Goal: Information Seeking & Learning: Learn about a topic

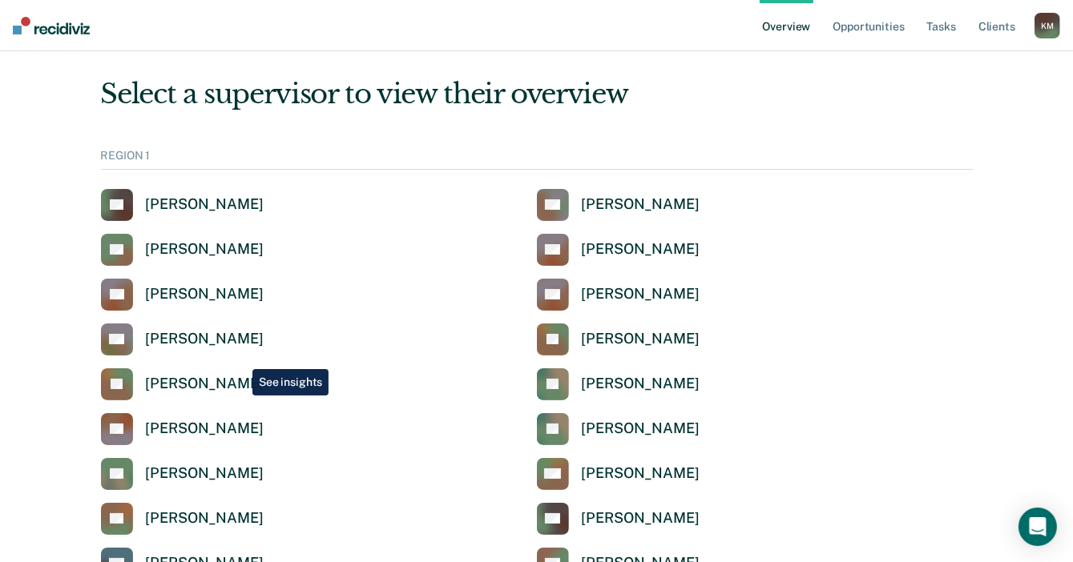
scroll to position [80, 0]
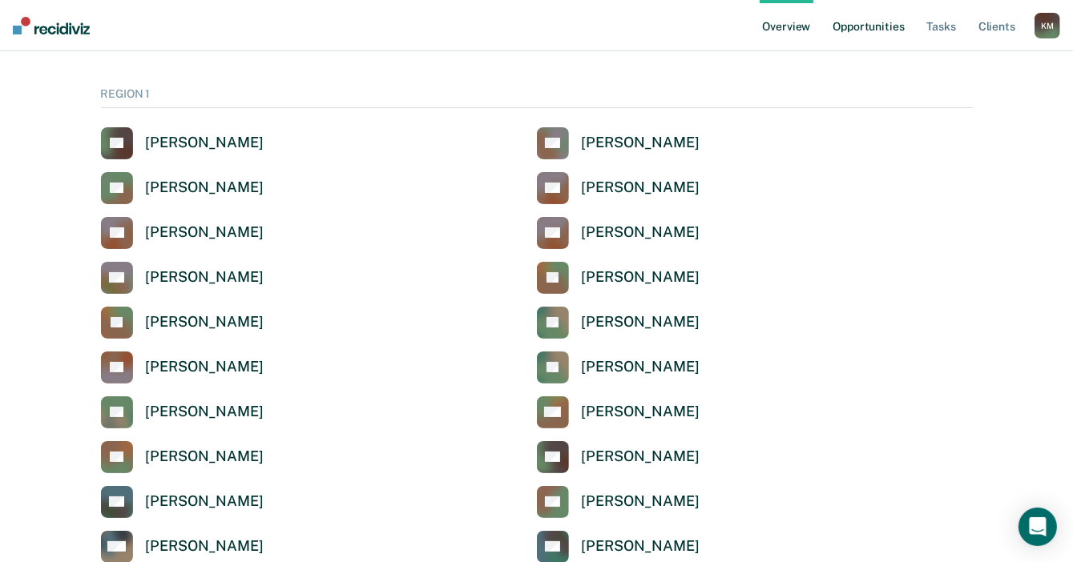
click at [884, 30] on link "Opportunities" at bounding box center [868, 25] width 78 height 51
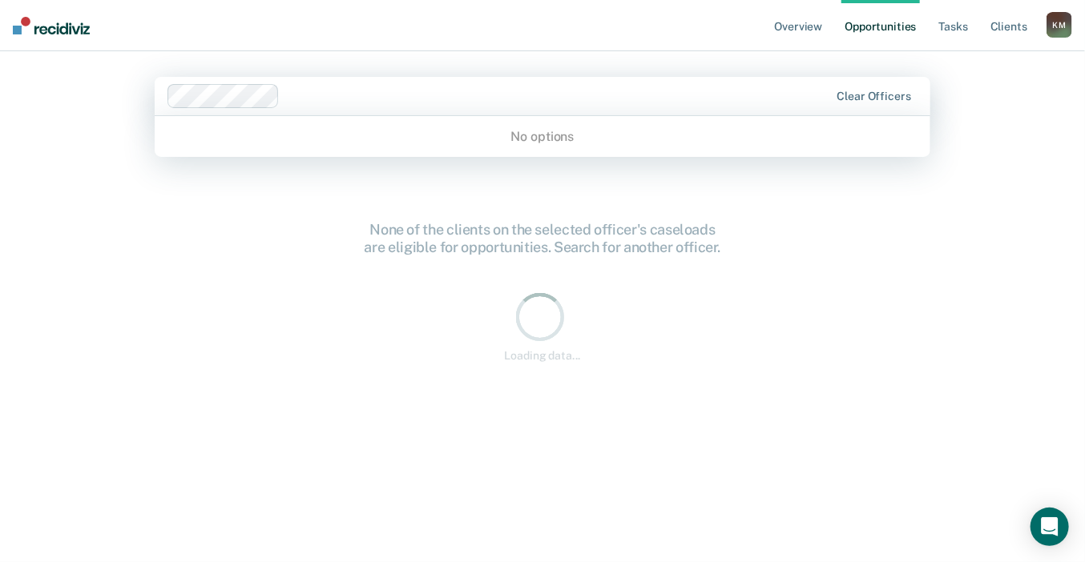
click at [290, 103] on div at bounding box center [557, 96] width 543 height 18
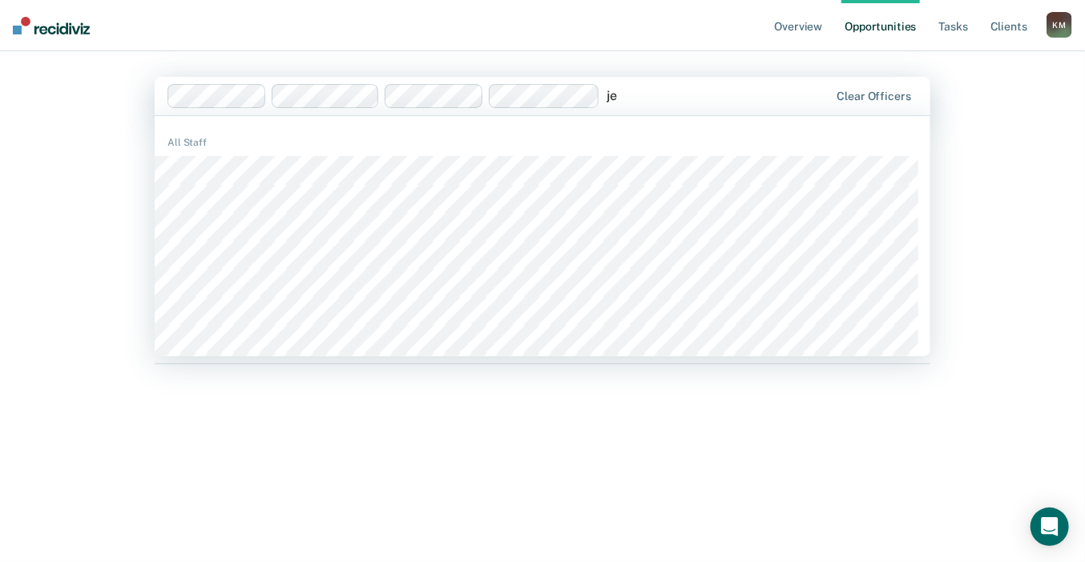
type input "j"
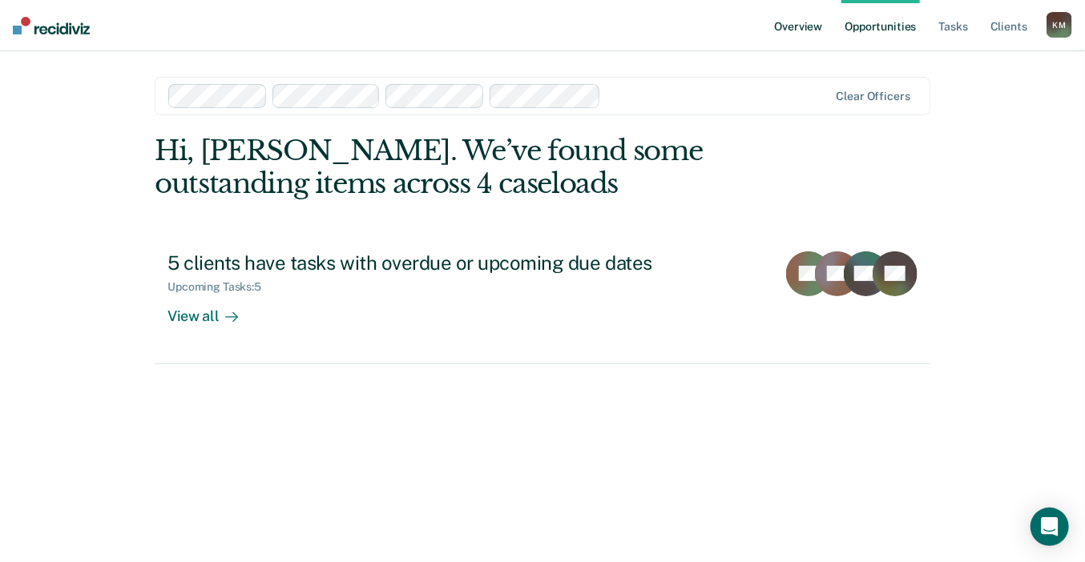
click at [795, 28] on link "Overview" at bounding box center [799, 25] width 54 height 51
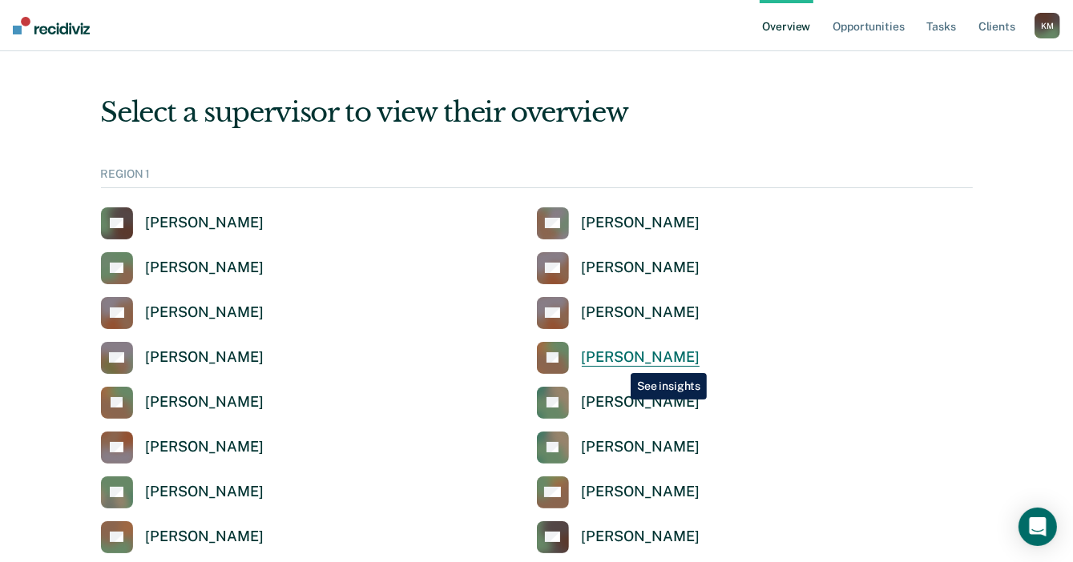
click at [619, 361] on div "[PERSON_NAME]" at bounding box center [641, 358] width 118 height 18
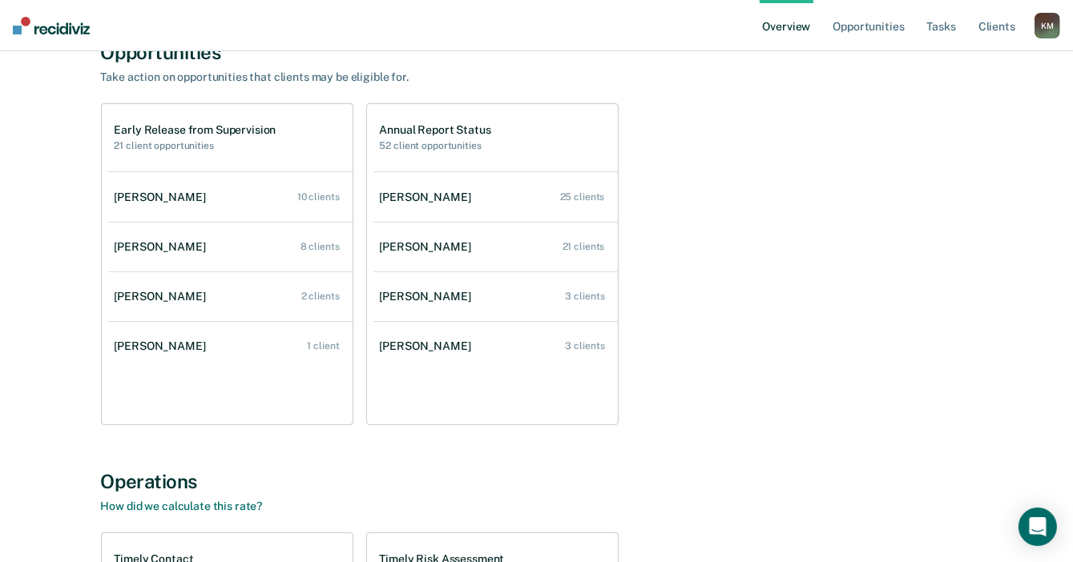
scroll to position [80, 0]
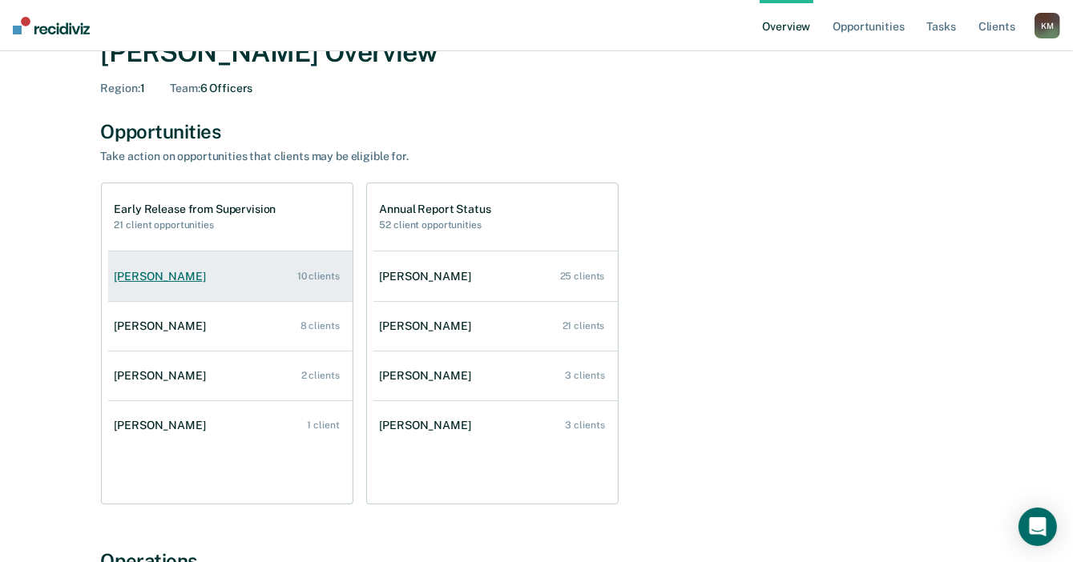
click at [163, 272] on div "Melissa Lucido" at bounding box center [164, 277] width 98 height 14
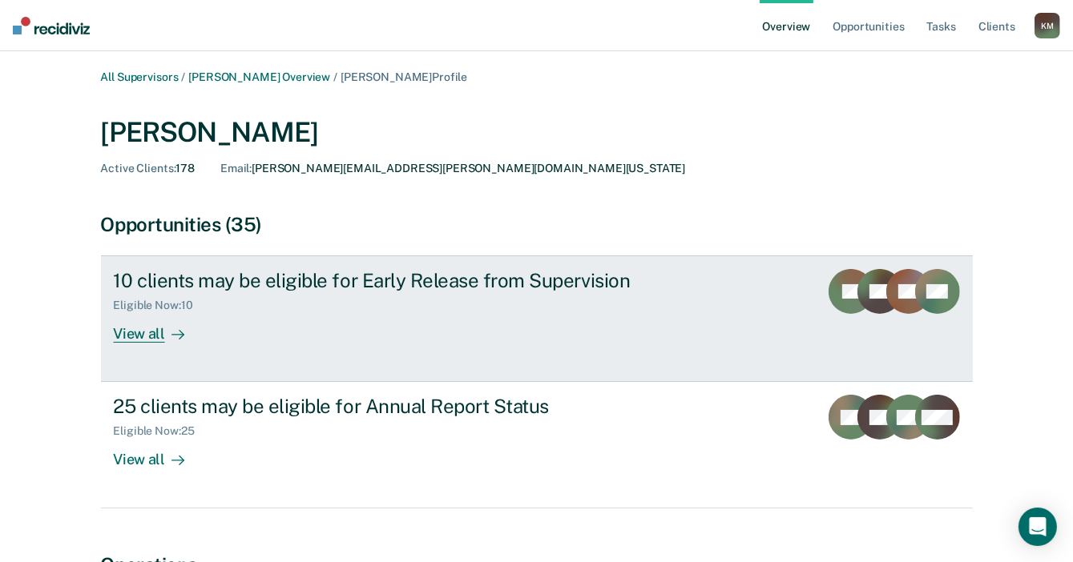
click at [152, 330] on div "View all" at bounding box center [159, 327] width 90 height 31
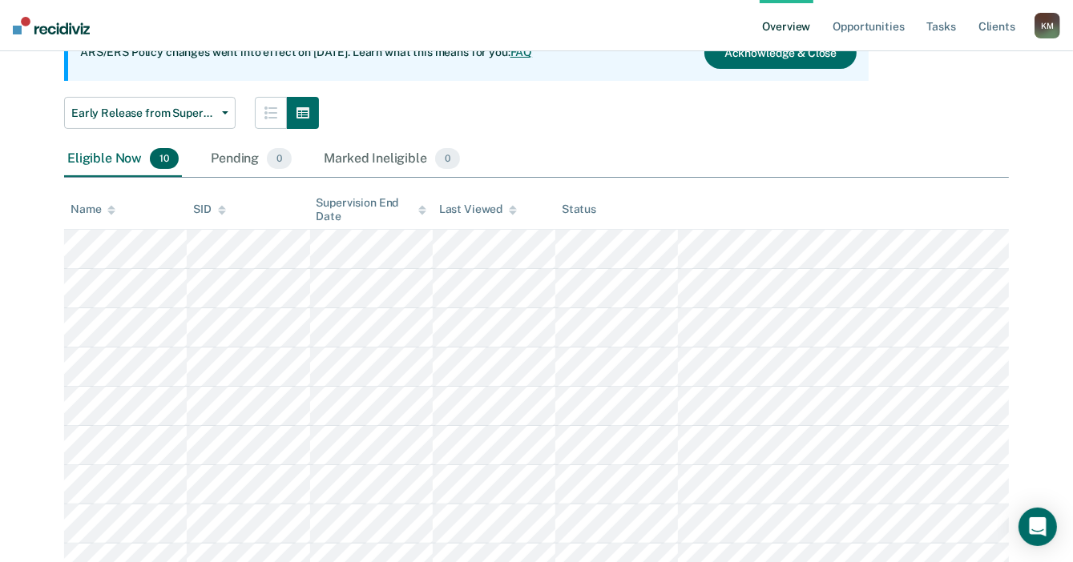
scroll to position [123, 0]
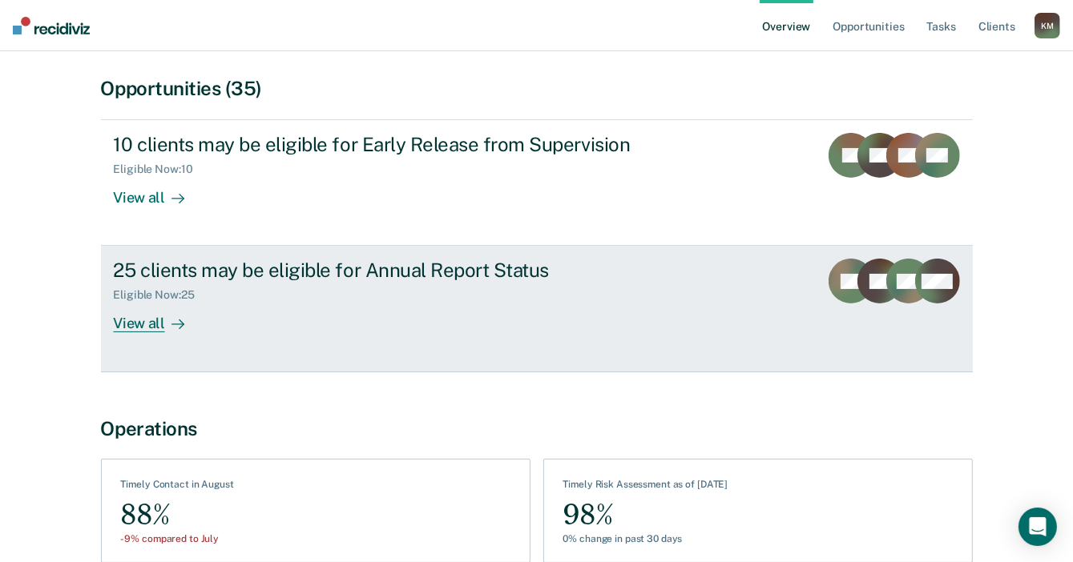
scroll to position [160, 0]
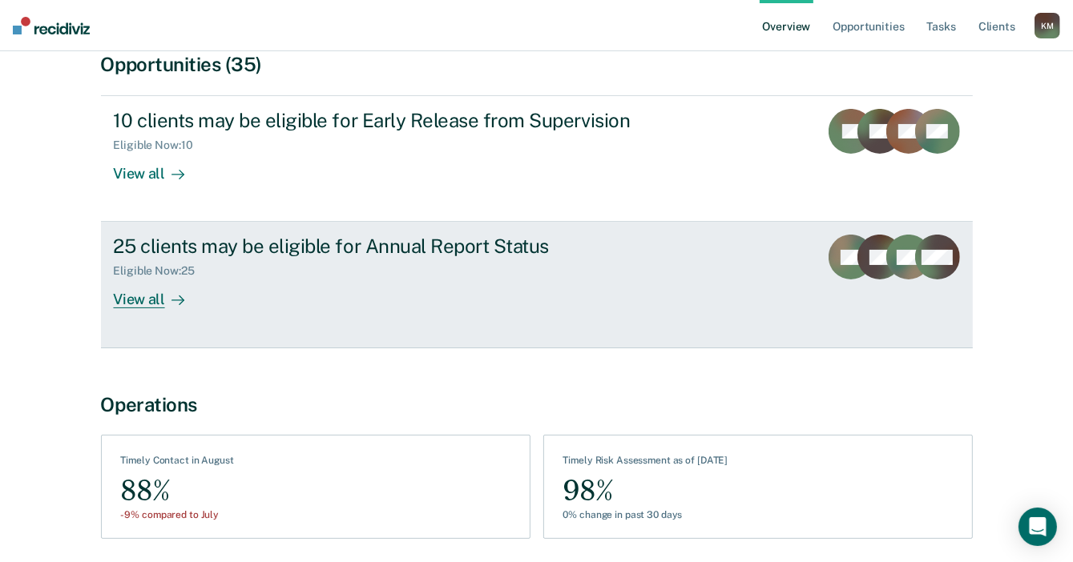
click at [152, 304] on div "View all" at bounding box center [159, 293] width 90 height 31
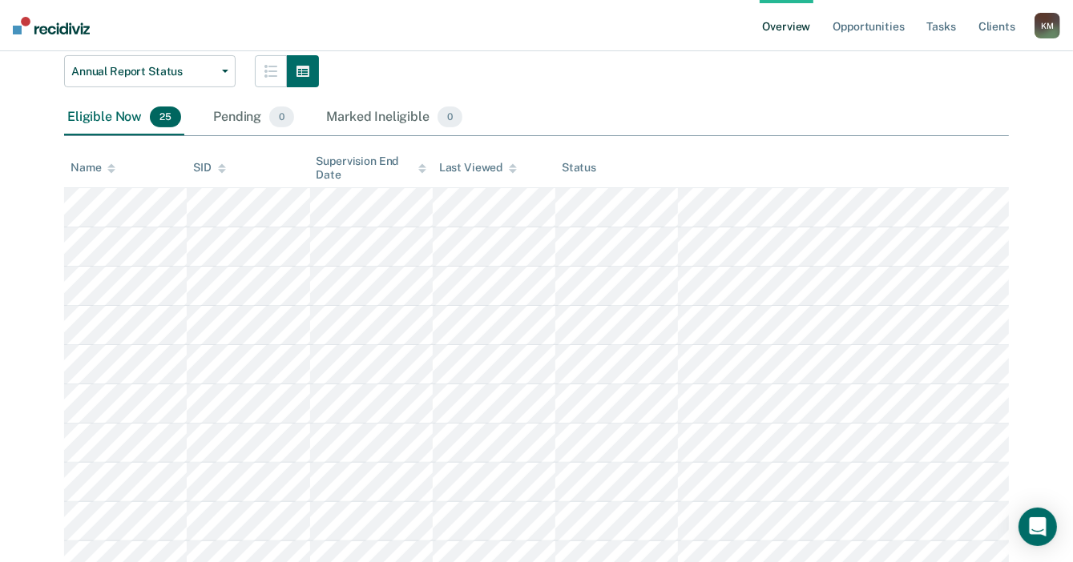
scroll to position [240, 0]
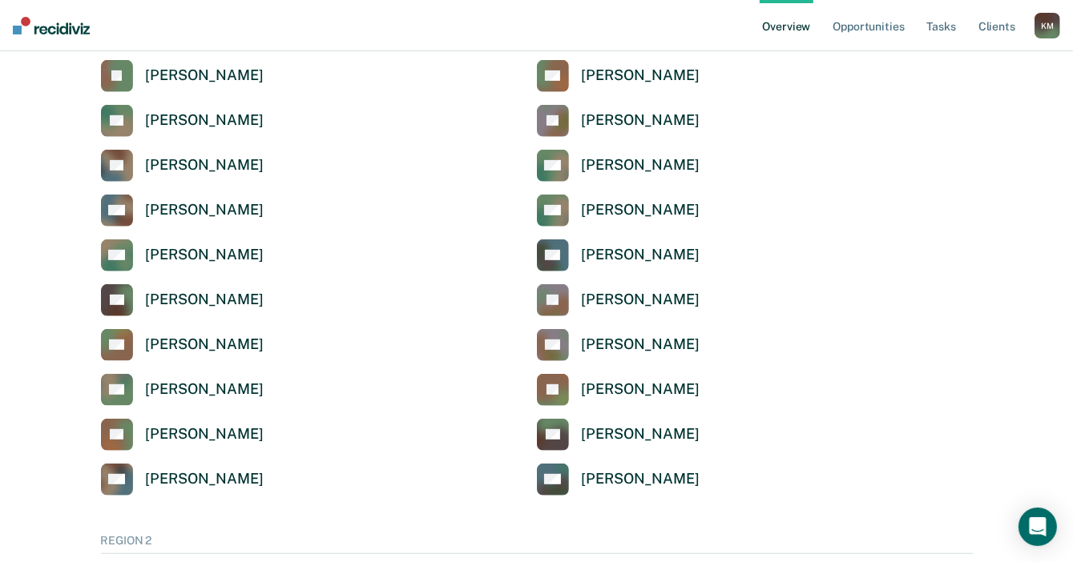
scroll to position [561, 0]
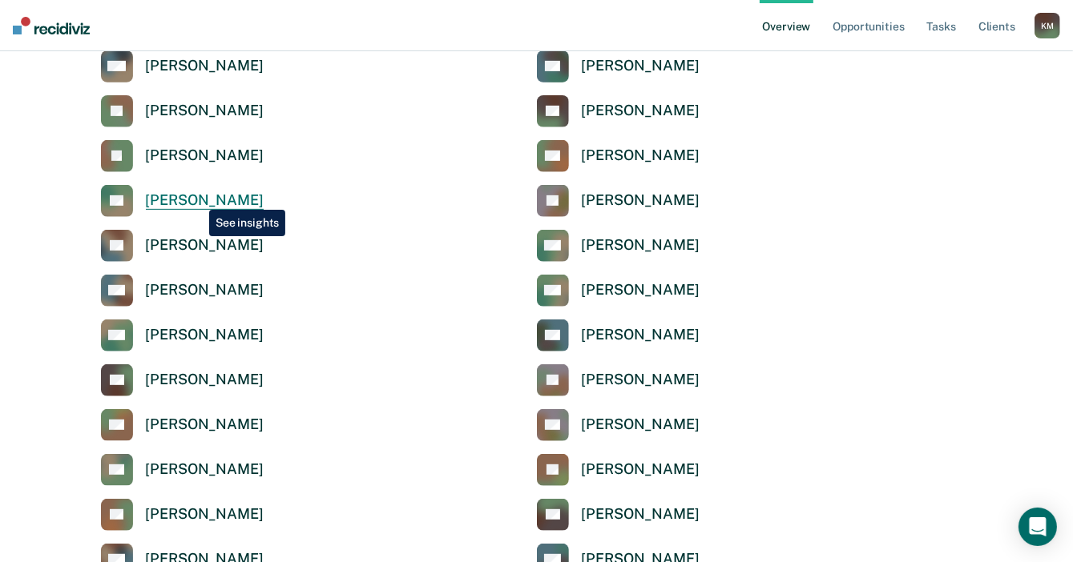
click at [197, 198] on div "[PERSON_NAME]" at bounding box center [205, 200] width 118 height 18
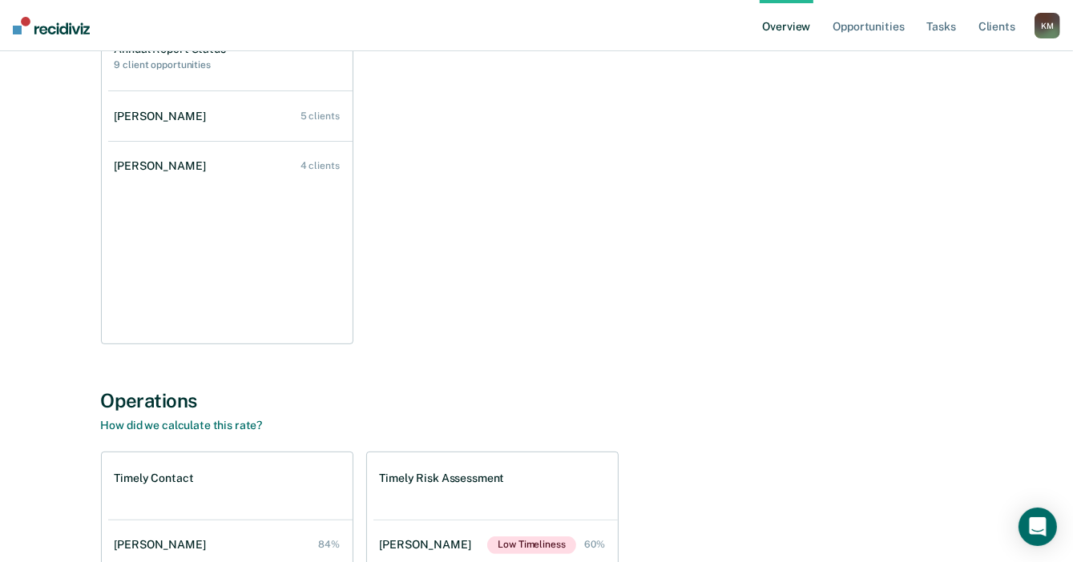
scroll to position [80, 0]
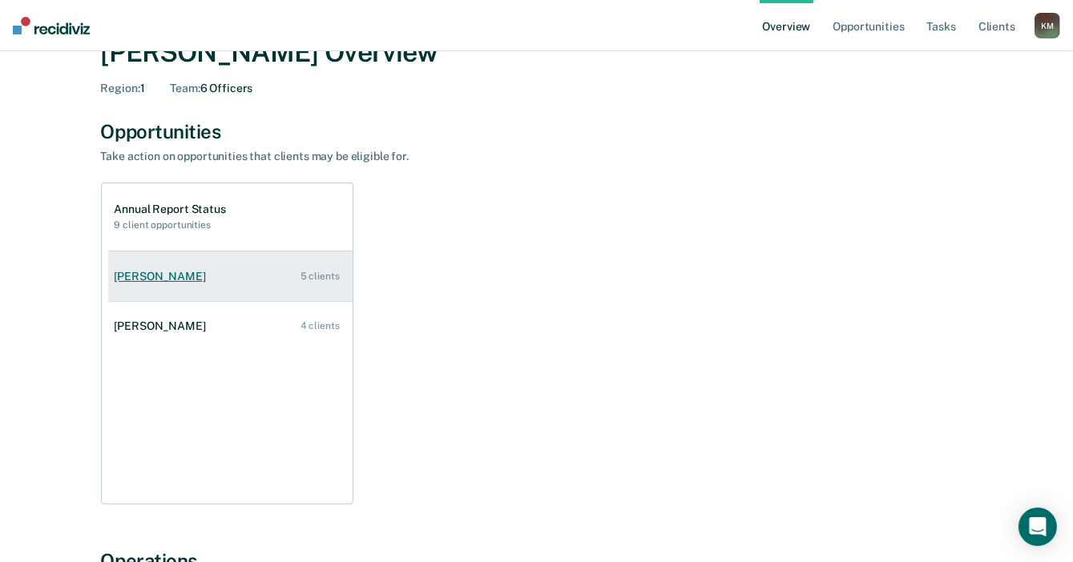
click at [167, 276] on div "Devonta Nelson" at bounding box center [164, 277] width 98 height 14
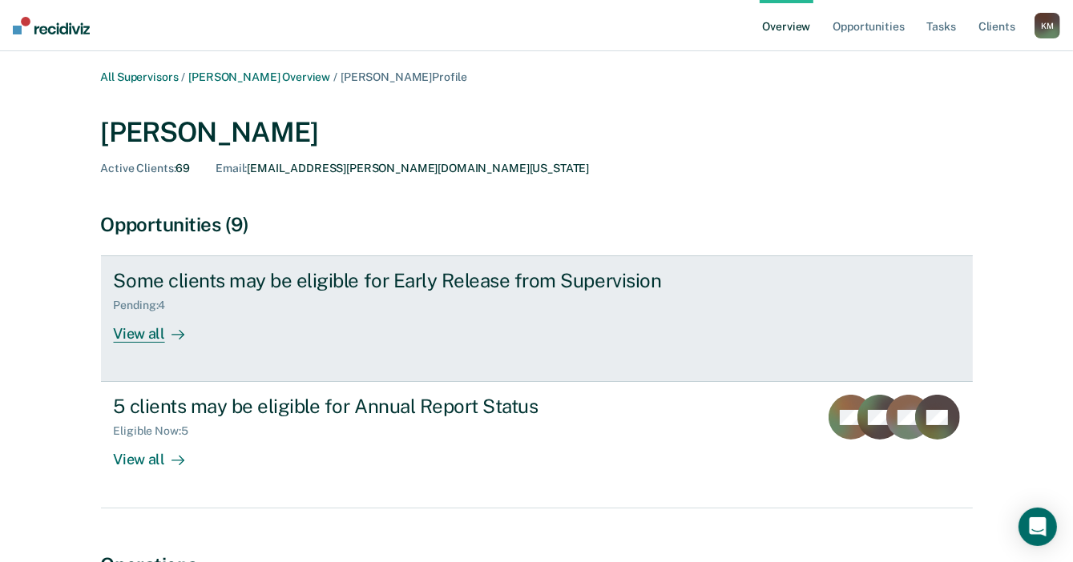
click at [144, 333] on div "View all" at bounding box center [159, 327] width 90 height 31
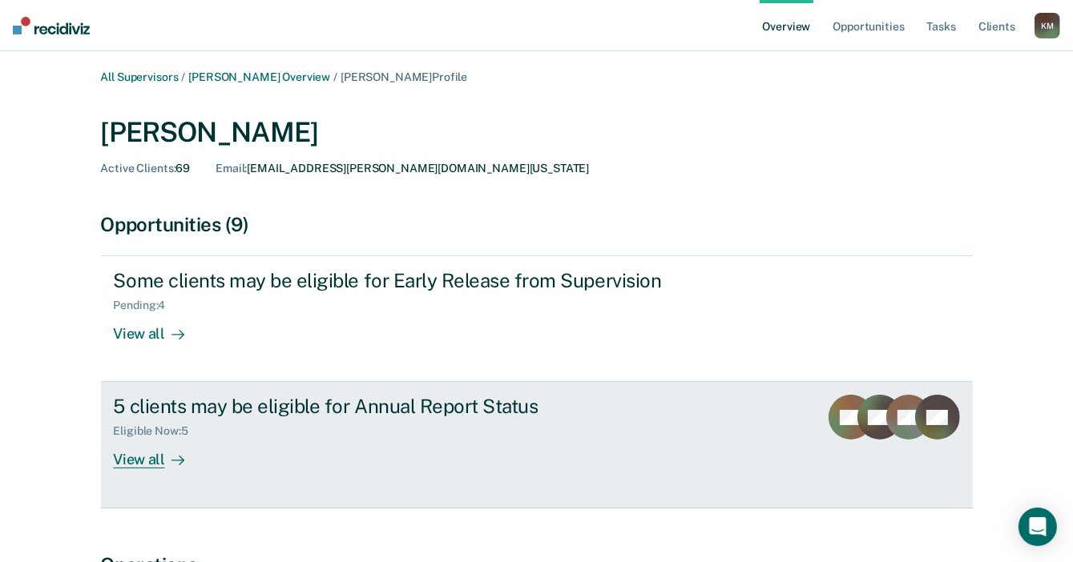
click at [150, 465] on div "View all" at bounding box center [159, 453] width 90 height 31
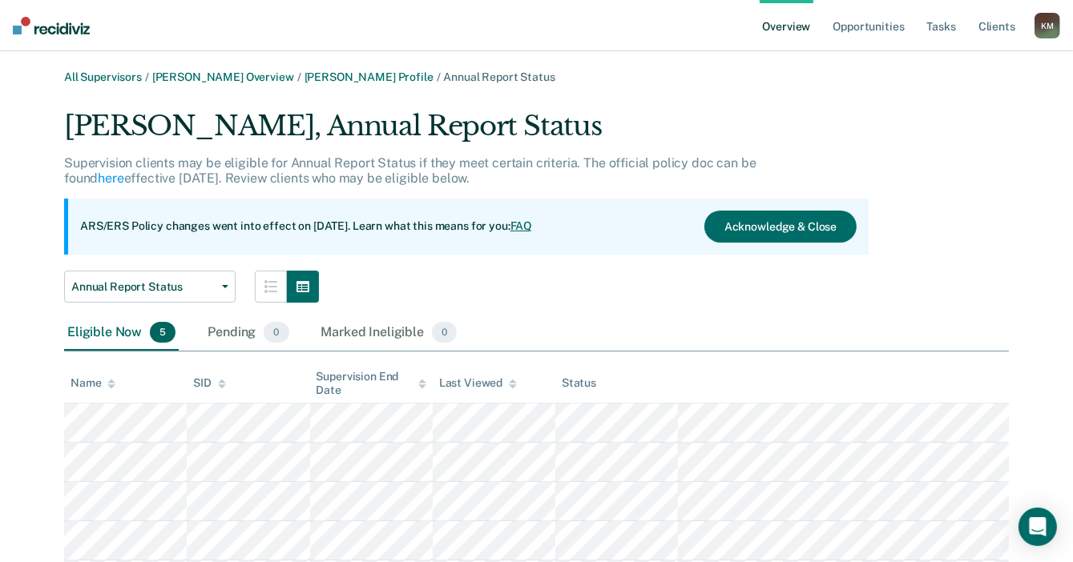
scroll to position [87, 0]
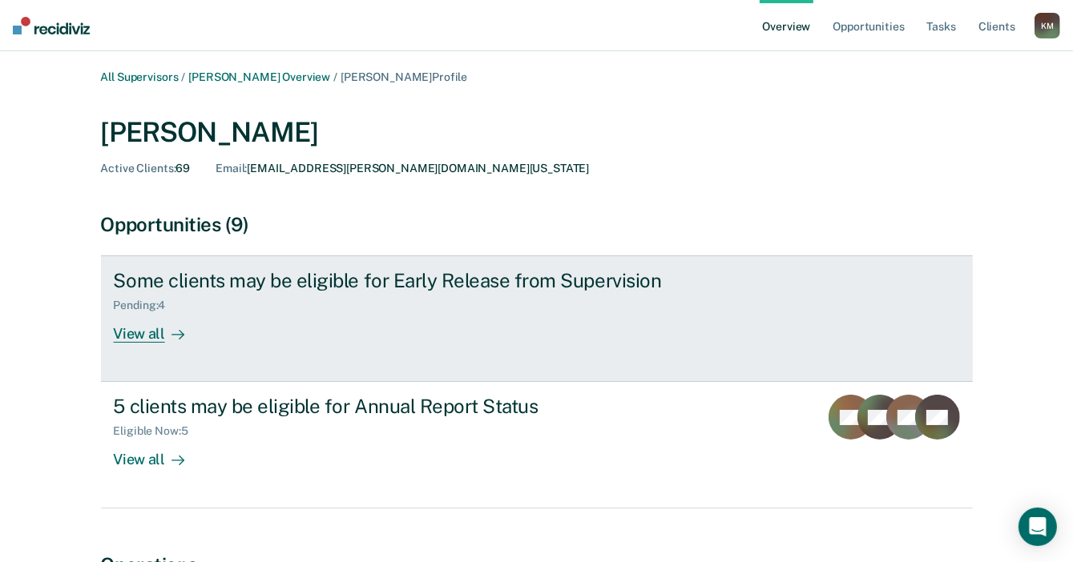
click at [151, 336] on div "View all" at bounding box center [159, 327] width 90 height 31
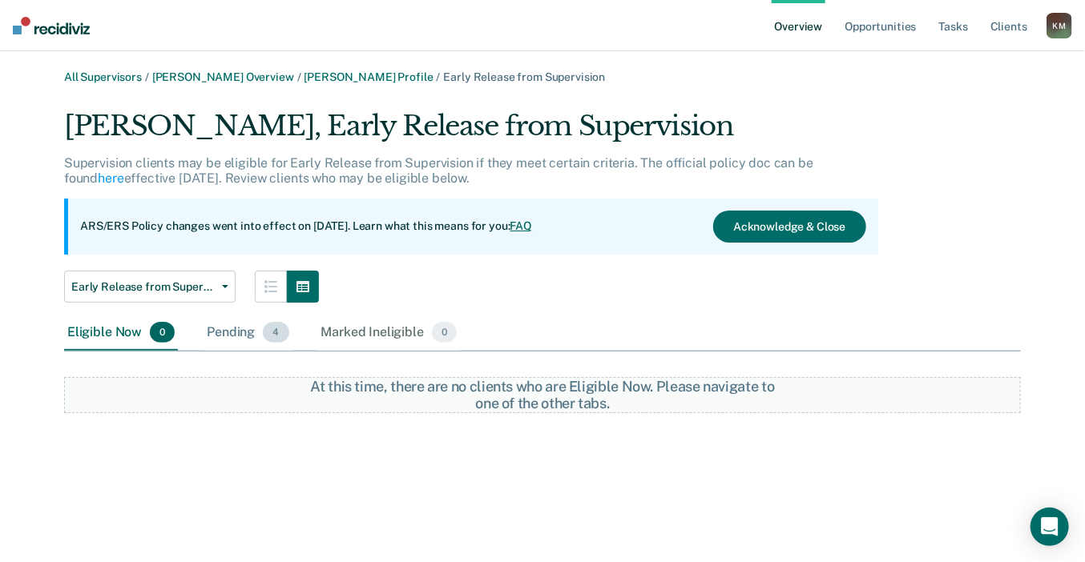
click at [244, 328] on div "Pending 4" at bounding box center [247, 333] width 88 height 35
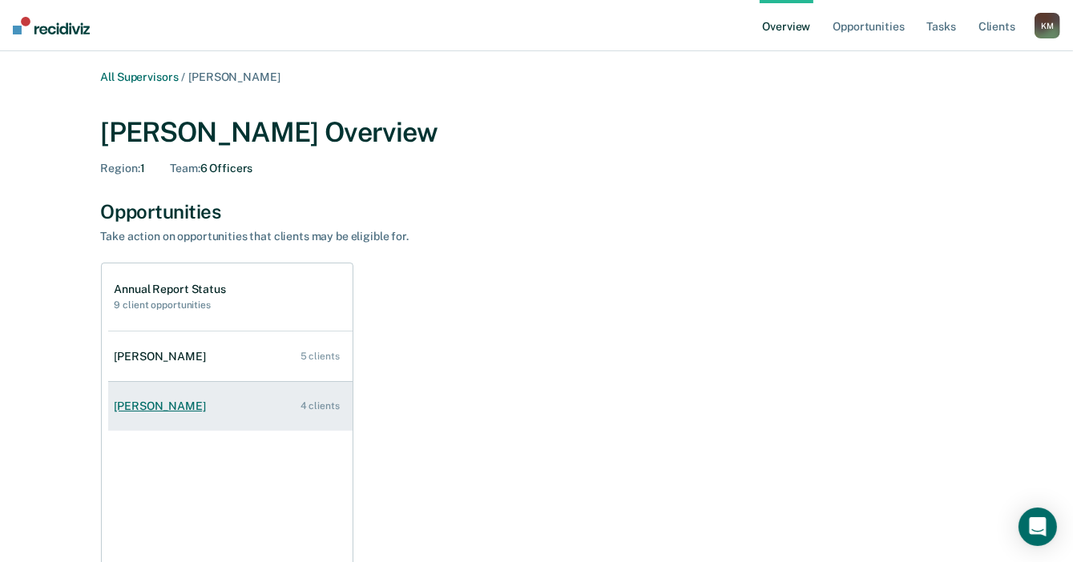
click at [190, 410] on div "Michelle Klingle-Dyker" at bounding box center [164, 407] width 98 height 14
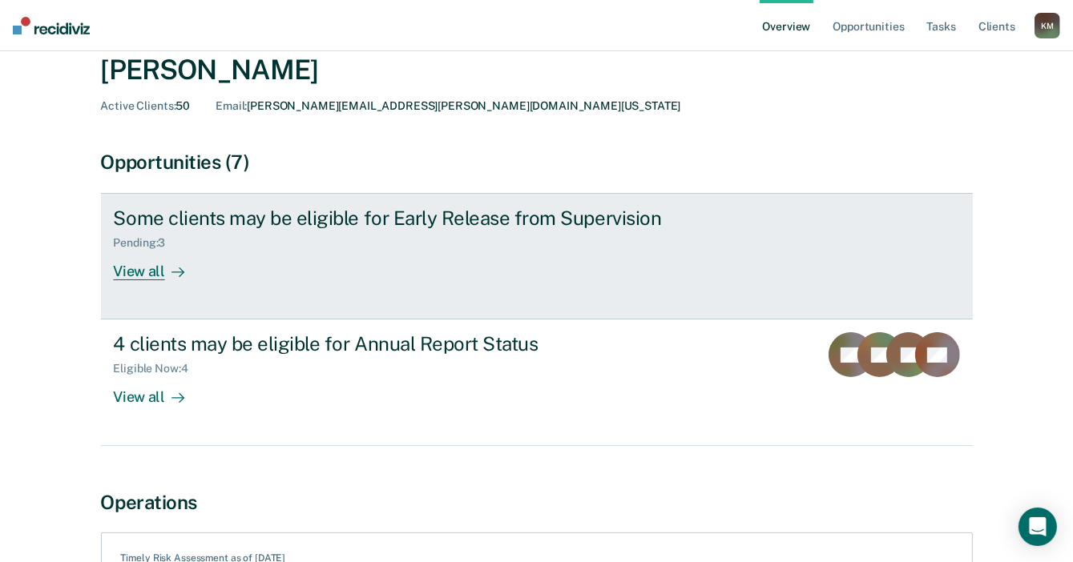
scroll to position [59, 0]
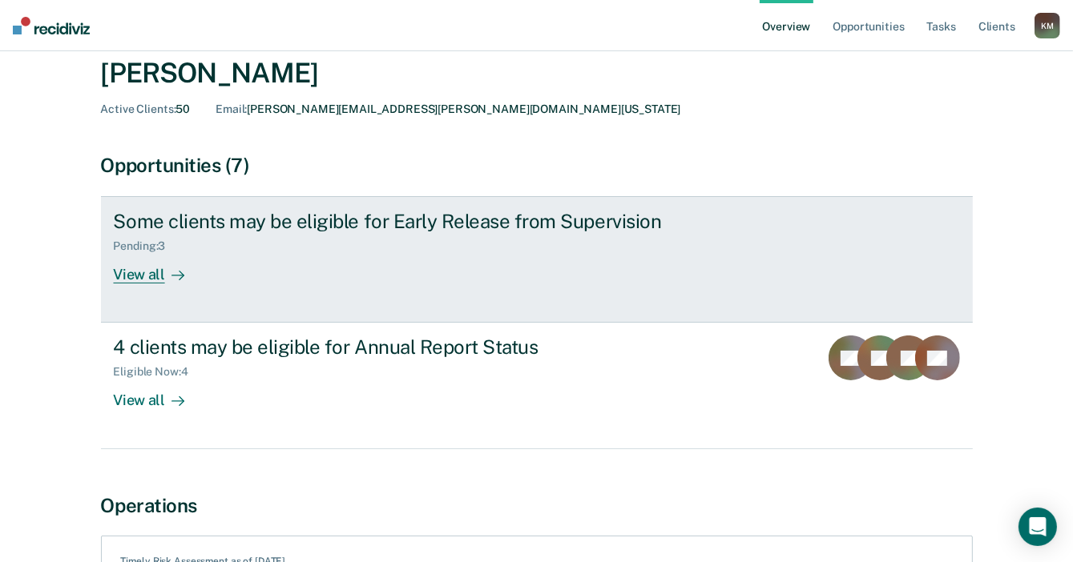
click at [141, 276] on div "View all" at bounding box center [159, 268] width 90 height 31
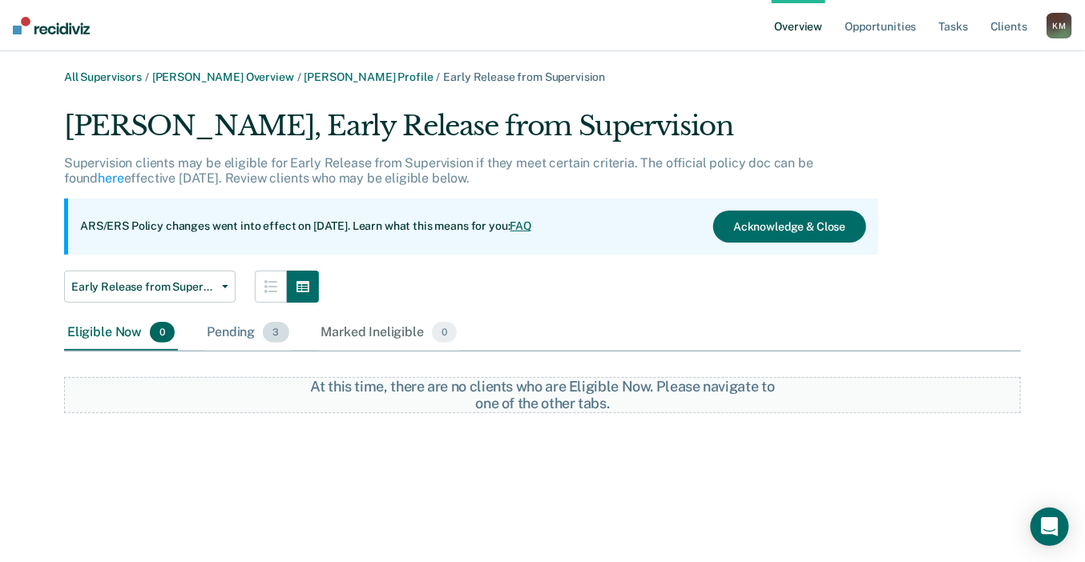
click at [243, 334] on div "Pending 3" at bounding box center [247, 333] width 88 height 35
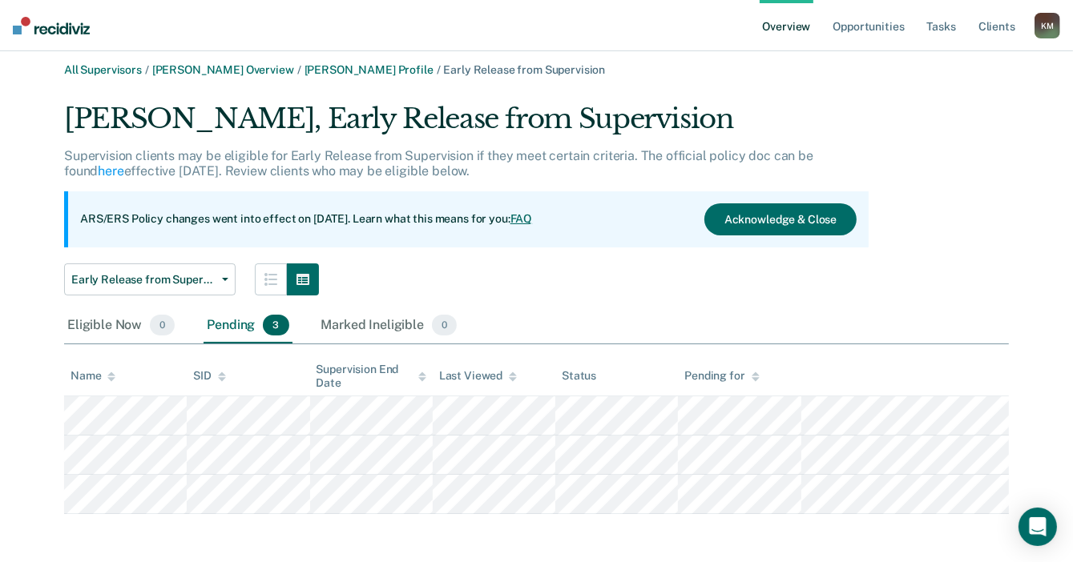
scroll to position [10, 0]
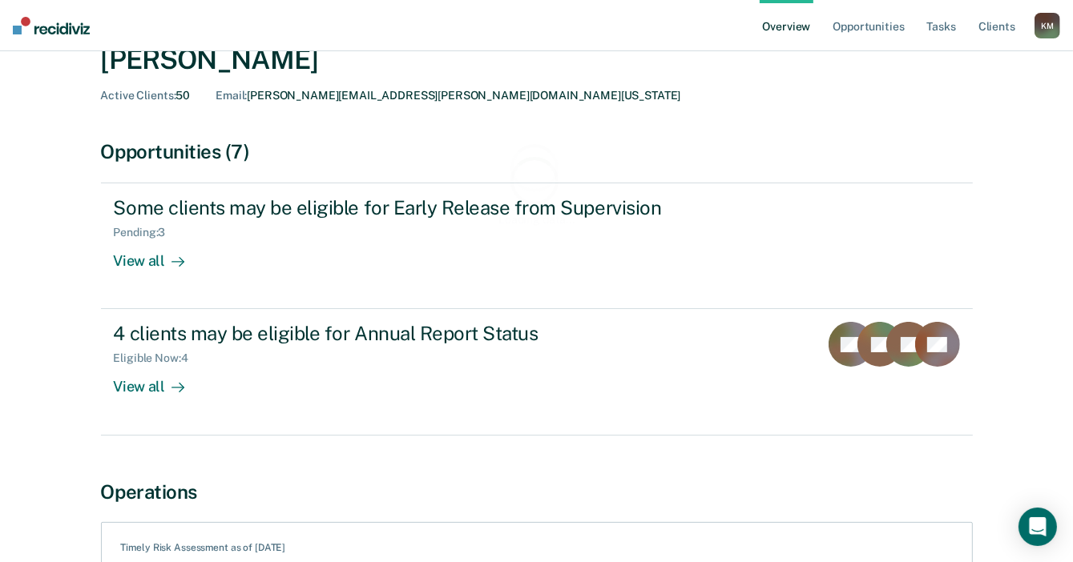
scroll to position [160, 0]
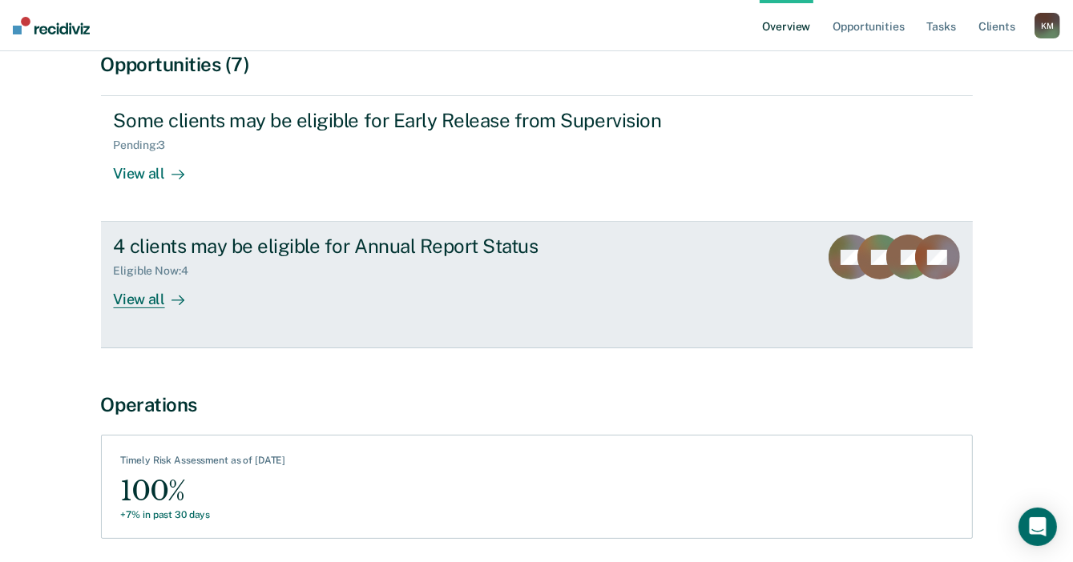
click at [144, 299] on div "View all" at bounding box center [159, 293] width 90 height 31
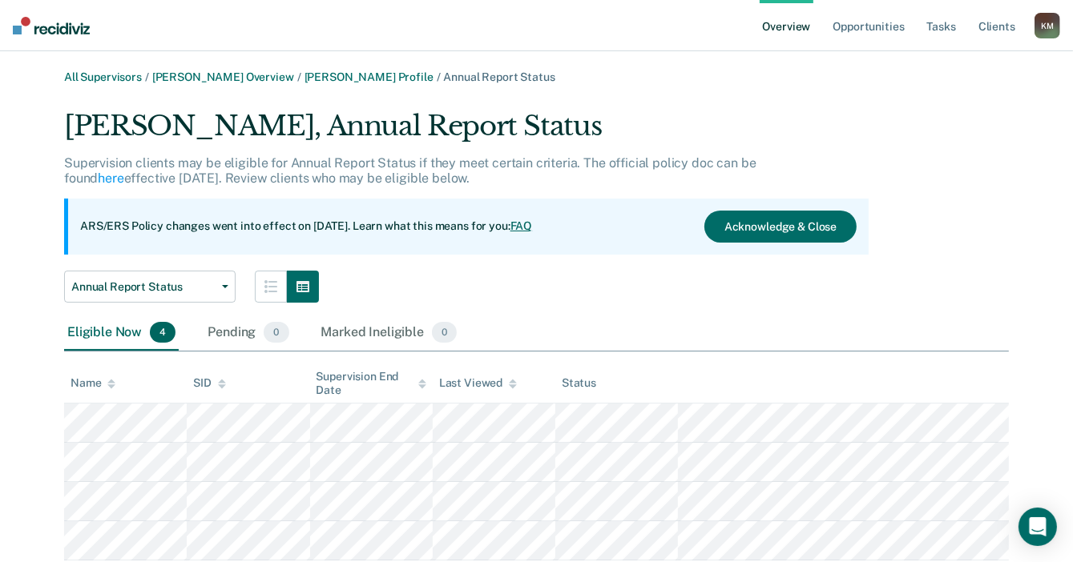
scroll to position [48, 0]
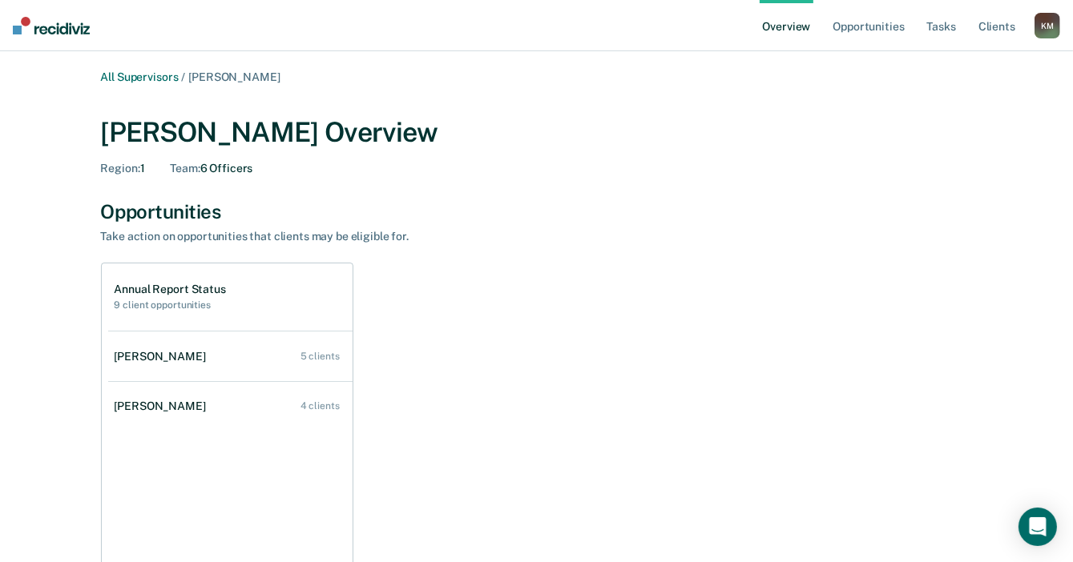
scroll to position [80, 0]
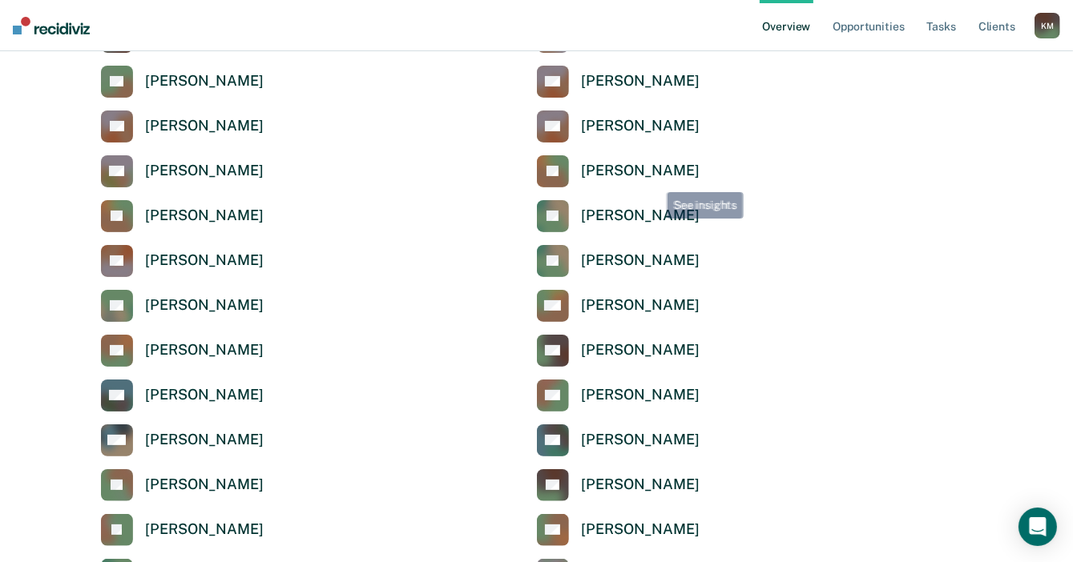
scroll to position [80, 0]
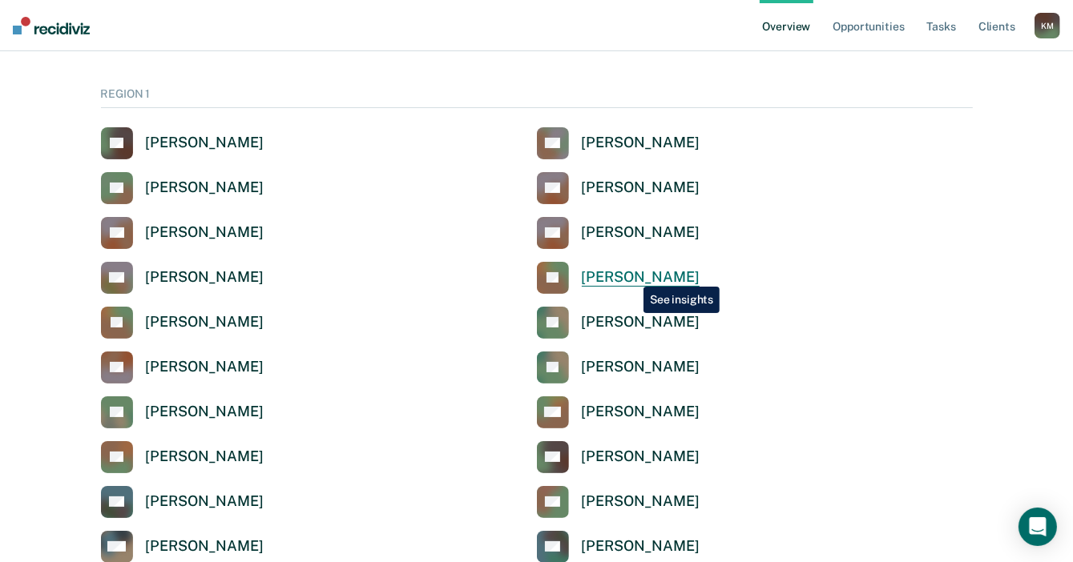
click at [631, 275] on div "[PERSON_NAME]" at bounding box center [641, 277] width 118 height 18
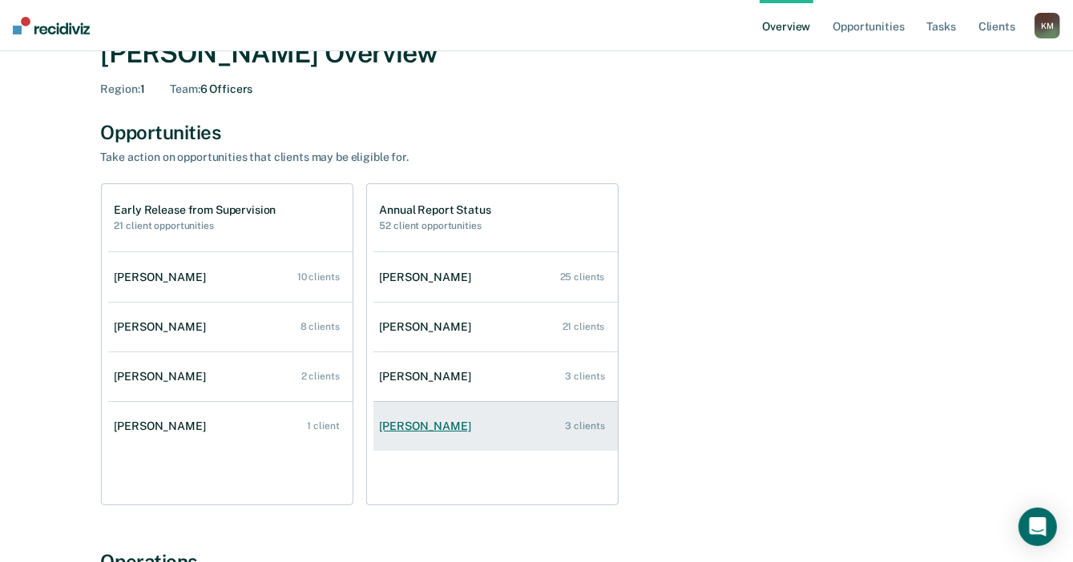
scroll to position [80, 0]
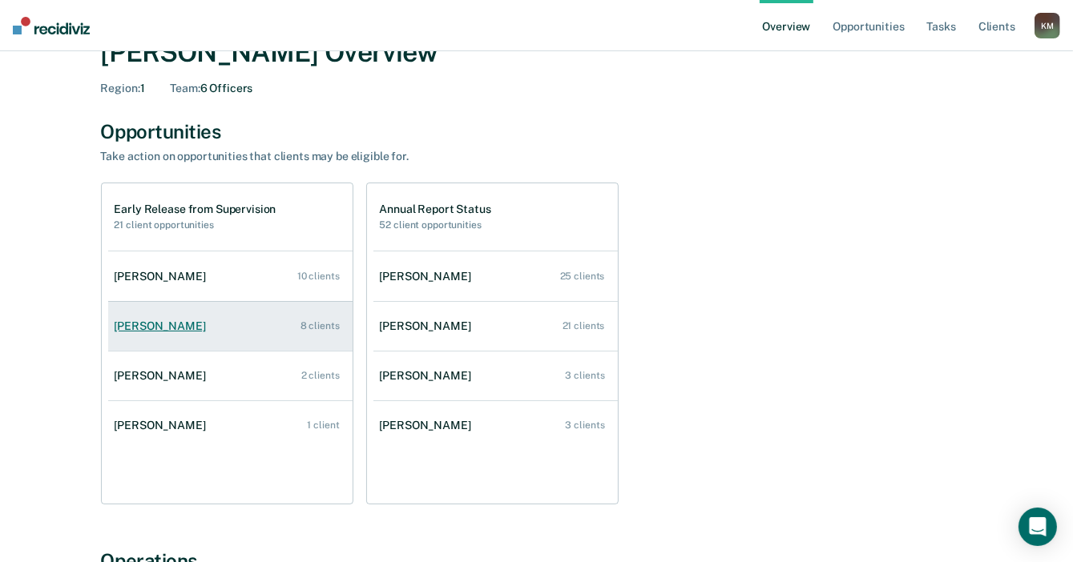
click at [175, 327] on div "Brendan Elder" at bounding box center [164, 327] width 98 height 14
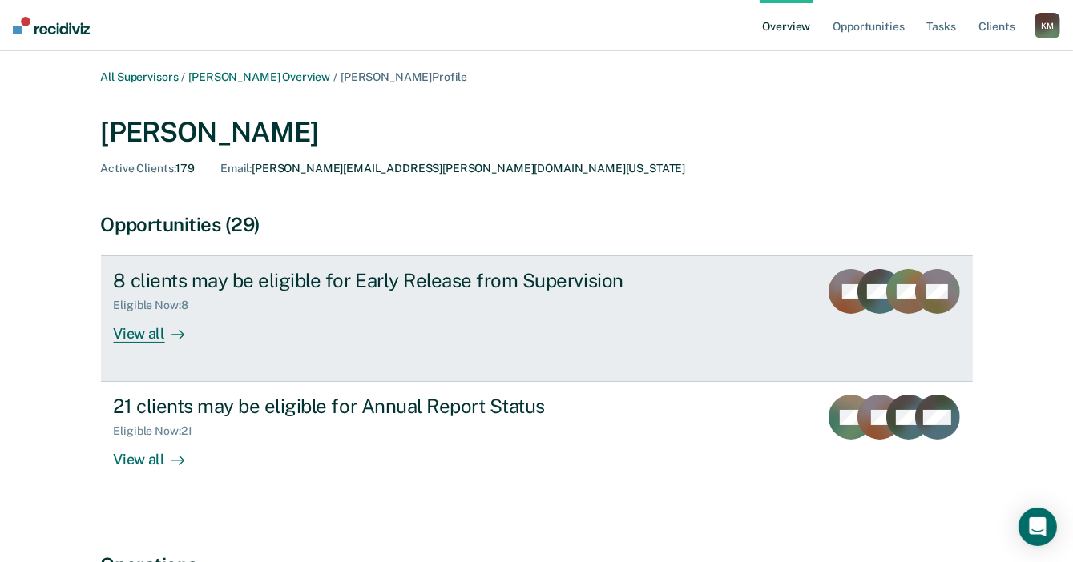
click at [149, 332] on div "View all" at bounding box center [159, 327] width 90 height 31
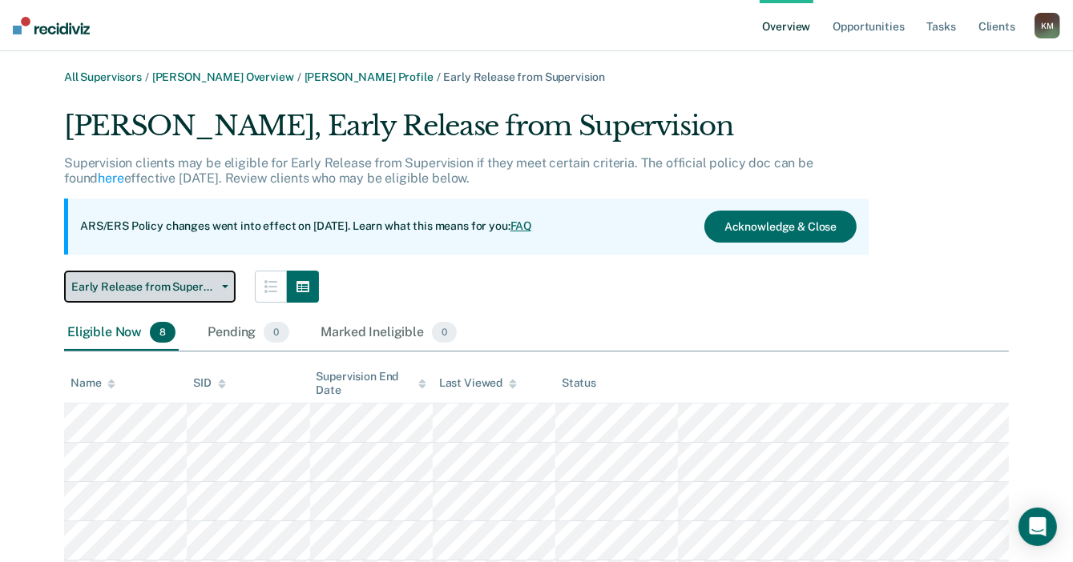
click at [192, 288] on span "Early Release from Supervision" at bounding box center [143, 287] width 144 height 14
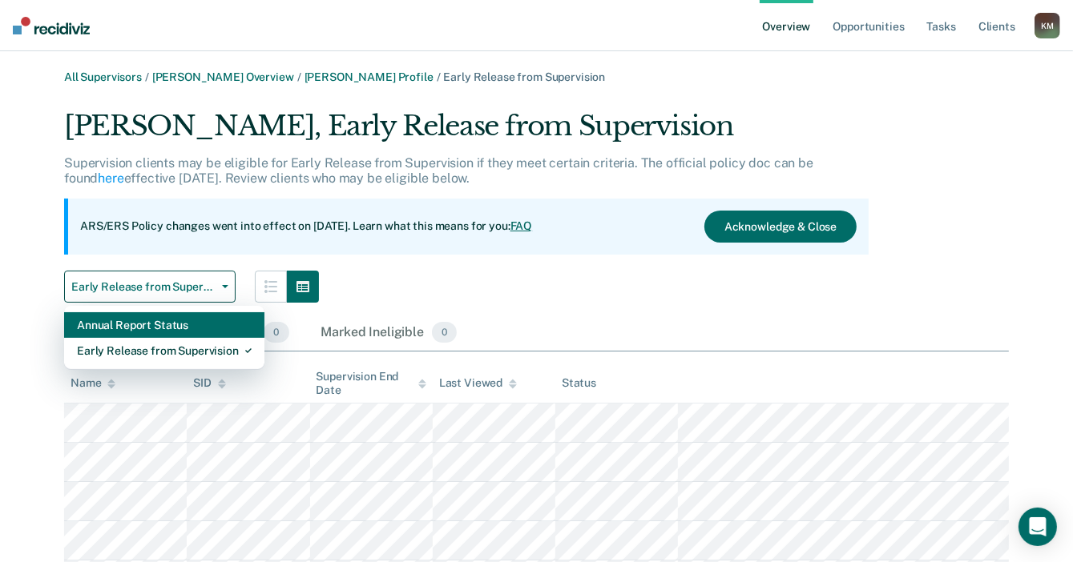
click at [162, 320] on div "Annual Report Status" at bounding box center [164, 325] width 175 height 26
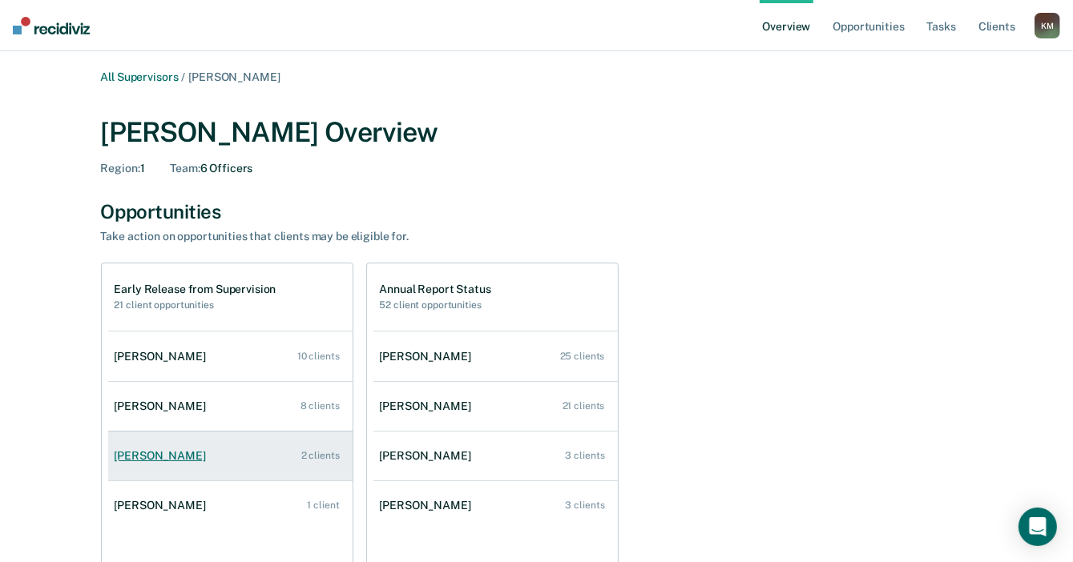
click at [163, 457] on div "Steven Mowad" at bounding box center [164, 456] width 98 height 14
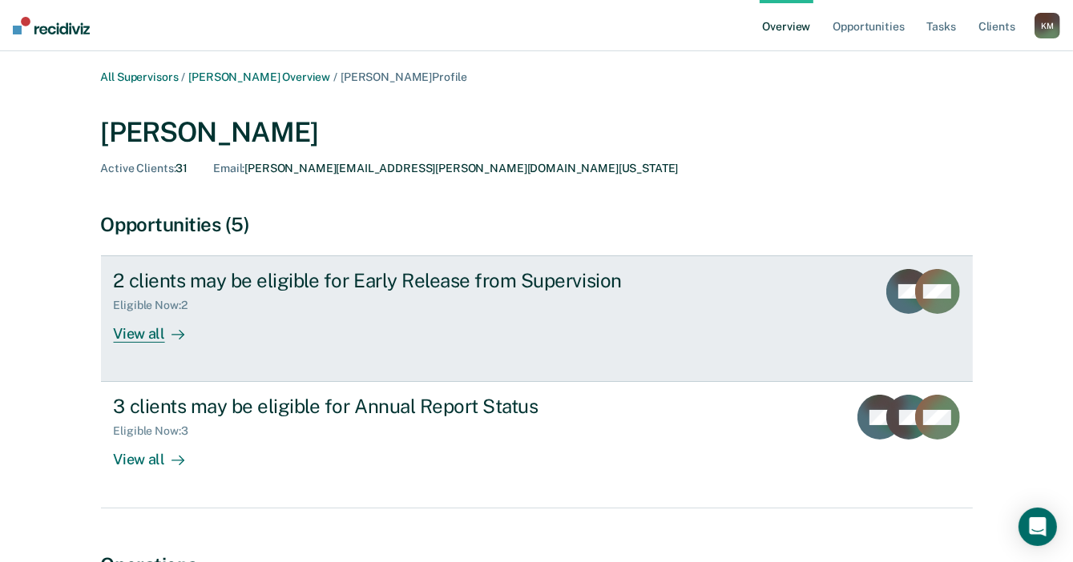
click at [147, 335] on div "View all" at bounding box center [159, 327] width 90 height 31
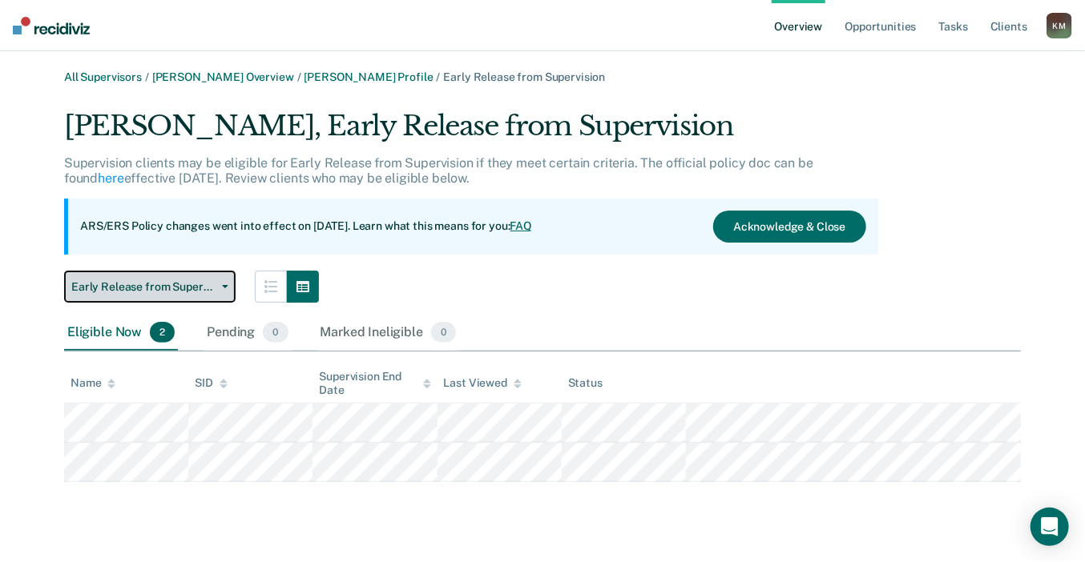
click at [199, 292] on button "Early Release from Supervision" at bounding box center [149, 287] width 171 height 32
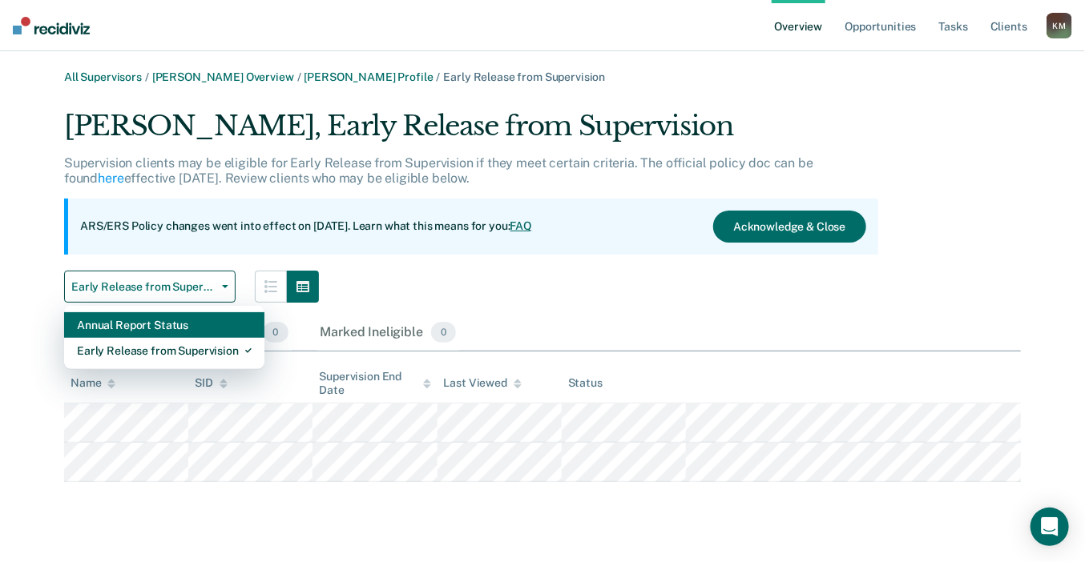
click at [195, 332] on div "Annual Report Status" at bounding box center [164, 325] width 175 height 26
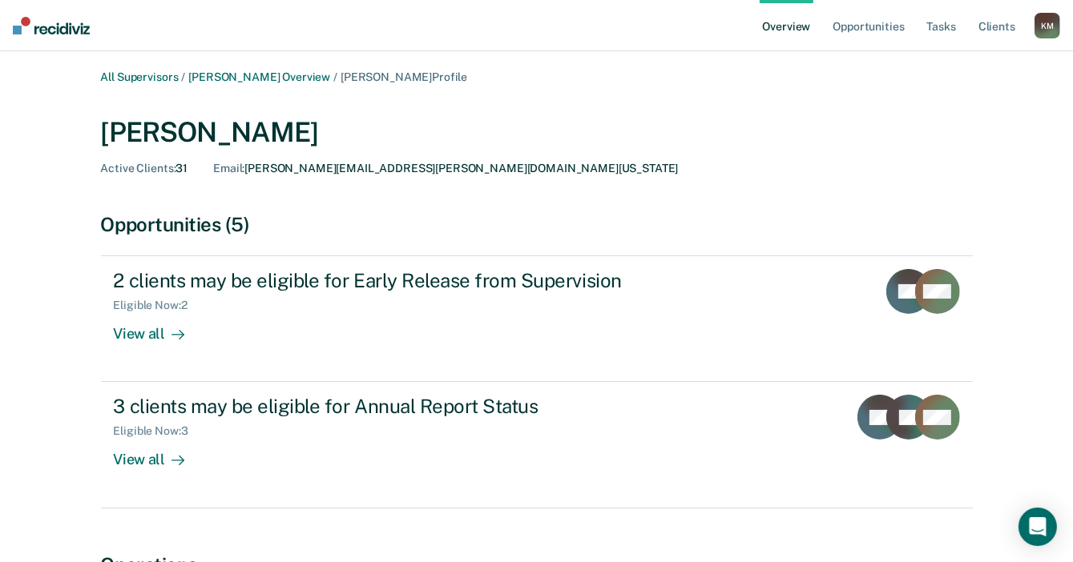
scroll to position [80, 0]
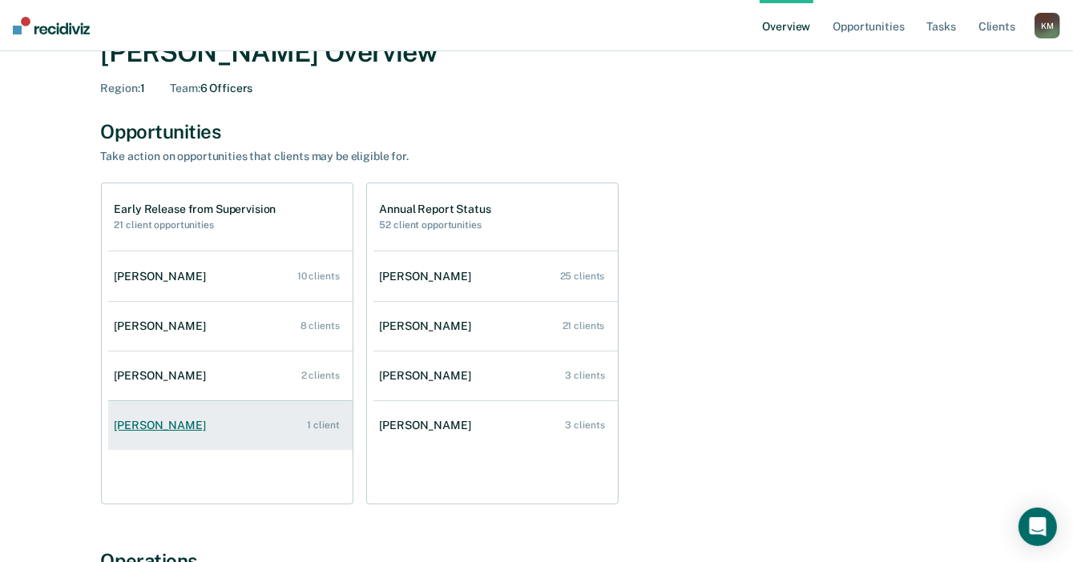
click at [149, 423] on div "Joy Perry" at bounding box center [164, 426] width 98 height 14
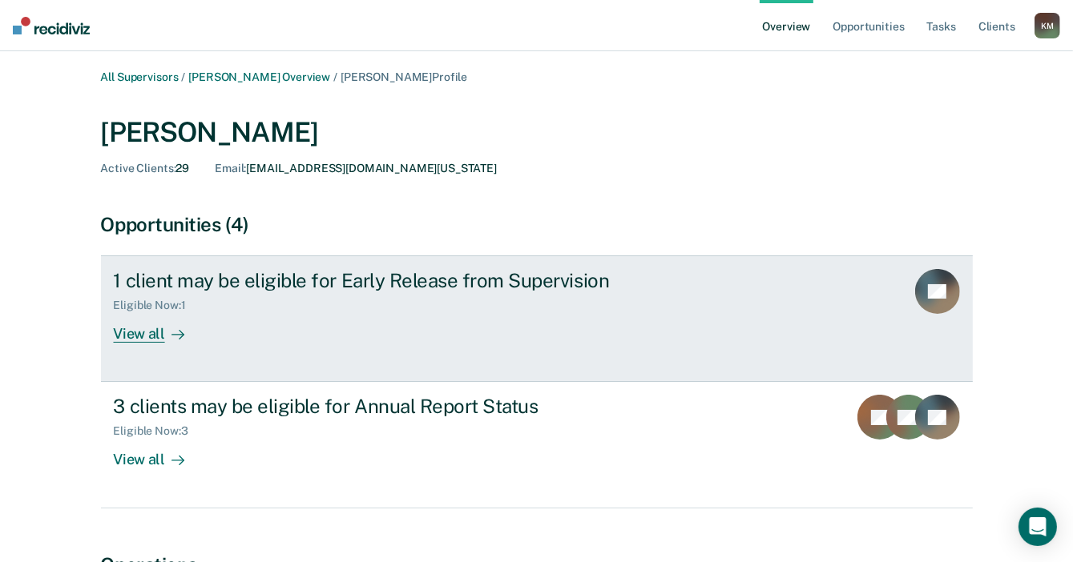
click at [146, 333] on div "View all" at bounding box center [159, 327] width 90 height 31
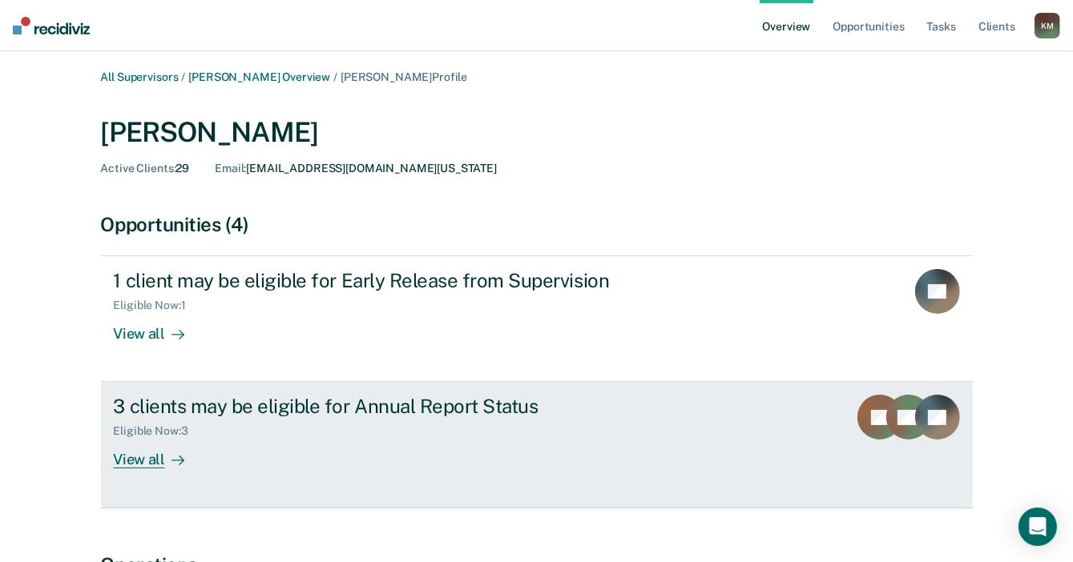
click at [155, 458] on div "View all" at bounding box center [159, 453] width 90 height 31
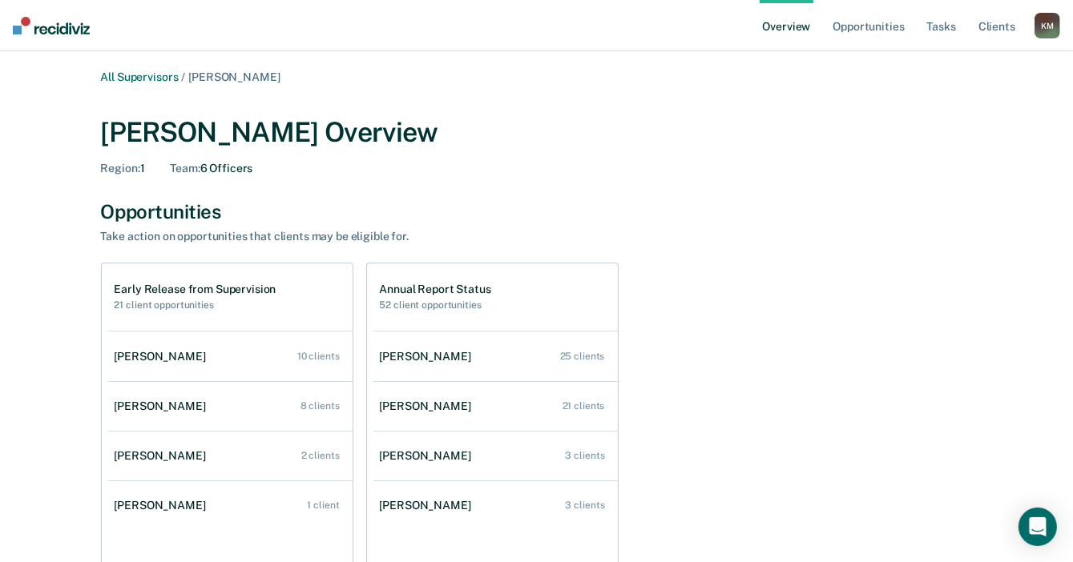
scroll to position [80, 0]
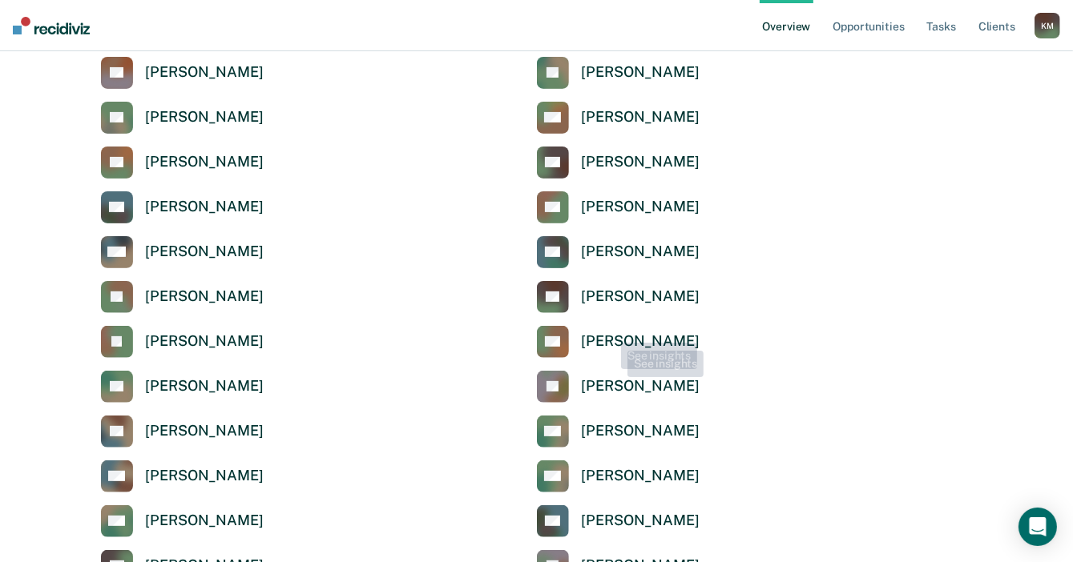
scroll to position [401, 0]
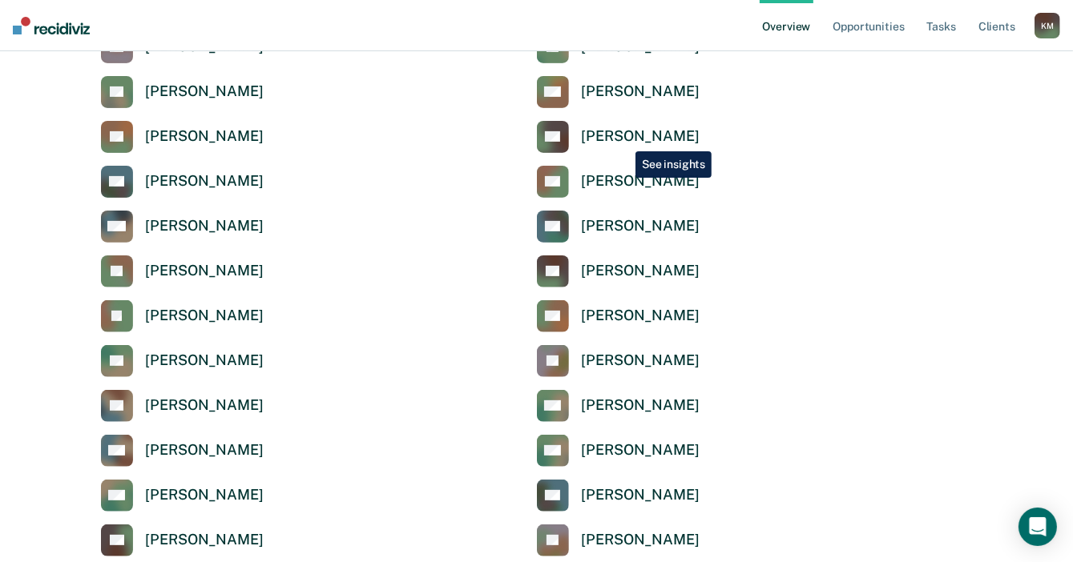
click at [623, 132] on div "[PERSON_NAME]" at bounding box center [641, 136] width 118 height 18
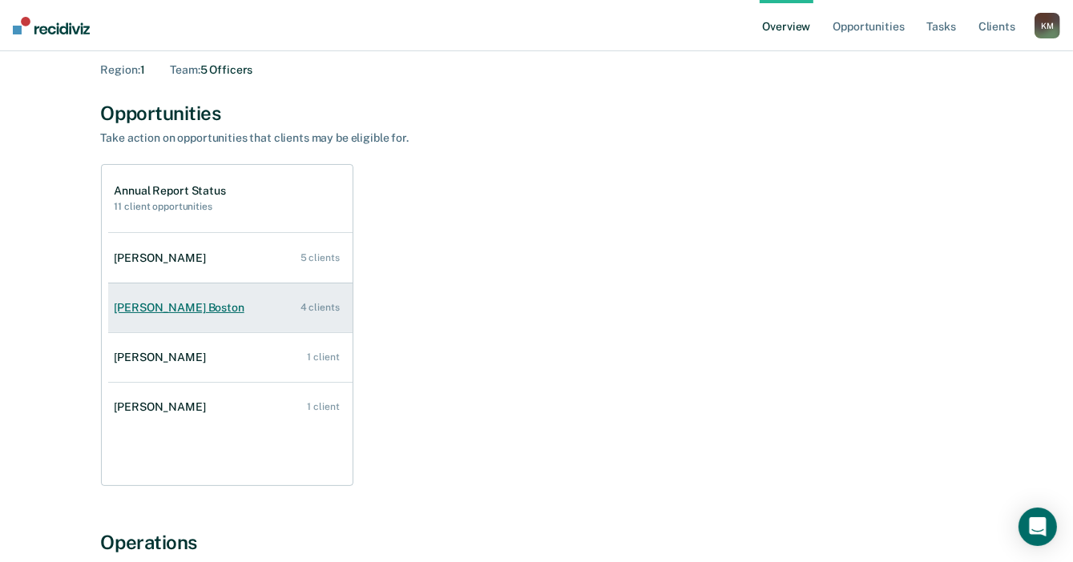
scroll to position [80, 0]
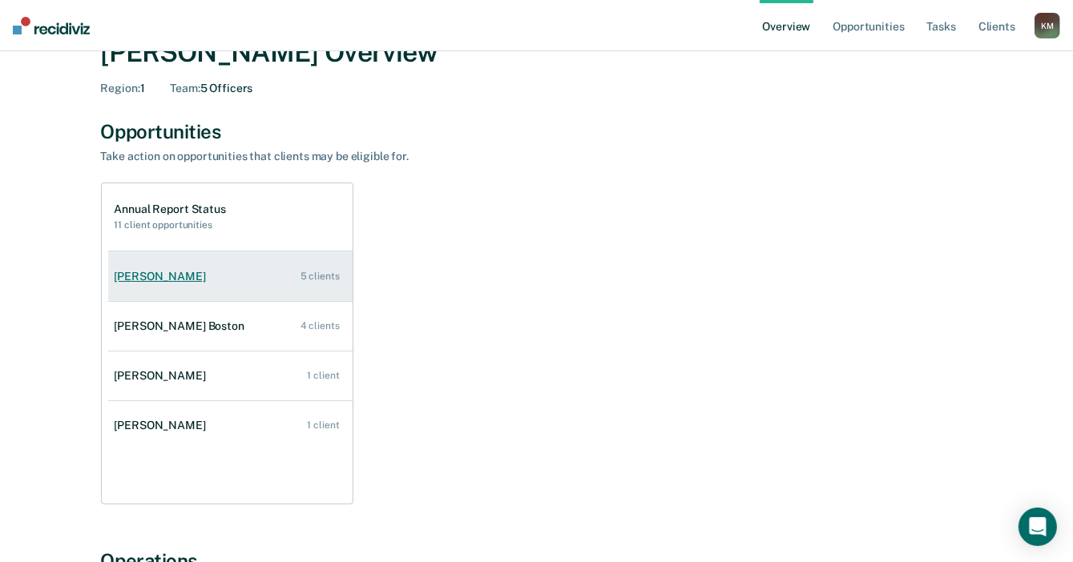
click at [169, 273] on div "Shacadria Davis" at bounding box center [164, 277] width 98 height 14
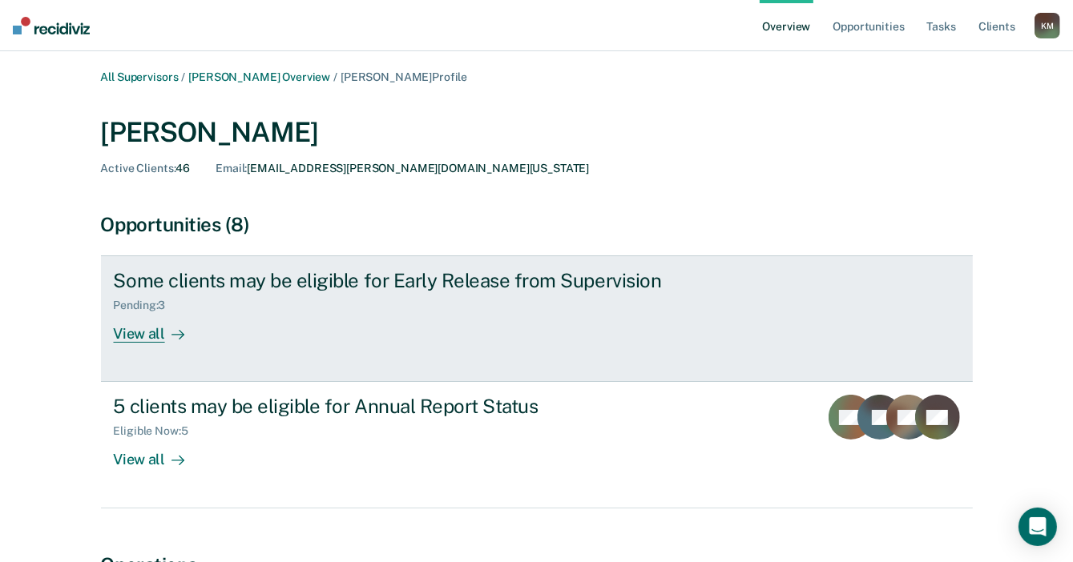
click at [153, 333] on div "View all" at bounding box center [159, 327] width 90 height 31
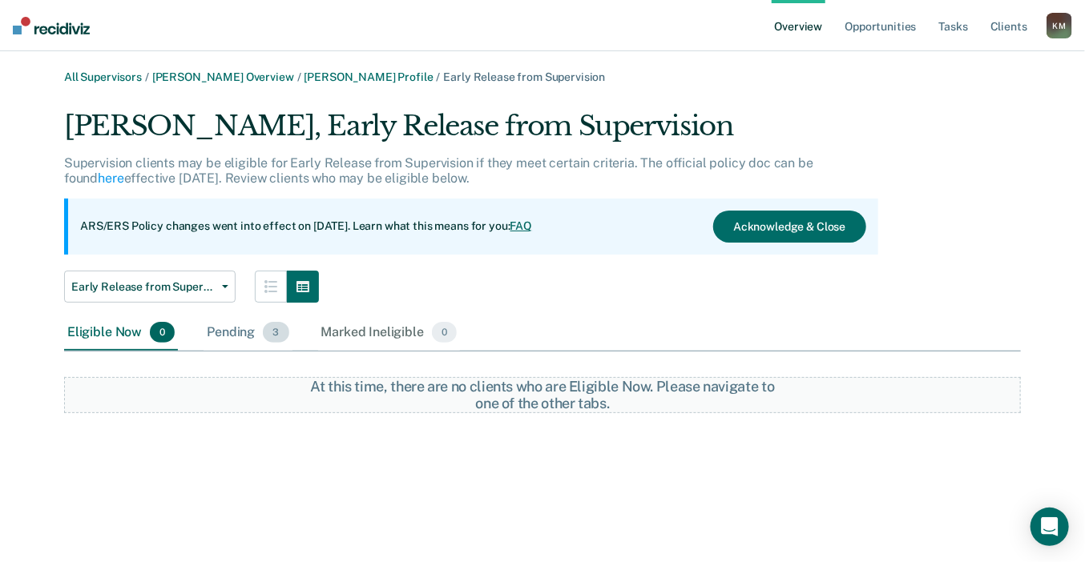
click at [234, 338] on div "Pending 3" at bounding box center [247, 333] width 88 height 35
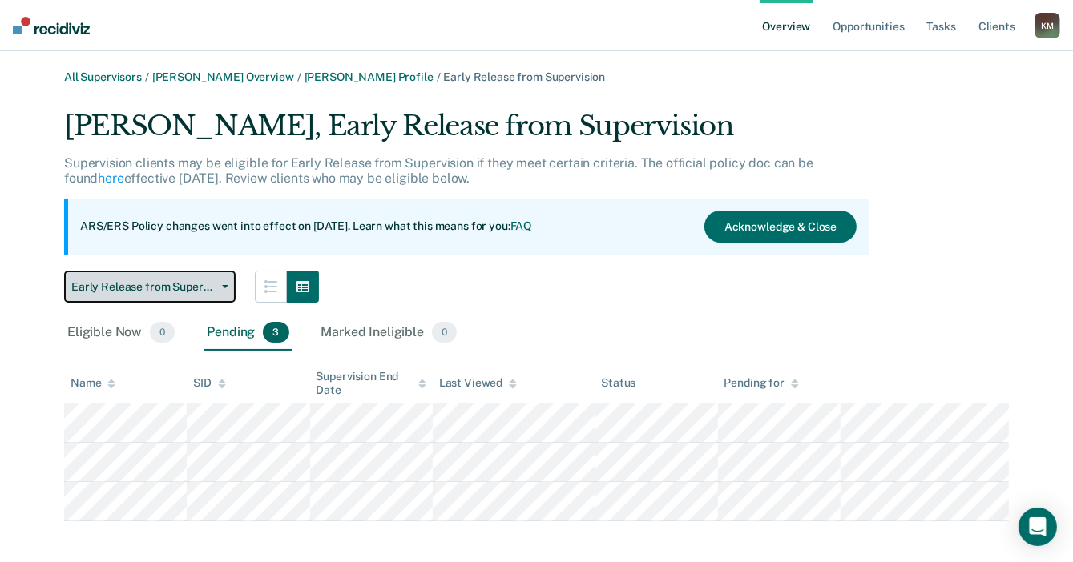
drag, startPoint x: 131, startPoint y: 284, endPoint x: 136, endPoint y: 302, distance: 19.0
click at [132, 284] on span "Early Release from Supervision" at bounding box center [143, 287] width 144 height 14
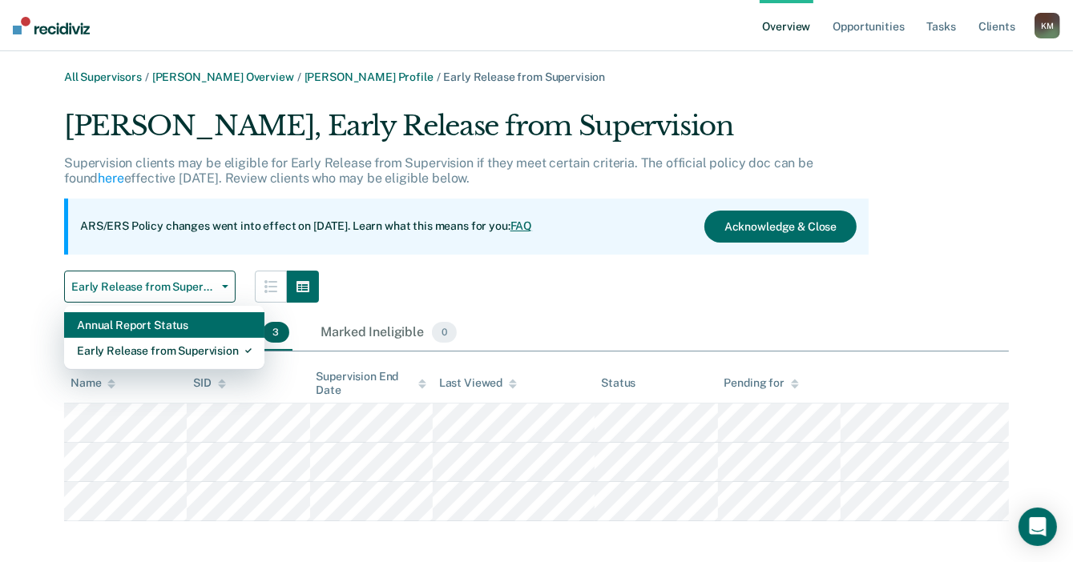
click at [140, 333] on div "Annual Report Status" at bounding box center [164, 325] width 175 height 26
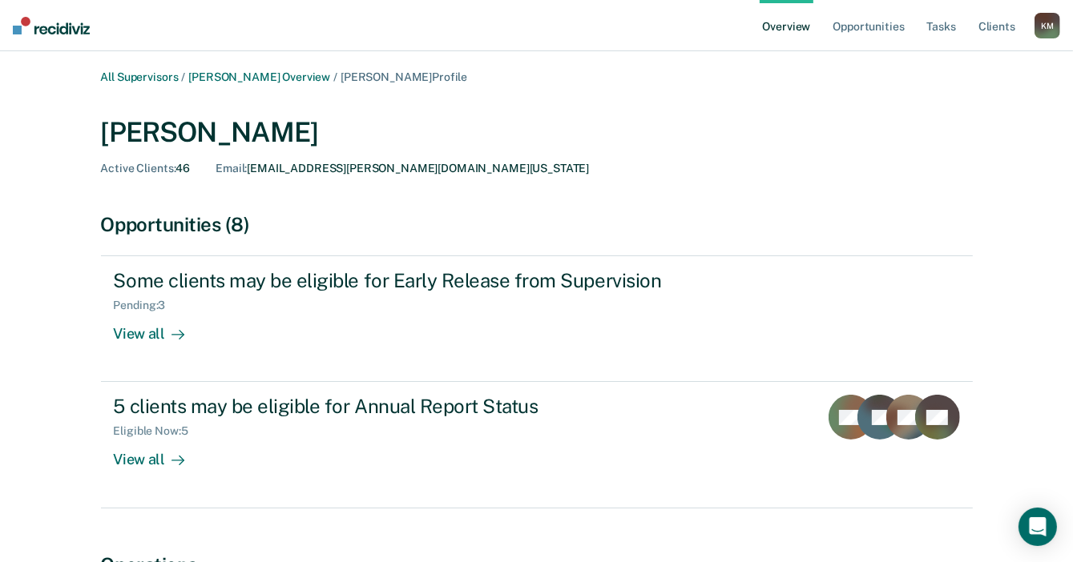
scroll to position [80, 0]
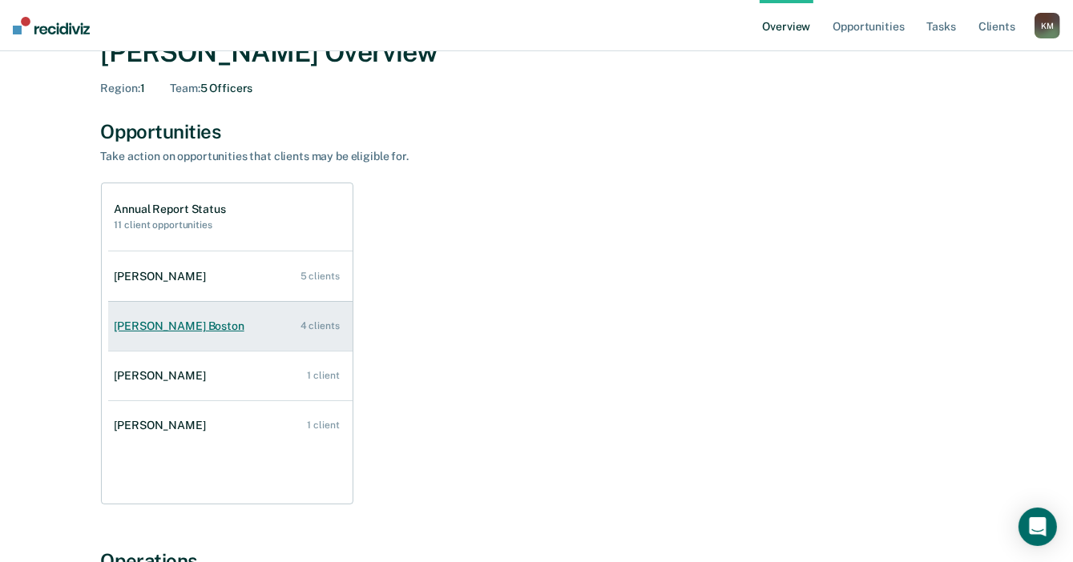
click at [167, 330] on div "Yolander Boston" at bounding box center [183, 327] width 136 height 14
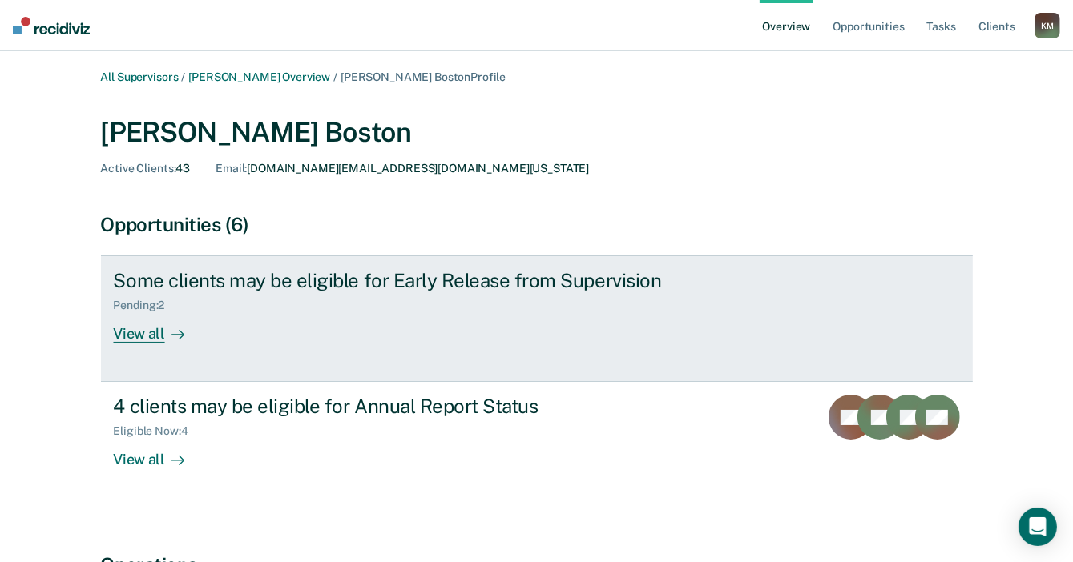
click at [144, 340] on div "View all" at bounding box center [159, 327] width 90 height 31
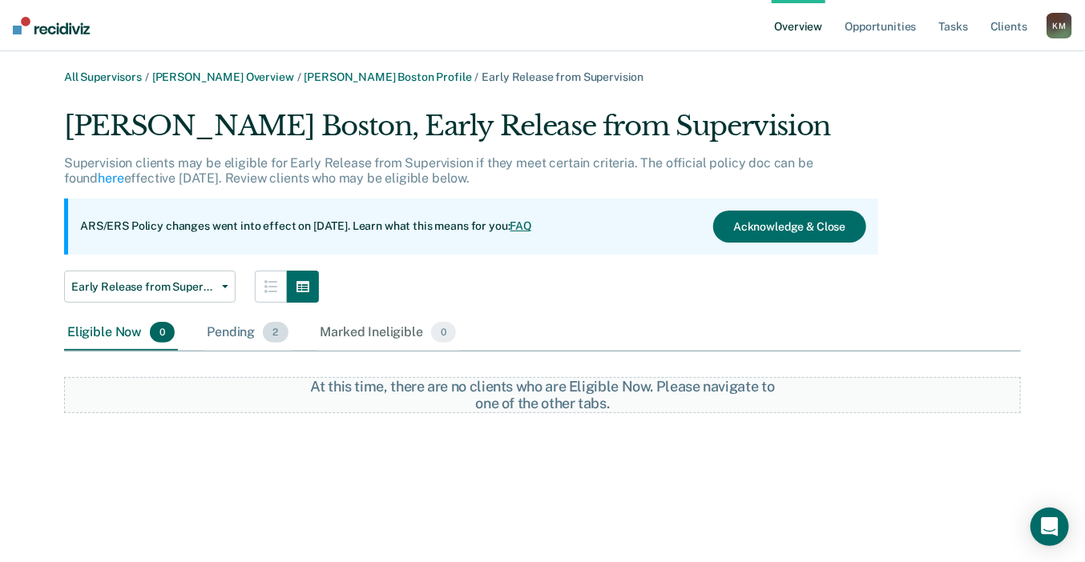
click at [250, 331] on div "Pending 2" at bounding box center [246, 333] width 87 height 35
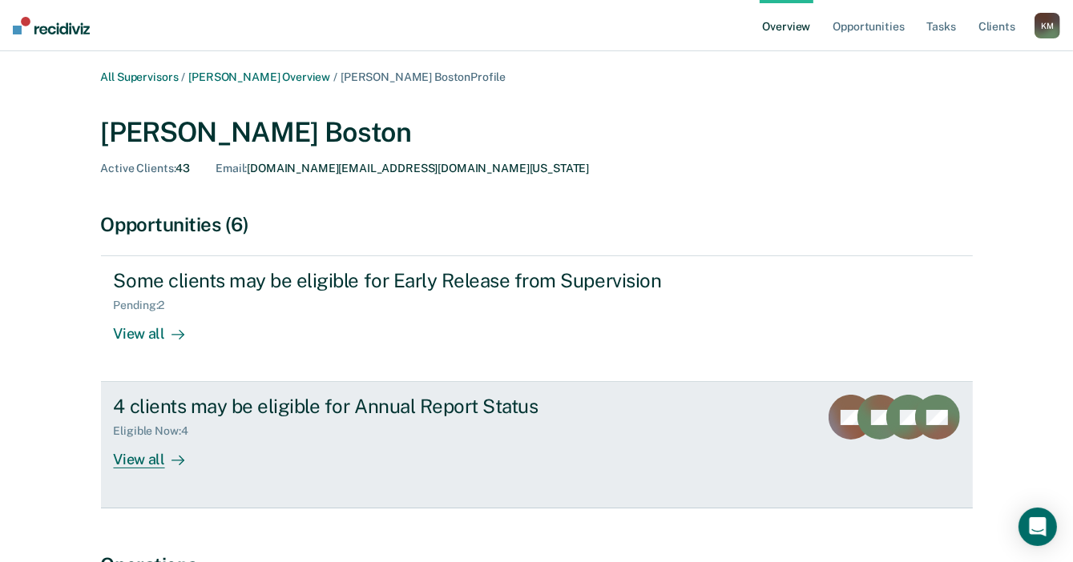
click at [154, 465] on div "View all" at bounding box center [159, 453] width 90 height 31
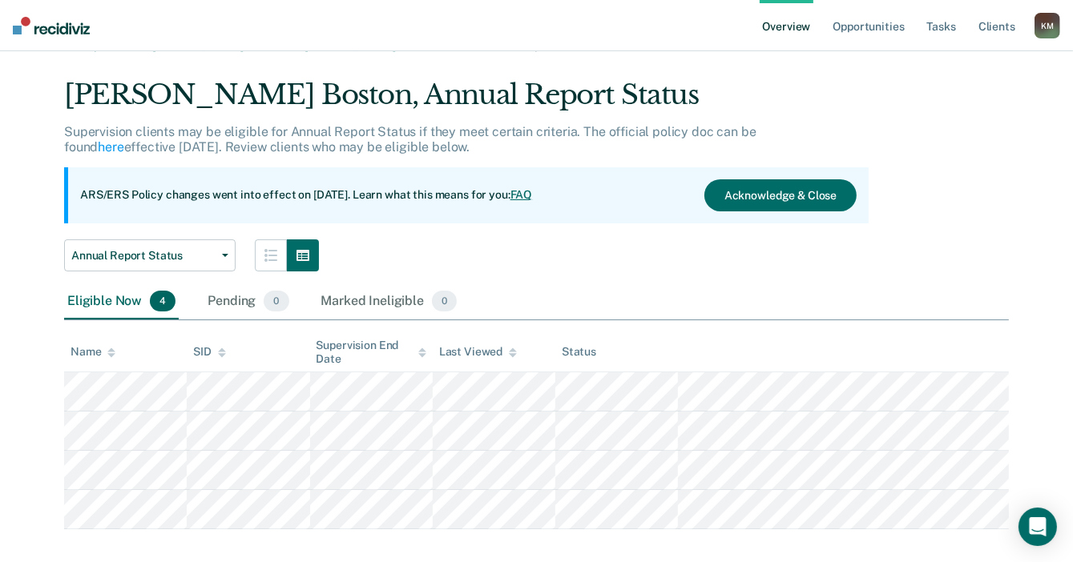
scroll to position [48, 0]
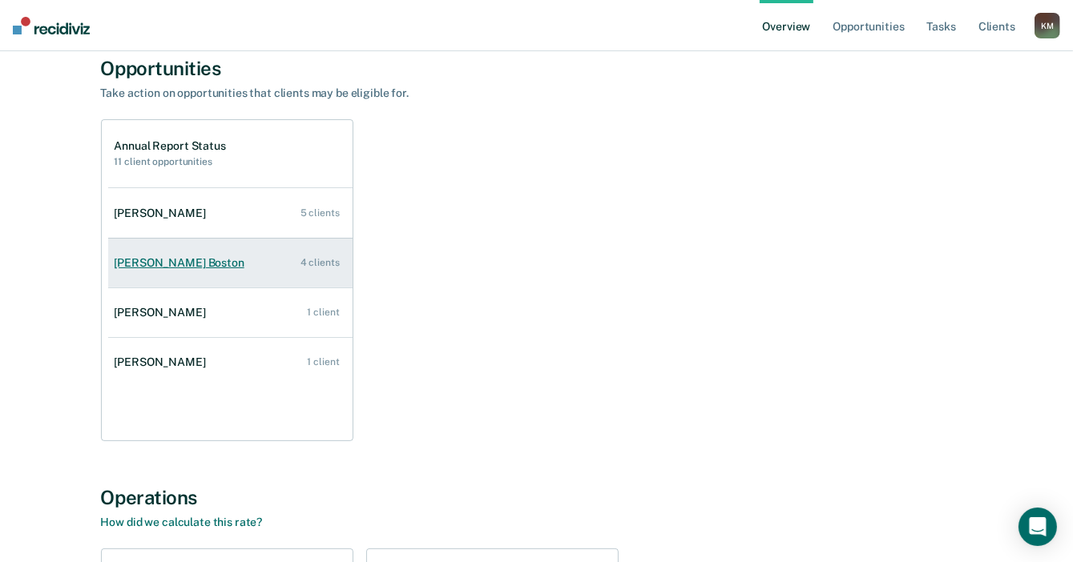
scroll to position [160, 0]
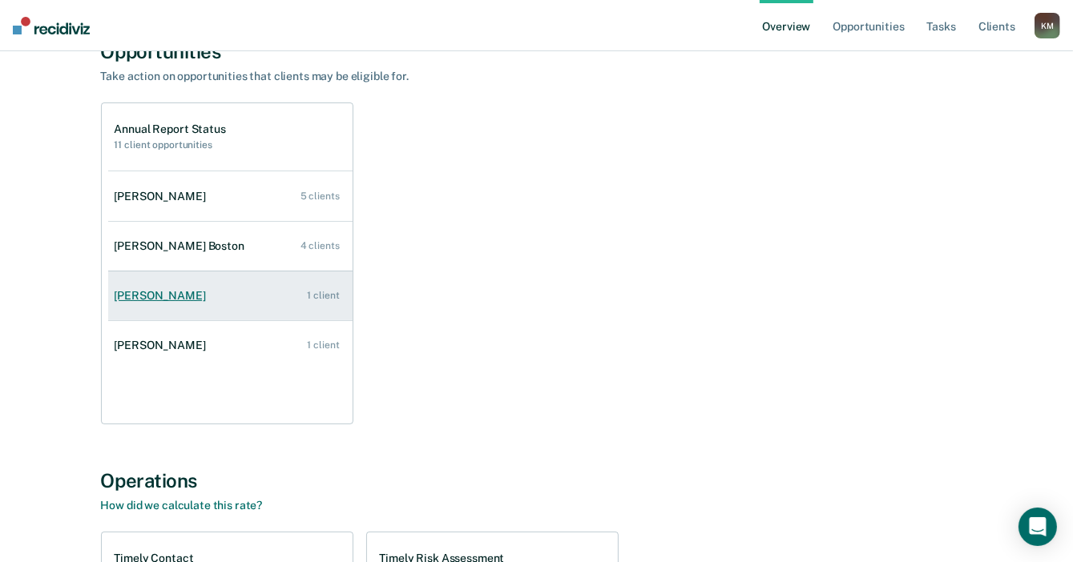
click at [172, 301] on div "Alyssia Howard" at bounding box center [164, 296] width 98 height 14
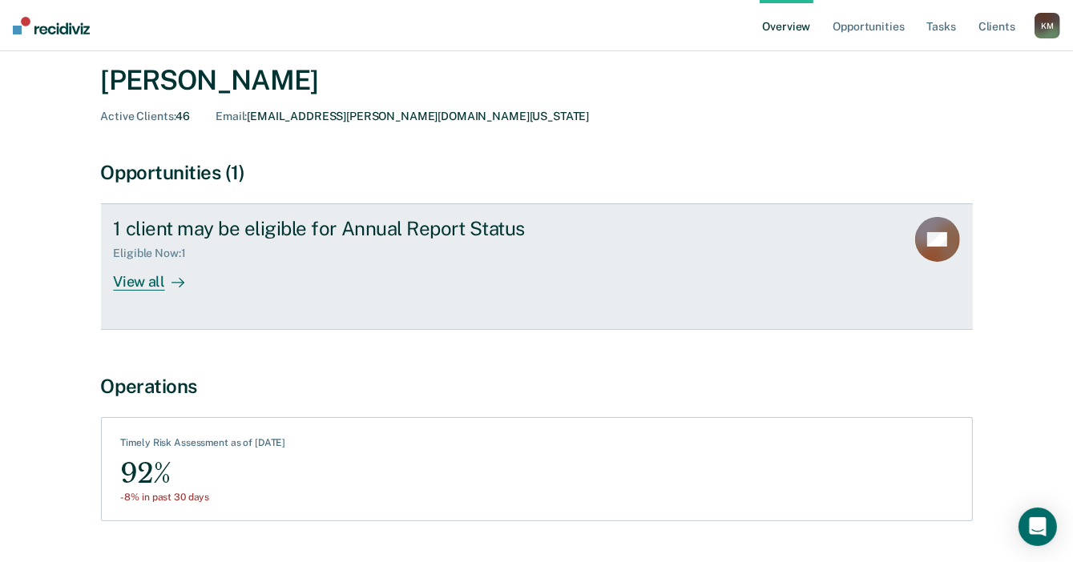
scroll to position [80, 0]
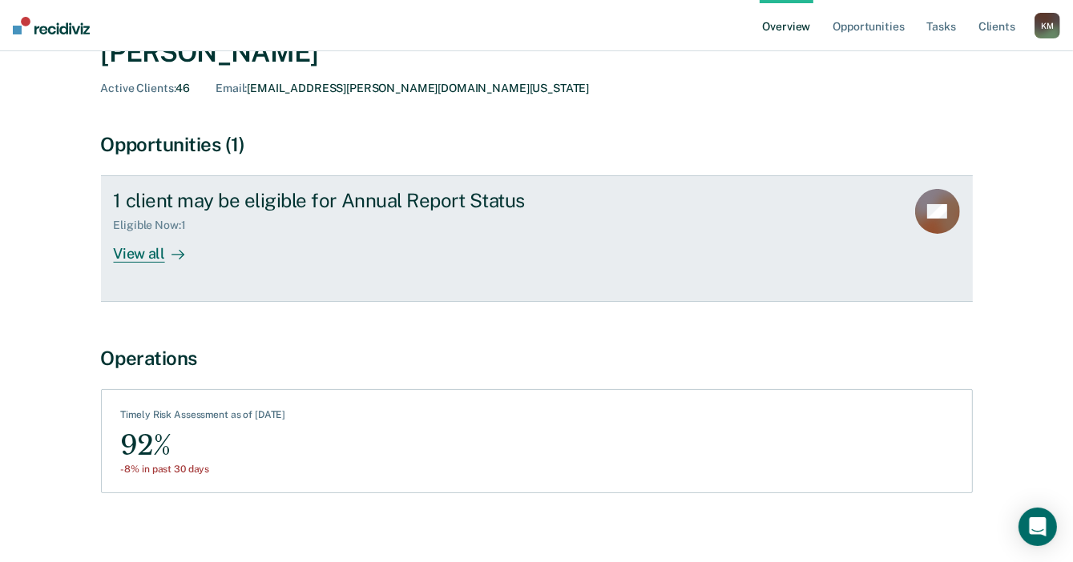
click at [142, 266] on link "1 client may be eligible for Annual Report Status Eligible Now : 1 View all SB" at bounding box center [537, 238] width 872 height 127
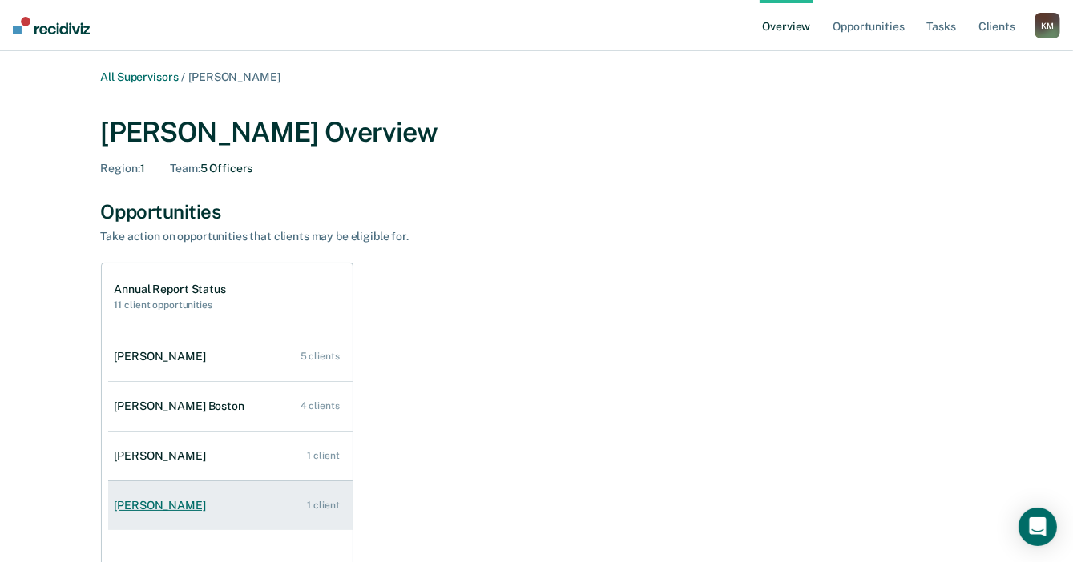
click at [151, 501] on div "Linda Evett" at bounding box center [164, 506] width 98 height 14
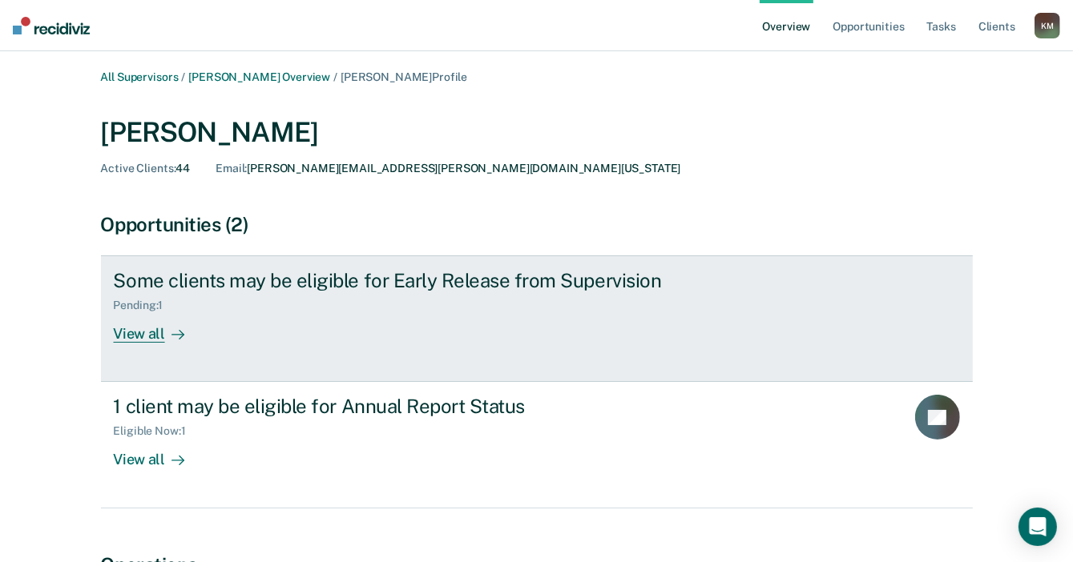
click at [152, 336] on div "View all" at bounding box center [159, 327] width 90 height 31
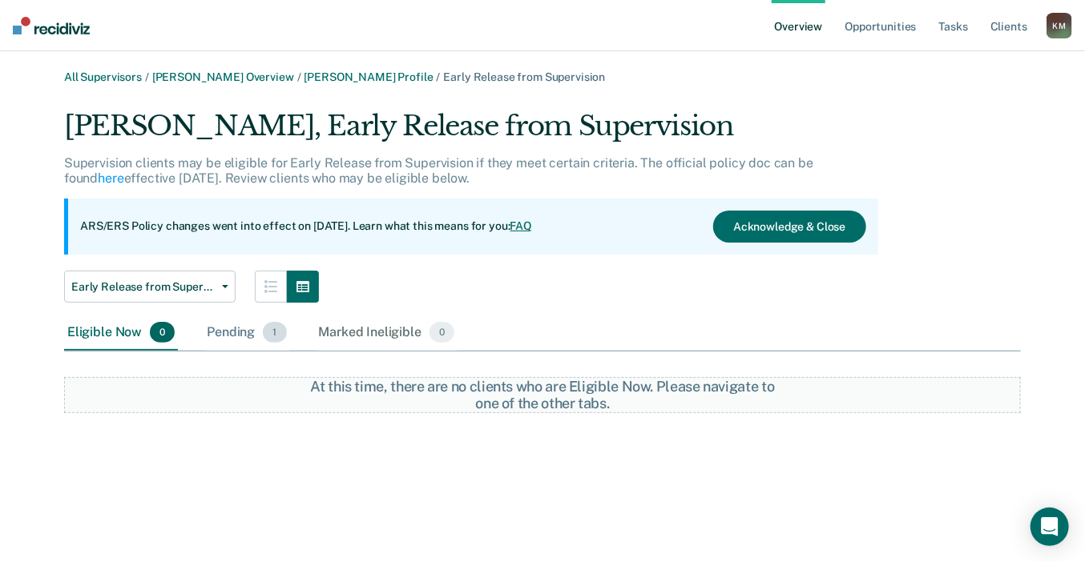
click at [240, 329] on div "Pending 1" at bounding box center [246, 333] width 86 height 35
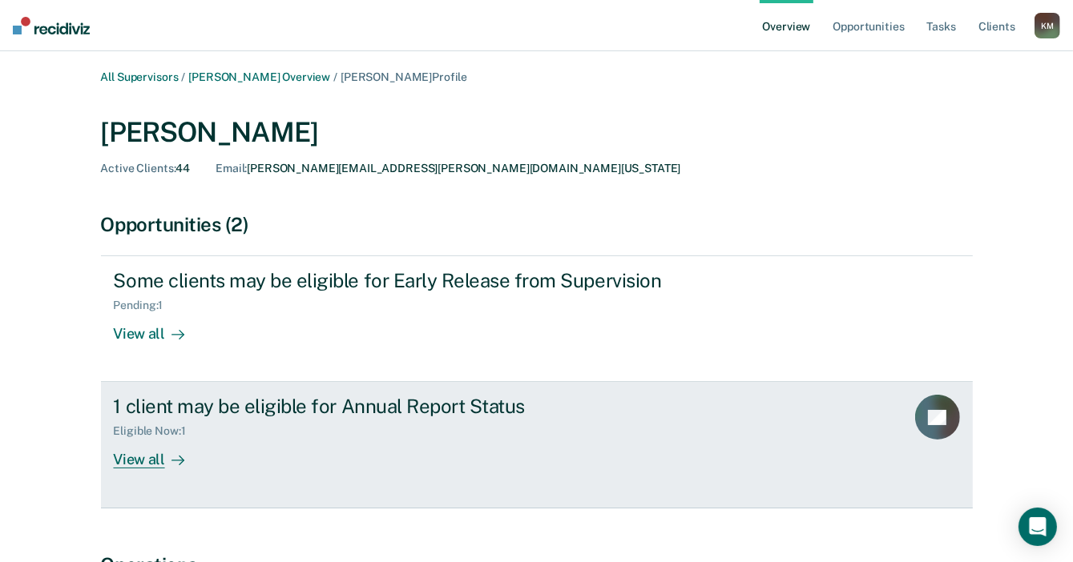
click at [149, 465] on div "View all" at bounding box center [159, 453] width 90 height 31
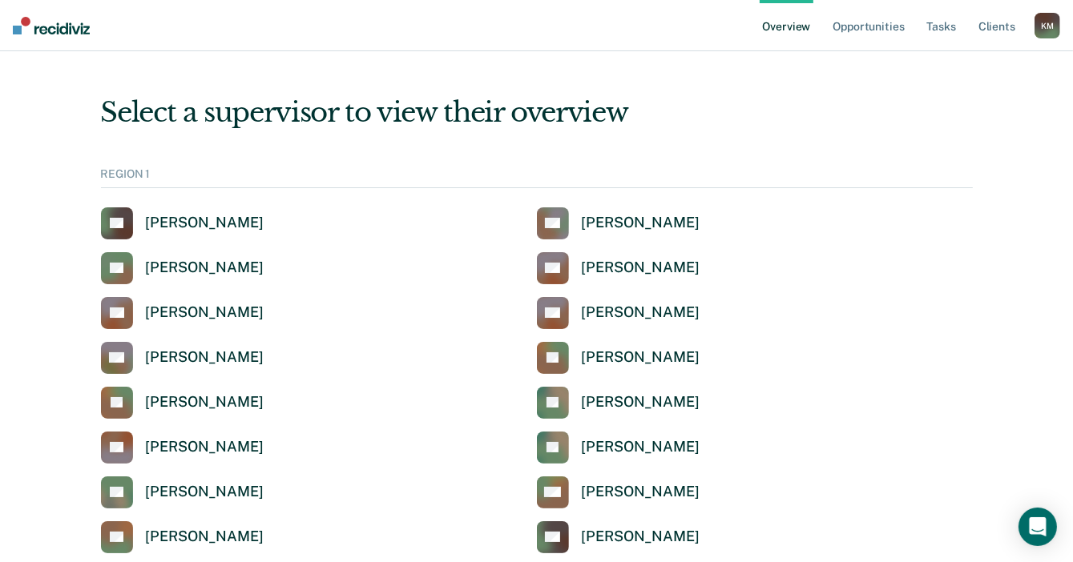
scroll to position [401, 0]
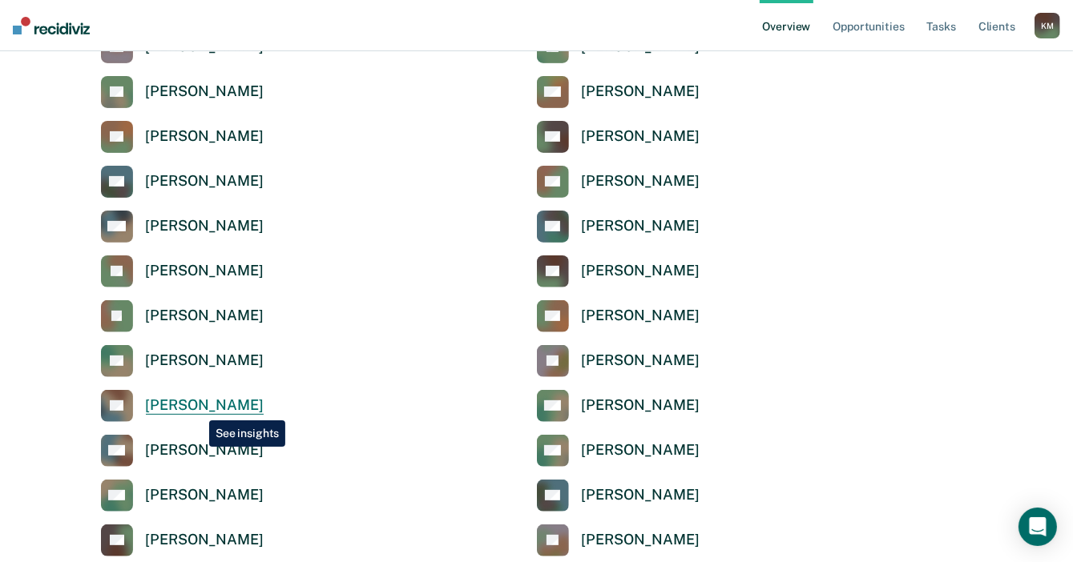
click at [197, 409] on div "[PERSON_NAME]" at bounding box center [205, 406] width 118 height 18
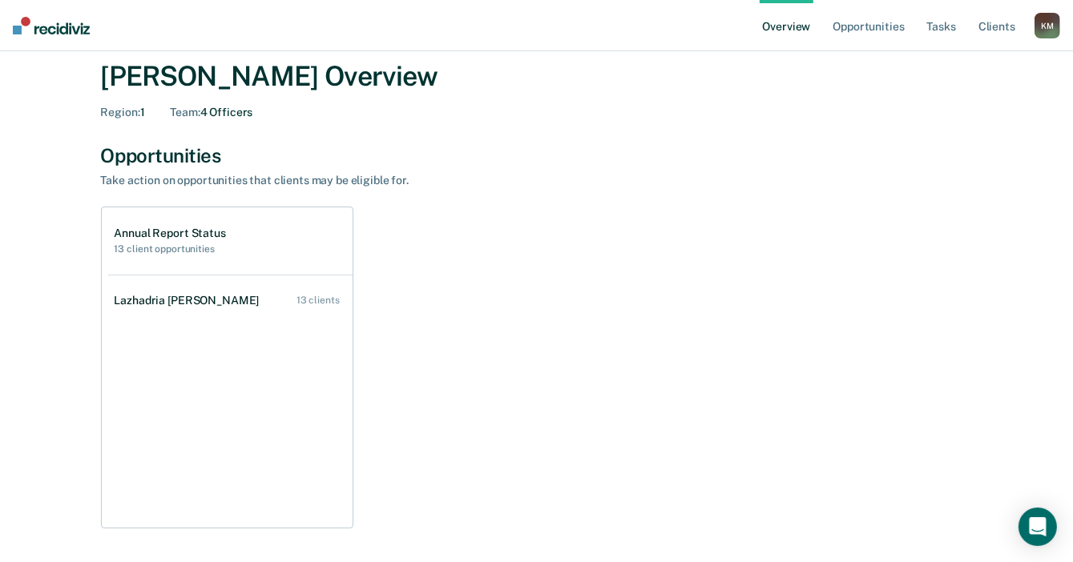
scroll to position [80, 0]
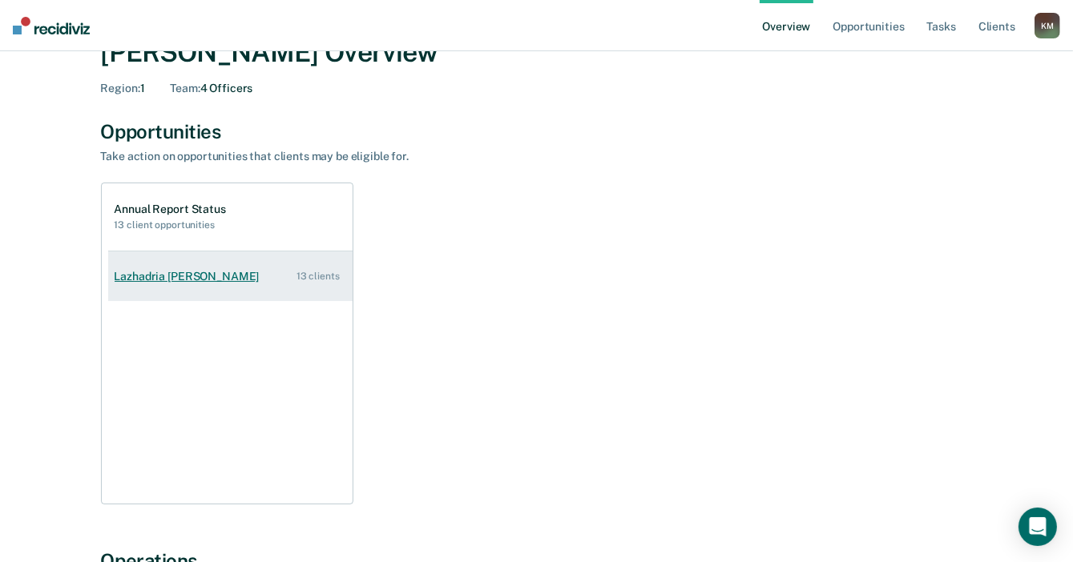
click at [165, 276] on div "Lazhadria Elizondo" at bounding box center [190, 277] width 151 height 14
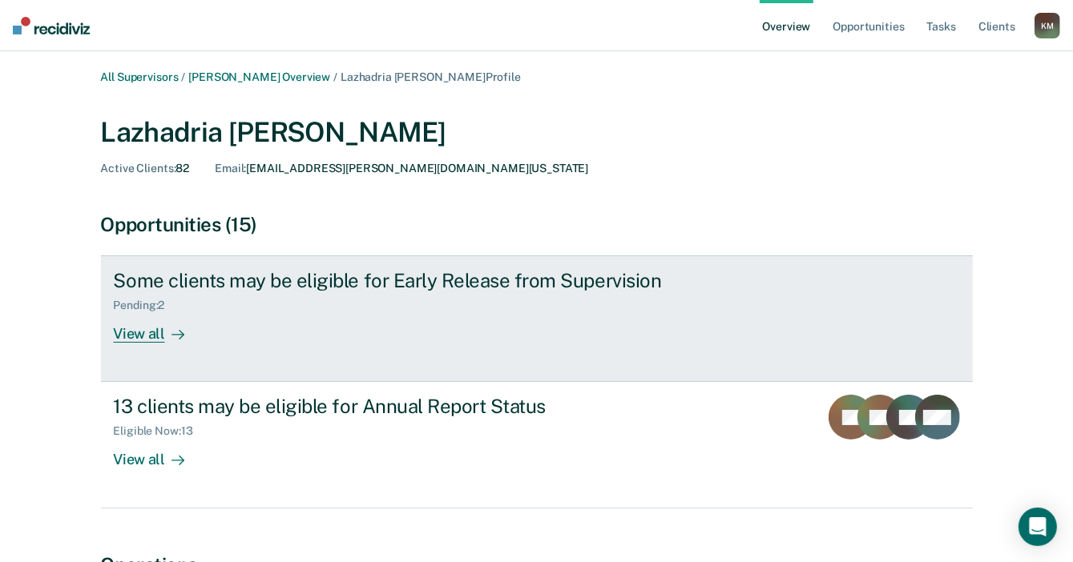
click at [151, 335] on div "View all" at bounding box center [159, 327] width 90 height 31
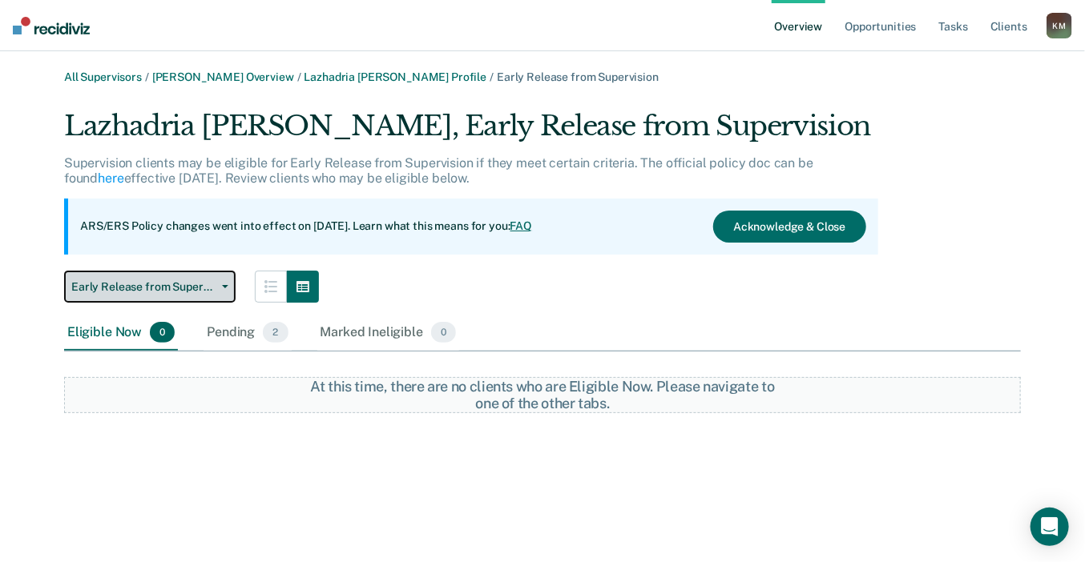
click at [194, 299] on button "Early Release from Supervision" at bounding box center [149, 287] width 171 height 32
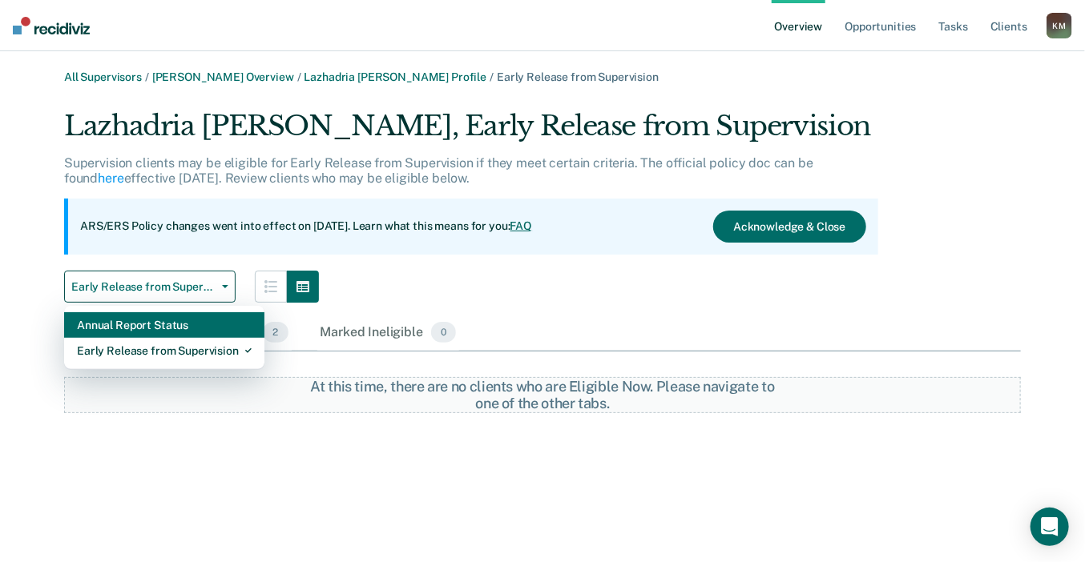
click at [179, 327] on div "Annual Report Status" at bounding box center [164, 325] width 175 height 26
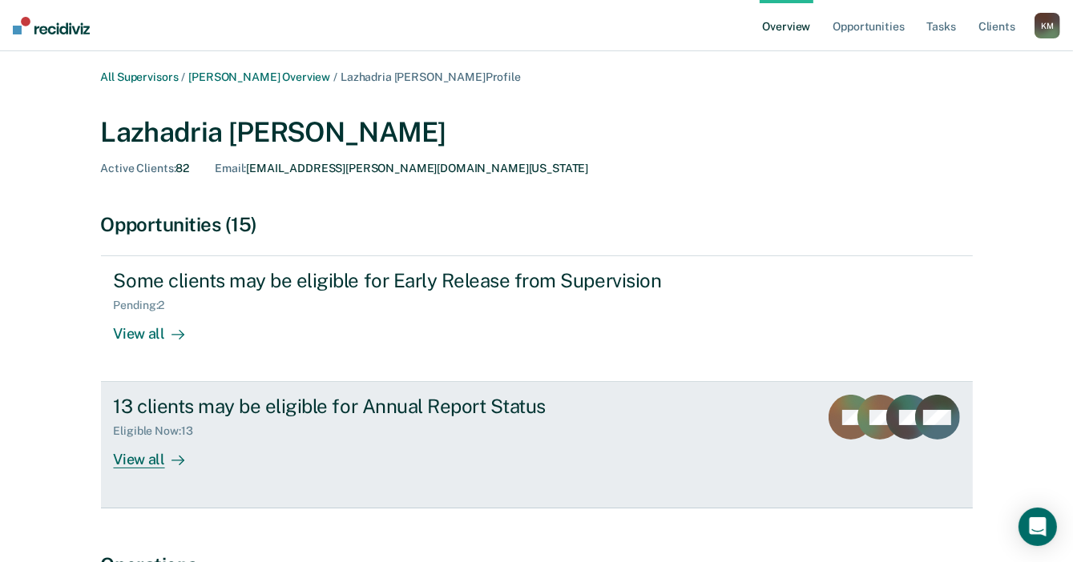
click at [144, 462] on div "View all" at bounding box center [159, 453] width 90 height 31
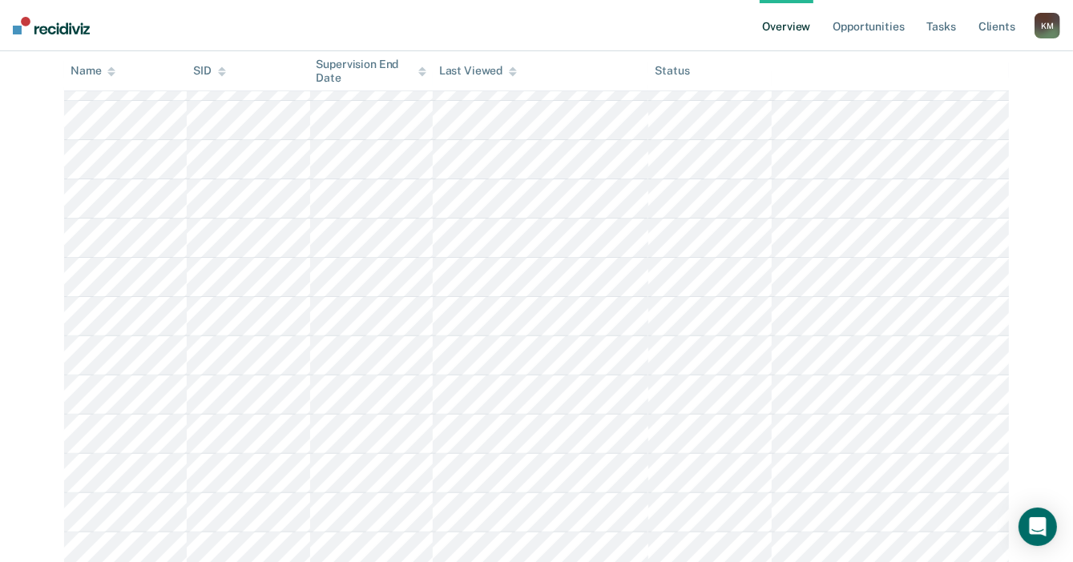
scroll to position [241, 0]
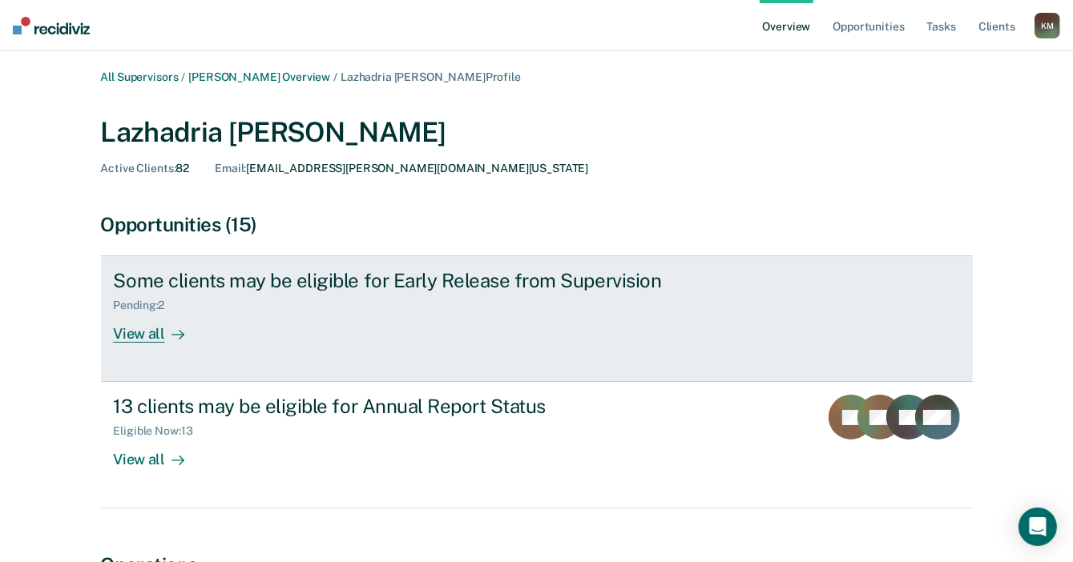
click at [147, 340] on div "View all" at bounding box center [159, 327] width 90 height 31
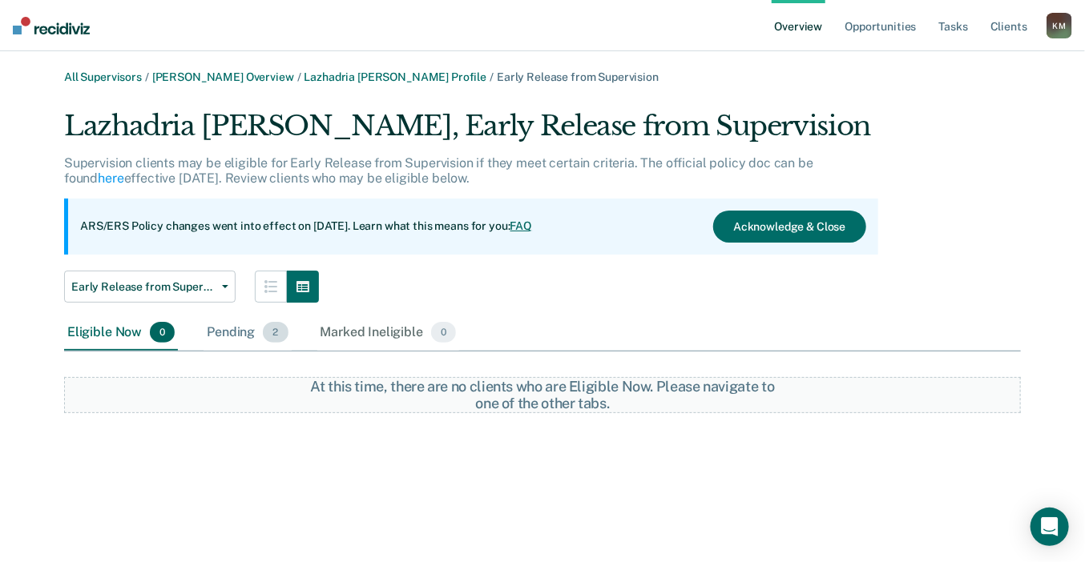
click at [245, 337] on div "Pending 2" at bounding box center [246, 333] width 87 height 35
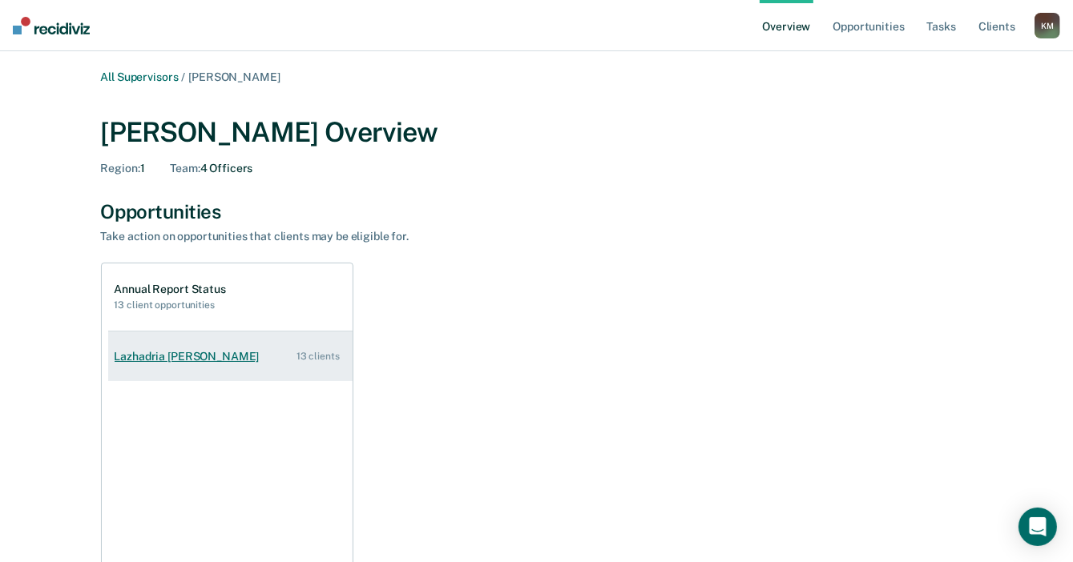
click at [193, 354] on div "Lazhadria Elizondo" at bounding box center [190, 357] width 151 height 14
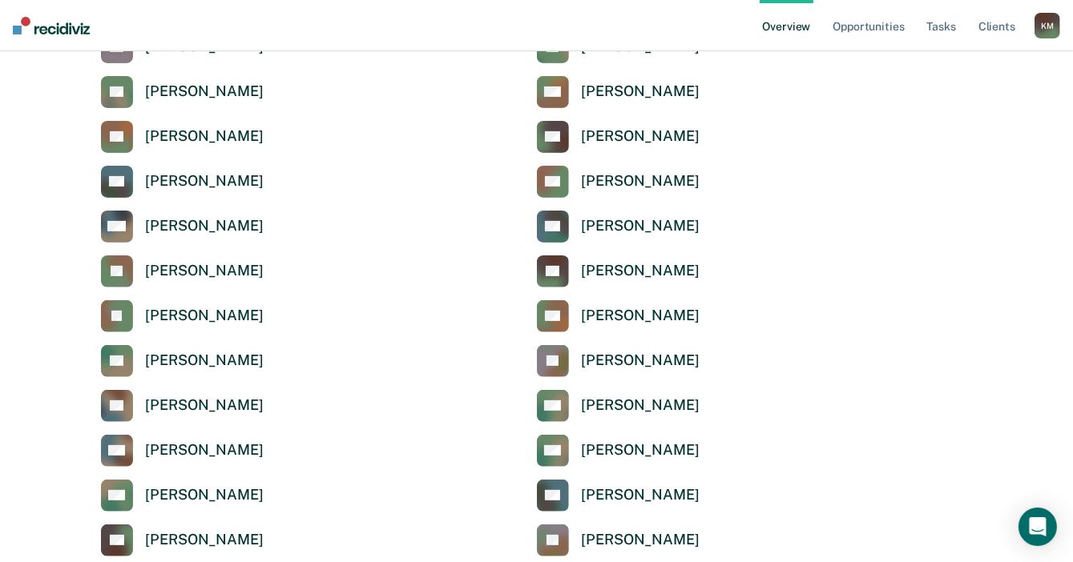
scroll to position [481, 0]
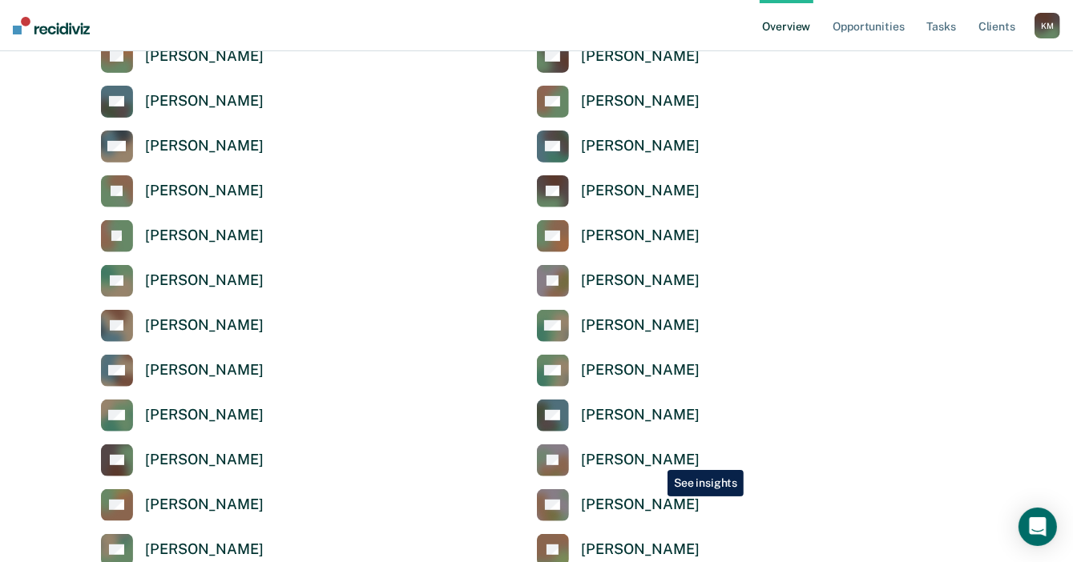
click at [655, 457] on div "[PERSON_NAME]" at bounding box center [641, 460] width 118 height 18
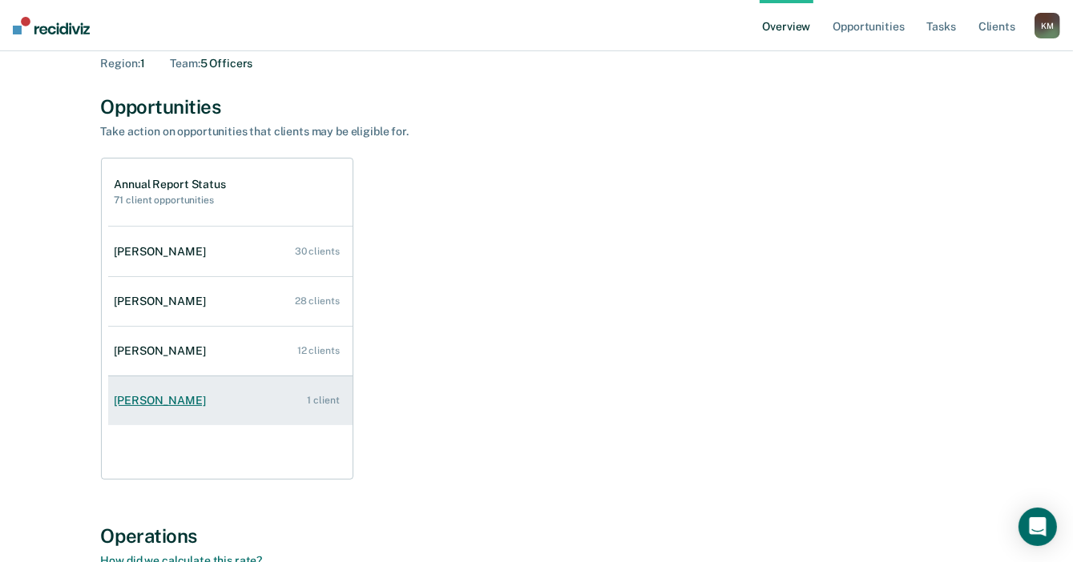
scroll to position [80, 0]
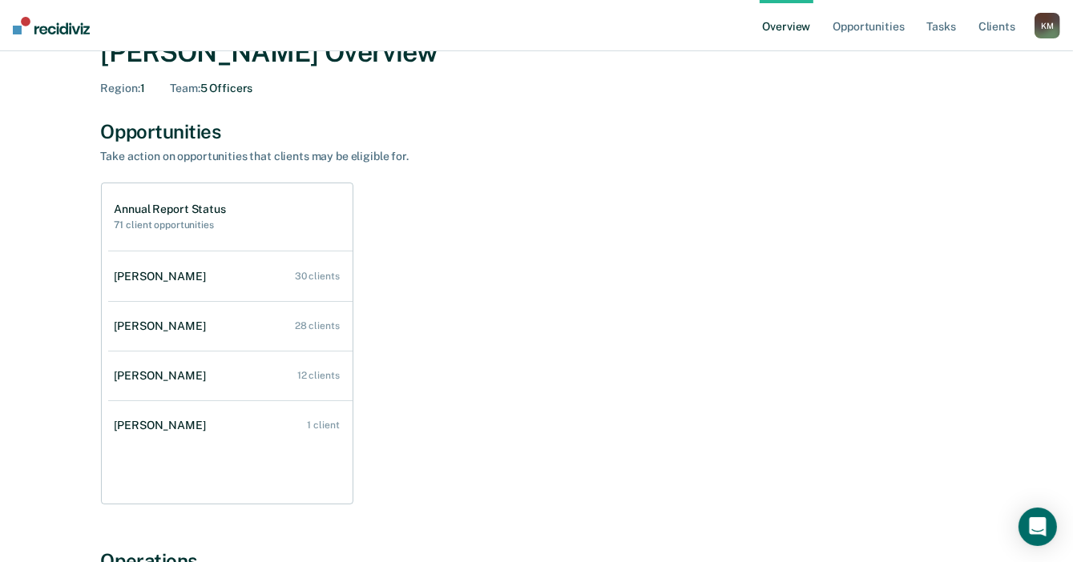
click at [160, 276] on div "Dakota Conway" at bounding box center [164, 277] width 98 height 14
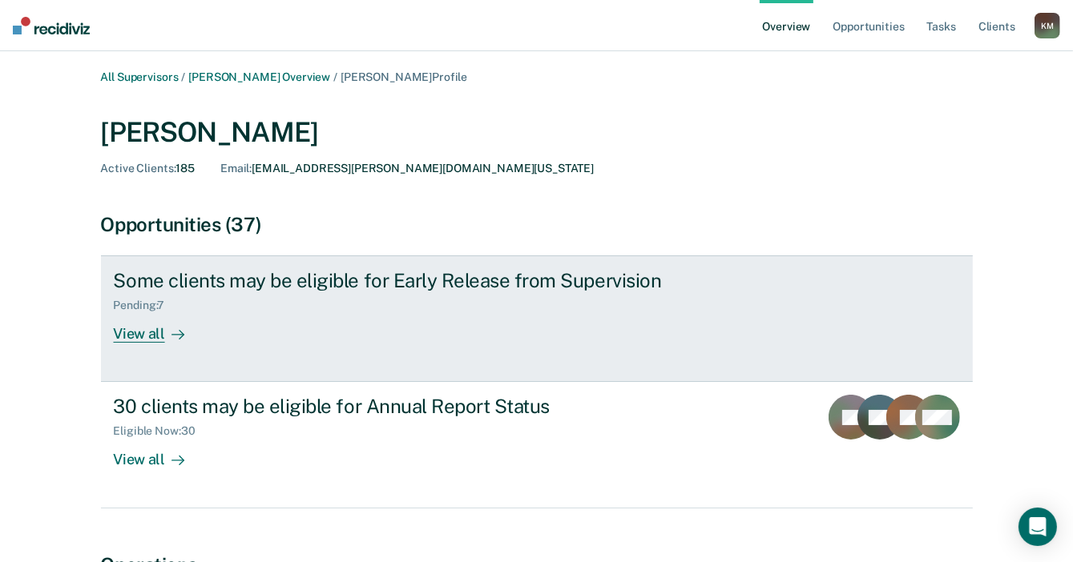
click at [128, 338] on div "View all" at bounding box center [159, 327] width 90 height 31
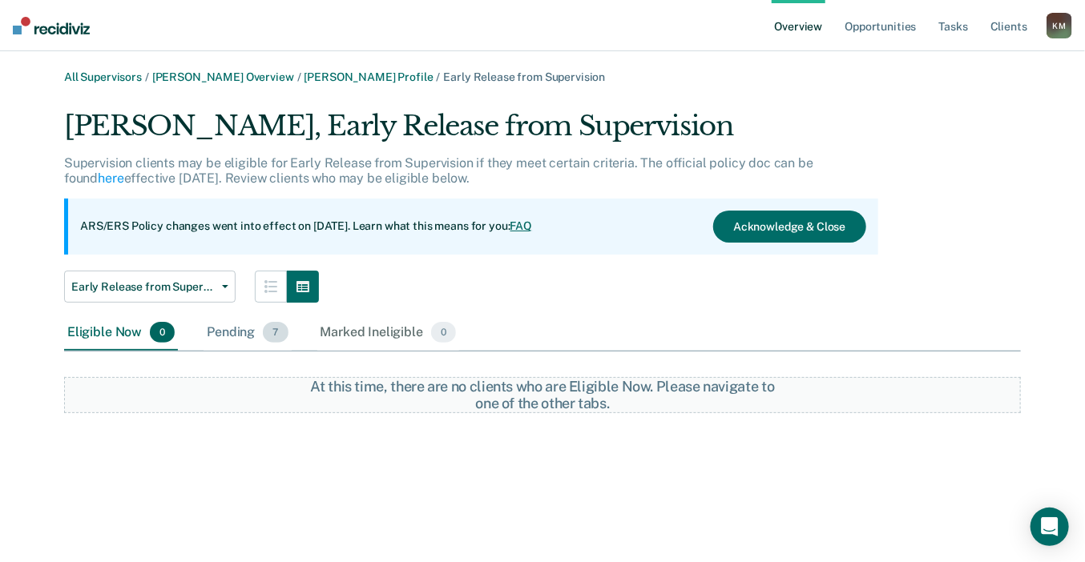
click at [238, 333] on div "Pending 7" at bounding box center [246, 333] width 87 height 35
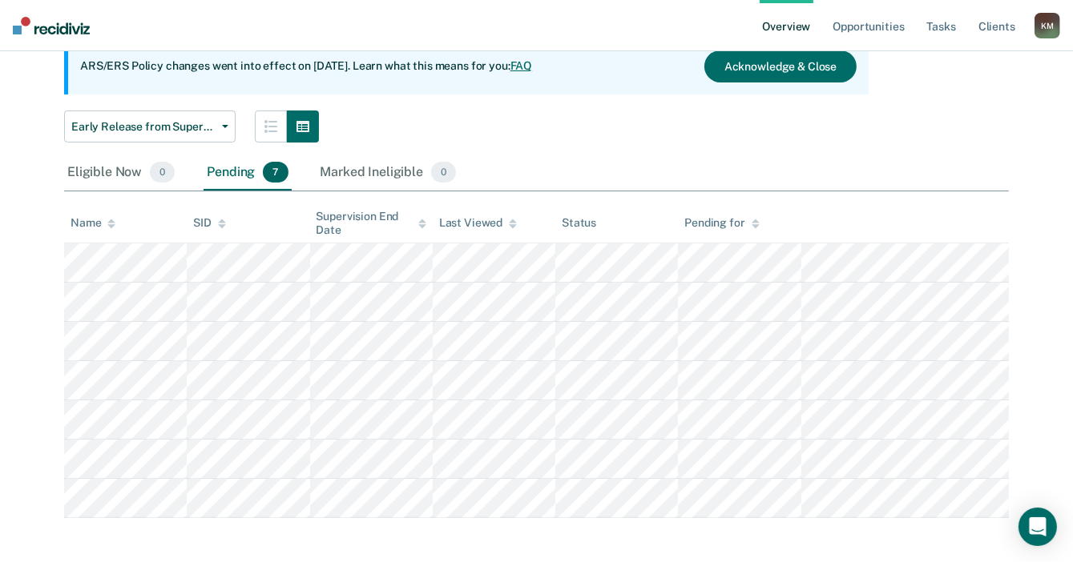
scroll to position [167, 0]
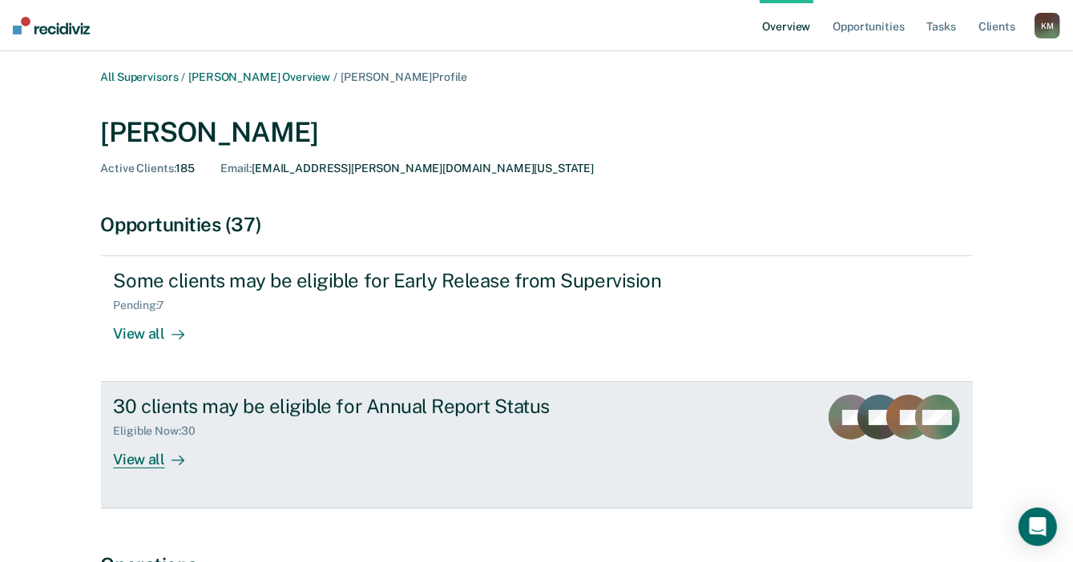
click at [142, 465] on div "View all" at bounding box center [159, 453] width 90 height 31
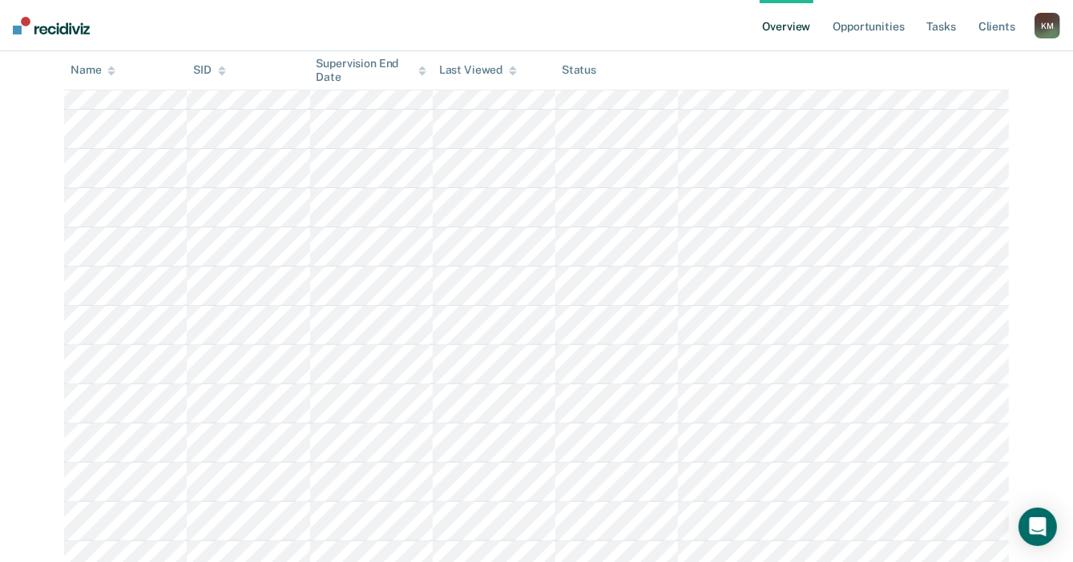
scroll to position [240, 0]
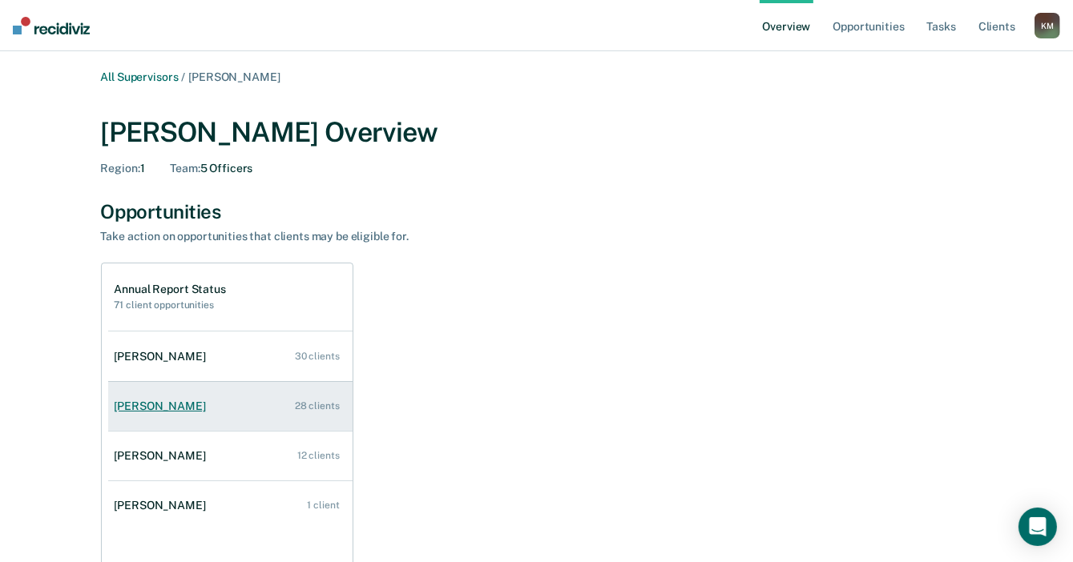
click at [162, 406] on div "Meghan Willis" at bounding box center [164, 407] width 98 height 14
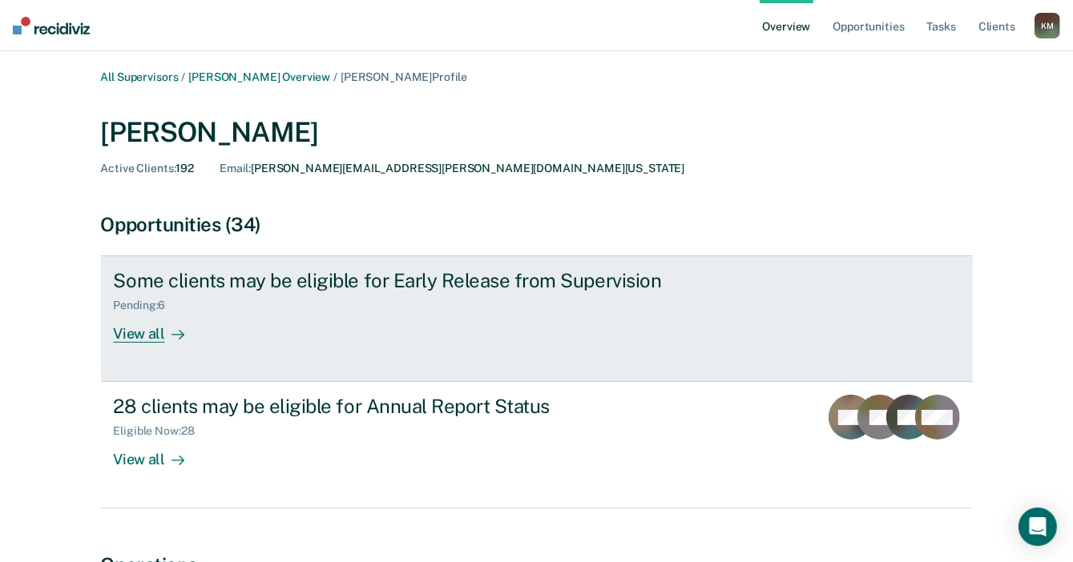
click at [154, 338] on div "View all" at bounding box center [159, 327] width 90 height 31
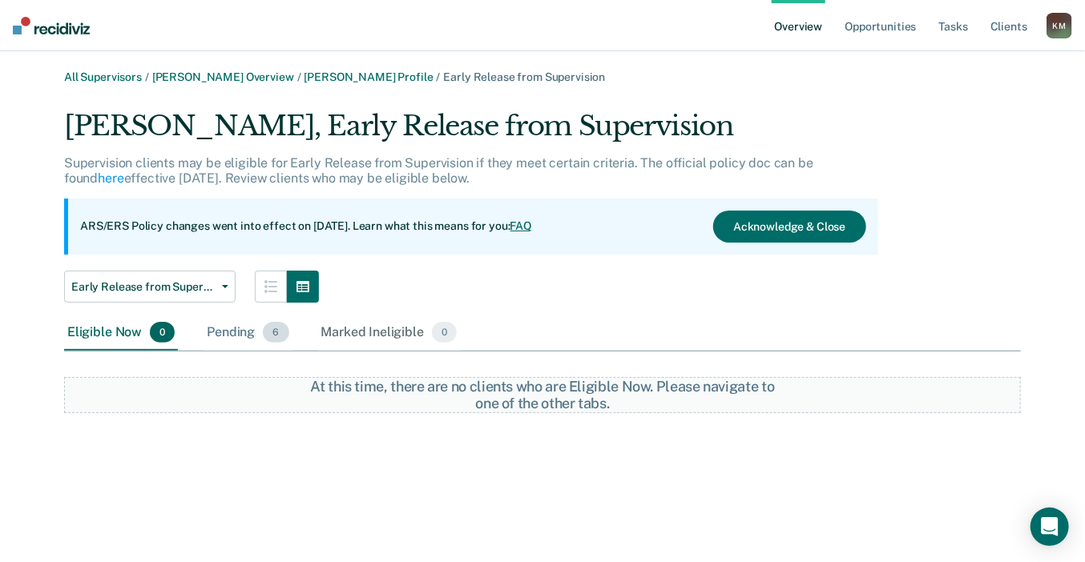
click at [232, 327] on div "Pending 6" at bounding box center [247, 333] width 88 height 35
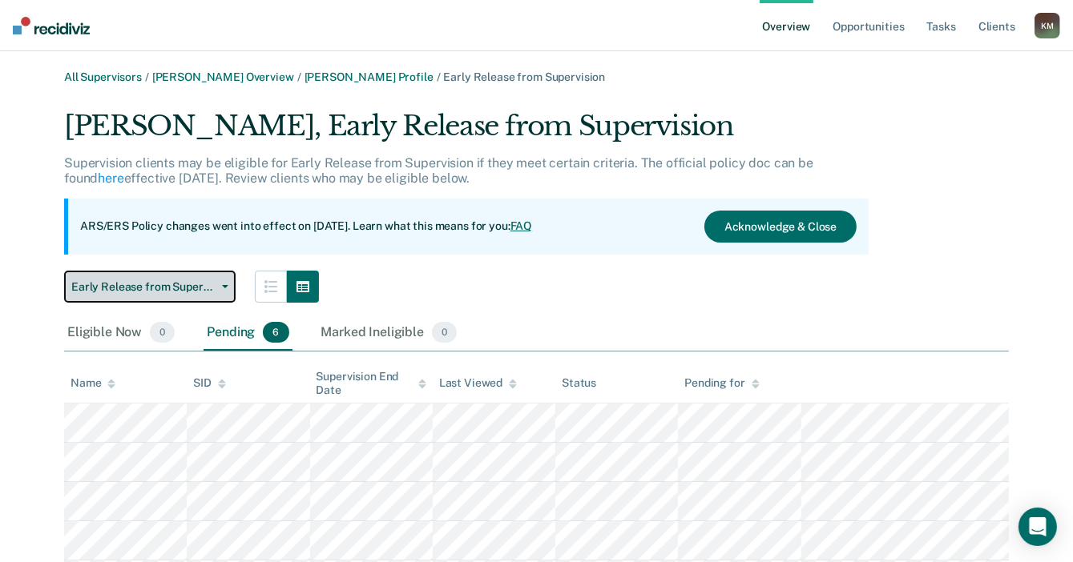
click at [220, 292] on button "Early Release from Supervision" at bounding box center [149, 287] width 171 height 32
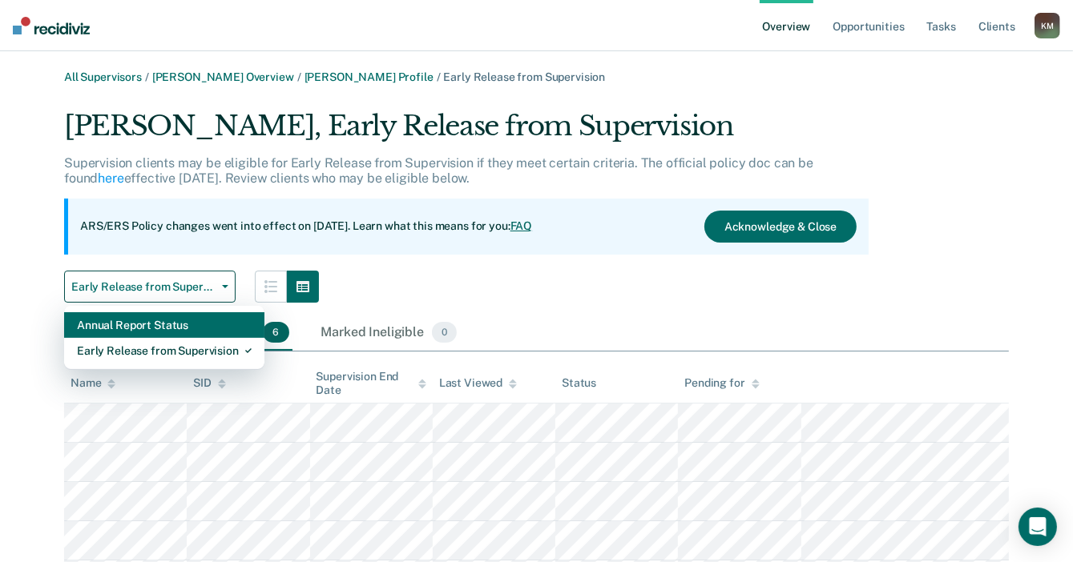
click at [176, 324] on div "Annual Report Status" at bounding box center [164, 325] width 175 height 26
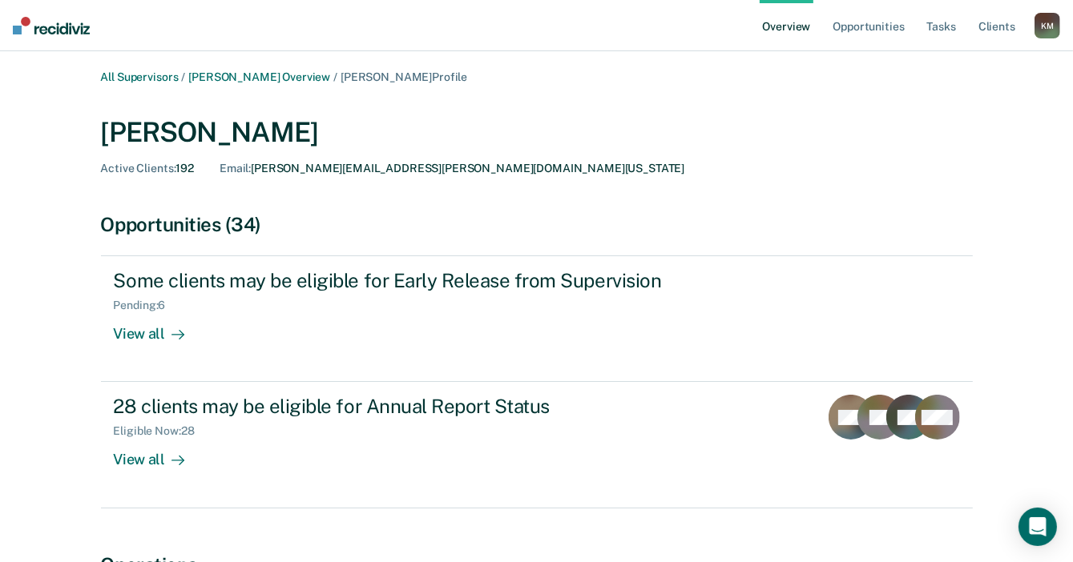
scroll to position [80, 0]
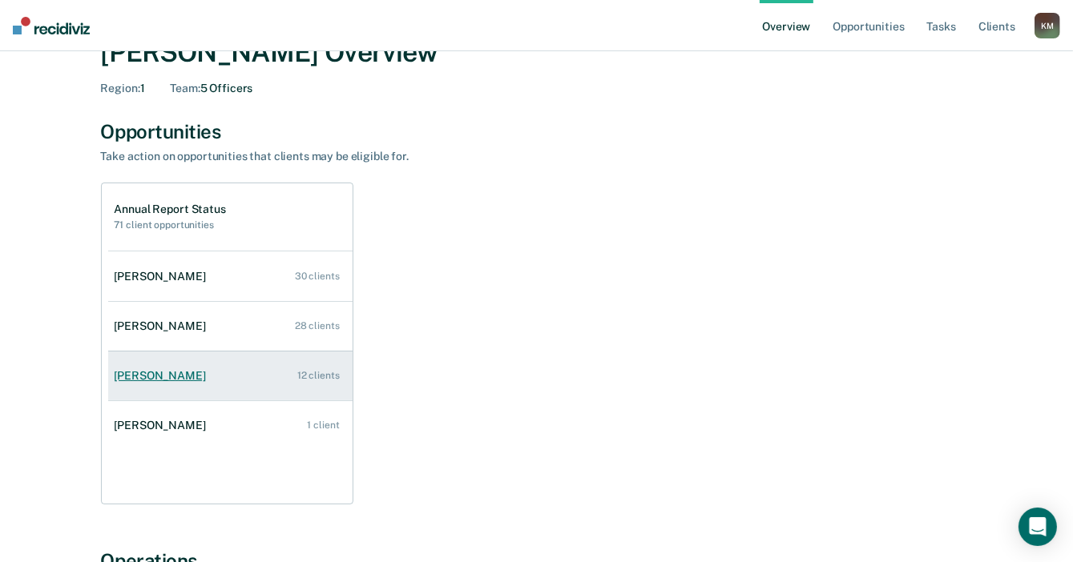
click at [167, 379] on div "Cagen Brooks" at bounding box center [164, 376] width 98 height 14
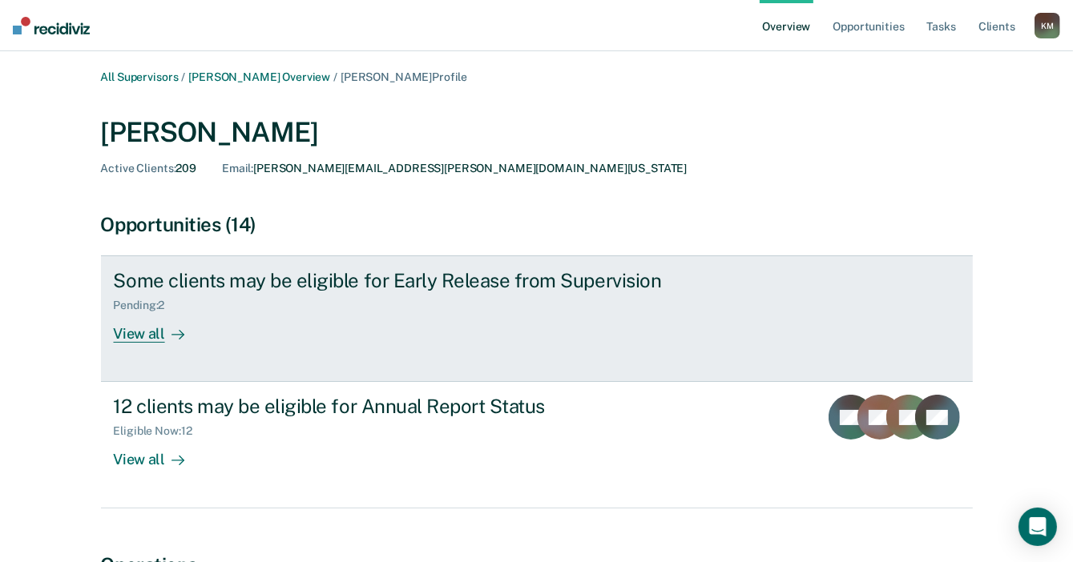
click at [146, 337] on div "View all" at bounding box center [159, 327] width 90 height 31
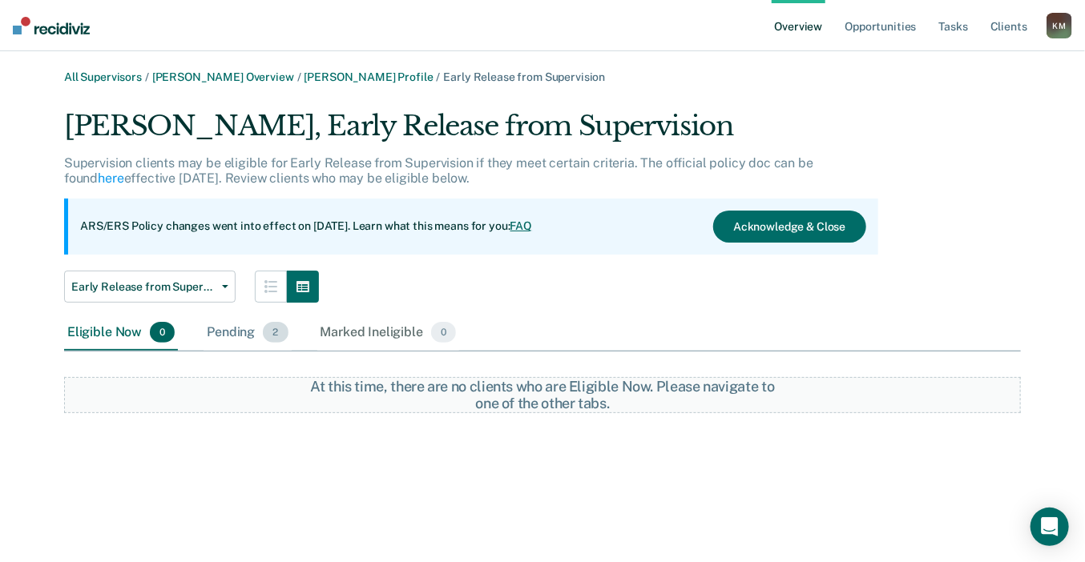
click at [223, 328] on div "Pending 2" at bounding box center [246, 333] width 87 height 35
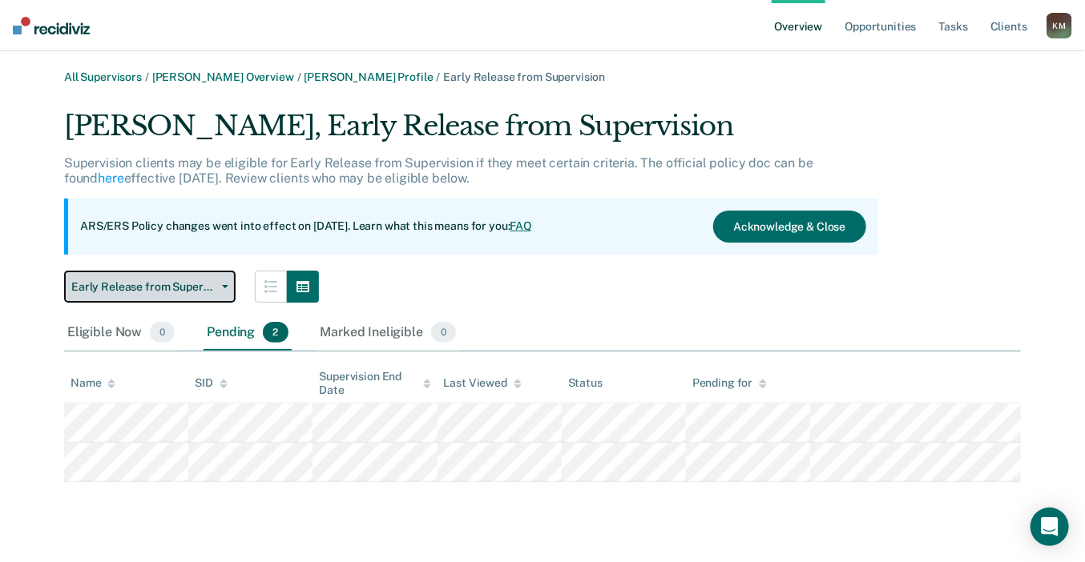
click at [175, 297] on button "Early Release from Supervision" at bounding box center [149, 287] width 171 height 32
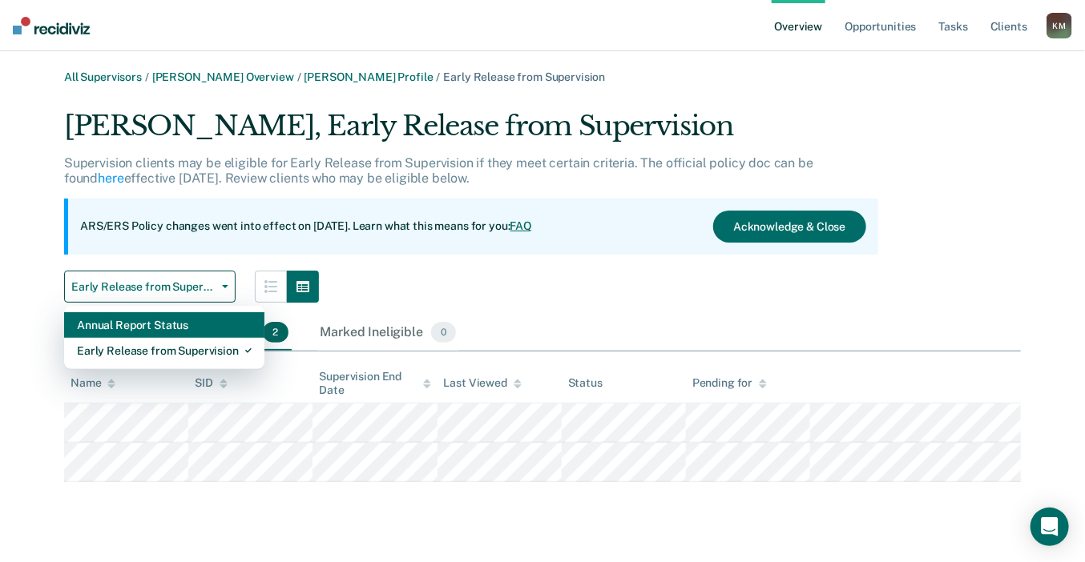
click at [184, 329] on div "Annual Report Status" at bounding box center [164, 325] width 175 height 26
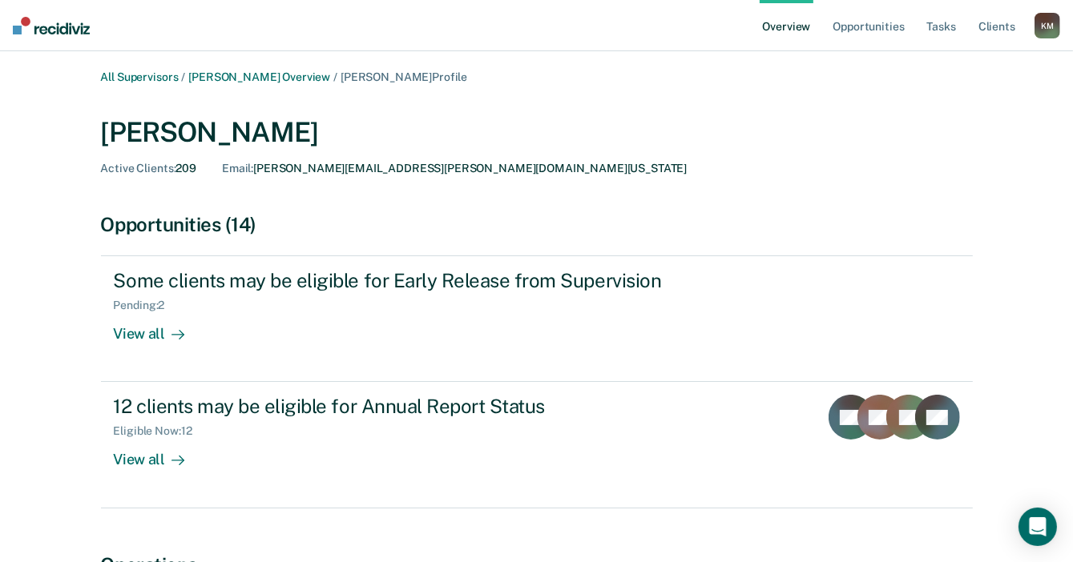
scroll to position [80, 0]
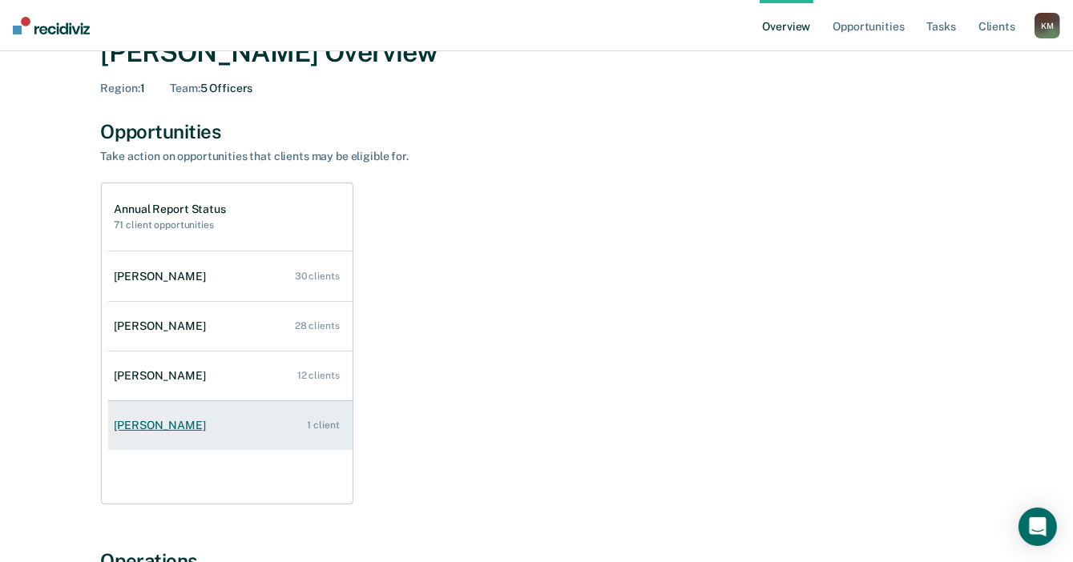
click at [163, 431] on div "Landon Clayton" at bounding box center [164, 426] width 98 height 14
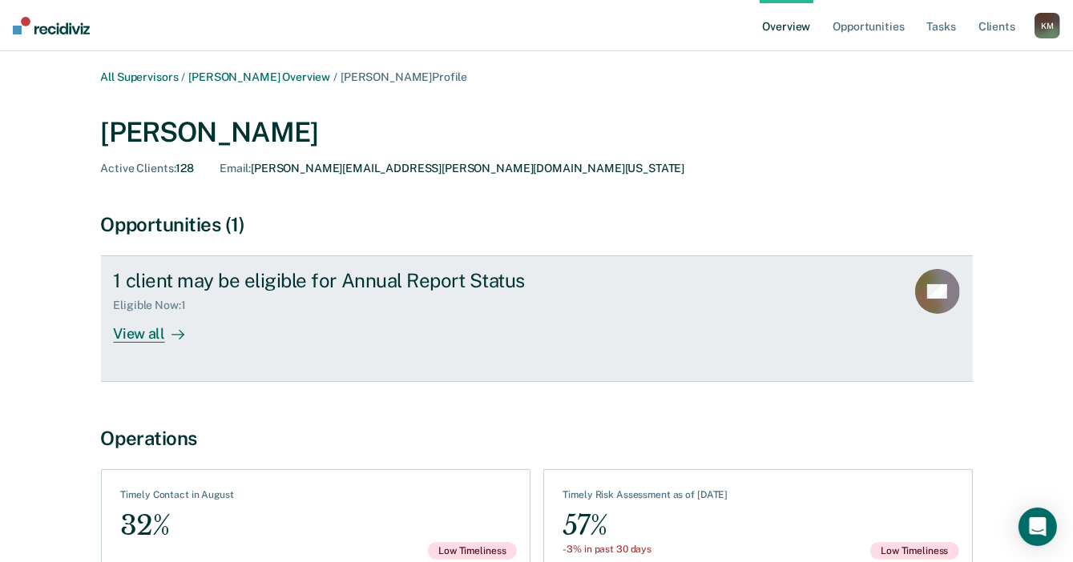
click at [149, 332] on div "View all" at bounding box center [159, 327] width 90 height 31
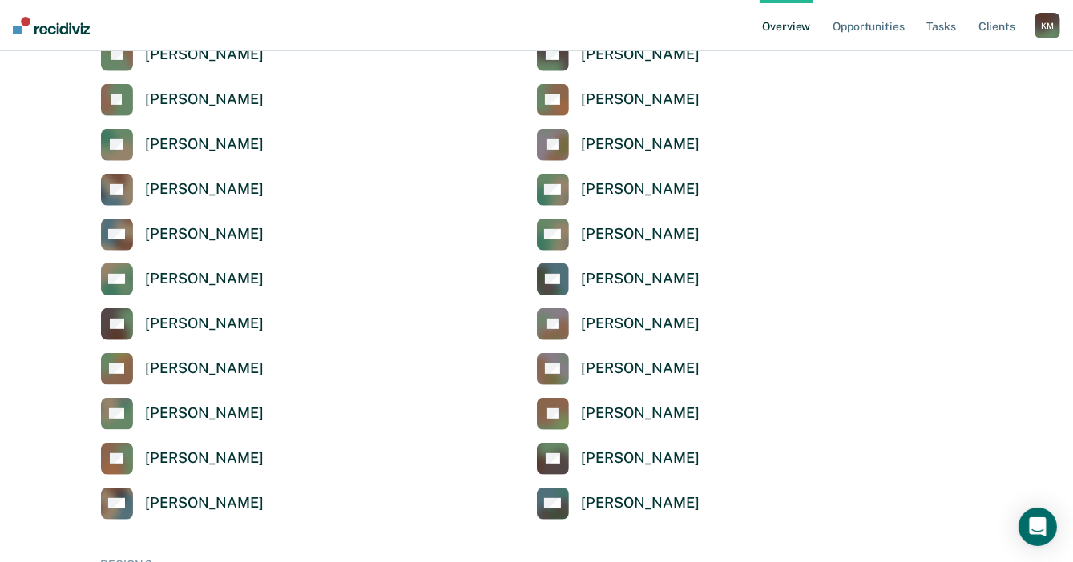
scroll to position [641, 0]
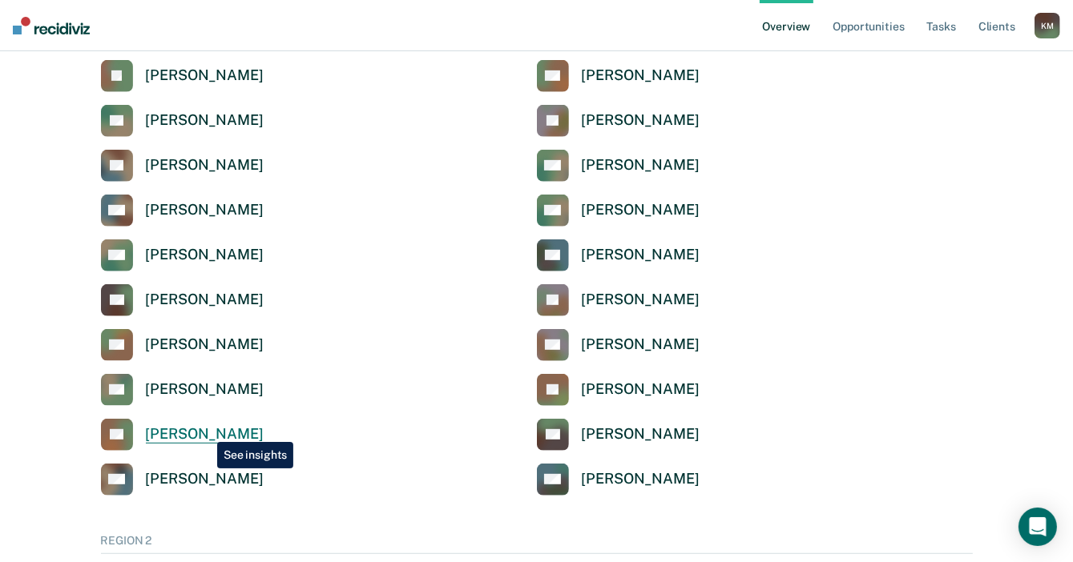
click at [205, 430] on div "[PERSON_NAME]" at bounding box center [205, 434] width 118 height 18
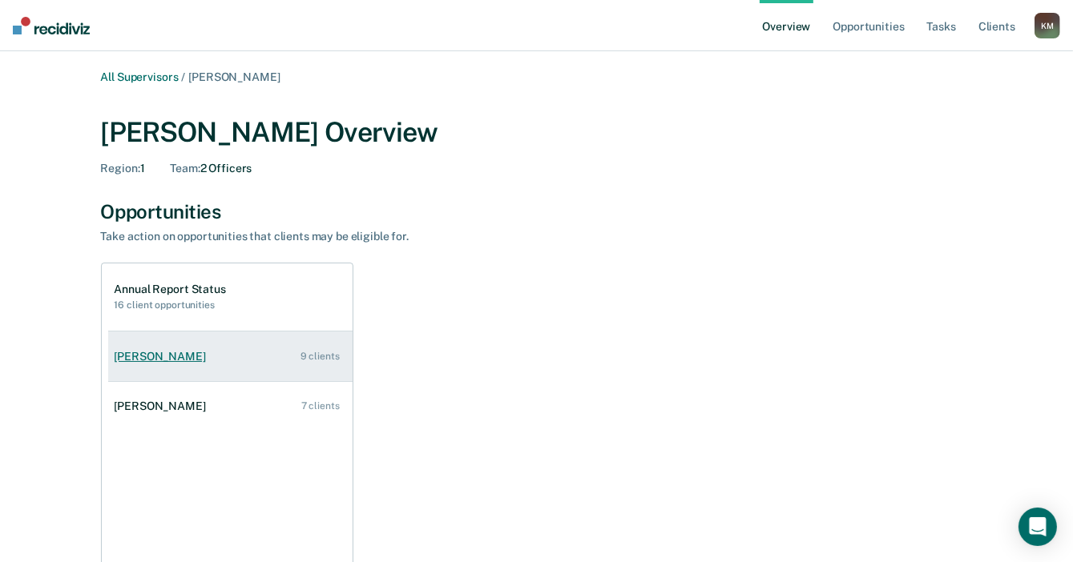
click at [155, 360] on div "Michele Freeney" at bounding box center [164, 357] width 98 height 14
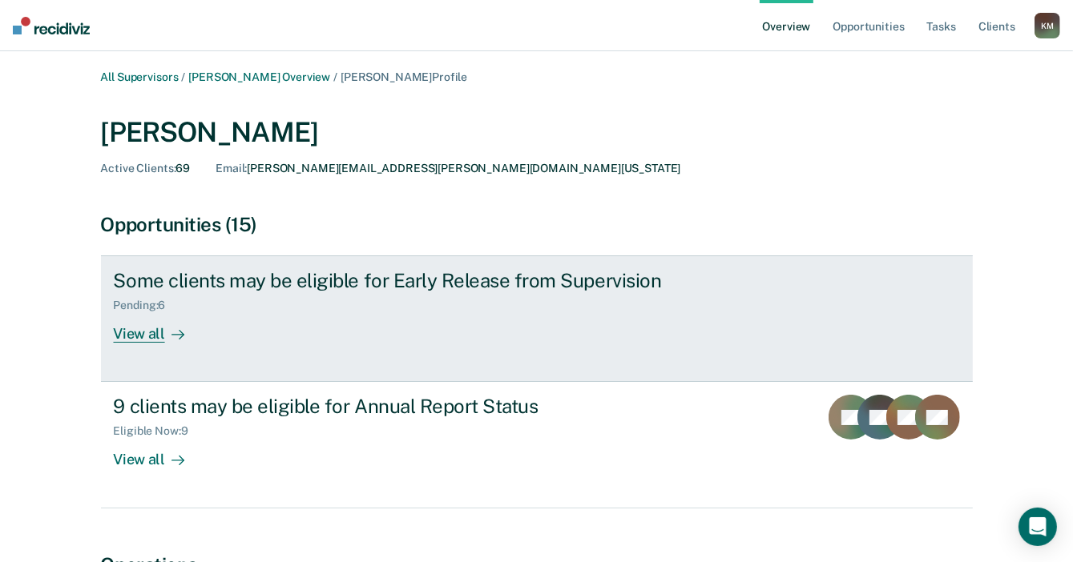
click at [157, 338] on div "View all" at bounding box center [159, 327] width 90 height 31
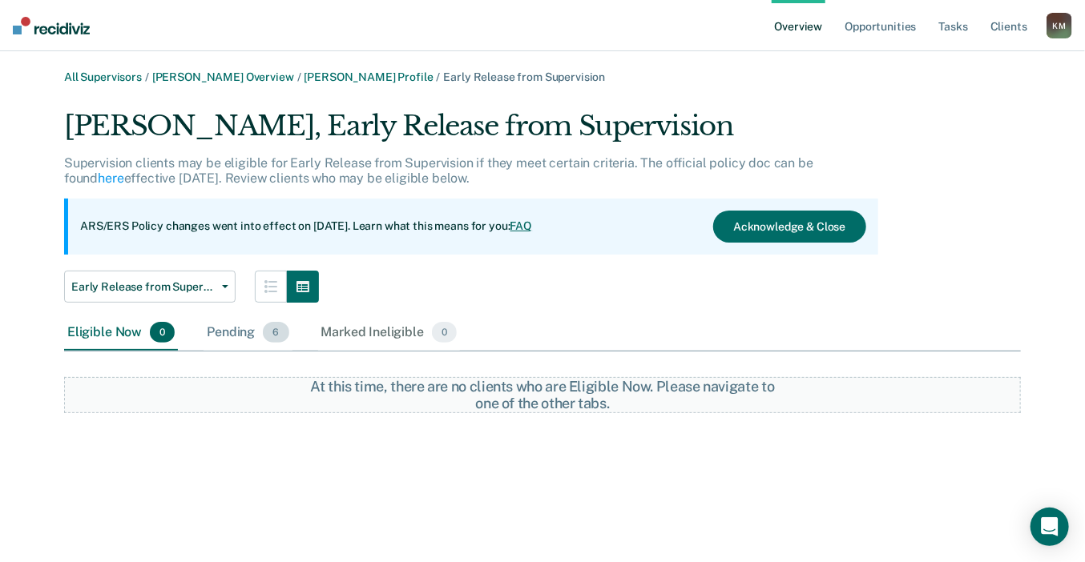
click at [234, 329] on div "Pending 6" at bounding box center [247, 333] width 88 height 35
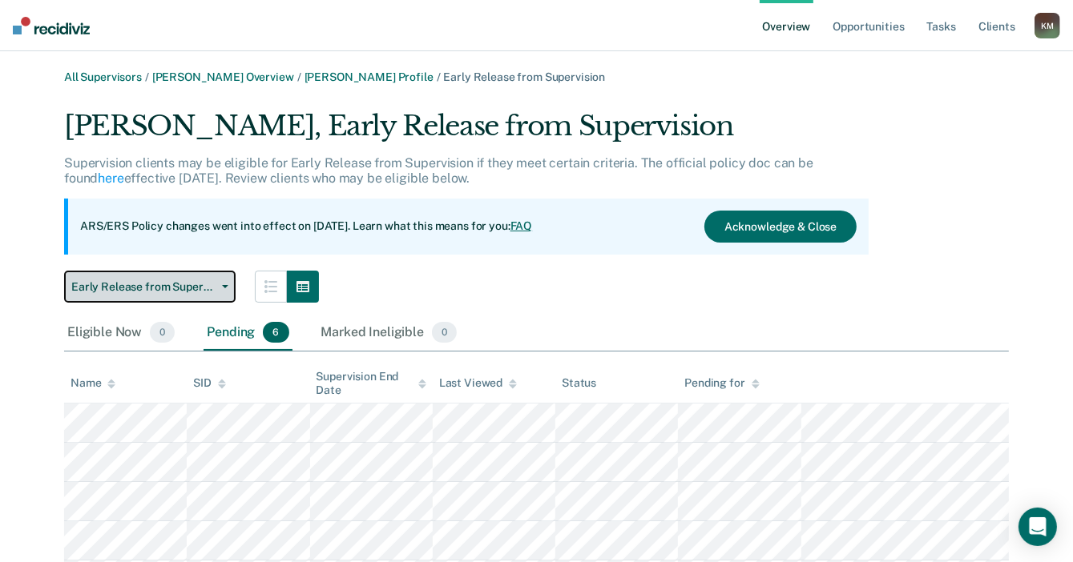
click at [175, 296] on button "Early Release from Supervision" at bounding box center [149, 287] width 171 height 32
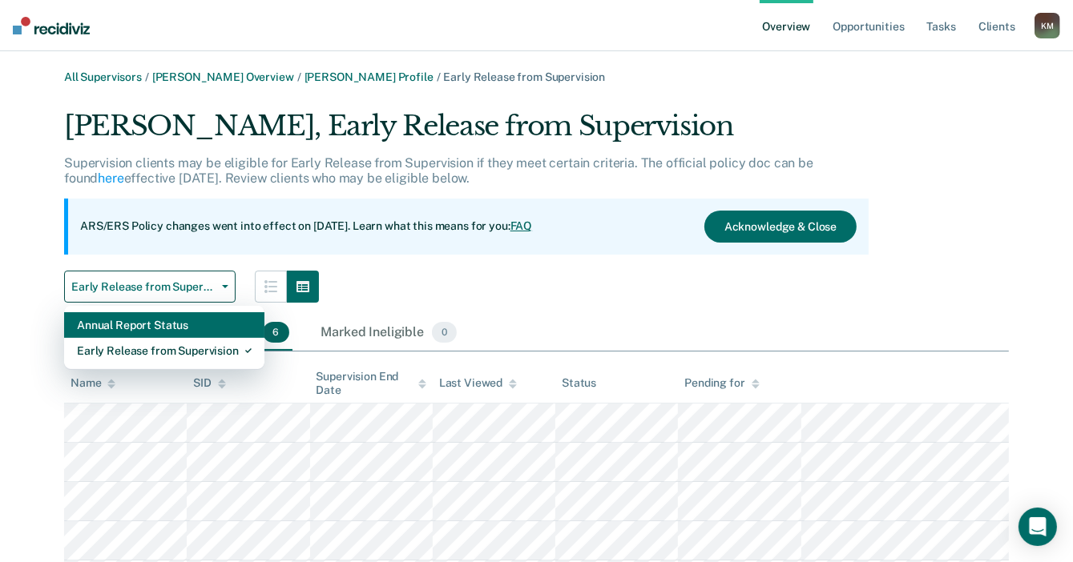
click at [178, 328] on div "Annual Report Status" at bounding box center [164, 325] width 175 height 26
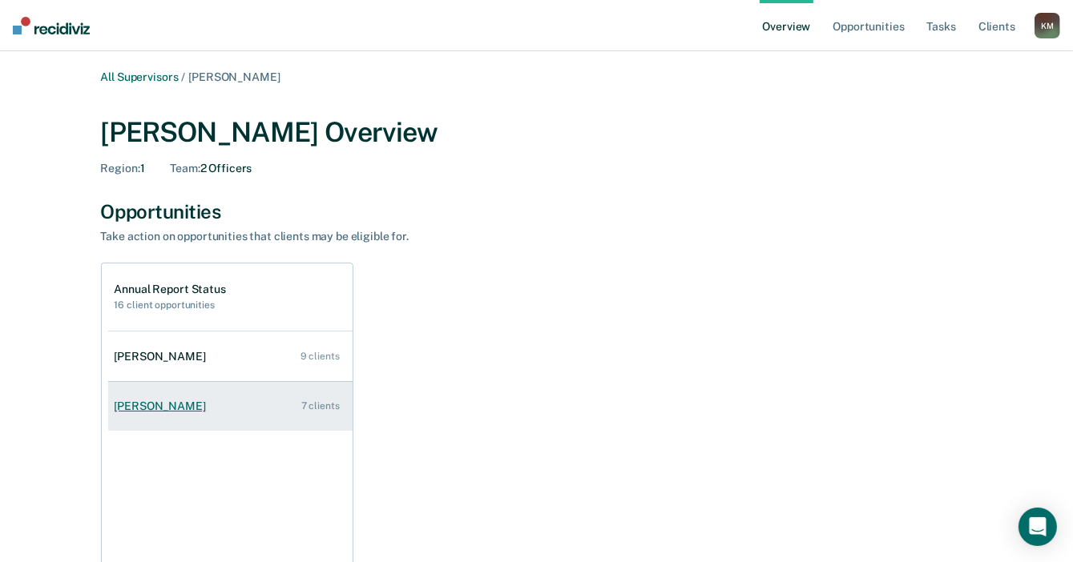
click at [143, 408] on div "Lisa Milner" at bounding box center [164, 407] width 98 height 14
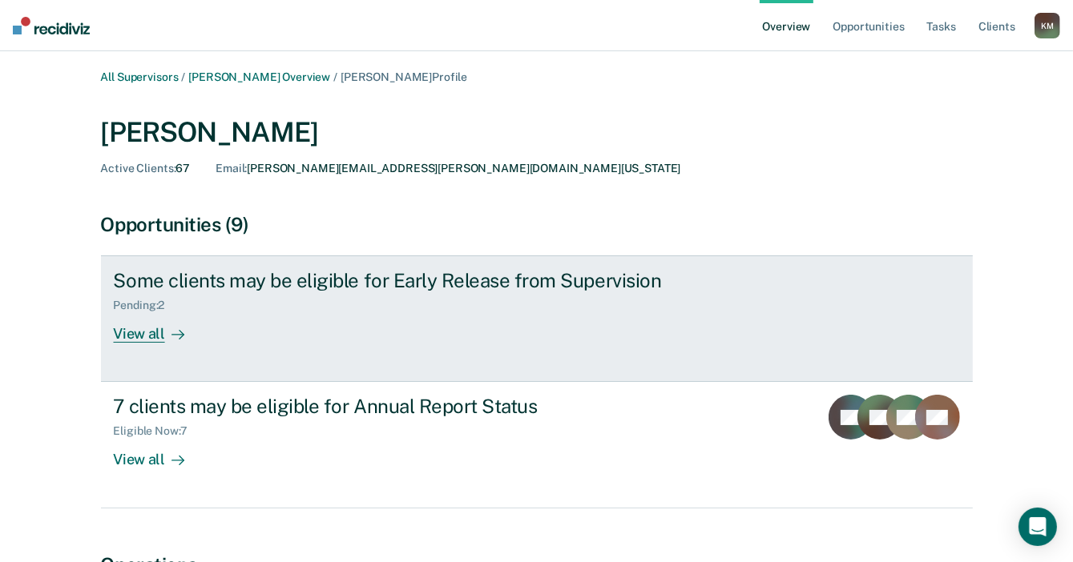
click at [147, 336] on div "View all" at bounding box center [159, 327] width 90 height 31
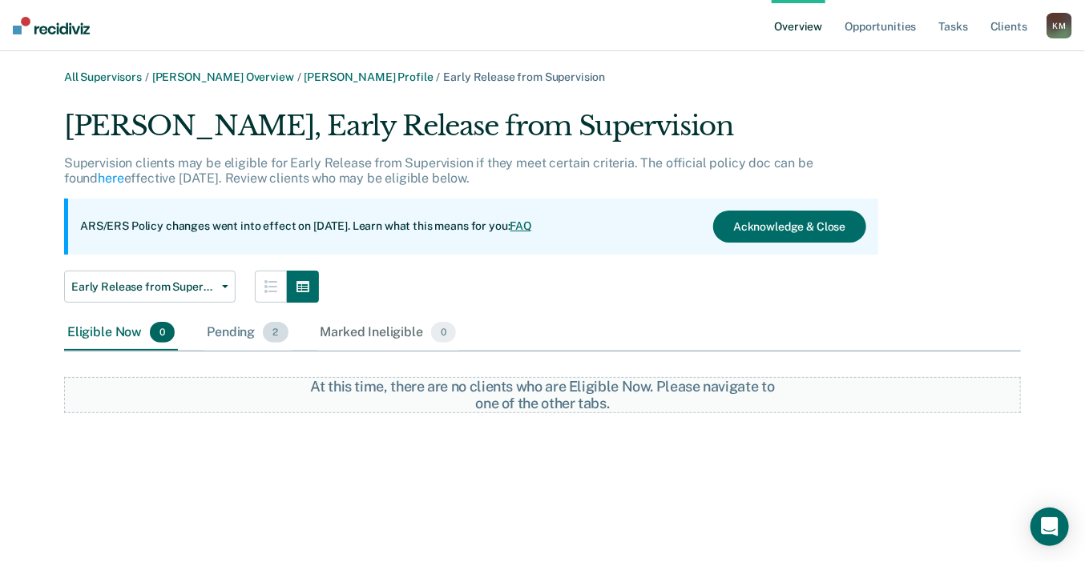
click at [232, 331] on div "Pending 2" at bounding box center [246, 333] width 87 height 35
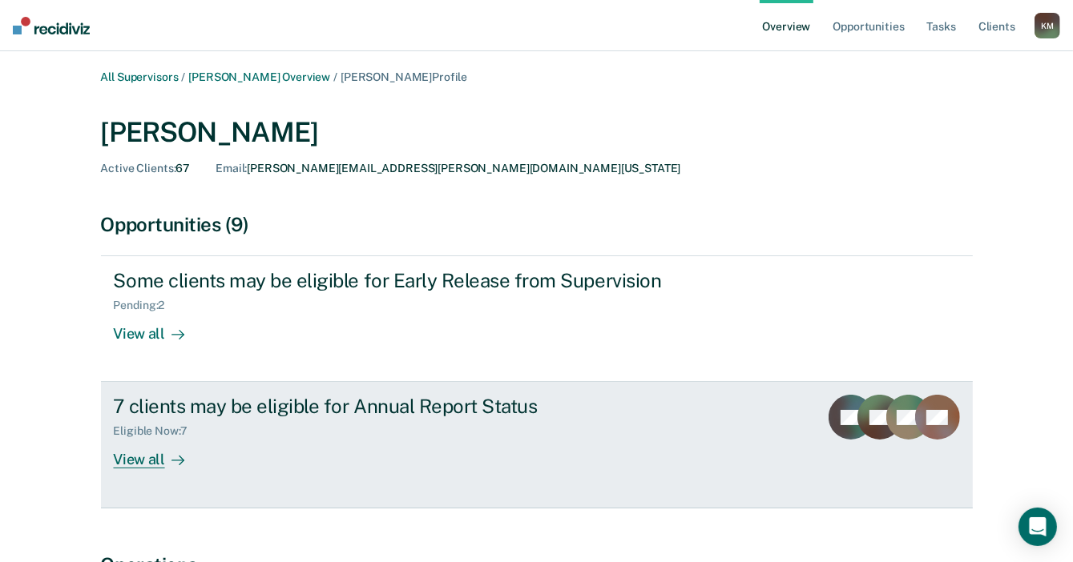
click at [142, 456] on div "View all" at bounding box center [159, 453] width 90 height 31
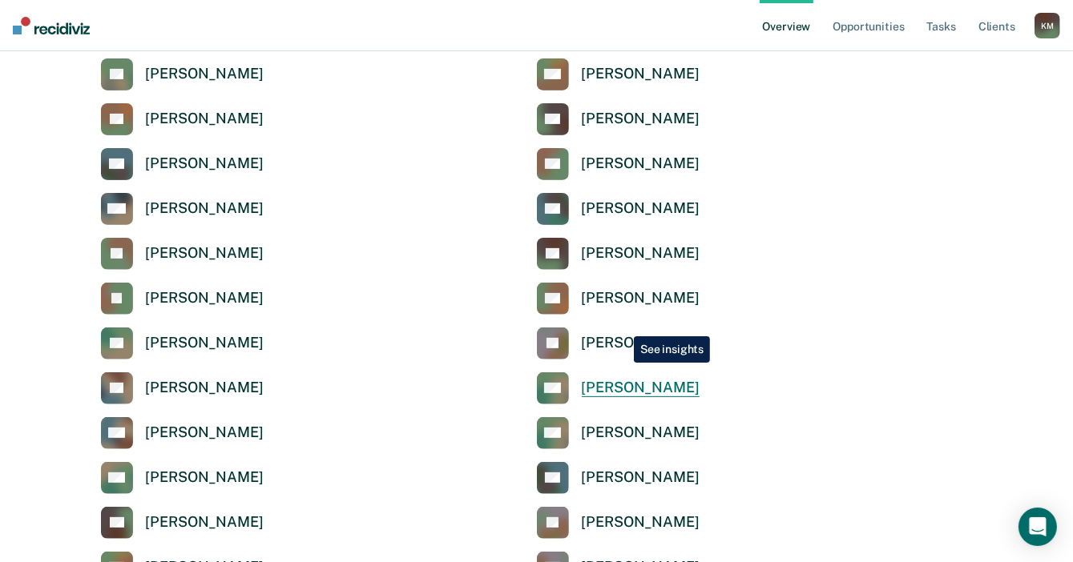
scroll to position [320, 0]
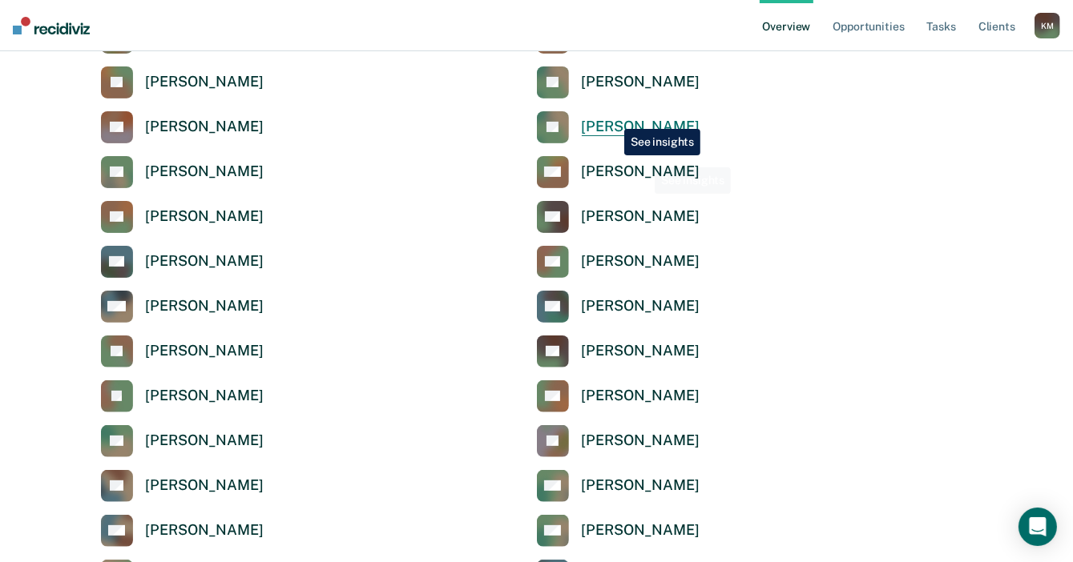
click at [612, 115] on link "JD Jasmine Douglas" at bounding box center [618, 127] width 163 height 32
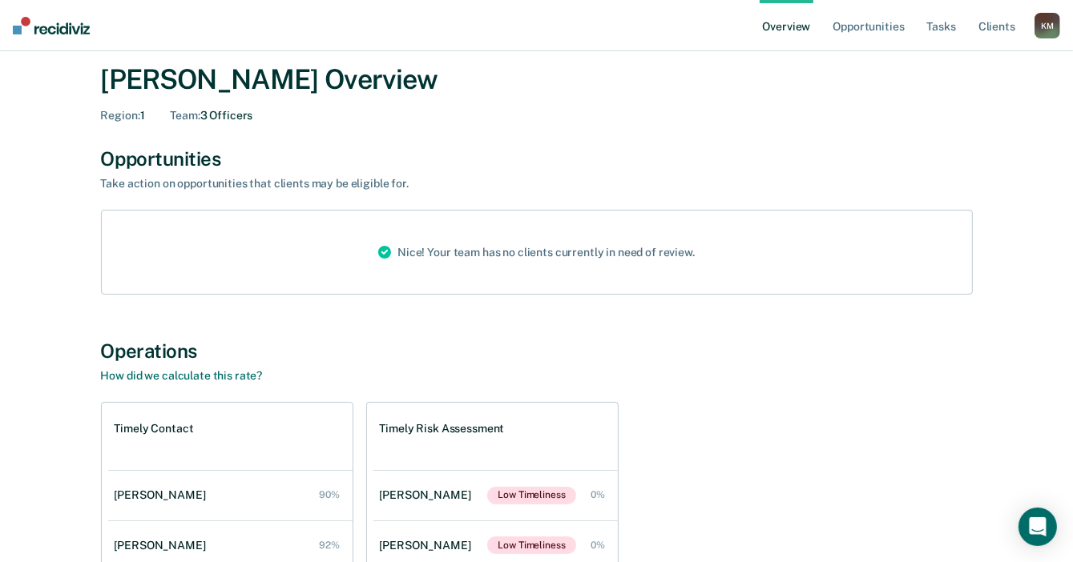
scroll to position [80, 0]
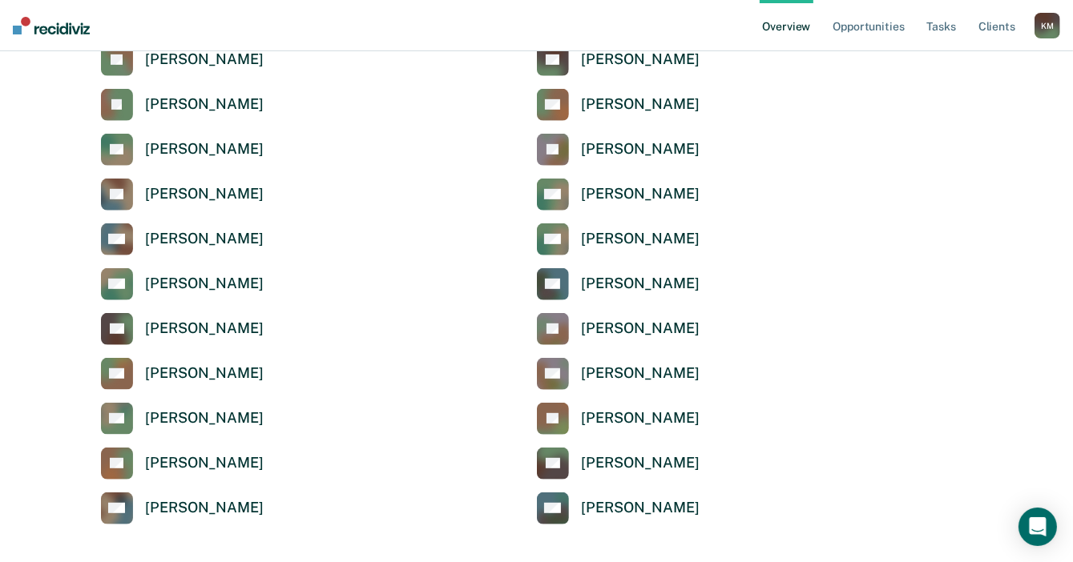
scroll to position [641, 0]
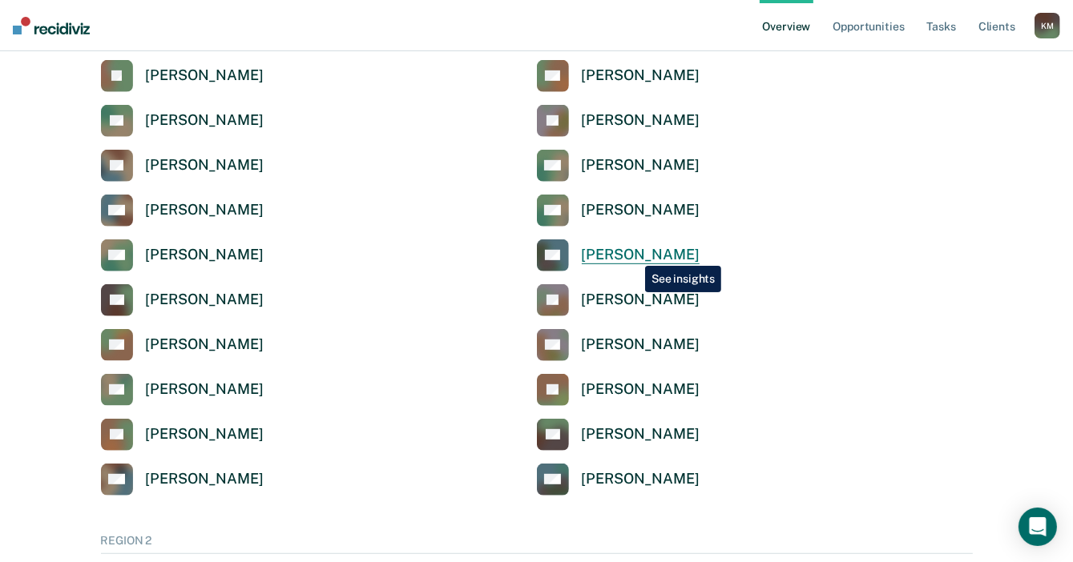
click at [633, 254] on div "[PERSON_NAME]" at bounding box center [641, 255] width 118 height 18
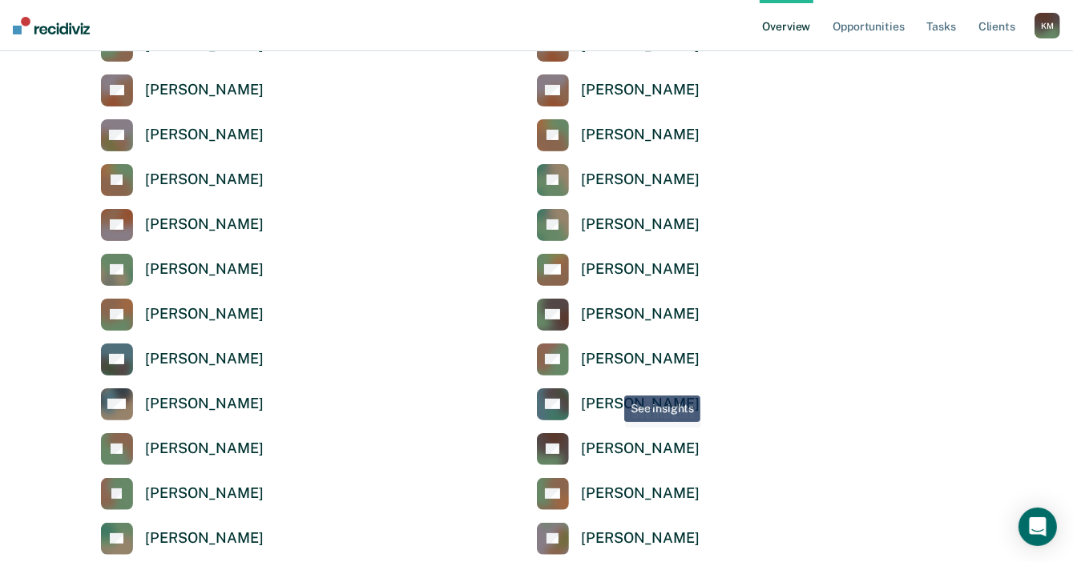
scroll to position [240, 0]
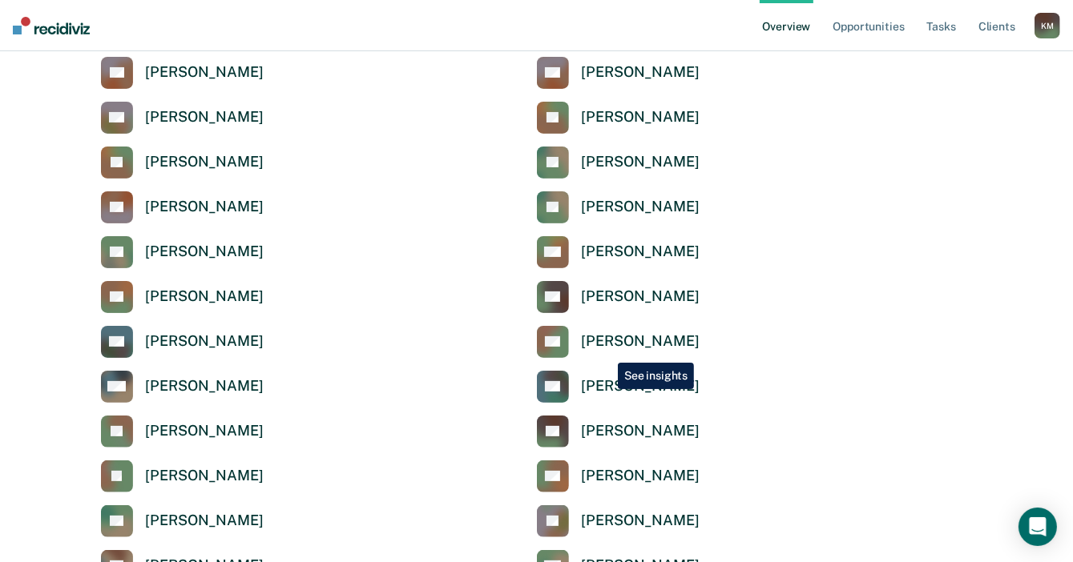
click at [609, 340] on div "[PERSON_NAME]" at bounding box center [641, 341] width 118 height 18
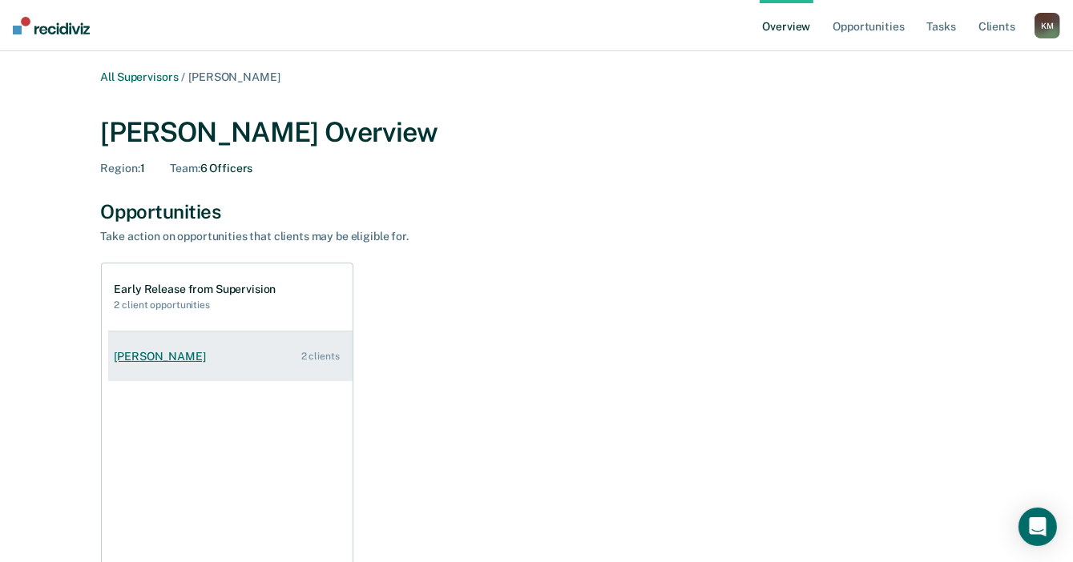
click at [172, 357] on div "Michael Hayles" at bounding box center [164, 357] width 98 height 14
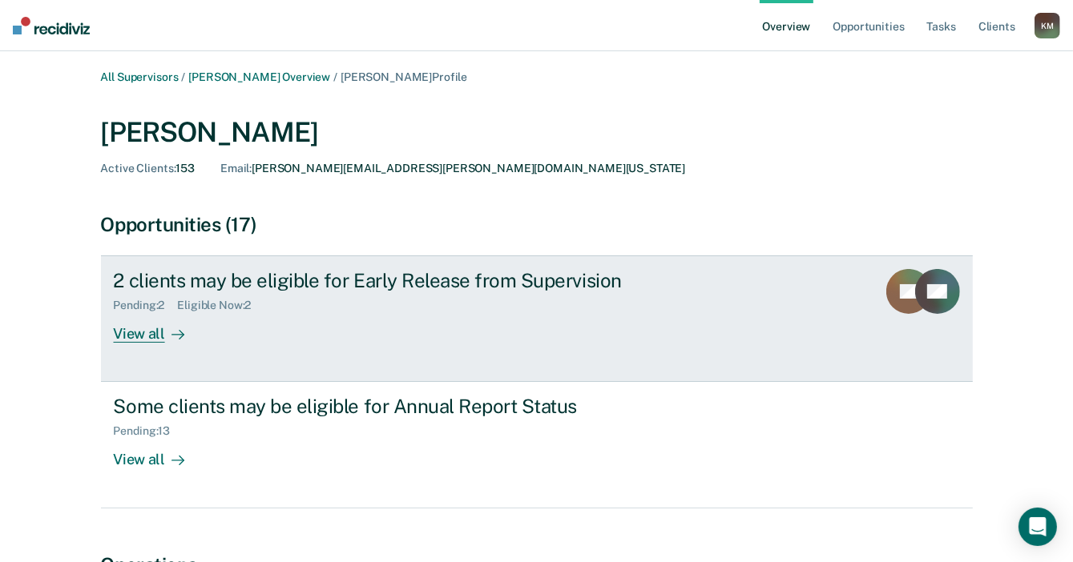
click at [133, 339] on div "View all" at bounding box center [159, 327] width 90 height 31
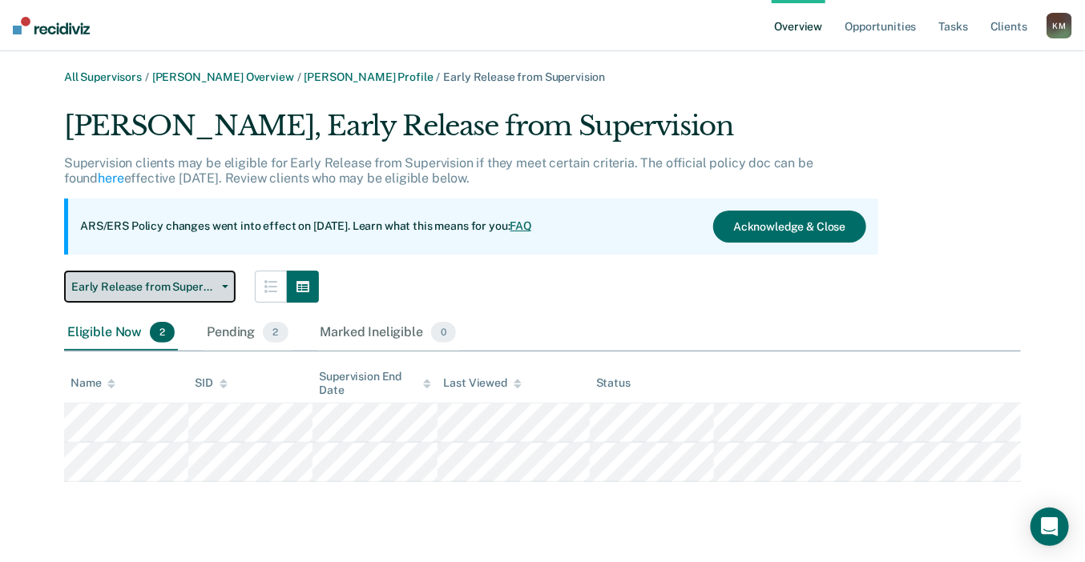
click at [192, 284] on span "Early Release from Supervision" at bounding box center [143, 287] width 144 height 14
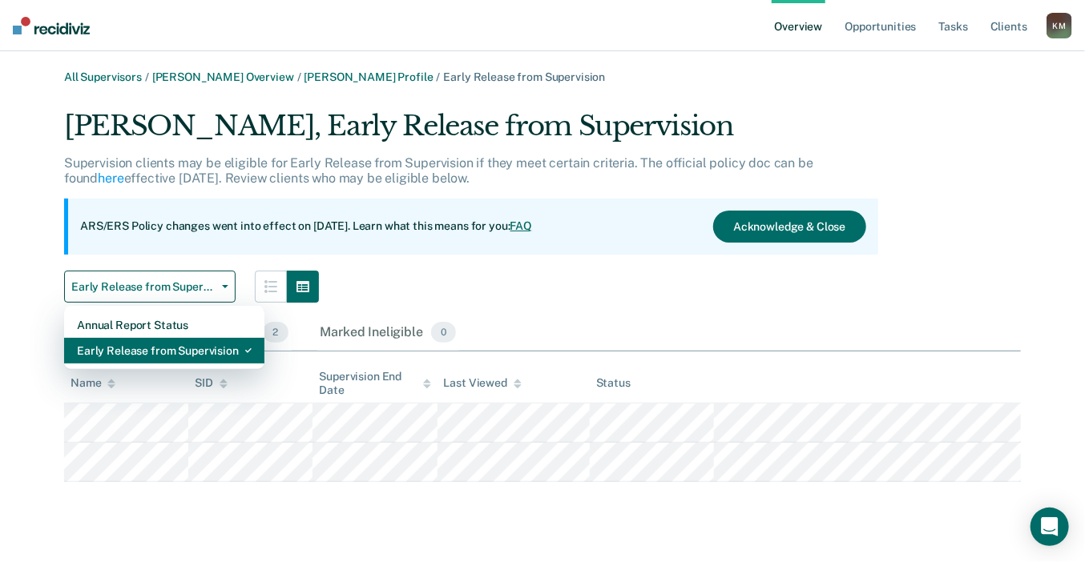
drag, startPoint x: 183, startPoint y: 340, endPoint x: 189, endPoint y: 353, distance: 14.3
click at [183, 340] on div "Early Release from Supervision" at bounding box center [164, 351] width 175 height 26
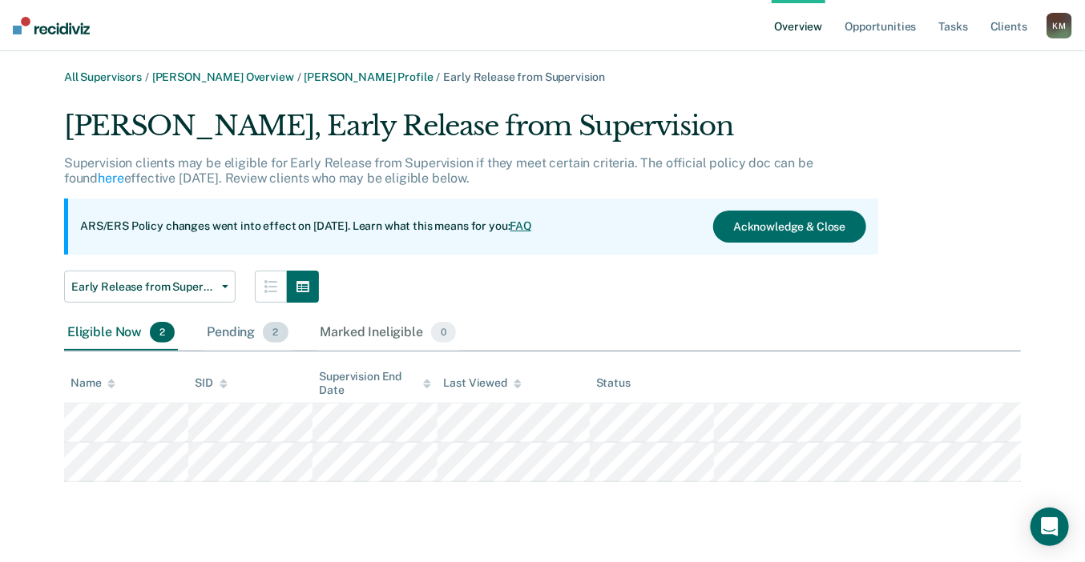
click at [228, 332] on div "Pending 2" at bounding box center [246, 333] width 87 height 35
click at [125, 336] on div "Eligible Now 2" at bounding box center [121, 333] width 114 height 35
click at [189, 294] on button "Early Release from Supervision" at bounding box center [149, 287] width 171 height 32
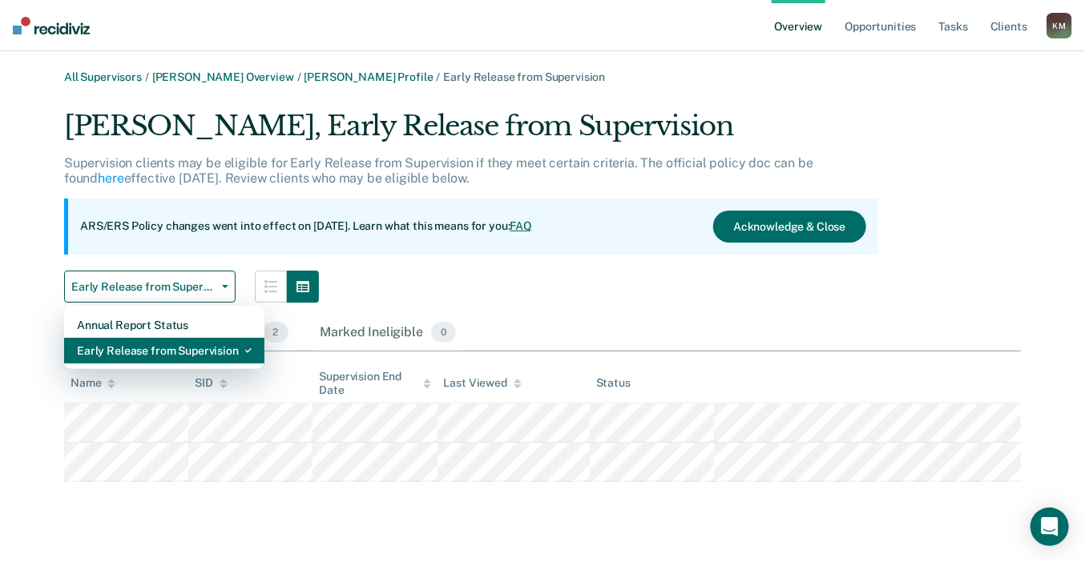
click at [189, 352] on div "Early Release from Supervision" at bounding box center [164, 351] width 175 height 26
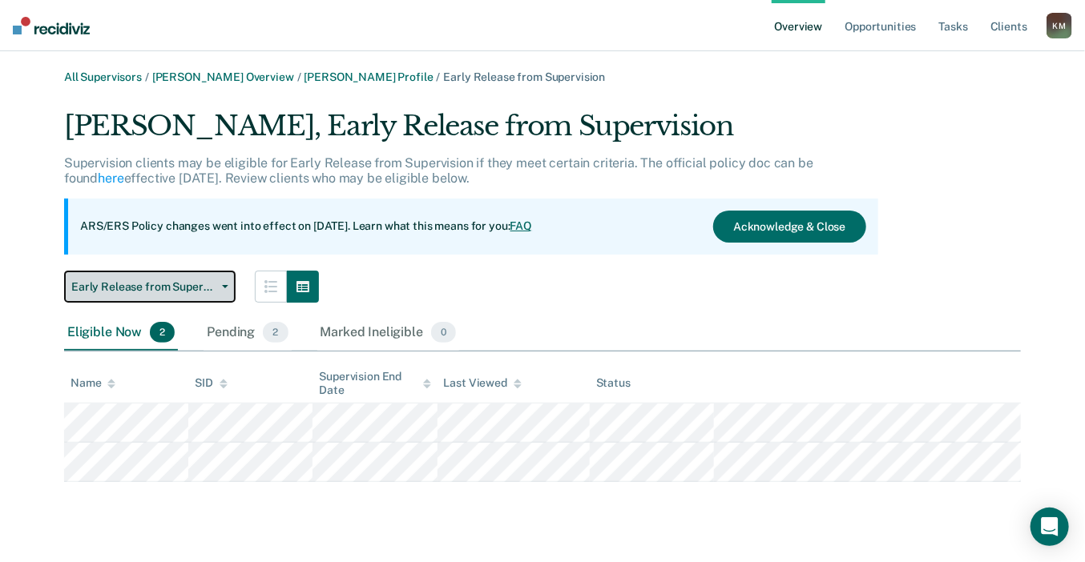
click at [178, 297] on button "Early Release from Supervision" at bounding box center [149, 287] width 171 height 32
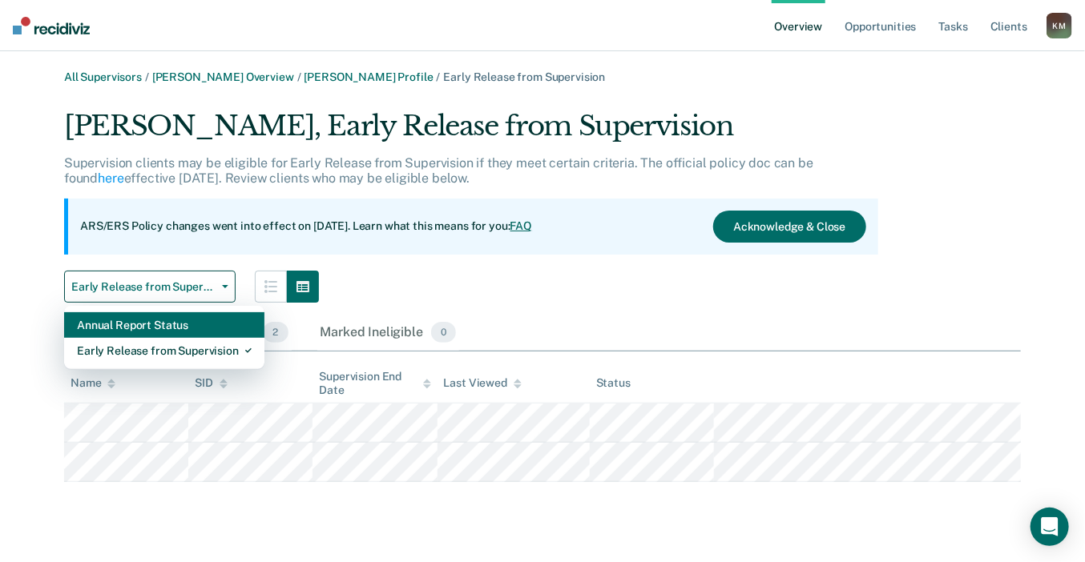
click at [178, 325] on div "Annual Report Status" at bounding box center [164, 325] width 175 height 26
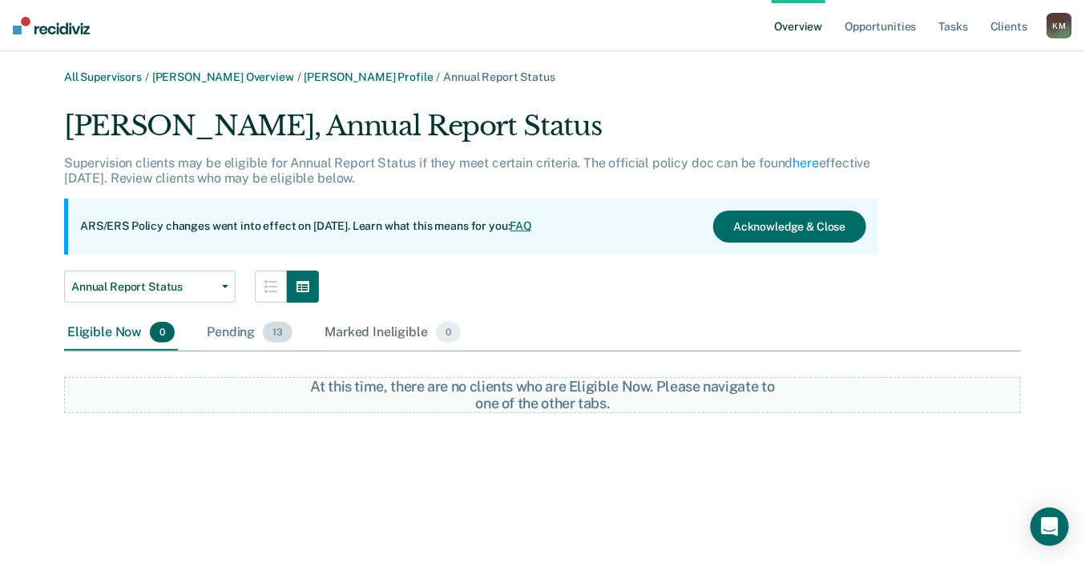
click at [222, 334] on div "Pending 13" at bounding box center [249, 333] width 92 height 35
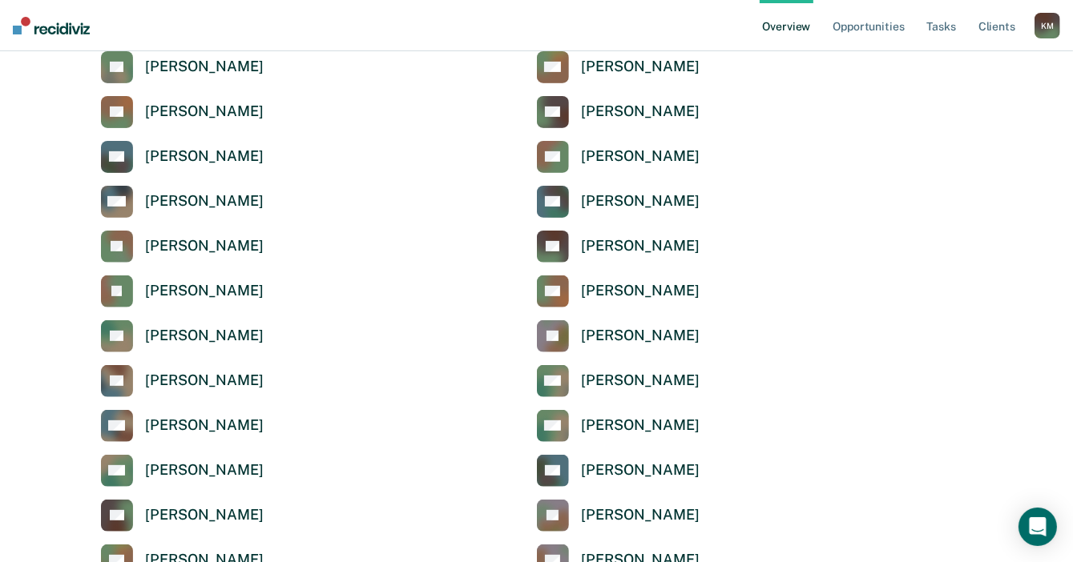
scroll to position [401, 0]
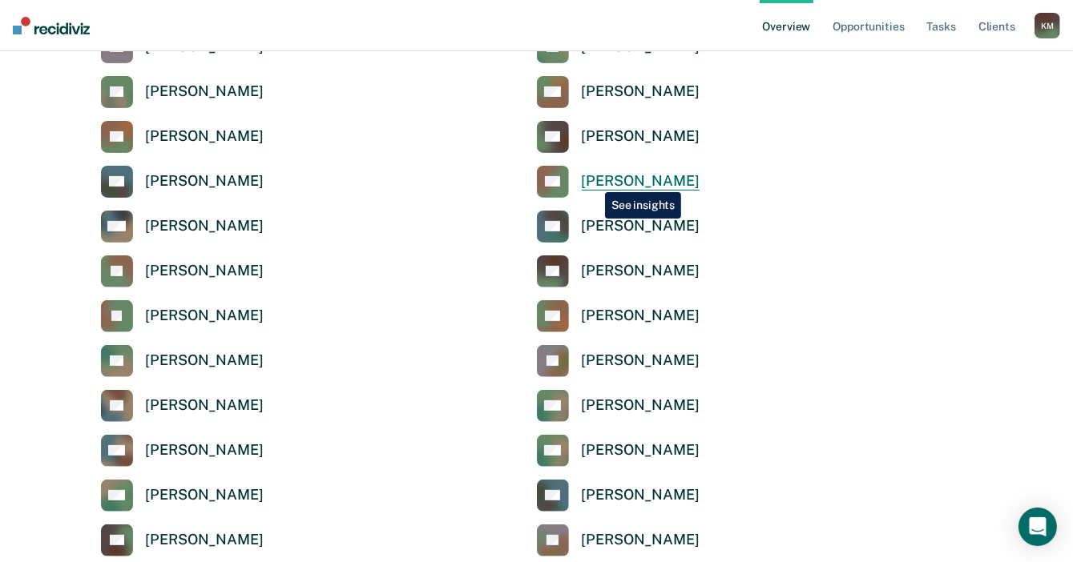
click at [593, 180] on div "[PERSON_NAME]" at bounding box center [641, 181] width 118 height 18
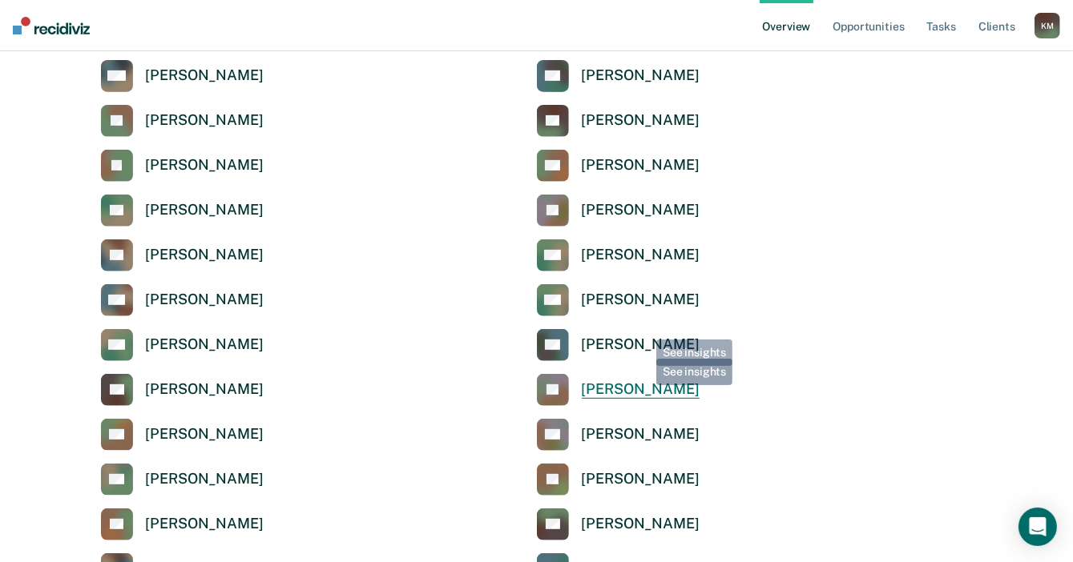
scroll to position [561, 0]
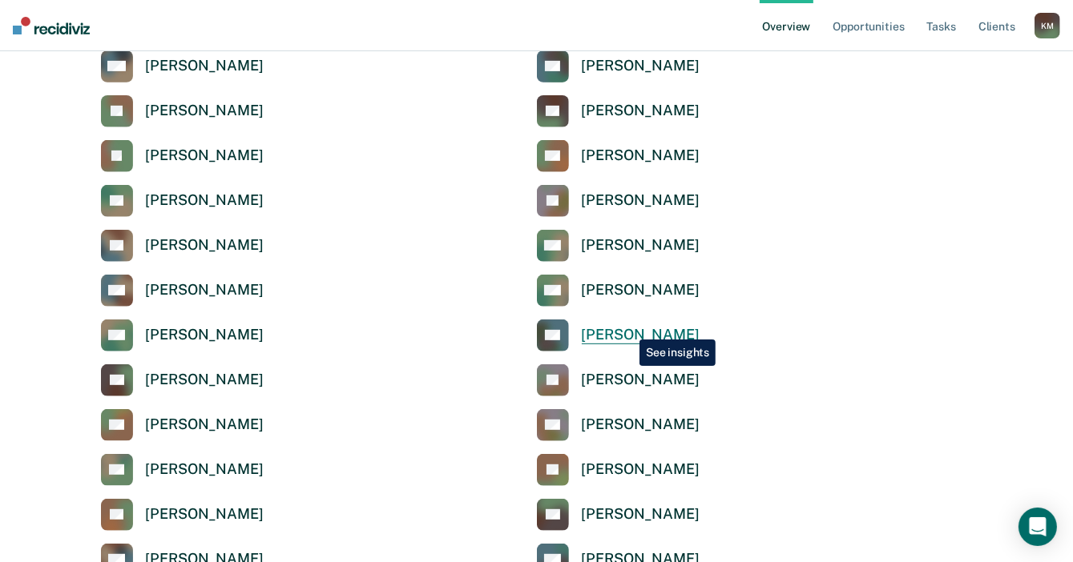
click at [627, 328] on div "[PERSON_NAME]" at bounding box center [641, 335] width 118 height 18
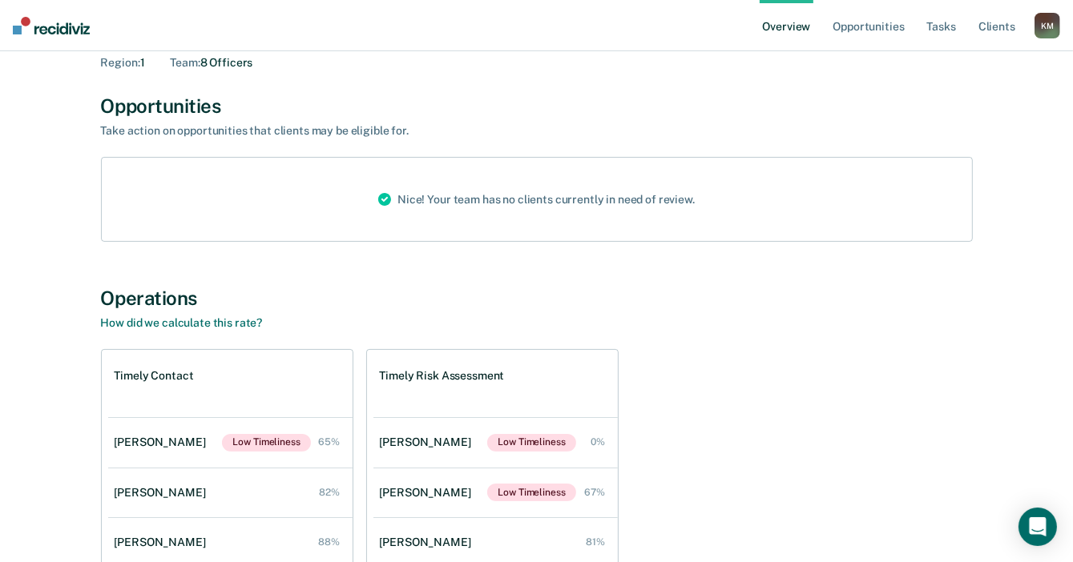
scroll to position [80, 0]
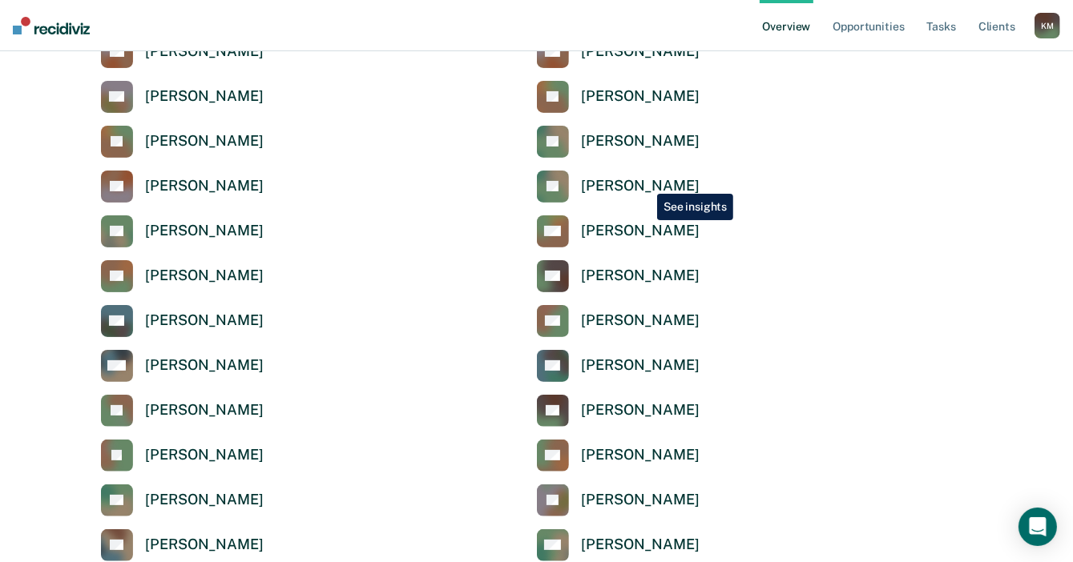
scroll to position [240, 0]
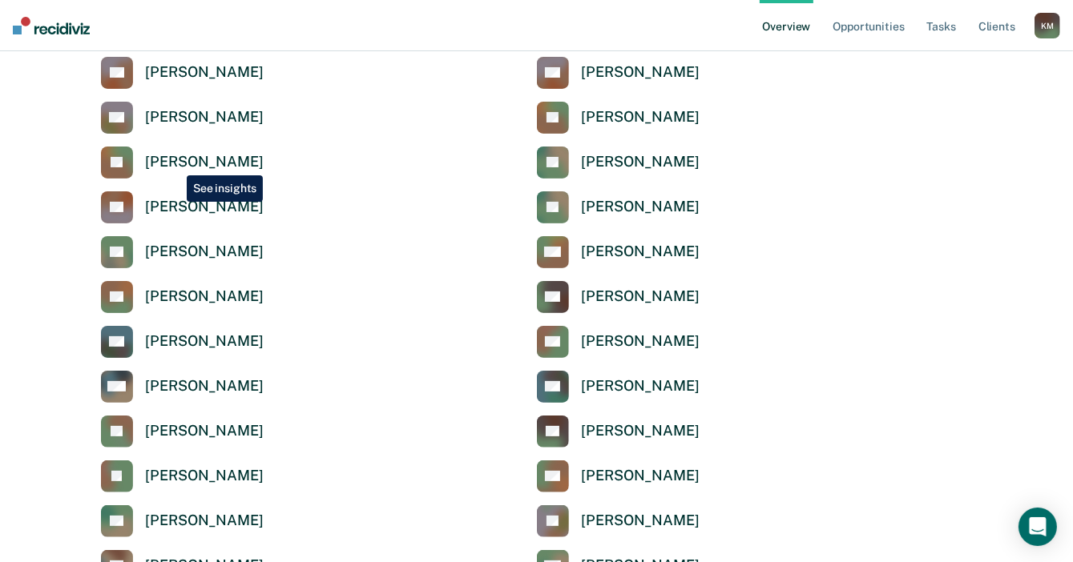
click at [175, 163] on div "[PERSON_NAME]" at bounding box center [205, 162] width 118 height 18
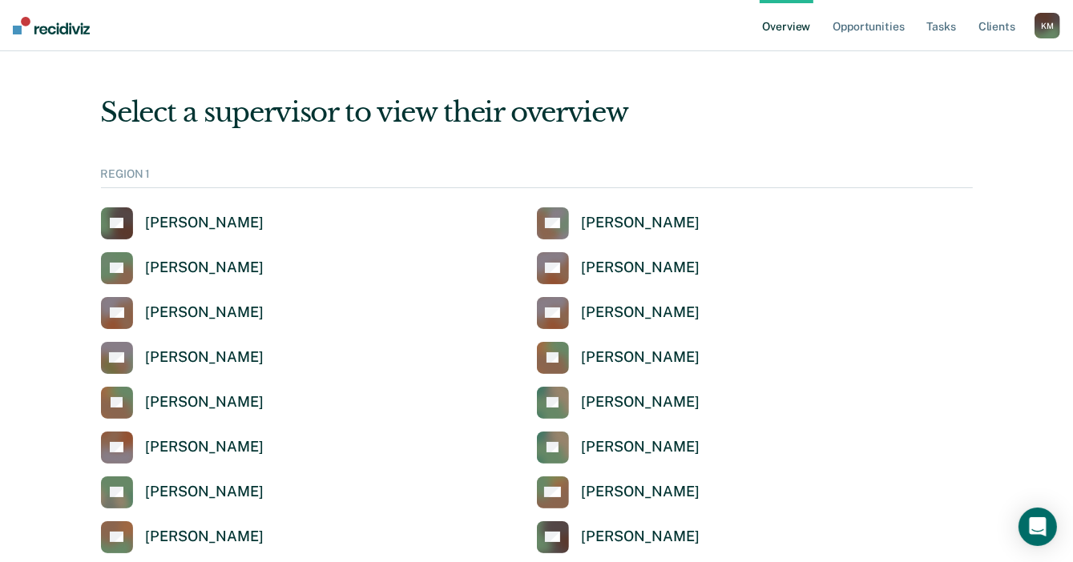
scroll to position [240, 0]
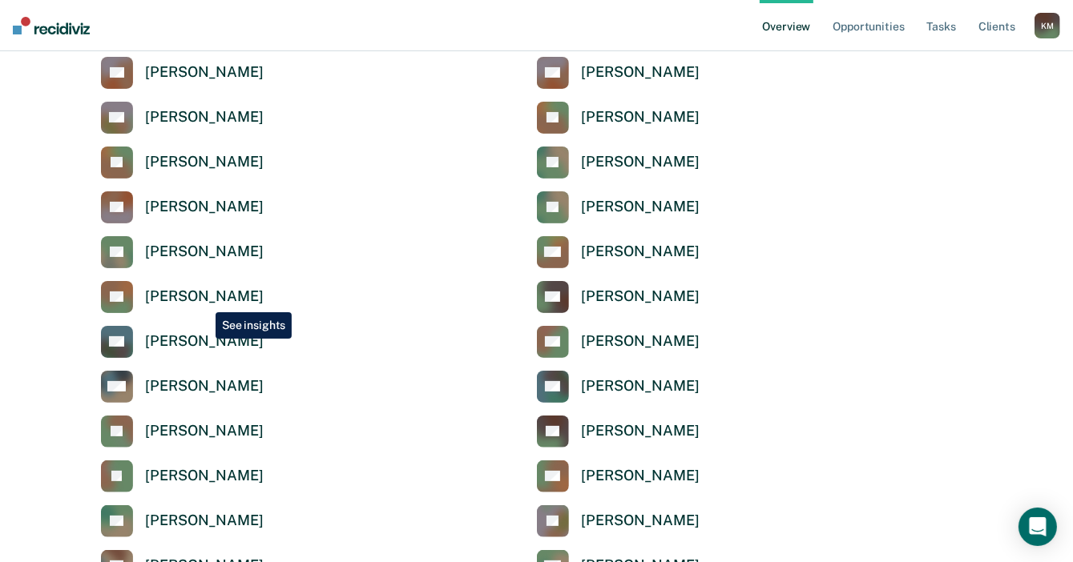
click at [203, 300] on div "[PERSON_NAME]" at bounding box center [205, 297] width 118 height 18
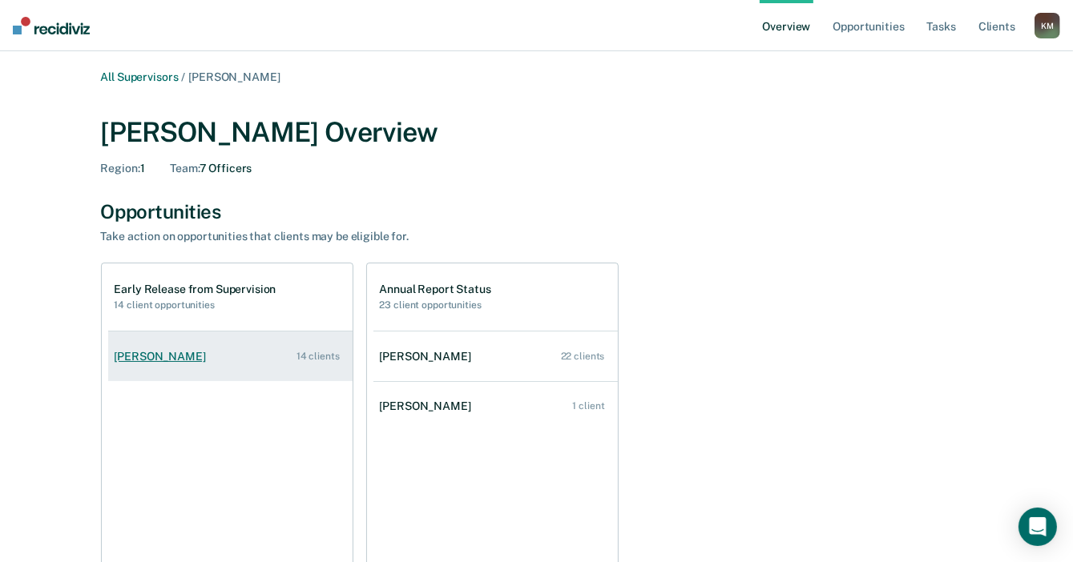
click at [179, 355] on div "Margaret Bustamante" at bounding box center [164, 357] width 98 height 14
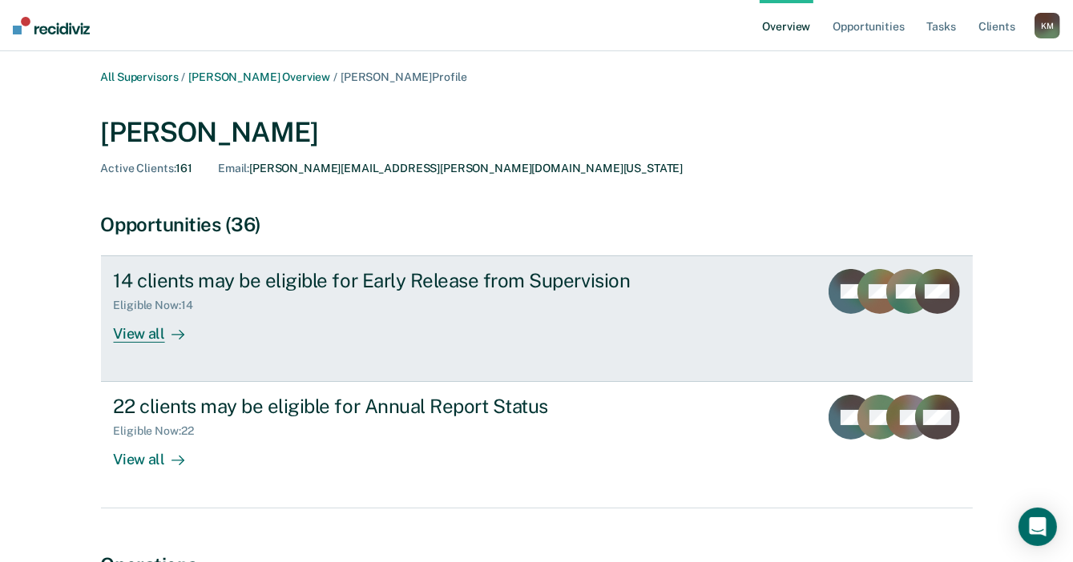
click at [138, 340] on div "View all" at bounding box center [159, 327] width 90 height 31
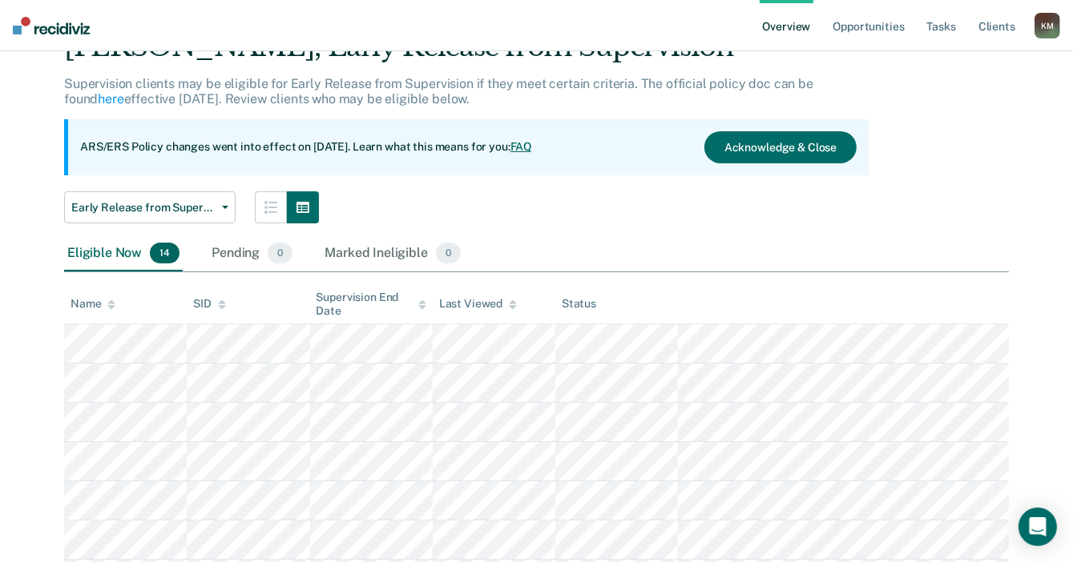
scroll to position [80, 0]
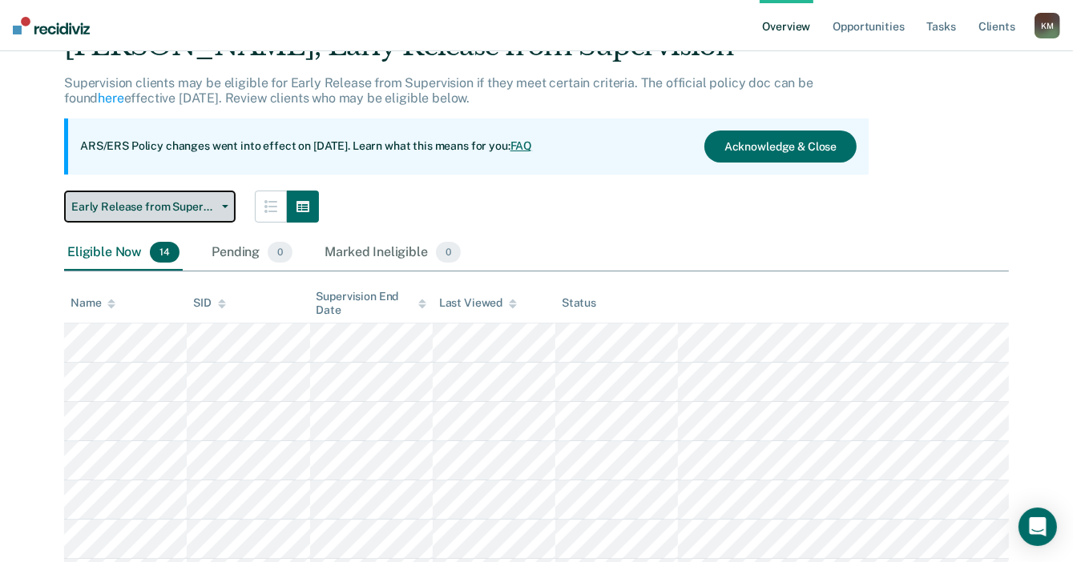
click at [151, 222] on button "Early Release from Supervision" at bounding box center [149, 207] width 171 height 32
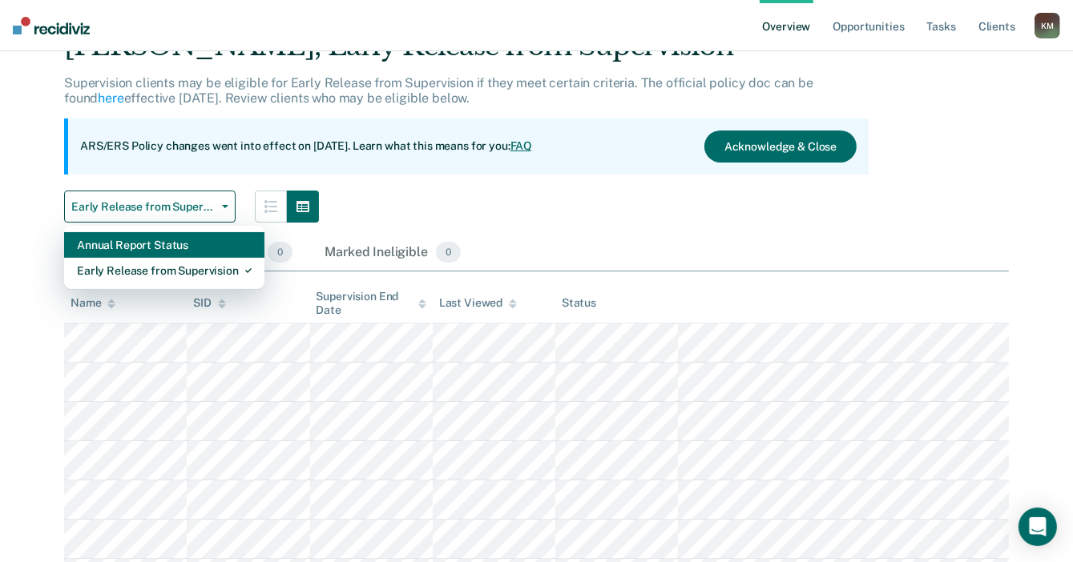
drag, startPoint x: 154, startPoint y: 265, endPoint x: 151, endPoint y: 243, distance: 22.6
click at [151, 243] on div "Annual Report Status Early Release from Supervision" at bounding box center [164, 258] width 200 height 64
click at [151, 244] on div "Annual Report Status" at bounding box center [164, 245] width 175 height 26
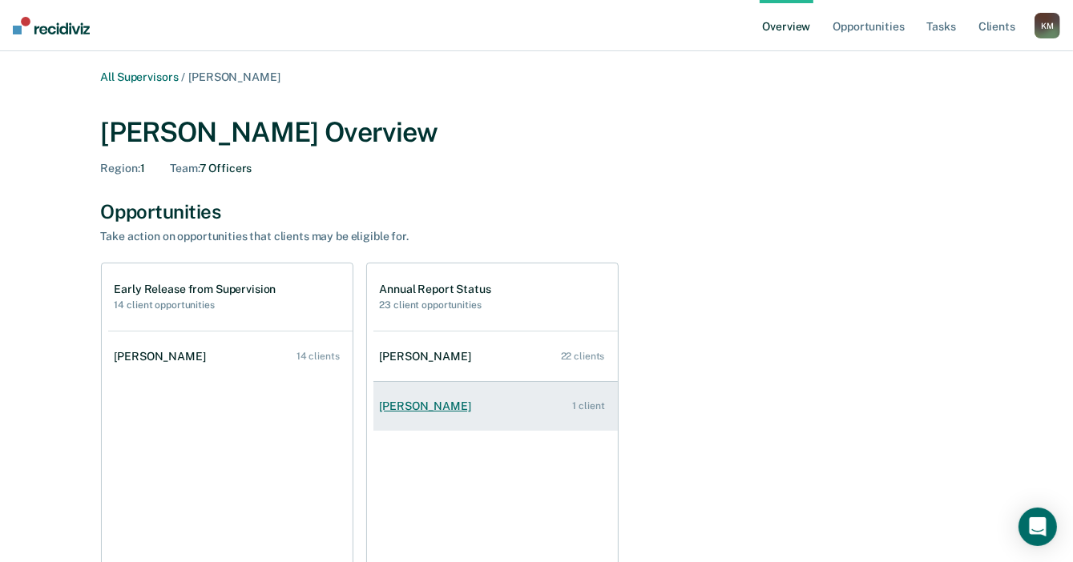
click at [432, 408] on div "Ramona Cook" at bounding box center [429, 407] width 98 height 14
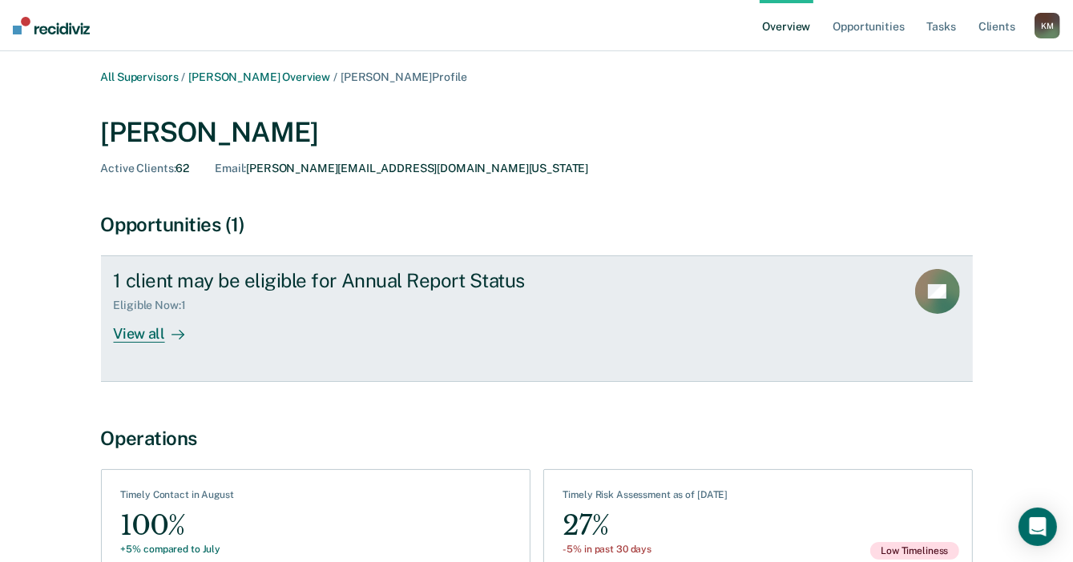
click at [138, 335] on div "View all" at bounding box center [159, 327] width 90 height 31
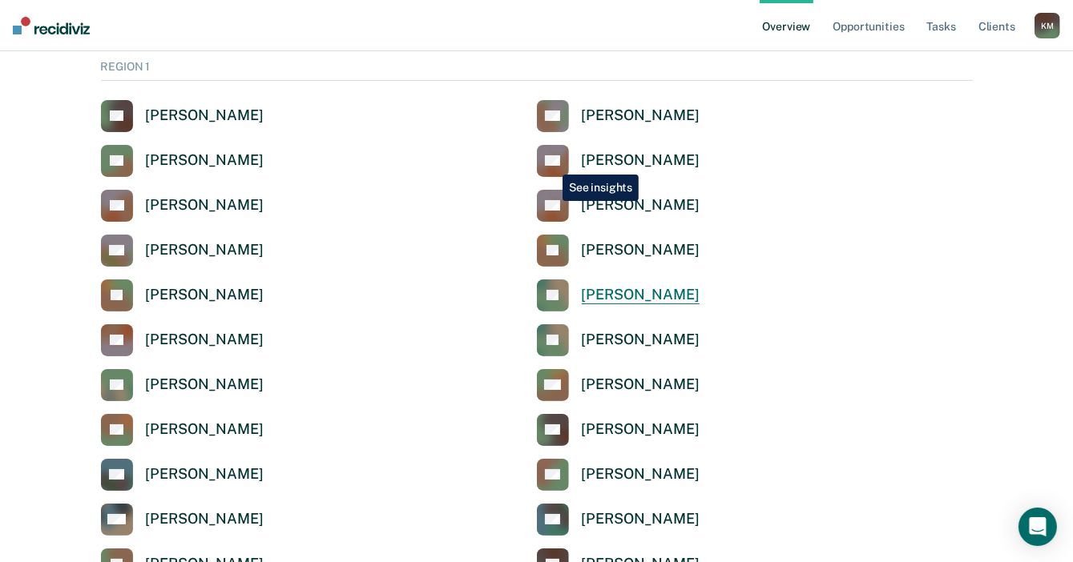
scroll to position [80, 0]
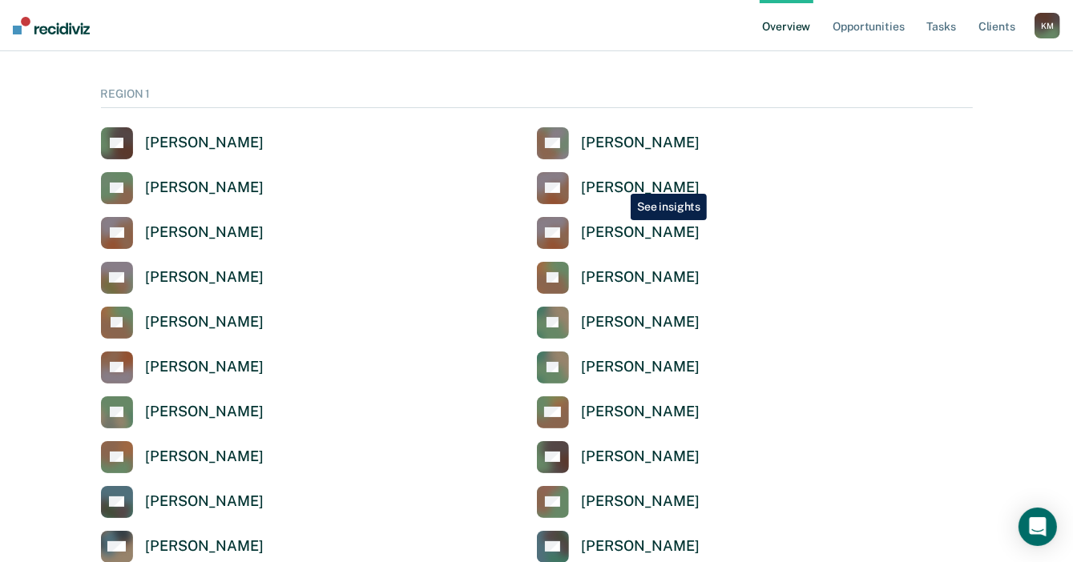
click at [619, 181] on div "[PERSON_NAME]" at bounding box center [641, 188] width 118 height 18
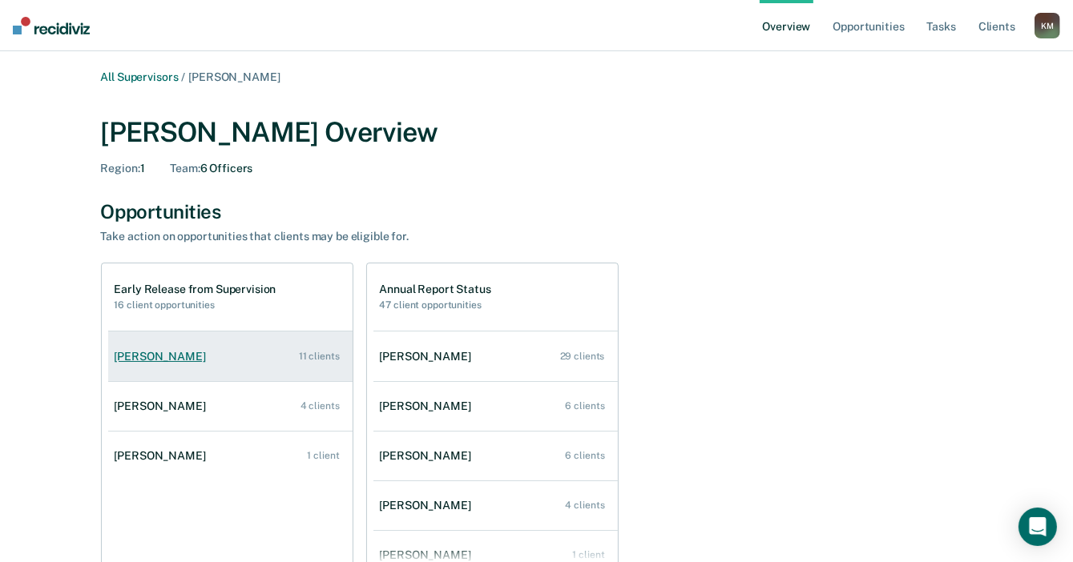
click at [166, 352] on div "Mirline Smith" at bounding box center [164, 357] width 98 height 14
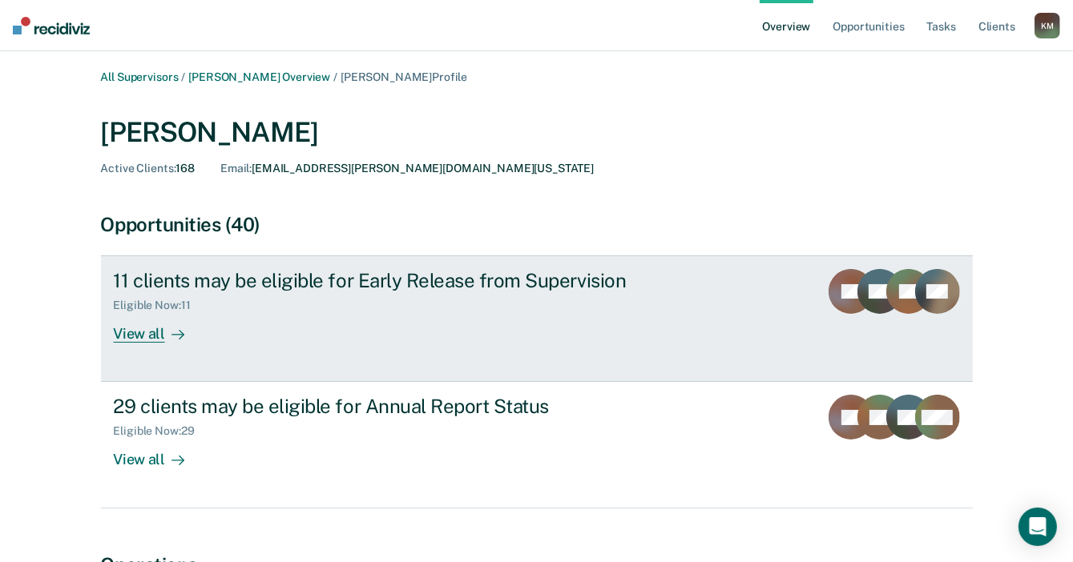
click at [143, 336] on div "View all" at bounding box center [159, 327] width 90 height 31
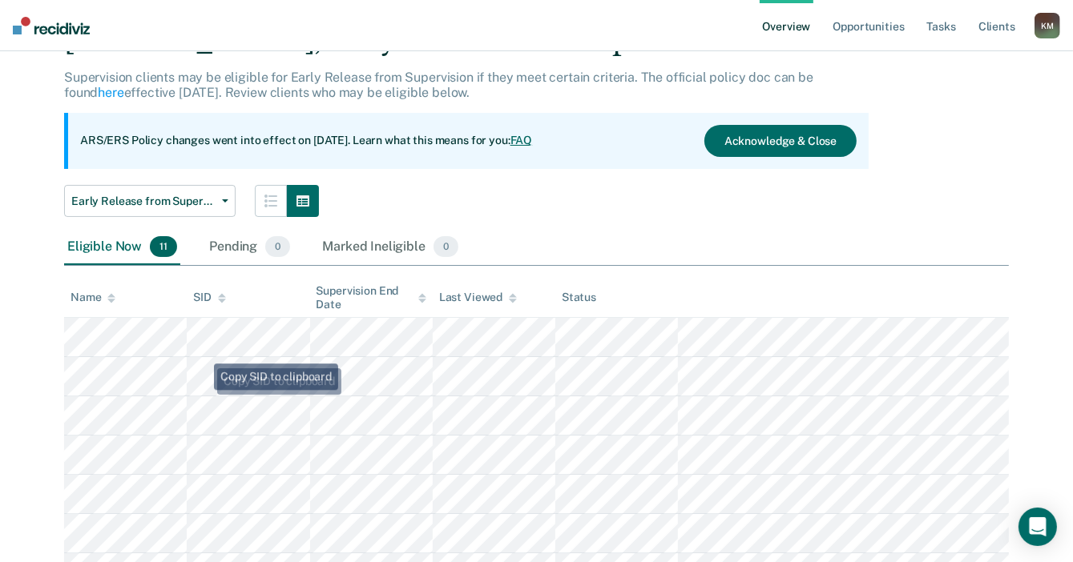
scroll to position [80, 0]
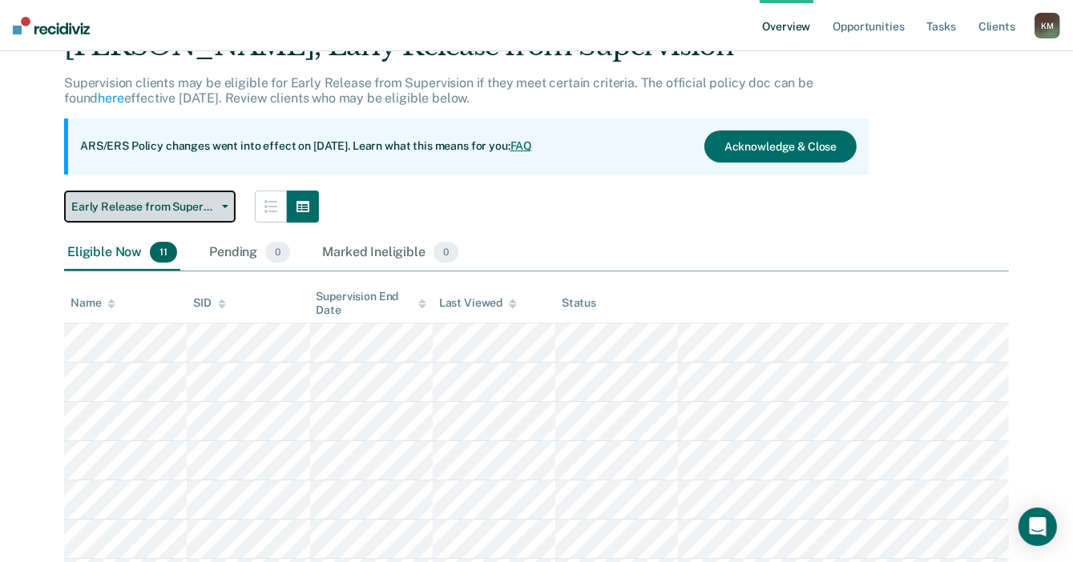
click at [199, 212] on span "Early Release from Supervision" at bounding box center [143, 207] width 144 height 14
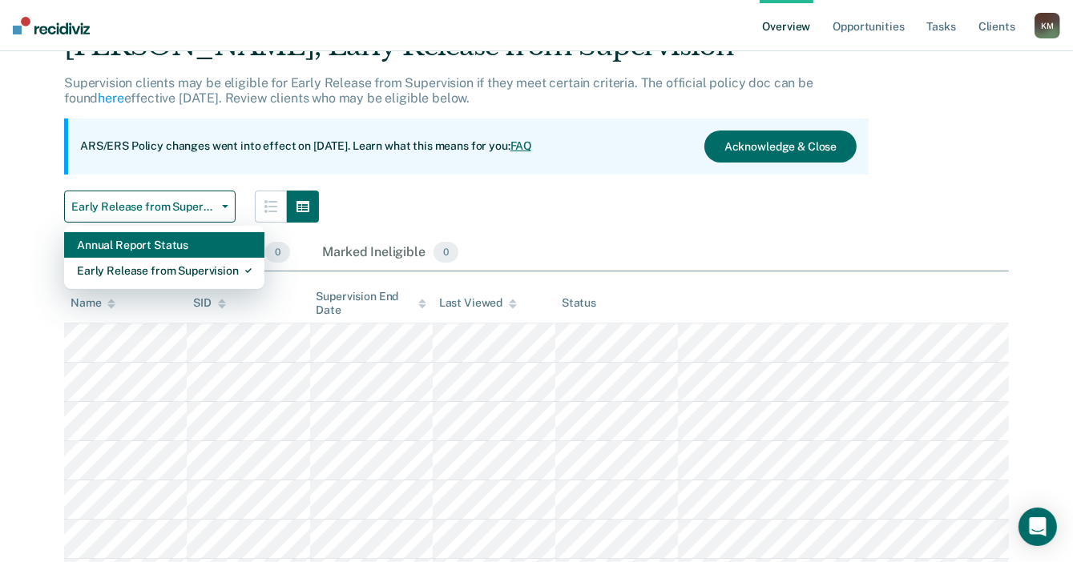
click at [192, 245] on div "Annual Report Status" at bounding box center [164, 245] width 175 height 26
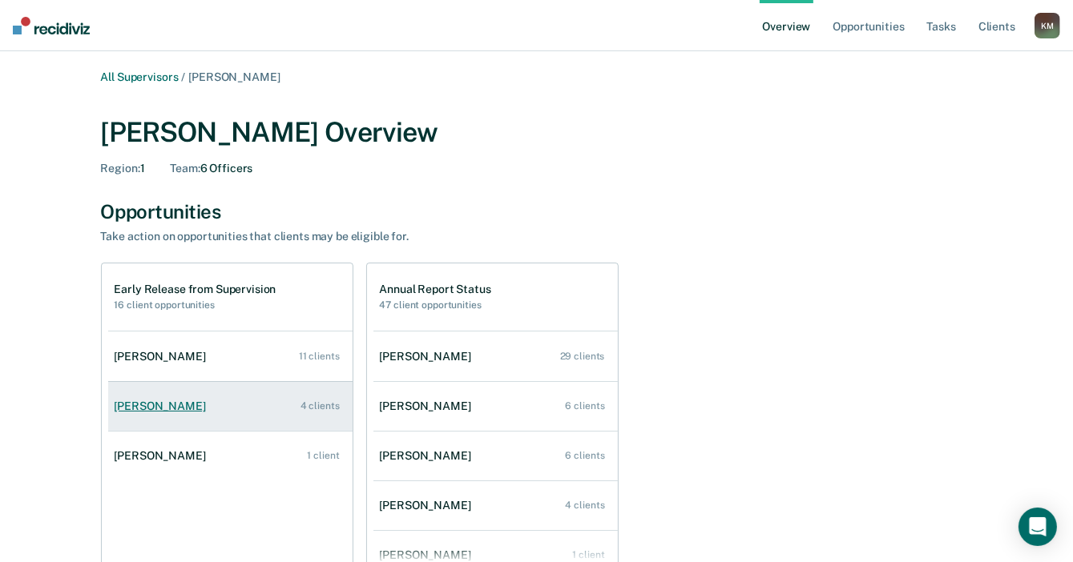
click at [159, 406] on div "Blakeley Estes" at bounding box center [164, 407] width 98 height 14
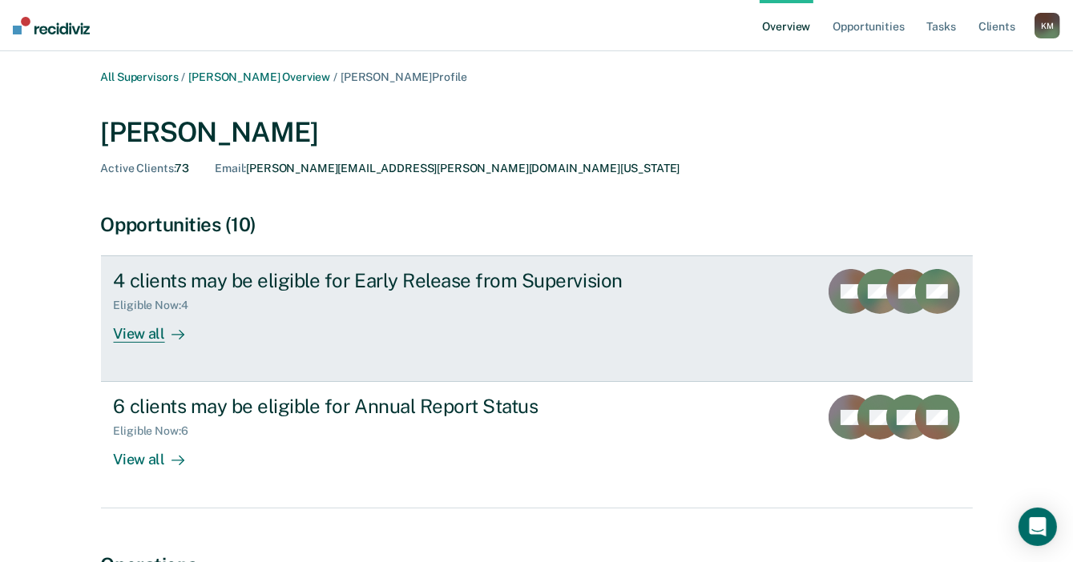
click at [155, 334] on div "View all" at bounding box center [159, 327] width 90 height 31
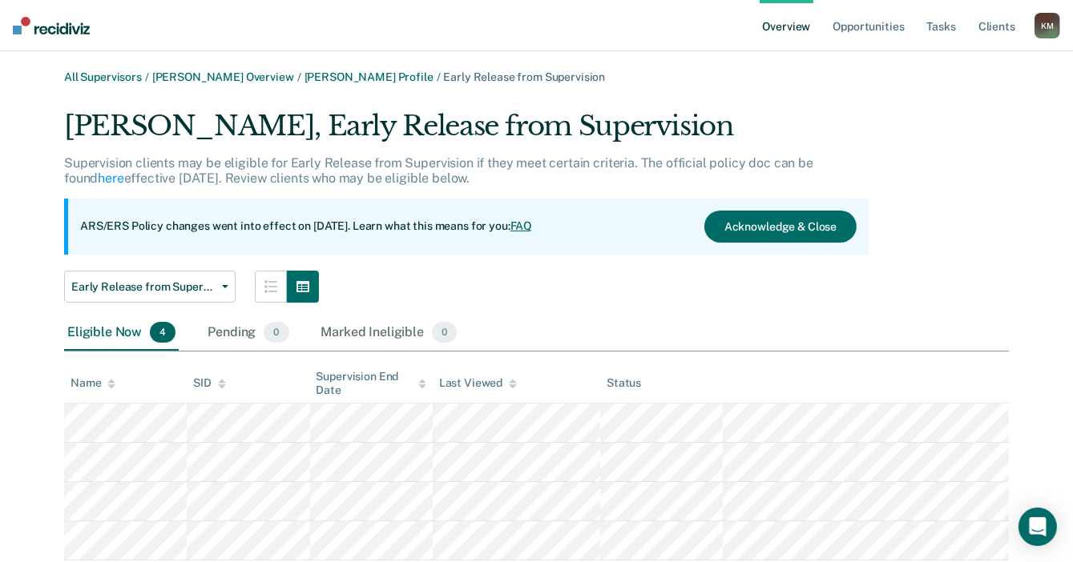
scroll to position [48, 0]
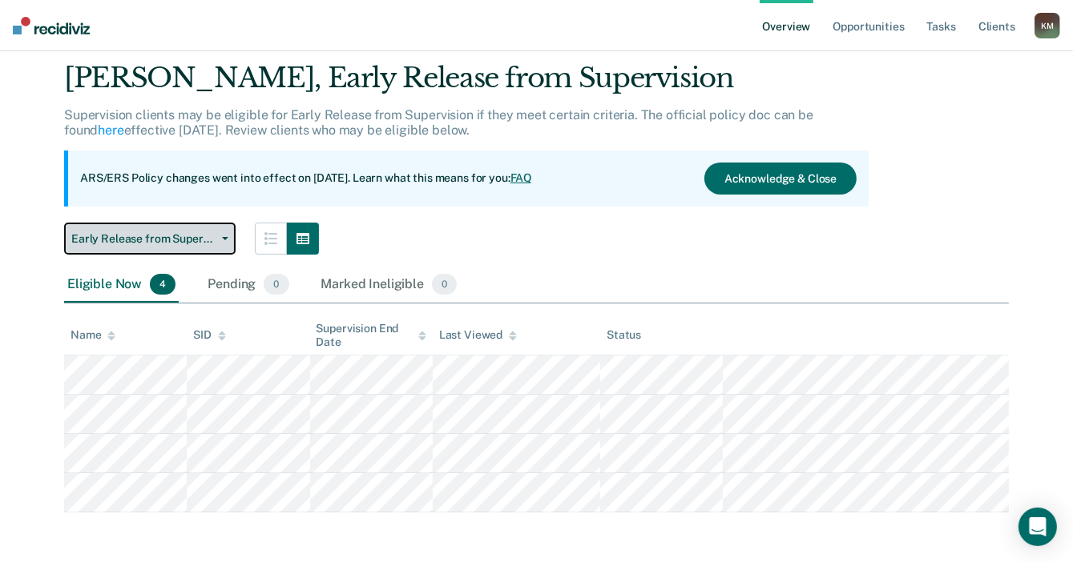
click at [187, 236] on span "Early Release from Supervision" at bounding box center [143, 239] width 144 height 14
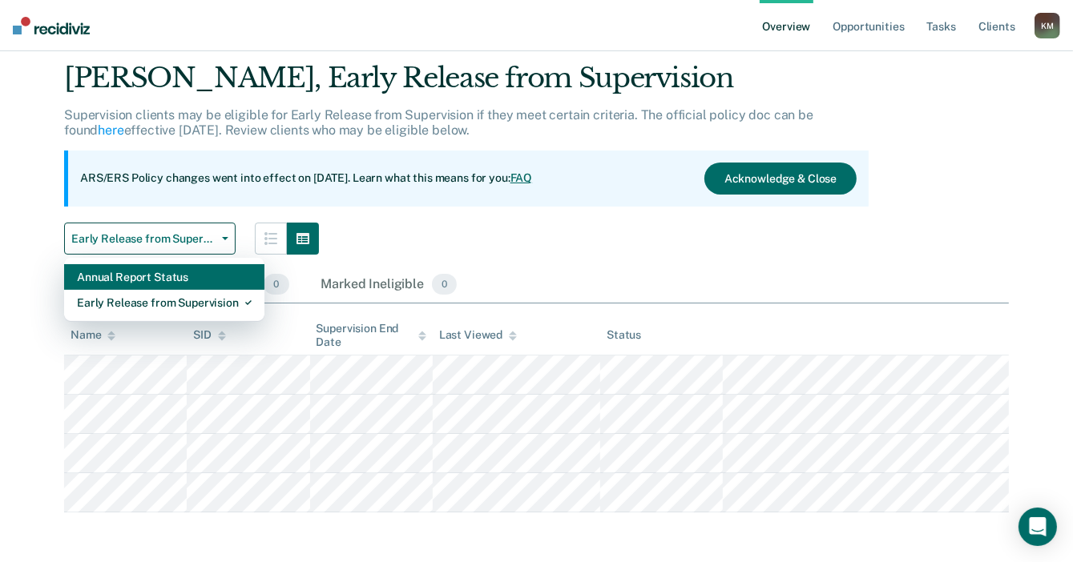
click at [183, 280] on div "Annual Report Status" at bounding box center [164, 277] width 175 height 26
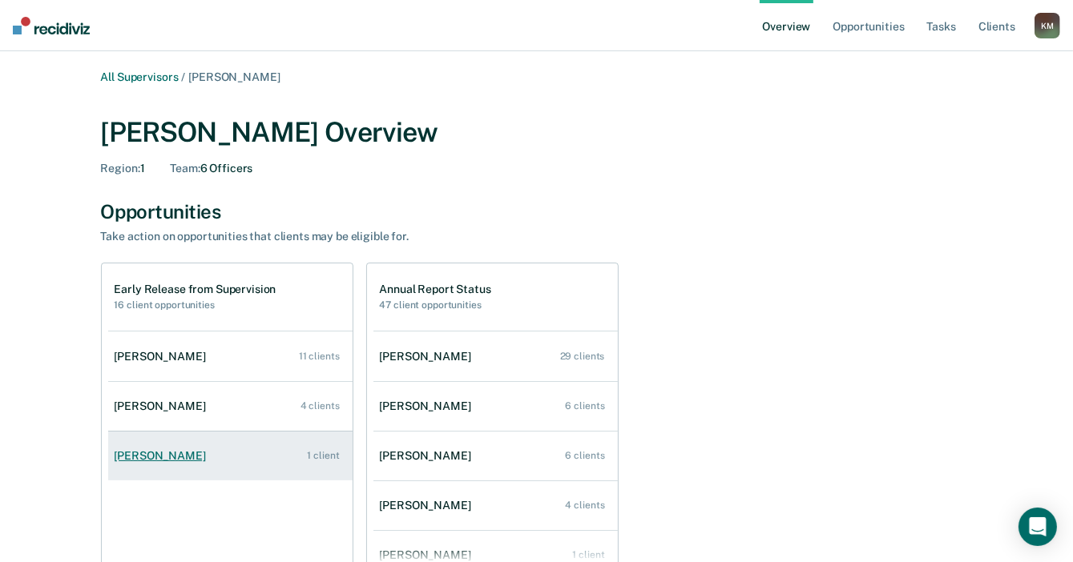
click at [154, 461] on div "Laura Kapla" at bounding box center [164, 456] width 98 height 14
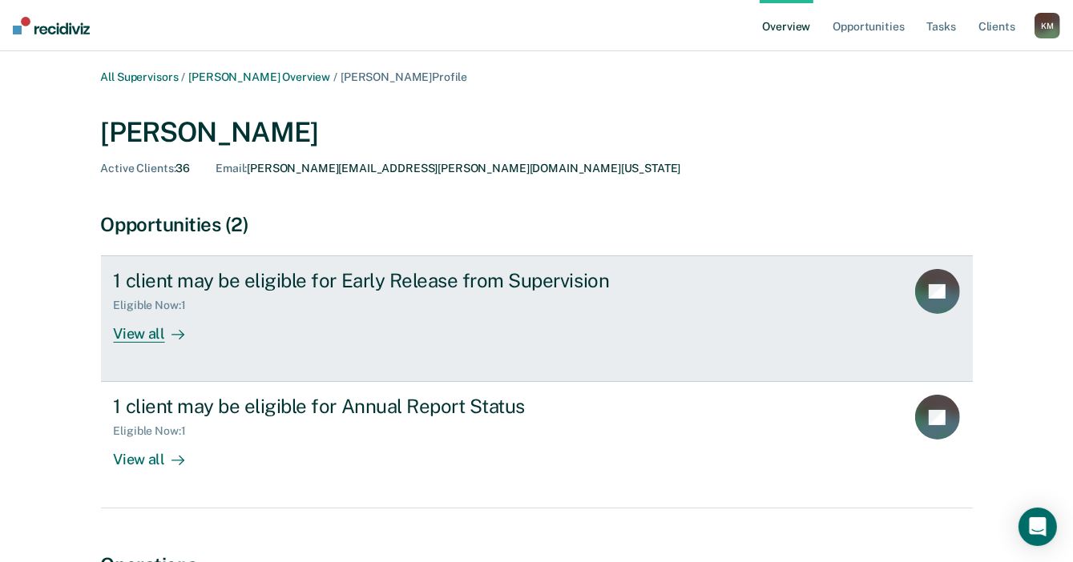
click at [151, 337] on div "View all" at bounding box center [159, 327] width 90 height 31
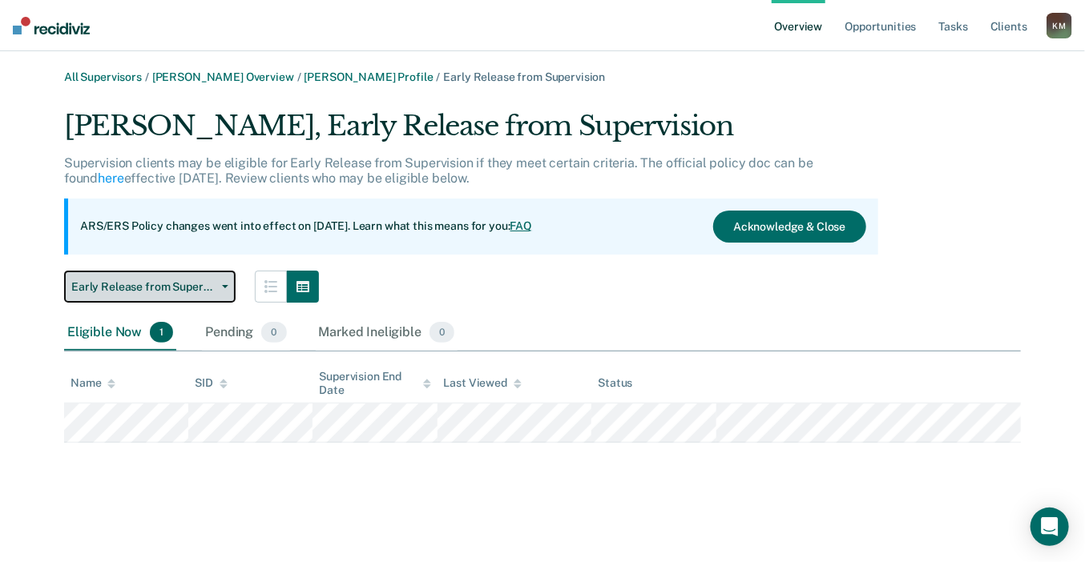
click at [179, 284] on span "Early Release from Supervision" at bounding box center [143, 287] width 144 height 14
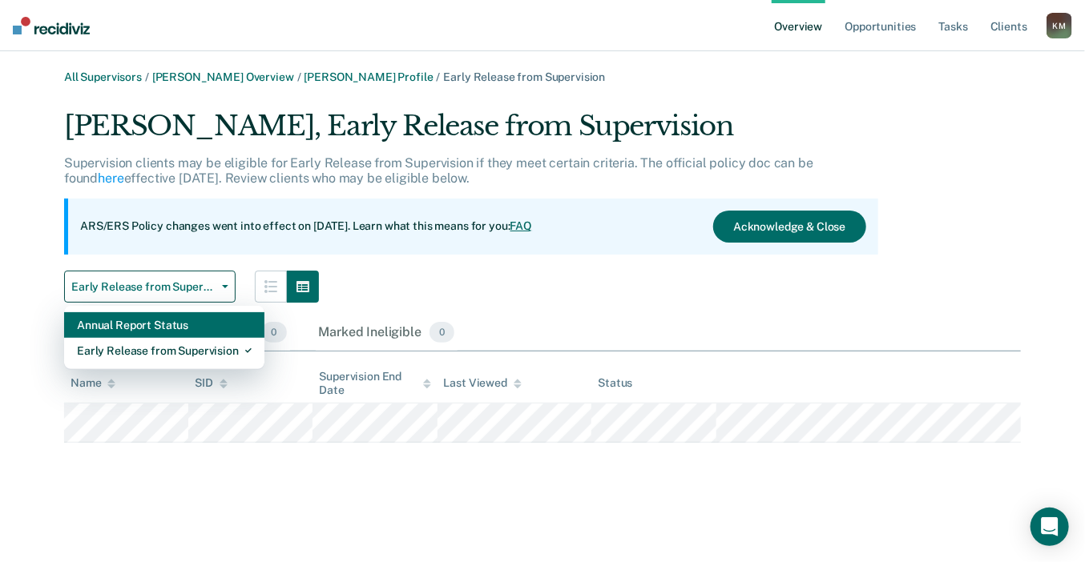
click at [179, 331] on div "Annual Report Status" at bounding box center [164, 325] width 175 height 26
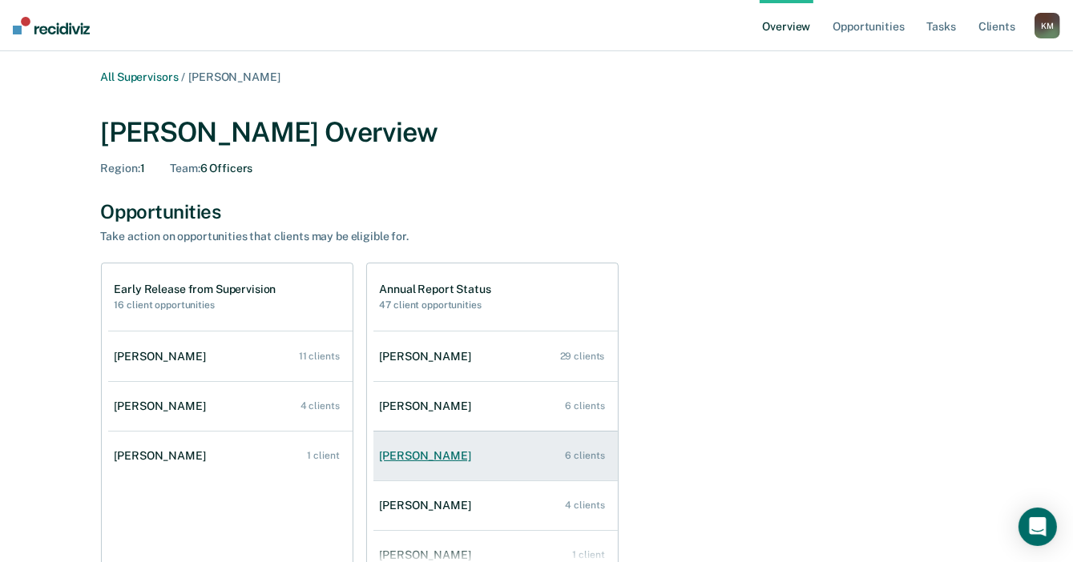
click at [424, 458] on div "Carlisa Perry" at bounding box center [429, 456] width 98 height 14
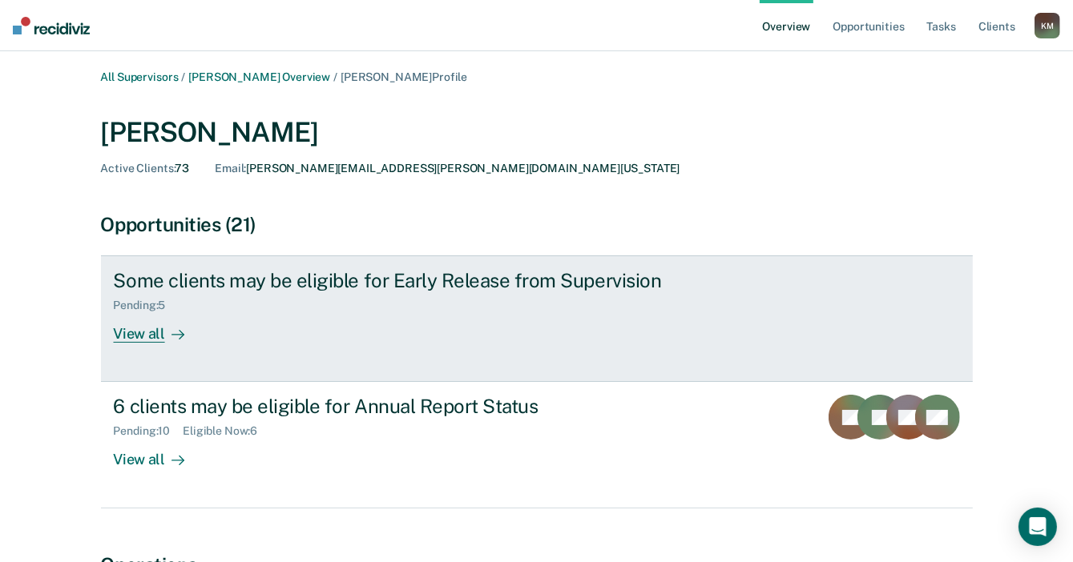
click at [131, 337] on div "View all" at bounding box center [159, 327] width 90 height 31
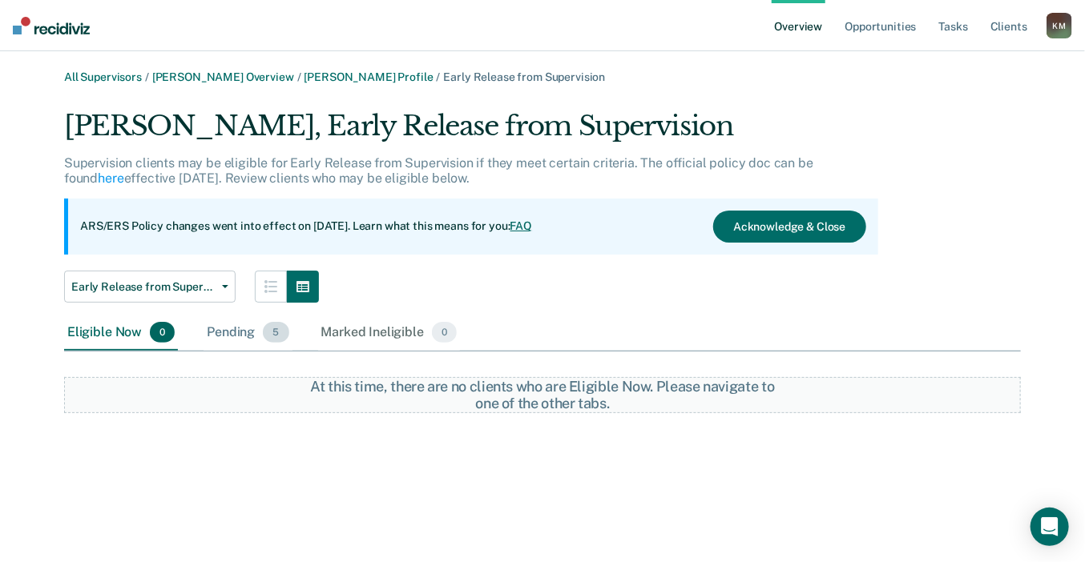
click at [229, 334] on div "Pending 5" at bounding box center [247, 333] width 88 height 35
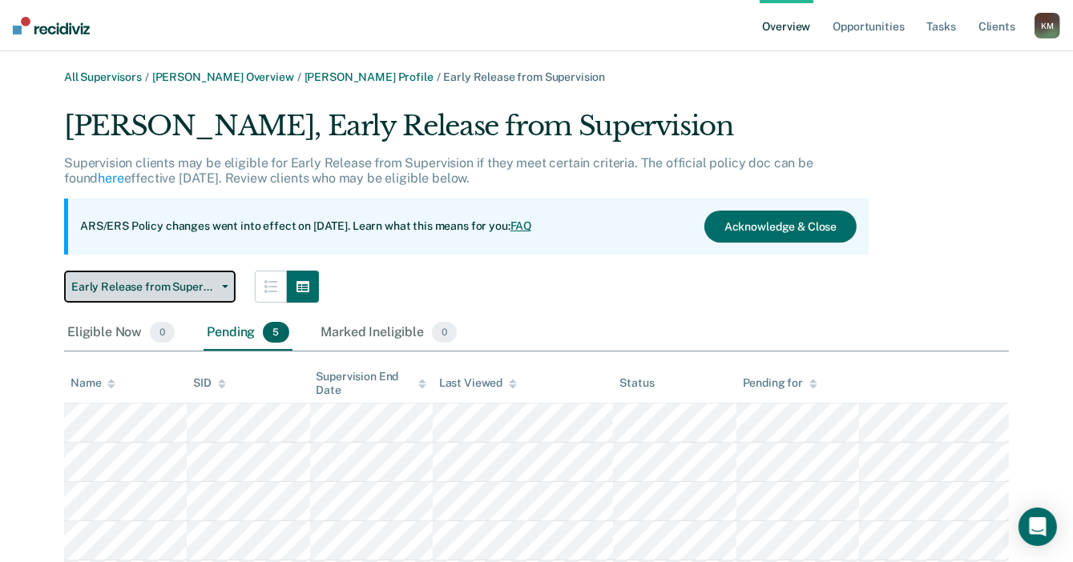
click at [192, 296] on button "Early Release from Supervision" at bounding box center [149, 287] width 171 height 32
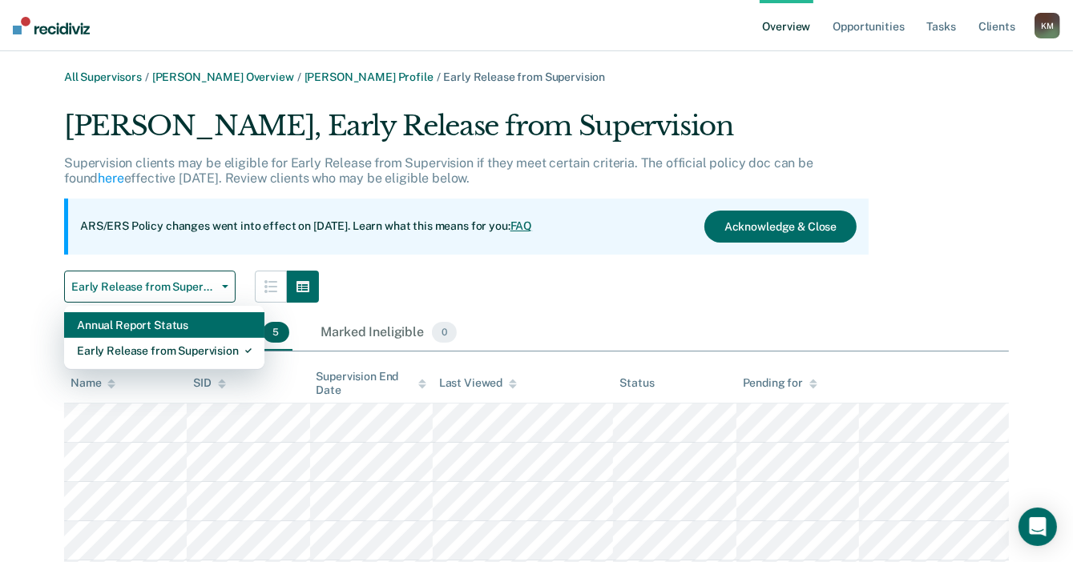
click at [187, 326] on div "Annual Report Status" at bounding box center [164, 325] width 175 height 26
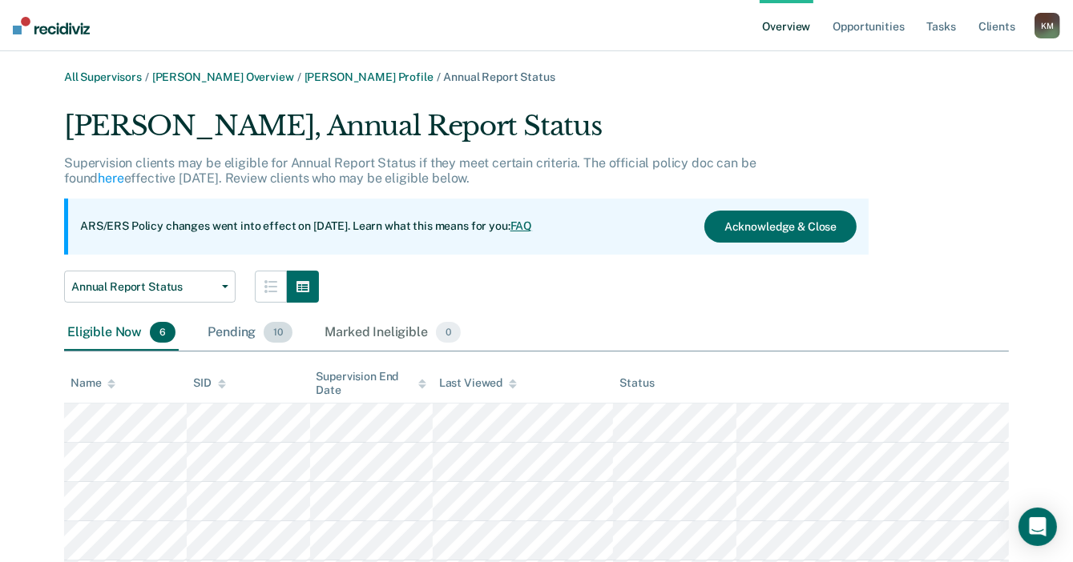
click at [218, 336] on div "Pending 10" at bounding box center [249, 333] width 91 height 35
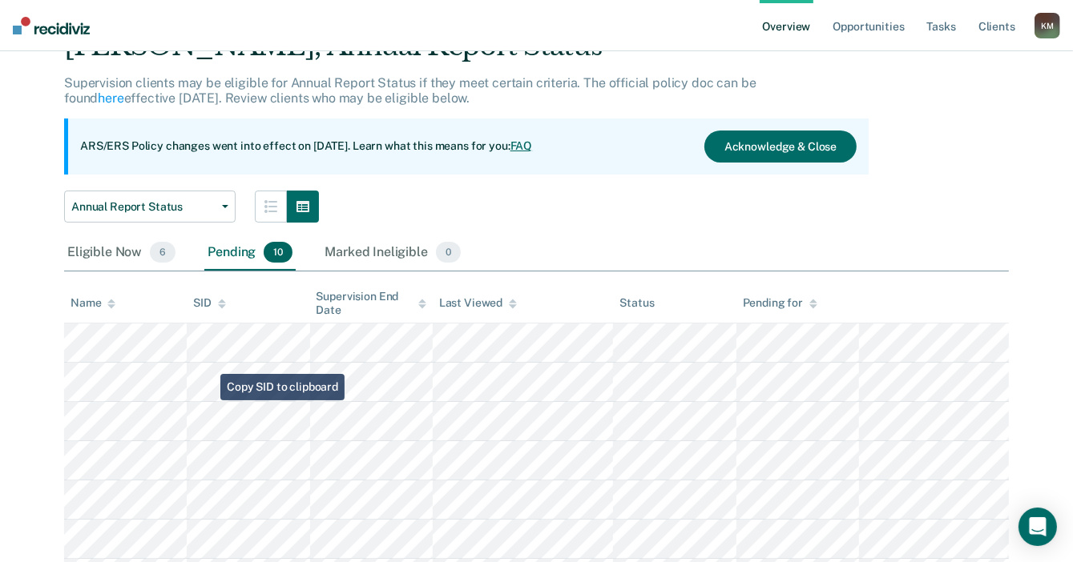
scroll to position [160, 0]
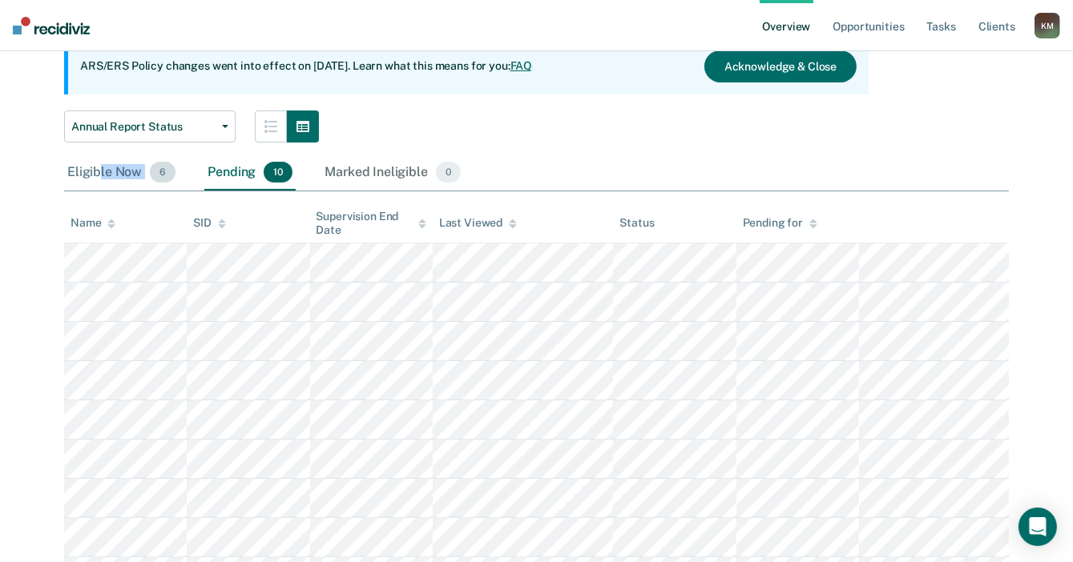
click at [98, 179] on div "Eligible Now 6" at bounding box center [121, 172] width 115 height 35
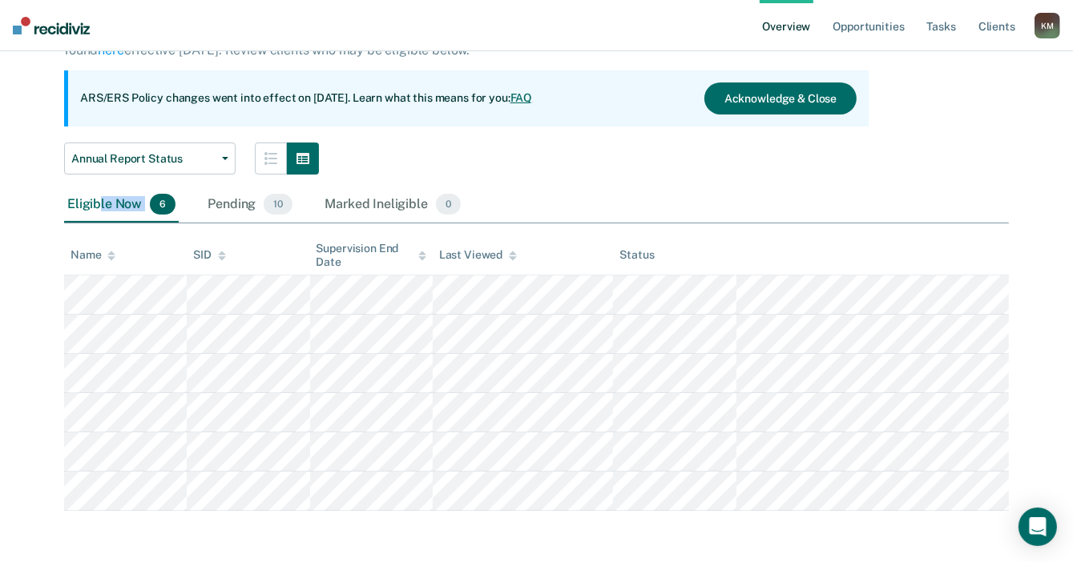
scroll to position [127, 0]
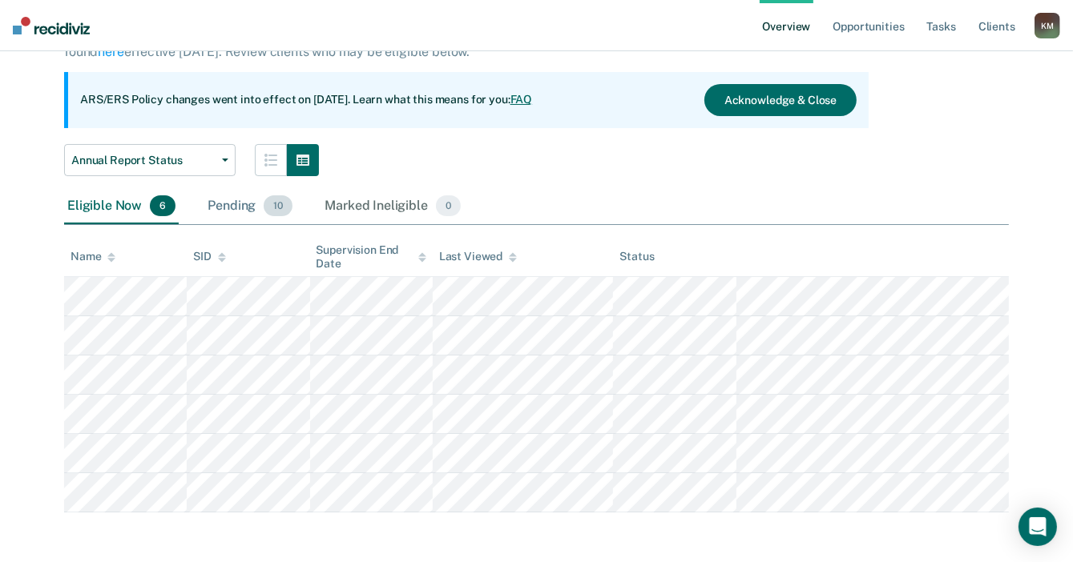
drag, startPoint x: 98, startPoint y: 179, endPoint x: 239, endPoint y: 209, distance: 144.1
click at [239, 209] on div "Pending 10" at bounding box center [249, 206] width 91 height 35
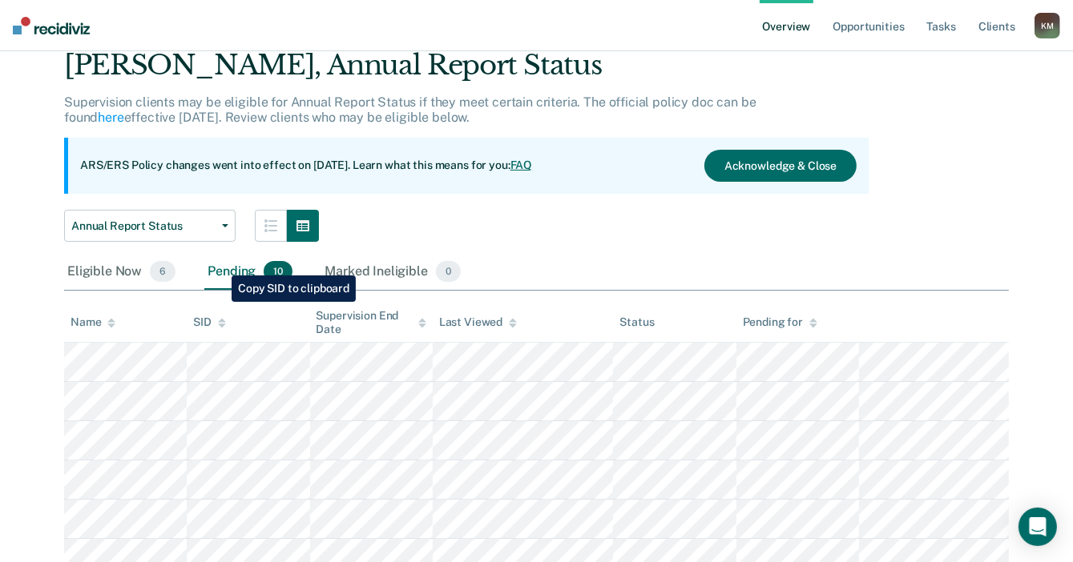
scroll to position [0, 0]
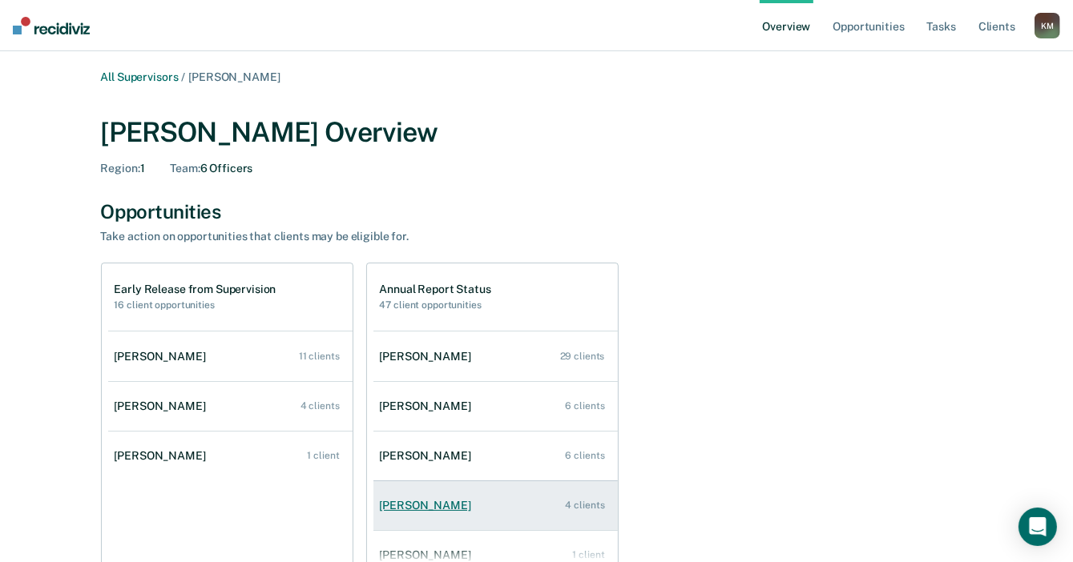
scroll to position [64, 0]
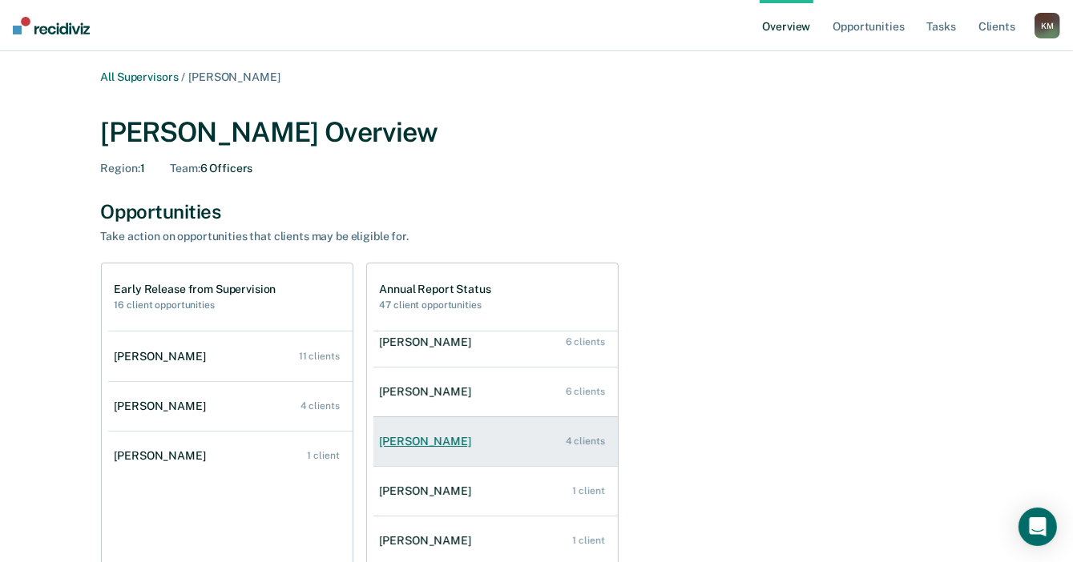
click at [413, 444] on div "Sedeka Francis" at bounding box center [429, 442] width 98 height 14
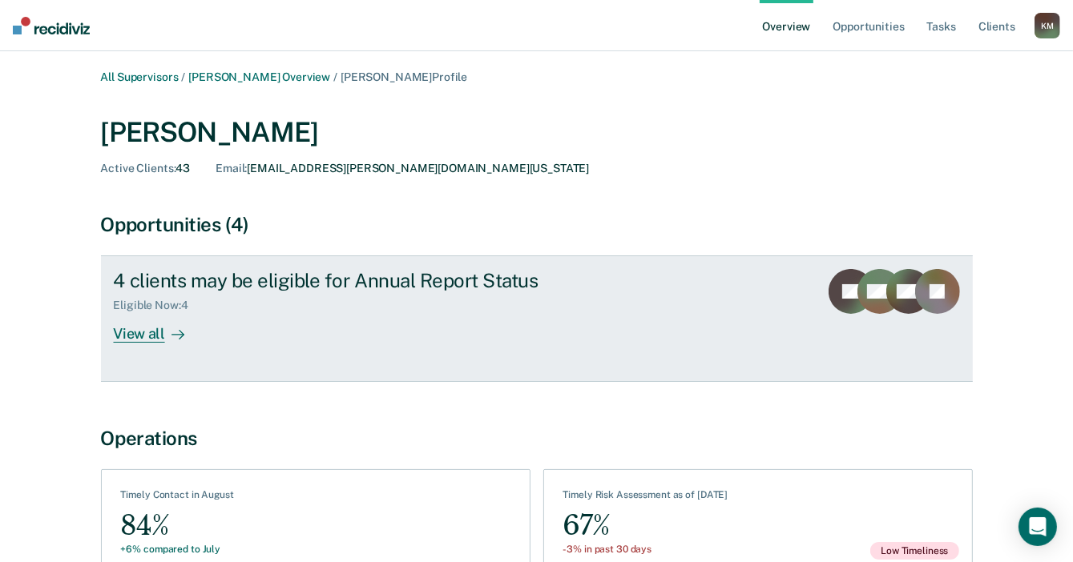
click at [147, 336] on div "View all" at bounding box center [159, 327] width 90 height 31
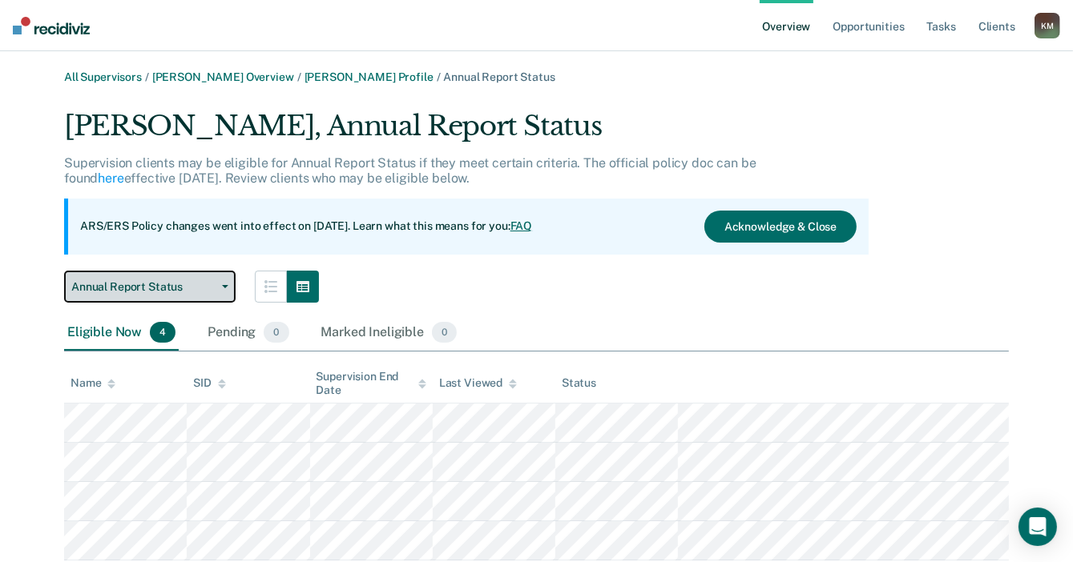
click at [180, 293] on button "Annual Report Status" at bounding box center [149, 287] width 171 height 32
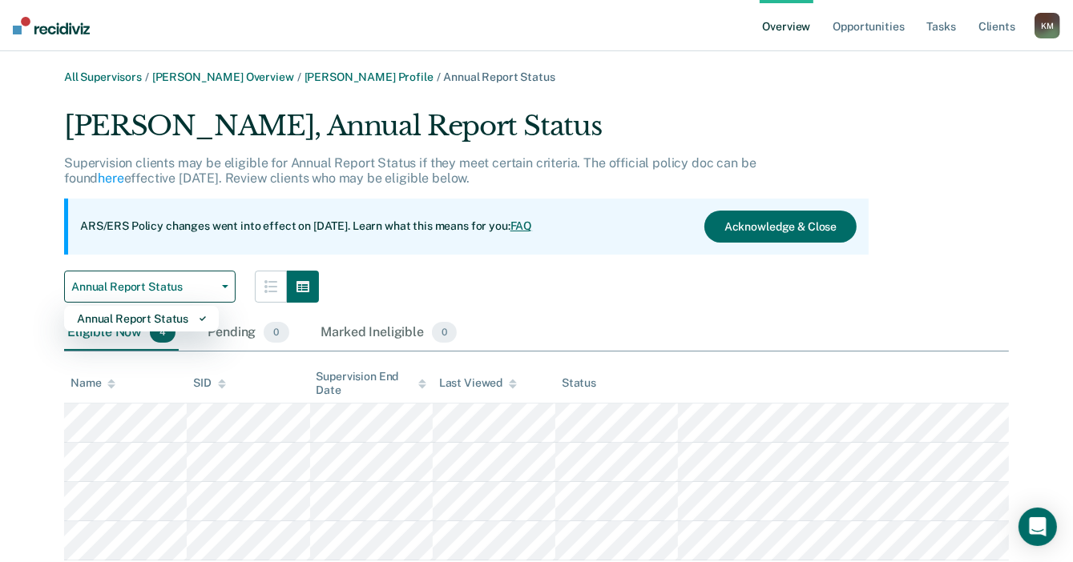
click at [491, 308] on div "Sedeka Francis, Annual Report Status Supervision clients may be eligible for An…" at bounding box center [536, 335] width 945 height 451
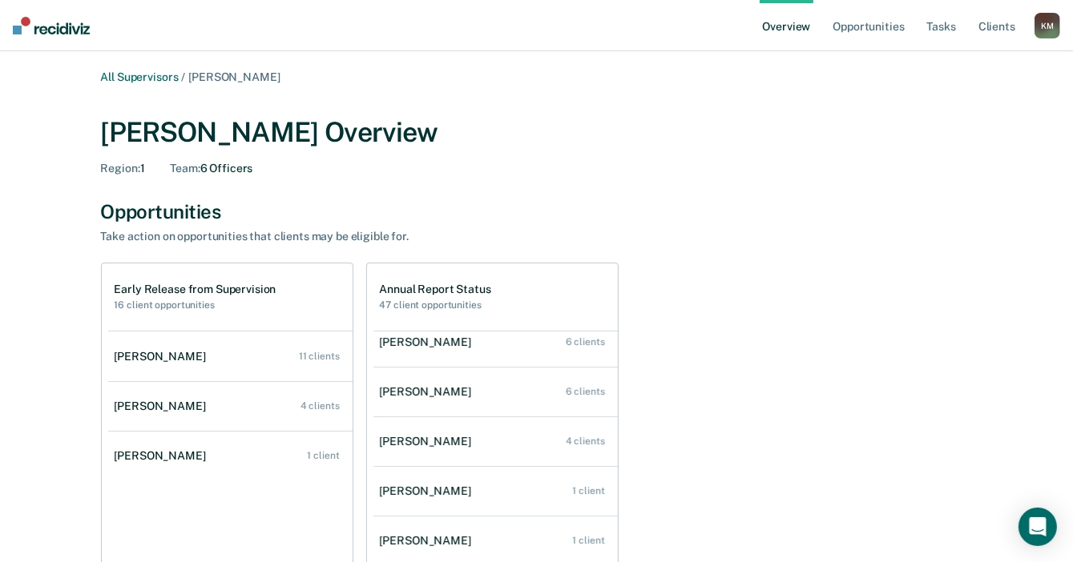
scroll to position [80, 0]
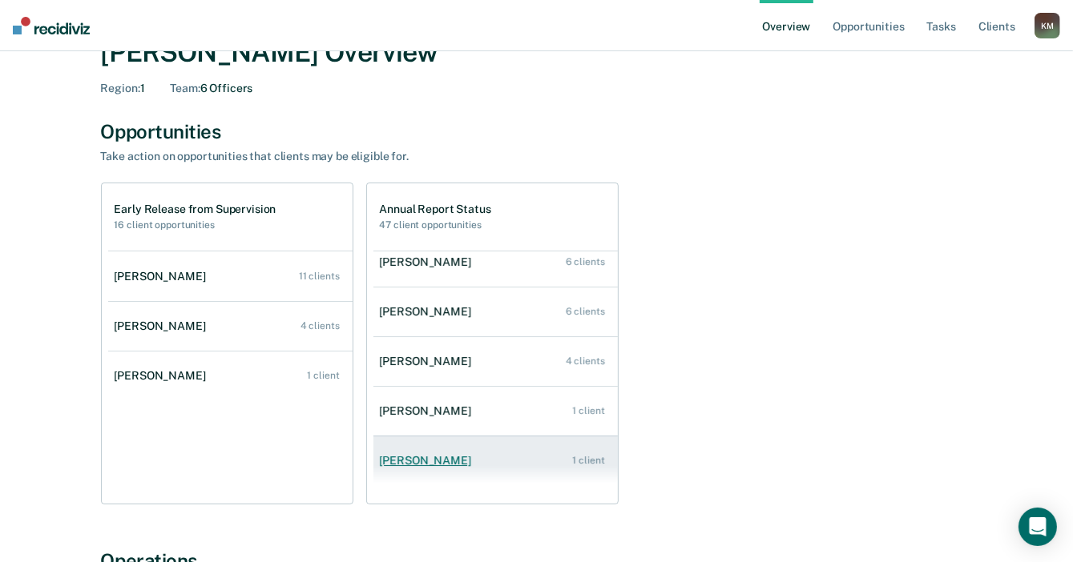
click at [419, 469] on link "Lauren Hughes 1 client" at bounding box center [495, 461] width 244 height 46
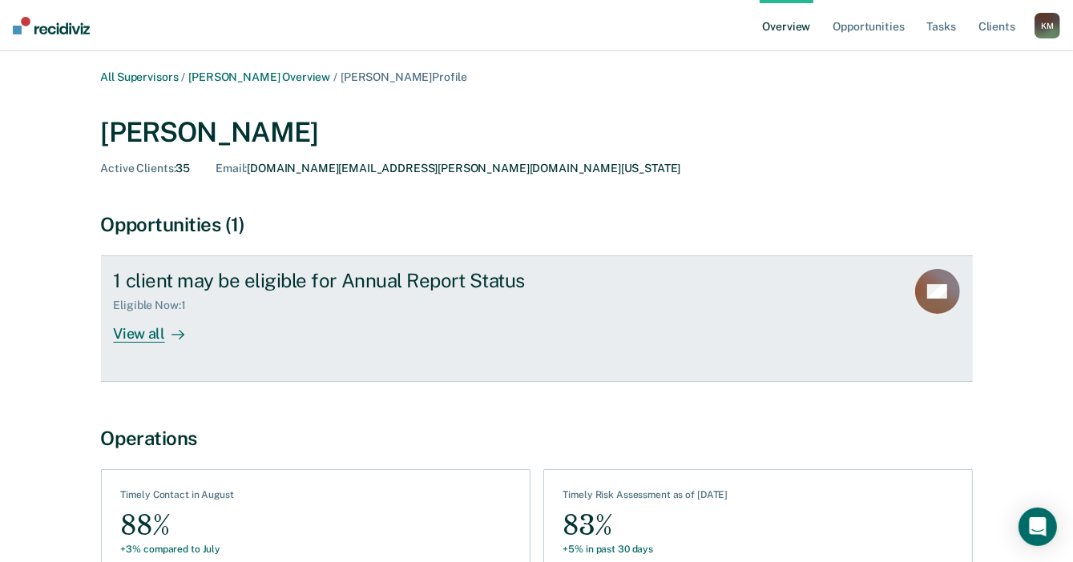
click at [147, 347] on link "1 client may be eligible for Annual Report Status Eligible Now : 1 View all DS" at bounding box center [537, 319] width 872 height 127
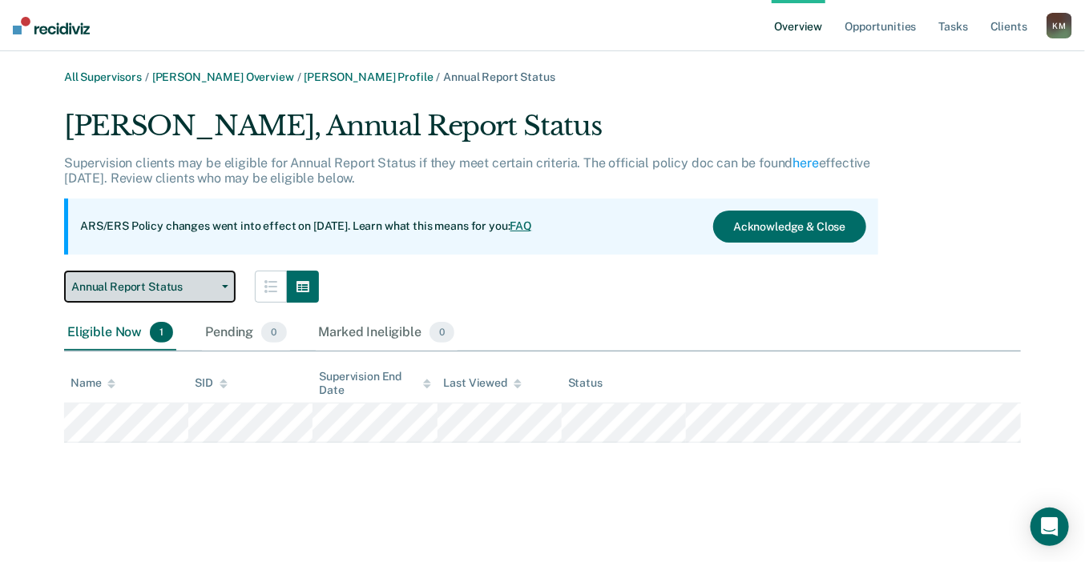
click at [189, 298] on button "Annual Report Status" at bounding box center [149, 287] width 171 height 32
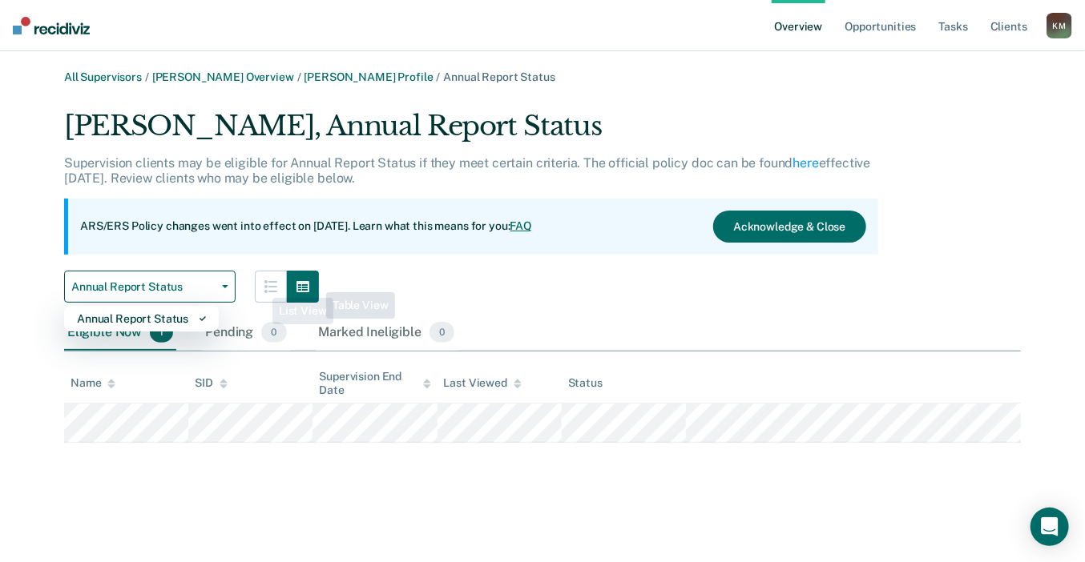
click at [497, 257] on div "Lauren Hughes, Annual Report Status Supervision clients may be eligible for Ann…" at bounding box center [471, 206] width 814 height 193
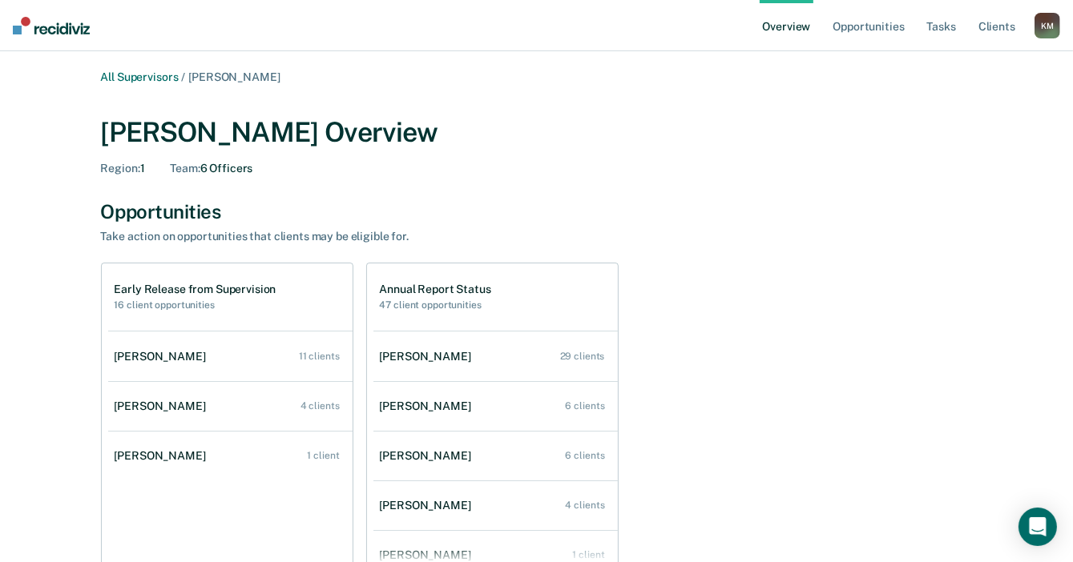
scroll to position [80, 0]
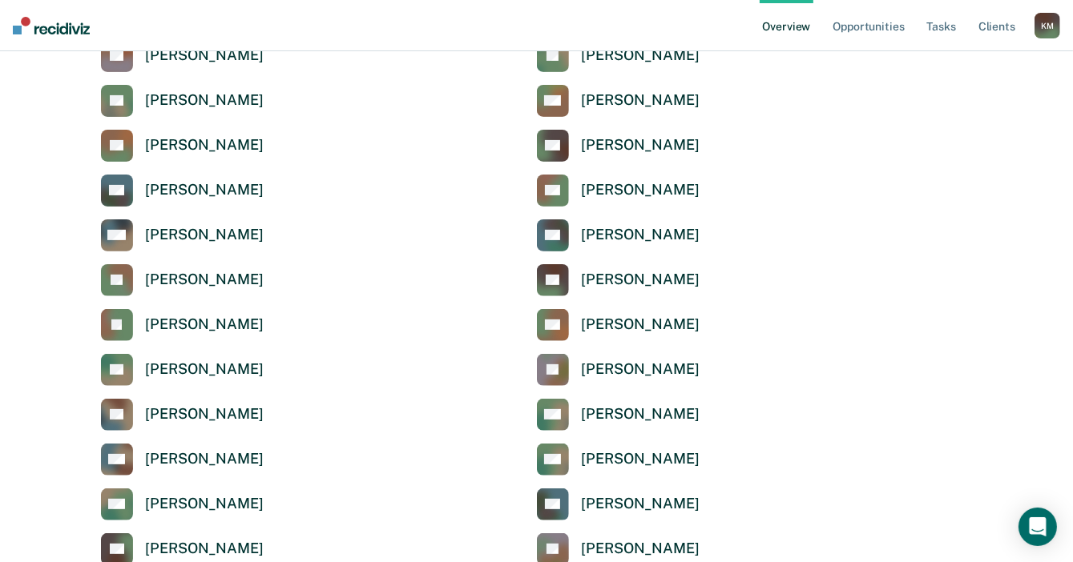
scroll to position [401, 0]
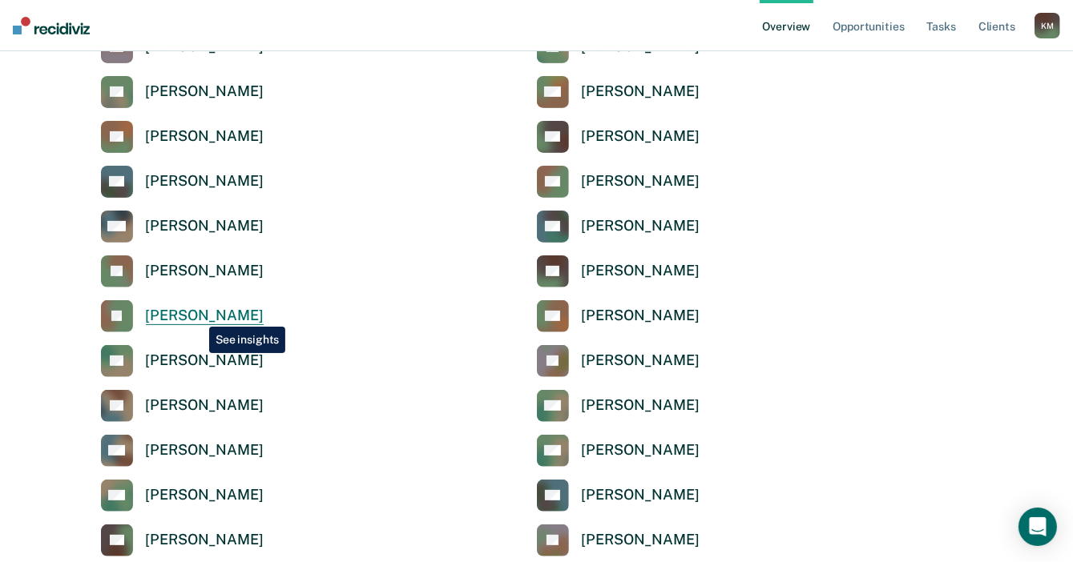
click at [197, 315] on div "[PERSON_NAME]" at bounding box center [205, 316] width 118 height 18
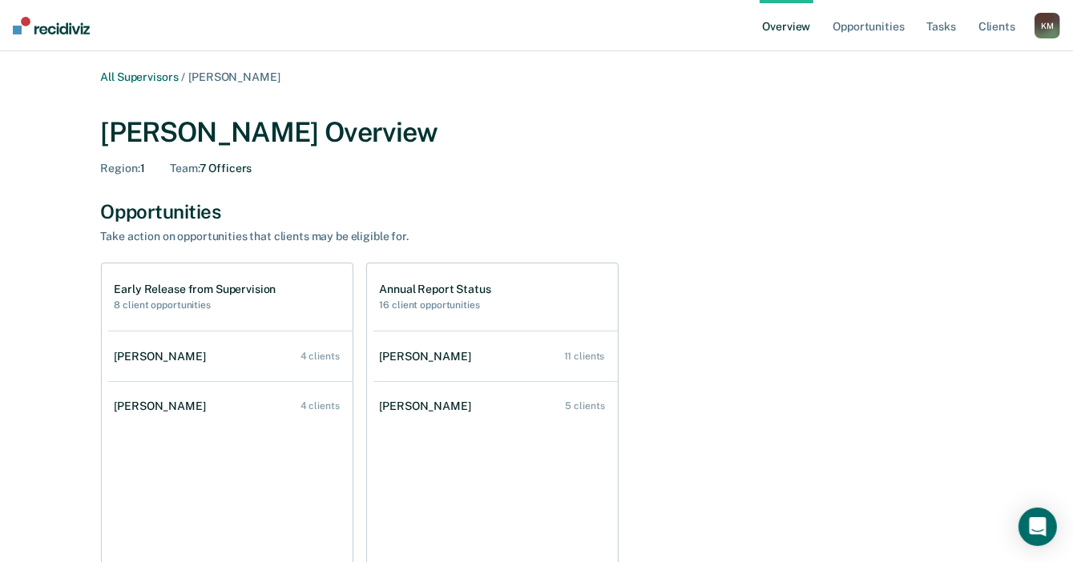
click at [151, 357] on div "Denzil Barnes" at bounding box center [164, 357] width 98 height 14
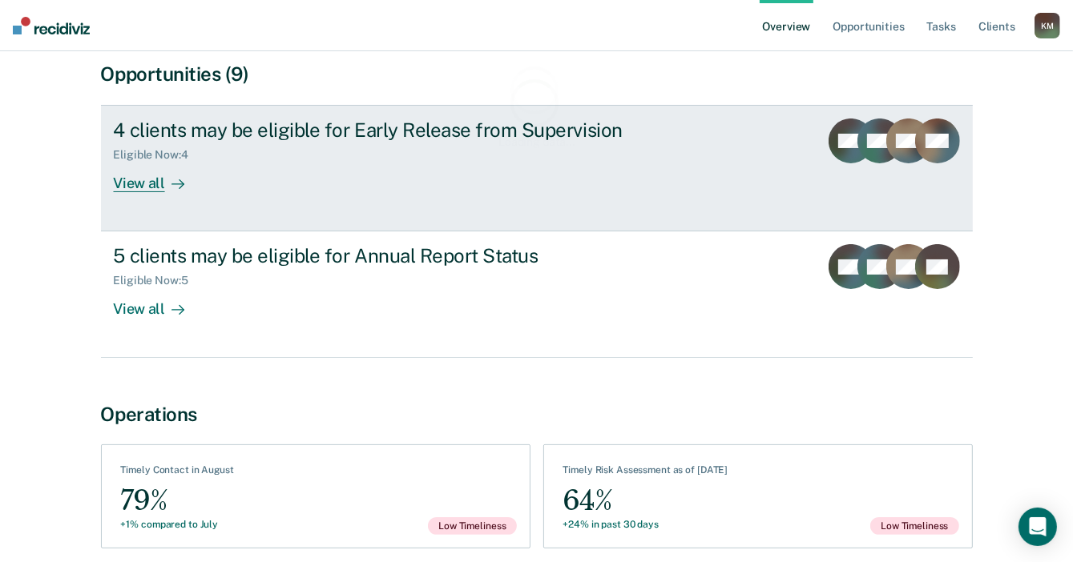
scroll to position [160, 0]
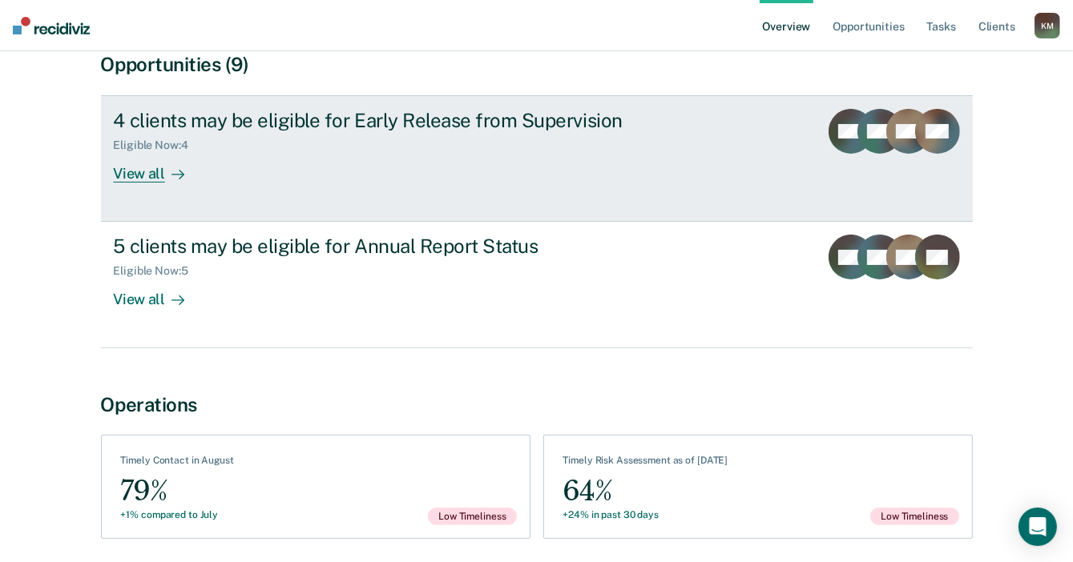
click at [153, 172] on div "View all" at bounding box center [159, 167] width 90 height 31
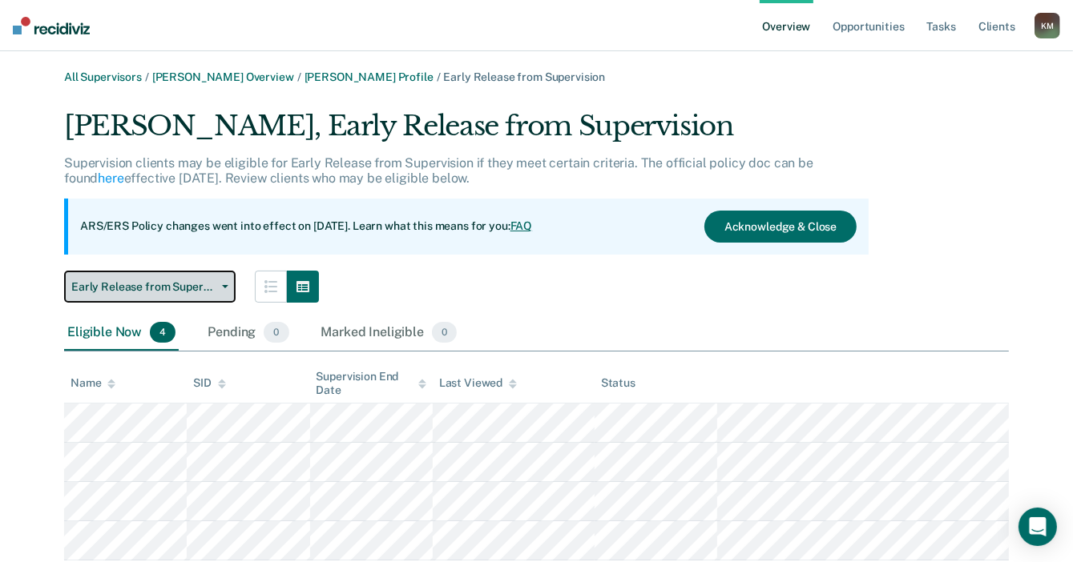
click at [212, 289] on span "Early Release from Supervision" at bounding box center [143, 287] width 144 height 14
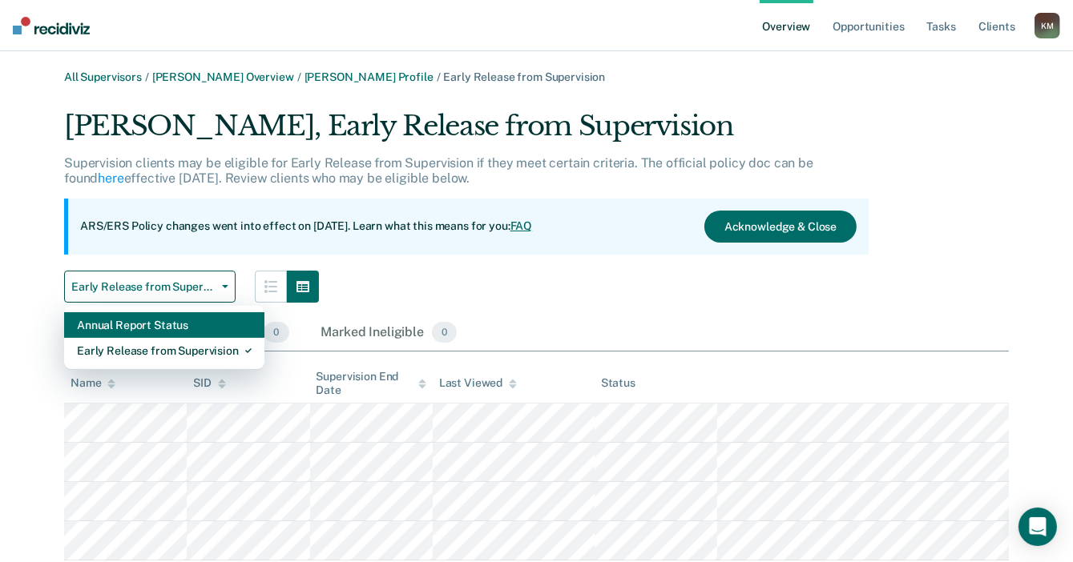
click at [207, 329] on div "Annual Report Status" at bounding box center [164, 325] width 175 height 26
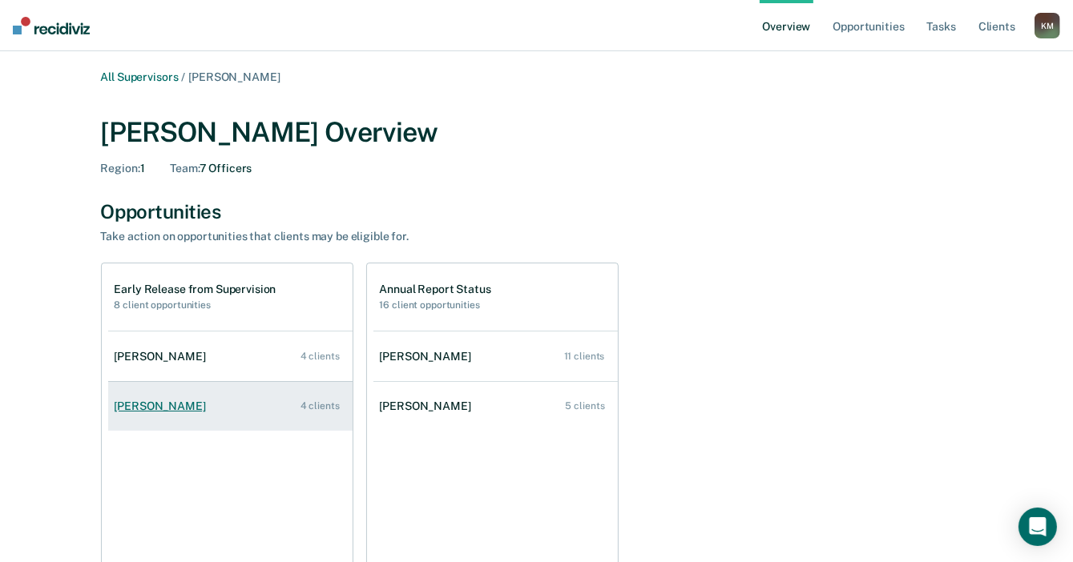
click at [170, 410] on div "Tamekia Clemons" at bounding box center [164, 407] width 98 height 14
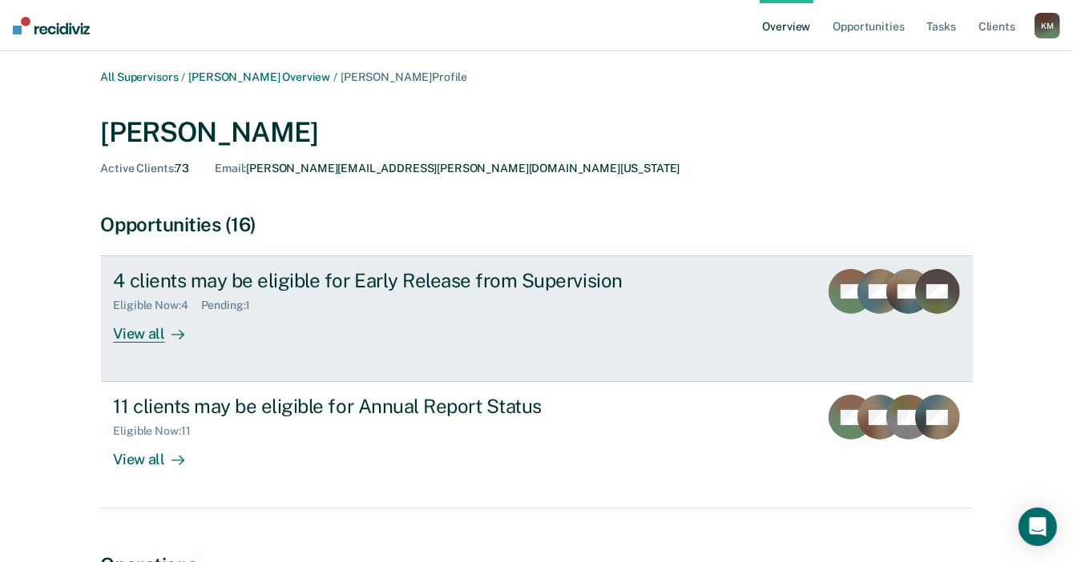
click at [151, 332] on div "View all" at bounding box center [159, 327] width 90 height 31
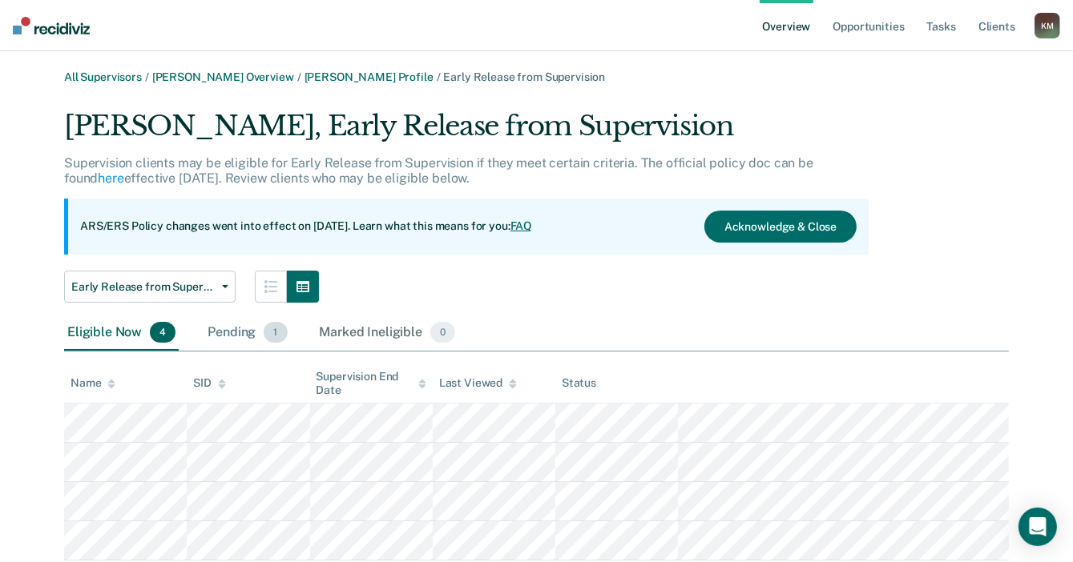
click at [239, 332] on div "Pending 1" at bounding box center [247, 333] width 86 height 35
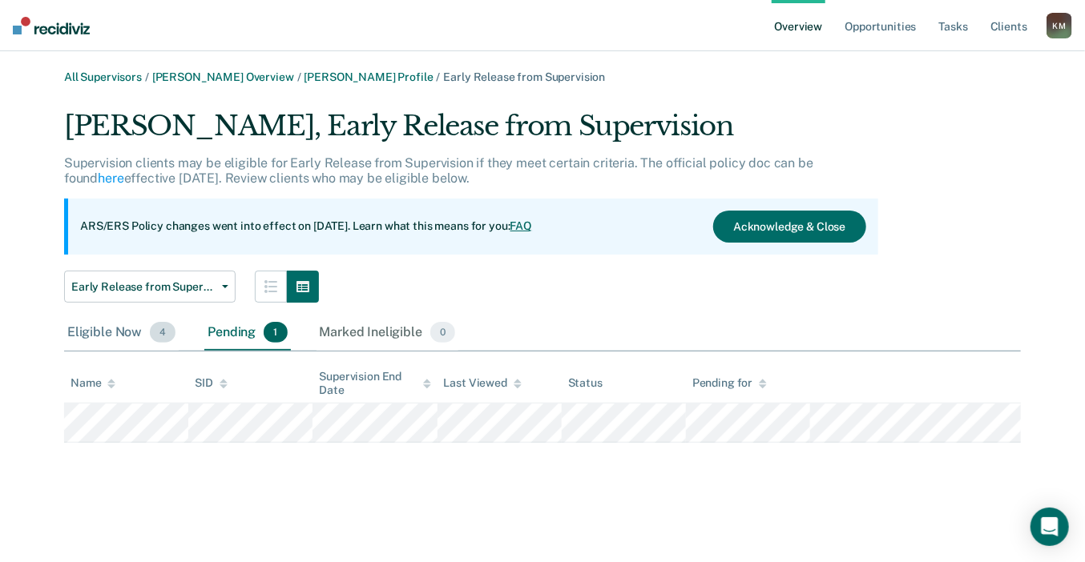
click at [110, 329] on div "Eligible Now 4" at bounding box center [121, 333] width 115 height 35
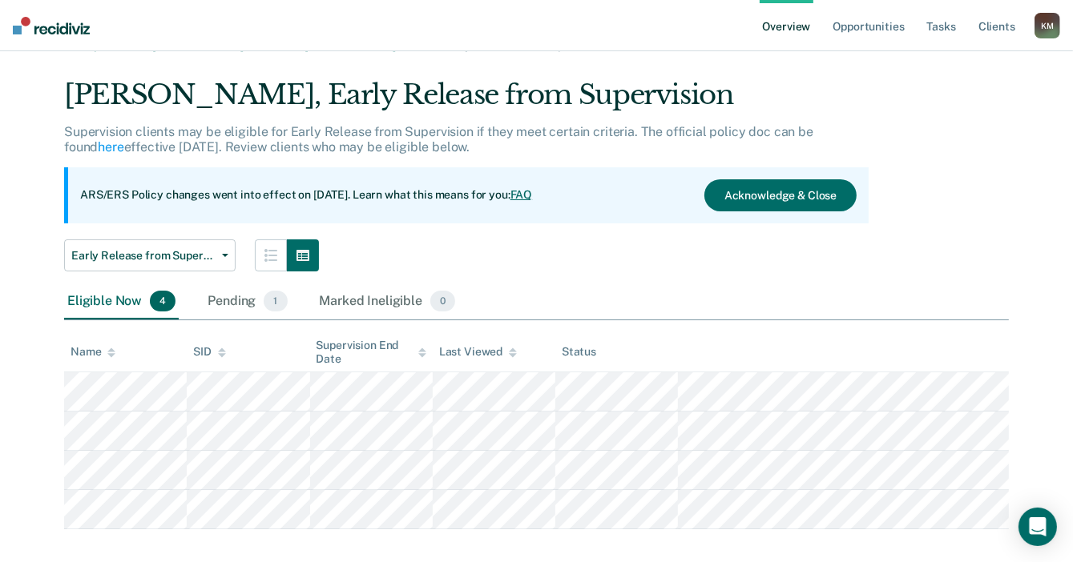
scroll to position [48, 0]
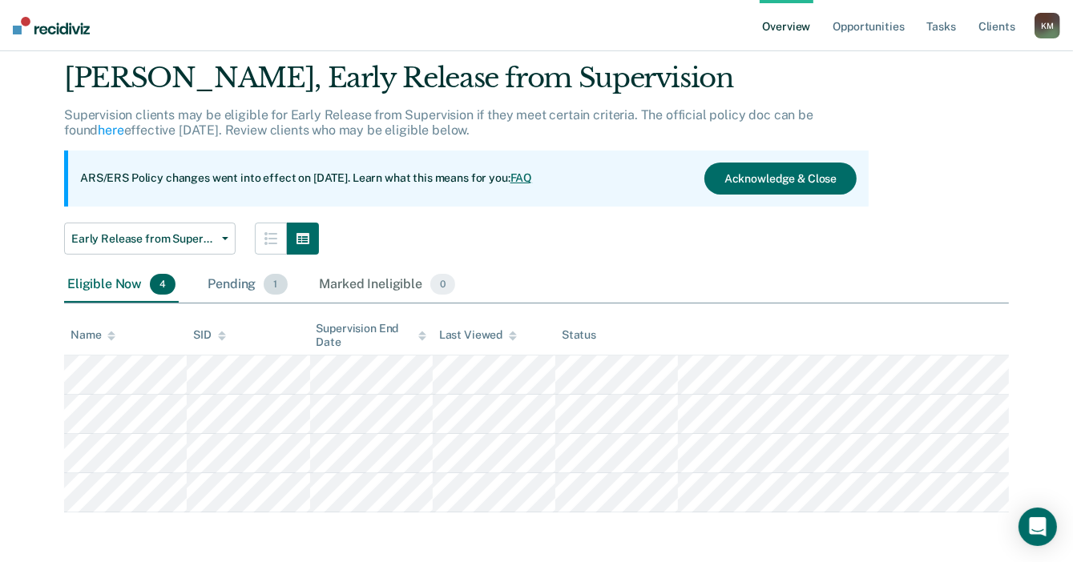
click at [224, 292] on div "Pending 1" at bounding box center [247, 285] width 86 height 35
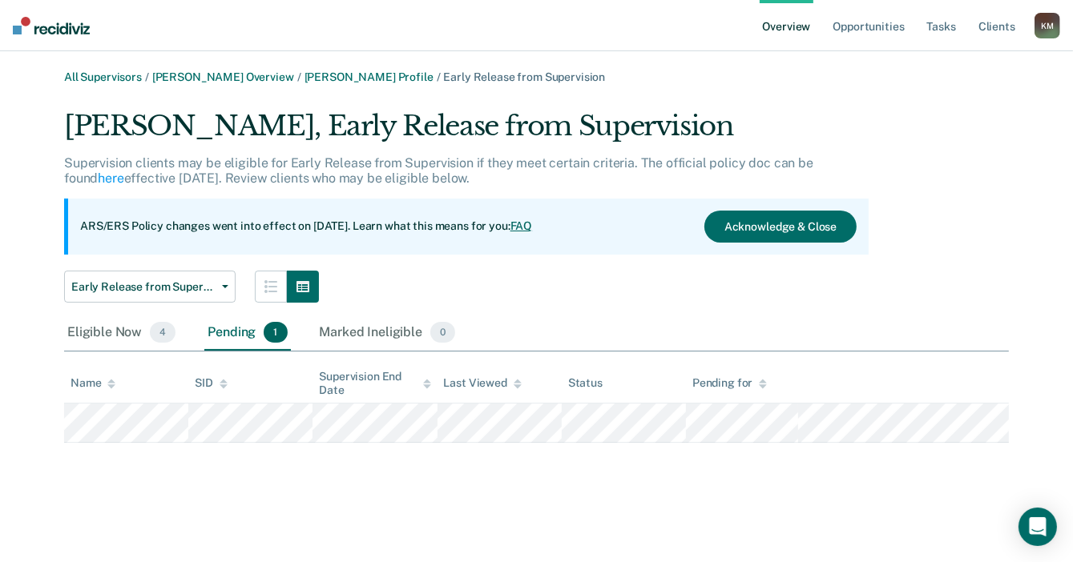
scroll to position [0, 0]
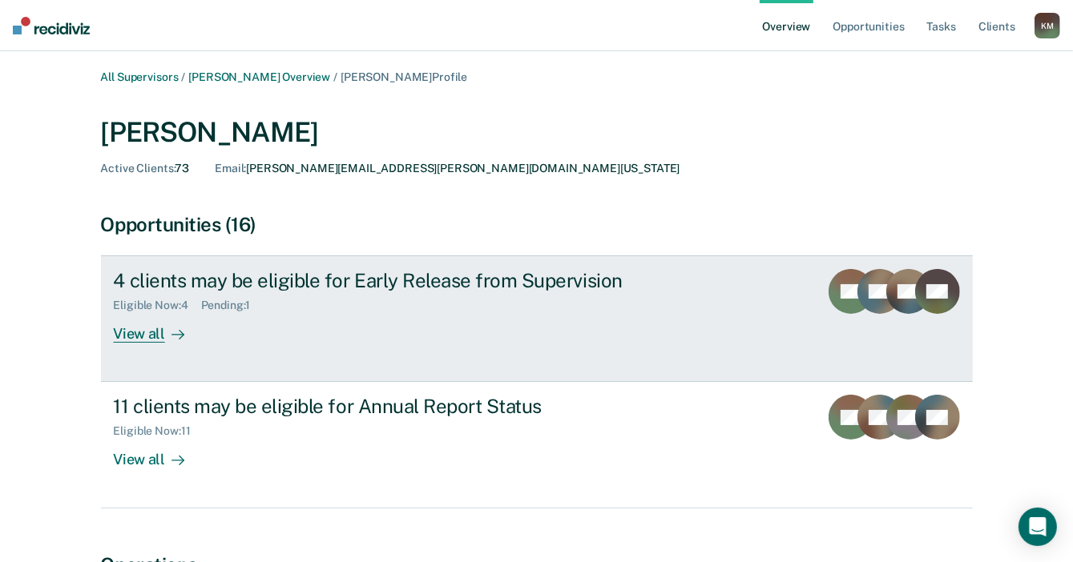
click at [154, 334] on div "View all" at bounding box center [159, 327] width 90 height 31
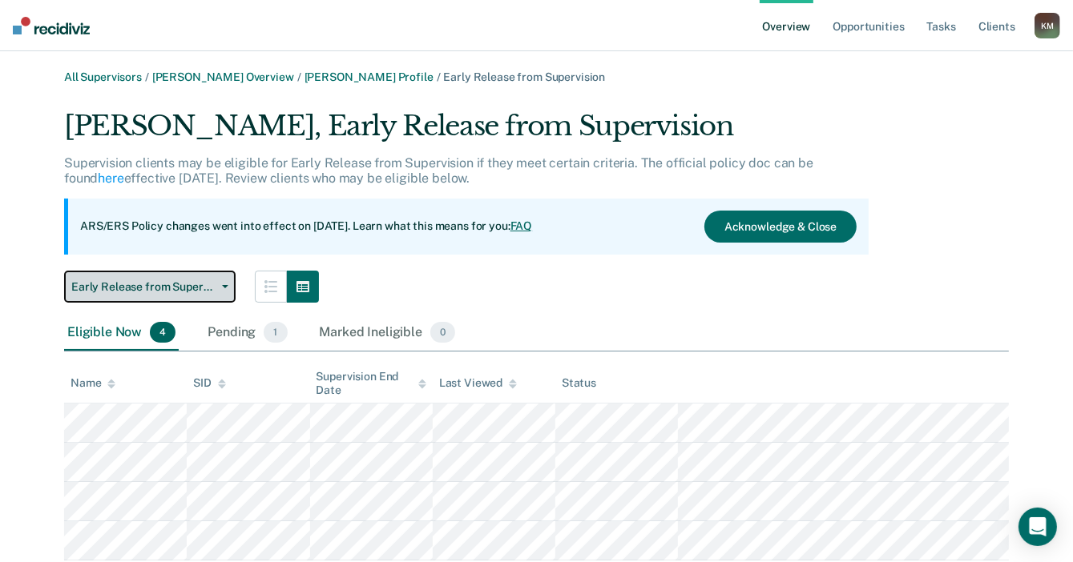
click at [216, 292] on button "Early Release from Supervision" at bounding box center [149, 287] width 171 height 32
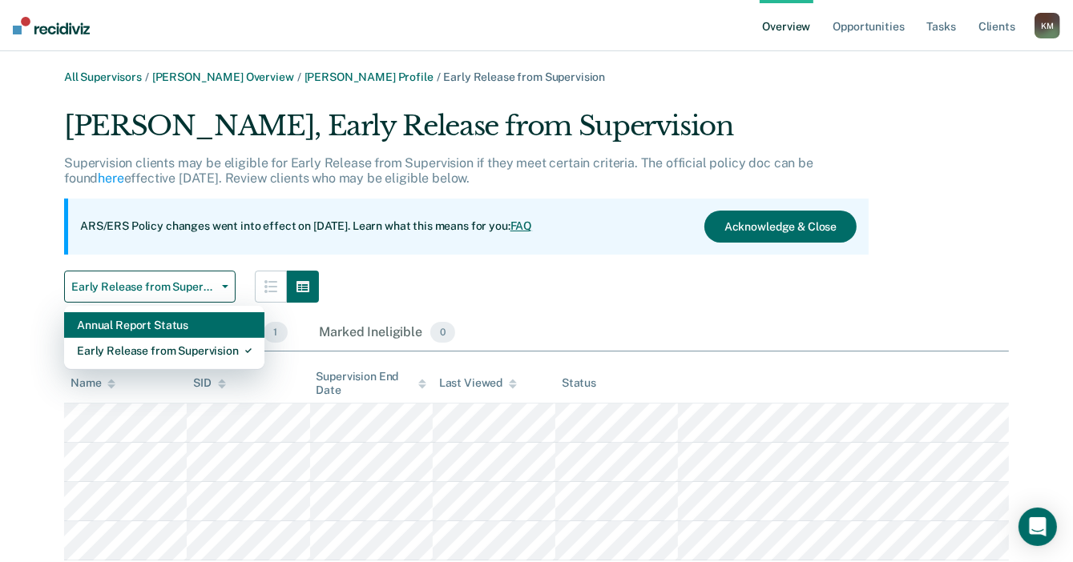
click at [202, 331] on div "Annual Report Status" at bounding box center [164, 325] width 175 height 26
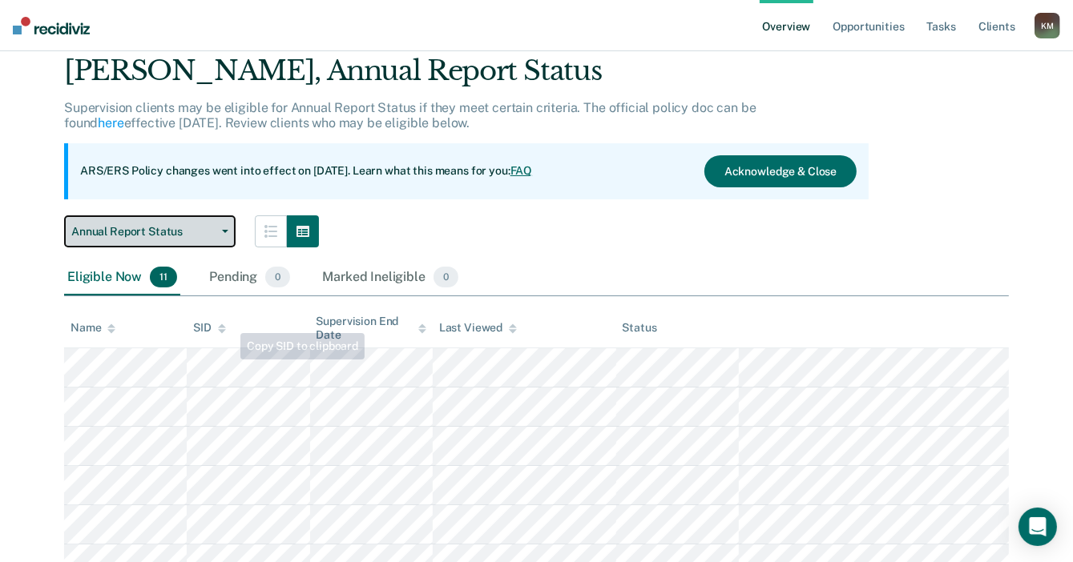
scroll to position [160, 0]
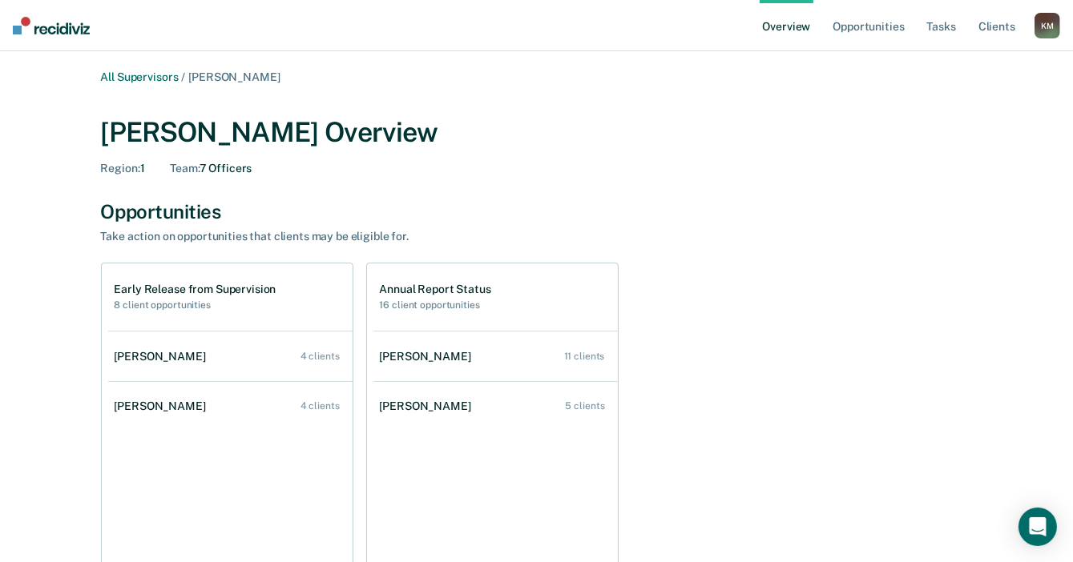
scroll to position [401, 0]
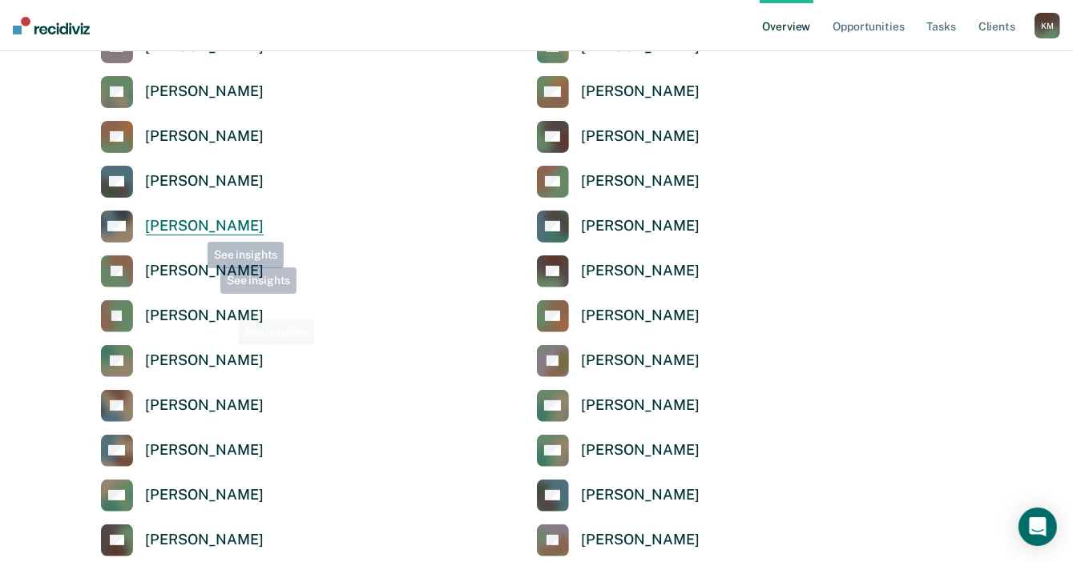
click at [192, 224] on div "[PERSON_NAME]" at bounding box center [205, 226] width 118 height 18
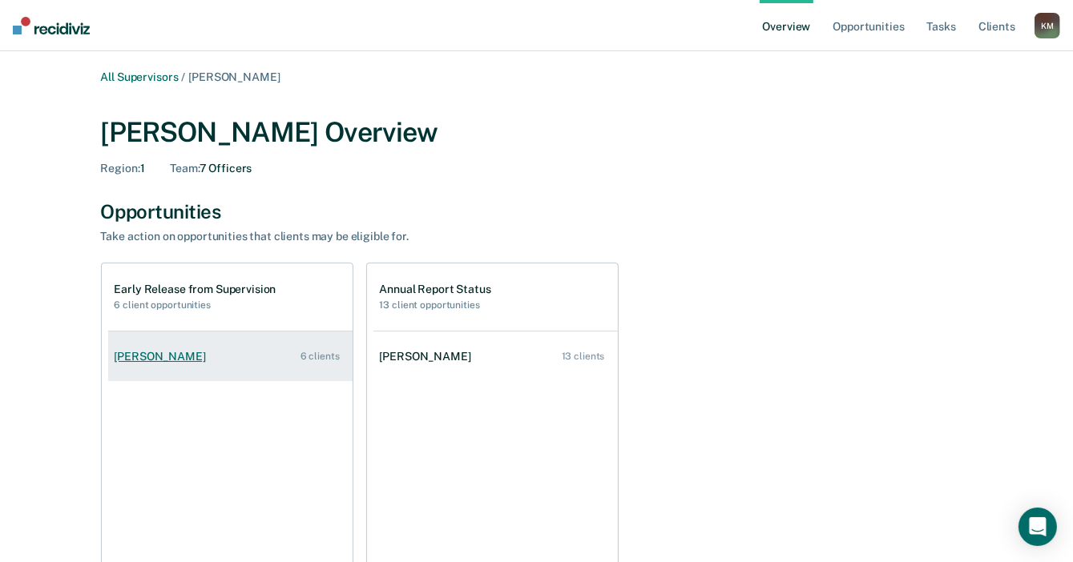
click at [156, 354] on div "Garrett Sweeney" at bounding box center [164, 357] width 98 height 14
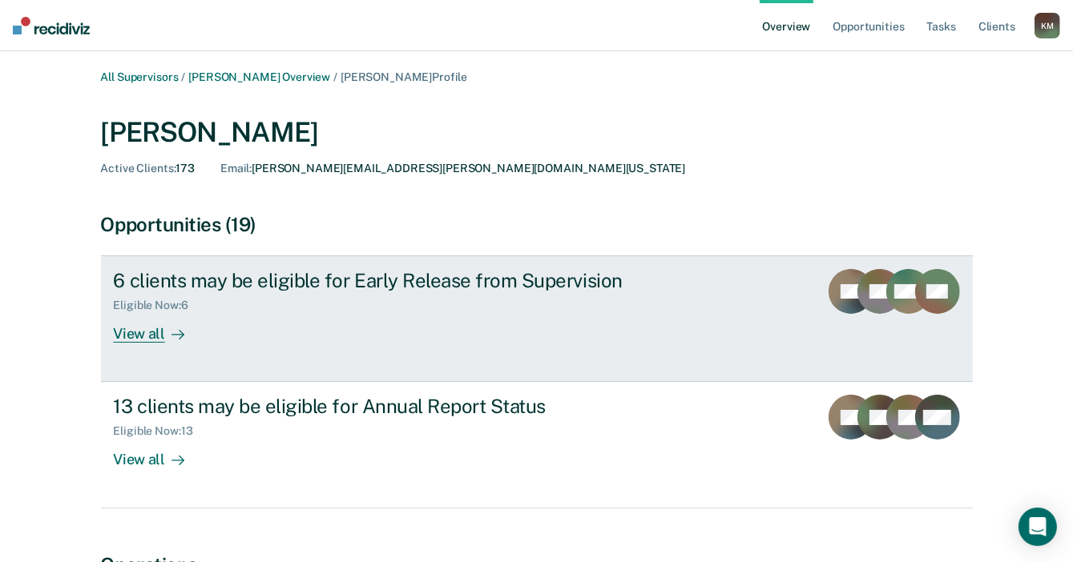
click at [138, 345] on link "6 clients may be eligible for Early Release from Supervision Eligible Now : 6 V…" at bounding box center [537, 319] width 872 height 127
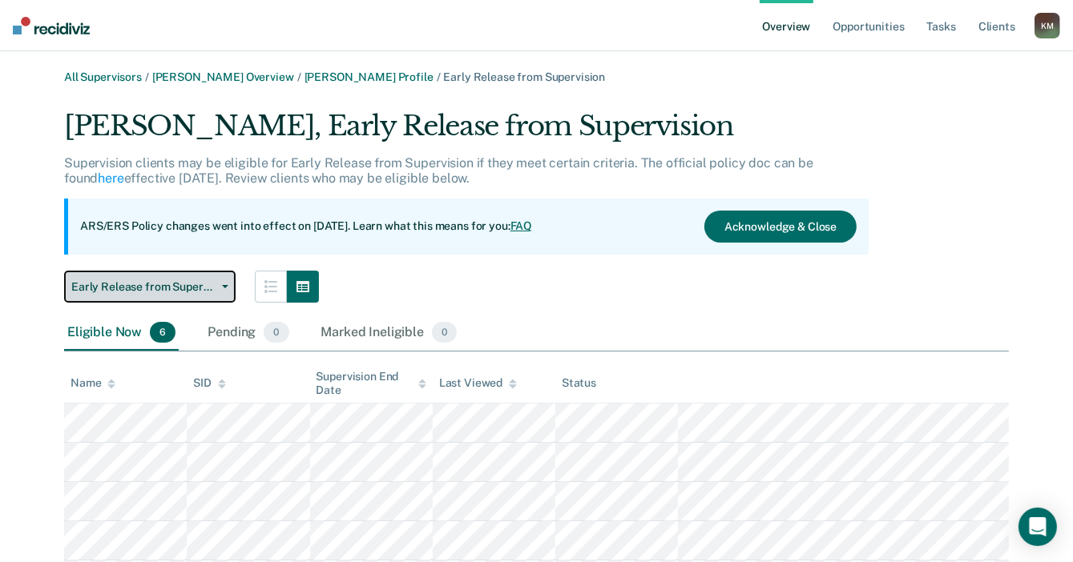
click at [195, 287] on span "Early Release from Supervision" at bounding box center [143, 287] width 144 height 14
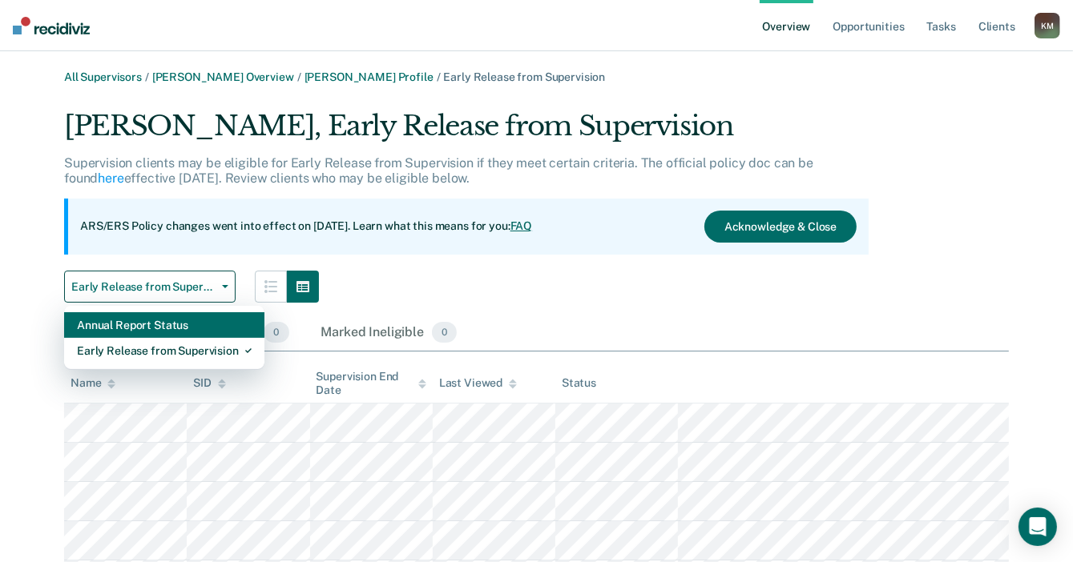
click at [186, 333] on div "Annual Report Status" at bounding box center [164, 325] width 175 height 26
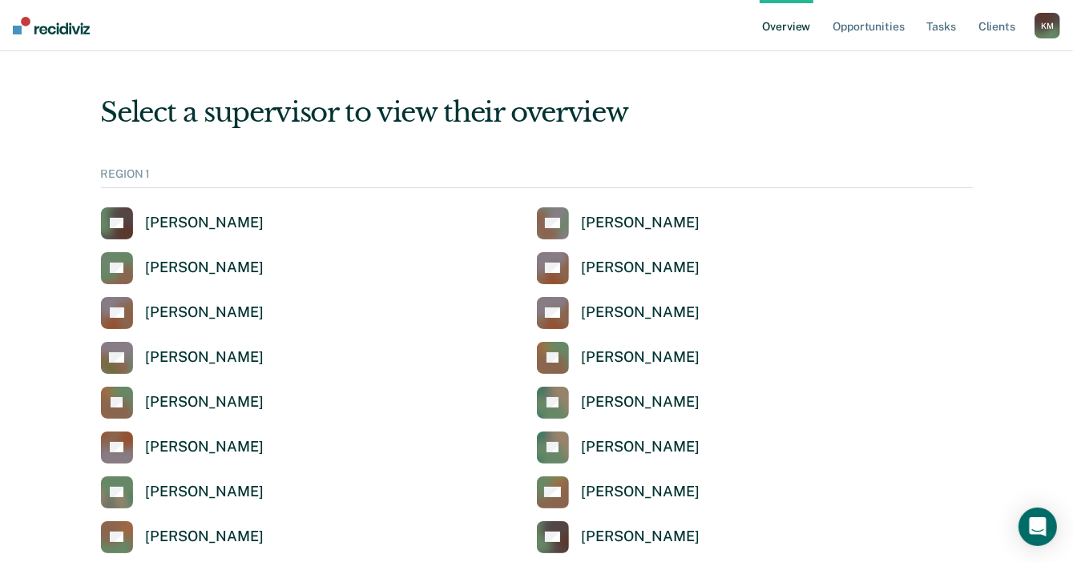
scroll to position [401, 0]
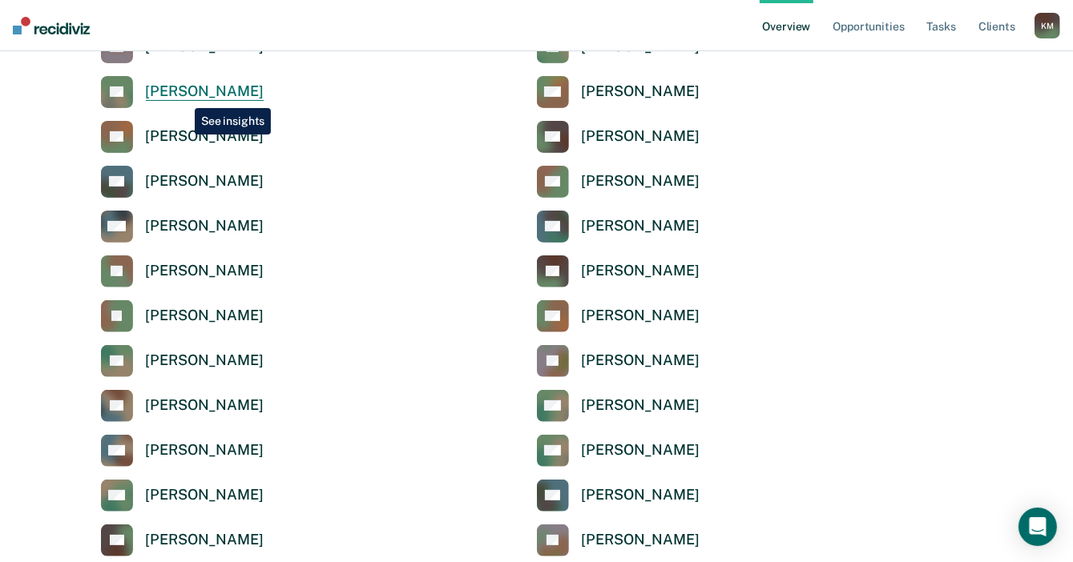
click at [183, 94] on div "[PERSON_NAME]" at bounding box center [205, 92] width 118 height 18
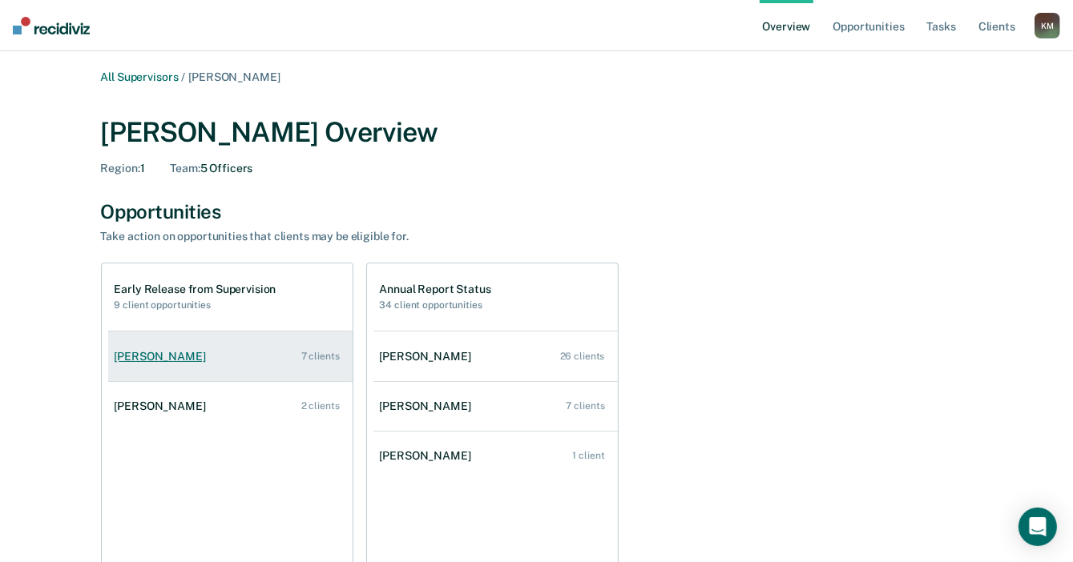
click at [159, 357] on div "Lucian Marza" at bounding box center [164, 357] width 98 height 14
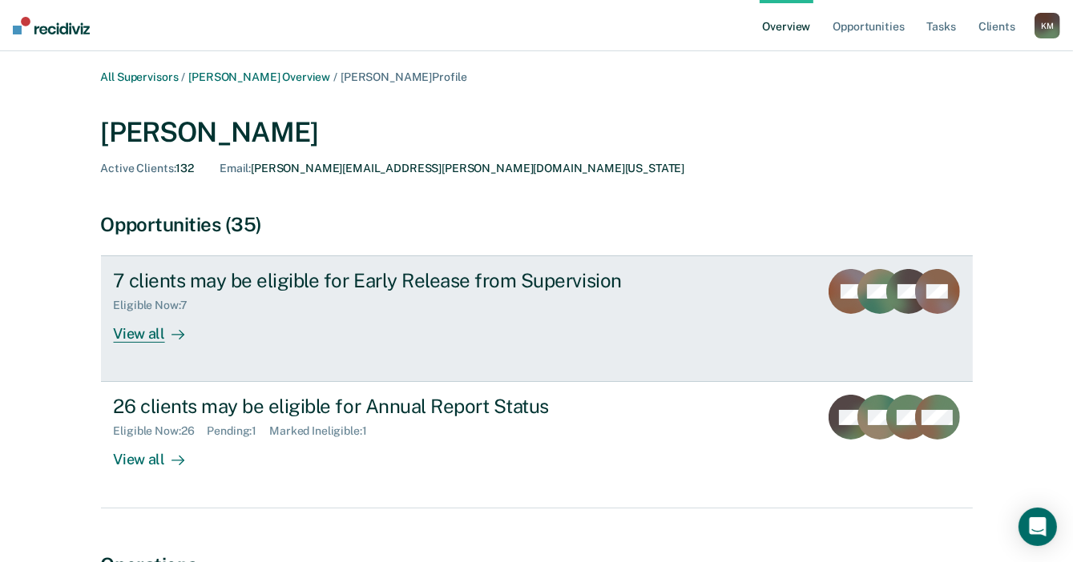
click at [132, 336] on div "View all" at bounding box center [159, 327] width 90 height 31
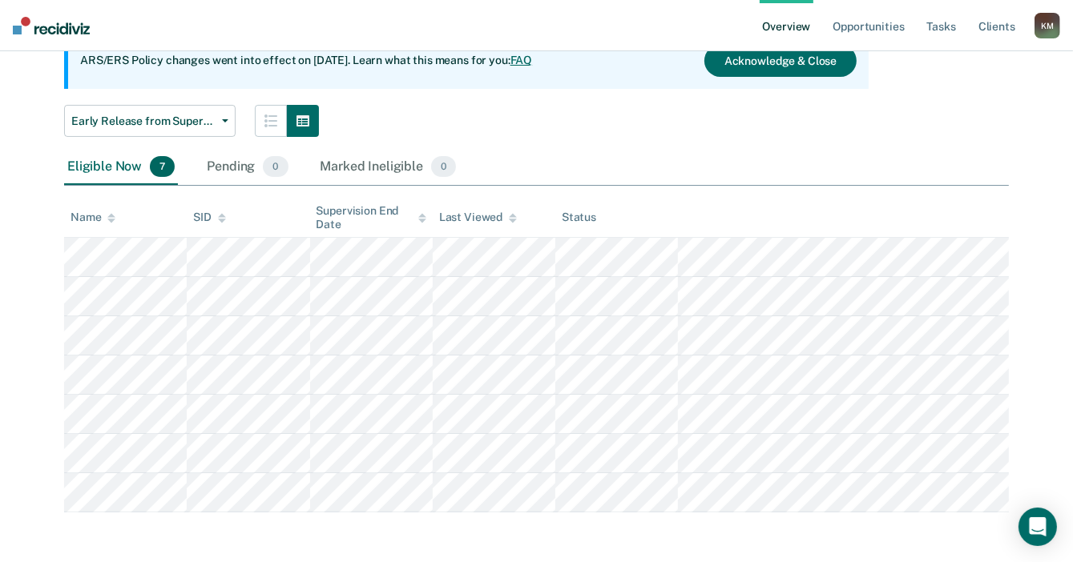
scroll to position [167, 0]
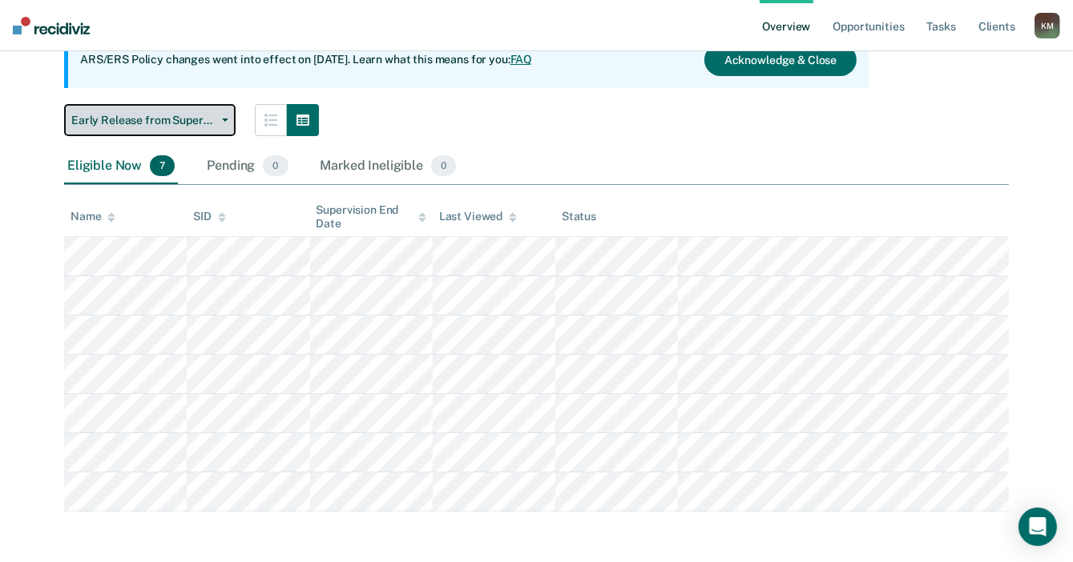
click at [142, 114] on span "Early Release from Supervision" at bounding box center [143, 121] width 144 height 14
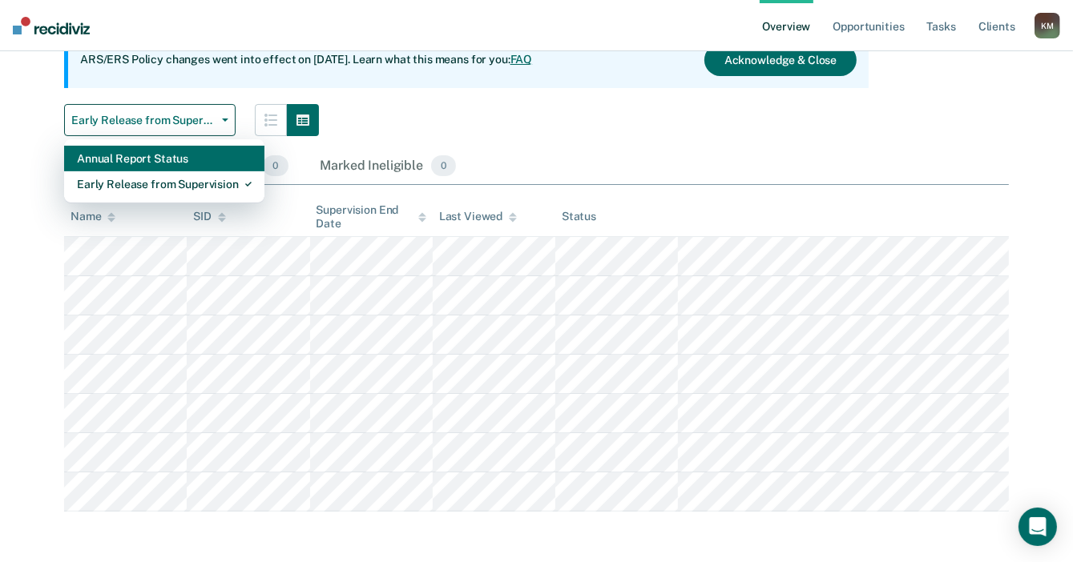
click at [167, 163] on div "Annual Report Status" at bounding box center [164, 159] width 175 height 26
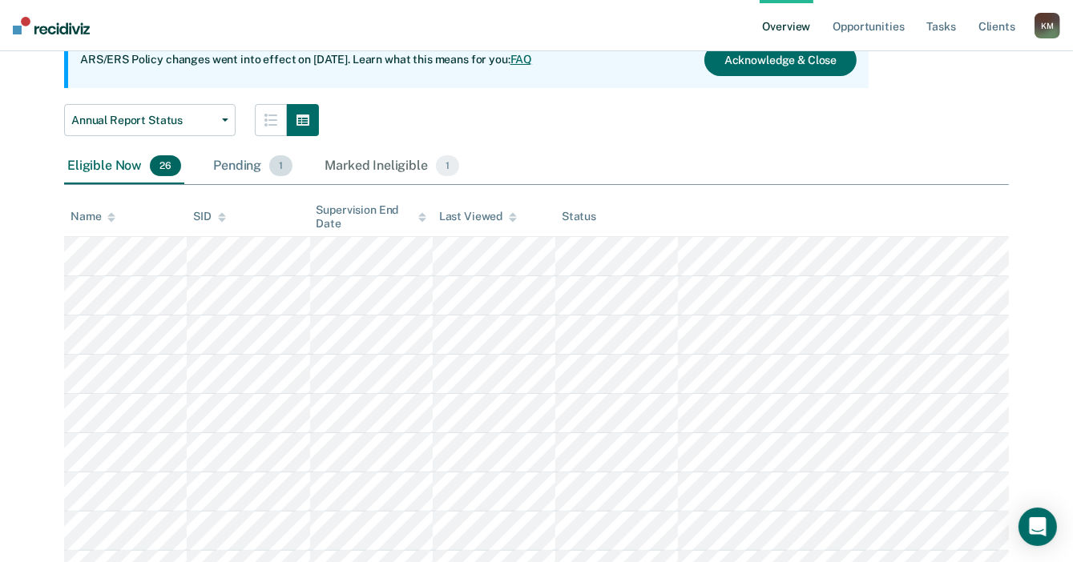
click at [244, 164] on div "Pending 1" at bounding box center [253, 166] width 86 height 35
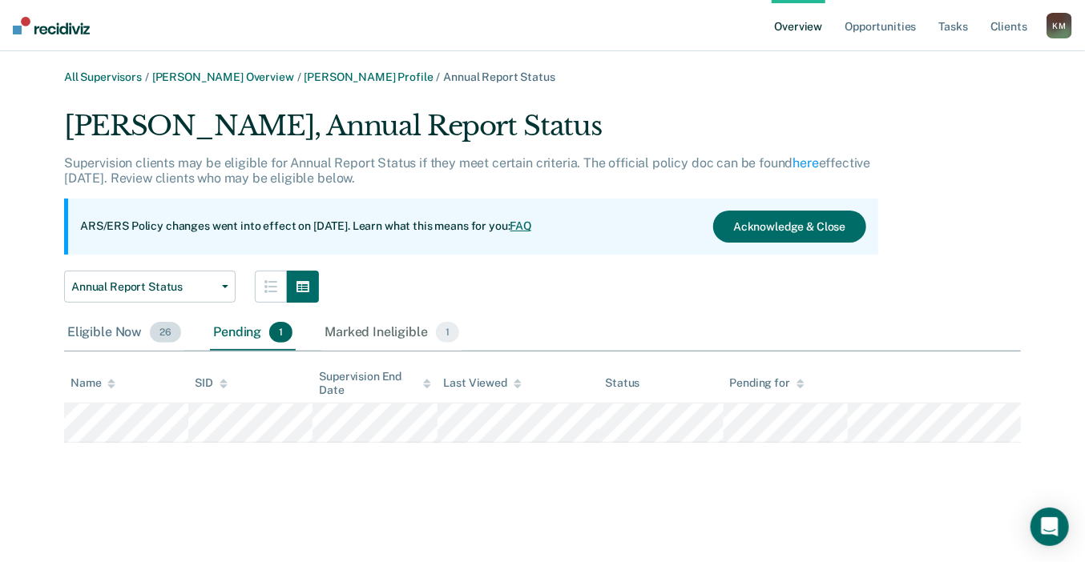
drag, startPoint x: 118, startPoint y: 332, endPoint x: 141, endPoint y: 343, distance: 25.8
click at [118, 332] on div "Eligible Now 26" at bounding box center [124, 333] width 120 height 35
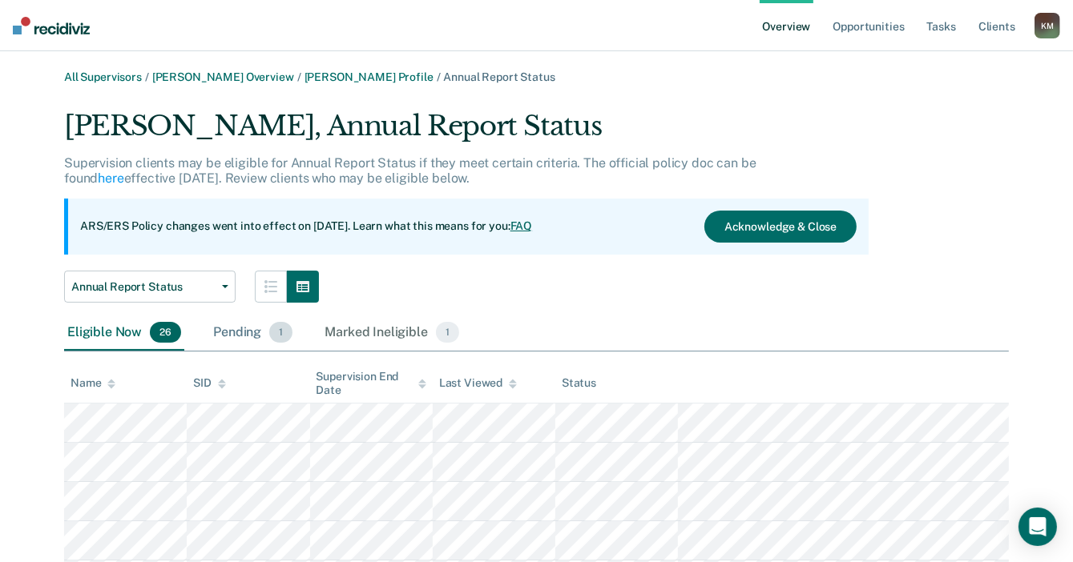
click at [246, 333] on div "Pending 1" at bounding box center [253, 333] width 86 height 35
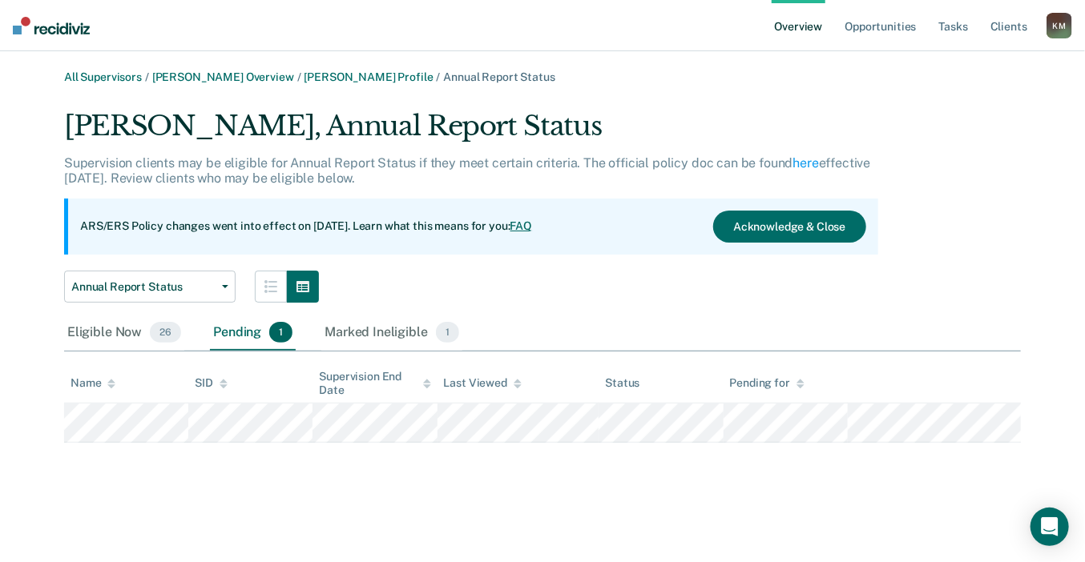
click at [229, 334] on div "Pending 1" at bounding box center [253, 333] width 86 height 35
click at [353, 340] on div "Marked Ineligible 1" at bounding box center [391, 333] width 141 height 35
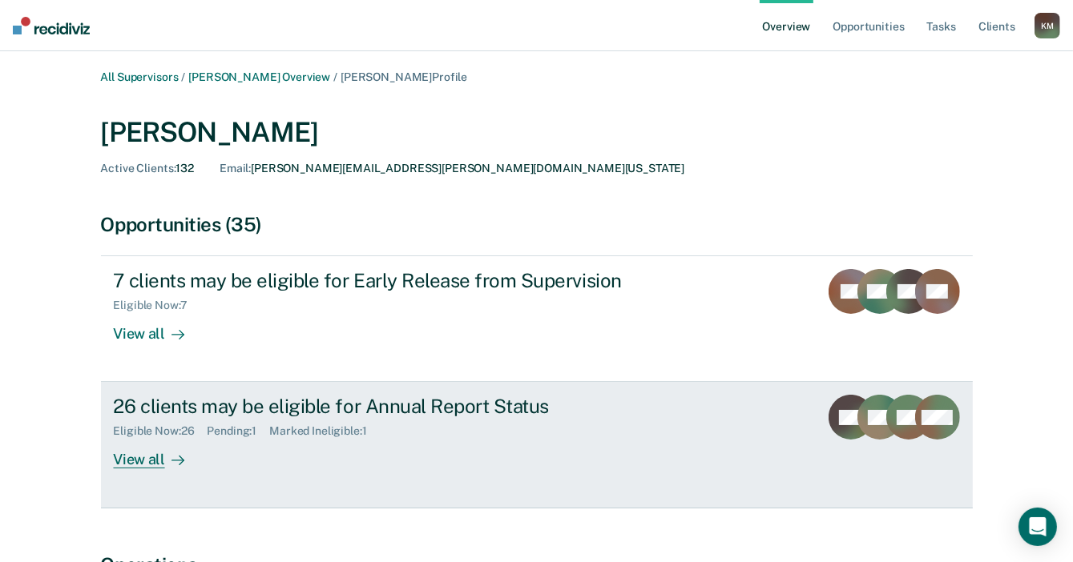
click at [139, 465] on div "View all" at bounding box center [159, 453] width 90 height 31
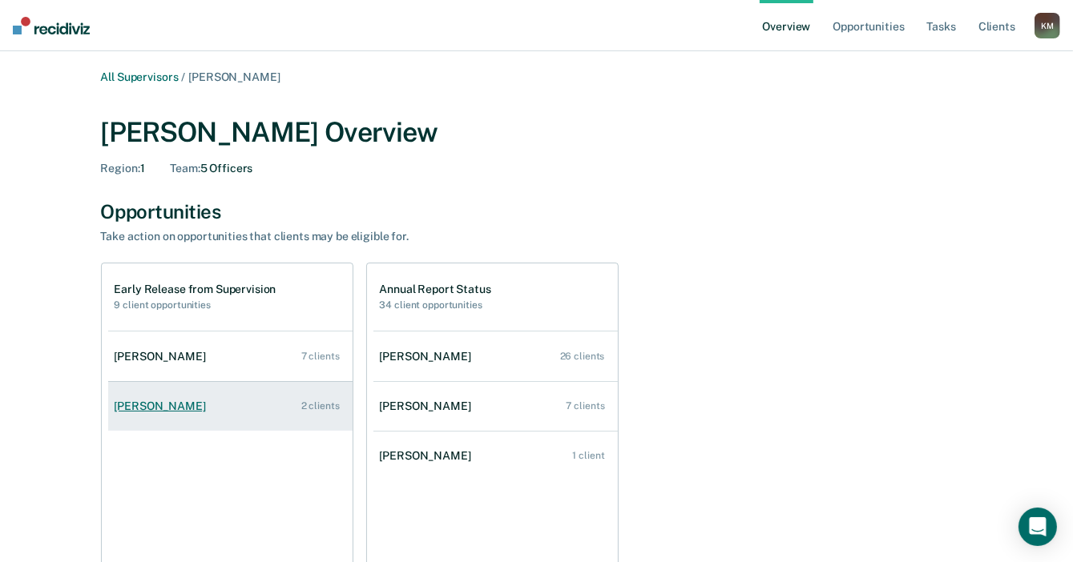
click at [154, 411] on div "Matthew Baker" at bounding box center [164, 407] width 98 height 14
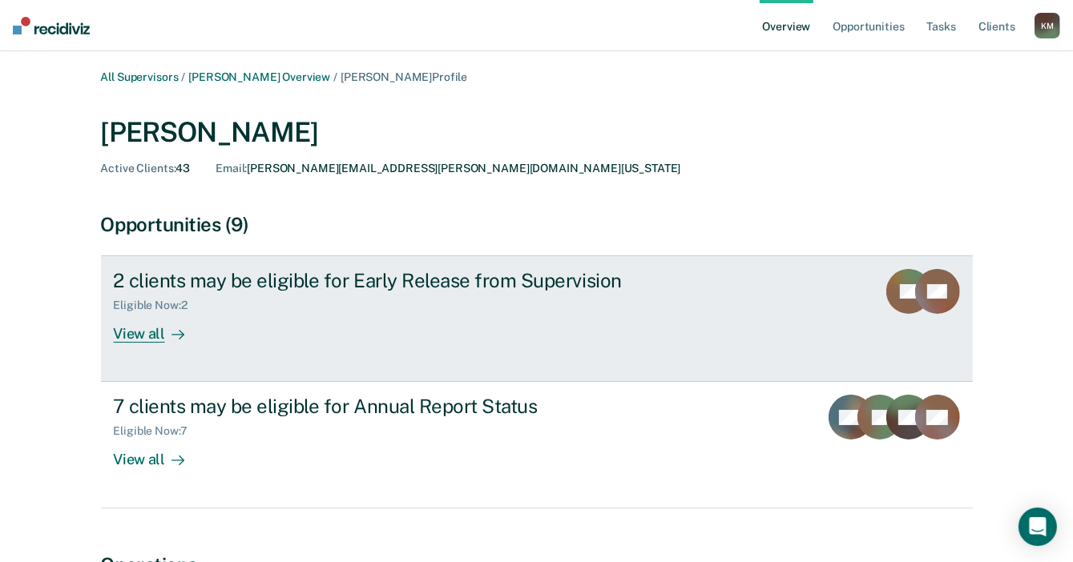
click at [150, 336] on div "View all" at bounding box center [159, 327] width 90 height 31
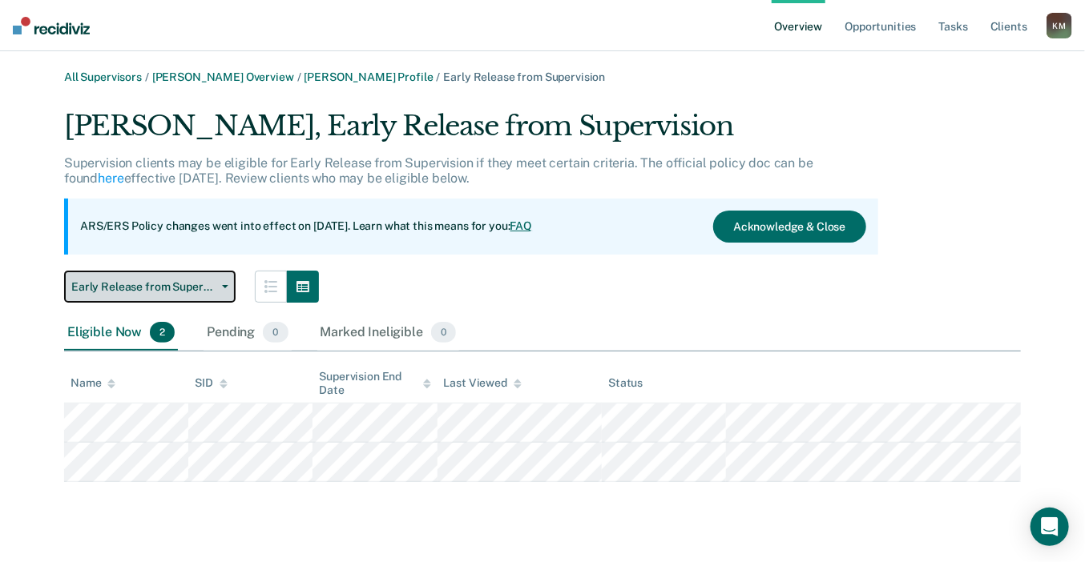
click at [183, 280] on span "Early Release from Supervision" at bounding box center [143, 287] width 144 height 14
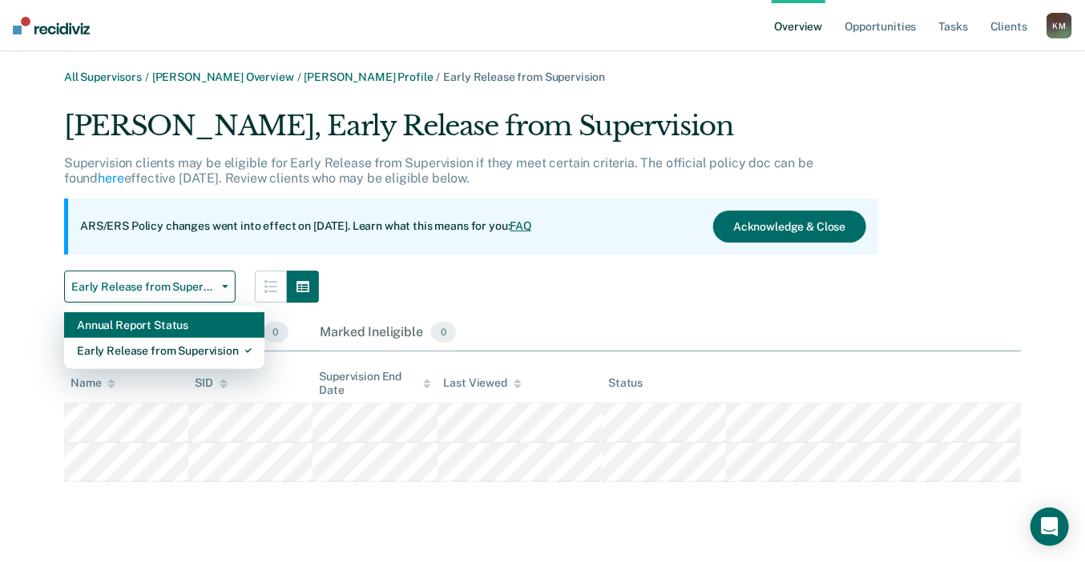
click at [171, 331] on div "Annual Report Status" at bounding box center [164, 325] width 175 height 26
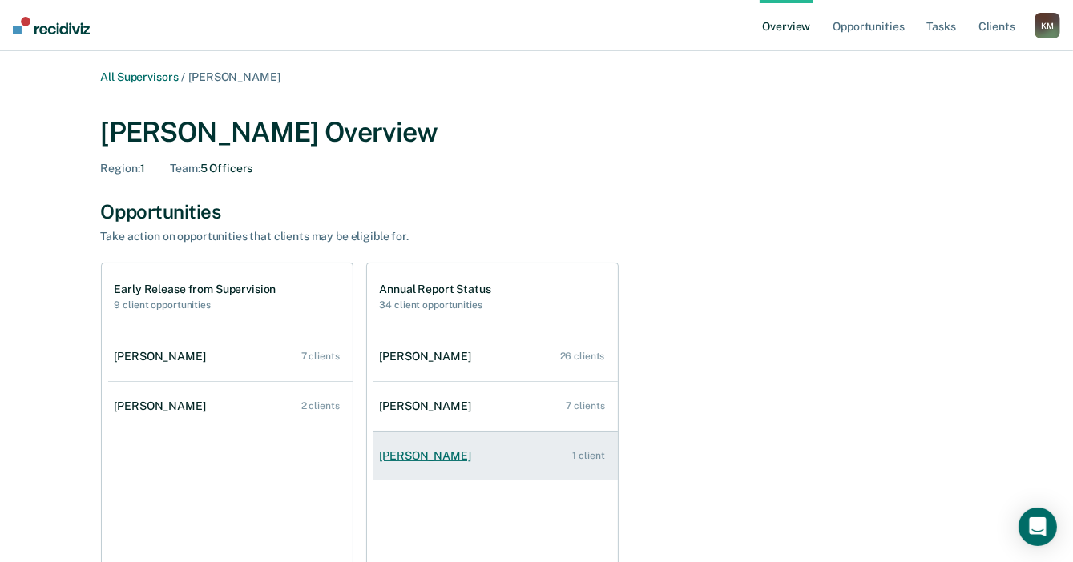
click at [413, 457] on div "Elisa Turner" at bounding box center [429, 456] width 98 height 14
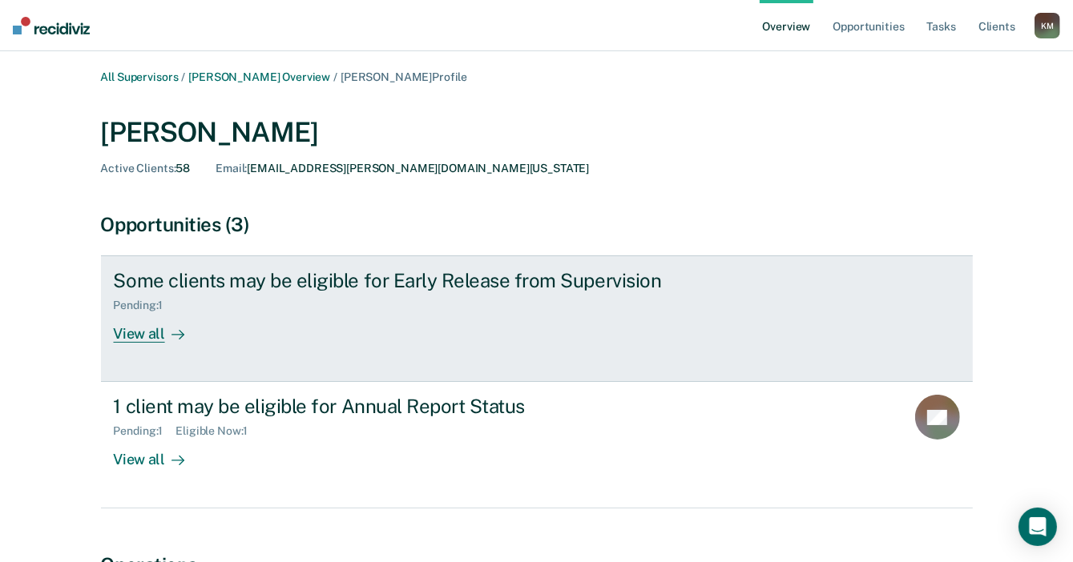
click at [150, 339] on div "View all" at bounding box center [159, 327] width 90 height 31
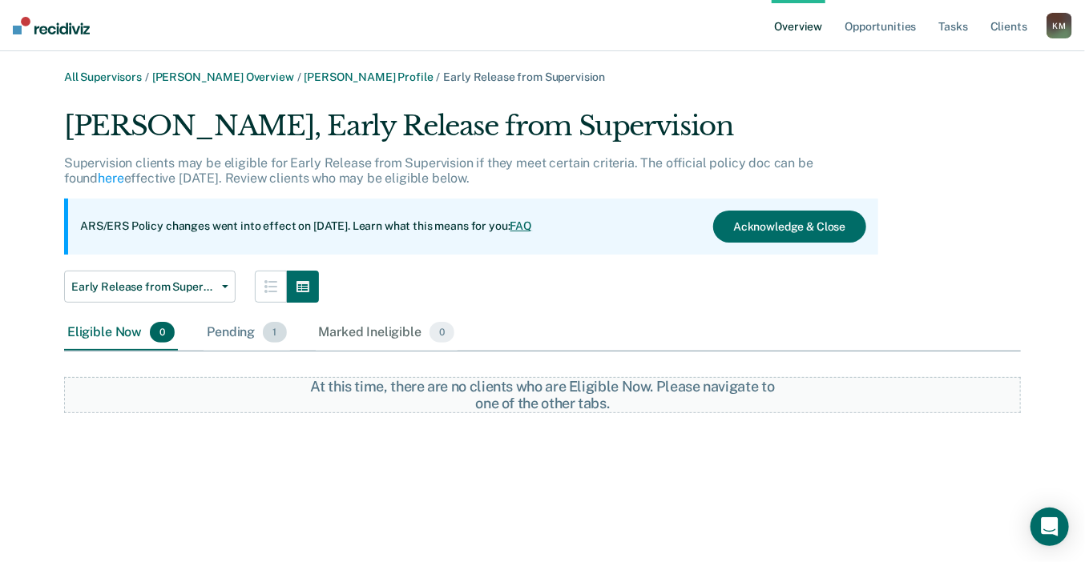
click at [216, 331] on div "Pending 1" at bounding box center [246, 333] width 86 height 35
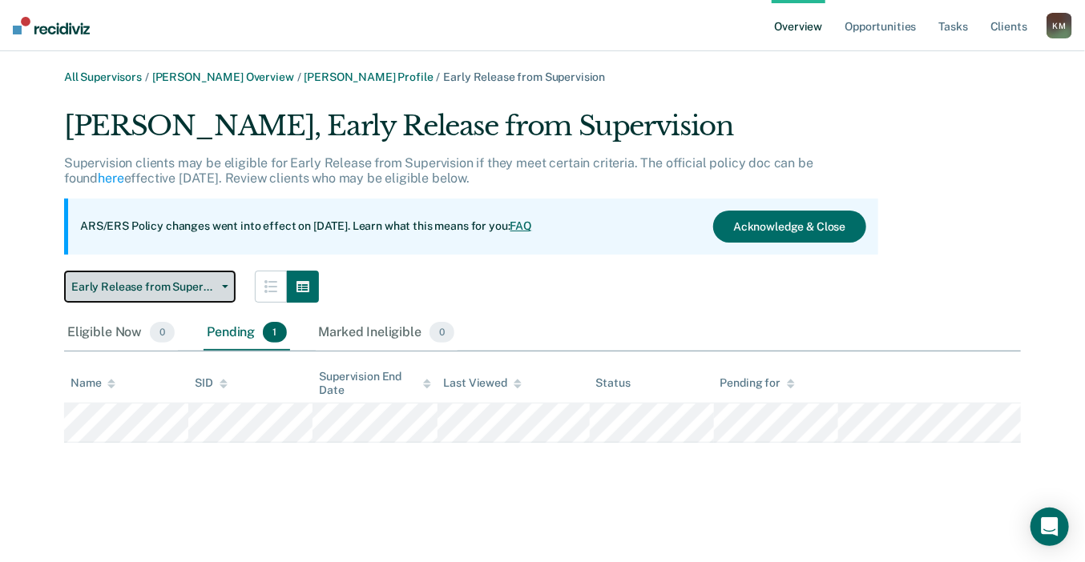
click at [188, 302] on button "Early Release from Supervision" at bounding box center [149, 287] width 171 height 32
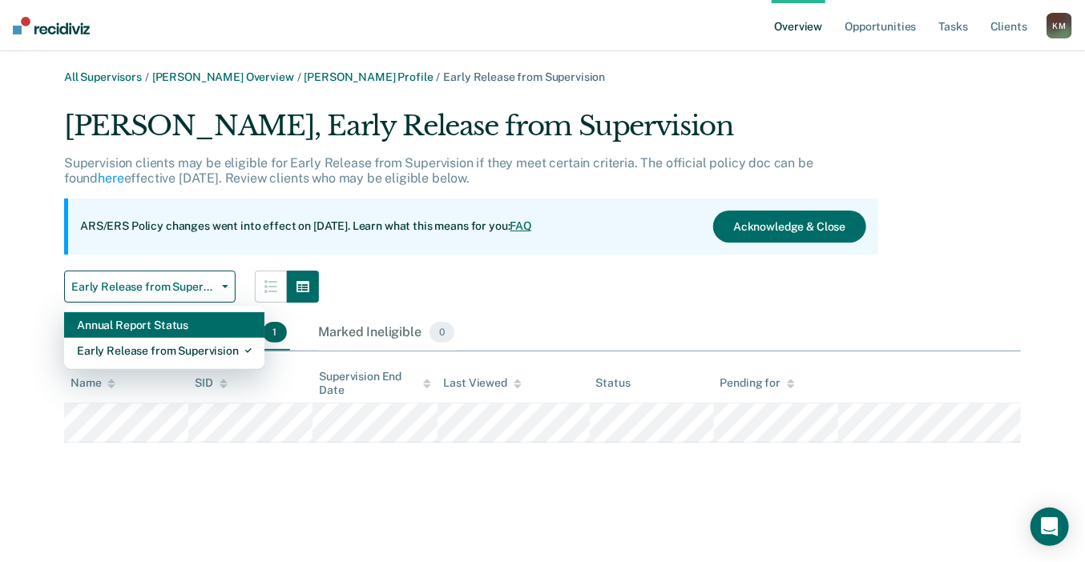
click at [193, 325] on div "Annual Report Status" at bounding box center [164, 325] width 175 height 26
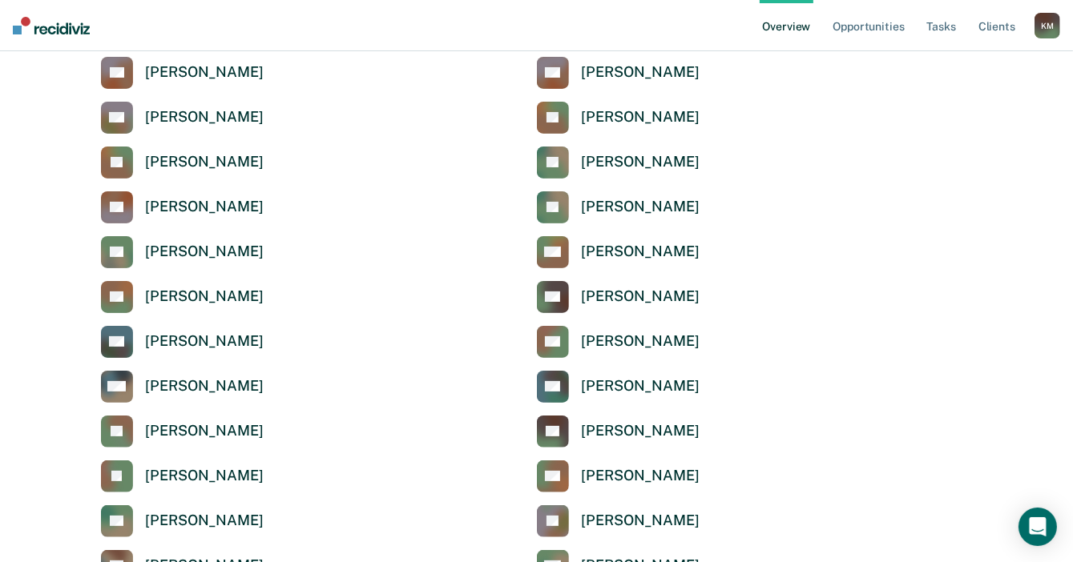
scroll to position [320, 0]
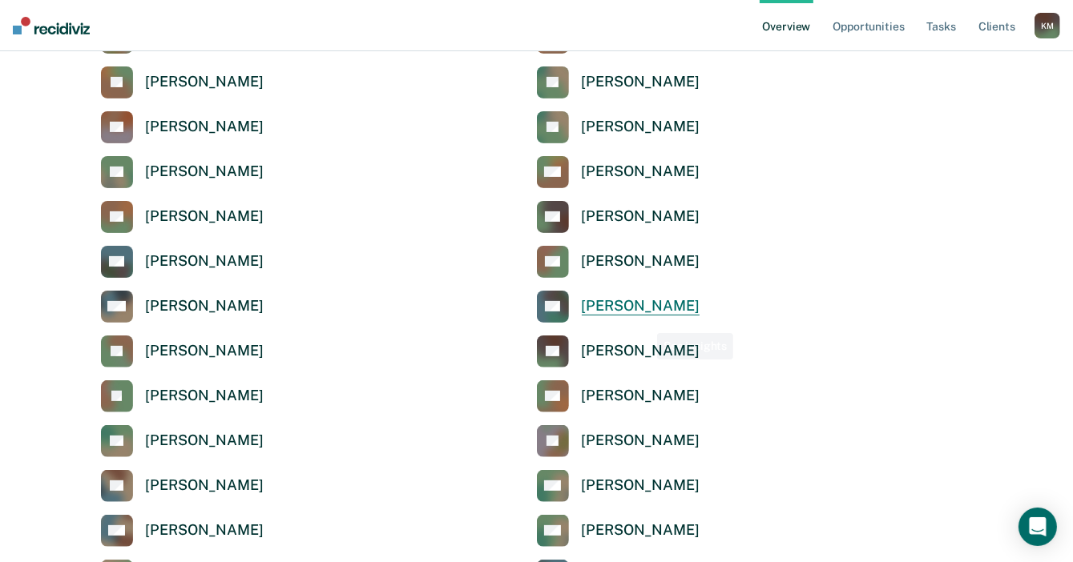
click at [631, 314] on div "[PERSON_NAME]" at bounding box center [641, 306] width 118 height 18
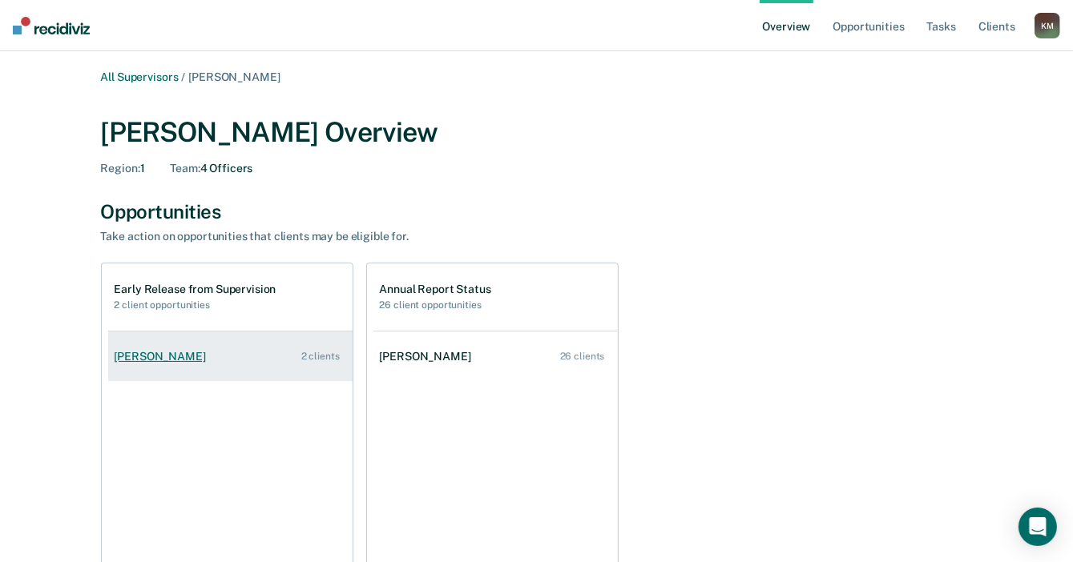
click at [172, 359] on div "David Spears" at bounding box center [164, 357] width 98 height 14
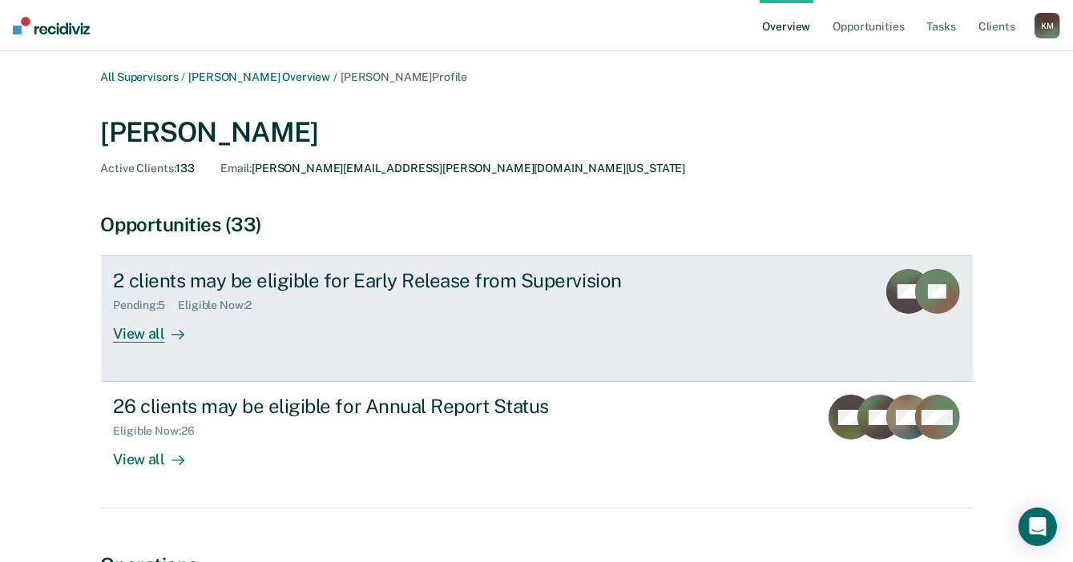
click at [147, 334] on div "View all" at bounding box center [159, 327] width 90 height 31
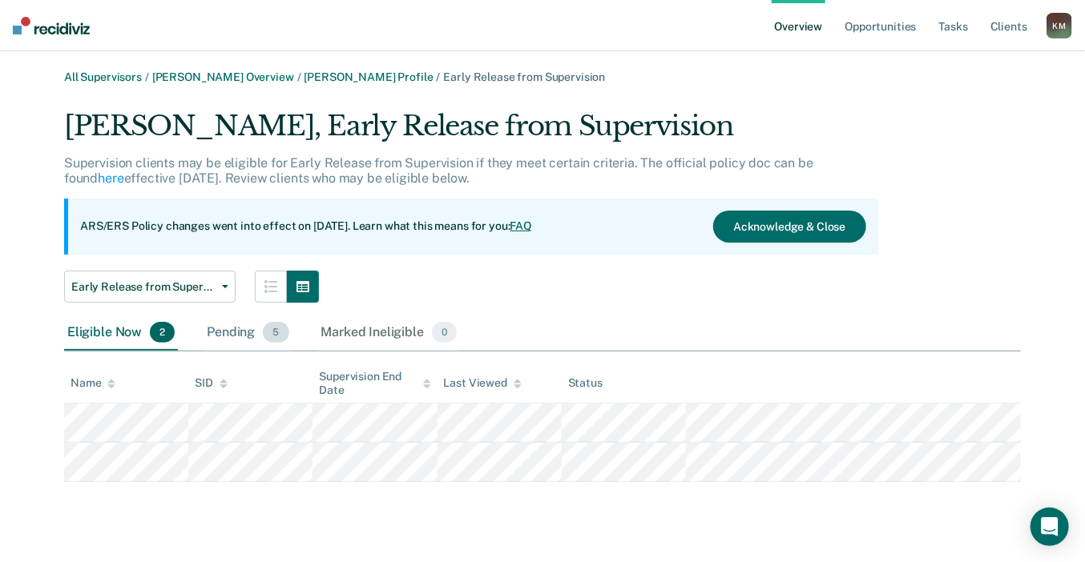
click at [208, 332] on div "Pending 5" at bounding box center [247, 333] width 88 height 35
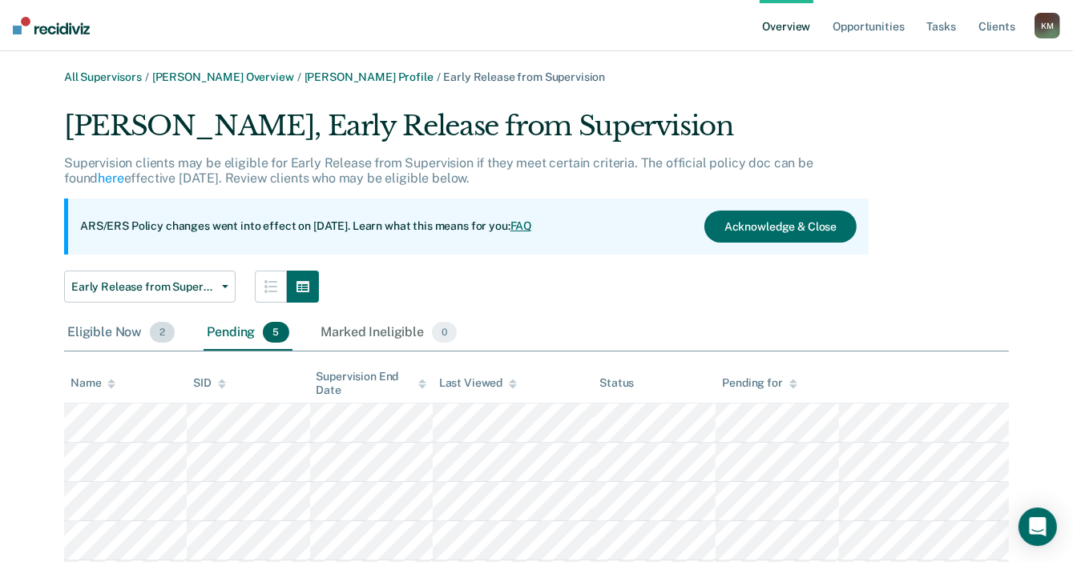
click at [109, 333] on div "Eligible Now 2" at bounding box center [121, 333] width 114 height 35
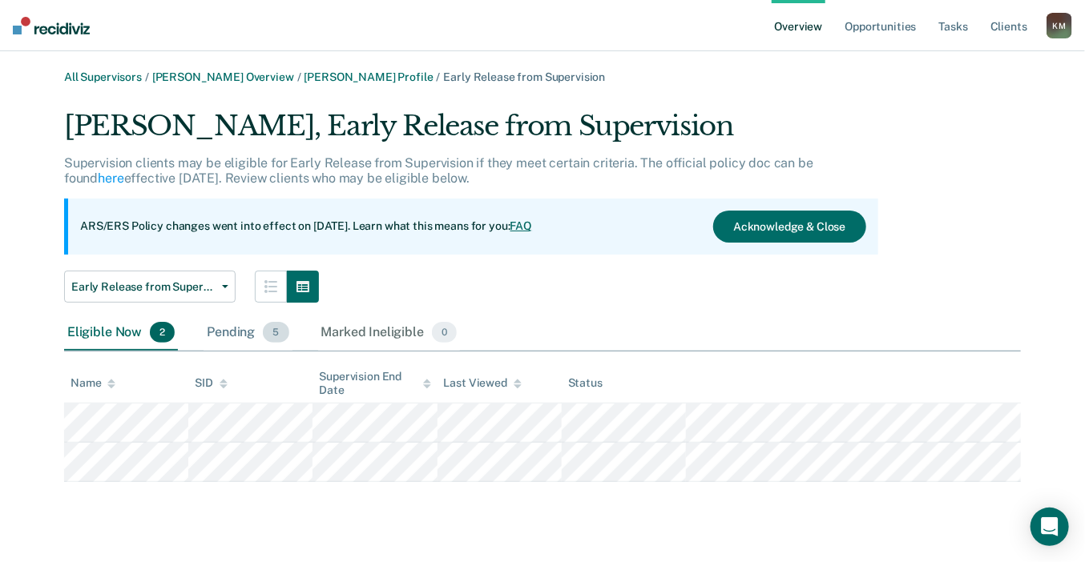
click at [223, 331] on div "Pending 5" at bounding box center [247, 333] width 88 height 35
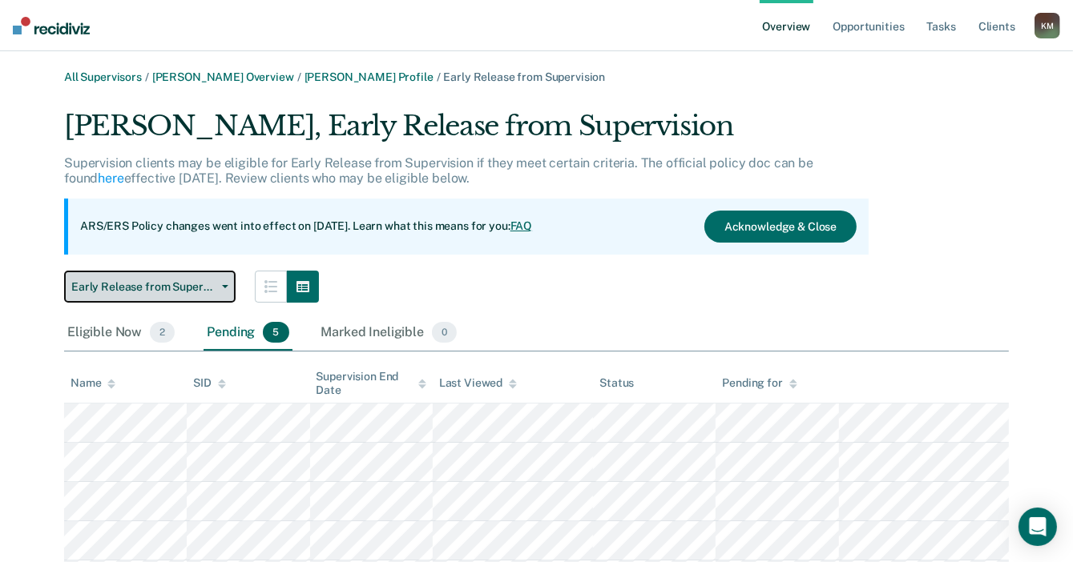
click at [154, 292] on span "Early Release from Supervision" at bounding box center [143, 287] width 144 height 14
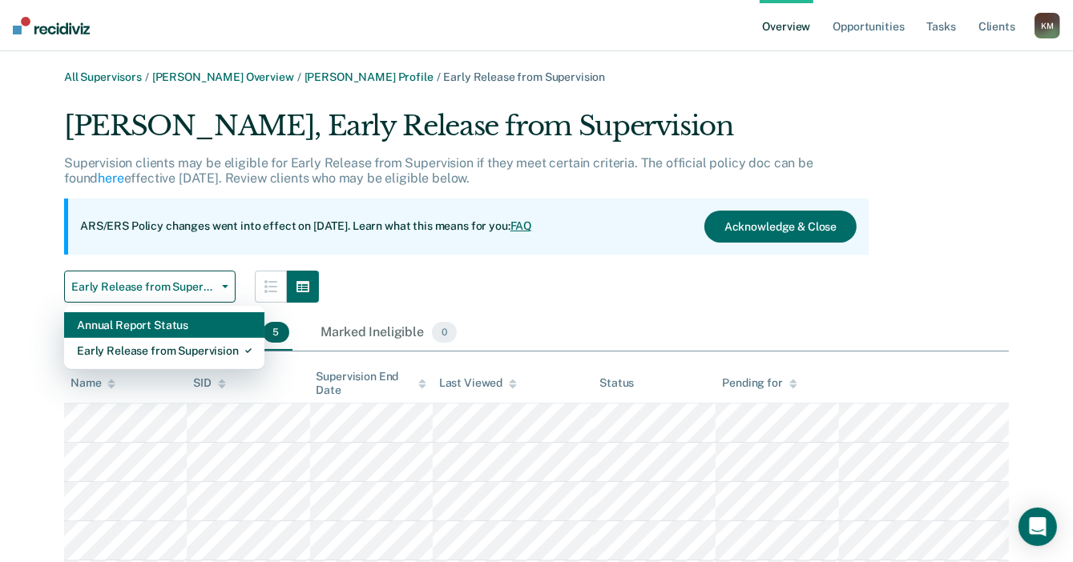
click at [175, 316] on div "Annual Report Status" at bounding box center [164, 325] width 175 height 26
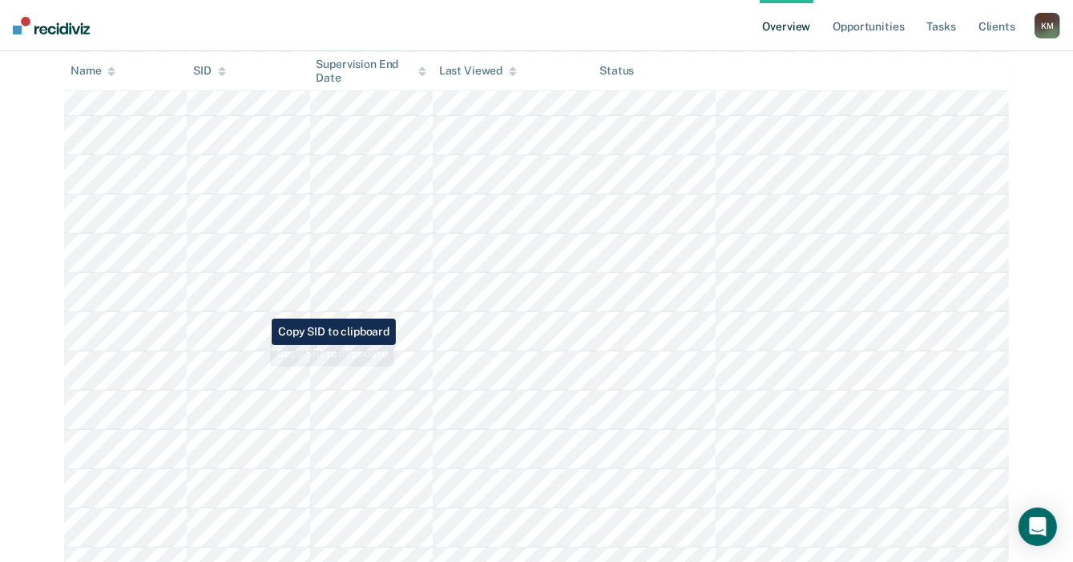
scroll to position [80, 0]
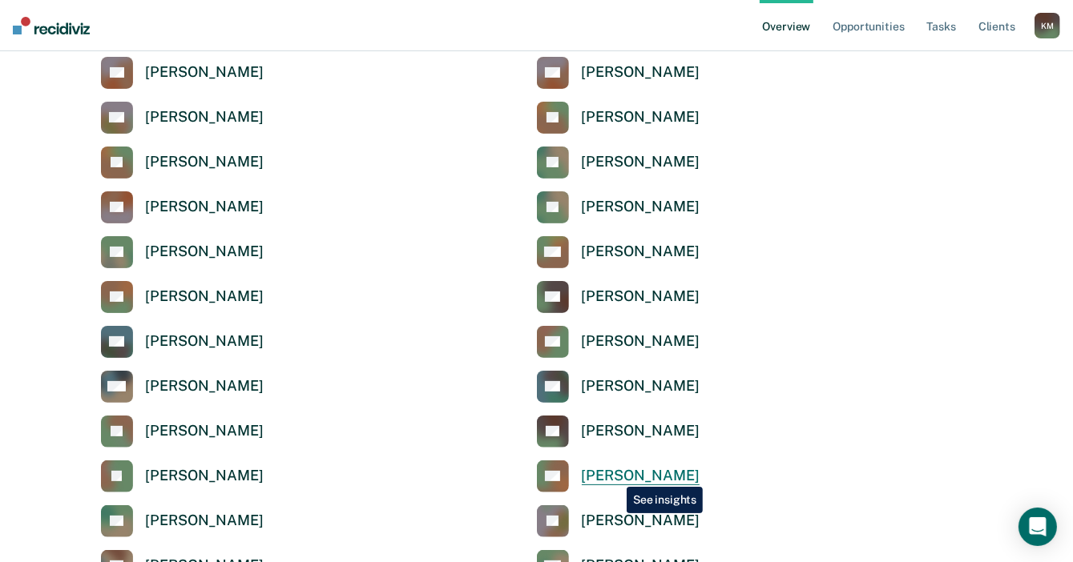
scroll to position [320, 0]
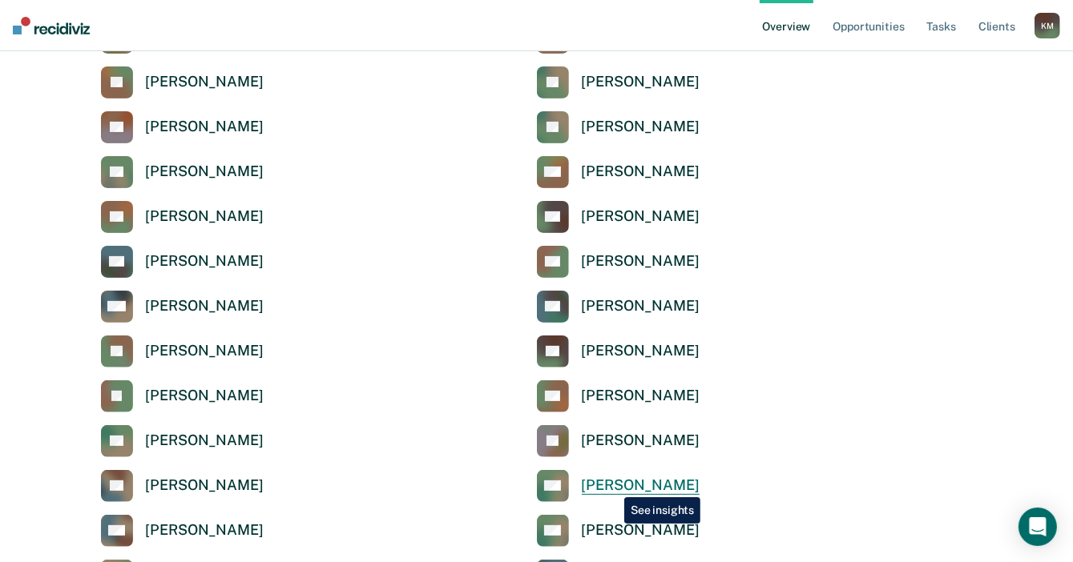
click at [612, 486] on div "[PERSON_NAME]" at bounding box center [641, 486] width 118 height 18
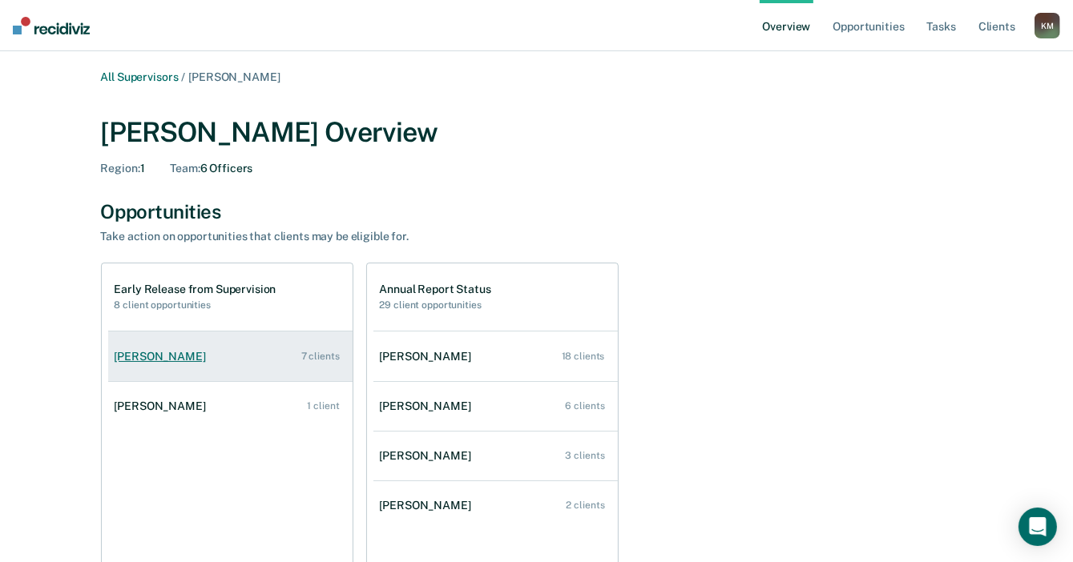
click at [156, 360] on div "Larry Willis" at bounding box center [164, 357] width 98 height 14
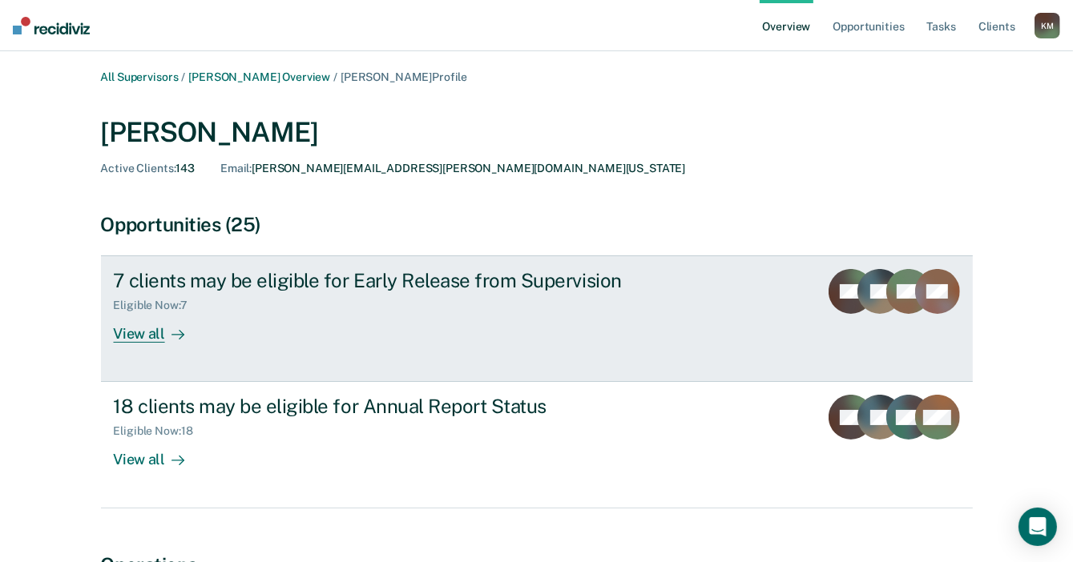
click at [145, 337] on div "View all" at bounding box center [159, 327] width 90 height 31
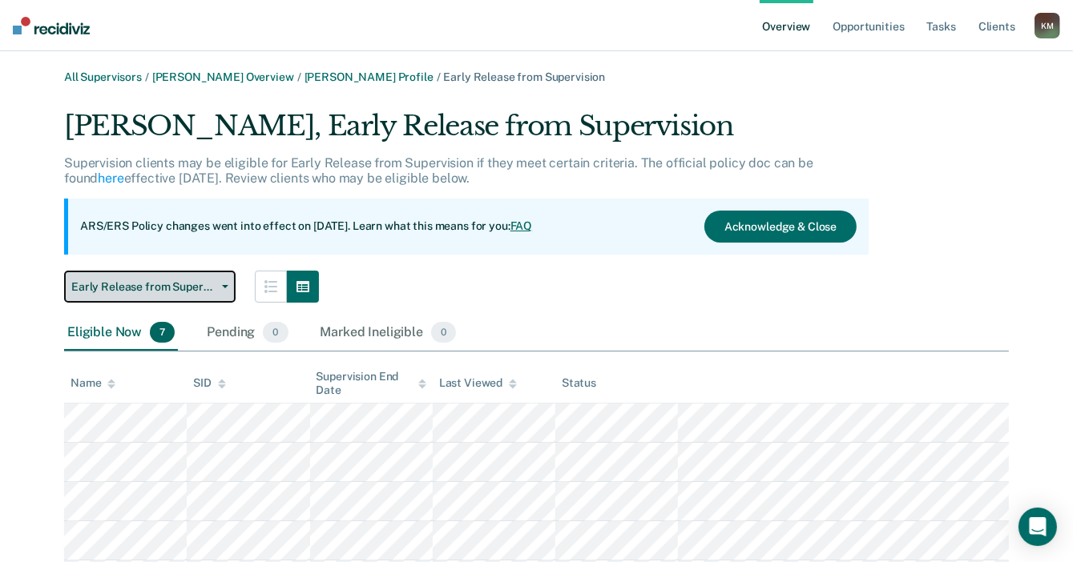
click at [209, 284] on span "Early Release from Supervision" at bounding box center [143, 287] width 144 height 14
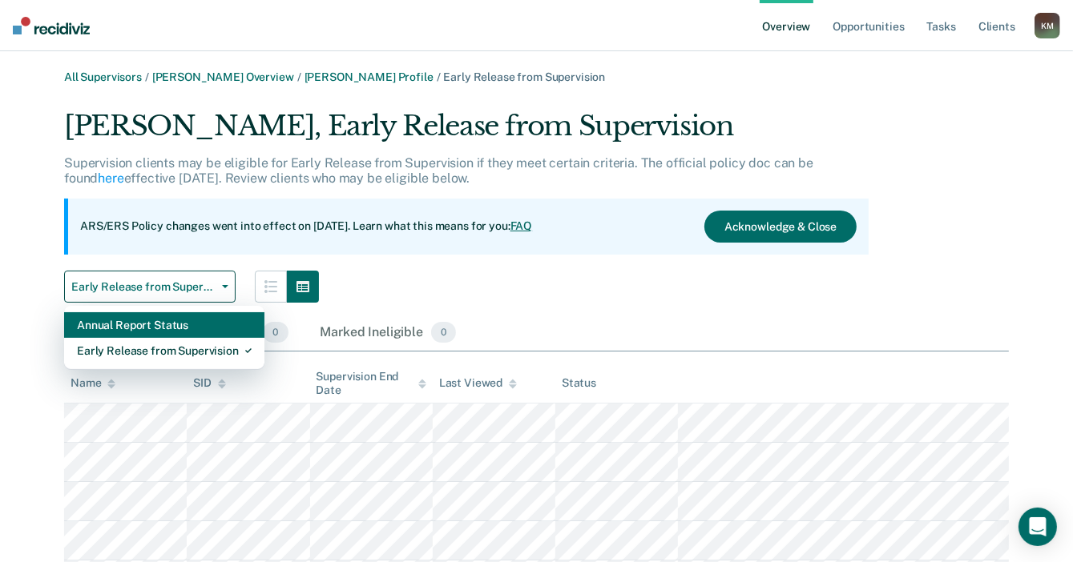
click at [194, 327] on div "Annual Report Status" at bounding box center [164, 325] width 175 height 26
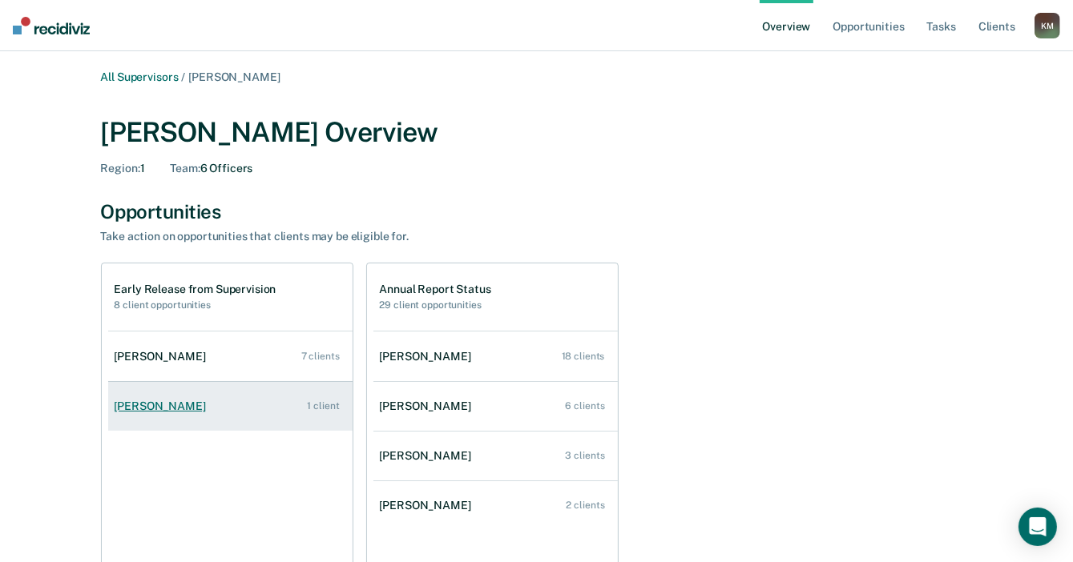
click at [182, 412] on link "Jennifer Martinez 1 client" at bounding box center [230, 407] width 244 height 46
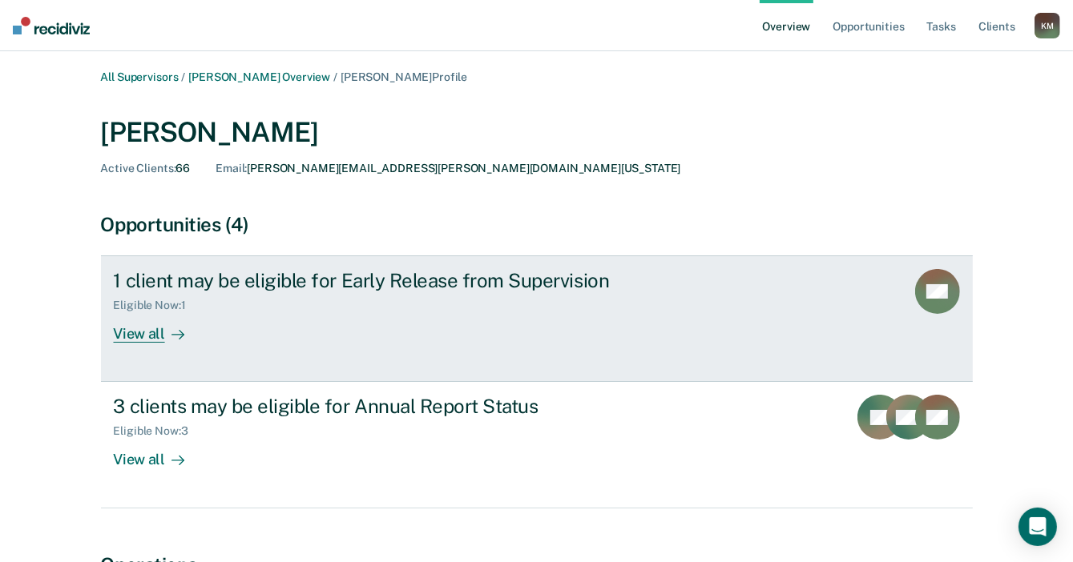
click at [143, 338] on div "View all" at bounding box center [159, 327] width 90 height 31
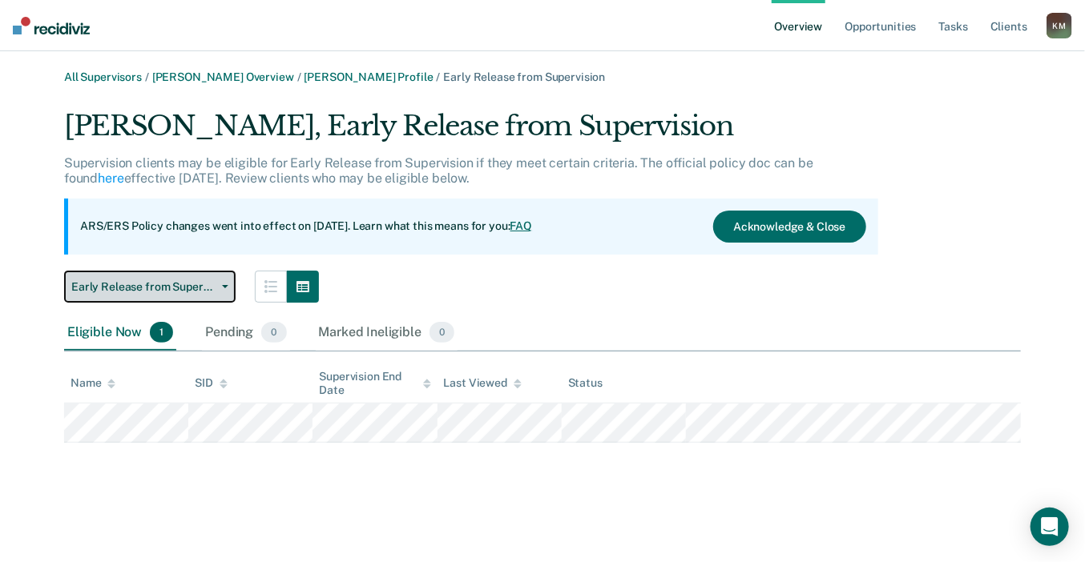
click at [167, 280] on span "Early Release from Supervision" at bounding box center [143, 287] width 144 height 14
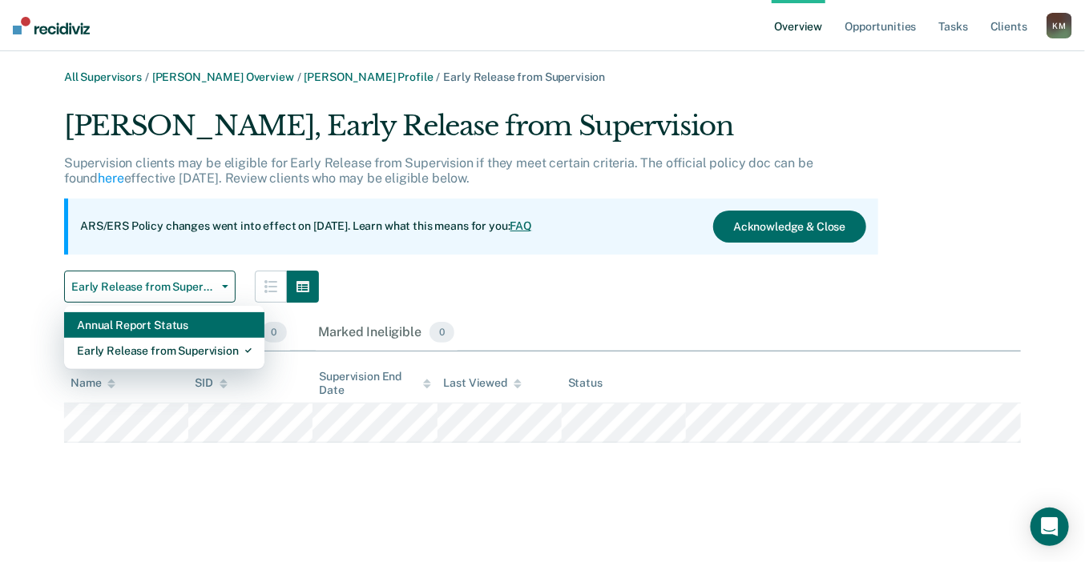
click at [170, 317] on div "Annual Report Status" at bounding box center [164, 325] width 175 height 26
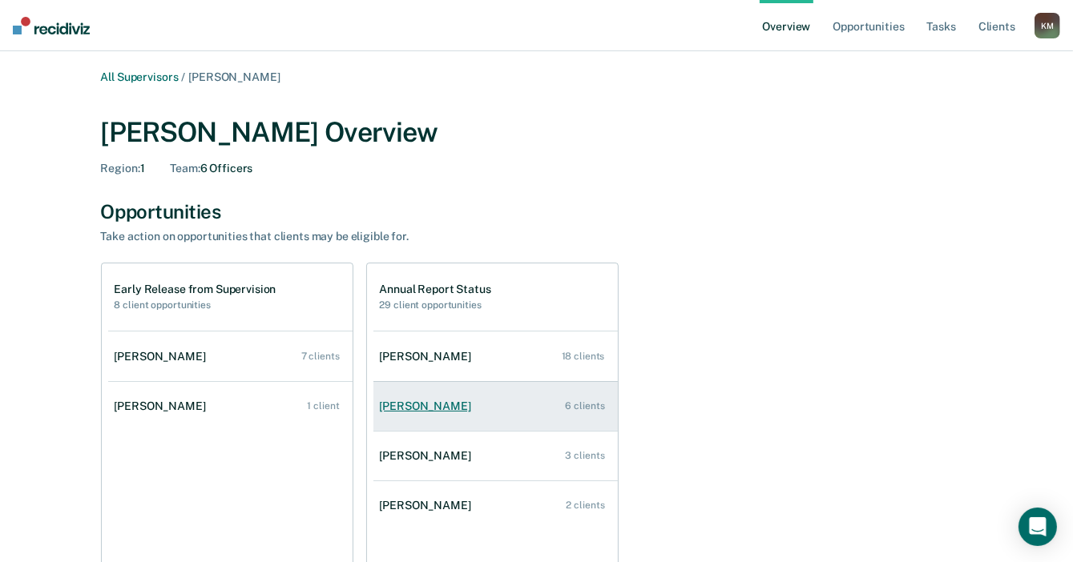
click at [429, 403] on div "Calandria Terry" at bounding box center [429, 407] width 98 height 14
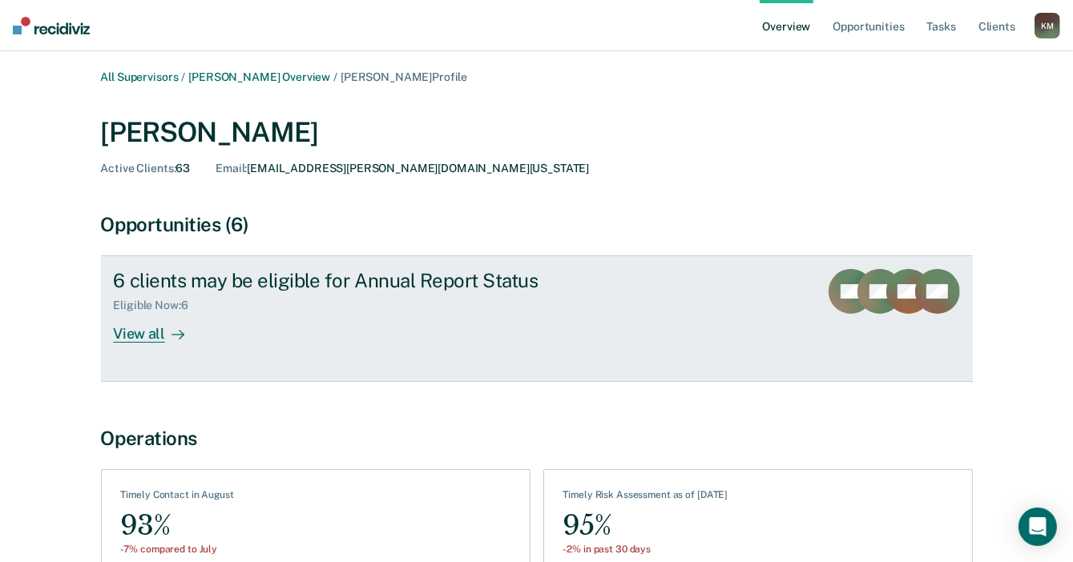
click at [137, 334] on div "View all" at bounding box center [159, 327] width 90 height 31
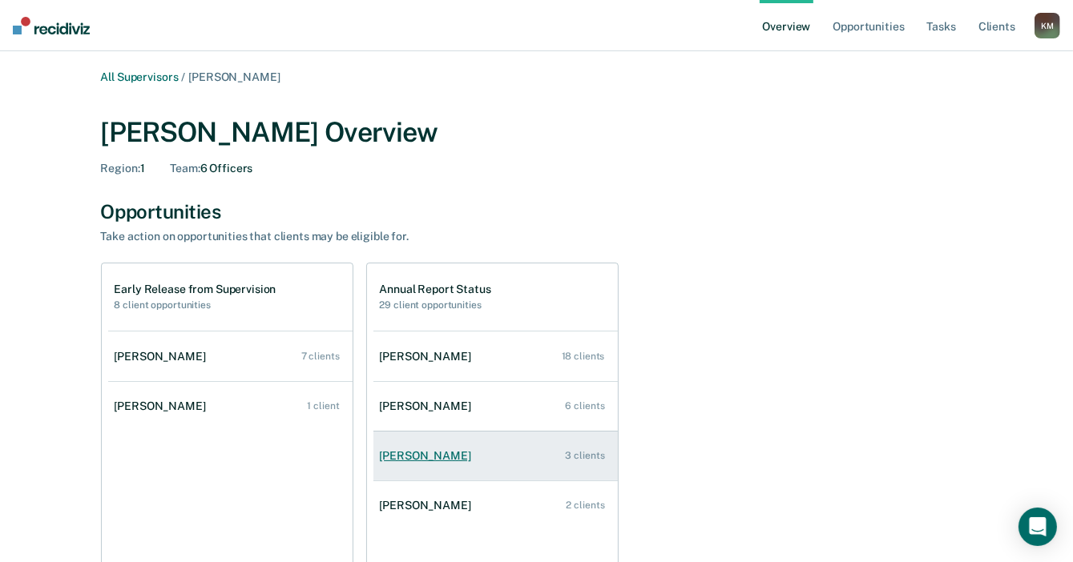
click at [417, 459] on div "Jennifer Martinez" at bounding box center [429, 456] width 98 height 14
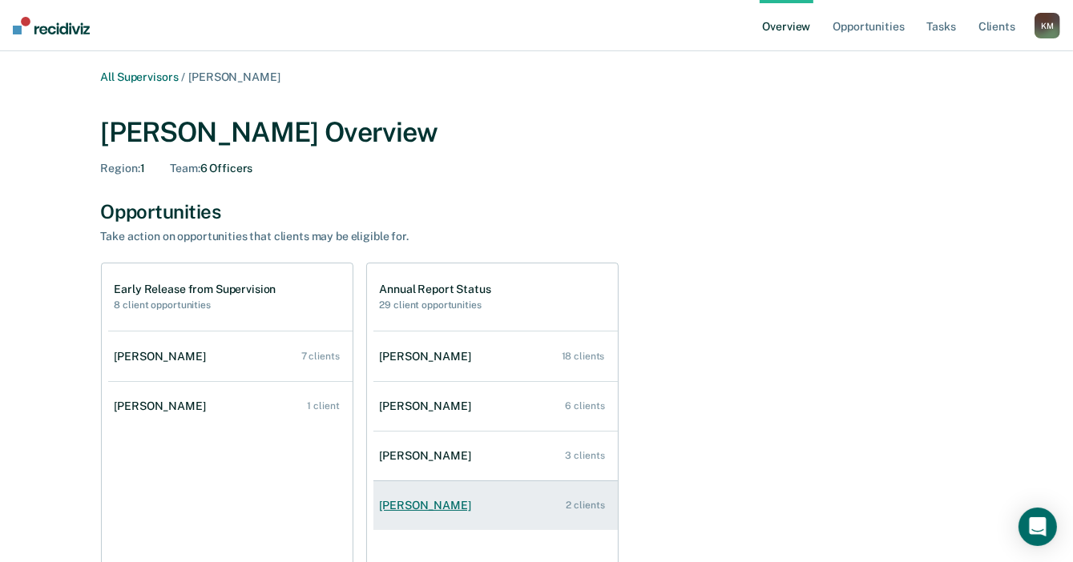
click at [414, 504] on div "Rachel Miller" at bounding box center [429, 506] width 98 height 14
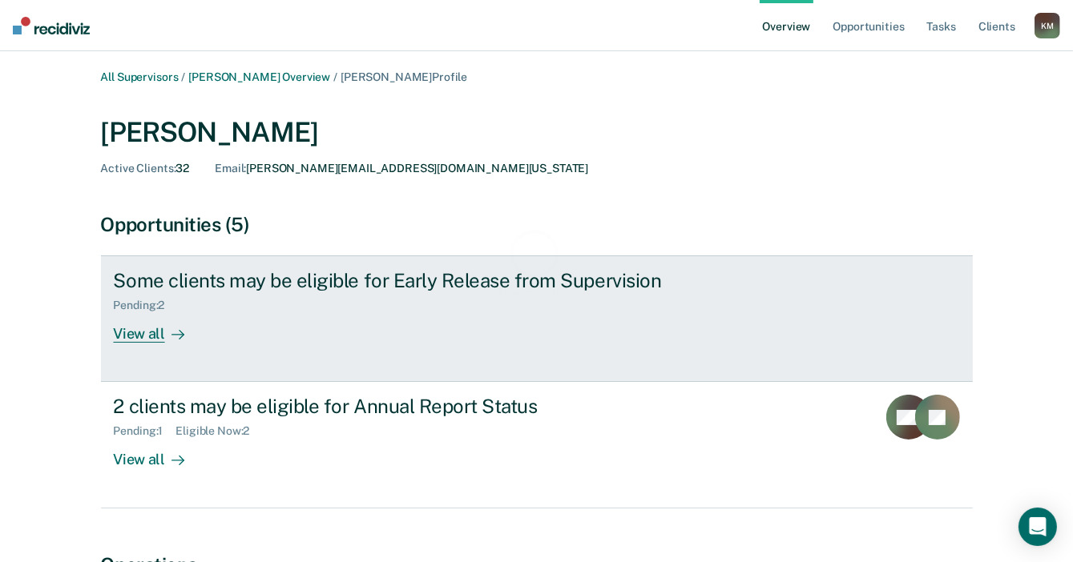
click at [150, 337] on div "View all" at bounding box center [159, 327] width 90 height 31
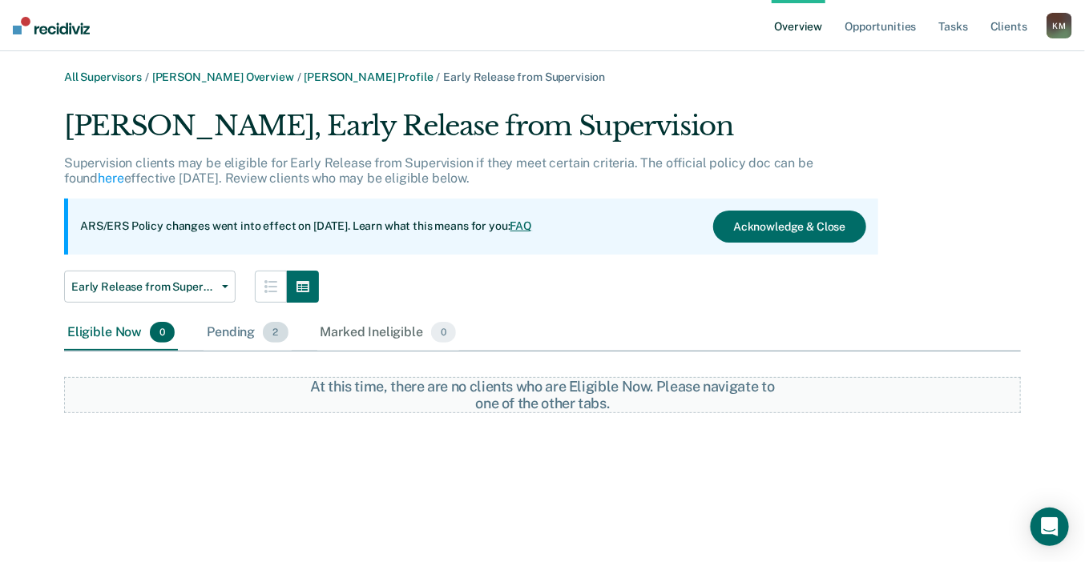
click at [213, 332] on div "Pending 2" at bounding box center [246, 333] width 87 height 35
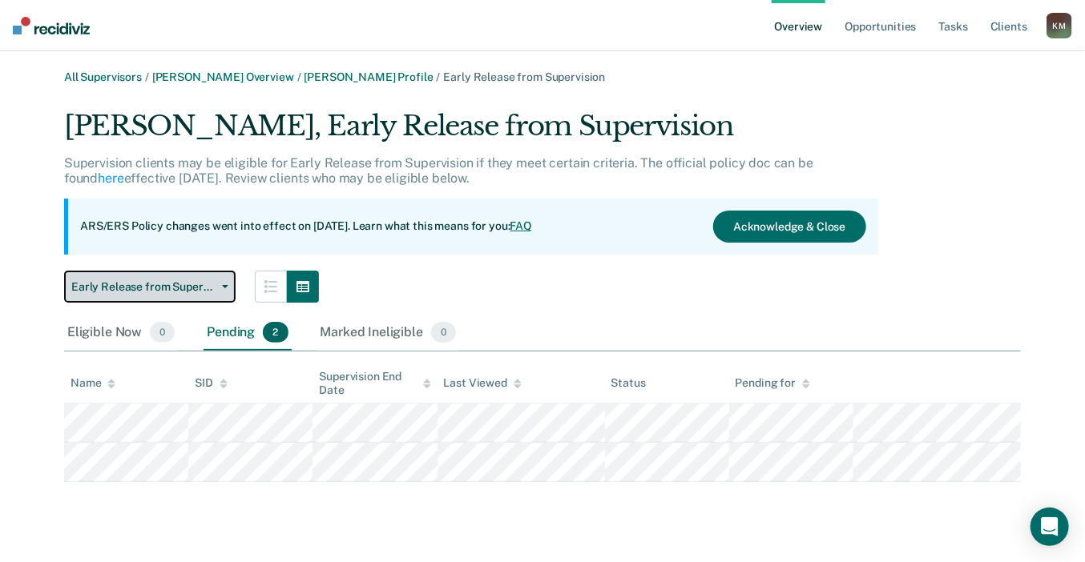
click at [195, 293] on button "Early Release from Supervision" at bounding box center [149, 287] width 171 height 32
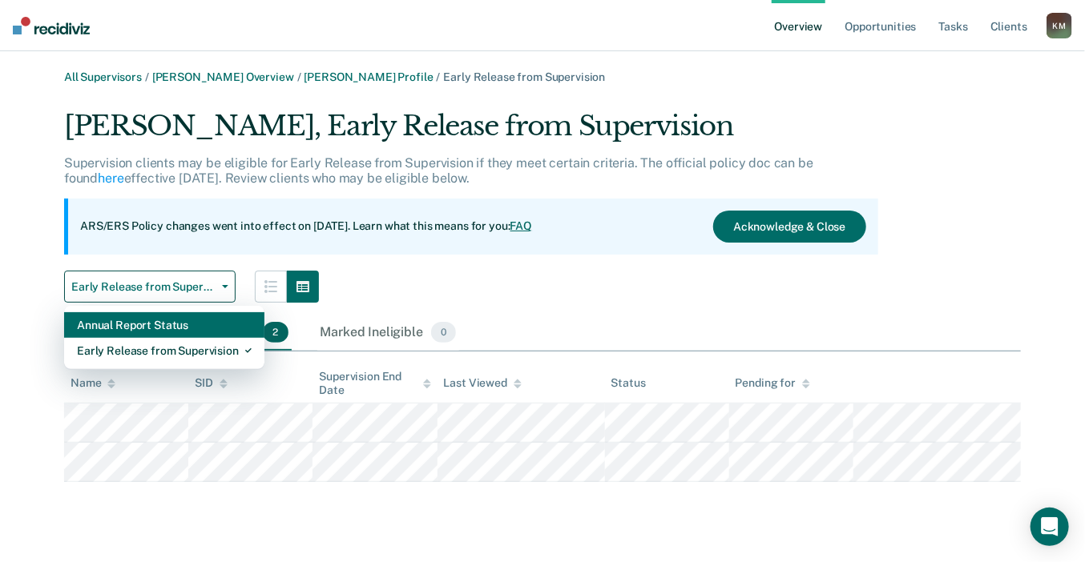
click at [195, 330] on div "Annual Report Status" at bounding box center [164, 325] width 175 height 26
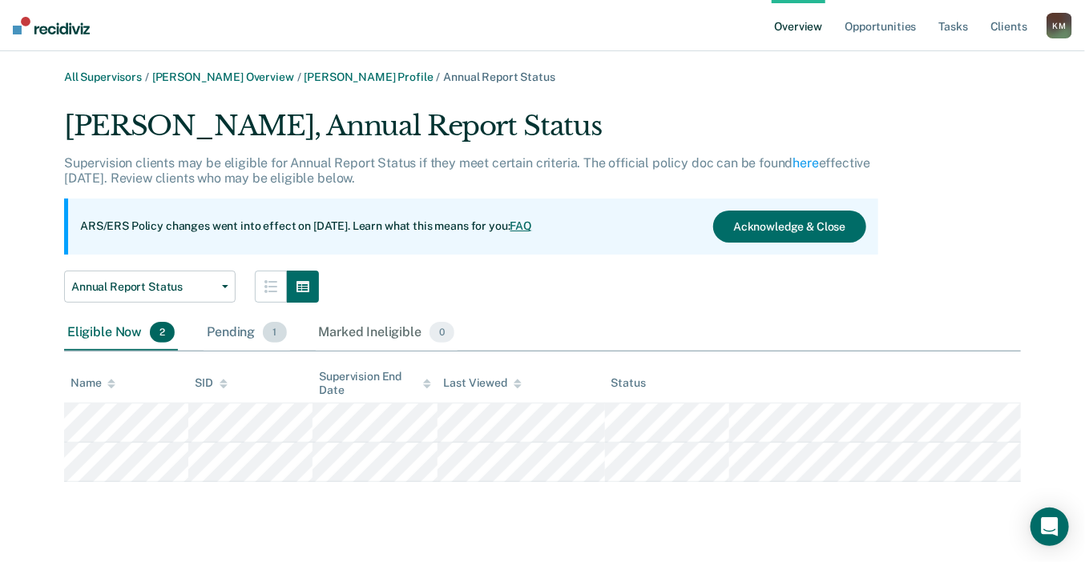
click at [232, 334] on div "Pending 1" at bounding box center [246, 333] width 86 height 35
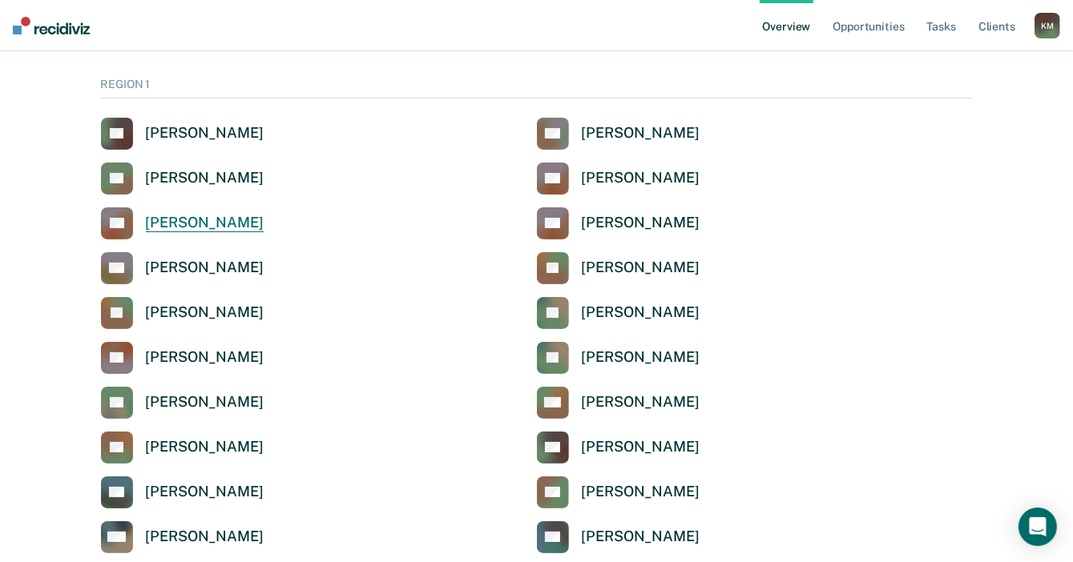
scroll to position [80, 0]
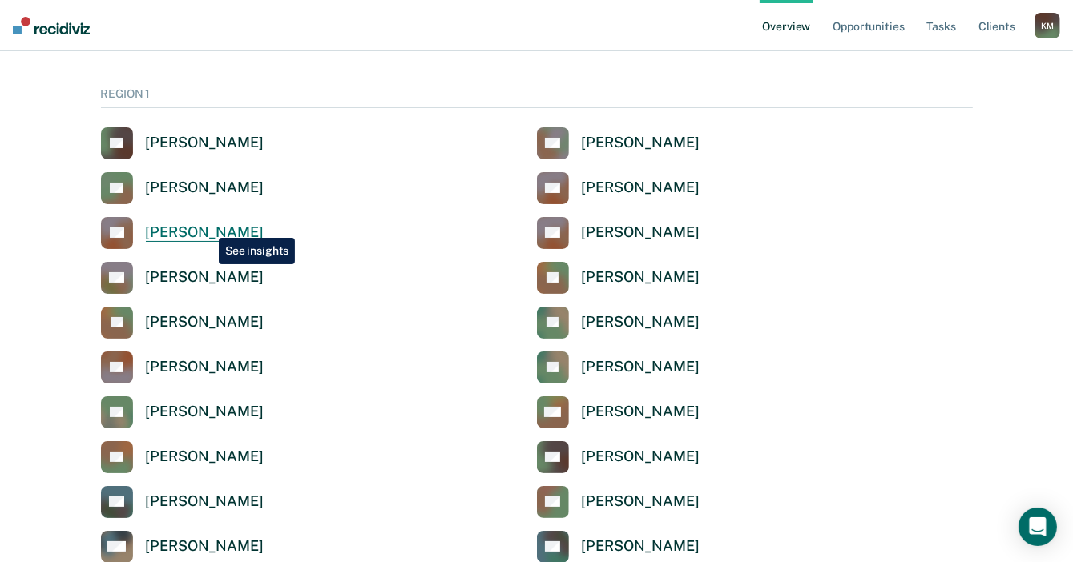
click at [207, 226] on div "[PERSON_NAME]" at bounding box center [205, 233] width 118 height 18
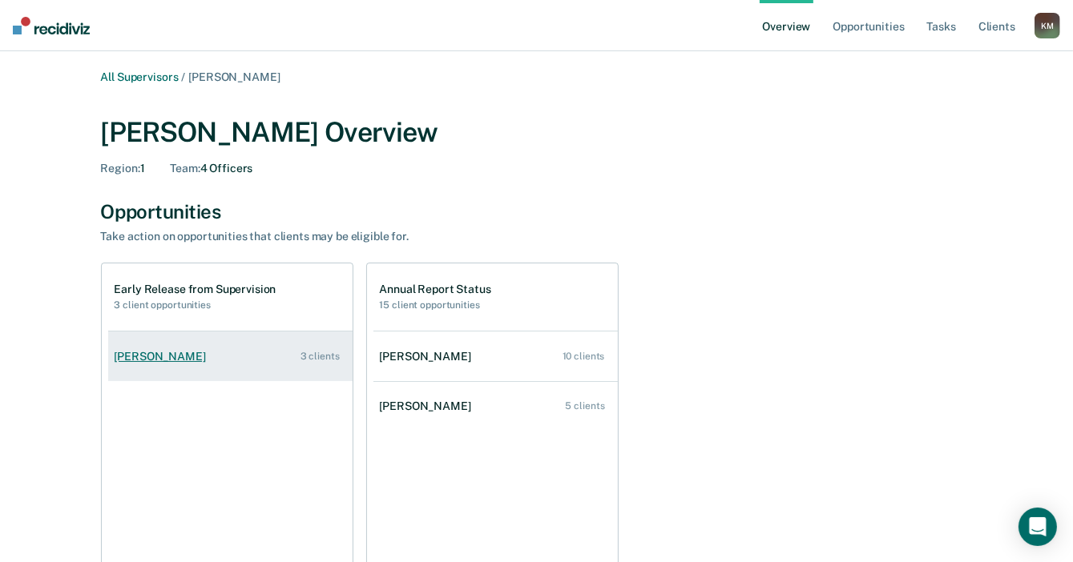
click at [179, 357] on div "Dorothy Landrum-Stockstill" at bounding box center [164, 357] width 98 height 14
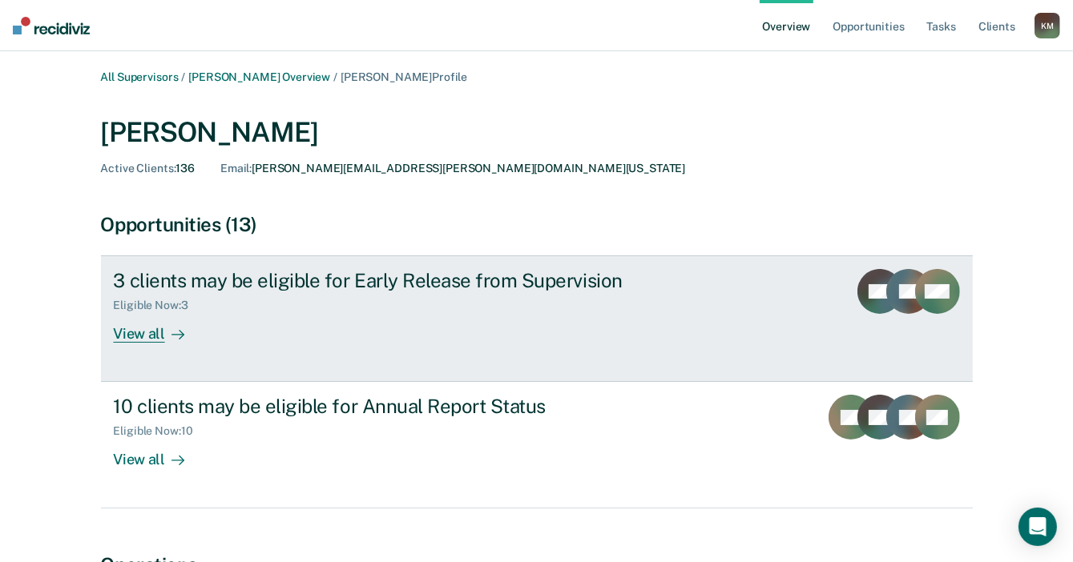
click at [148, 332] on div "View all" at bounding box center [159, 327] width 90 height 31
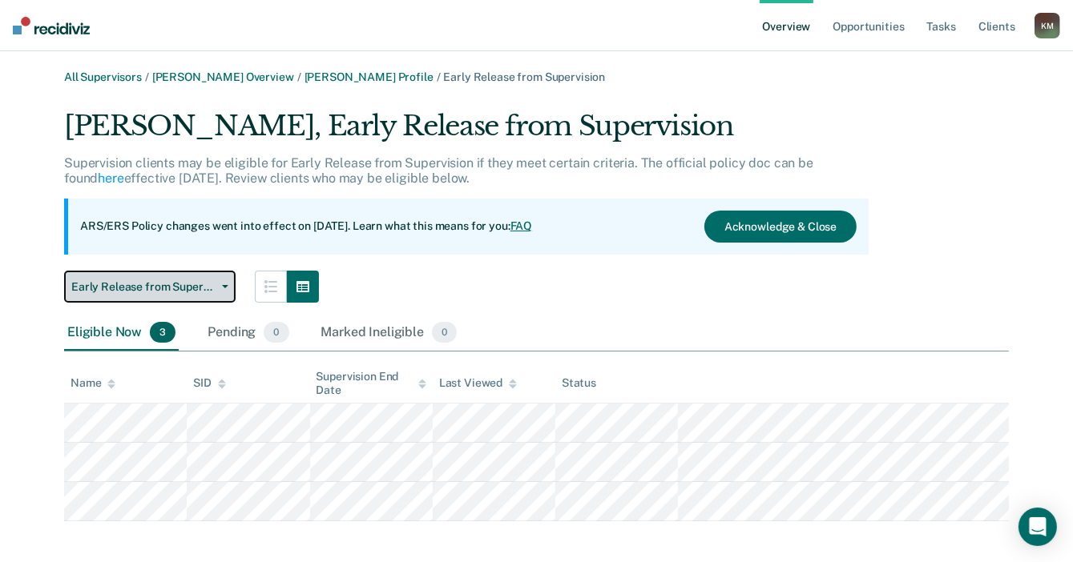
click at [181, 286] on span "Early Release from Supervision" at bounding box center [143, 287] width 144 height 14
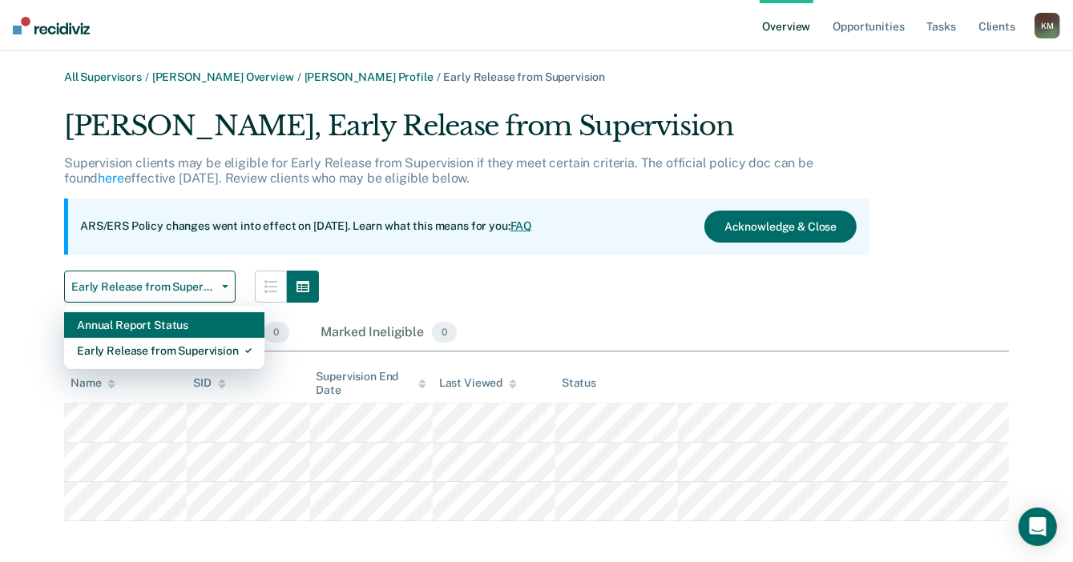
click at [165, 324] on div "Annual Report Status" at bounding box center [164, 325] width 175 height 26
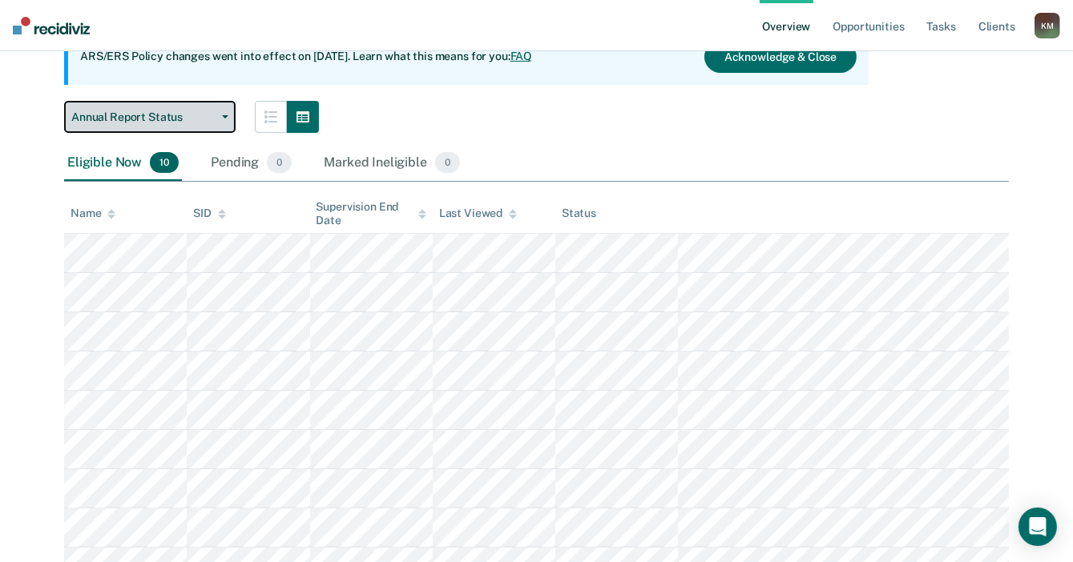
scroll to position [43, 0]
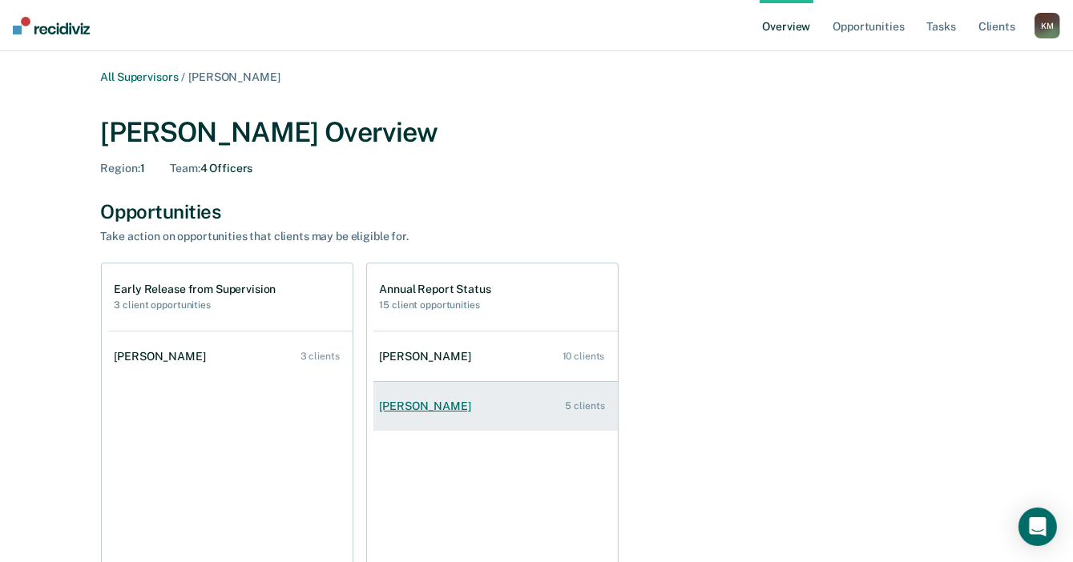
click at [425, 410] on div "Debbie King" at bounding box center [429, 407] width 98 height 14
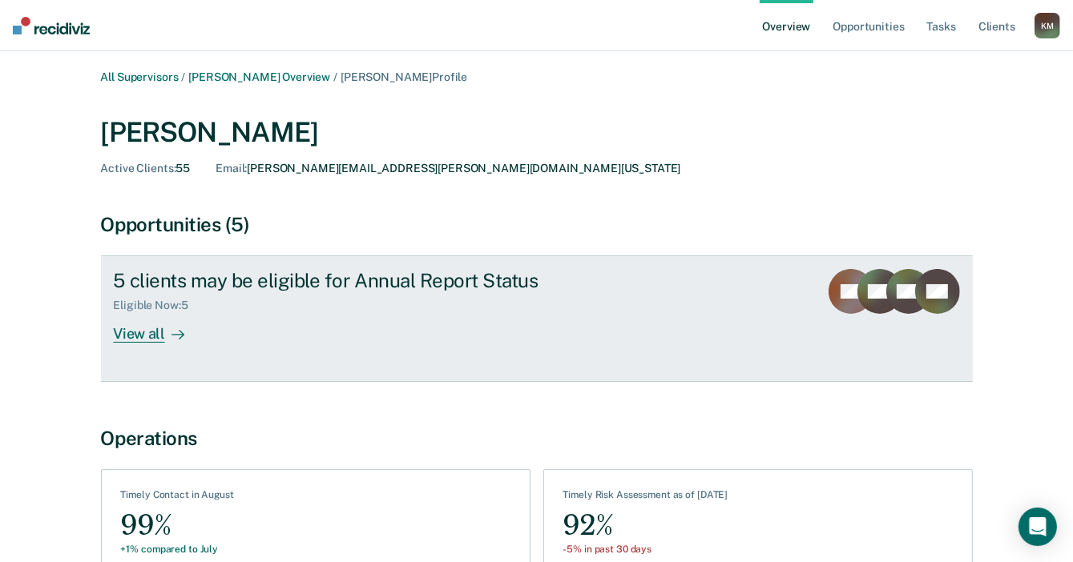
click at [156, 334] on div "View all" at bounding box center [159, 327] width 90 height 31
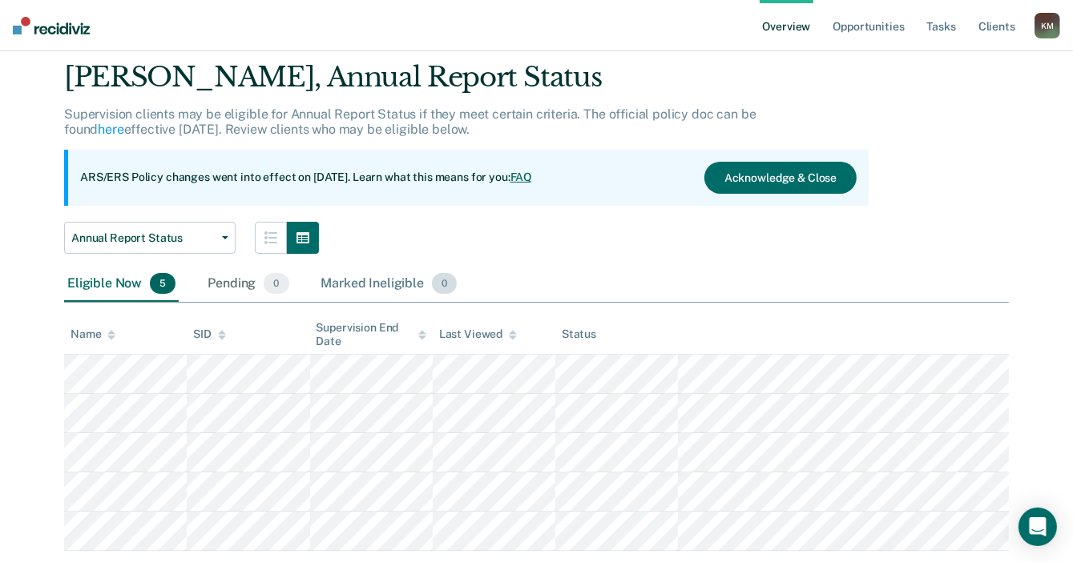
scroll to position [87, 0]
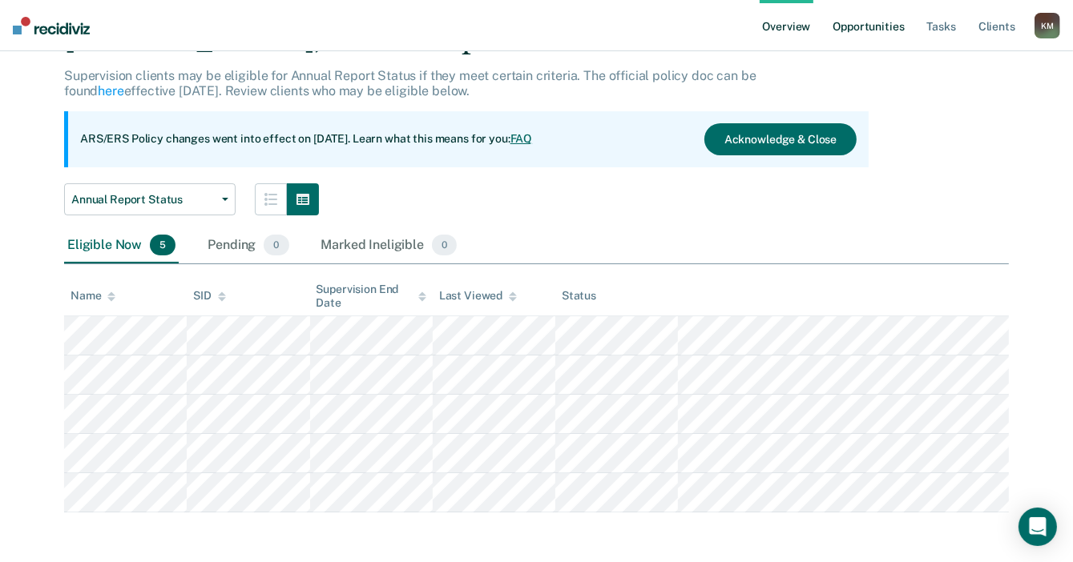
click at [878, 22] on link "Opportunities" at bounding box center [868, 25] width 78 height 51
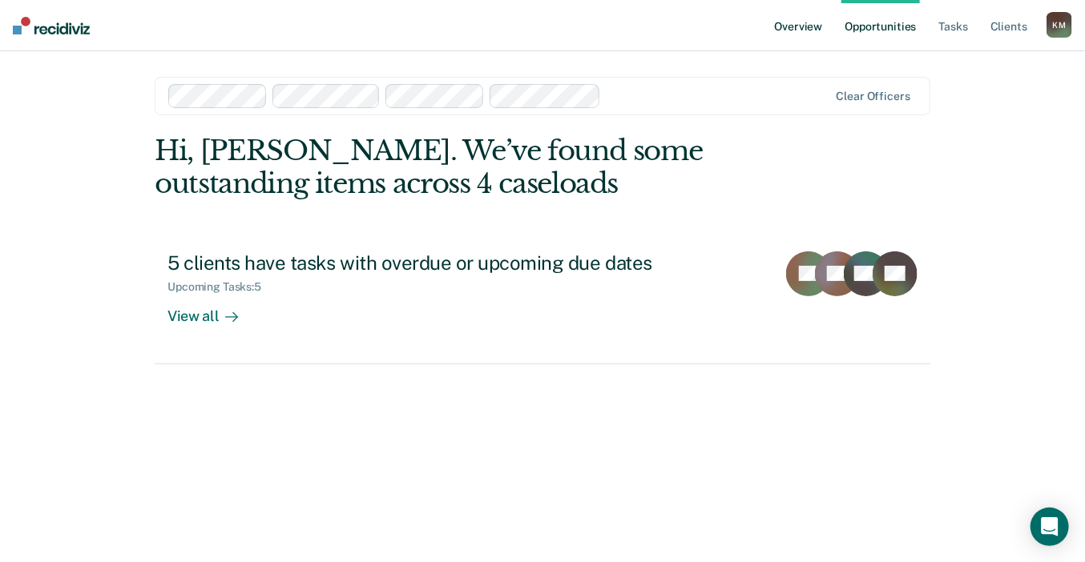
click at [807, 20] on link "Overview" at bounding box center [799, 25] width 54 height 51
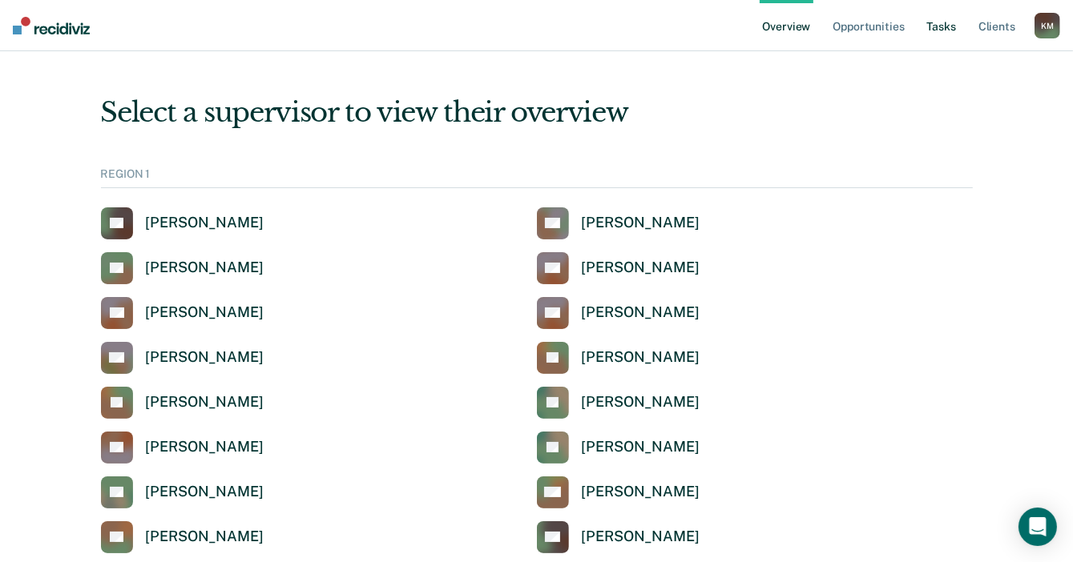
click at [941, 22] on link "Tasks" at bounding box center [941, 25] width 35 height 51
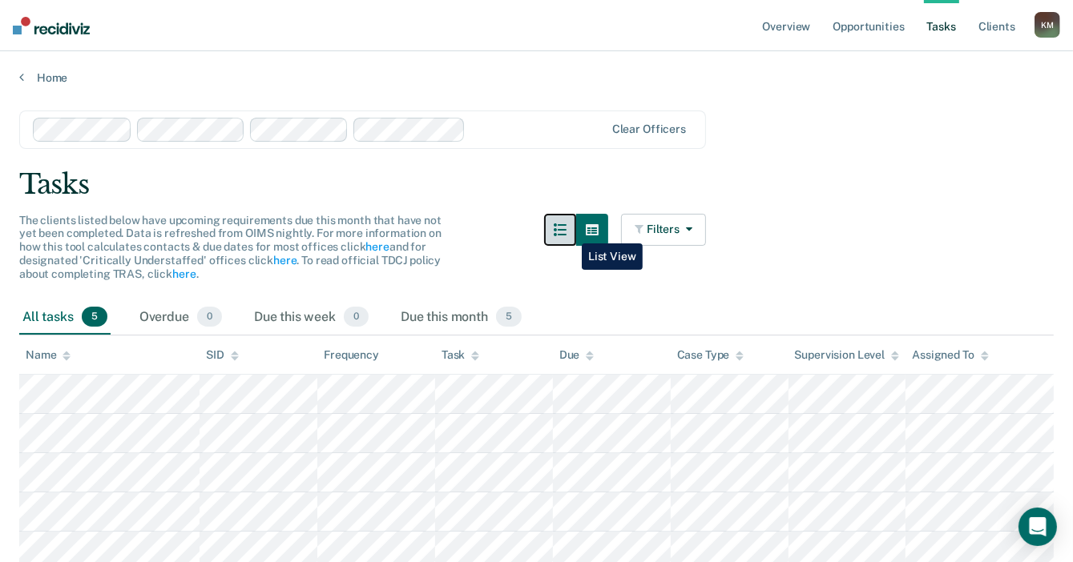
click at [566, 232] on icon "button" at bounding box center [560, 230] width 13 height 13
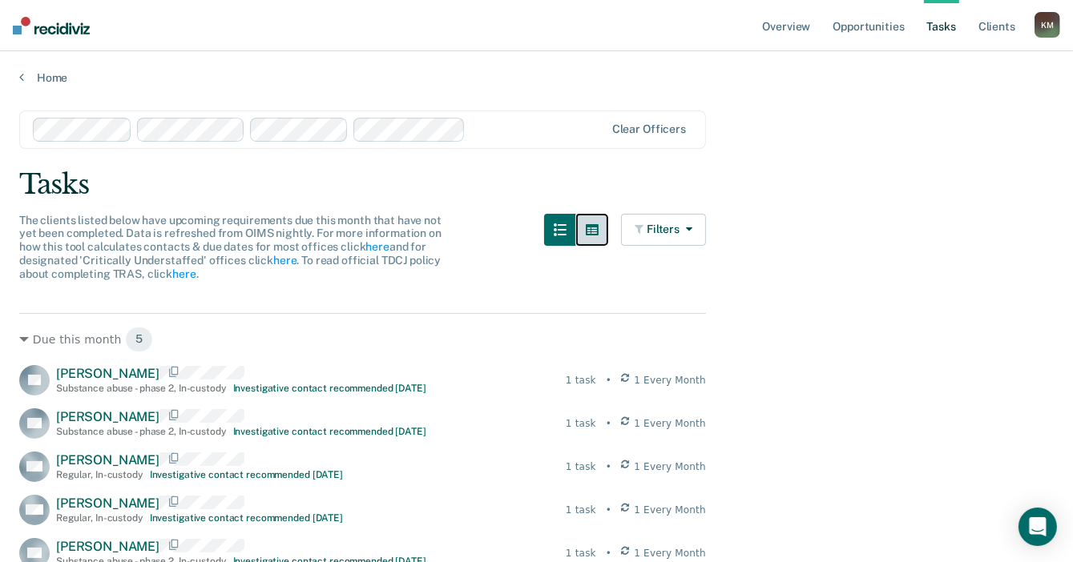
click at [598, 232] on icon "button" at bounding box center [592, 230] width 13 height 13
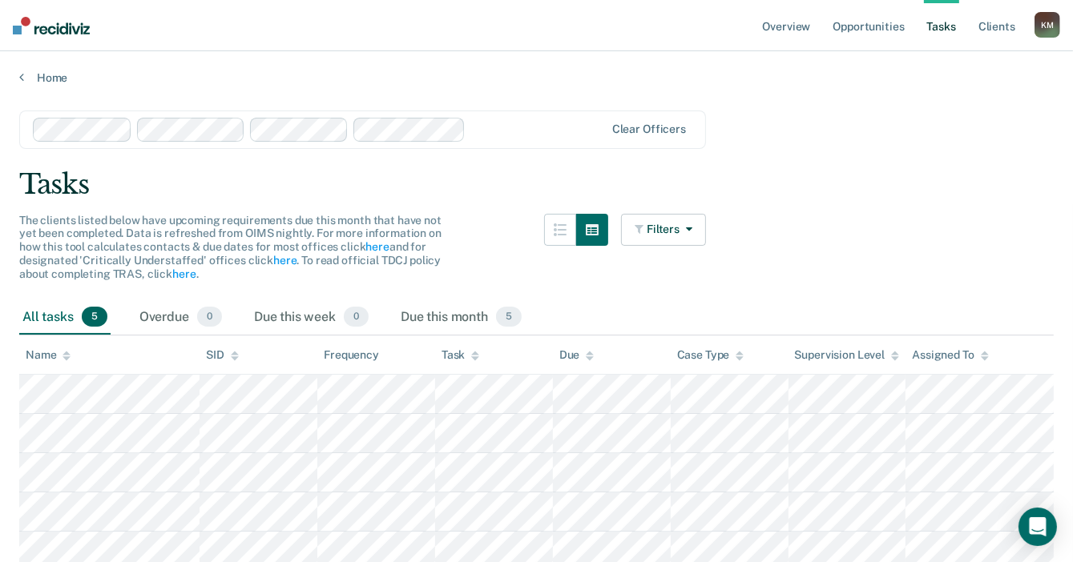
scroll to position [71, 0]
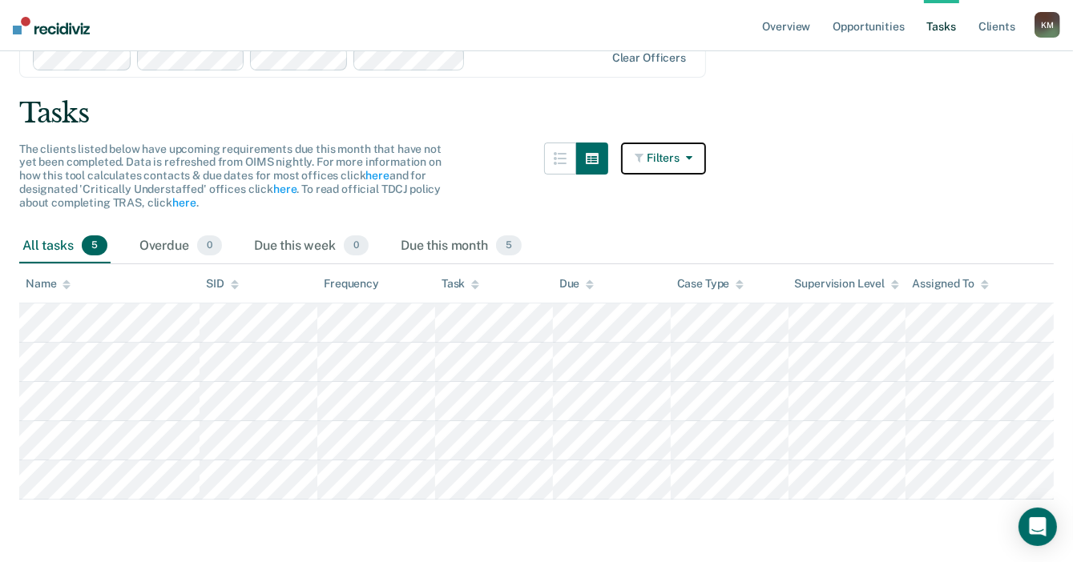
click at [701, 158] on button "Filters" at bounding box center [663, 159] width 85 height 32
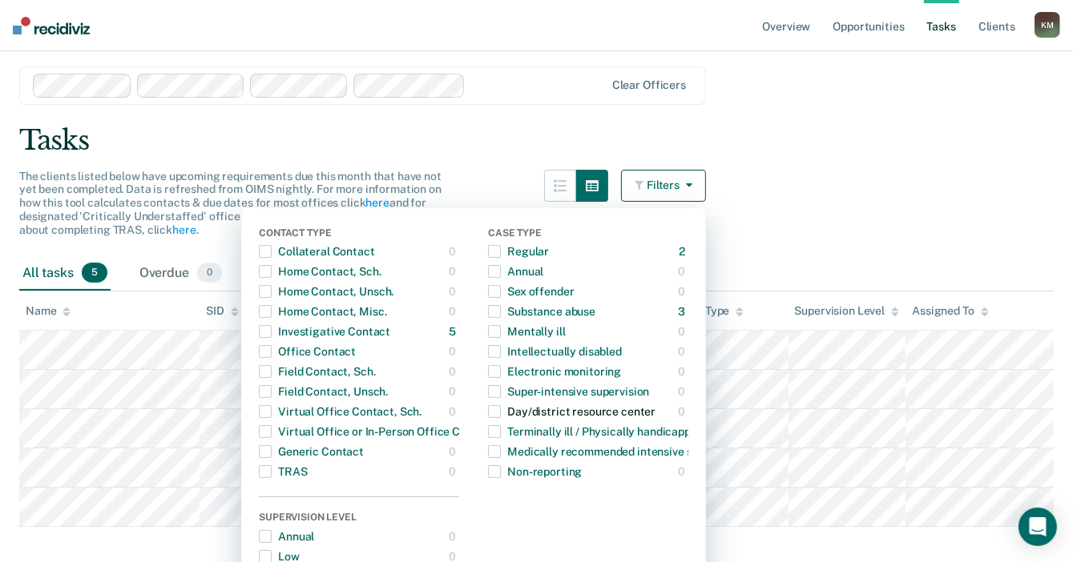
scroll to position [38, 0]
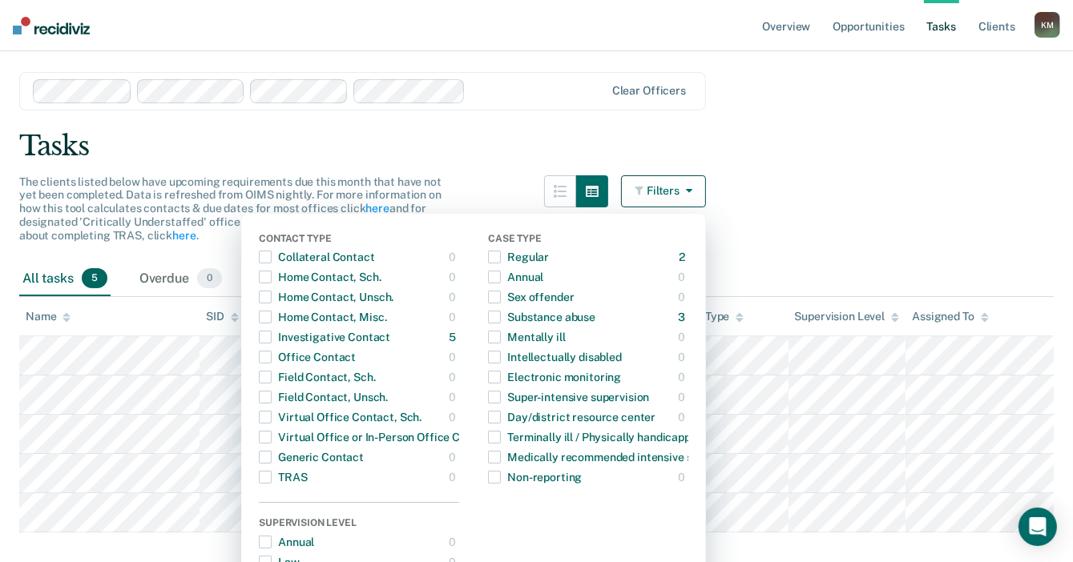
click at [807, 183] on main "Clear officers Tasks The clients listed below have upcoming requirements due th…" at bounding box center [536, 319] width 1073 height 546
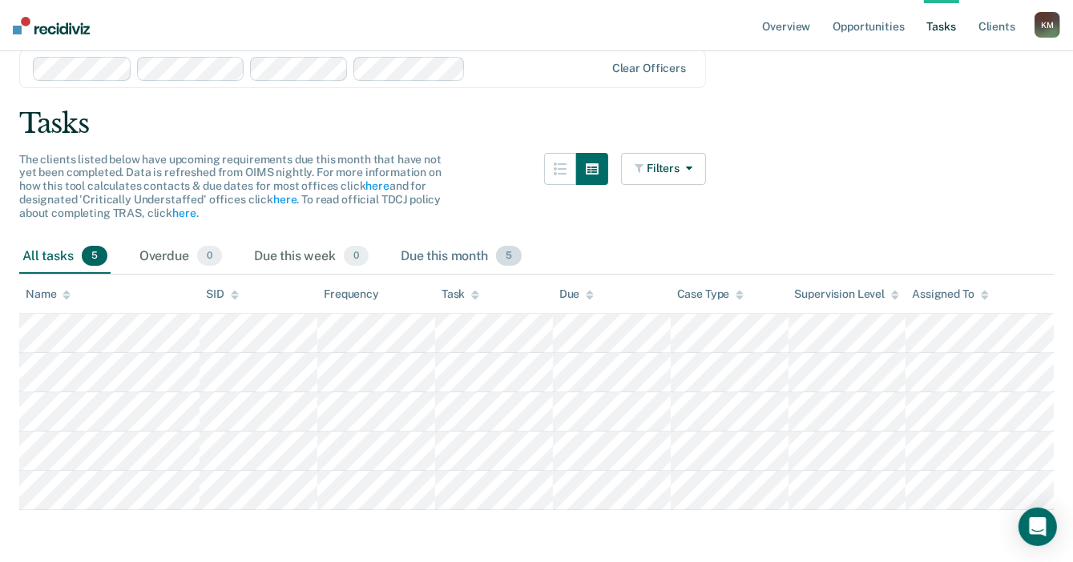
scroll to position [71, 0]
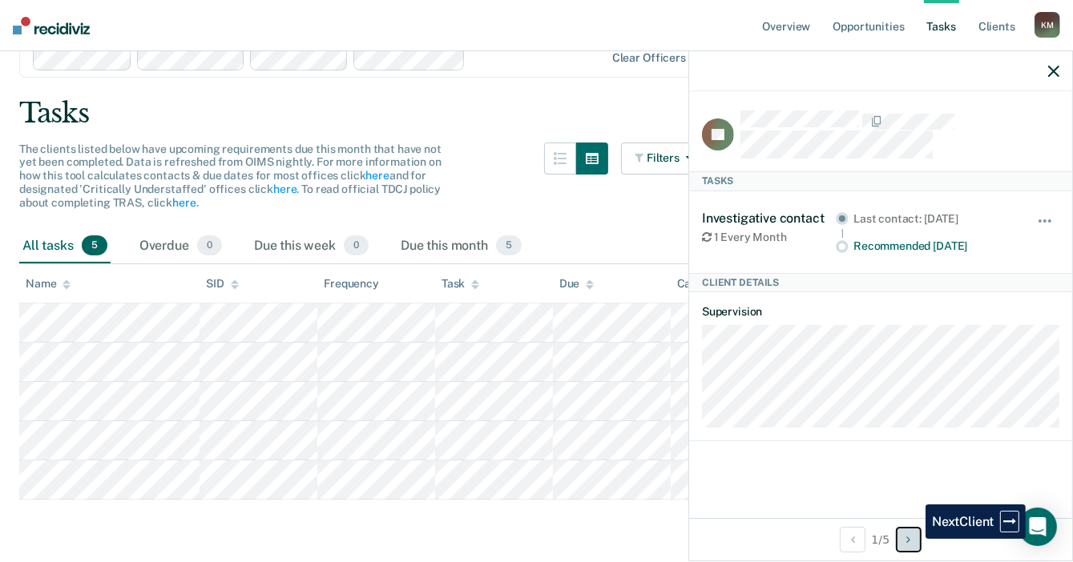
click at [913, 539] on button "Next Client" at bounding box center [909, 540] width 26 height 26
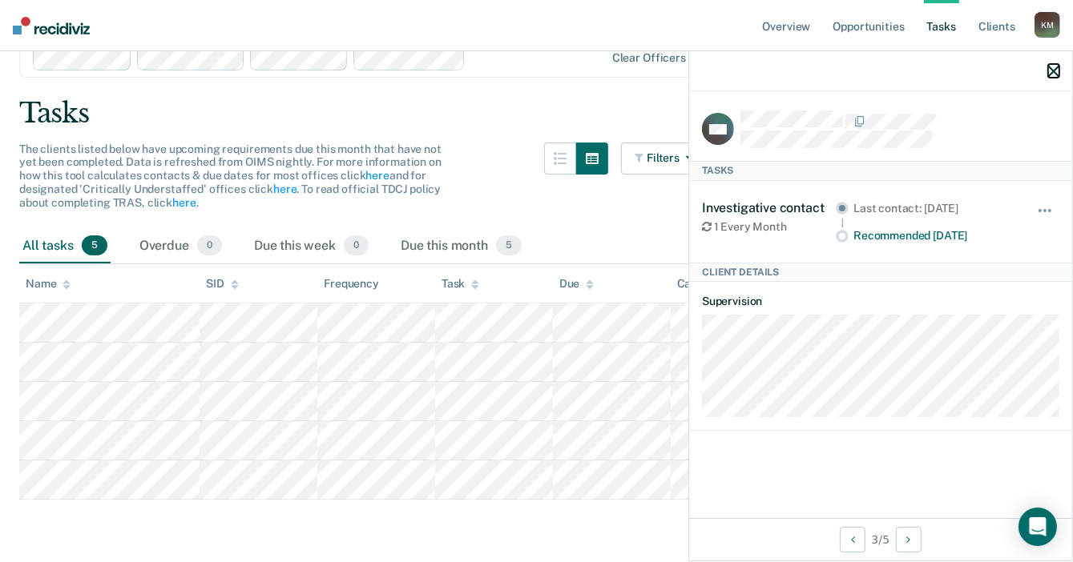
click at [1054, 75] on icon "button" at bounding box center [1053, 71] width 11 height 11
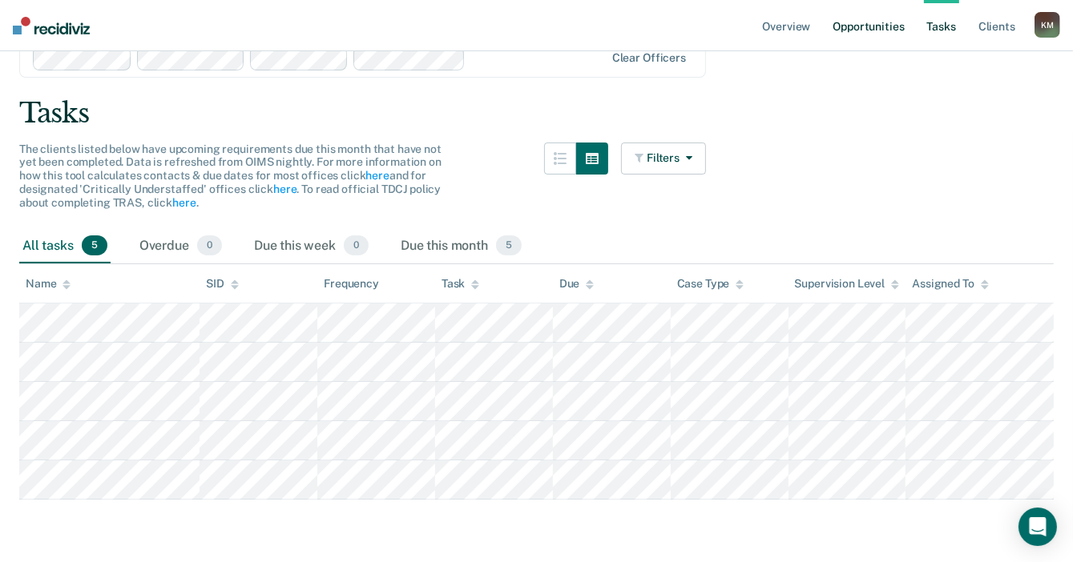
click at [845, 17] on link "Opportunities" at bounding box center [868, 25] width 78 height 51
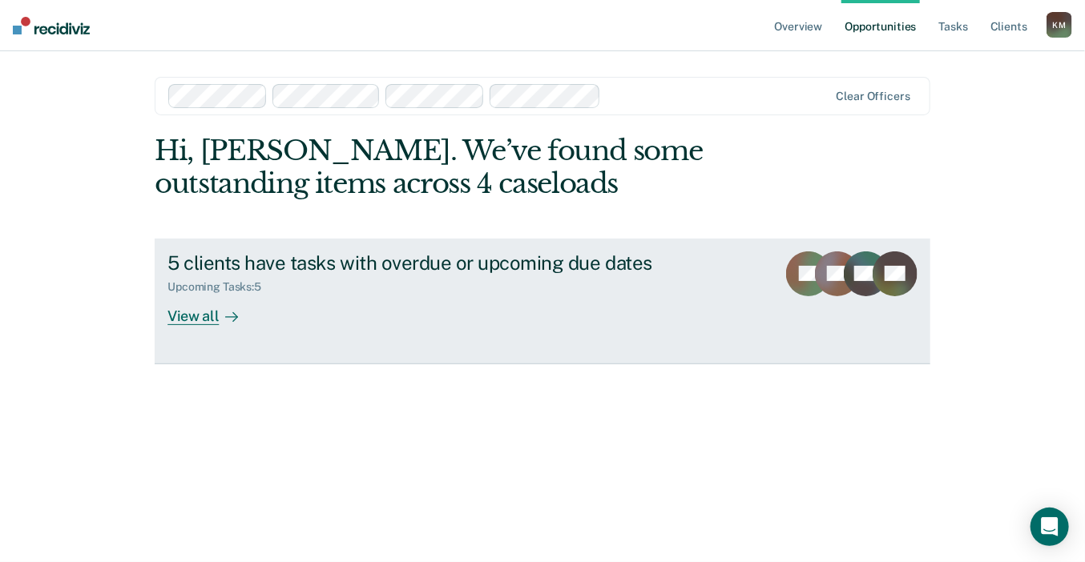
click at [186, 321] on div "View all" at bounding box center [212, 309] width 90 height 31
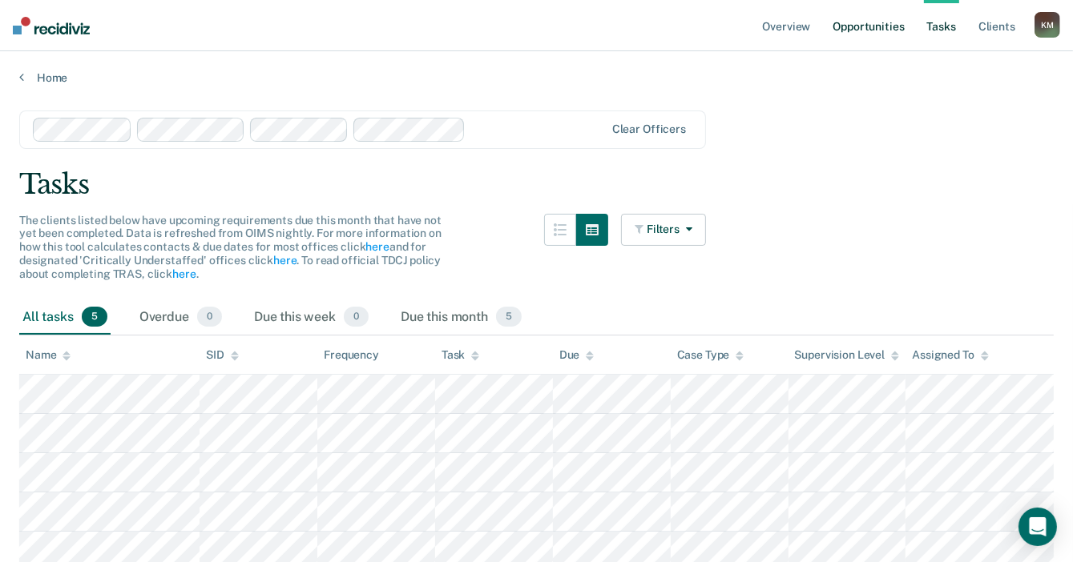
click at [860, 26] on link "Opportunities" at bounding box center [868, 25] width 78 height 51
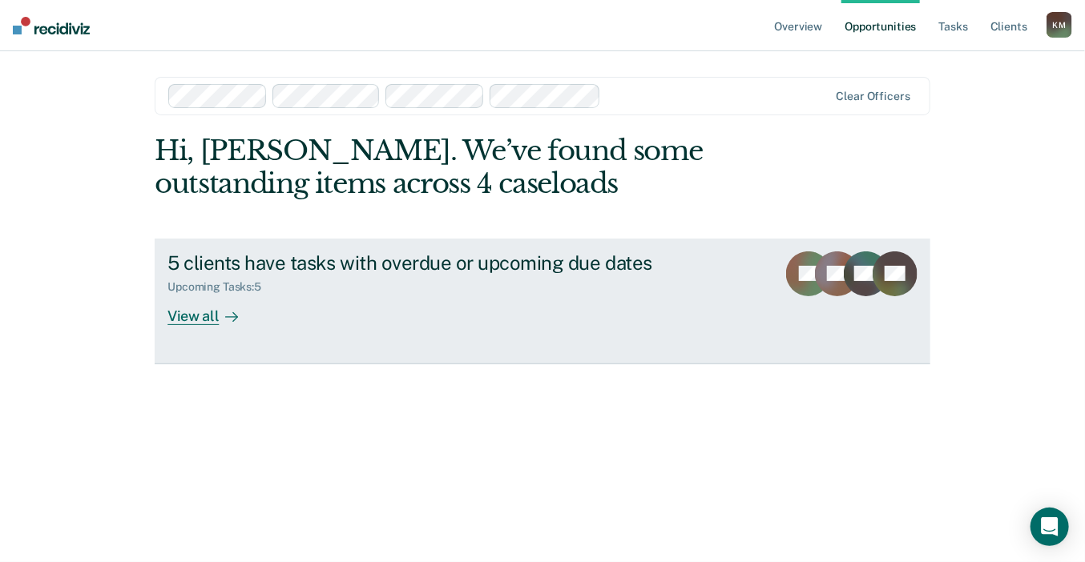
click at [230, 313] on icon at bounding box center [231, 317] width 13 height 13
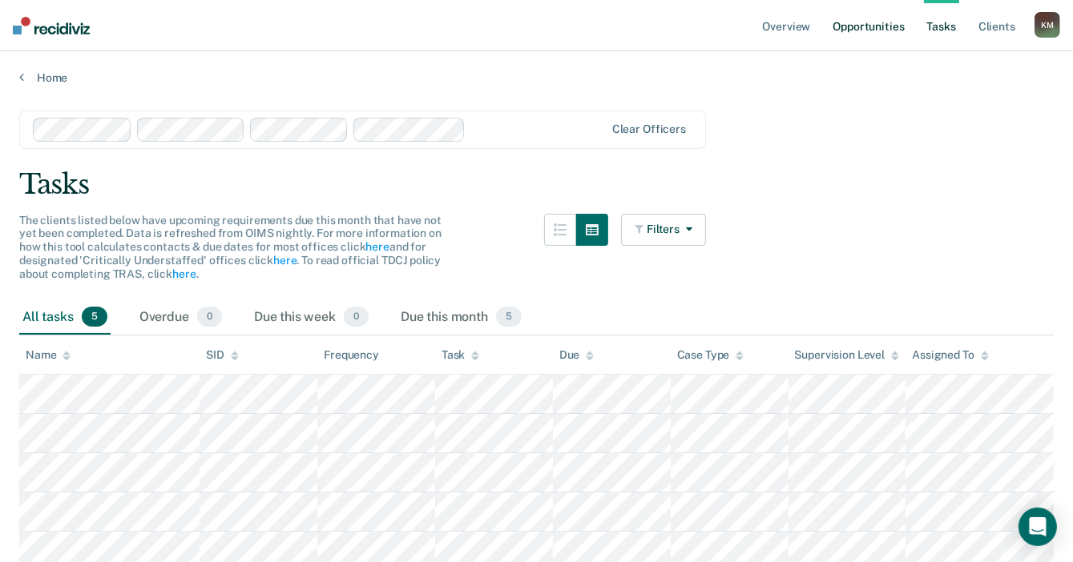
click at [881, 28] on link "Opportunities" at bounding box center [868, 25] width 78 height 51
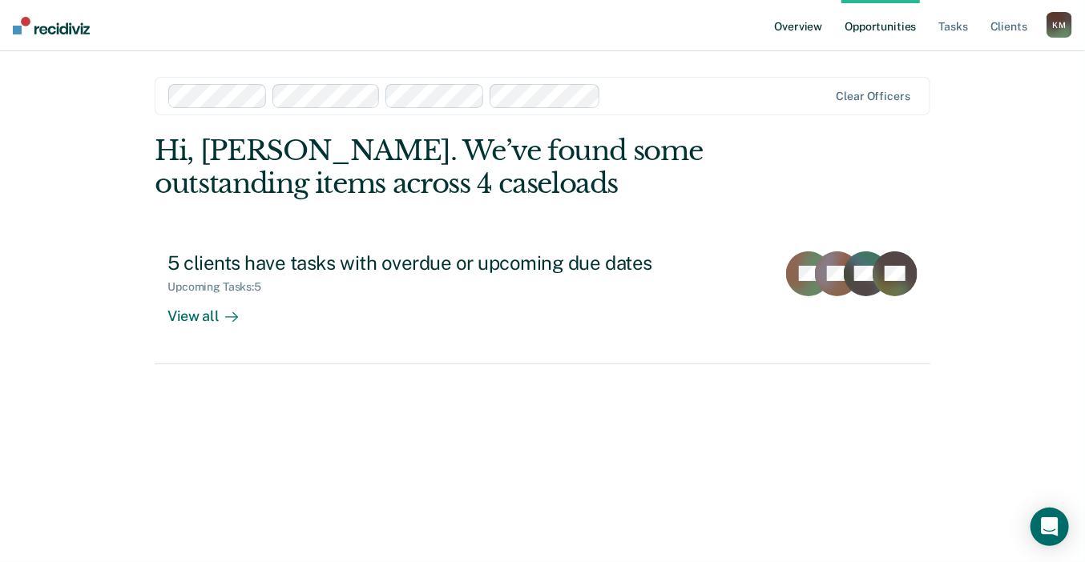
click at [793, 34] on link "Overview" at bounding box center [799, 25] width 54 height 51
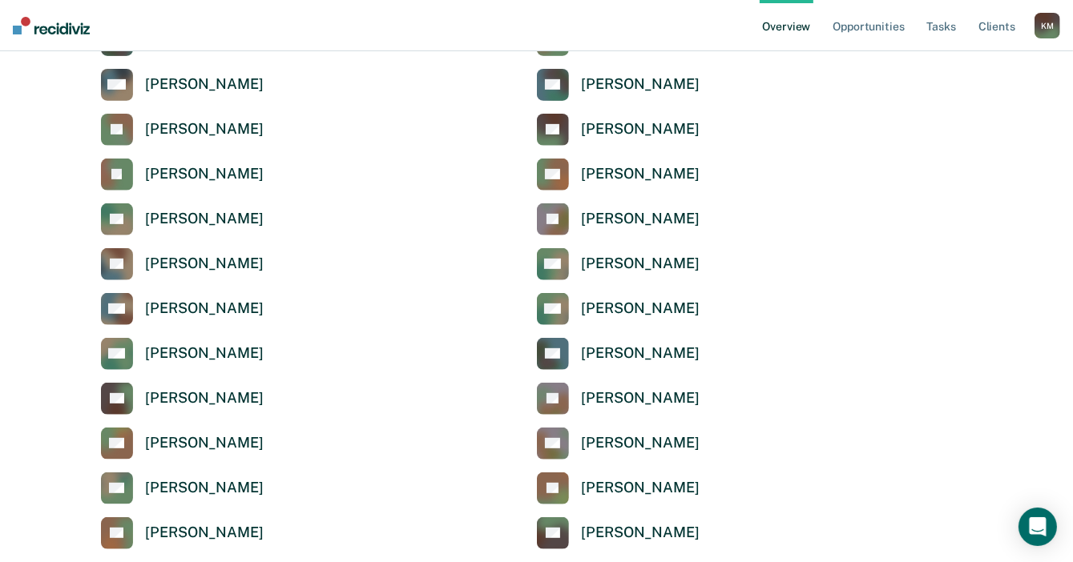
scroll to position [641, 0]
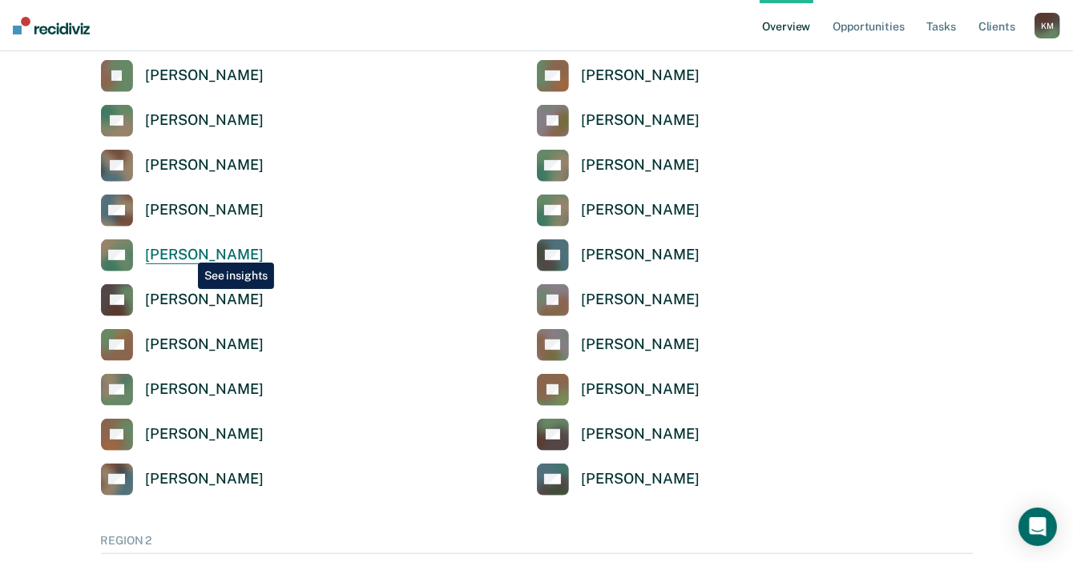
click at [186, 249] on div "[PERSON_NAME]" at bounding box center [205, 255] width 118 height 18
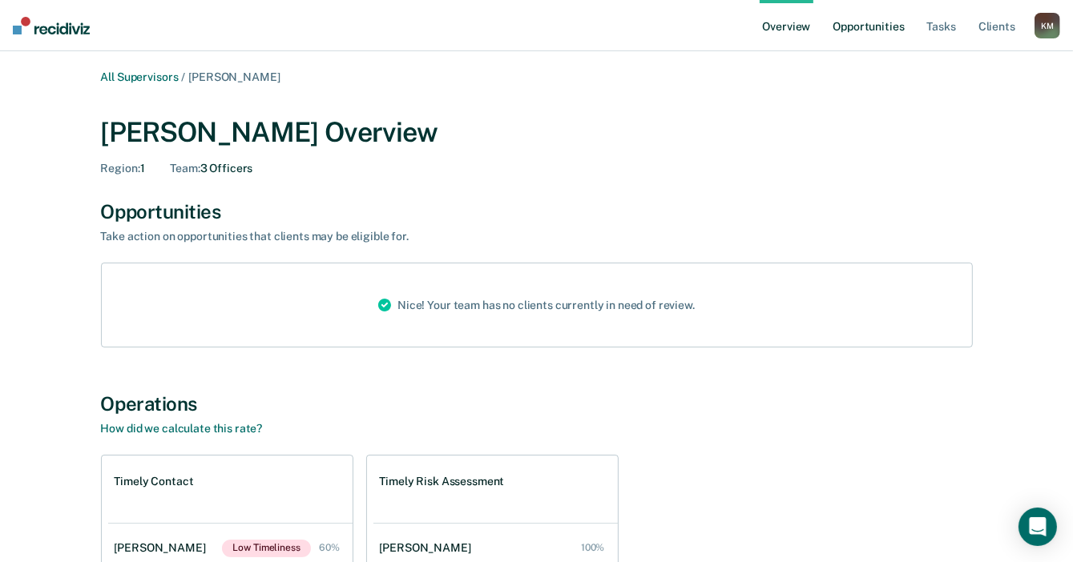
click at [860, 26] on link "Opportunities" at bounding box center [868, 25] width 78 height 51
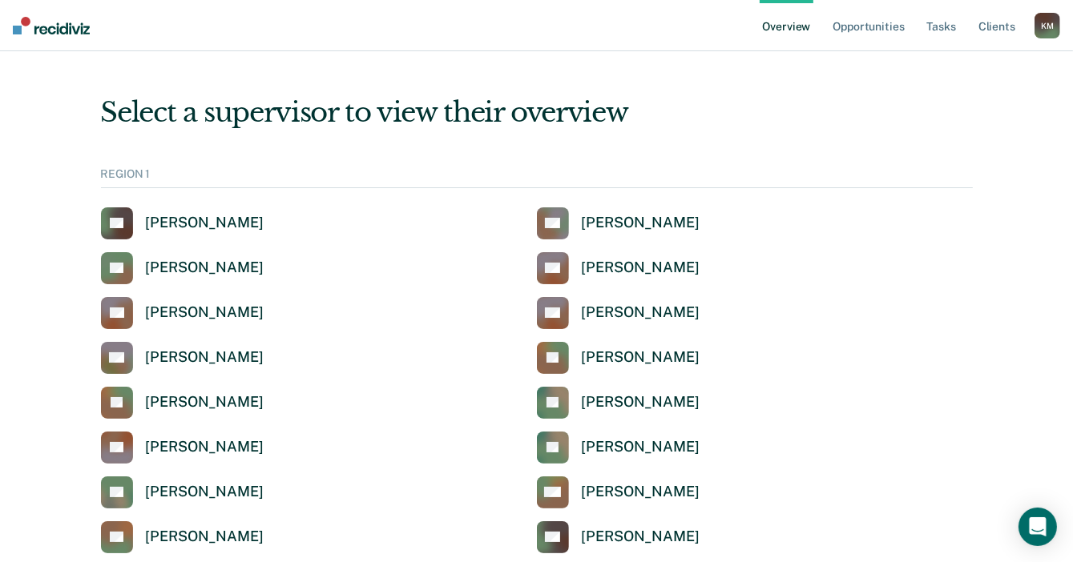
scroll to position [641, 0]
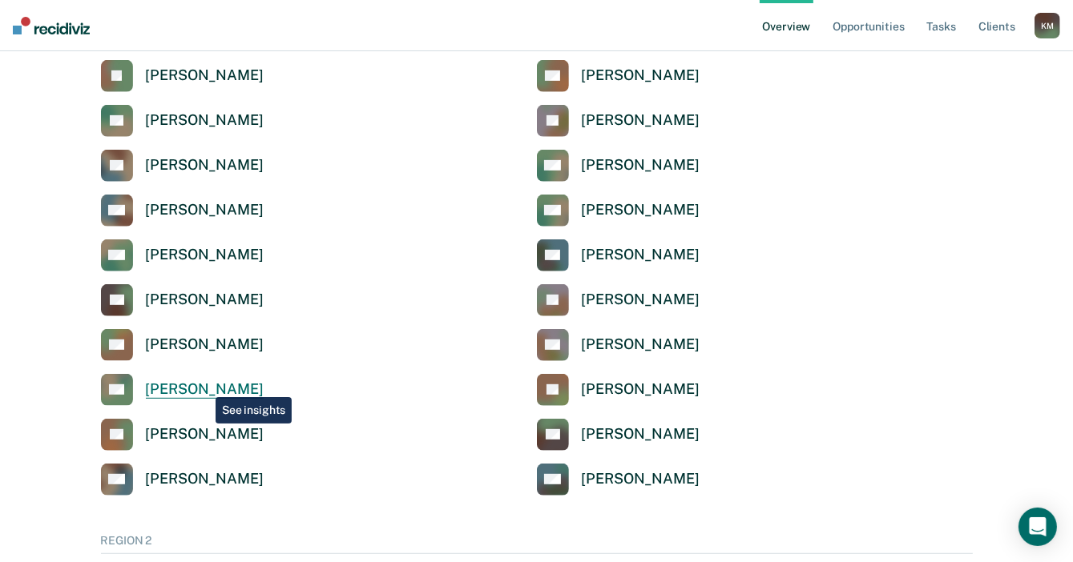
click at [203, 385] on div "[PERSON_NAME]" at bounding box center [205, 390] width 118 height 18
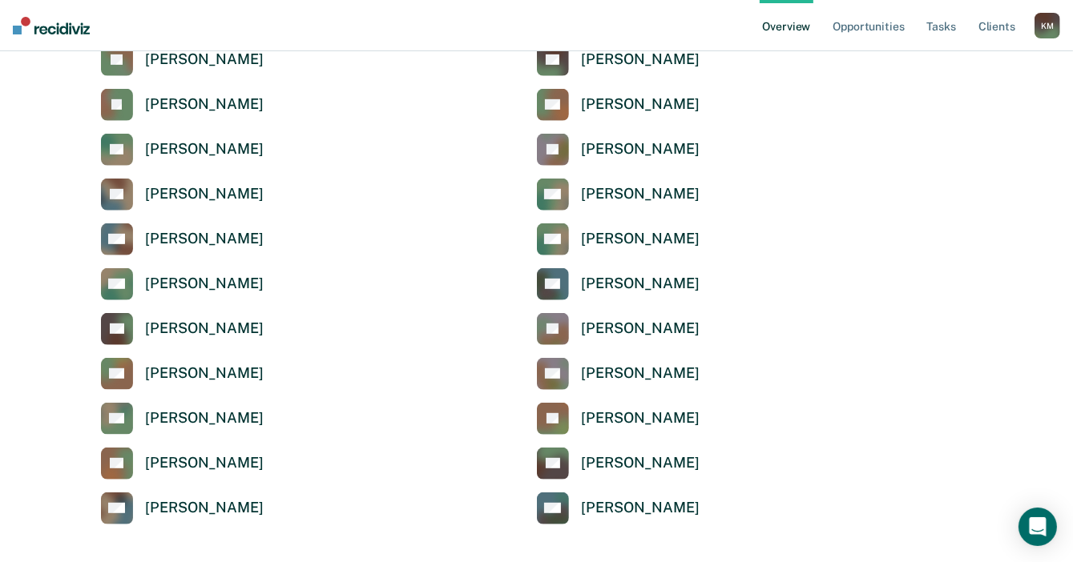
scroll to position [641, 0]
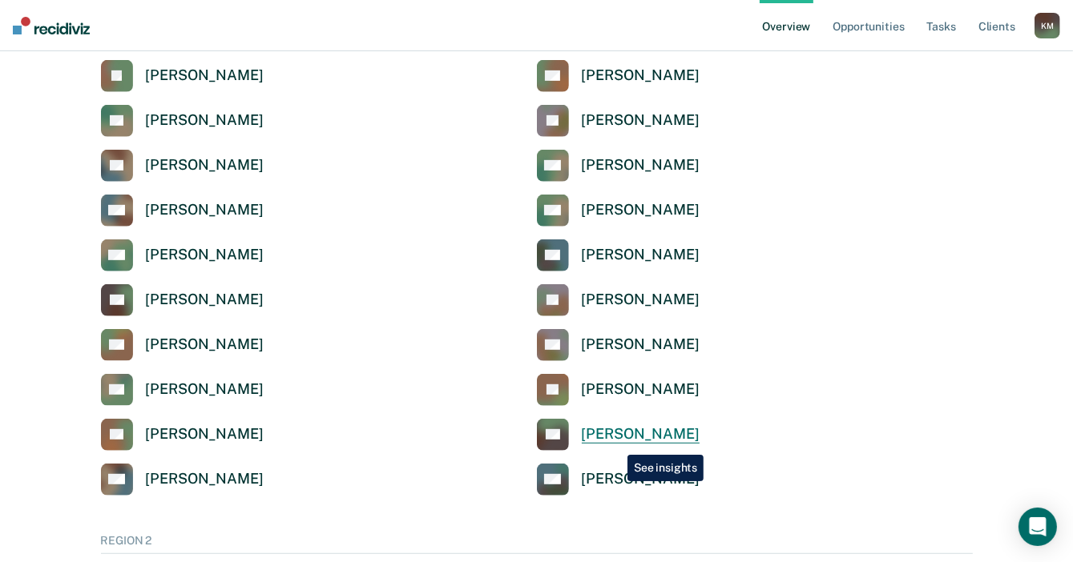
click at [615, 443] on link "JW Jimmy Wallace" at bounding box center [618, 435] width 163 height 32
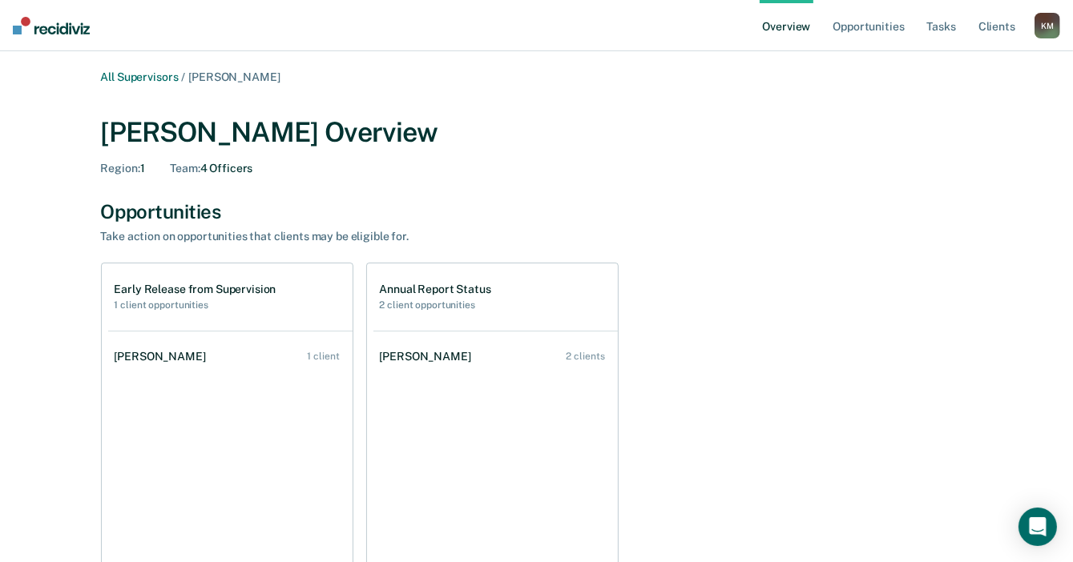
click at [163, 359] on div "Valerie Newman" at bounding box center [164, 357] width 98 height 14
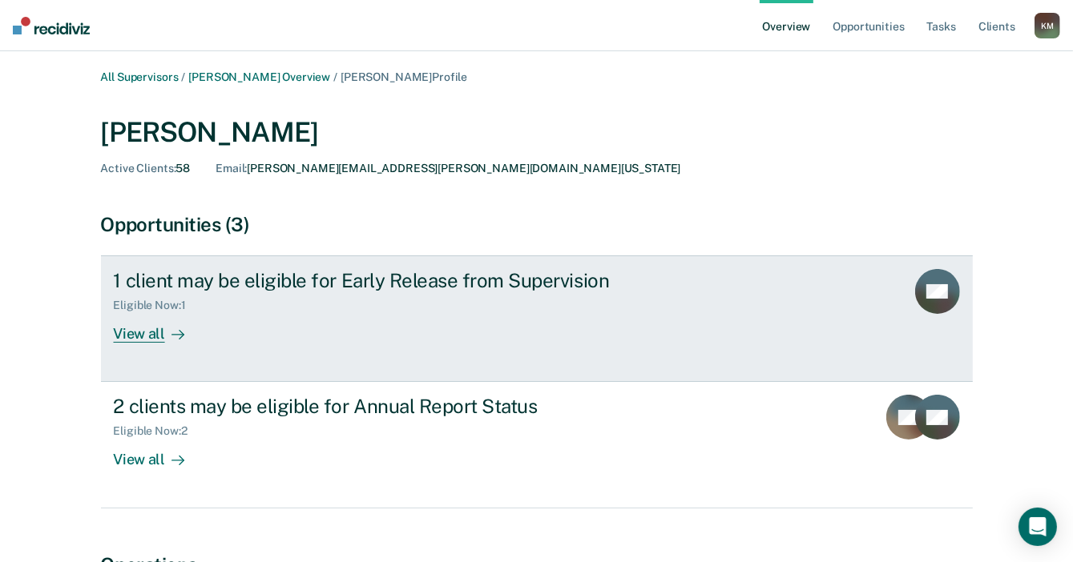
click at [147, 332] on div "View all" at bounding box center [159, 327] width 90 height 31
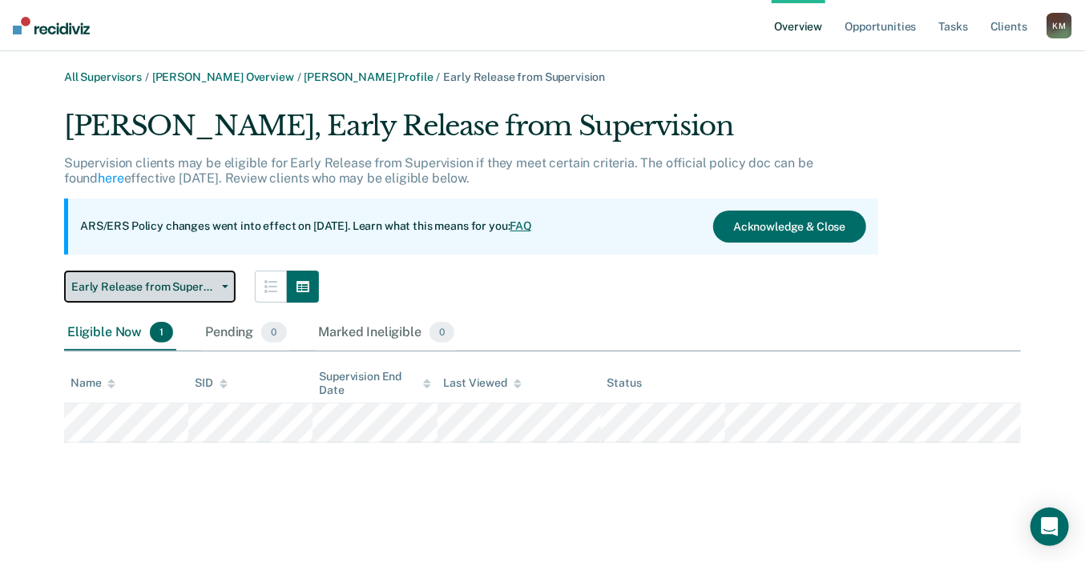
click at [162, 300] on button "Early Release from Supervision" at bounding box center [149, 287] width 171 height 32
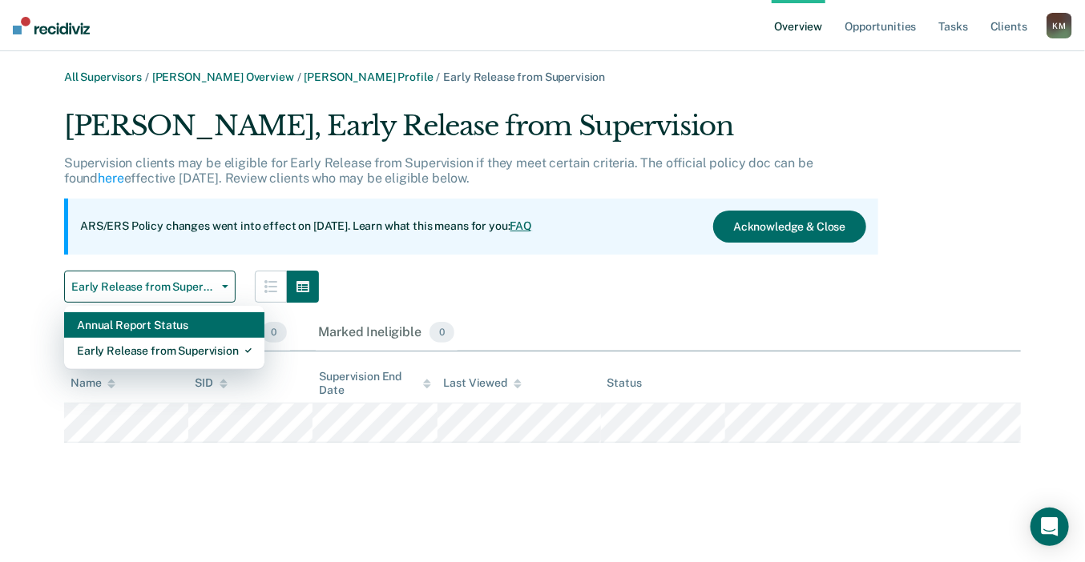
click at [167, 320] on div "Annual Report Status" at bounding box center [164, 325] width 175 height 26
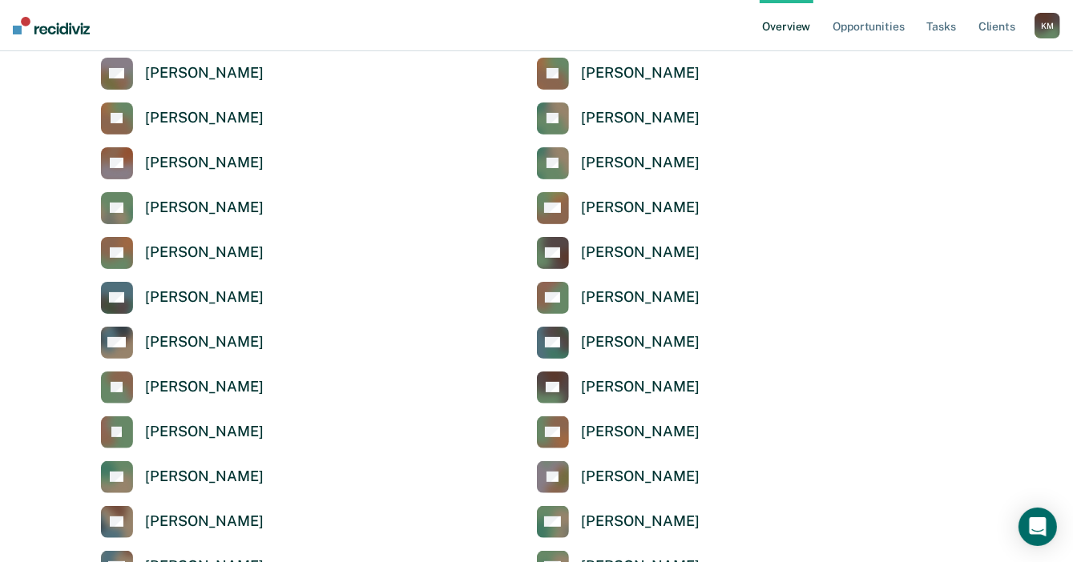
scroll to position [240, 0]
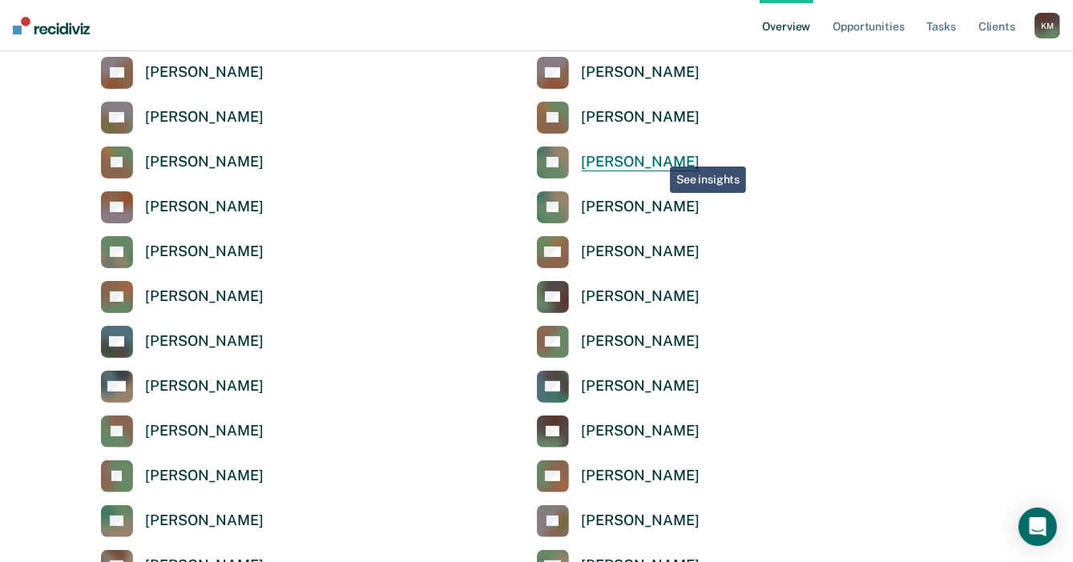
click at [658, 155] on div "[PERSON_NAME]" at bounding box center [641, 162] width 118 height 18
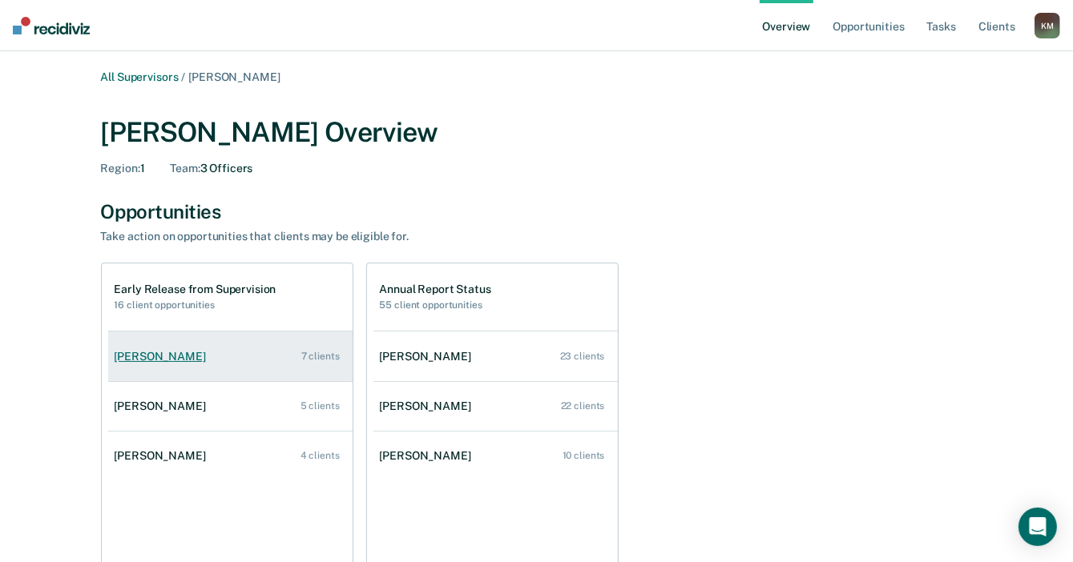
click at [171, 359] on div "Cynthia Dooley" at bounding box center [164, 357] width 98 height 14
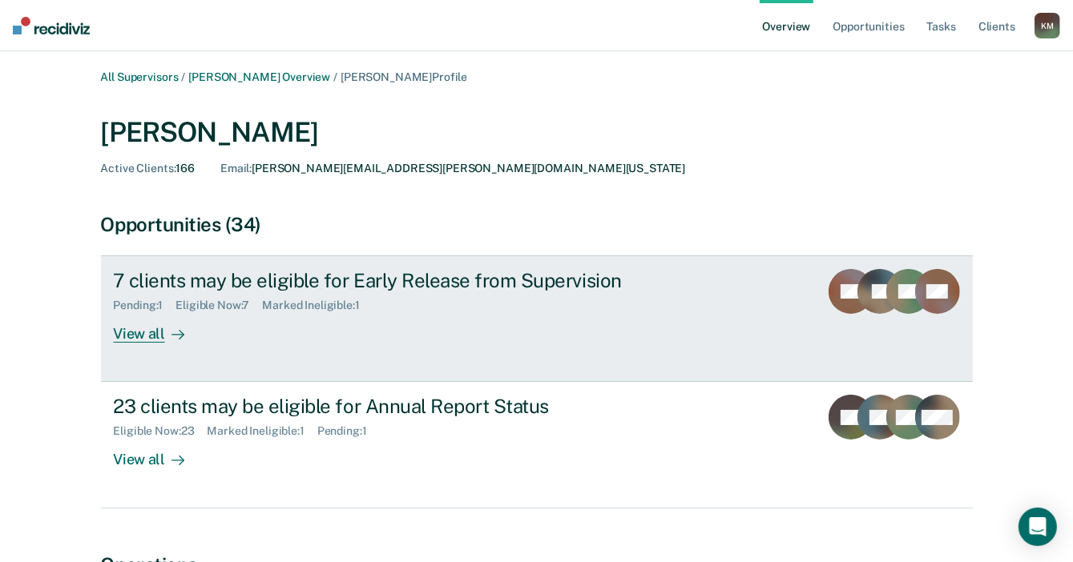
click at [154, 331] on div "View all" at bounding box center [159, 327] width 90 height 31
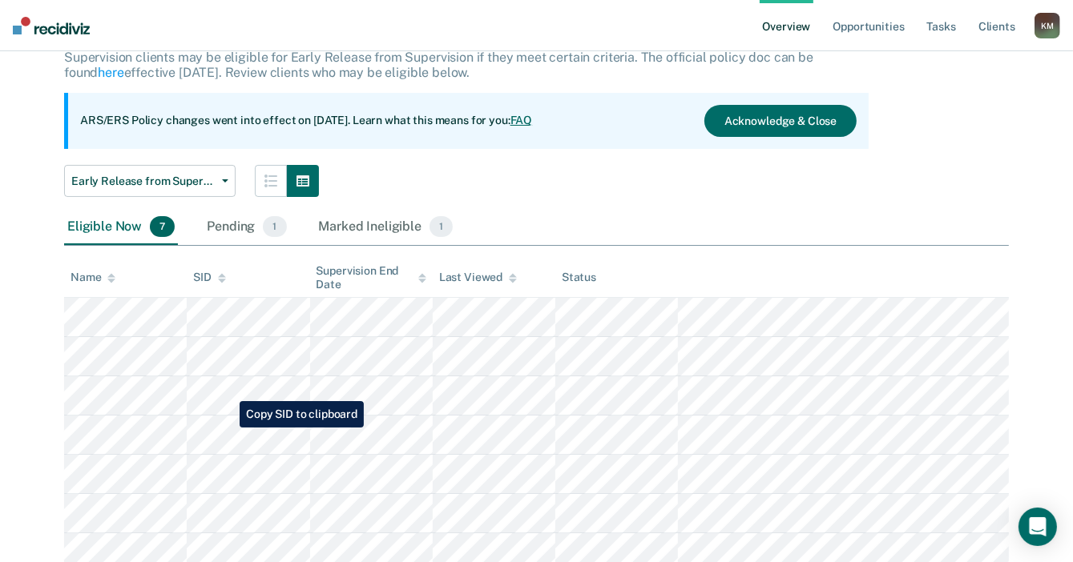
scroll to position [160, 0]
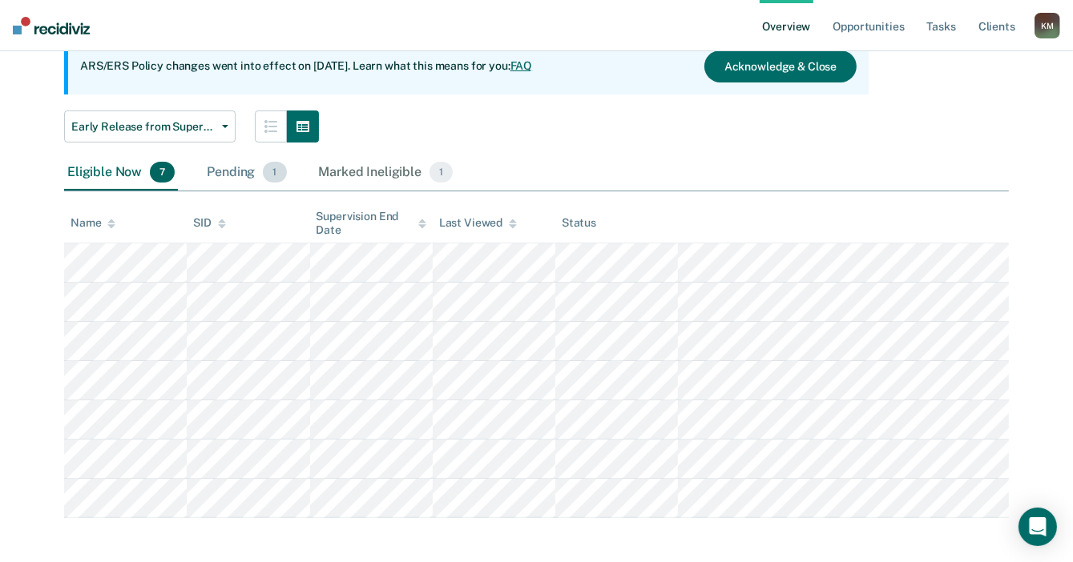
click at [216, 174] on div "Pending 1" at bounding box center [246, 172] width 86 height 35
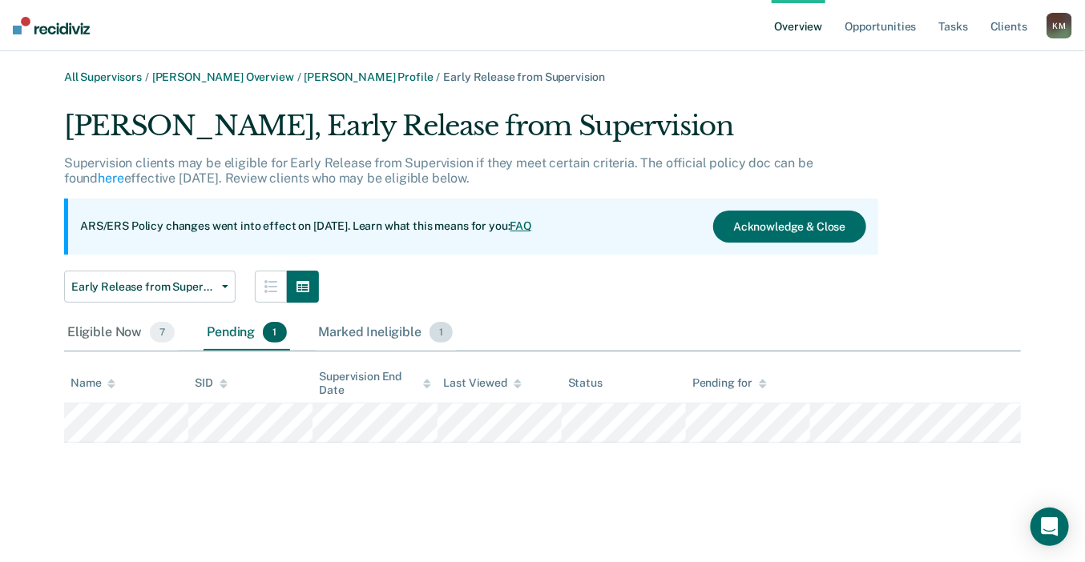
click at [388, 336] on div "Marked Ineligible 1" at bounding box center [386, 333] width 141 height 35
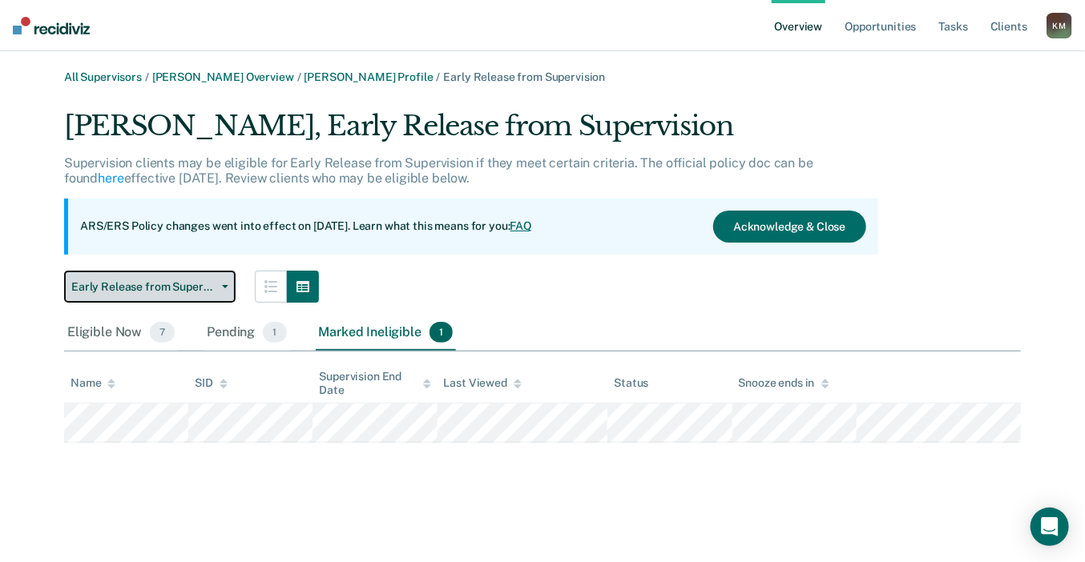
click at [123, 291] on span "Early Release from Supervision" at bounding box center [143, 287] width 144 height 14
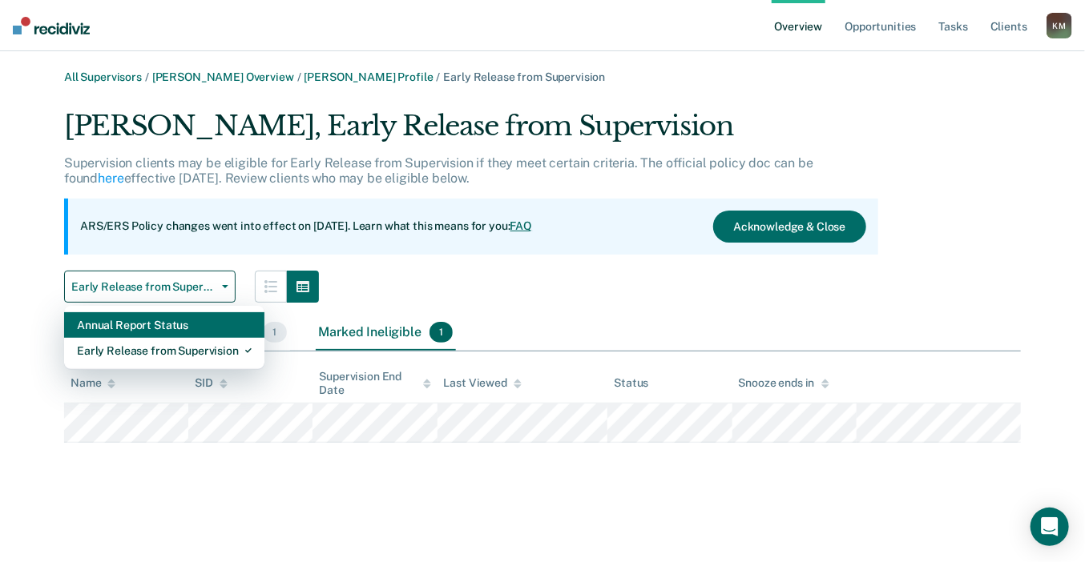
click at [134, 324] on div "Annual Report Status" at bounding box center [164, 325] width 175 height 26
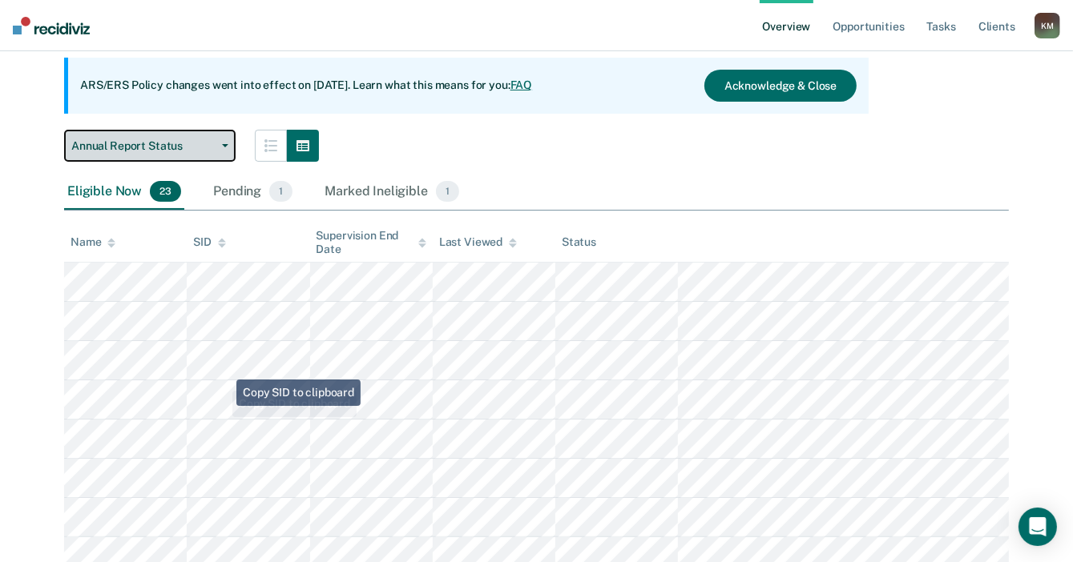
scroll to position [160, 0]
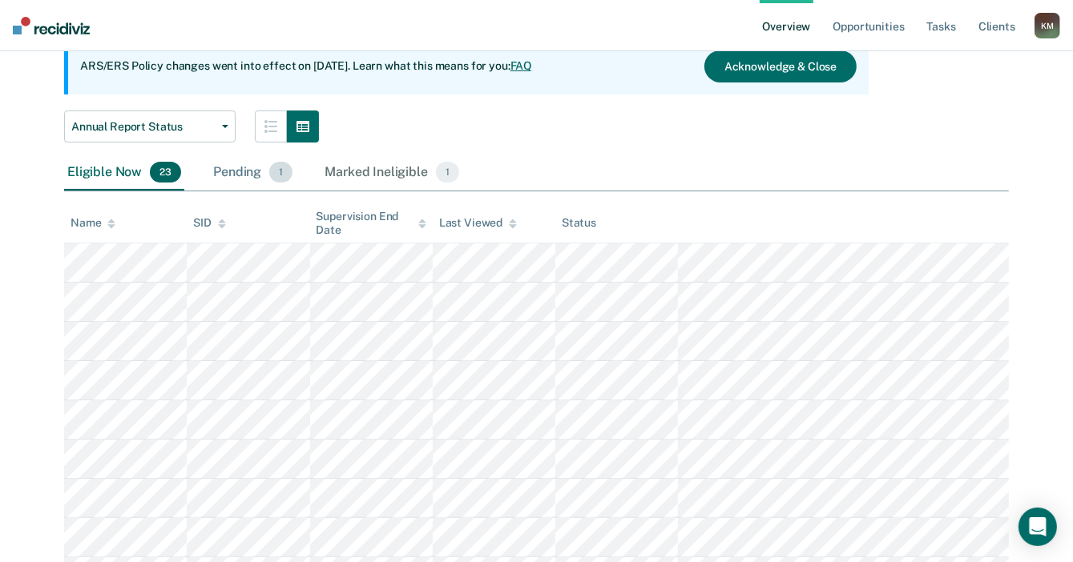
click at [233, 171] on div "Pending 1" at bounding box center [253, 172] width 86 height 35
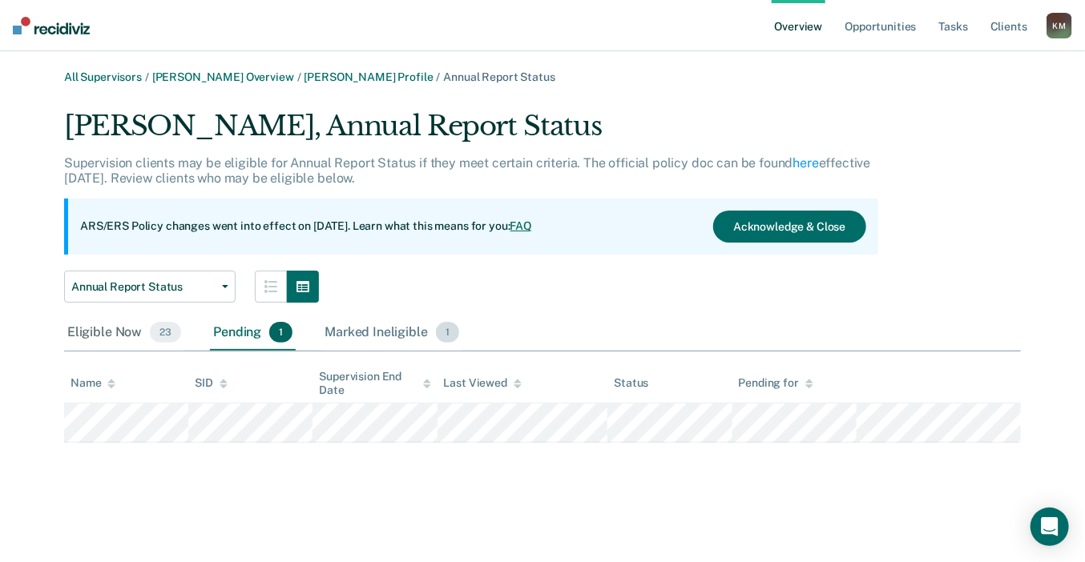
click at [381, 339] on div "Marked Ineligible 1" at bounding box center [391, 333] width 141 height 35
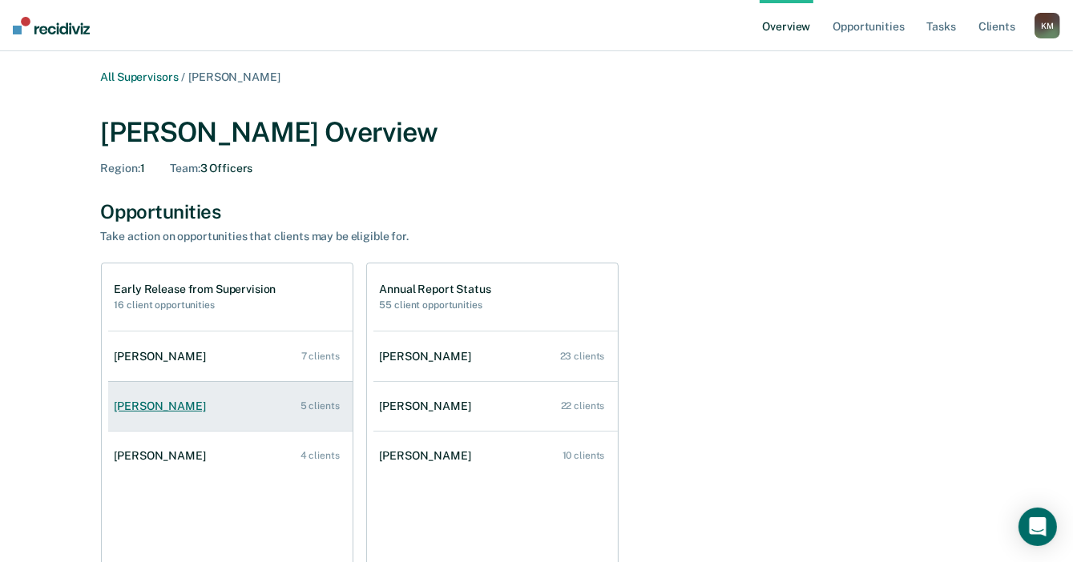
click at [155, 415] on link "Shelley Born 5 clients" at bounding box center [230, 407] width 244 height 46
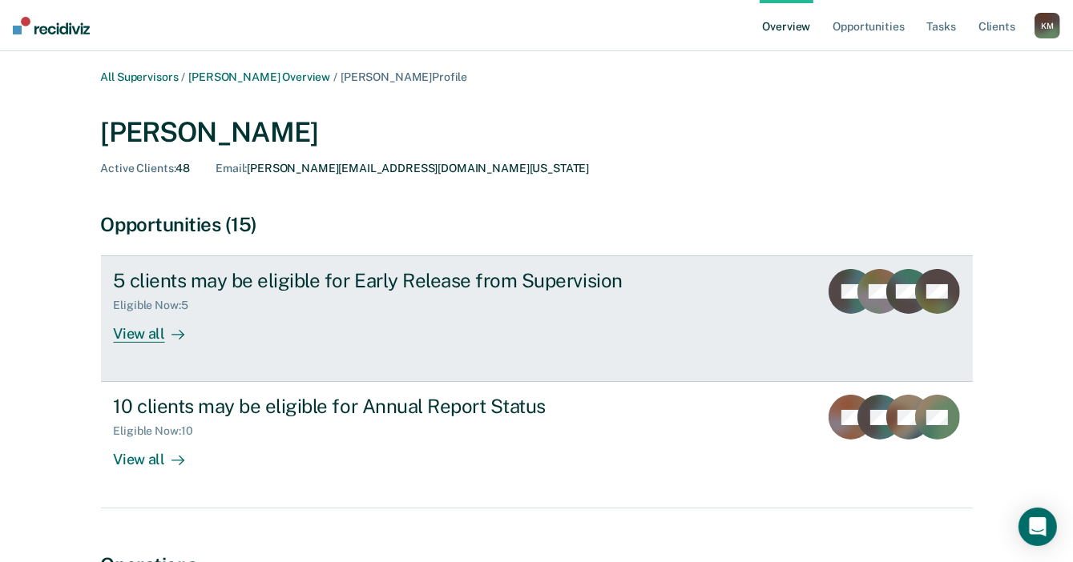
click at [151, 336] on div "View all" at bounding box center [159, 327] width 90 height 31
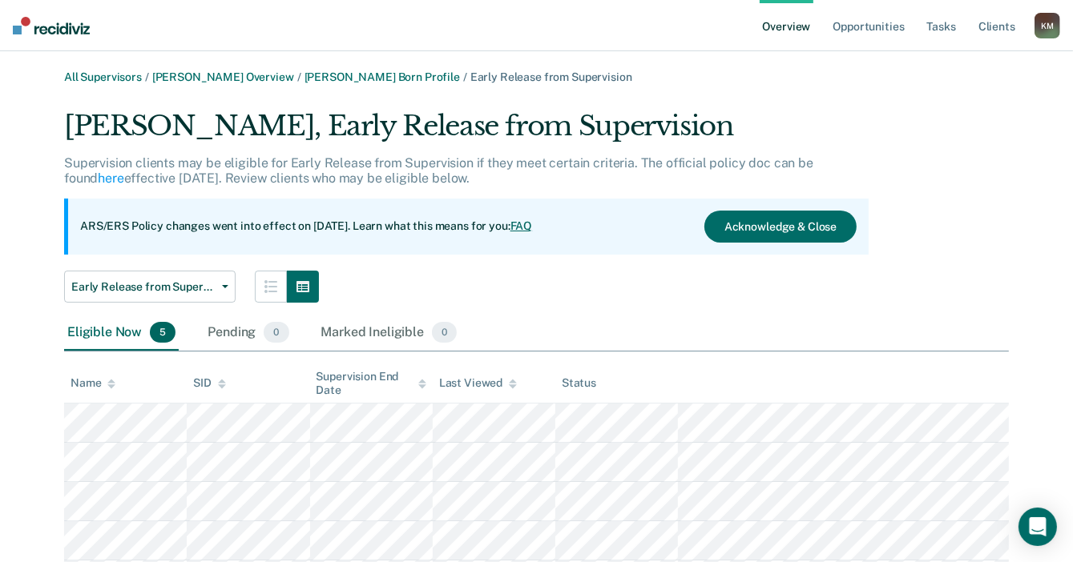
scroll to position [87, 0]
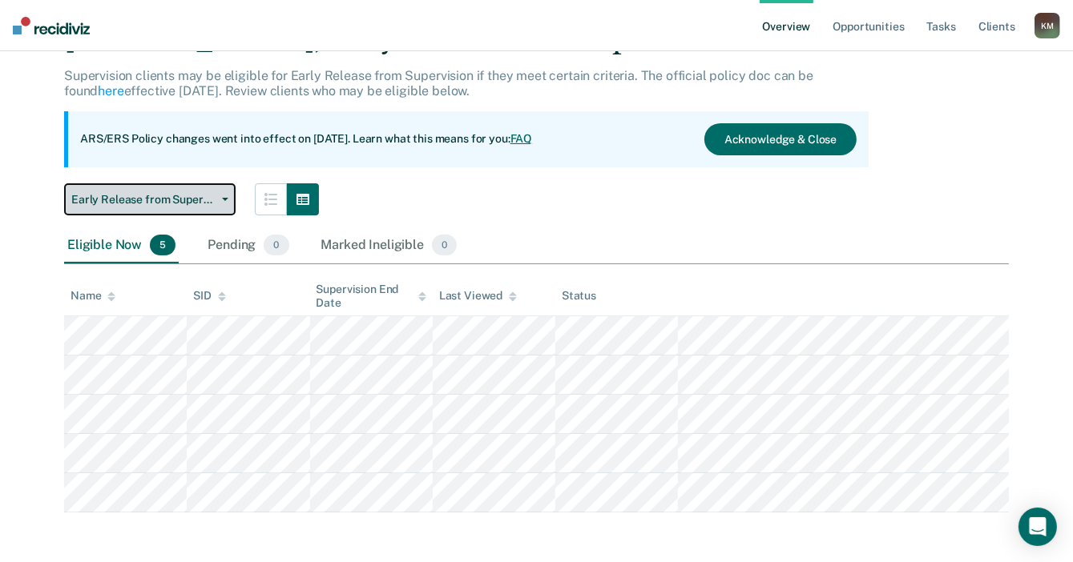
drag, startPoint x: 205, startPoint y: 203, endPoint x: 211, endPoint y: 219, distance: 17.0
click at [205, 202] on span "Early Release from Supervision" at bounding box center [143, 200] width 144 height 14
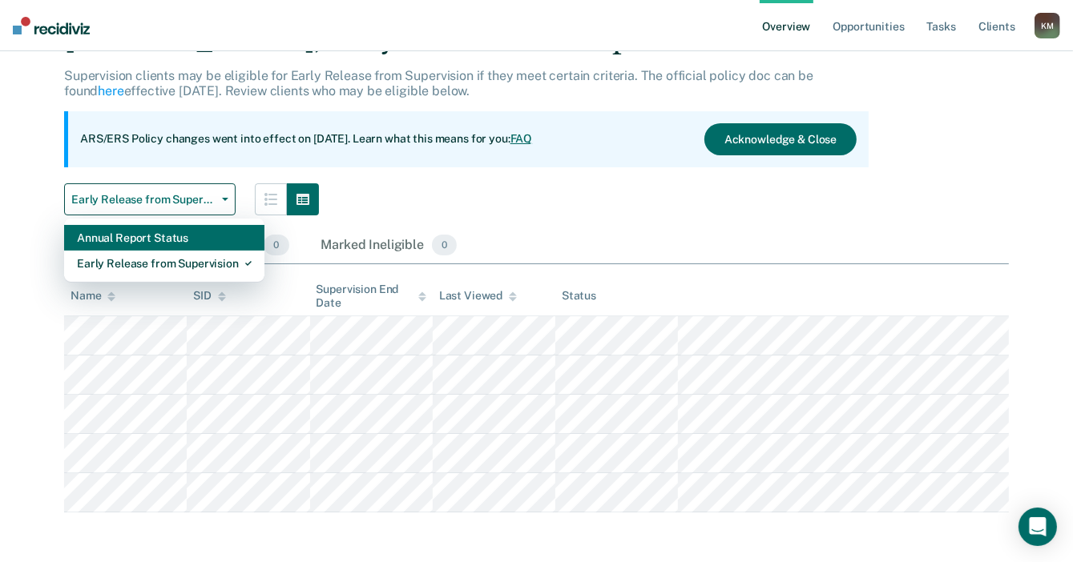
click at [218, 244] on div "Annual Report Status" at bounding box center [164, 238] width 175 height 26
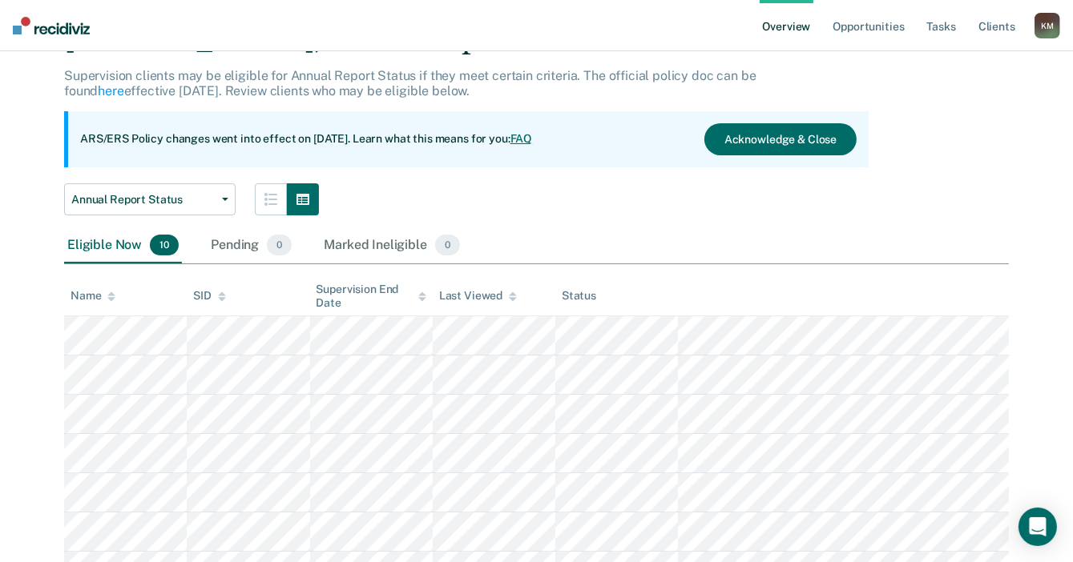
scroll to position [88, 0]
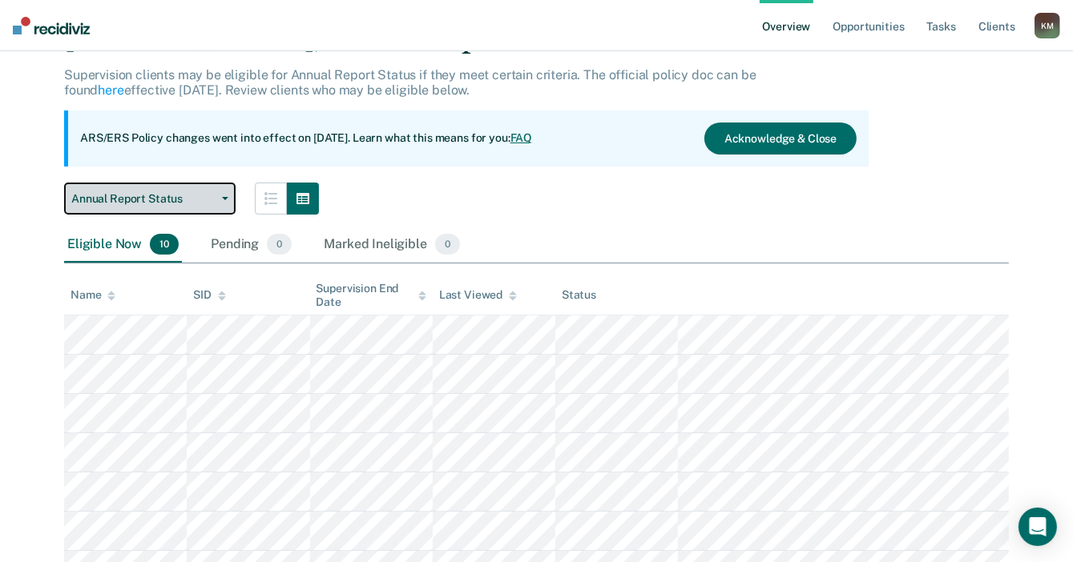
scroll to position [87, 0]
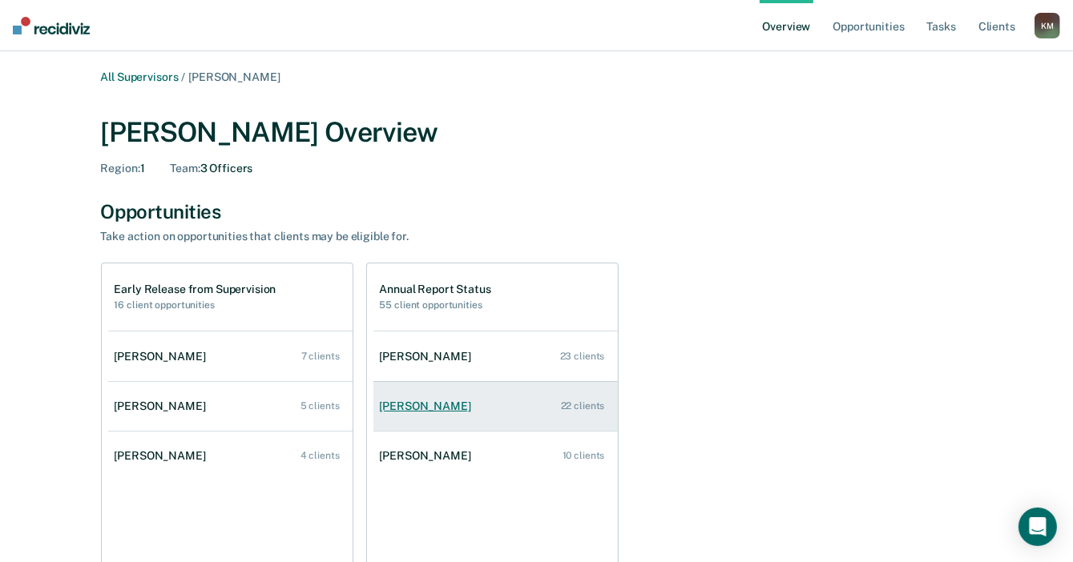
click at [417, 411] on div "Marie Kampire" at bounding box center [429, 407] width 98 height 14
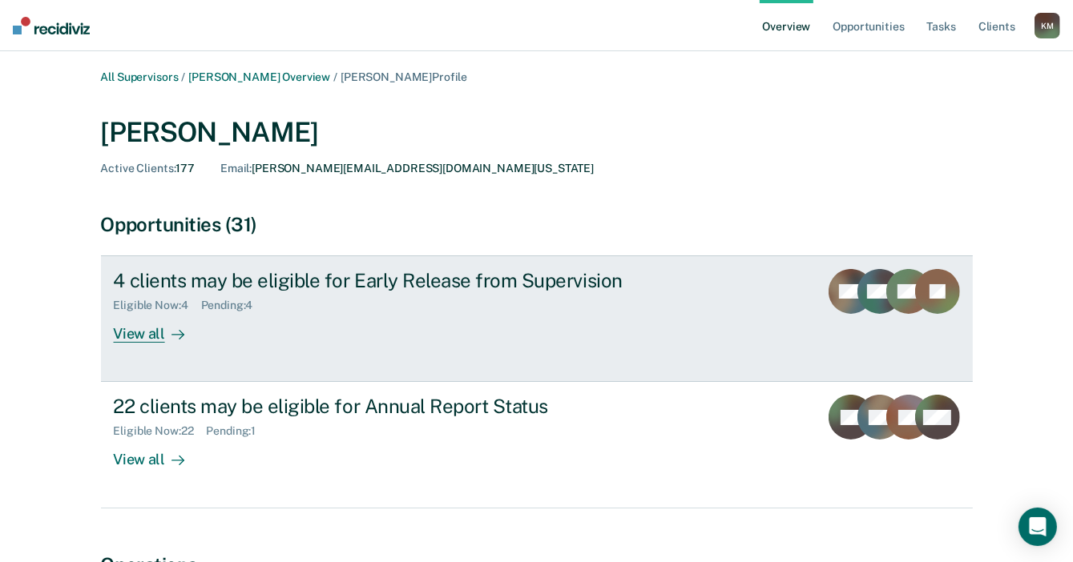
click at [158, 336] on div "View all" at bounding box center [159, 327] width 90 height 31
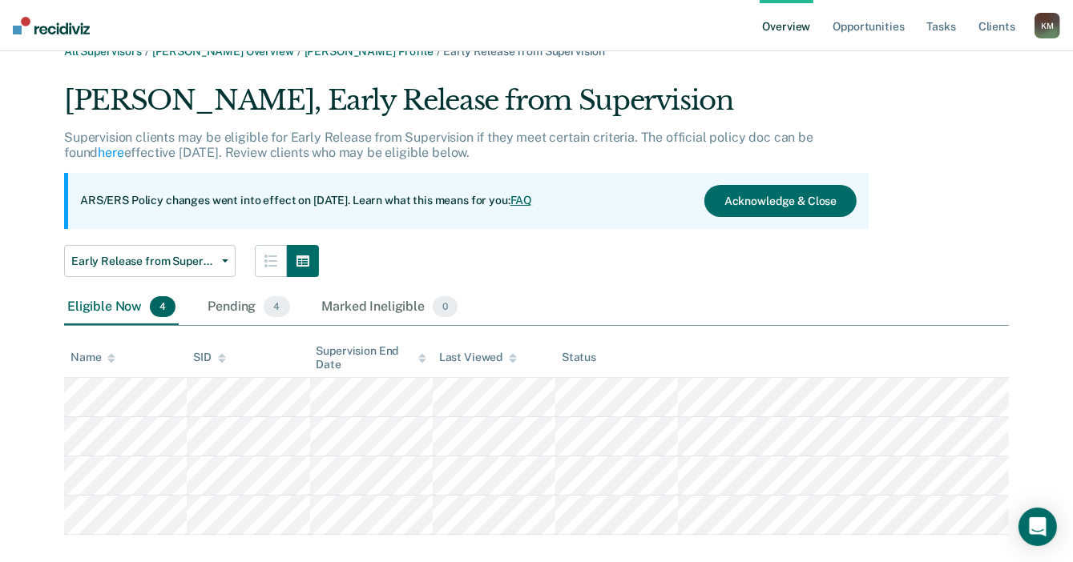
scroll to position [48, 0]
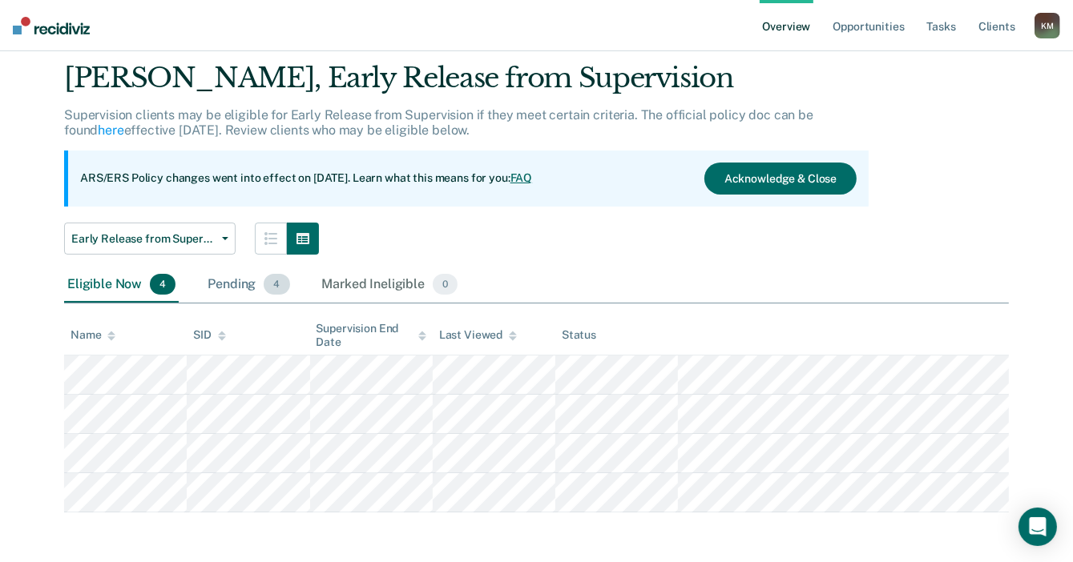
click at [234, 281] on div "Pending 4" at bounding box center [248, 285] width 88 height 35
click at [81, 282] on div "Eligible Now 4" at bounding box center [121, 285] width 115 height 35
click at [118, 236] on span "Early Release from Supervision" at bounding box center [143, 239] width 144 height 14
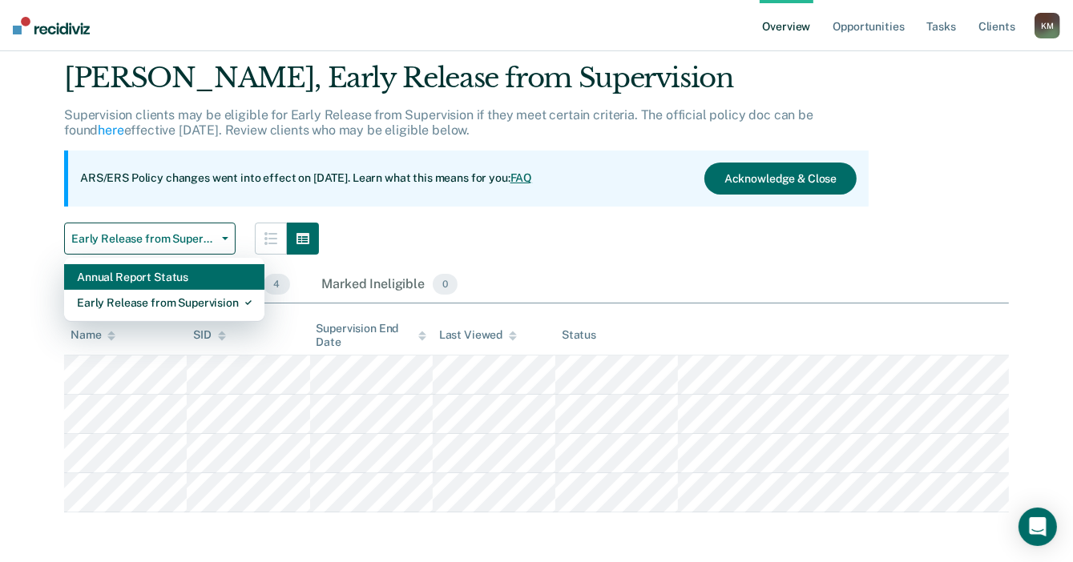
click at [144, 273] on div "Annual Report Status" at bounding box center [164, 277] width 175 height 26
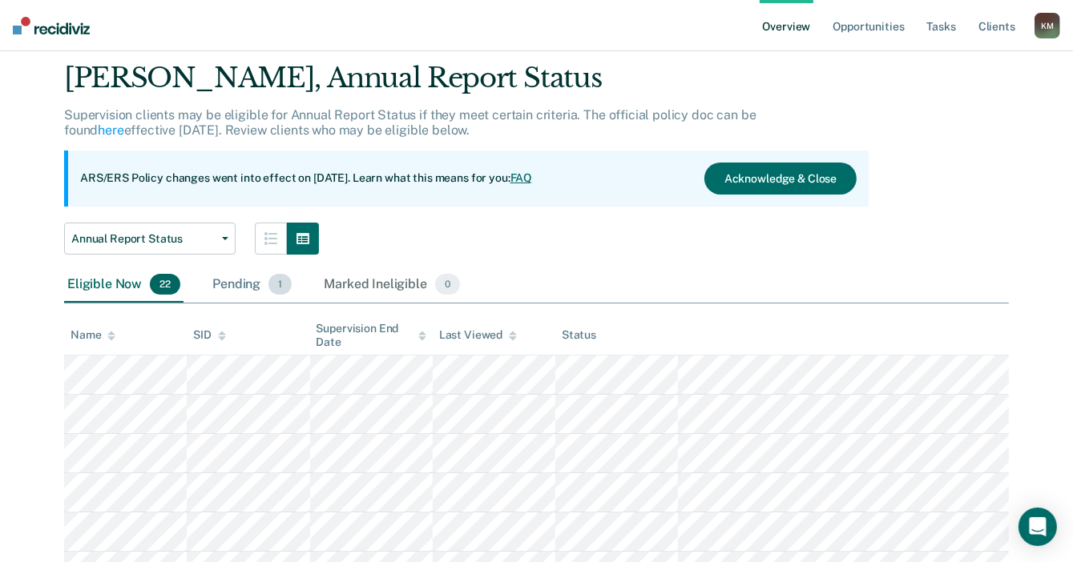
click at [226, 284] on div "Pending 1" at bounding box center [252, 285] width 86 height 35
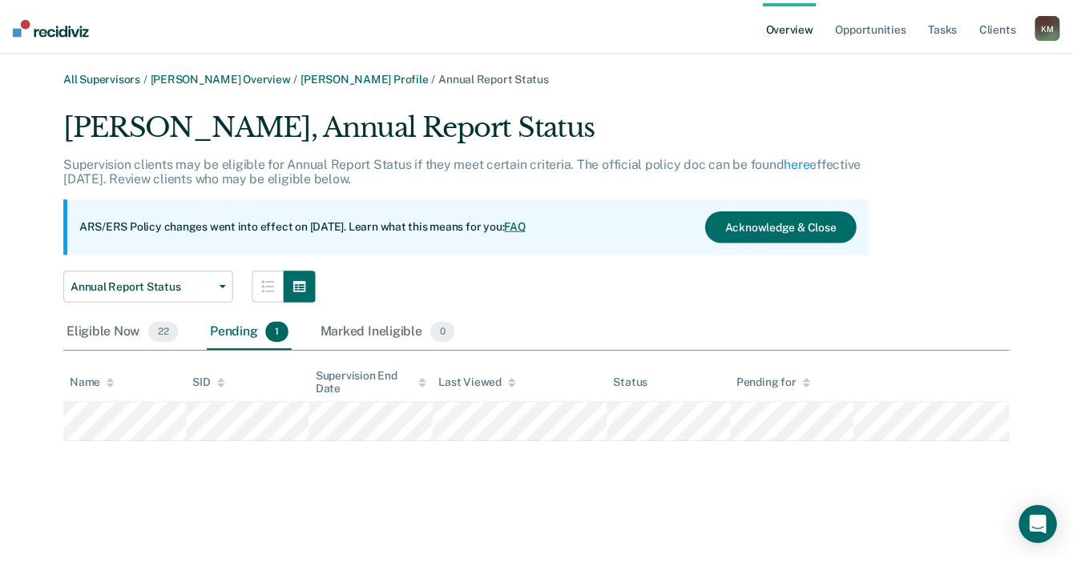
scroll to position [48, 0]
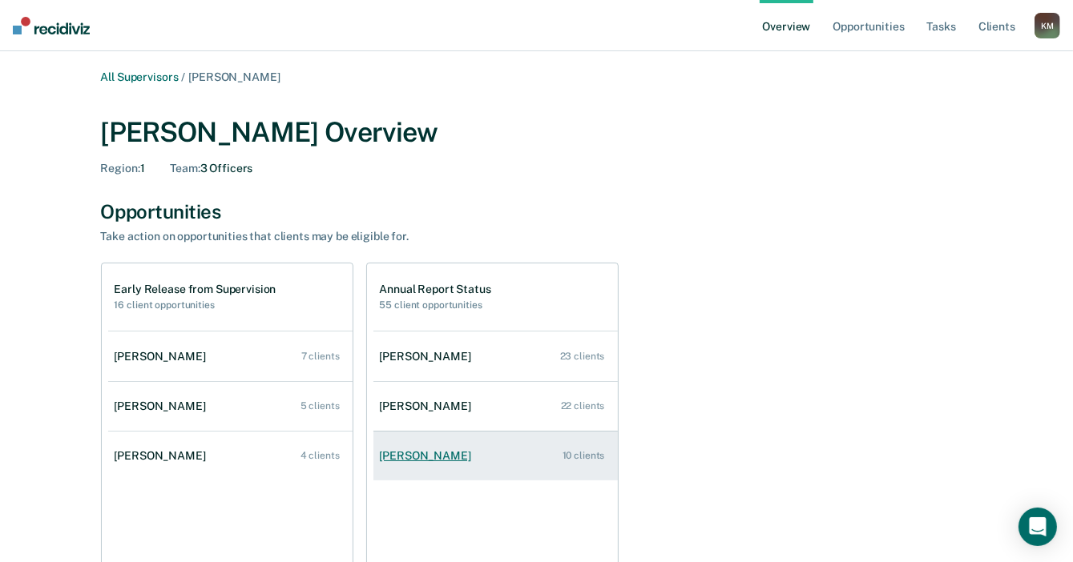
click at [414, 464] on link "Shelley Born 10 clients" at bounding box center [495, 456] width 244 height 46
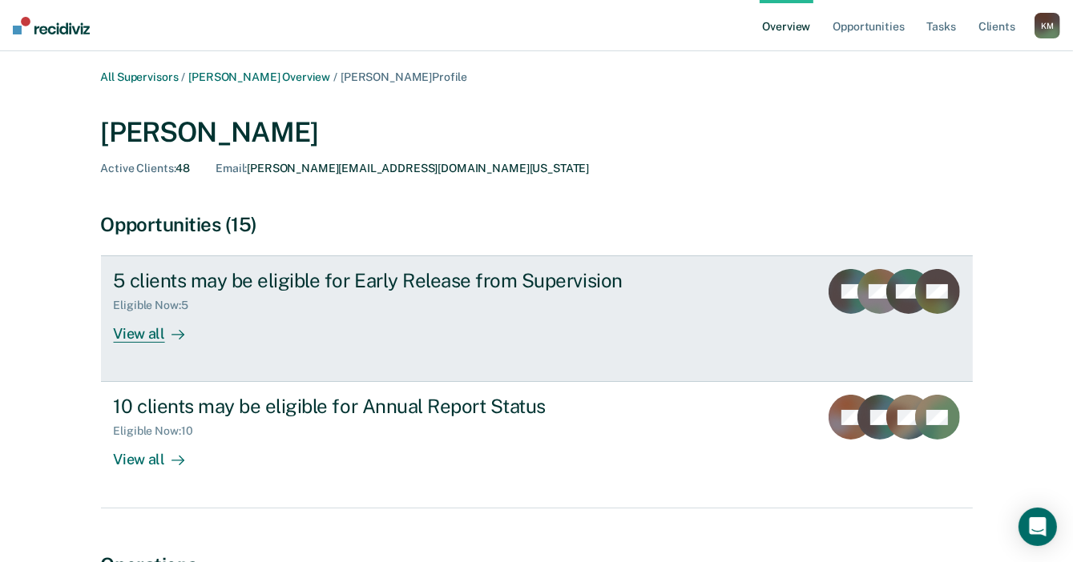
click at [152, 341] on div "View all" at bounding box center [159, 327] width 90 height 31
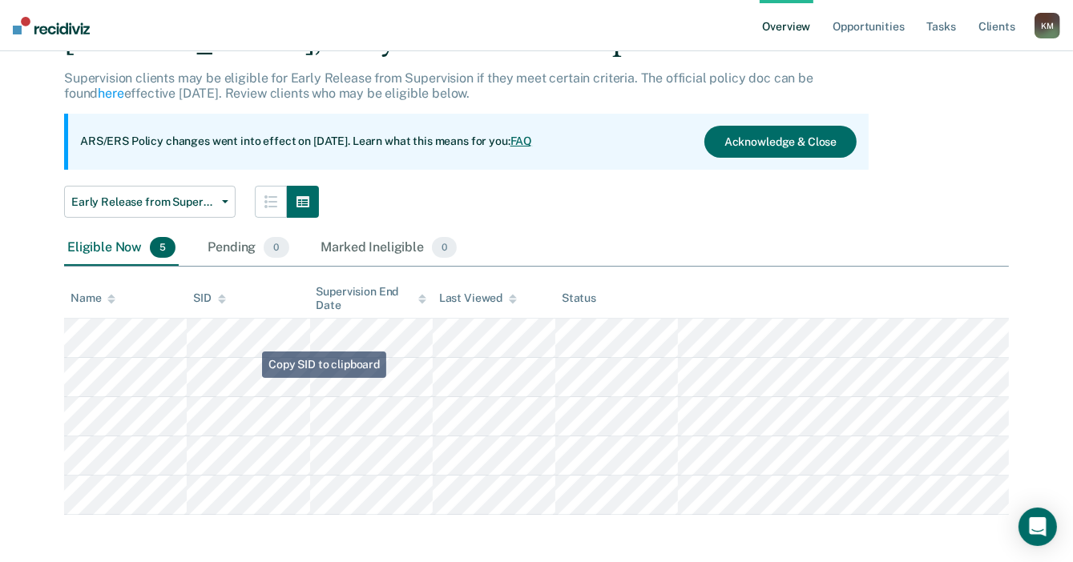
scroll to position [87, 0]
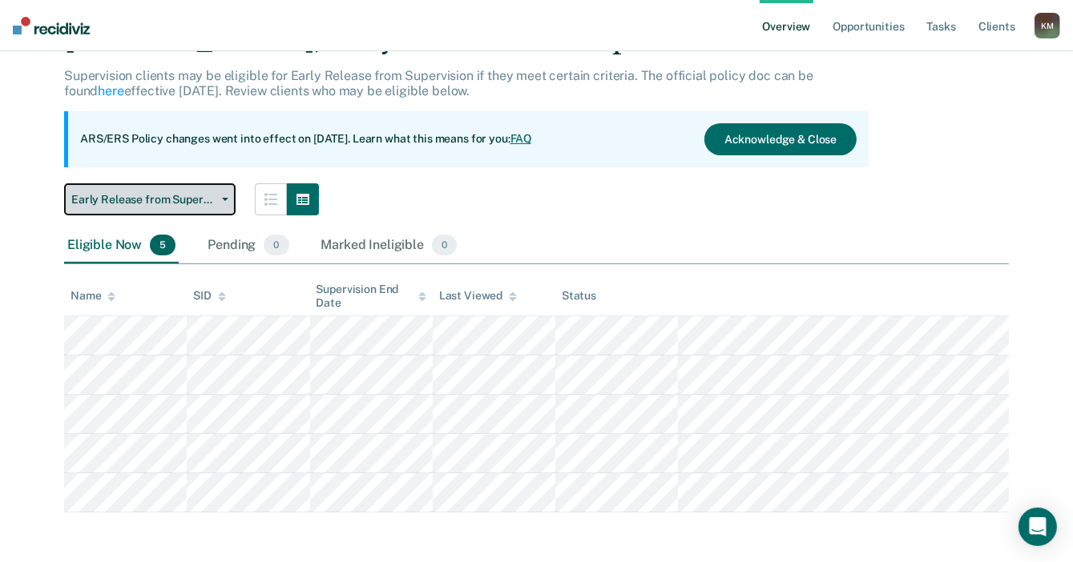
click at [199, 193] on span "Early Release from Supervision" at bounding box center [143, 200] width 144 height 14
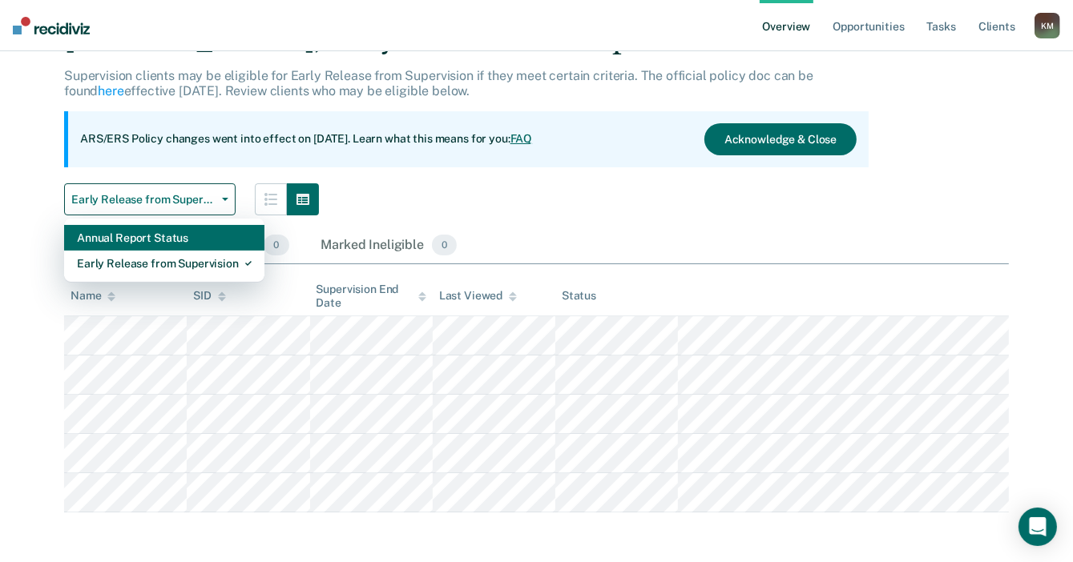
click at [198, 236] on div "Annual Report Status" at bounding box center [164, 238] width 175 height 26
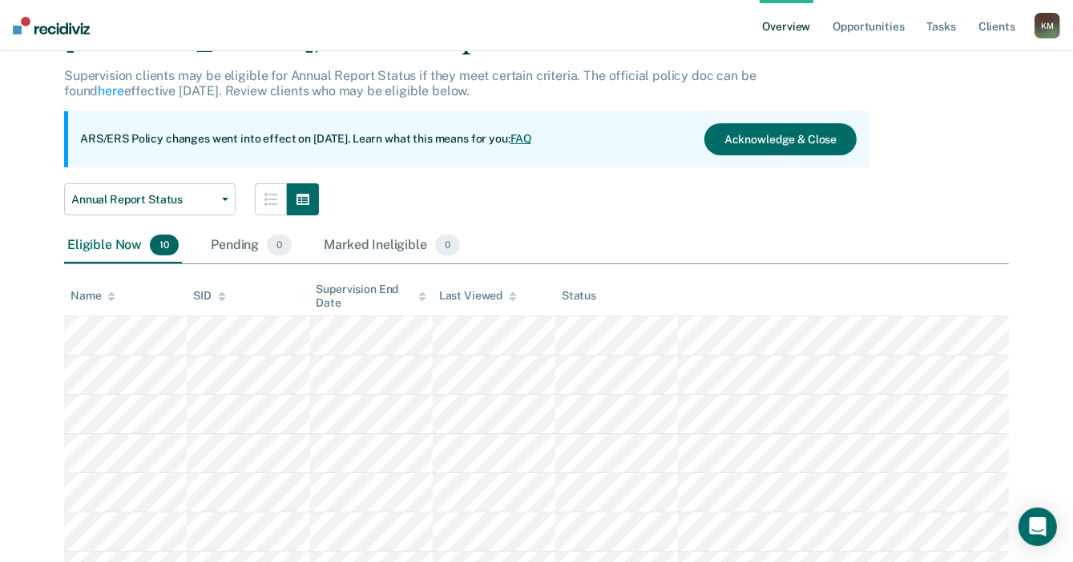
scroll to position [88, 0]
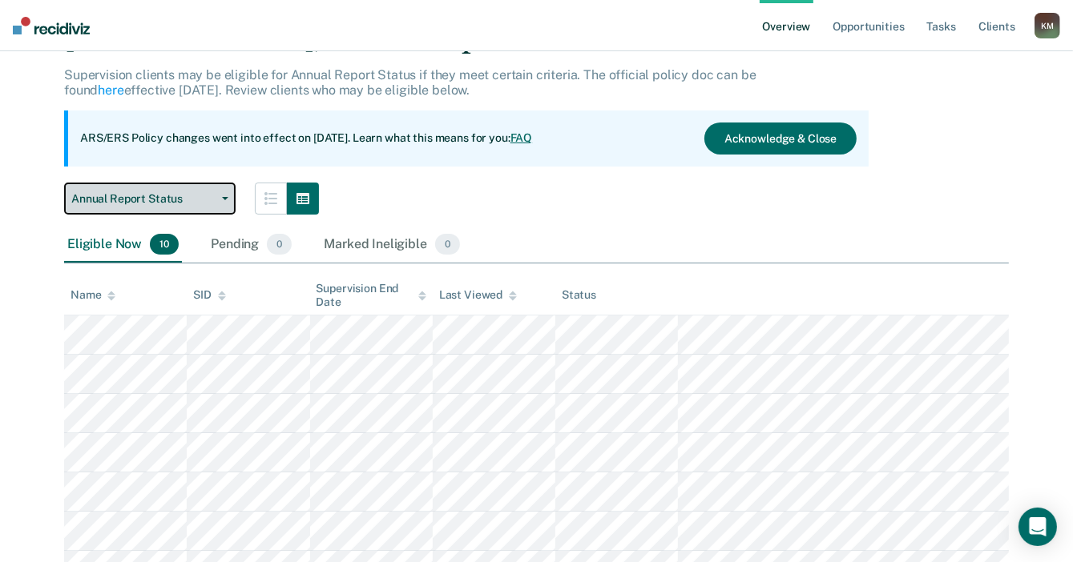
scroll to position [87, 0]
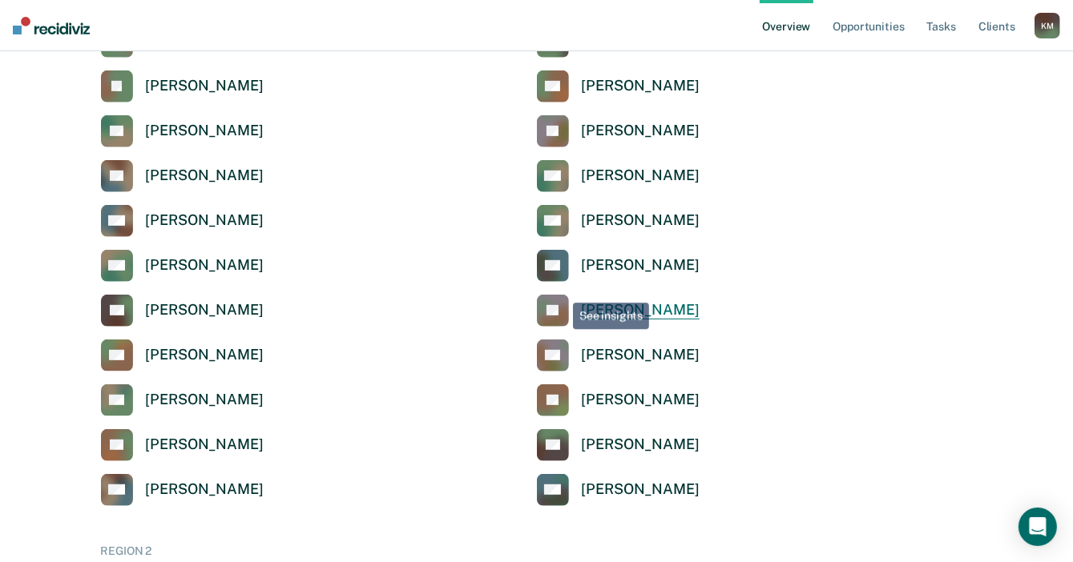
scroll to position [641, 0]
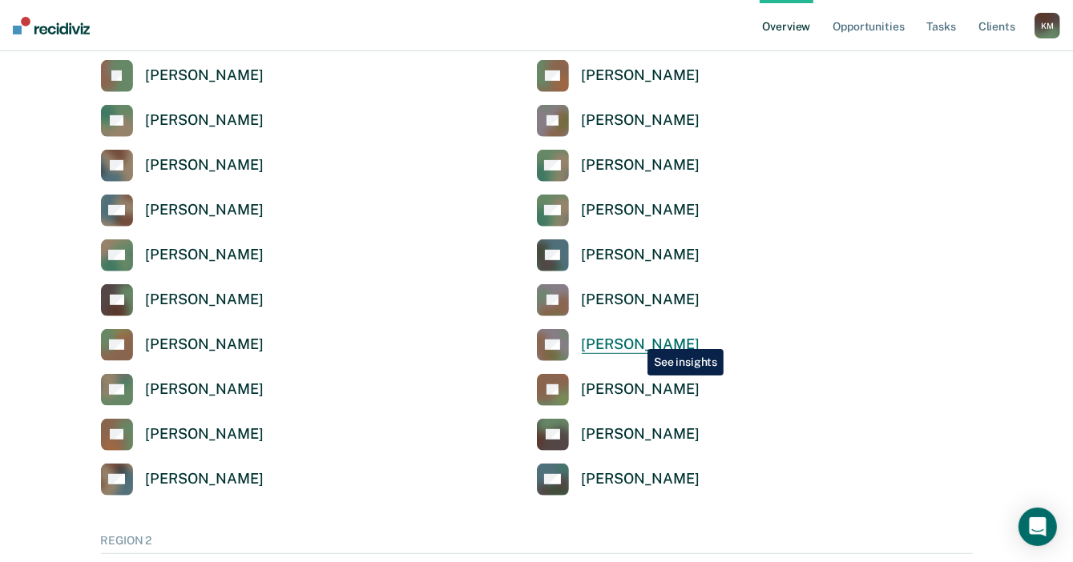
click at [635, 337] on div "[PERSON_NAME]" at bounding box center [641, 345] width 118 height 18
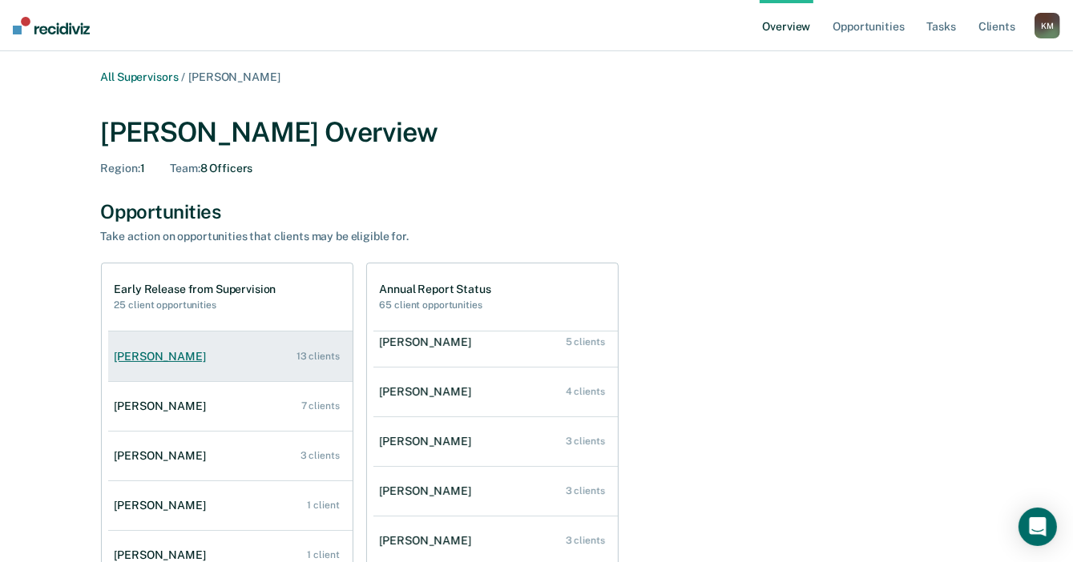
click at [150, 359] on div "Scotty Finley" at bounding box center [164, 357] width 98 height 14
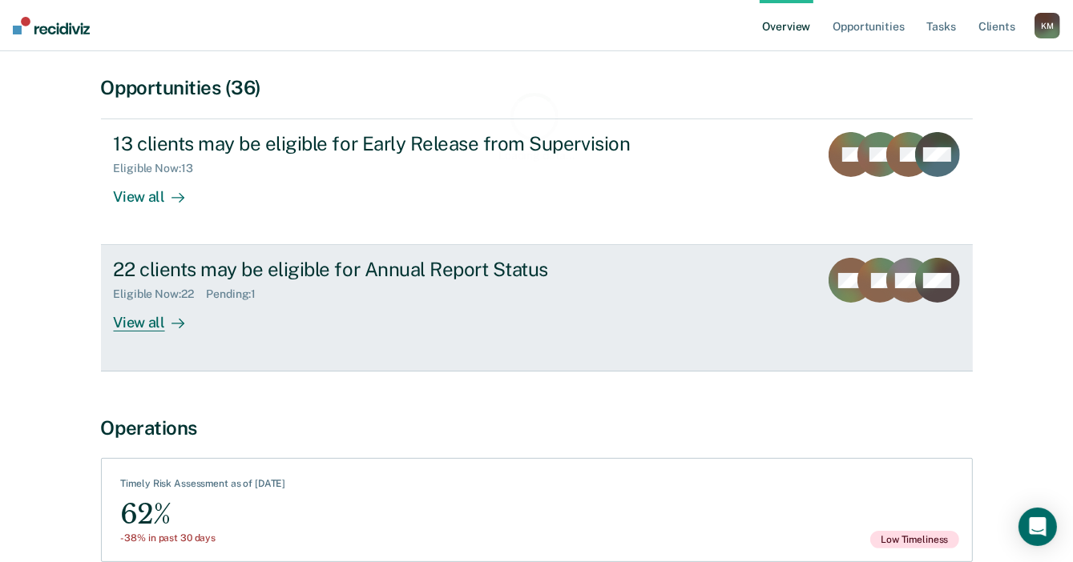
scroll to position [160, 0]
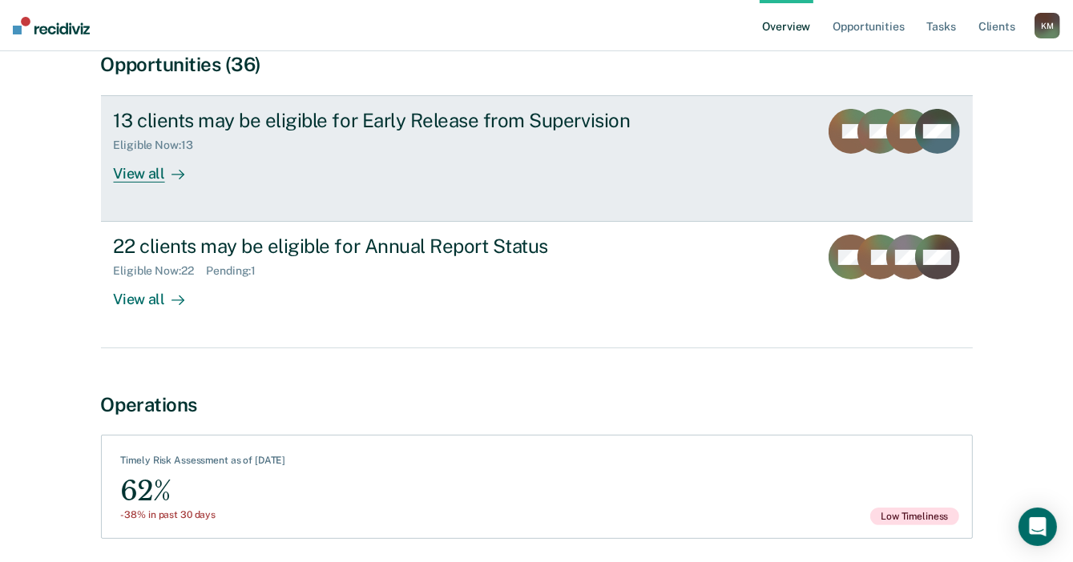
click at [147, 186] on link "13 clients may be eligible for Early Release from Supervision Eligible Now : 13…" at bounding box center [537, 158] width 872 height 127
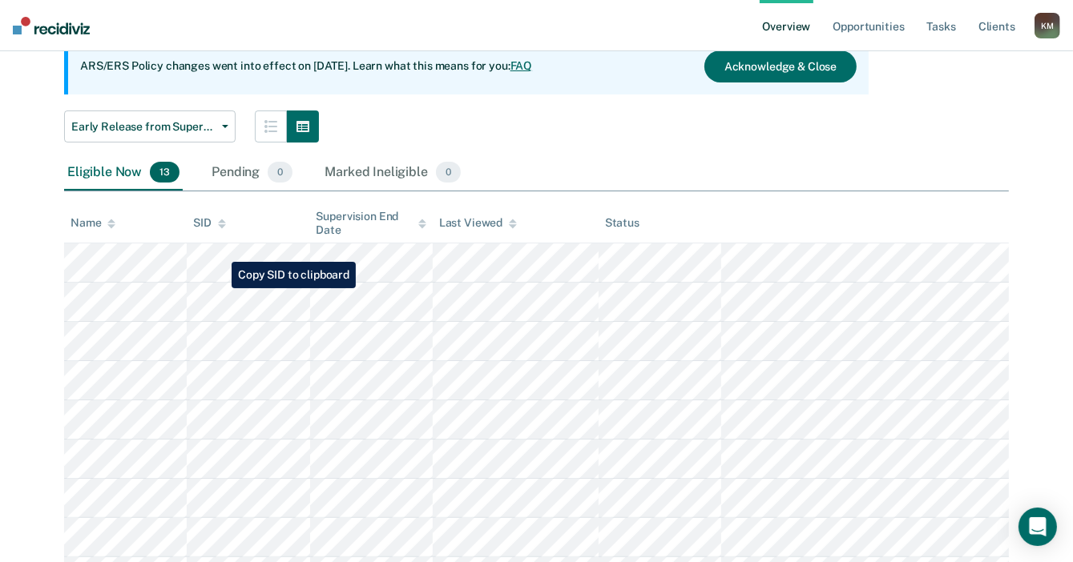
scroll to position [80, 0]
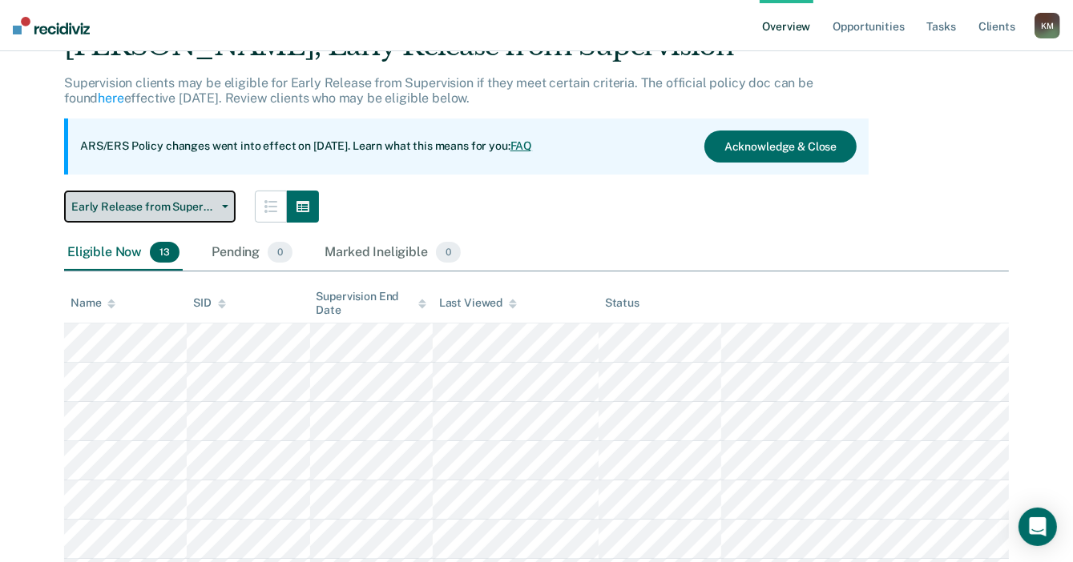
click at [181, 217] on button "Early Release from Supervision" at bounding box center [149, 207] width 171 height 32
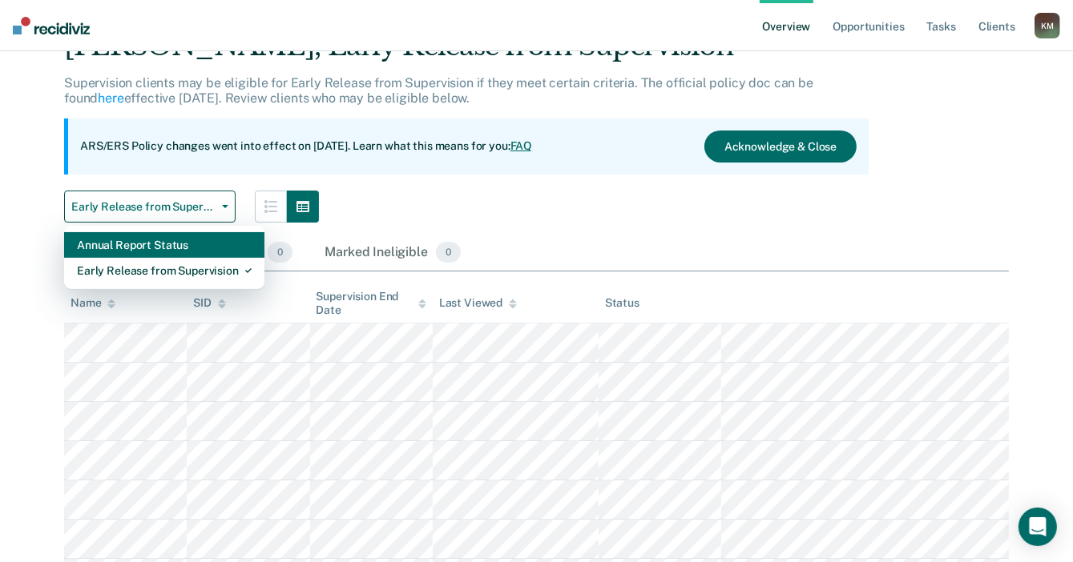
click at [175, 251] on div "Annual Report Status" at bounding box center [164, 245] width 175 height 26
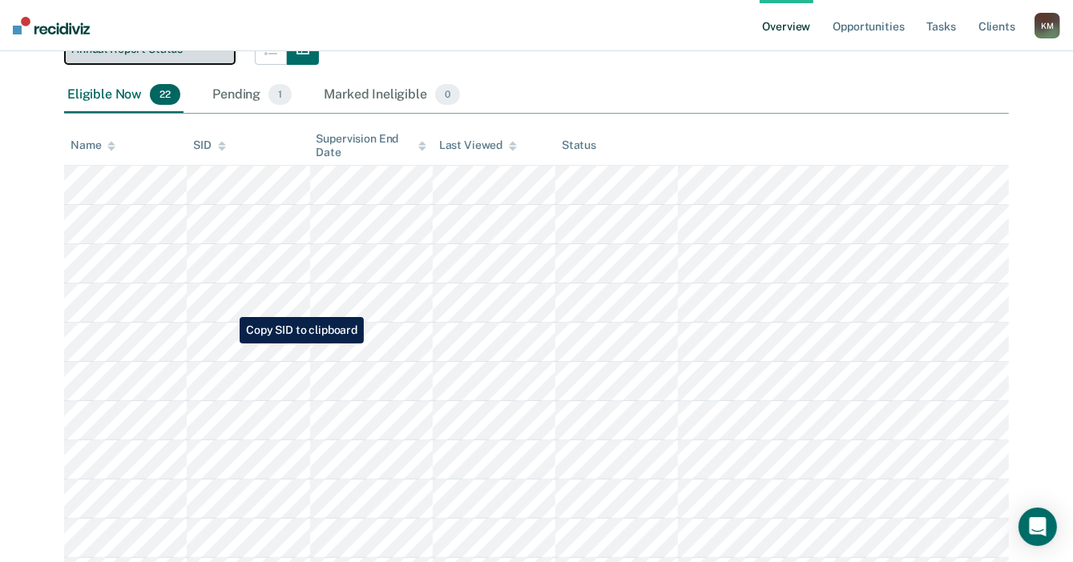
scroll to position [240, 0]
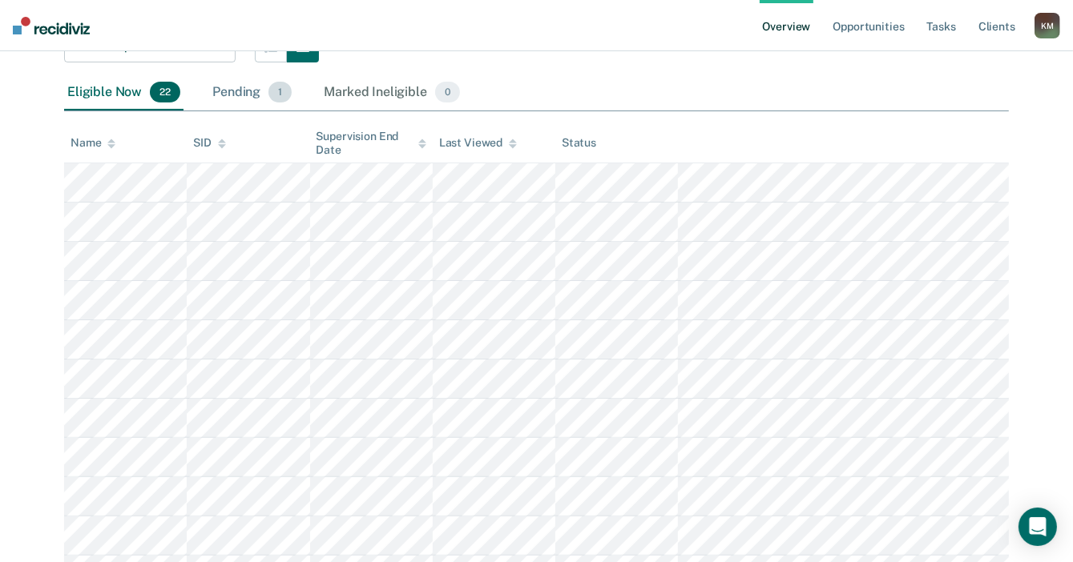
click at [238, 104] on div "Pending 1" at bounding box center [252, 92] width 86 height 35
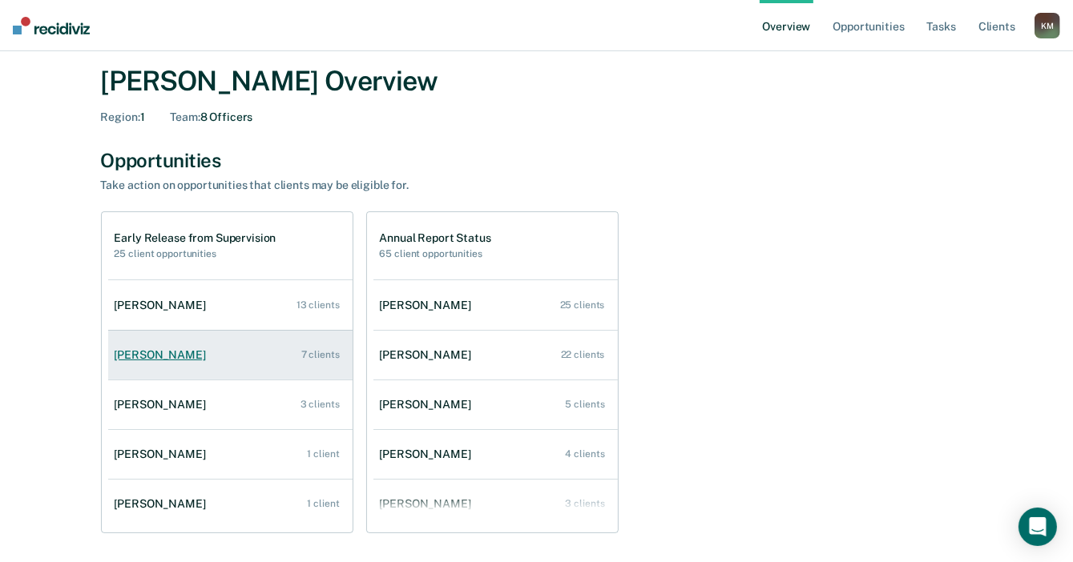
scroll to position [80, 0]
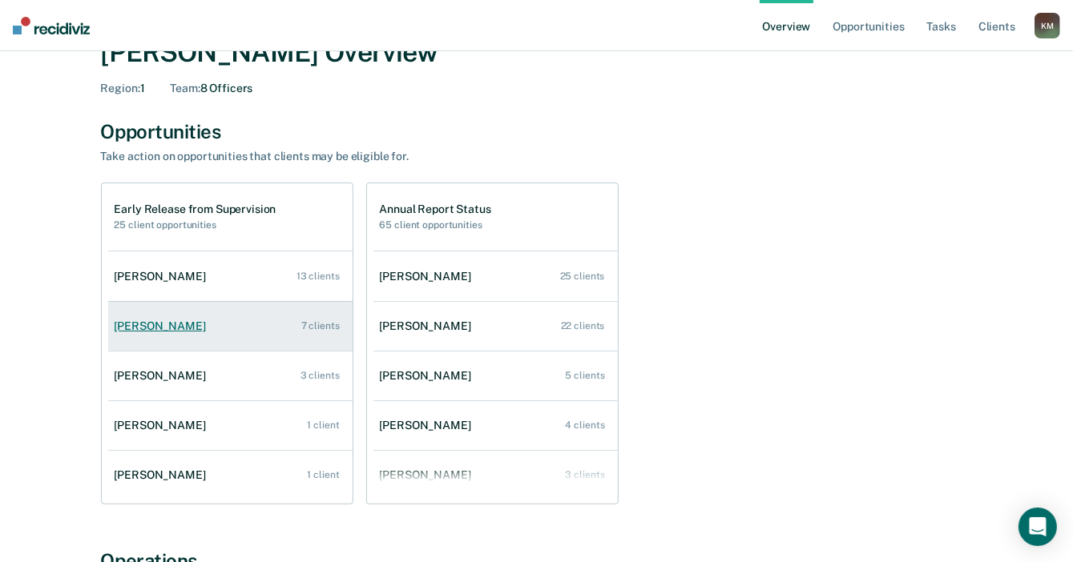
click at [159, 332] on div "Cheyenne Mann" at bounding box center [164, 327] width 98 height 14
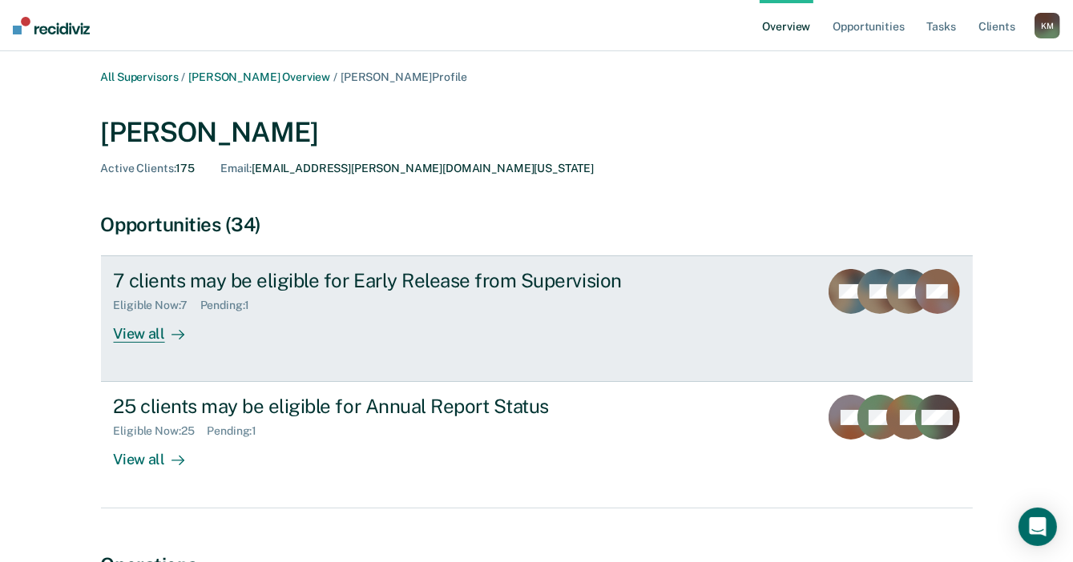
click at [141, 334] on div "View all" at bounding box center [159, 327] width 90 height 31
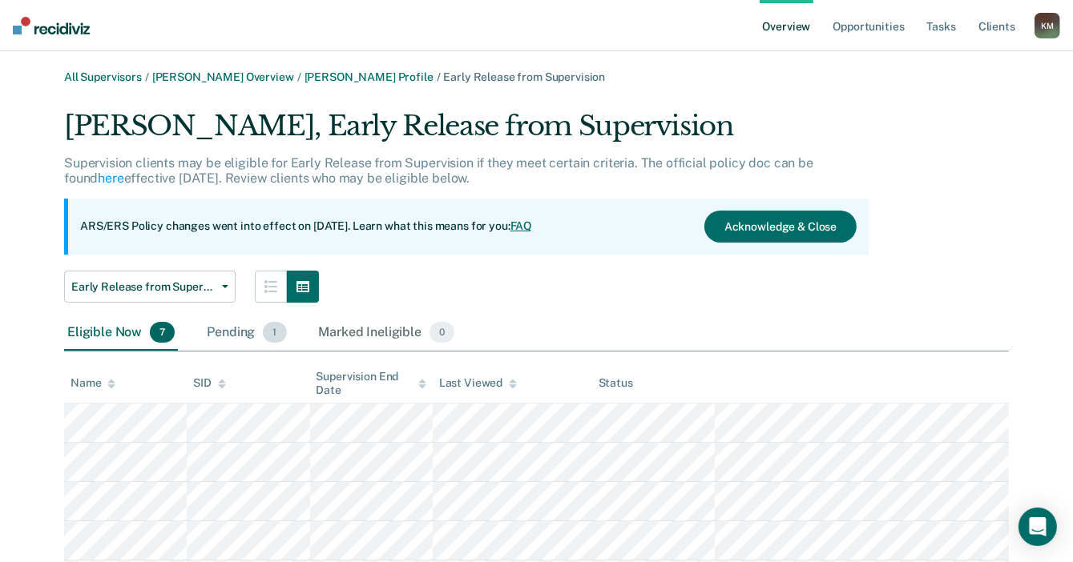
click at [234, 339] on div "Pending 1" at bounding box center [246, 333] width 86 height 35
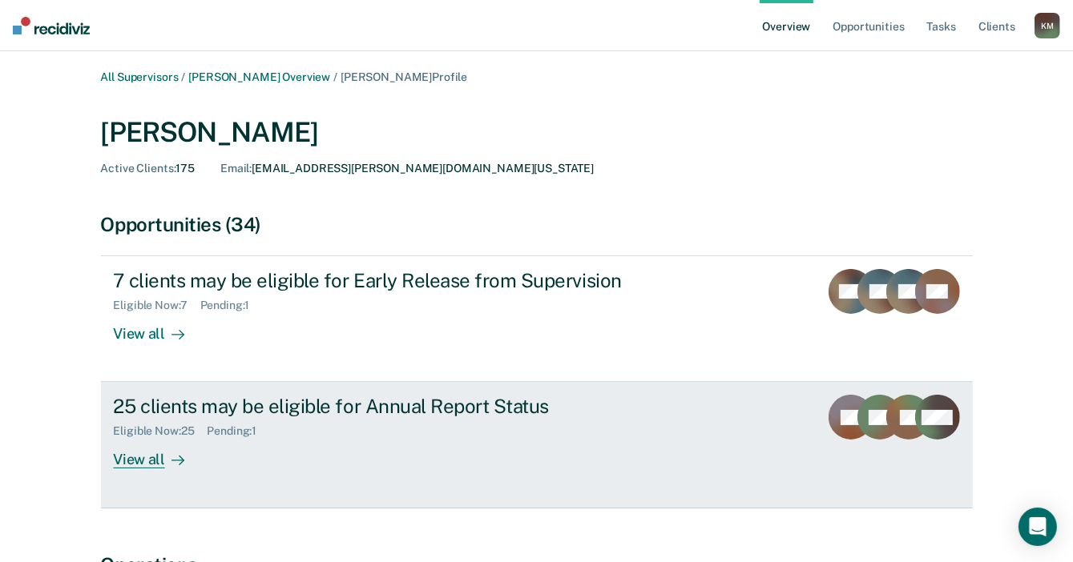
click at [147, 452] on div "View all" at bounding box center [159, 453] width 90 height 31
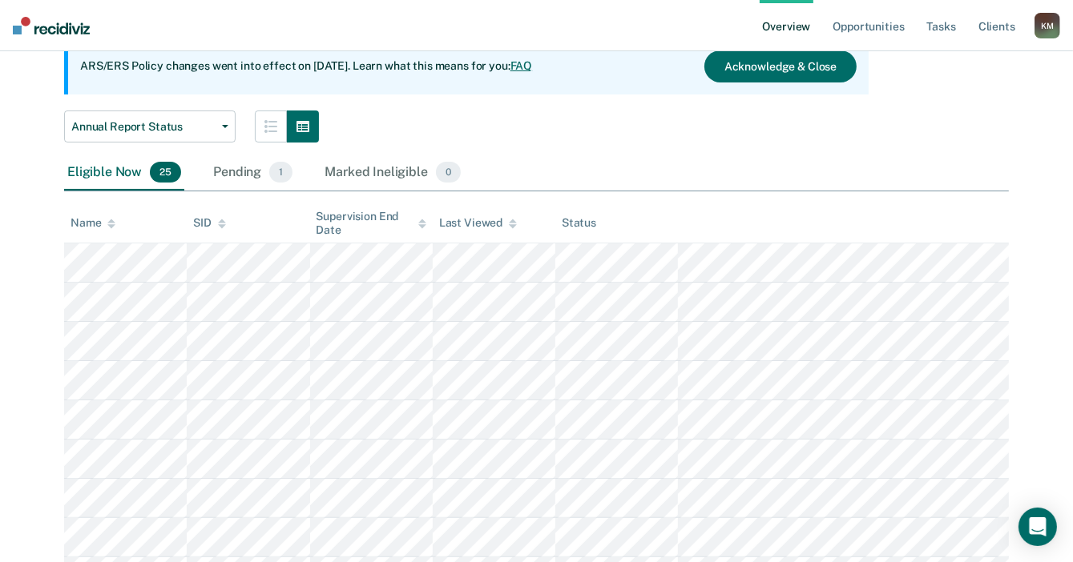
scroll to position [240, 0]
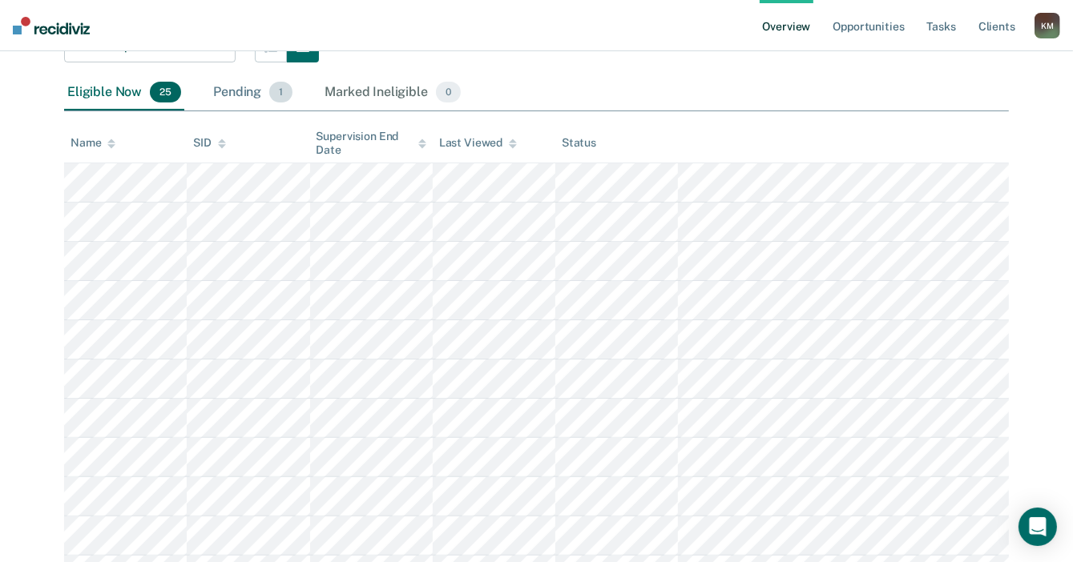
click at [232, 96] on div "Pending 1" at bounding box center [253, 92] width 86 height 35
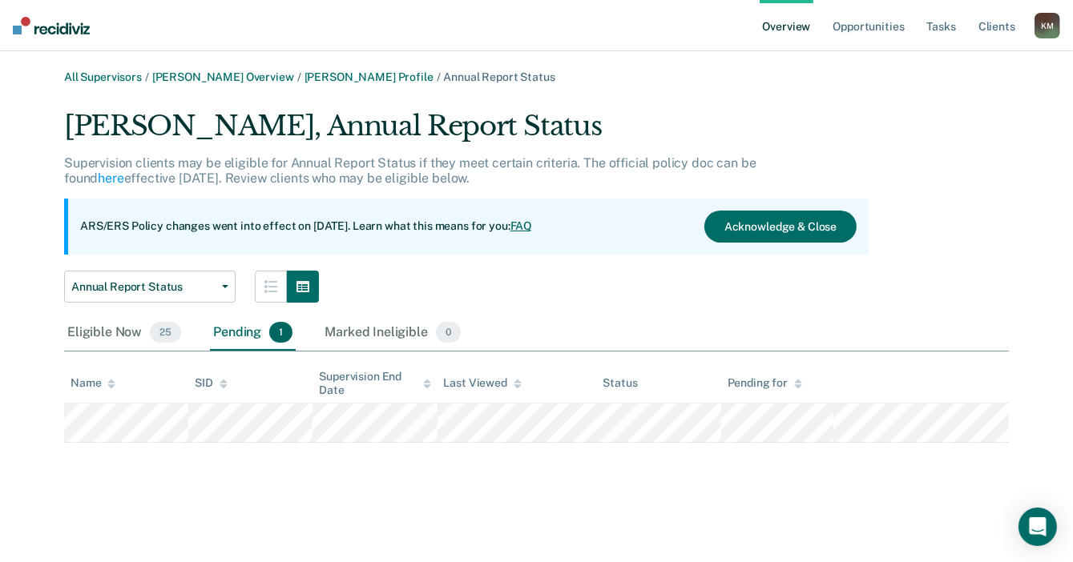
scroll to position [0, 0]
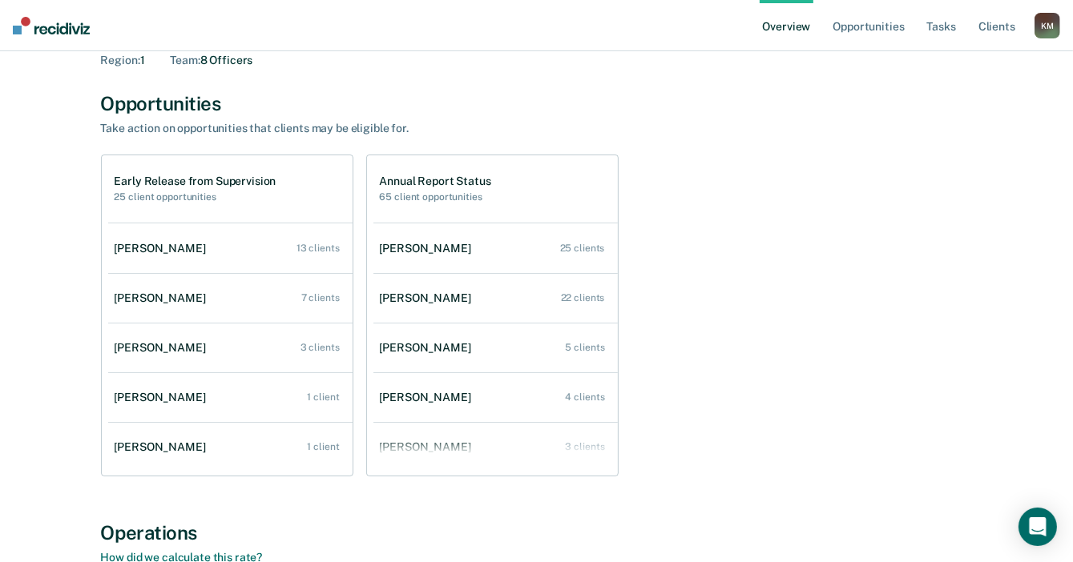
scroll to position [160, 0]
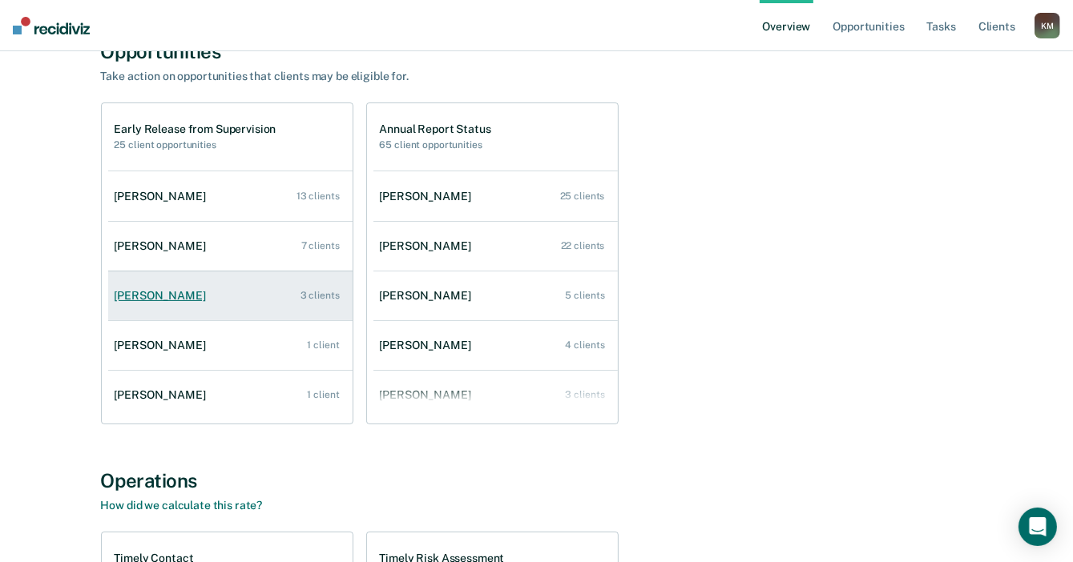
click at [158, 292] on div "Dalton Miller" at bounding box center [164, 296] width 98 height 14
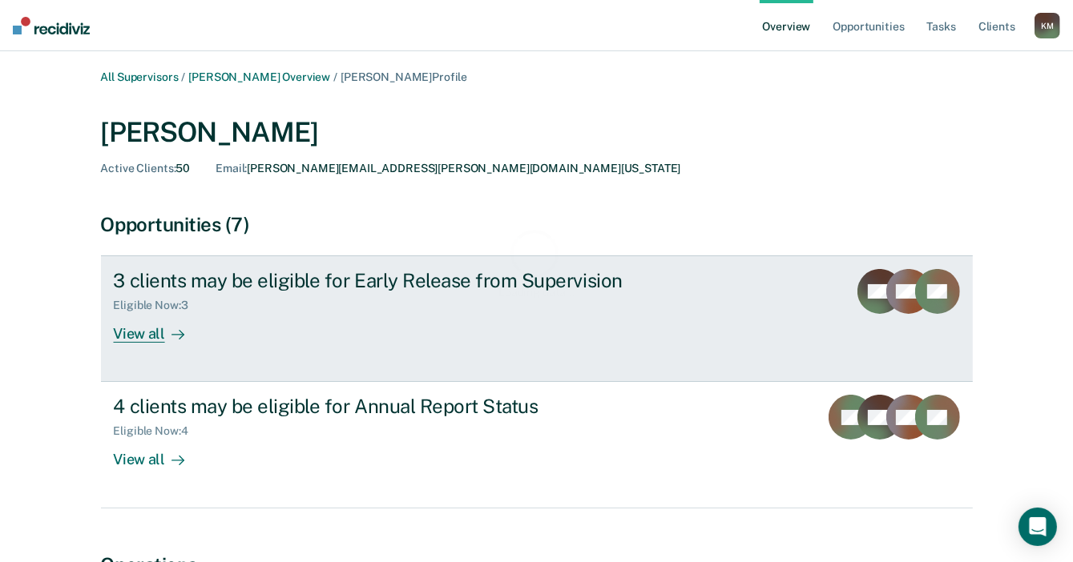
click at [151, 340] on div "View all" at bounding box center [159, 327] width 90 height 31
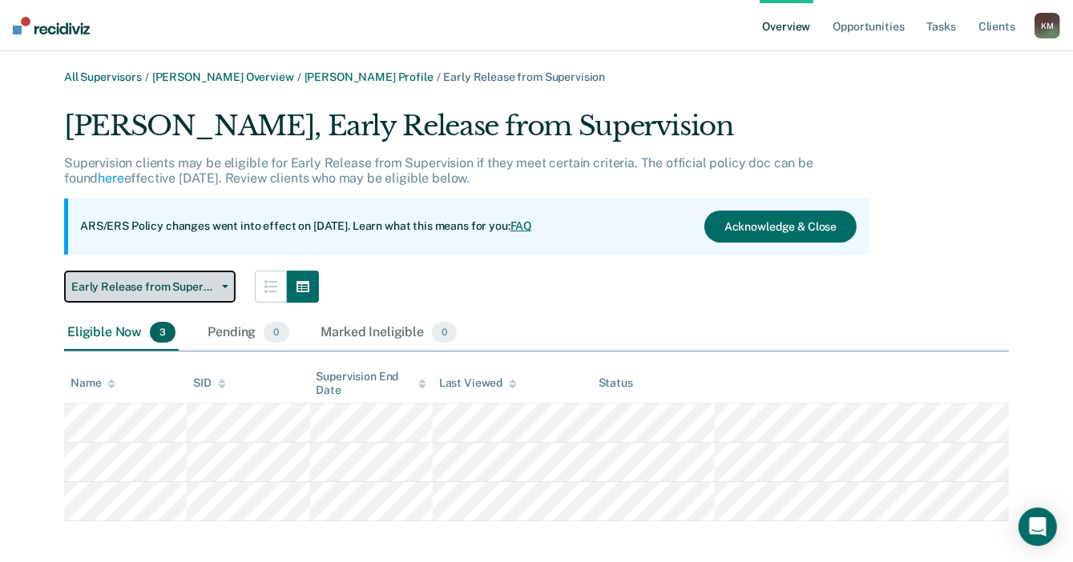
click at [186, 287] on span "Early Release from Supervision" at bounding box center [143, 287] width 144 height 14
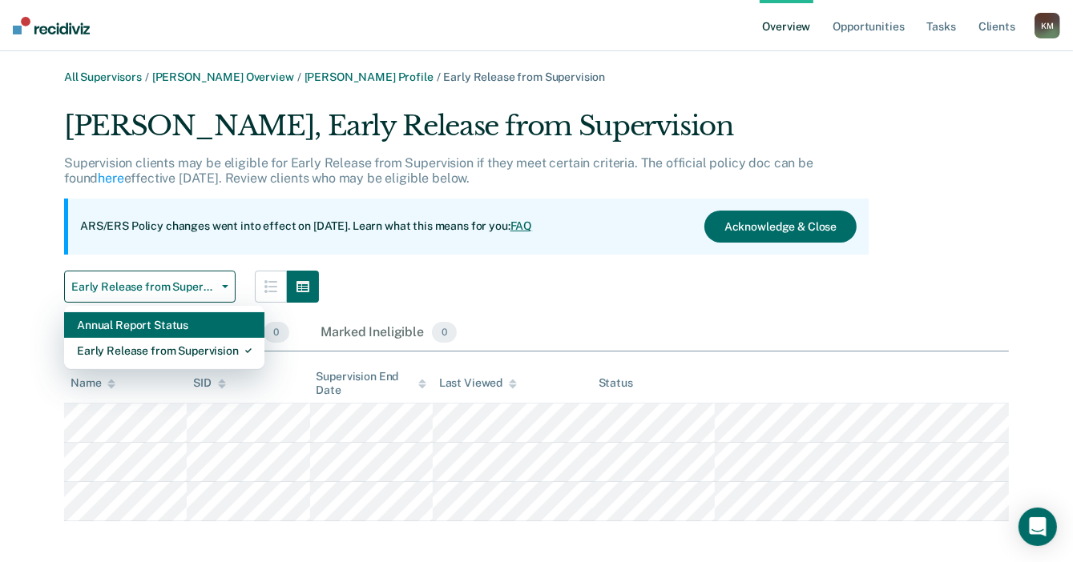
click at [175, 330] on div "Annual Report Status" at bounding box center [164, 325] width 175 height 26
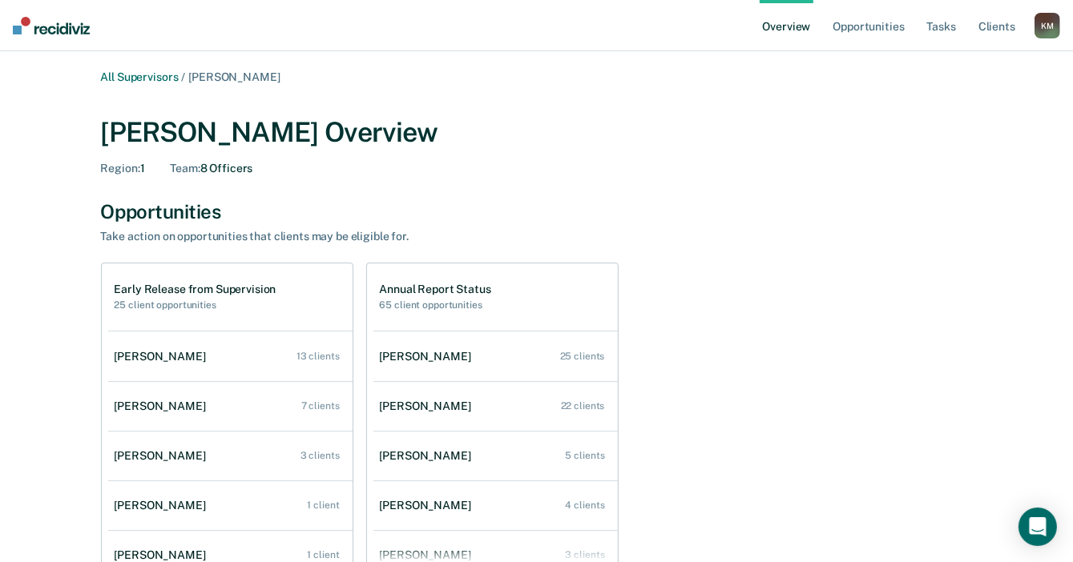
scroll to position [160, 0]
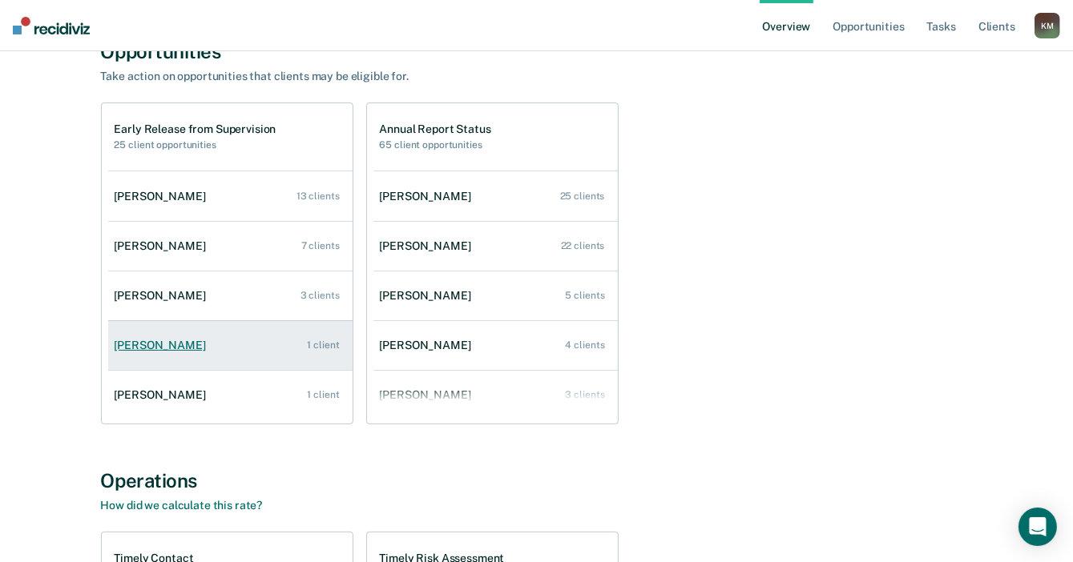
click at [163, 358] on link "Jeana Bright 1 client" at bounding box center [230, 346] width 244 height 46
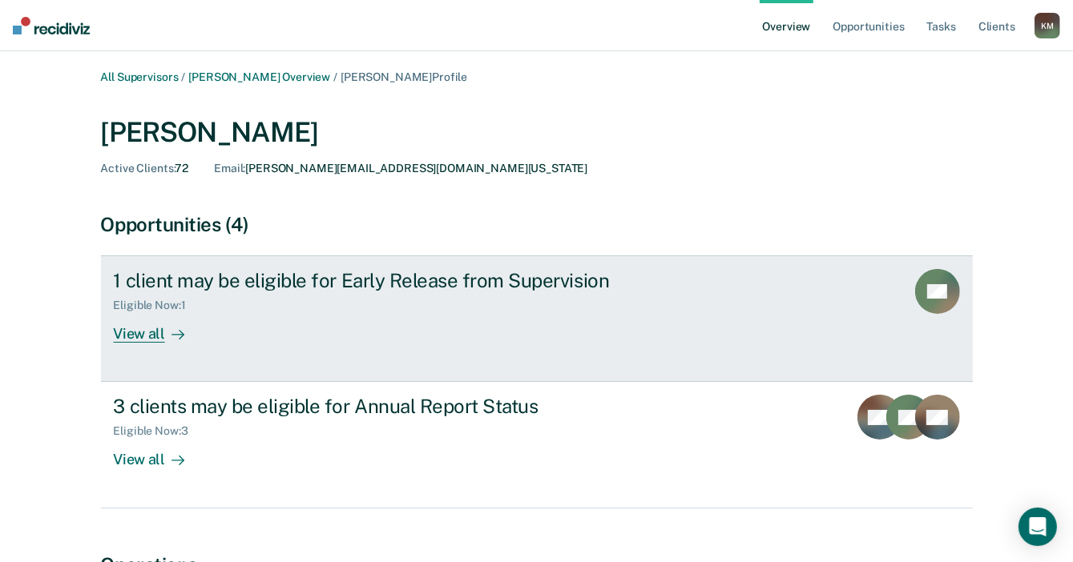
click at [147, 341] on div "View all" at bounding box center [159, 327] width 90 height 31
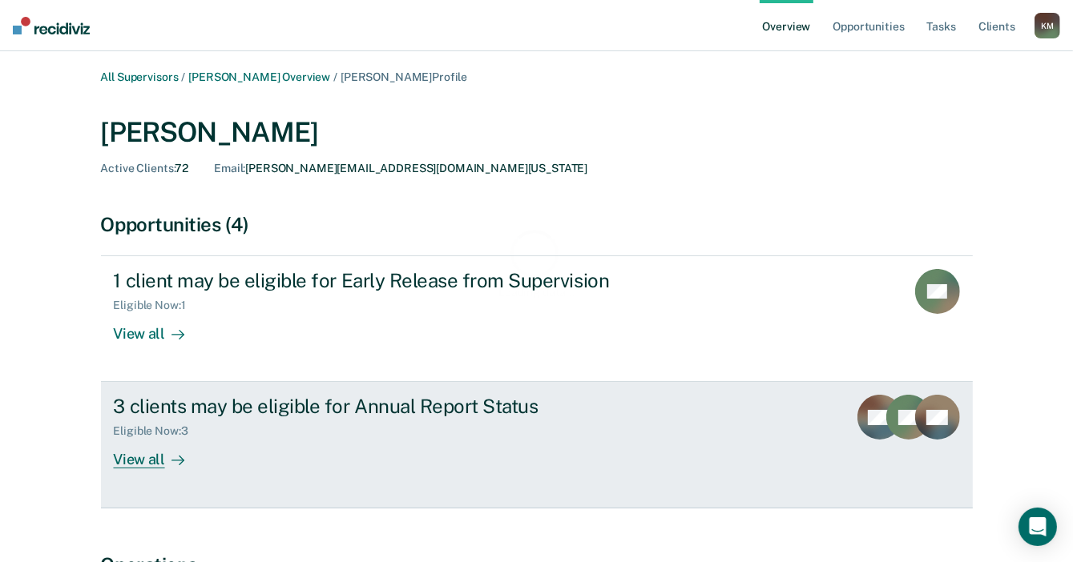
click at [148, 461] on div "View all" at bounding box center [159, 453] width 90 height 31
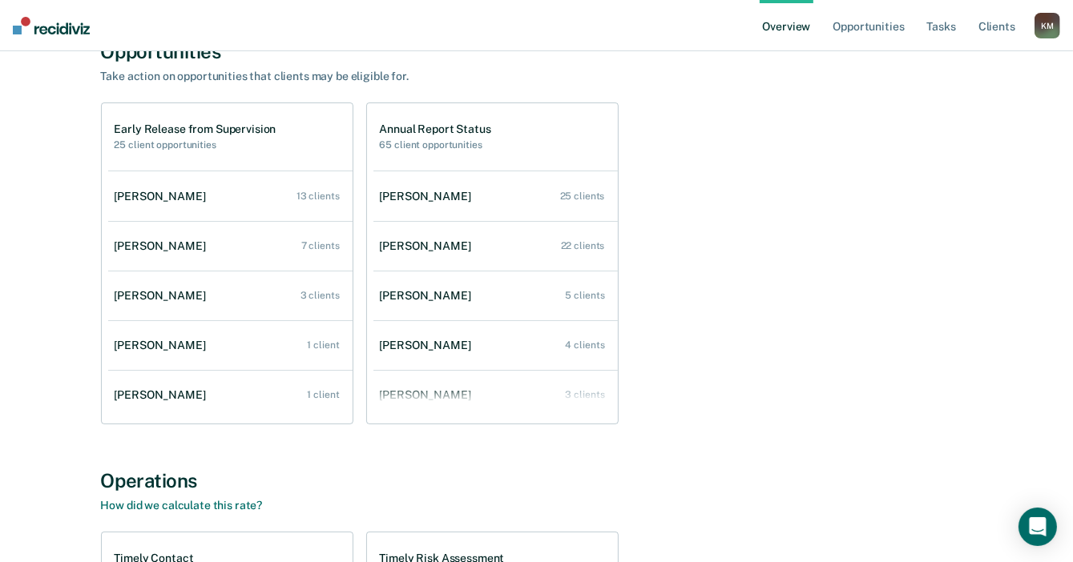
scroll to position [80, 0]
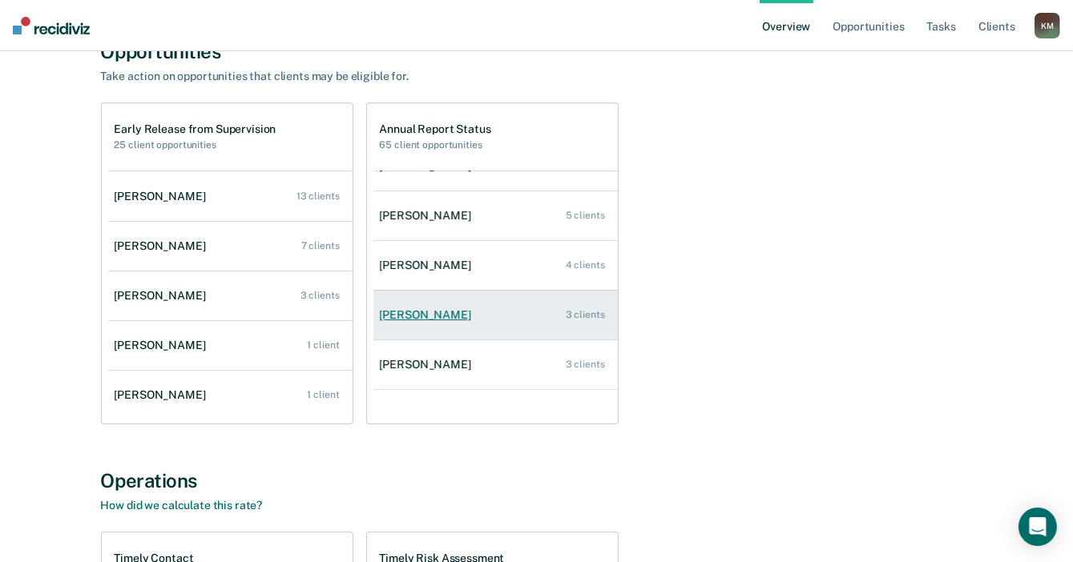
click at [404, 319] on div "Billy Brown" at bounding box center [429, 315] width 98 height 14
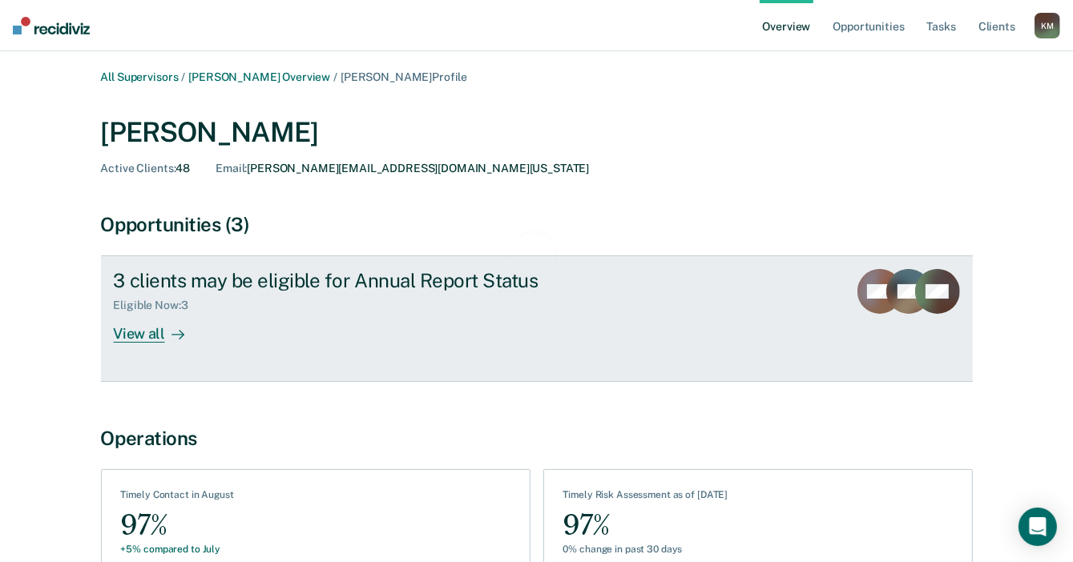
click at [147, 339] on div "View all" at bounding box center [159, 327] width 90 height 31
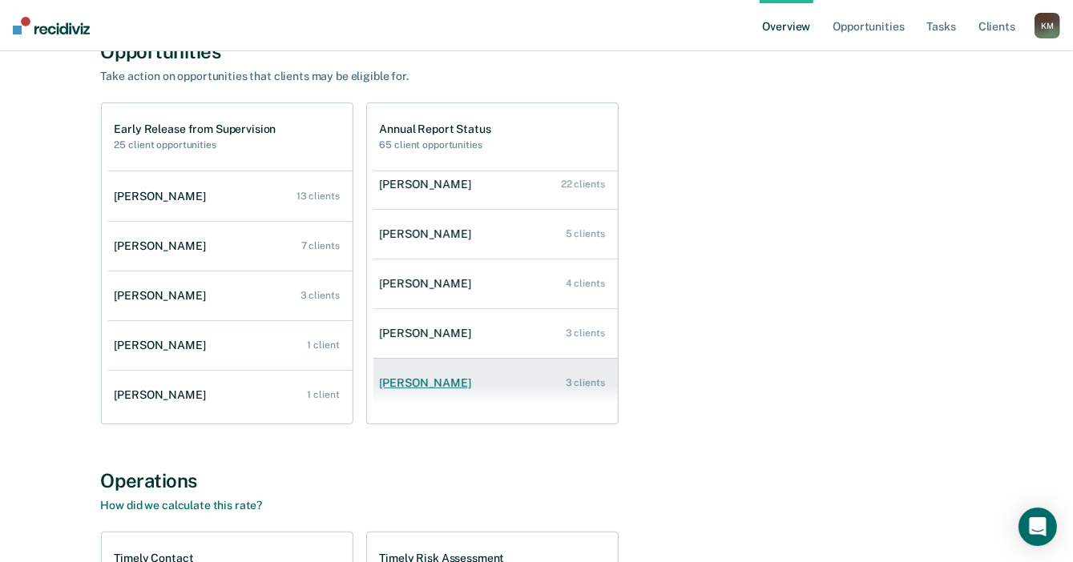
scroll to position [80, 0]
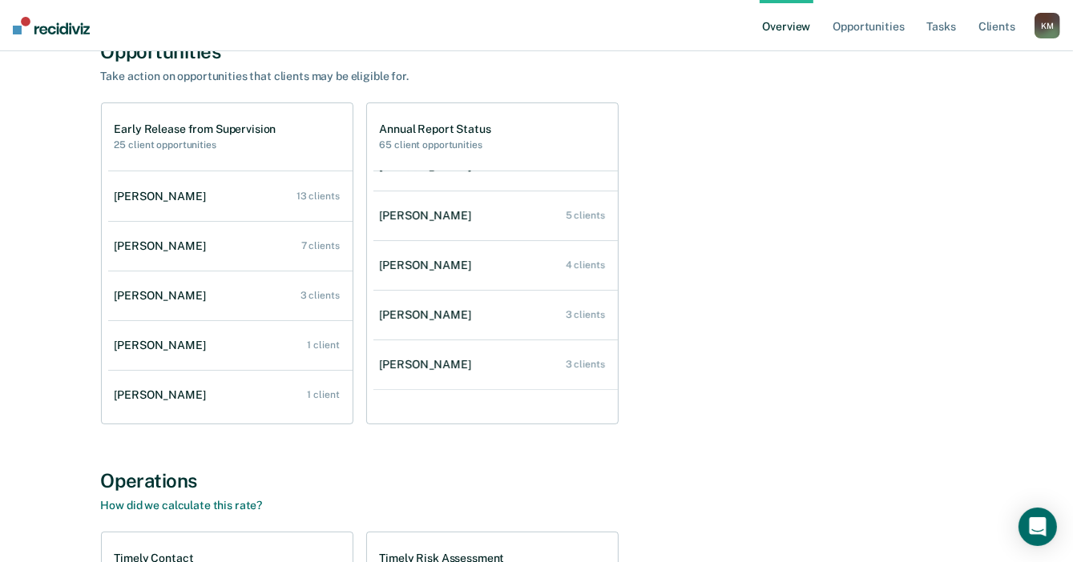
click at [421, 366] on div "Diedra Cheek" at bounding box center [429, 365] width 98 height 14
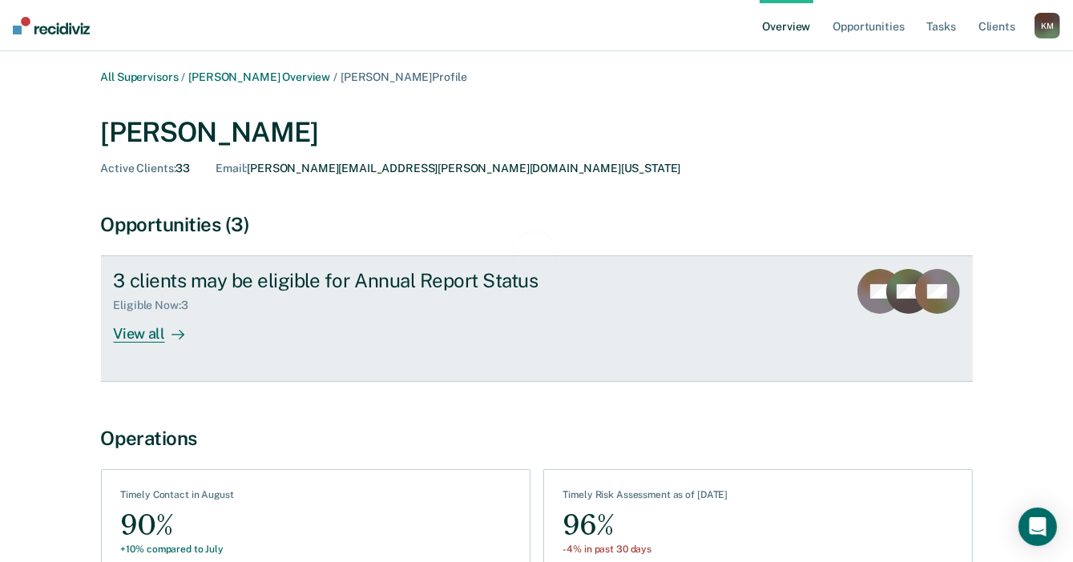
click at [151, 338] on div "View all" at bounding box center [159, 327] width 90 height 31
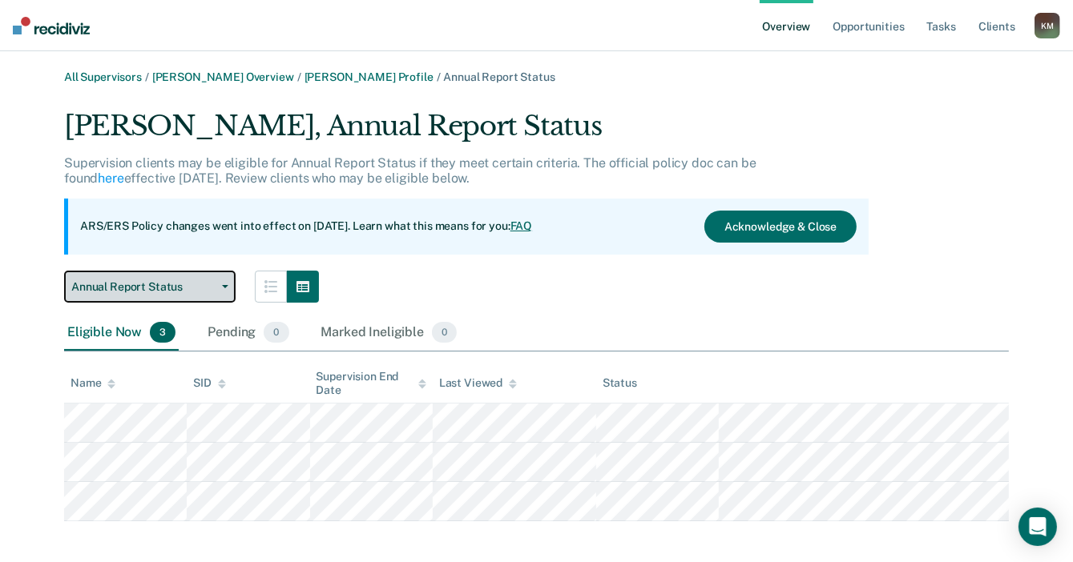
click at [179, 289] on span "Annual Report Status" at bounding box center [143, 287] width 144 height 14
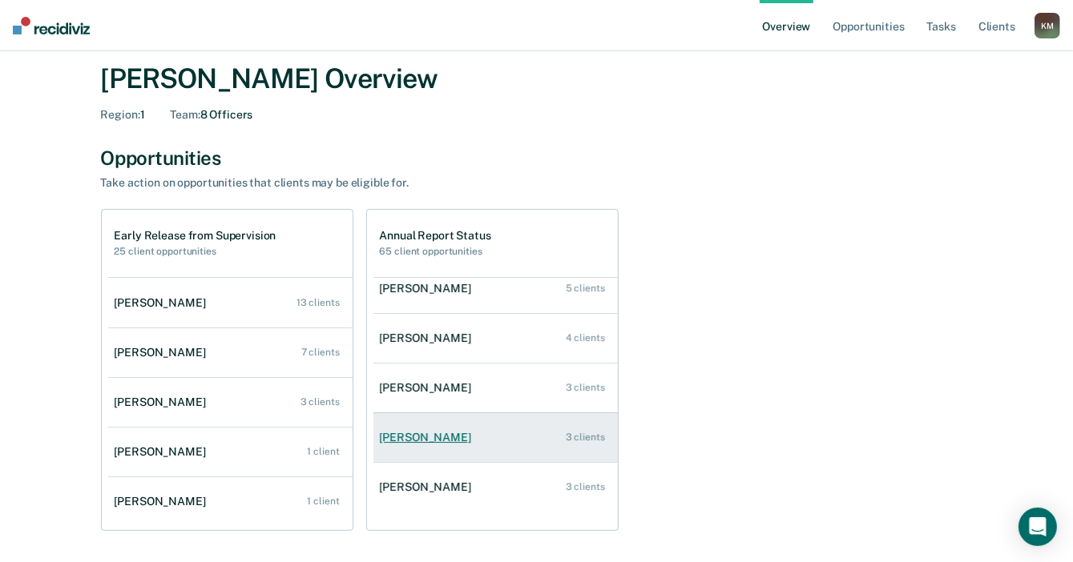
scroll to position [80, 0]
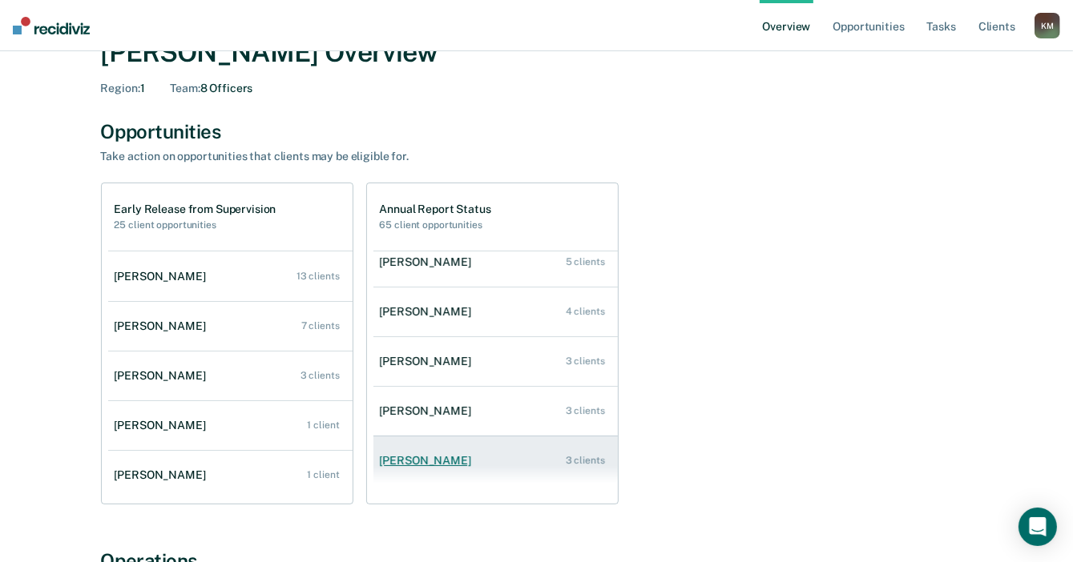
click at [404, 459] on div "Jeana Bright" at bounding box center [429, 461] width 98 height 14
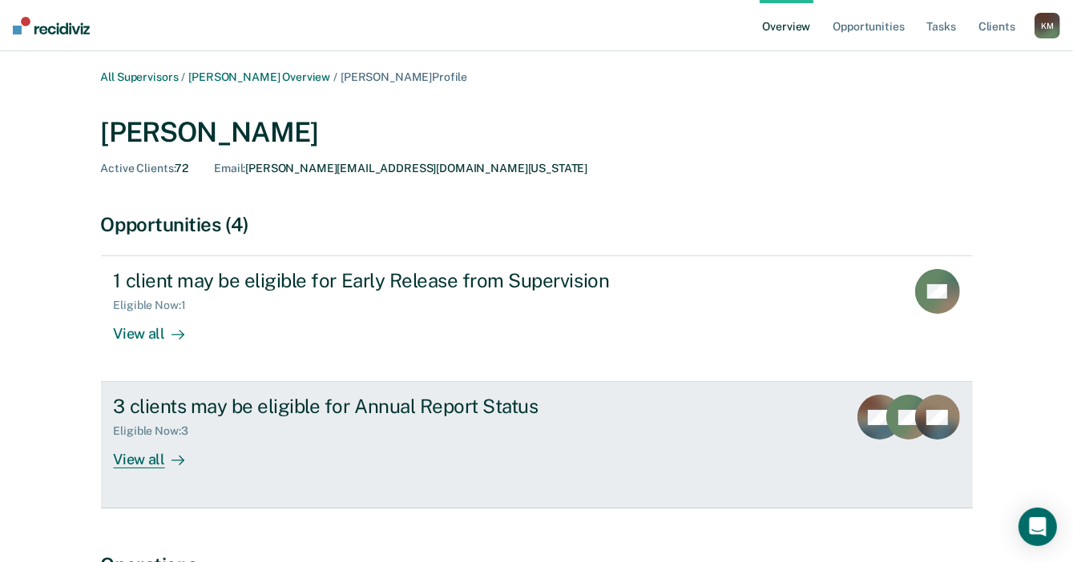
click at [126, 464] on div "View all" at bounding box center [159, 453] width 90 height 31
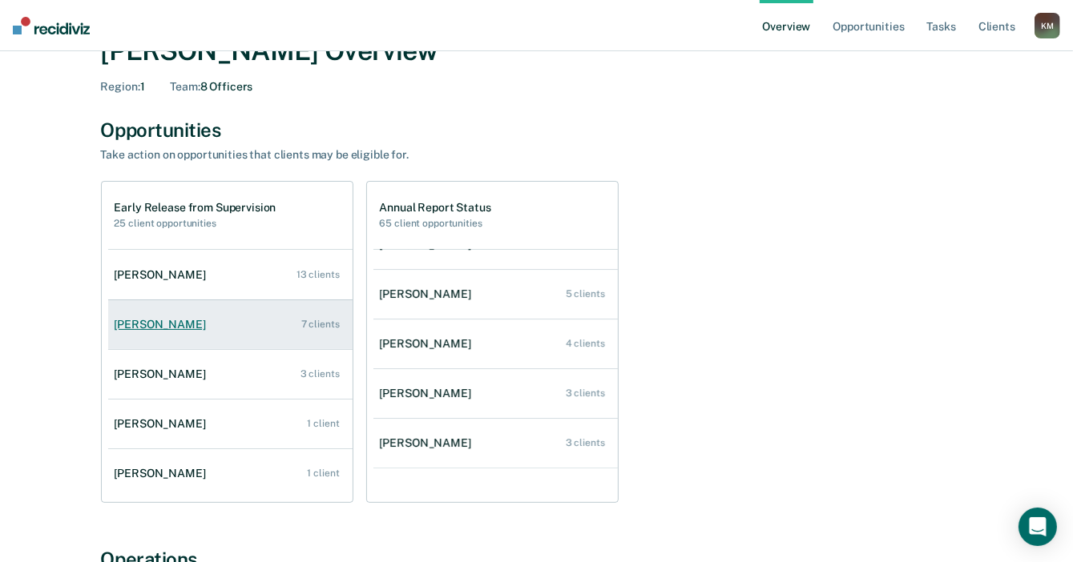
scroll to position [80, 0]
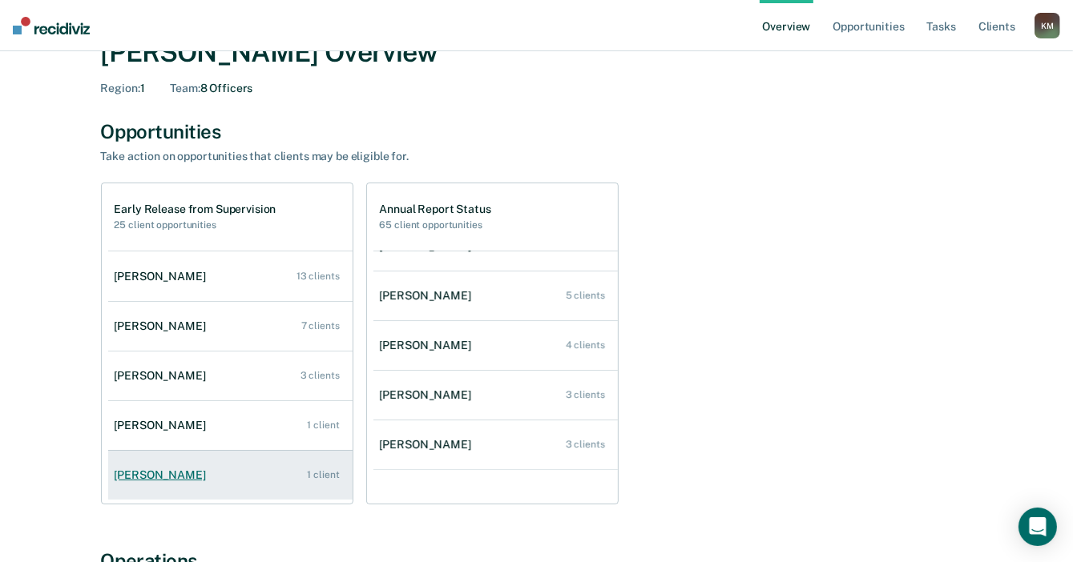
click at [167, 487] on link "Sherry Fagg 1 client" at bounding box center [230, 476] width 244 height 46
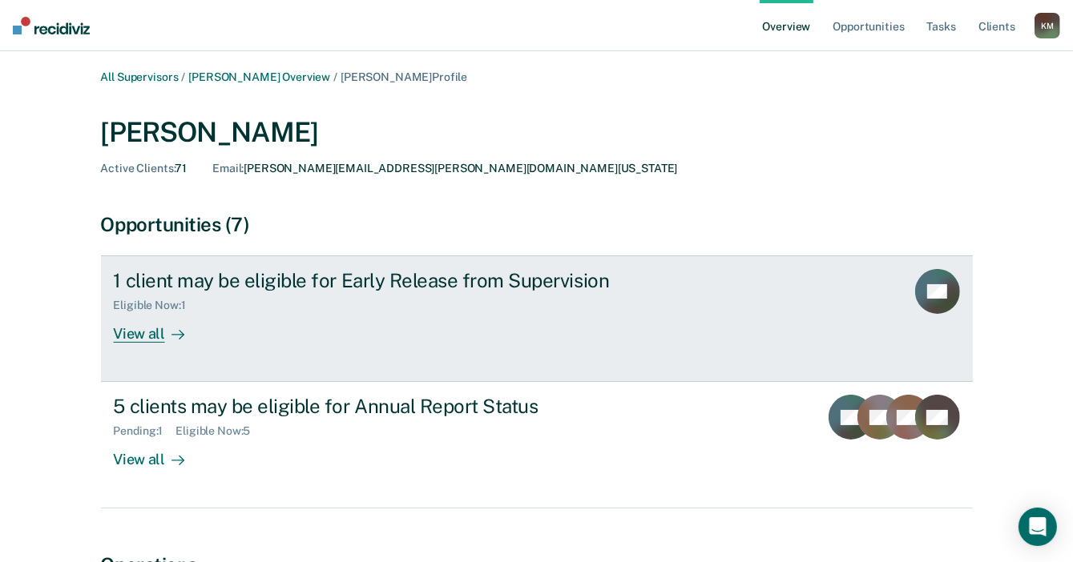
click at [157, 345] on link "1 client may be eligible for Early Release from Supervision Eligible Now : 1 Vi…" at bounding box center [537, 319] width 872 height 127
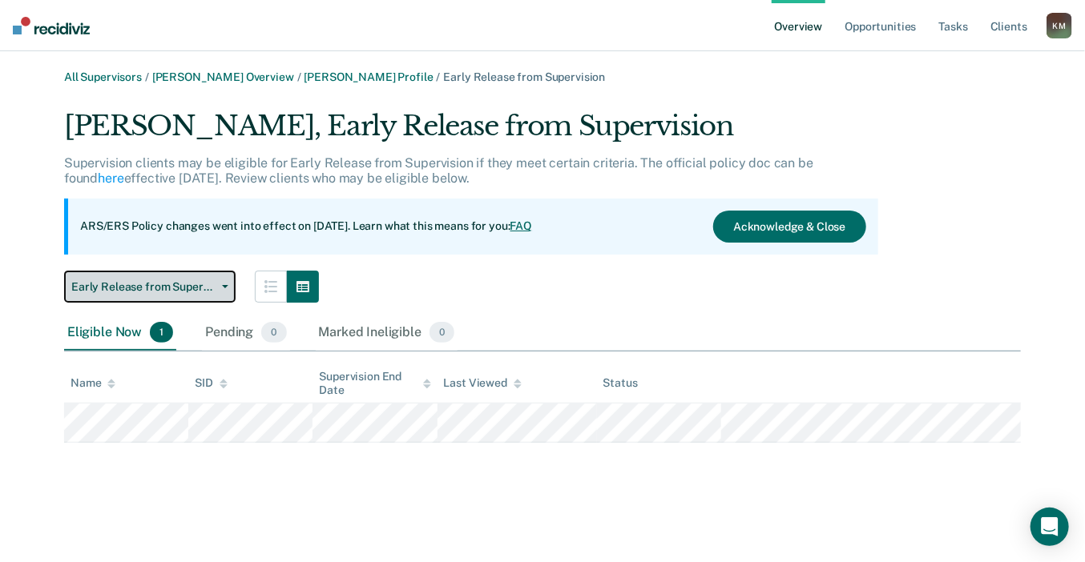
click at [215, 295] on button "Early Release from Supervision" at bounding box center [149, 287] width 171 height 32
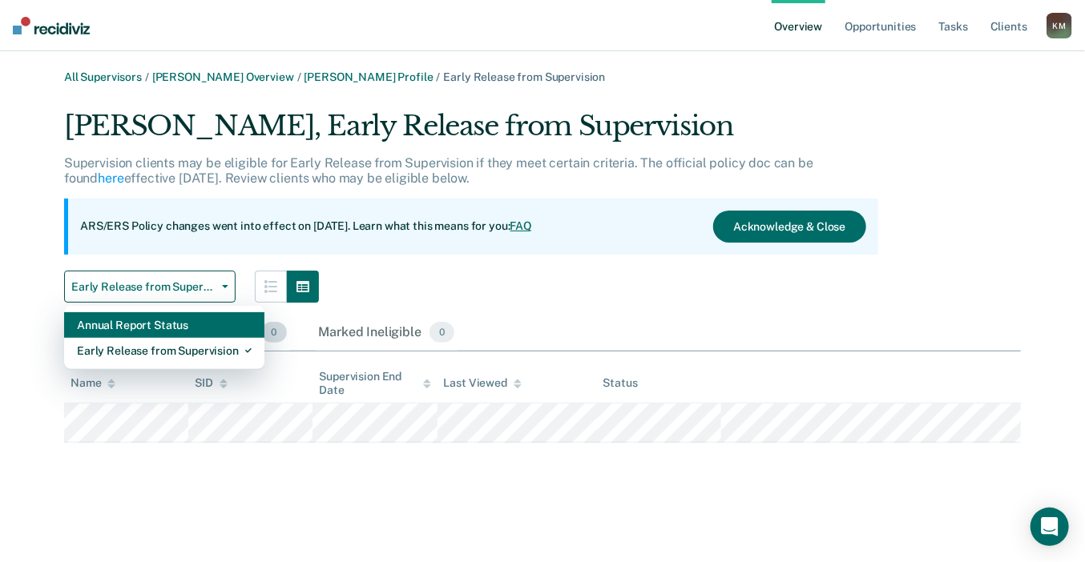
click at [209, 325] on div "Annual Report Status" at bounding box center [164, 325] width 175 height 26
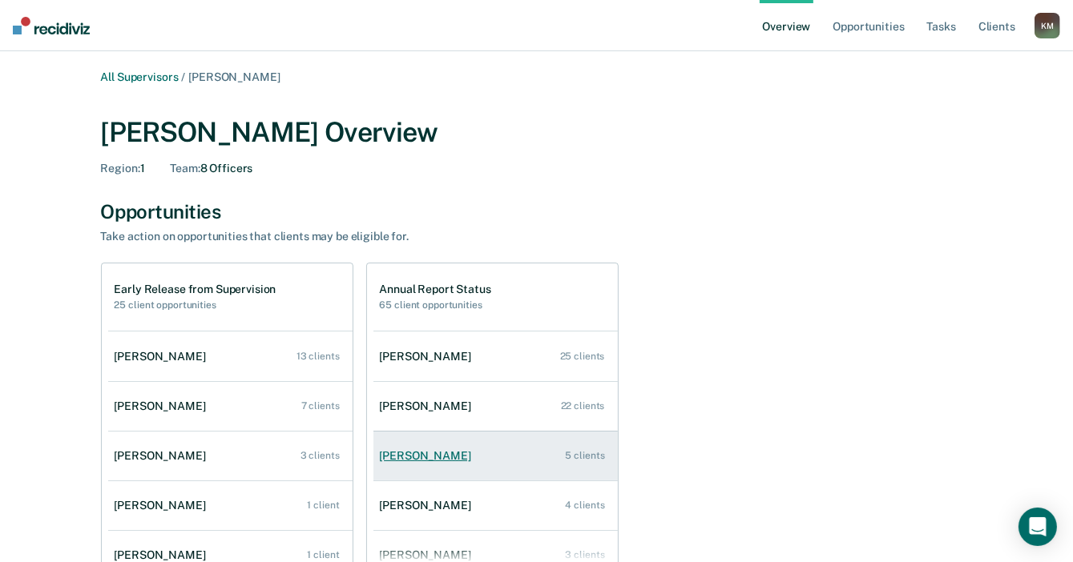
click at [442, 462] on link "Sherry Fagg 5 clients" at bounding box center [495, 456] width 244 height 46
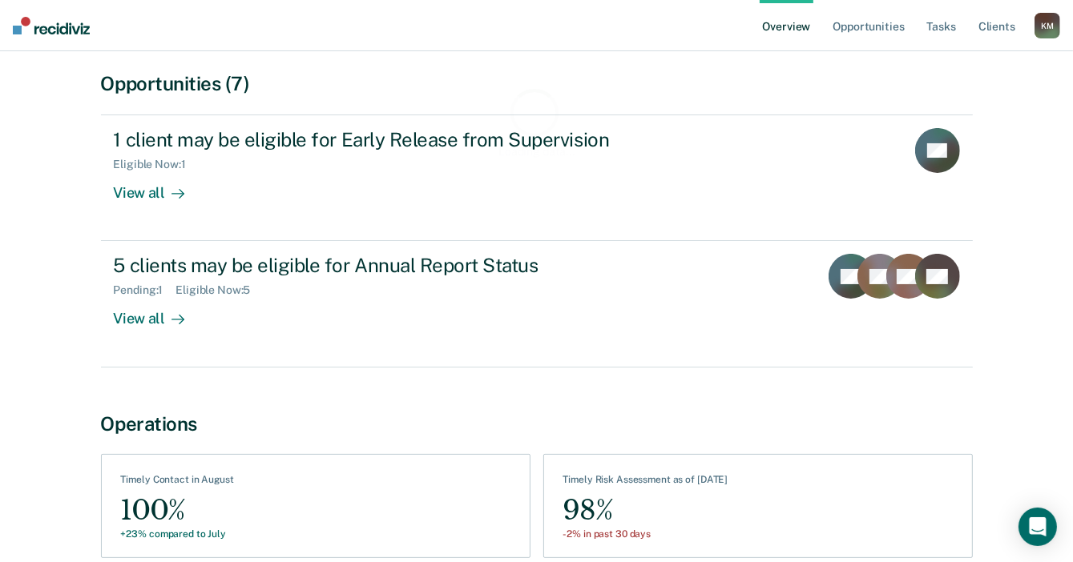
scroll to position [160, 0]
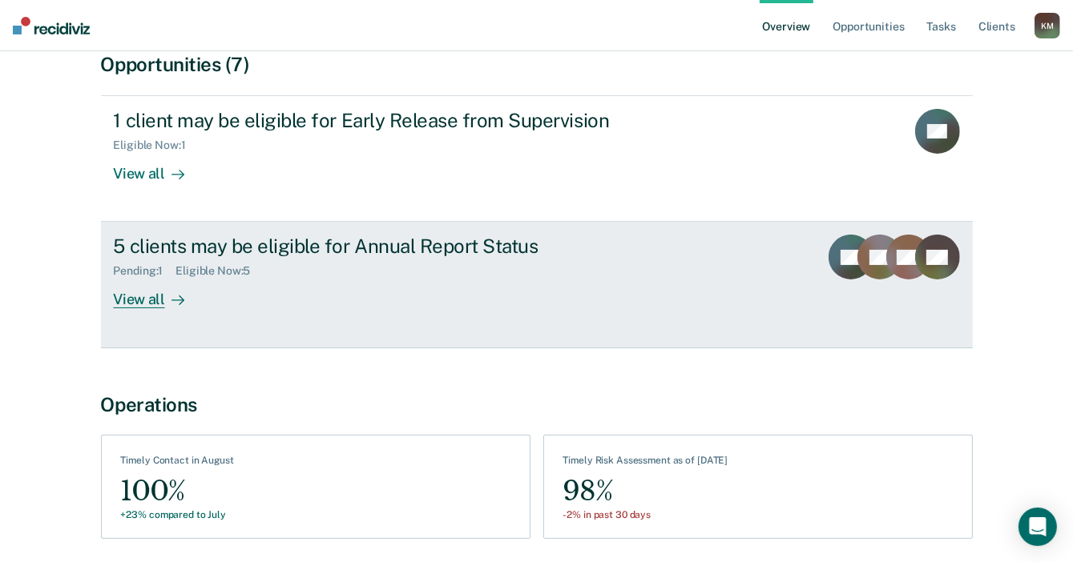
click at [149, 304] on div "View all" at bounding box center [159, 293] width 90 height 31
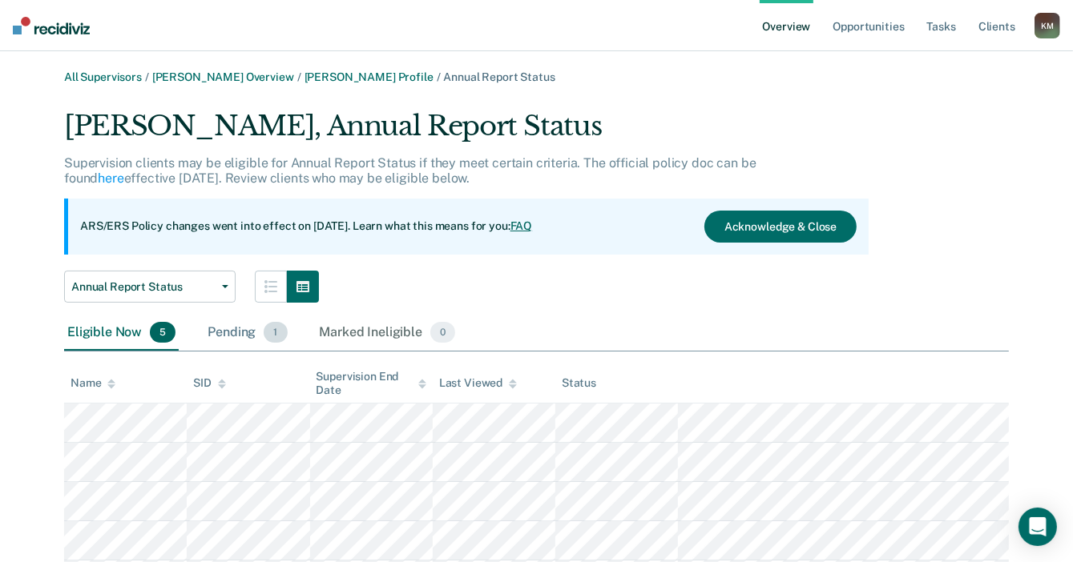
click at [236, 328] on div "Pending 1" at bounding box center [247, 333] width 86 height 35
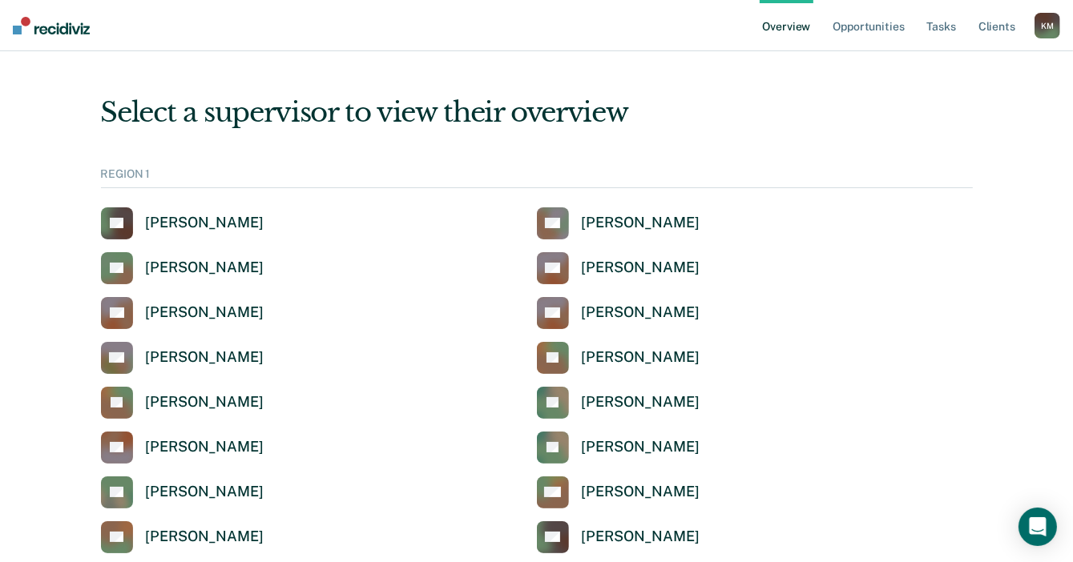
scroll to position [641, 0]
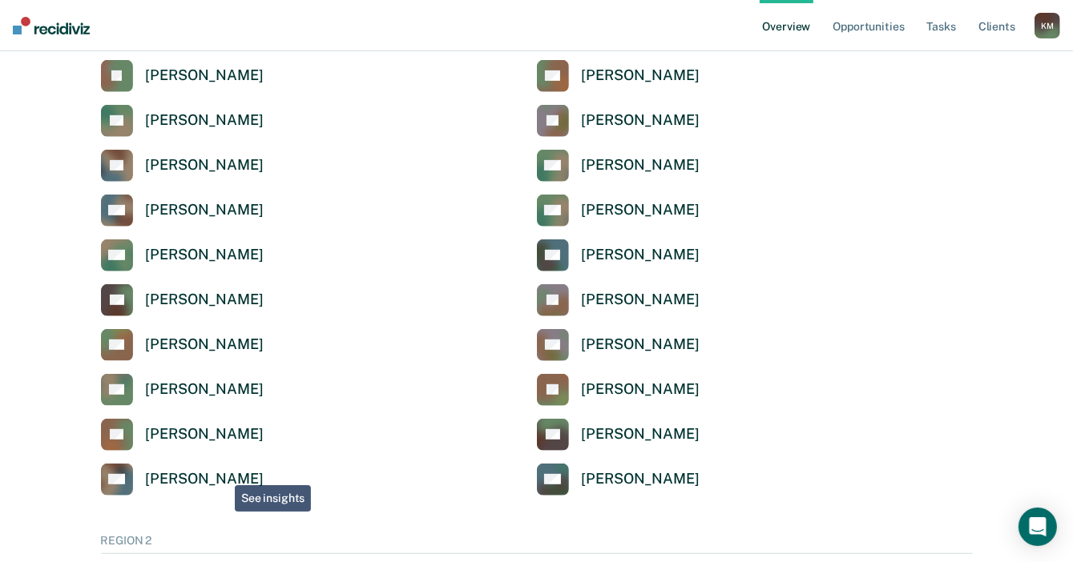
click at [222, 473] on div "[PERSON_NAME]" at bounding box center [205, 479] width 118 height 18
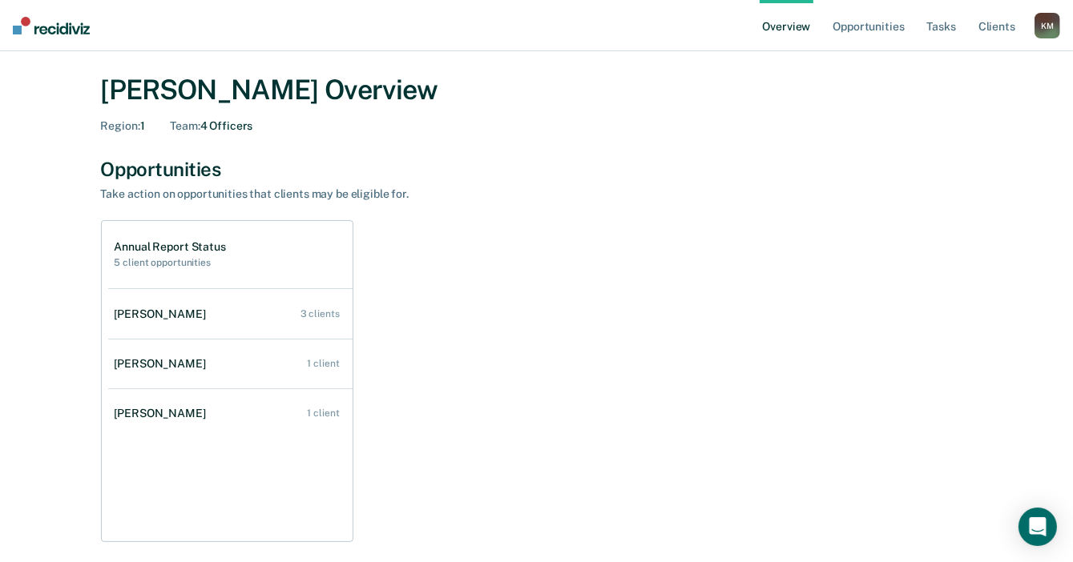
scroll to position [80, 0]
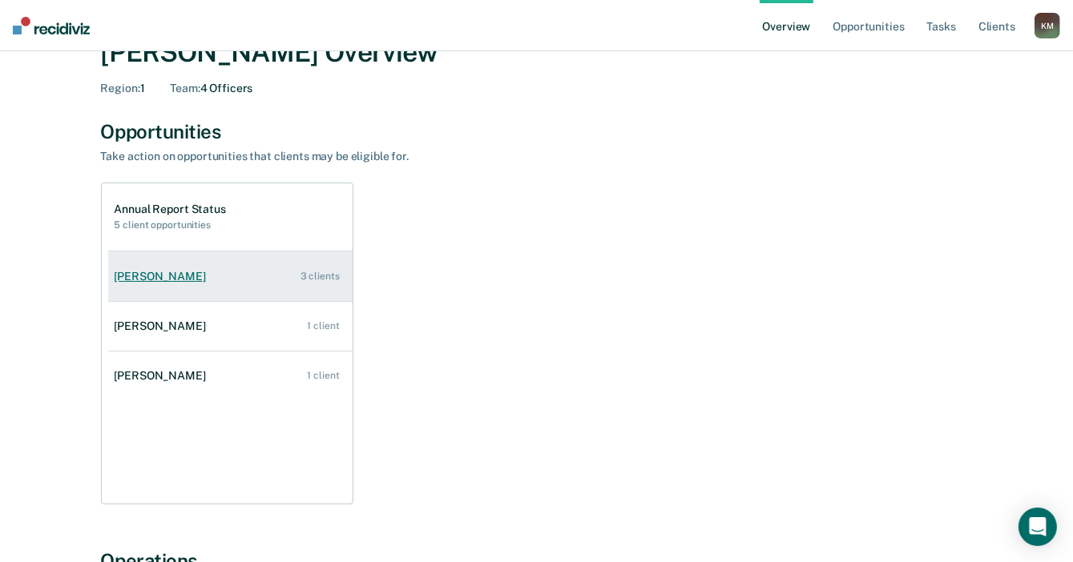
click at [162, 281] on div "Dexter Holmes" at bounding box center [164, 277] width 98 height 14
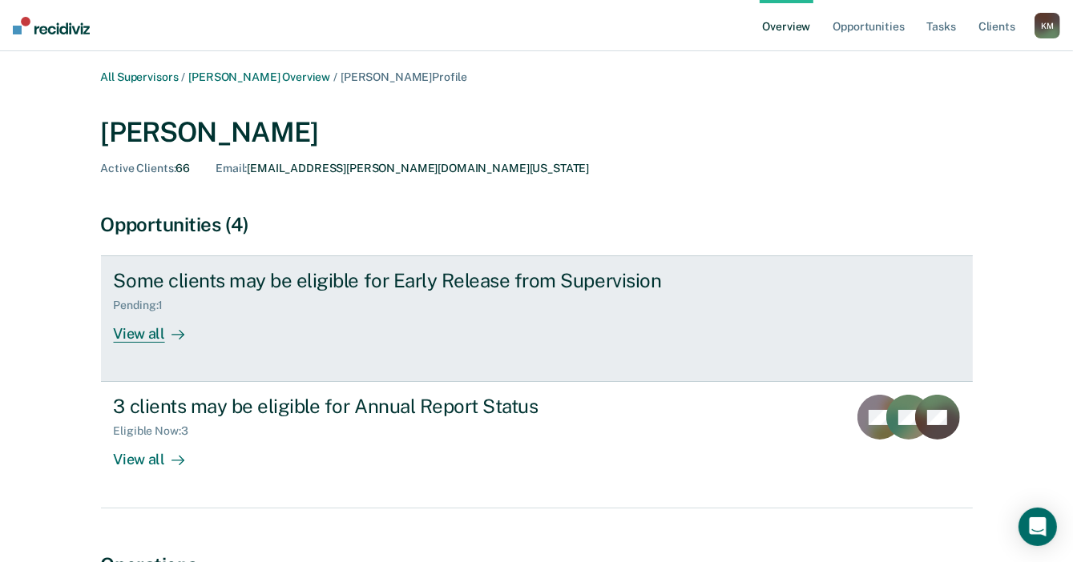
click at [128, 335] on div "View all" at bounding box center [159, 327] width 90 height 31
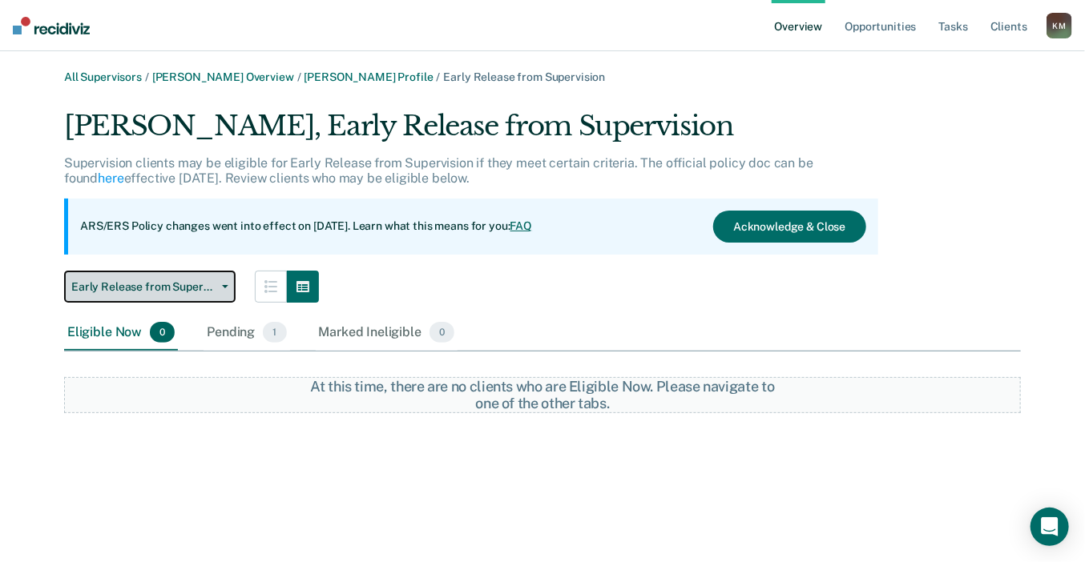
click at [203, 292] on span "Early Release from Supervision" at bounding box center [143, 287] width 144 height 14
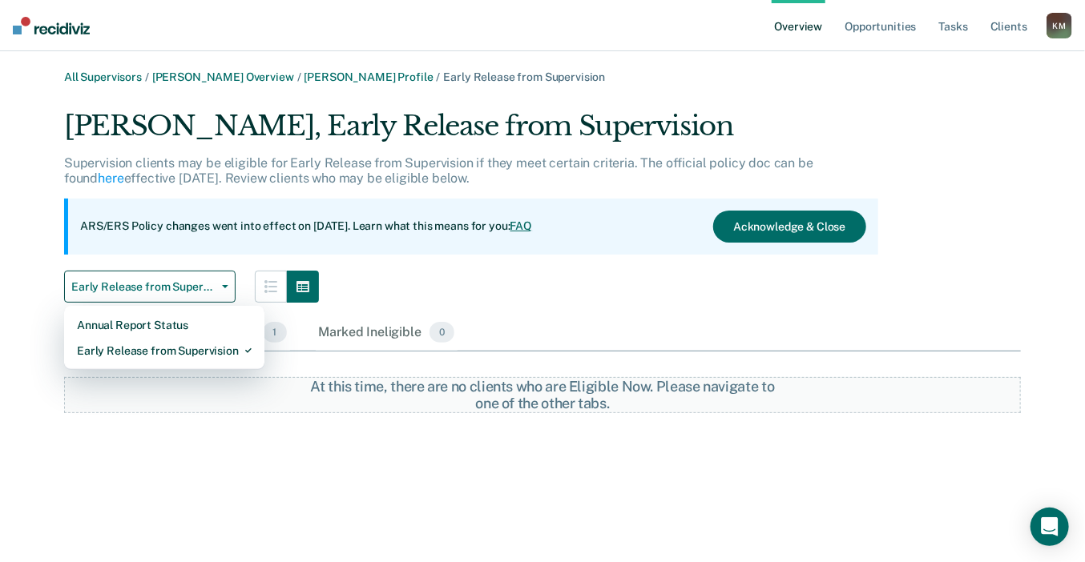
click at [284, 427] on div "All Supervisors / Tiffany Williams Overview / Dexter Holmes Profile / Early Rel…" at bounding box center [542, 291] width 1046 height 441
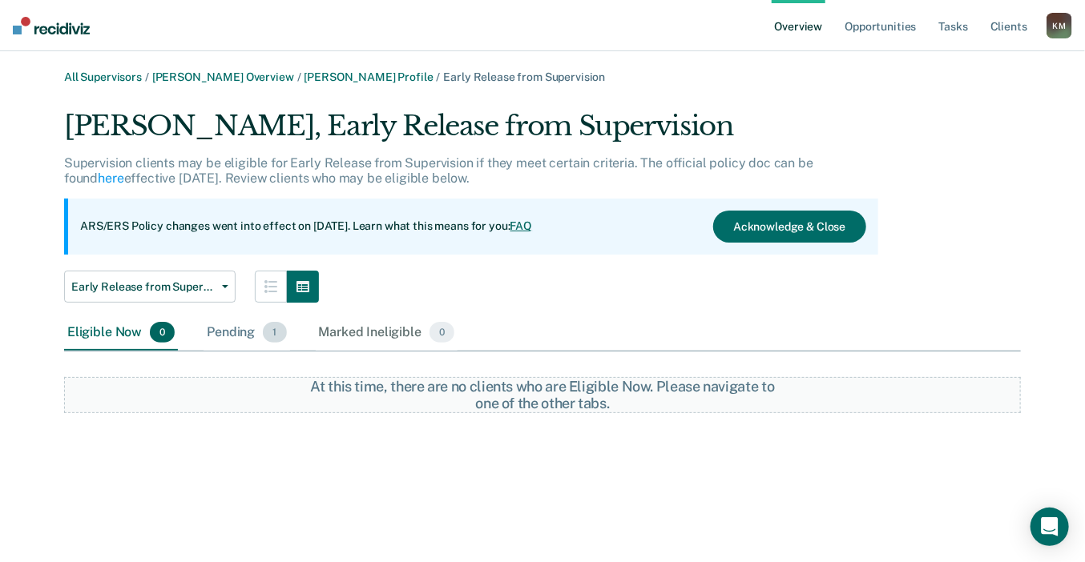
click at [235, 336] on div "Pending 1" at bounding box center [246, 333] width 86 height 35
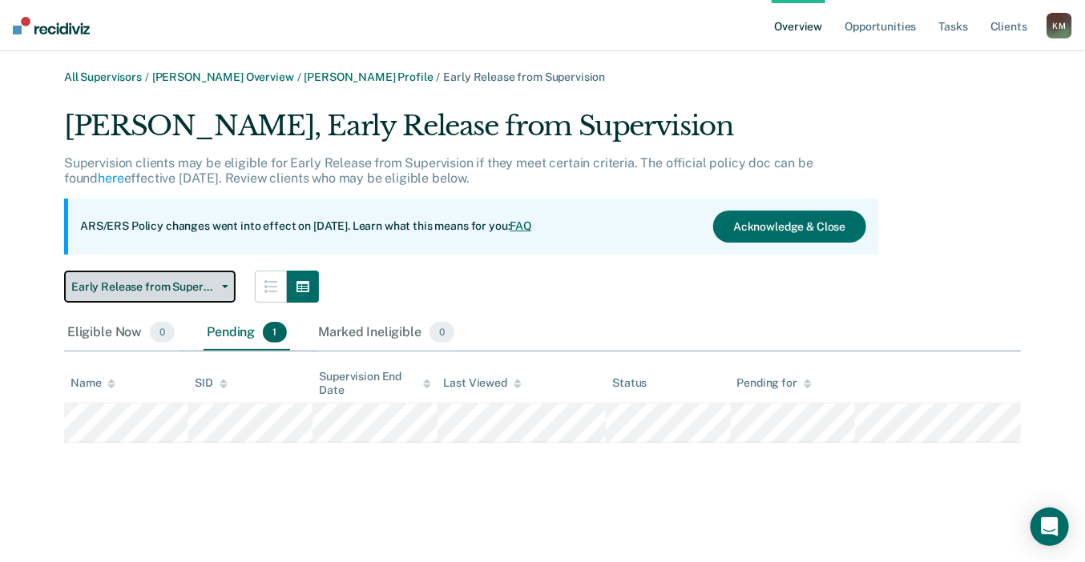
click at [175, 287] on span "Early Release from Supervision" at bounding box center [143, 287] width 144 height 14
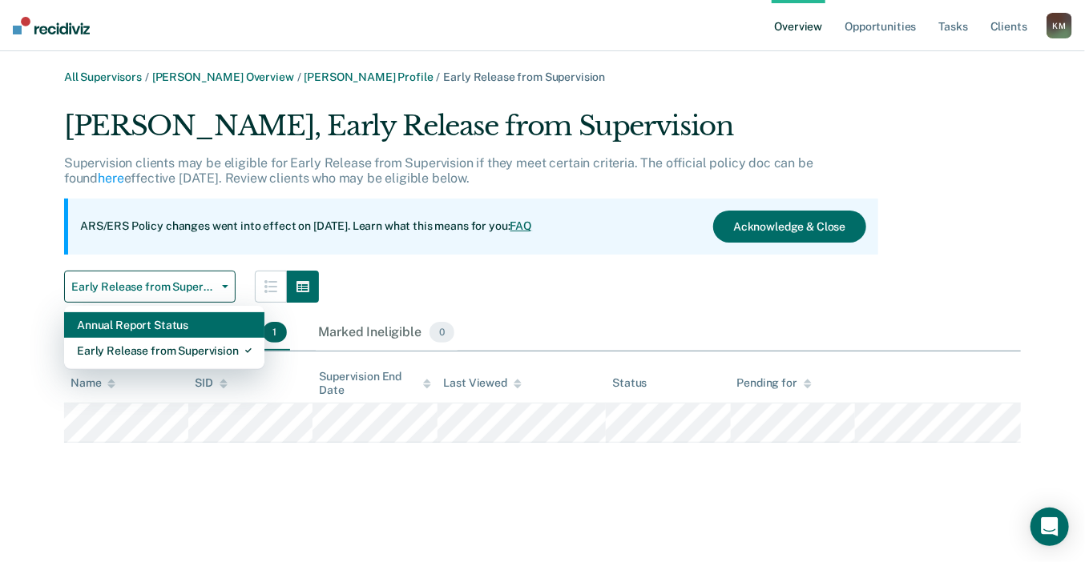
click at [165, 332] on div "Annual Report Status" at bounding box center [164, 325] width 175 height 26
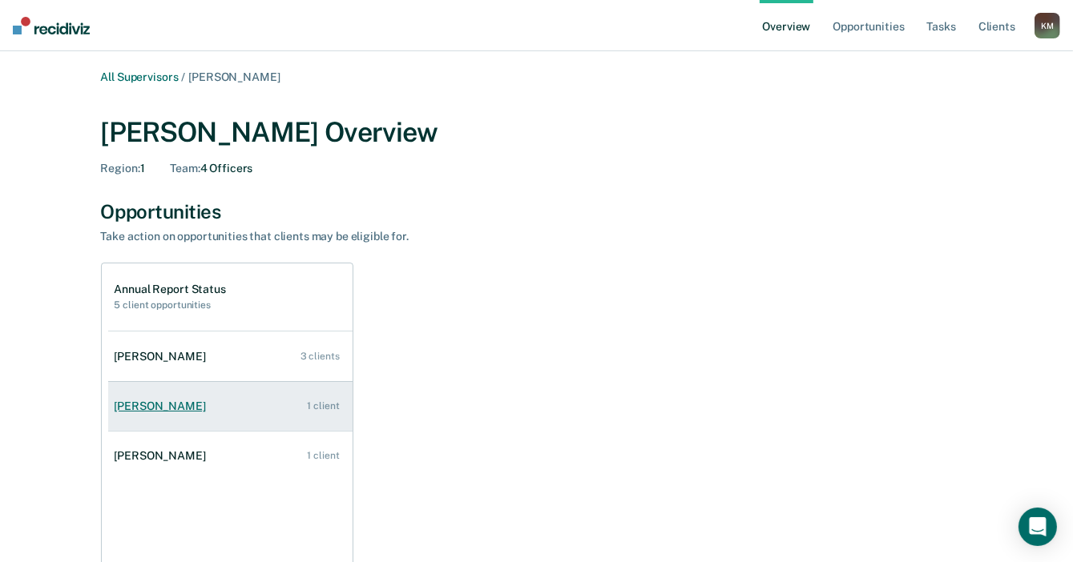
click at [162, 414] on link "Britteney Stiger 1 client" at bounding box center [230, 407] width 244 height 46
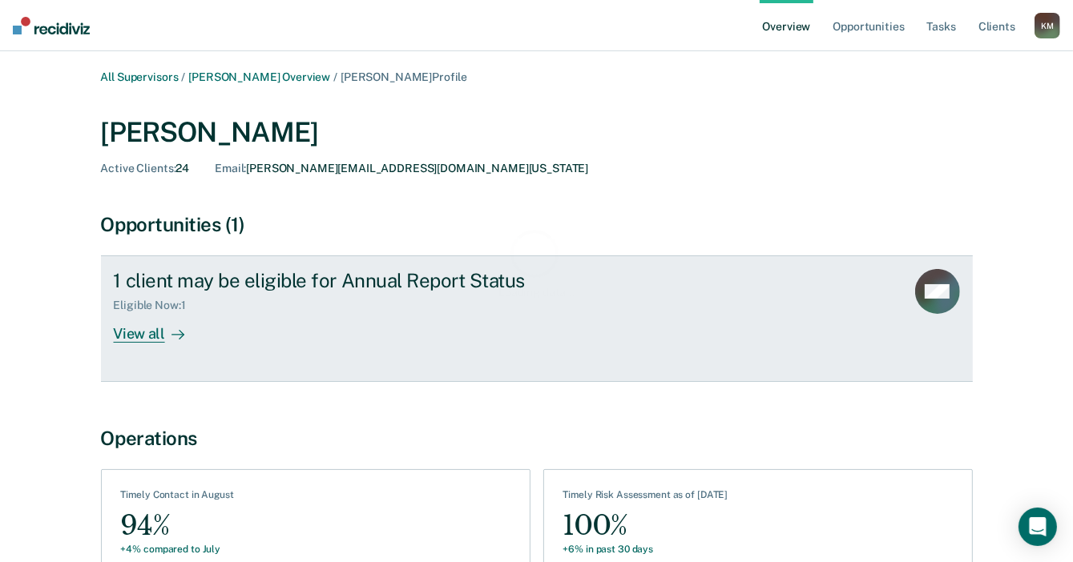
click at [147, 334] on div "View all" at bounding box center [159, 327] width 90 height 31
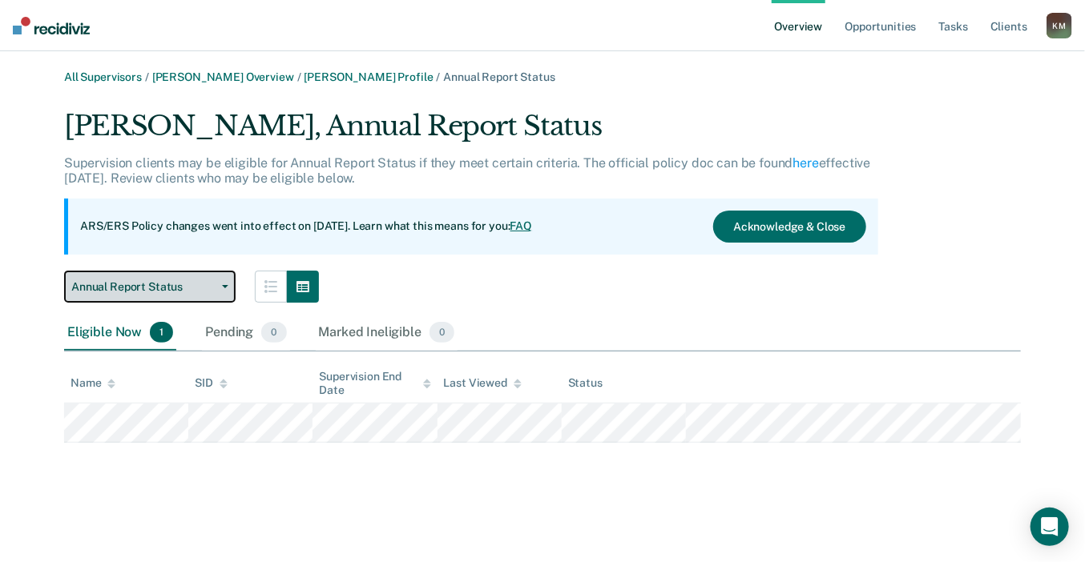
click at [199, 288] on span "Annual Report Status" at bounding box center [143, 287] width 144 height 14
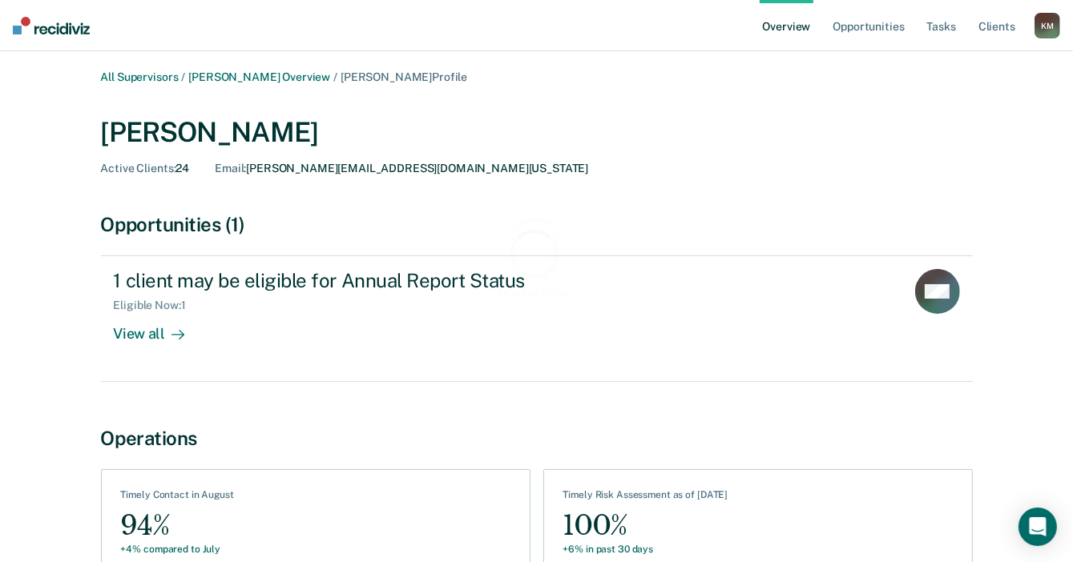
scroll to position [80, 0]
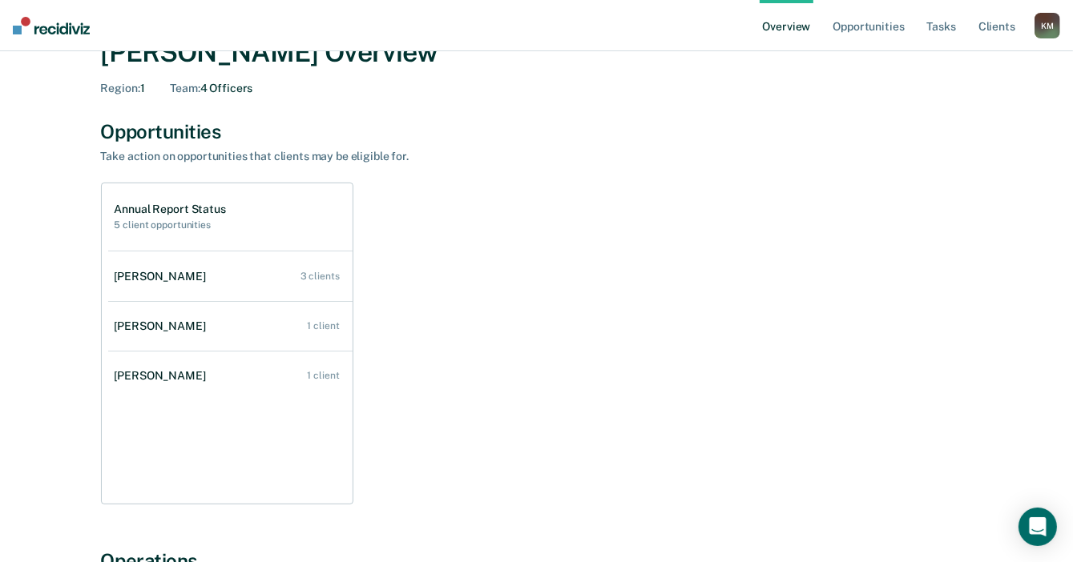
click at [149, 376] on div "Shana Turnage" at bounding box center [164, 376] width 98 height 14
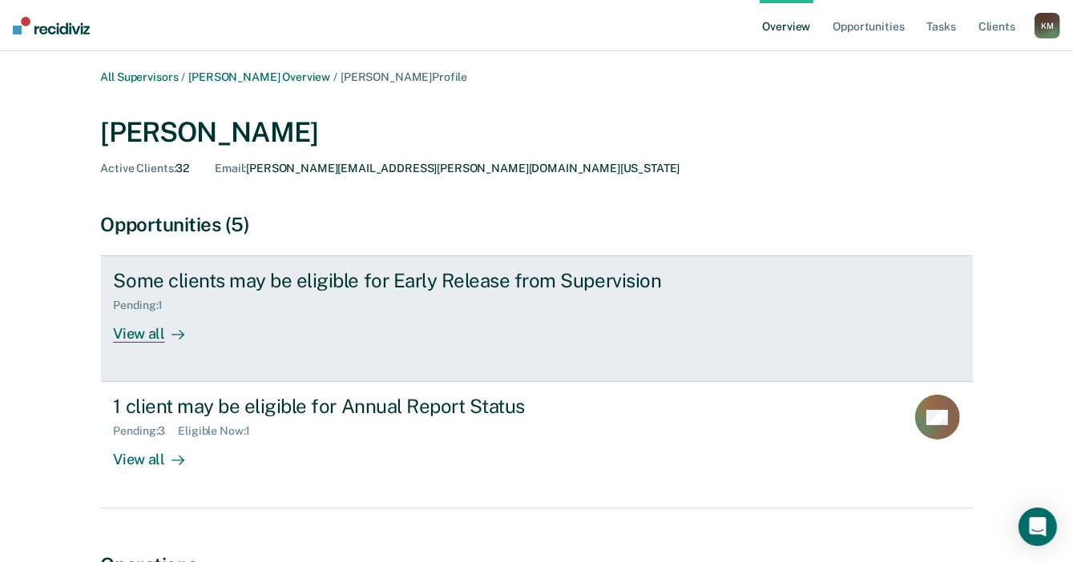
click at [138, 332] on div "View all" at bounding box center [159, 327] width 90 height 31
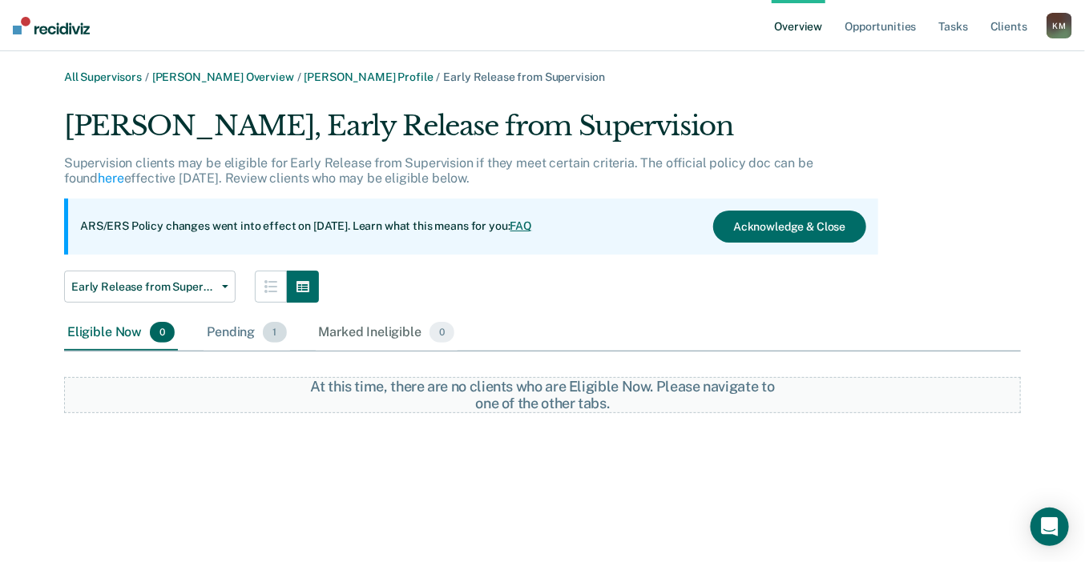
click at [218, 328] on div "Pending 1" at bounding box center [246, 333] width 86 height 35
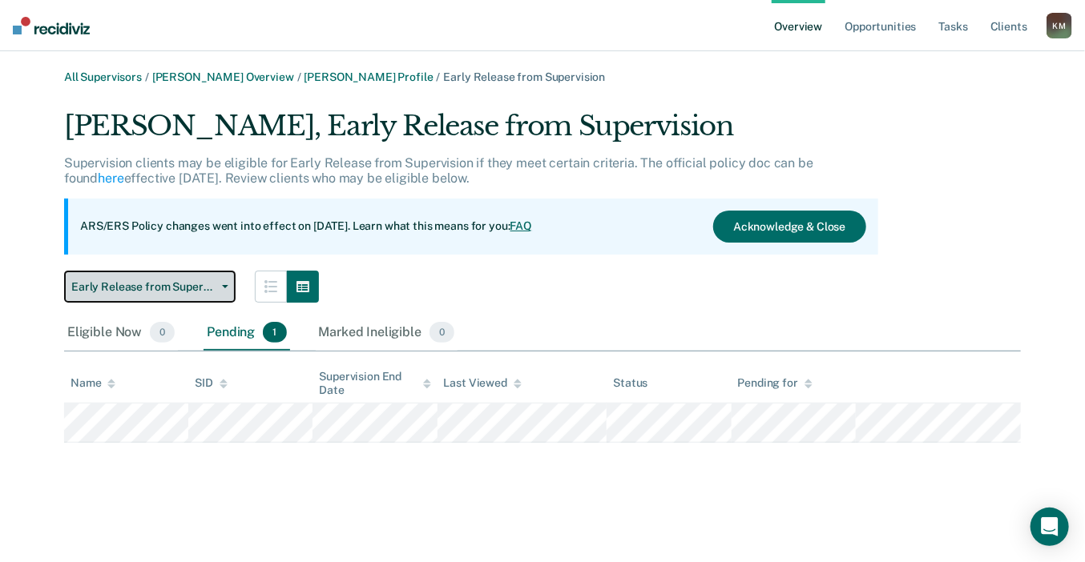
click at [151, 286] on span "Early Release from Supervision" at bounding box center [143, 287] width 144 height 14
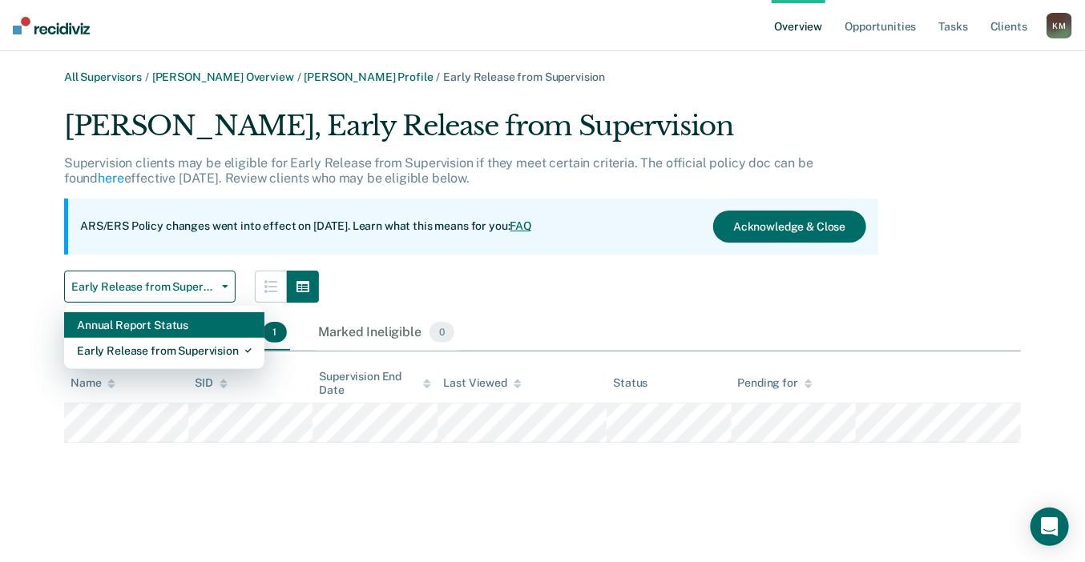
click at [167, 324] on div "Annual Report Status" at bounding box center [164, 325] width 175 height 26
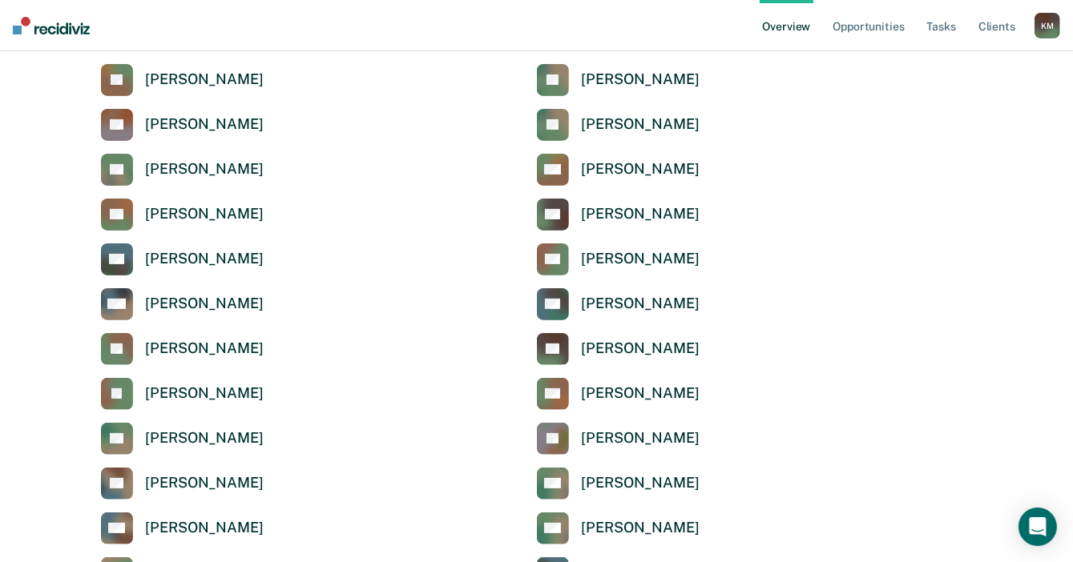
scroll to position [320, 0]
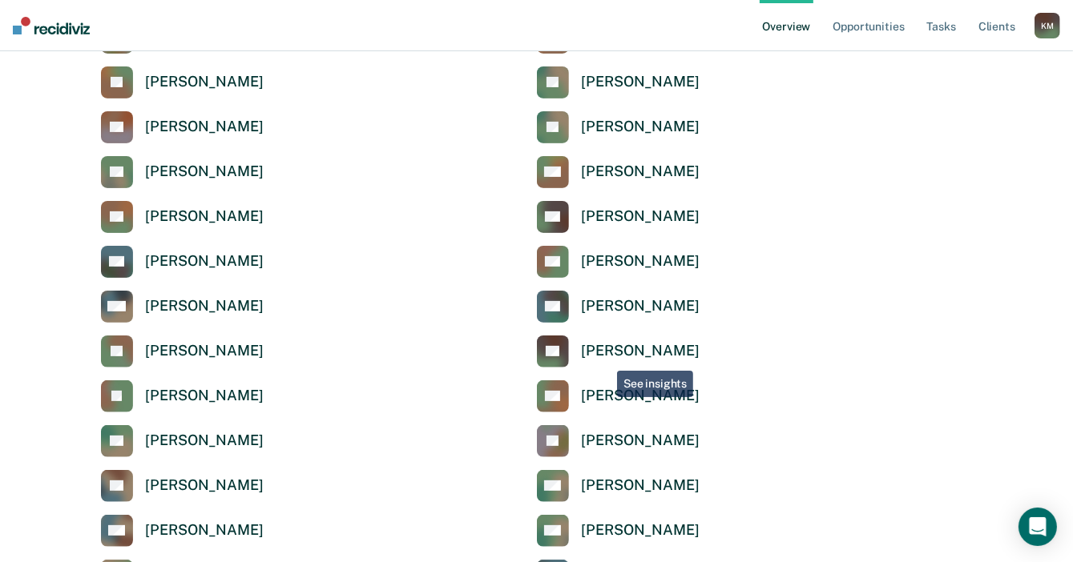
click at [605, 354] on div "[PERSON_NAME]" at bounding box center [641, 351] width 118 height 18
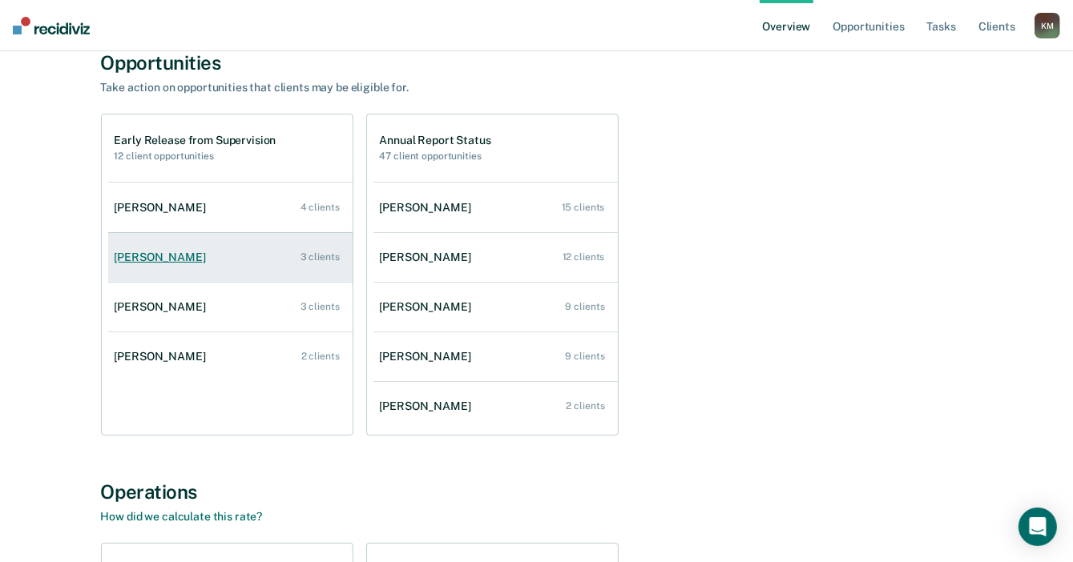
scroll to position [80, 0]
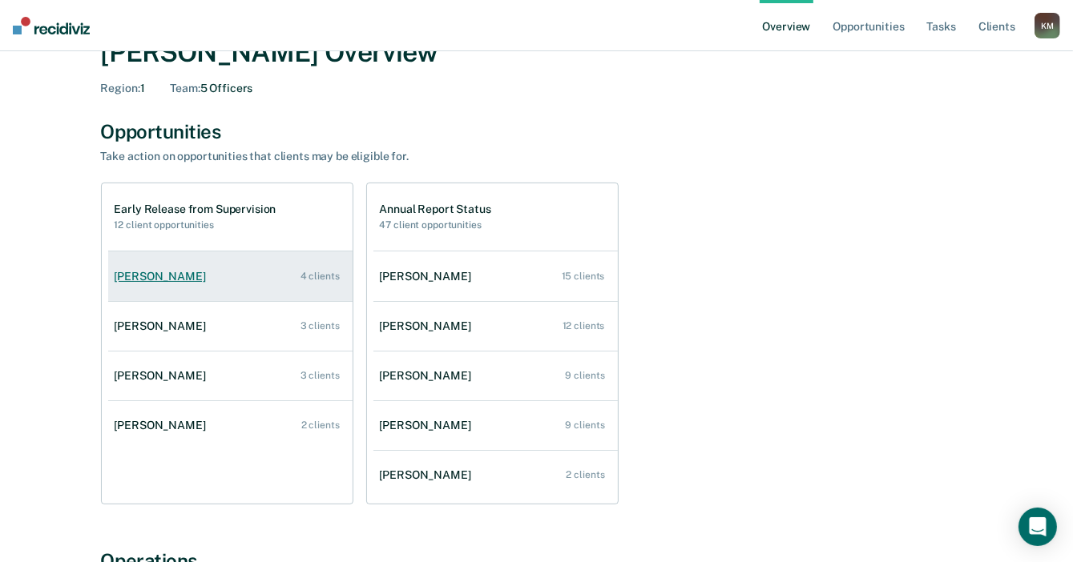
click at [175, 276] on div "Roslyn Yancey" at bounding box center [164, 277] width 98 height 14
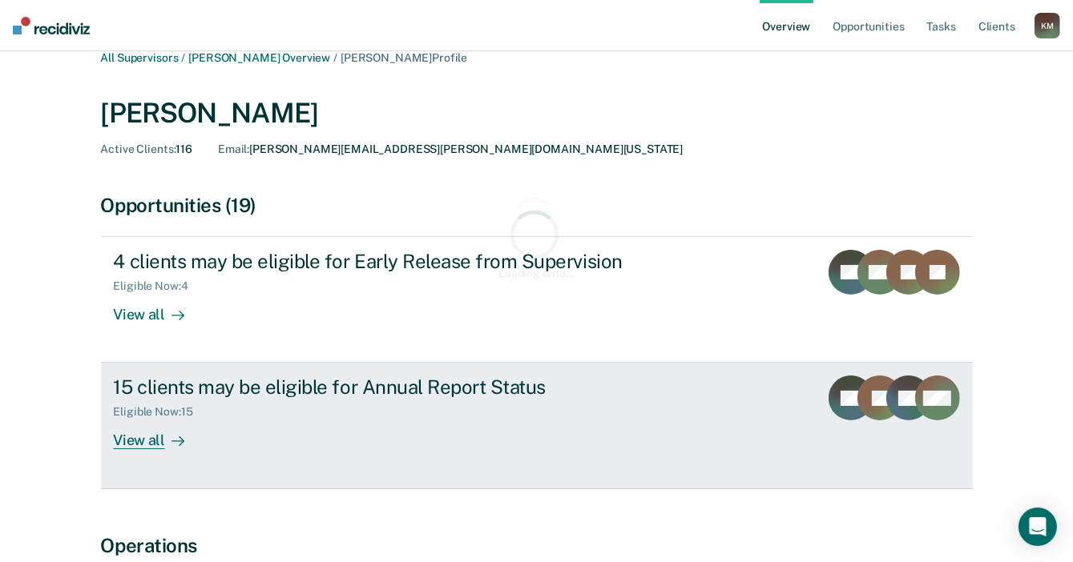
scroll to position [80, 0]
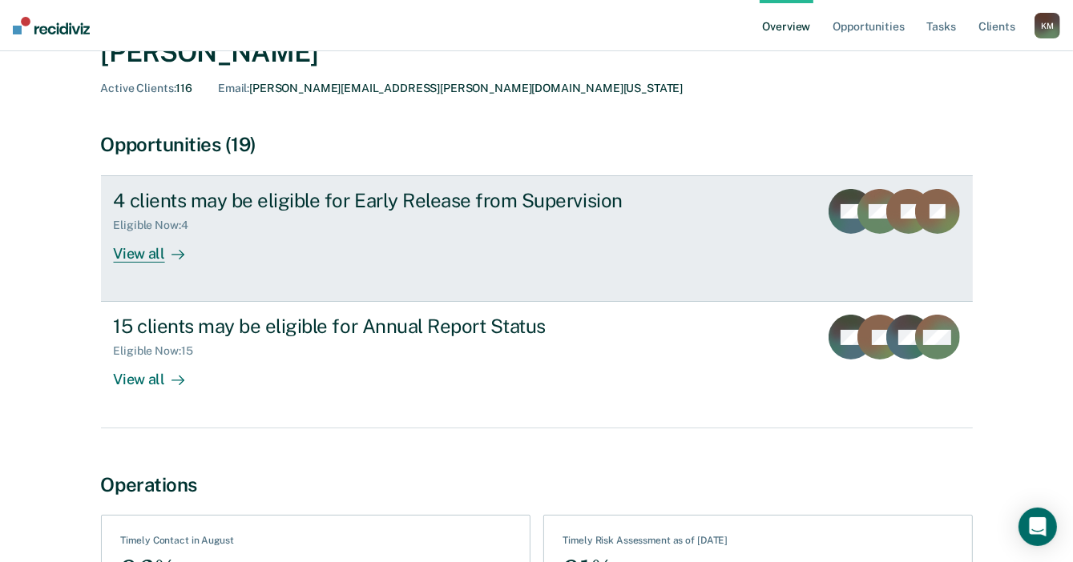
click at [146, 255] on div "View all" at bounding box center [159, 247] width 90 height 31
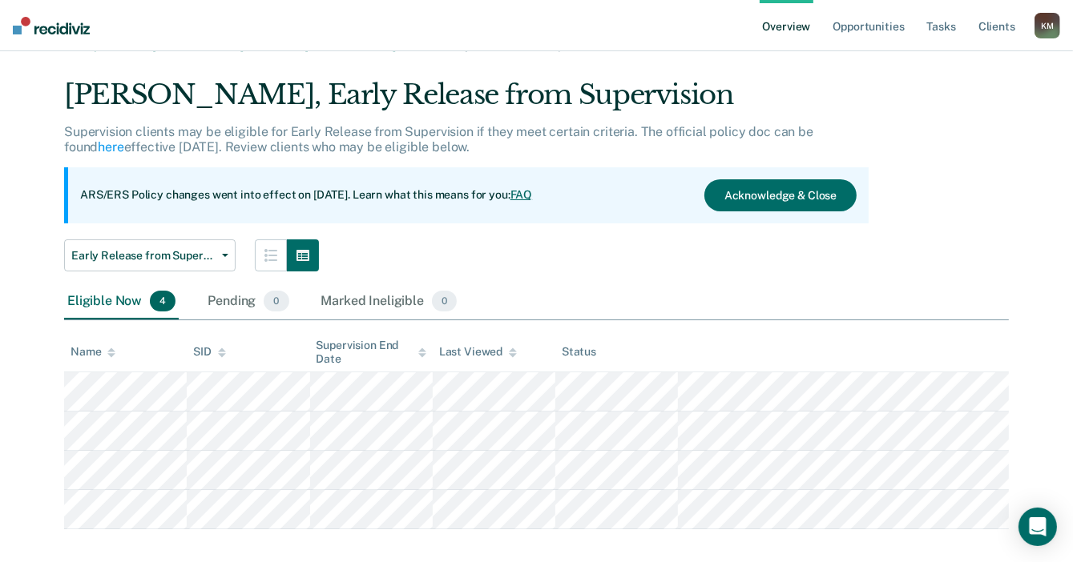
scroll to position [48, 0]
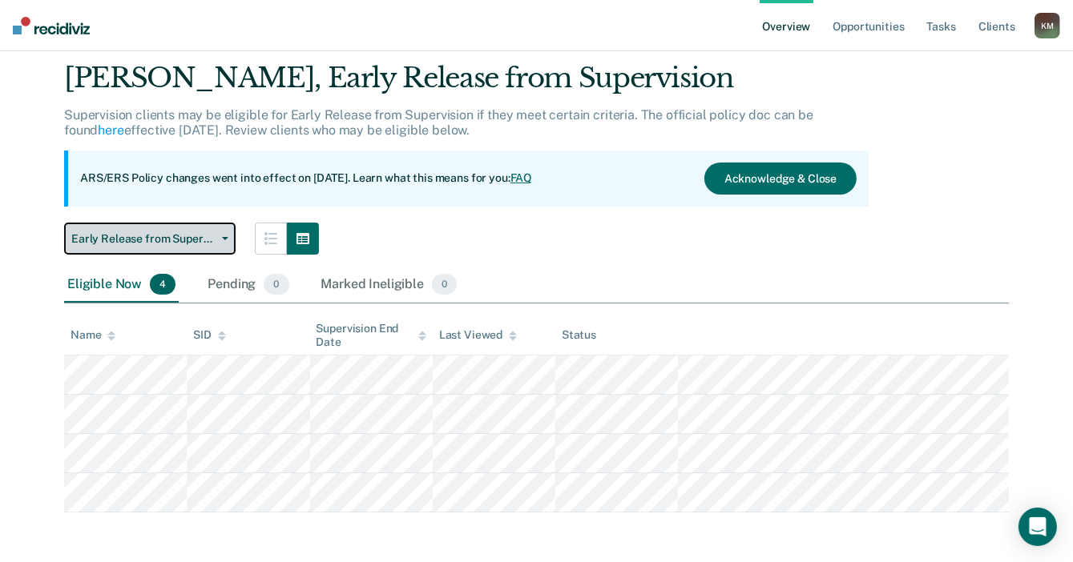
click at [179, 239] on span "Early Release from Supervision" at bounding box center [143, 239] width 144 height 14
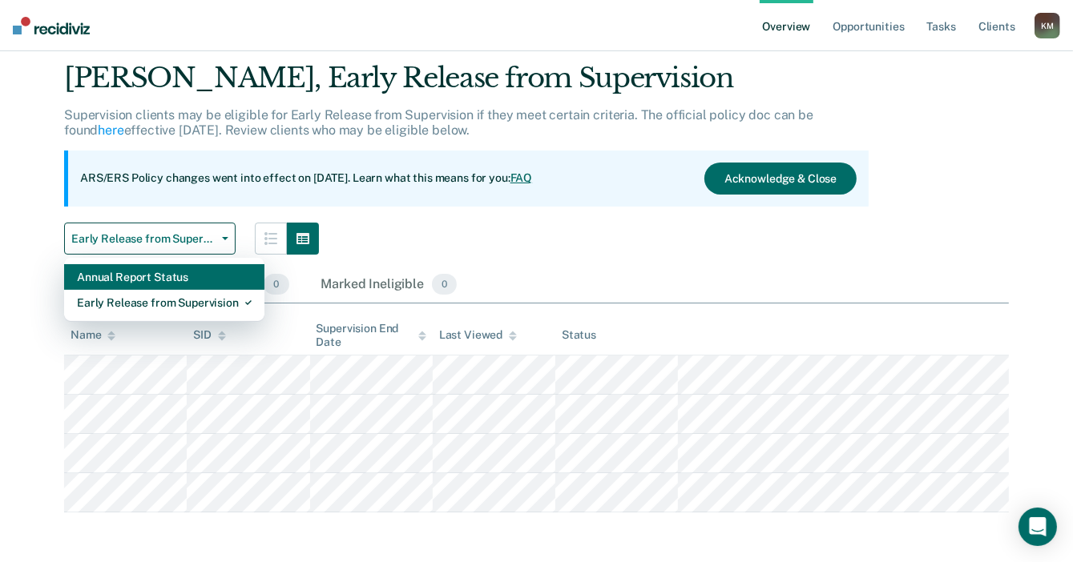
click at [187, 276] on div "Annual Report Status" at bounding box center [164, 277] width 175 height 26
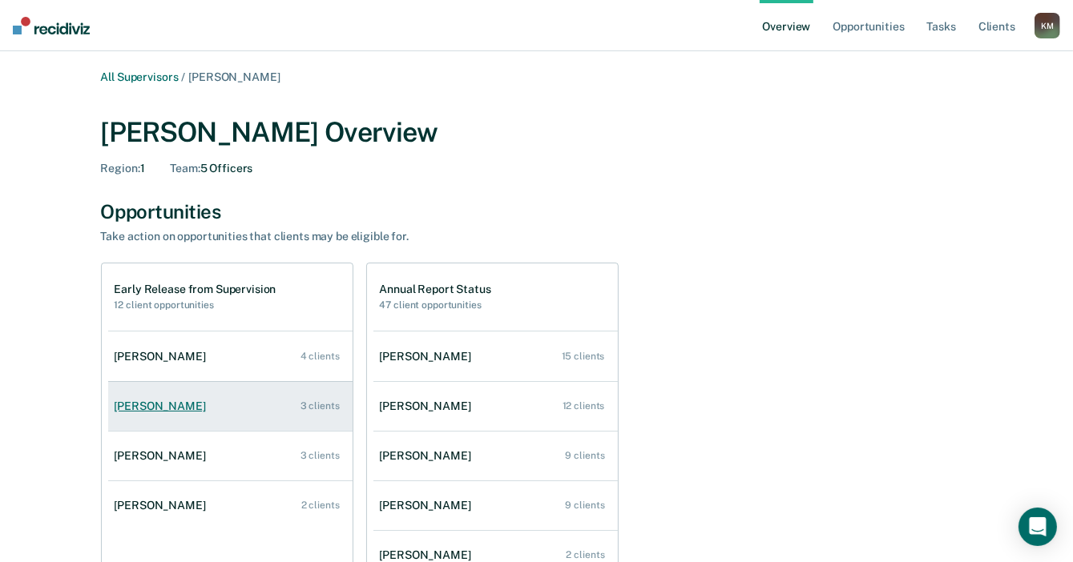
click at [154, 414] on link "Carlia Keener 3 clients" at bounding box center [230, 407] width 244 height 46
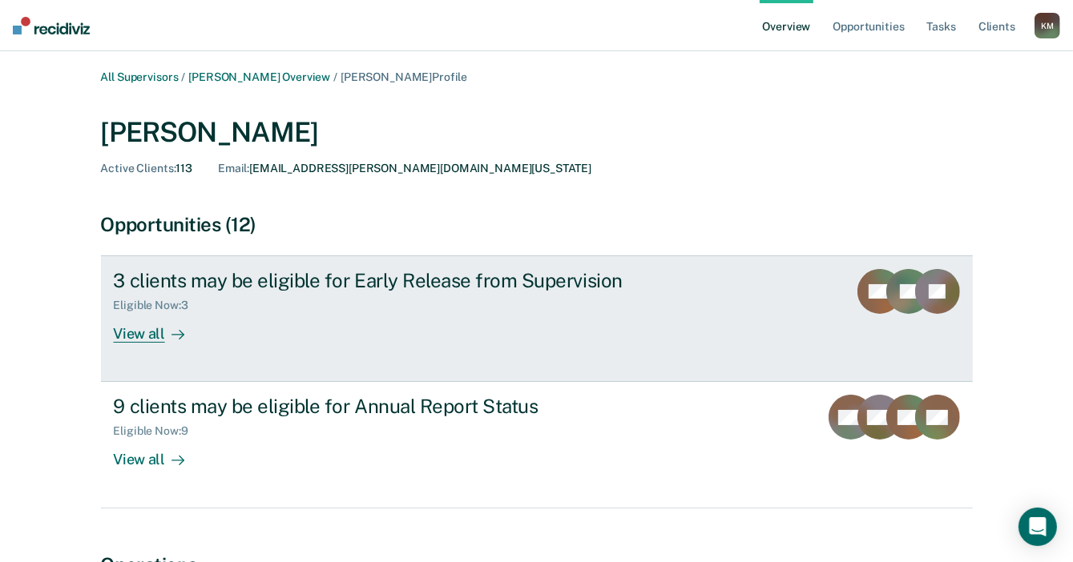
click at [157, 340] on div "View all" at bounding box center [159, 327] width 90 height 31
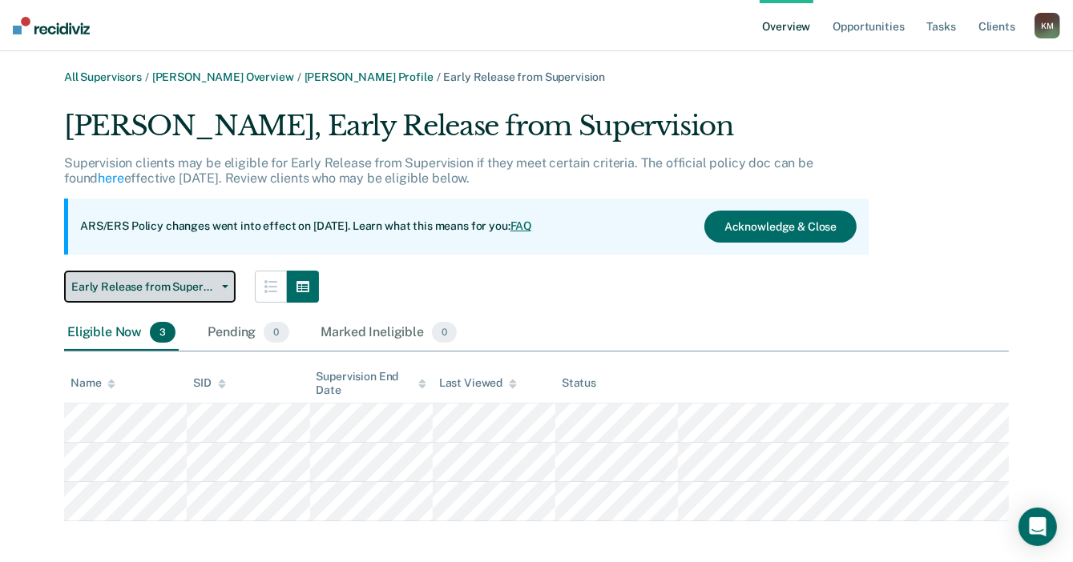
click at [165, 296] on button "Early Release from Supervision" at bounding box center [149, 287] width 171 height 32
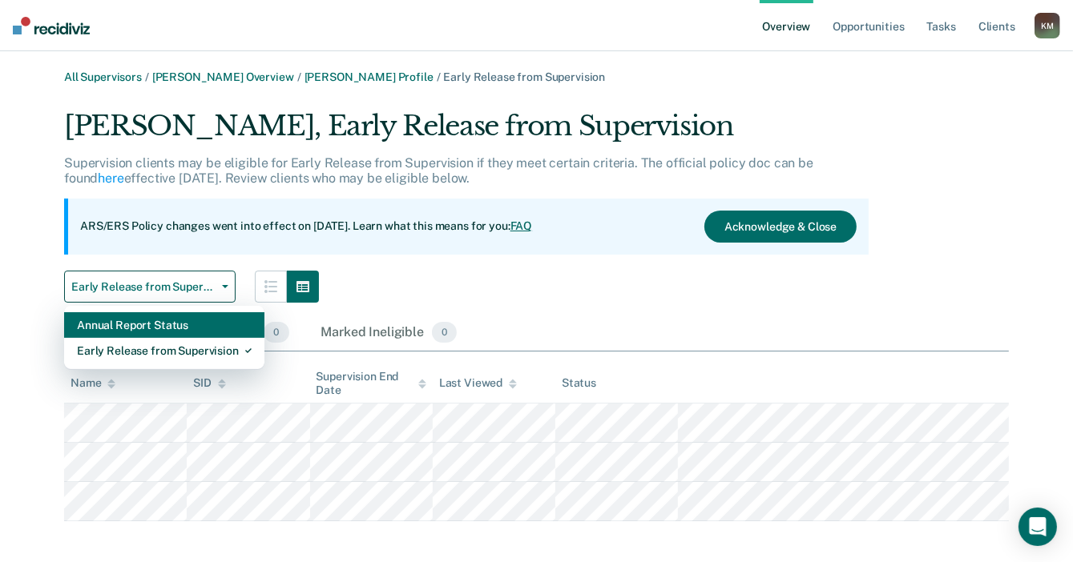
click at [167, 324] on div "Annual Report Status" at bounding box center [164, 325] width 175 height 26
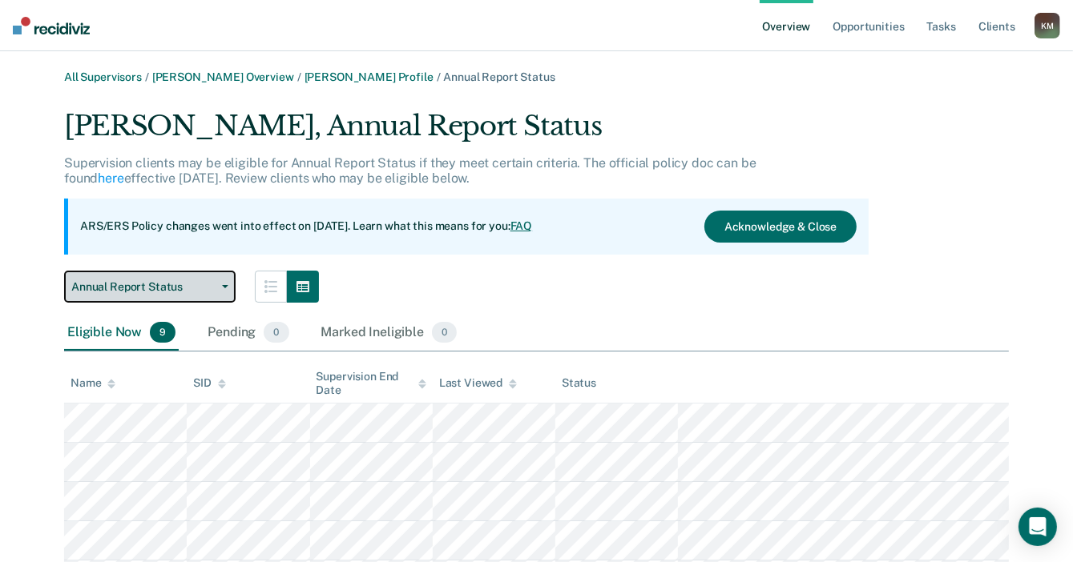
scroll to position [10, 0]
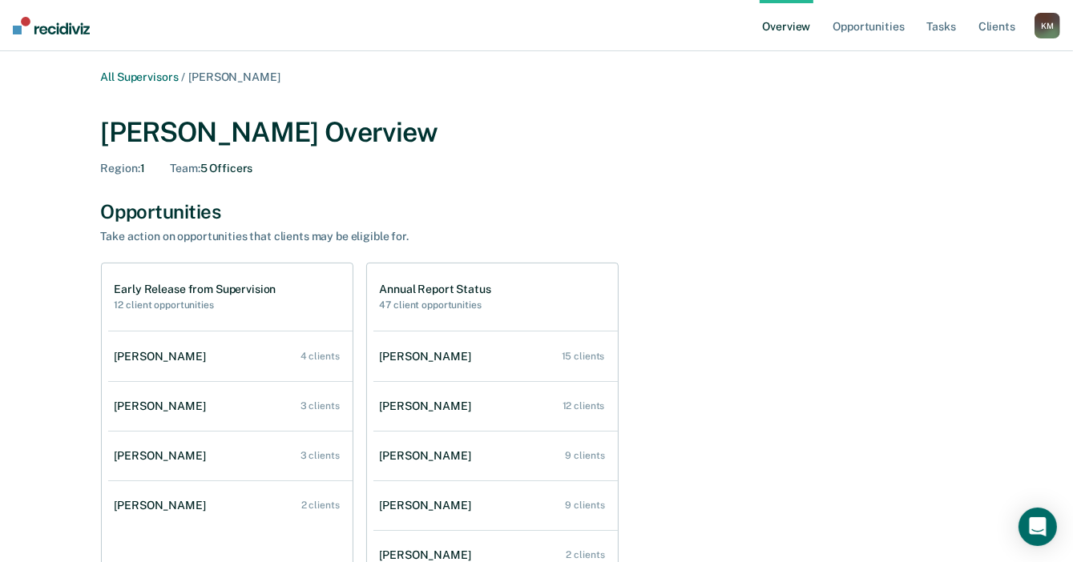
scroll to position [80, 0]
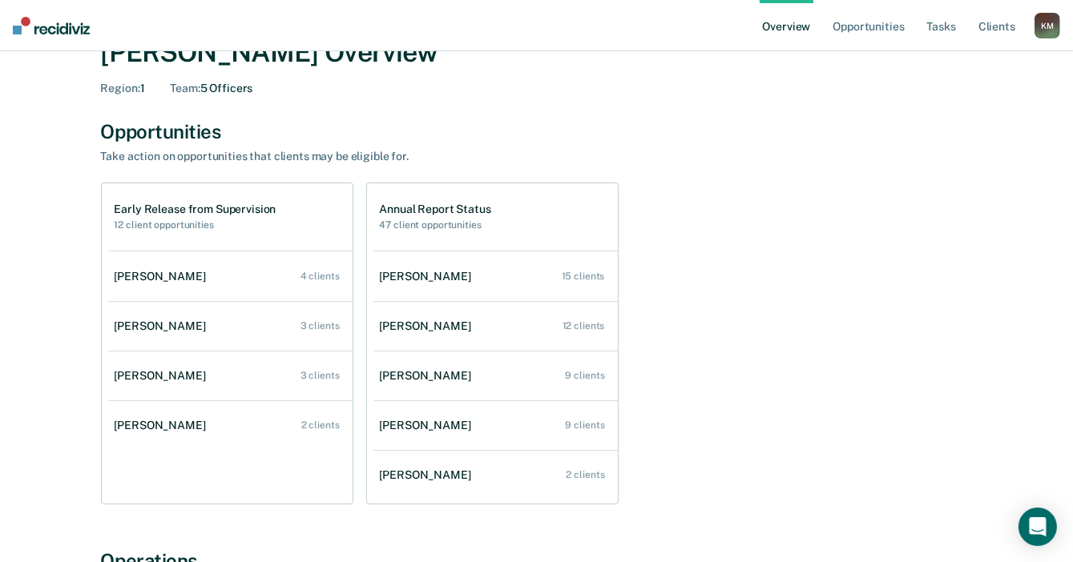
click at [428, 326] on div "Michelle Waller" at bounding box center [429, 327] width 98 height 14
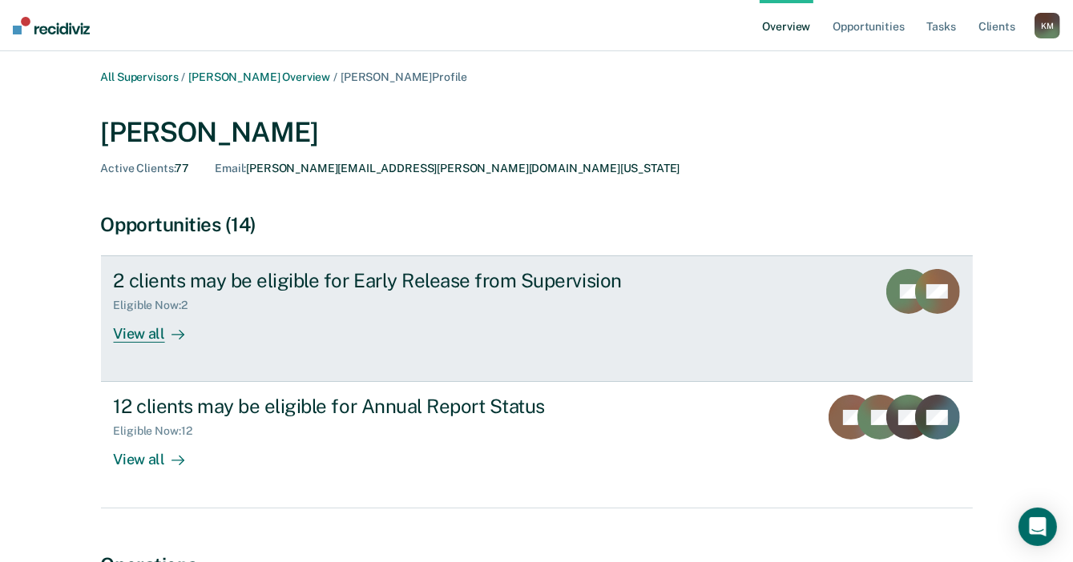
click at [157, 349] on link "2 clients may be eligible for Early Release from Supervision Eligible Now : 2 V…" at bounding box center [537, 319] width 872 height 127
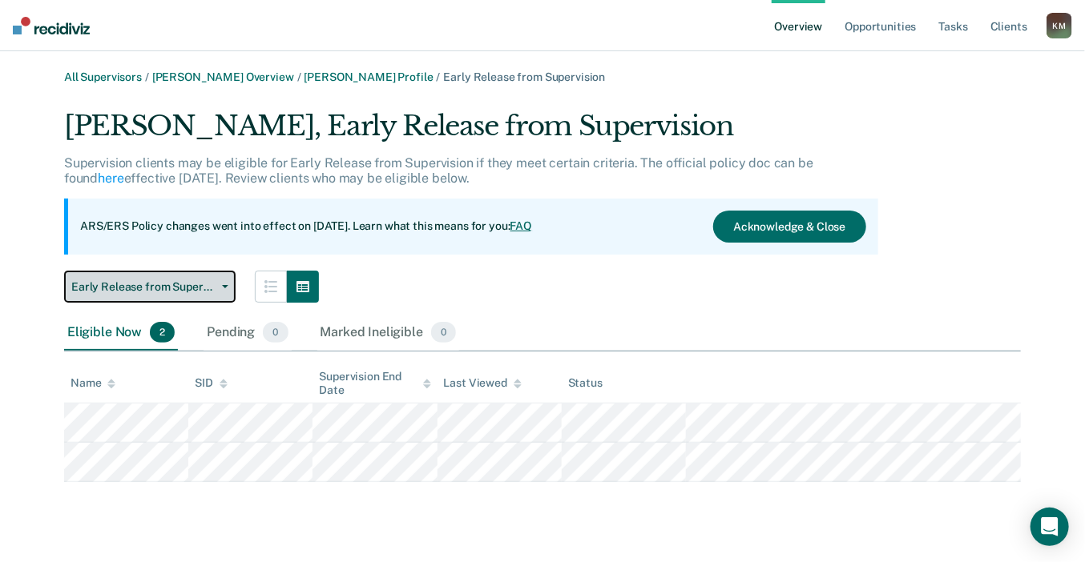
click at [183, 292] on button "Early Release from Supervision" at bounding box center [149, 287] width 171 height 32
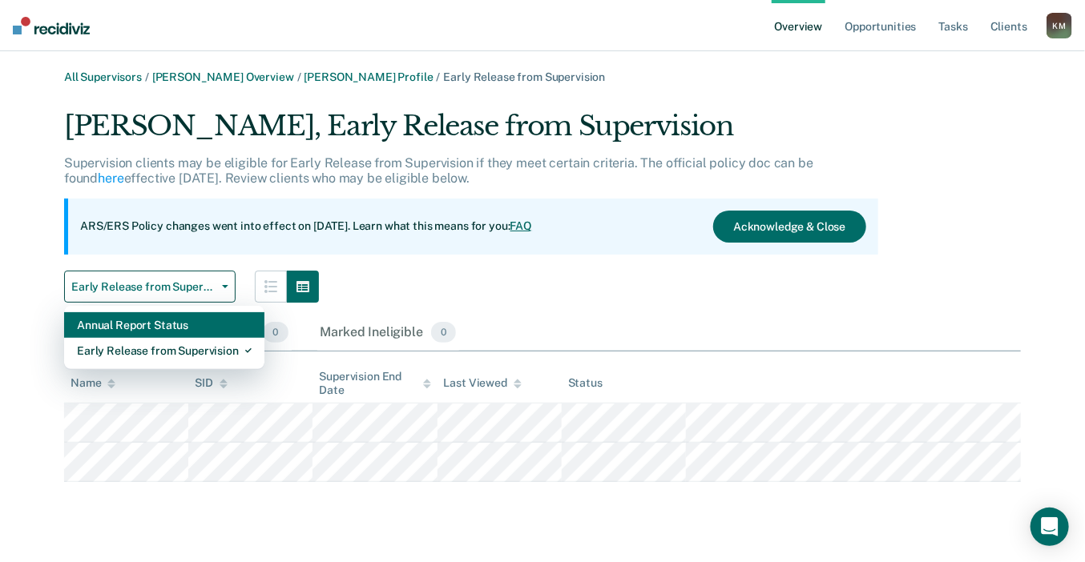
click at [183, 323] on div "Annual Report Status" at bounding box center [164, 325] width 175 height 26
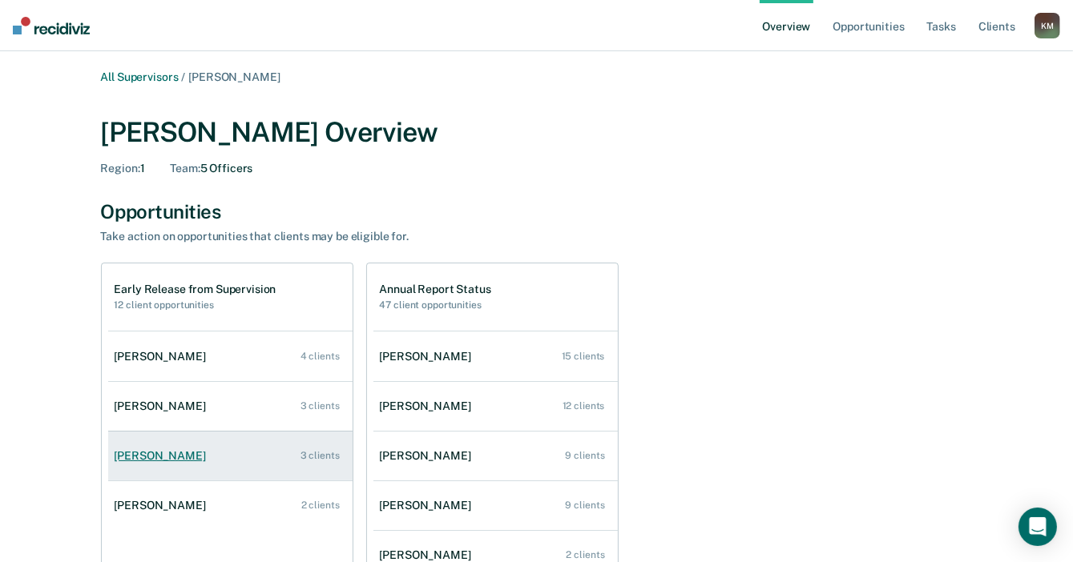
click at [148, 459] on div "Leiyana Lyons" at bounding box center [164, 456] width 98 height 14
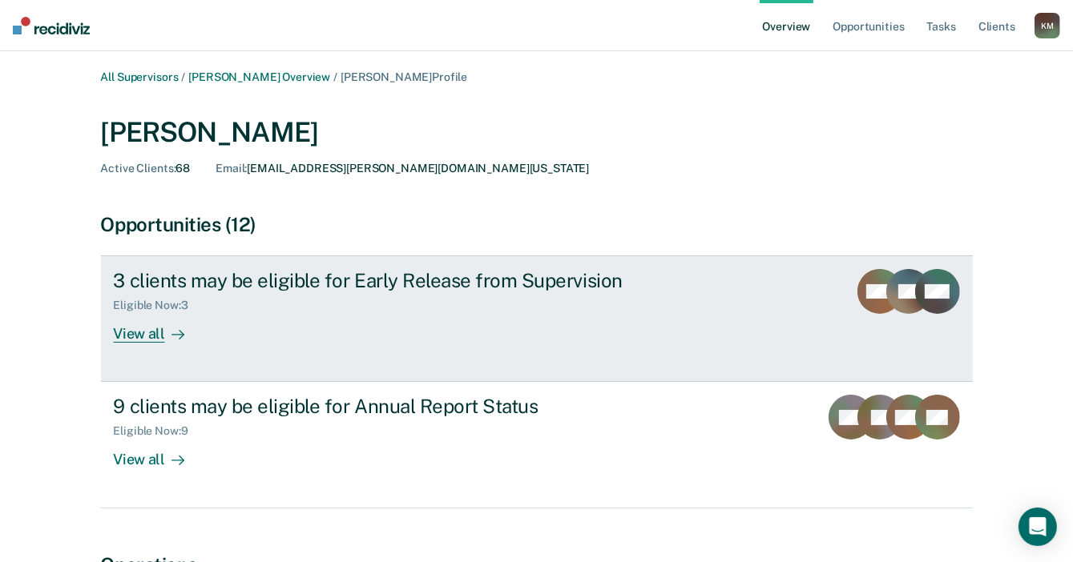
click at [149, 328] on div "View all" at bounding box center [159, 327] width 90 height 31
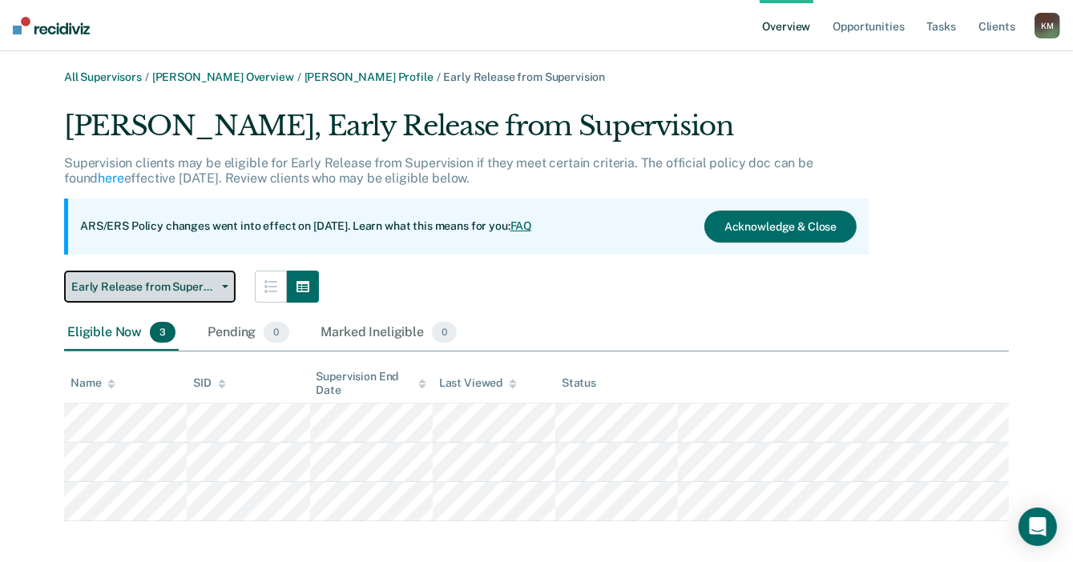
drag, startPoint x: 143, startPoint y: 275, endPoint x: 147, endPoint y: 288, distance: 13.4
click at [143, 276] on button "Early Release from Supervision" at bounding box center [149, 287] width 171 height 32
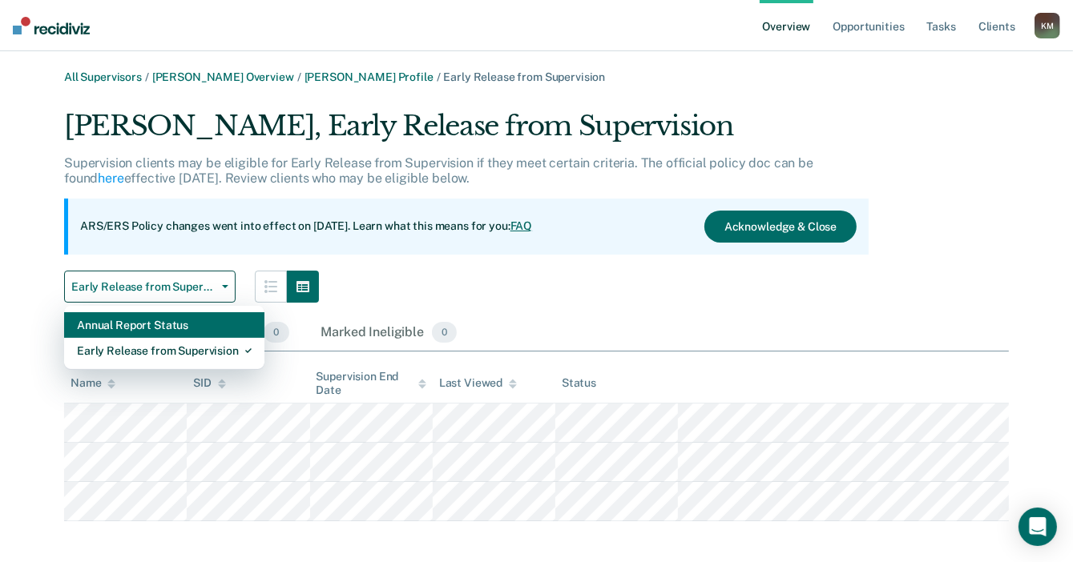
click at [159, 319] on div "Annual Report Status" at bounding box center [164, 325] width 175 height 26
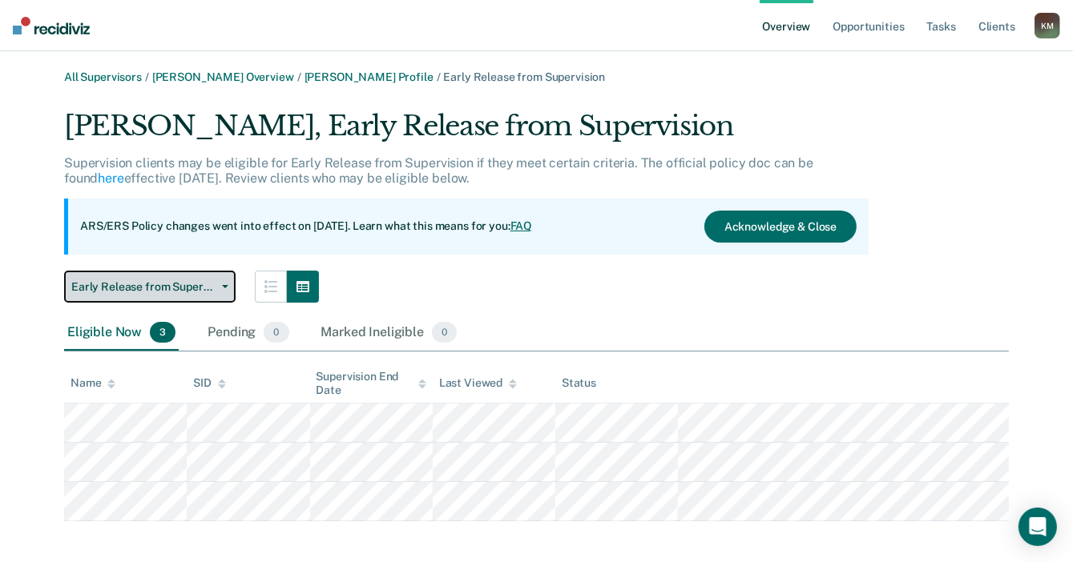
scroll to position [10, 0]
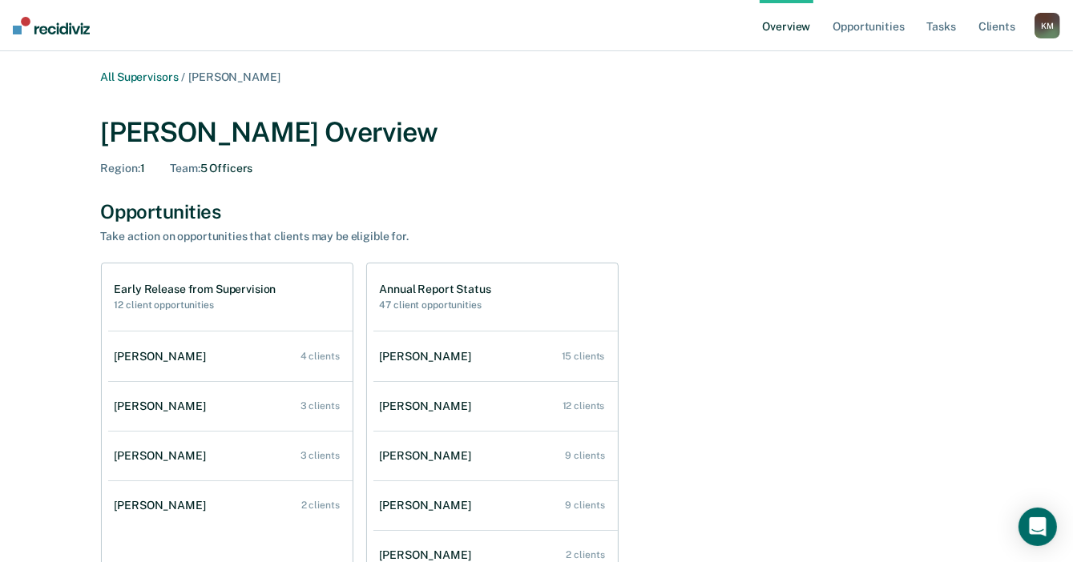
scroll to position [80, 0]
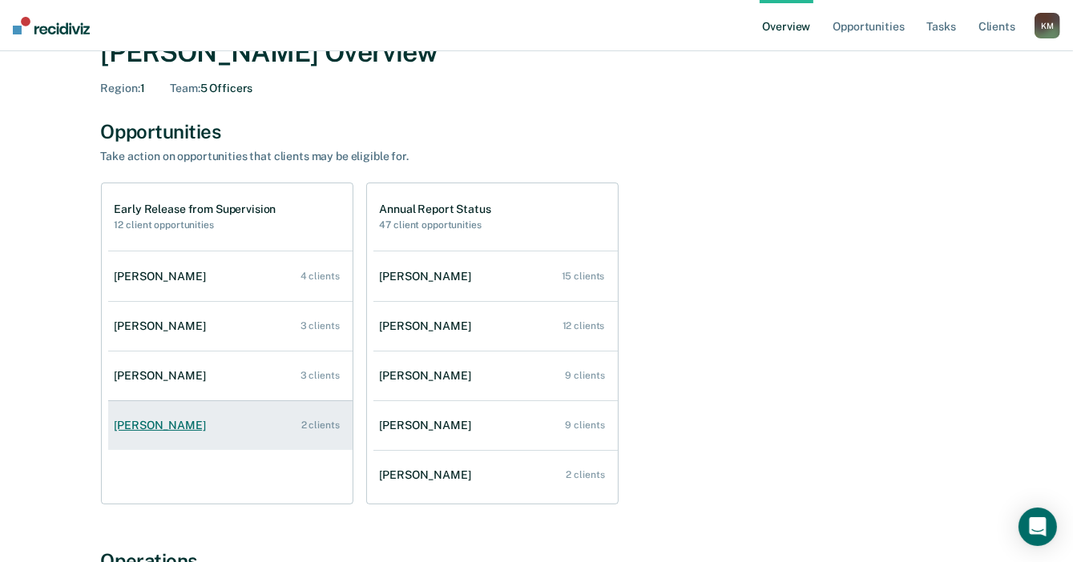
click at [158, 432] on link "Michelle Waller 2 clients" at bounding box center [230, 426] width 244 height 46
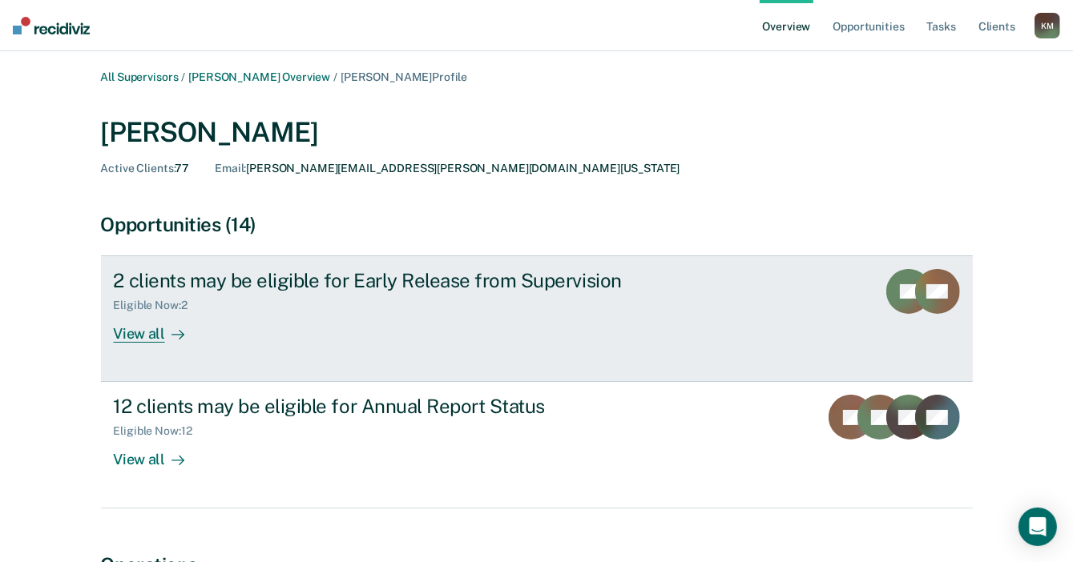
click at [138, 334] on div "View all" at bounding box center [159, 327] width 90 height 31
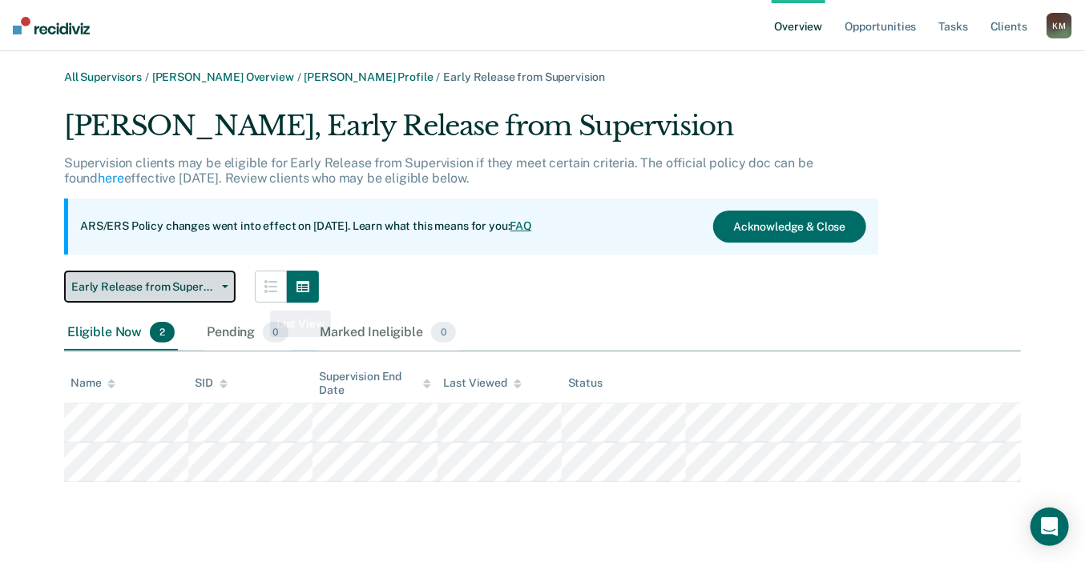
click at [213, 289] on span "Early Release from Supervision" at bounding box center [143, 287] width 144 height 14
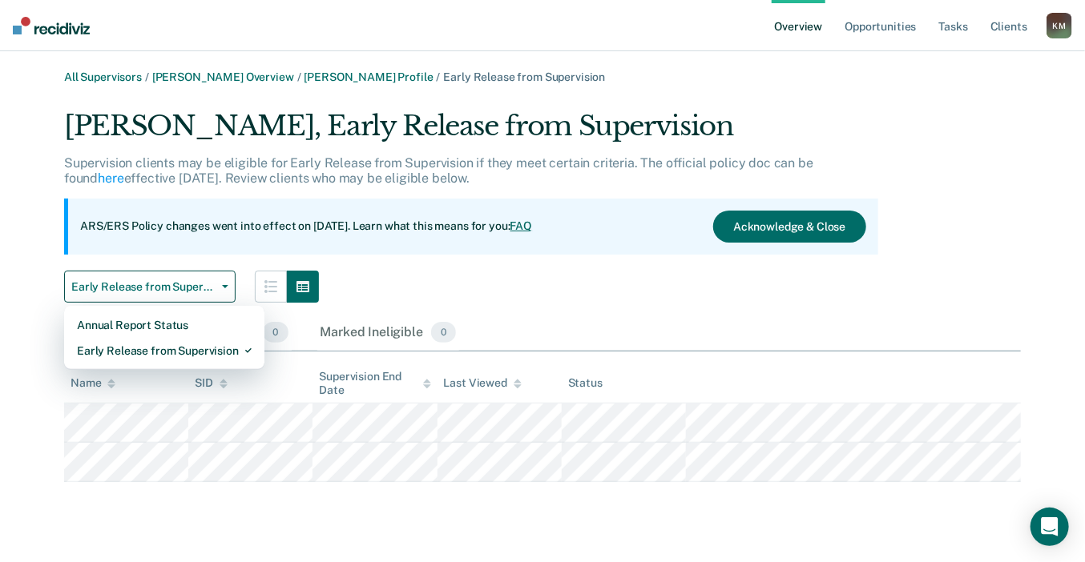
click at [215, 308] on div "Annual Report Status Early Release from Supervision" at bounding box center [164, 338] width 200 height 64
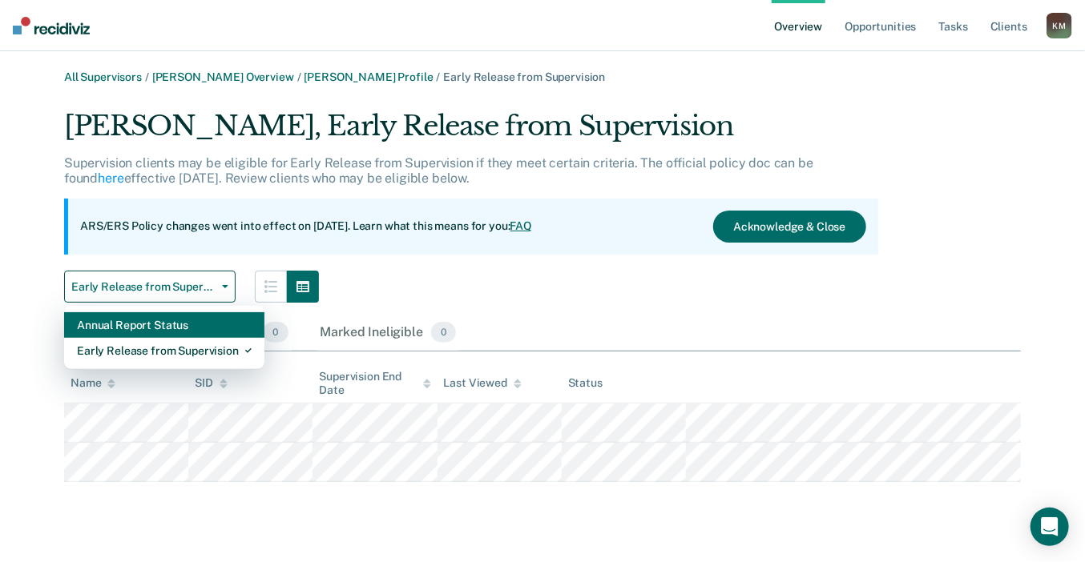
click at [233, 321] on div "Annual Report Status" at bounding box center [164, 325] width 175 height 26
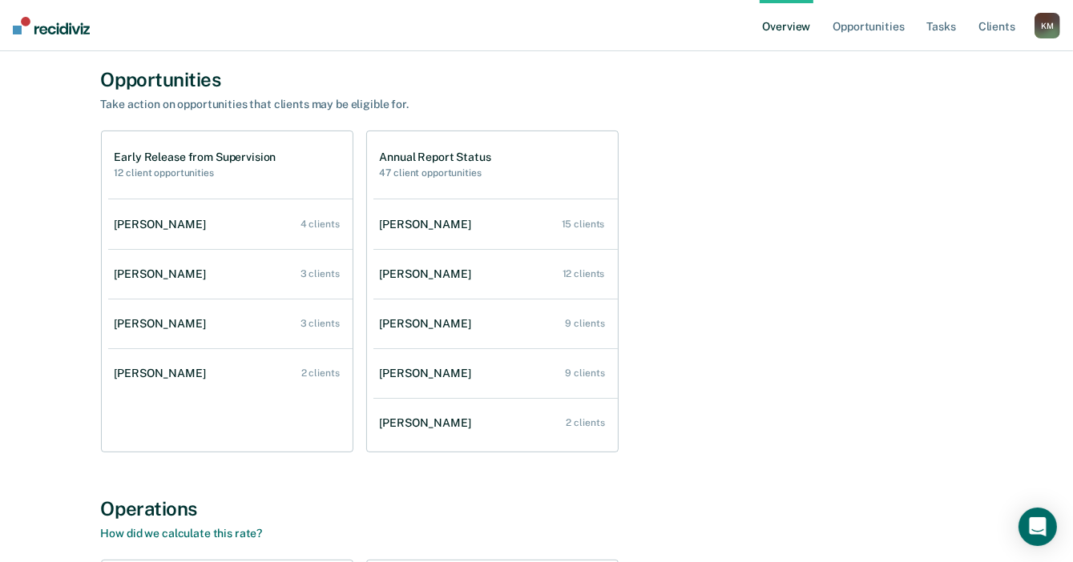
scroll to position [160, 0]
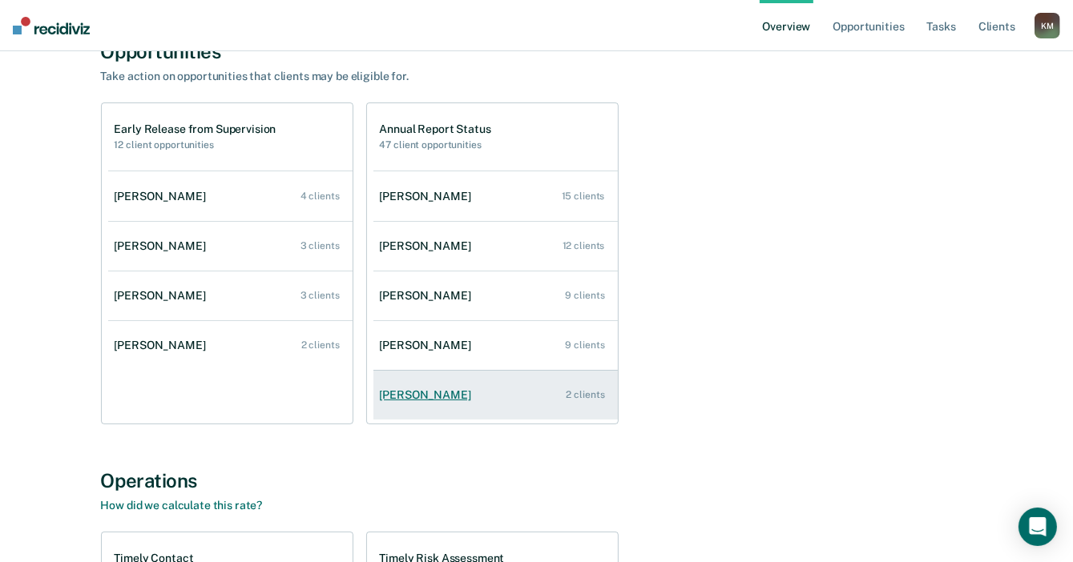
click at [407, 395] on div "Shayla Fisk" at bounding box center [429, 396] width 98 height 14
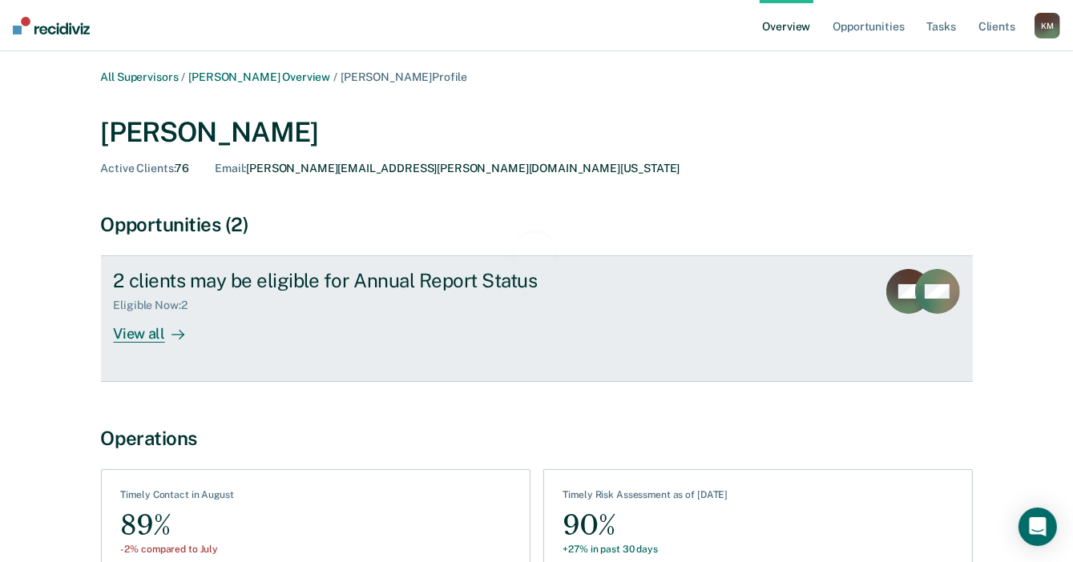
click at [169, 327] on div at bounding box center [174, 334] width 19 height 18
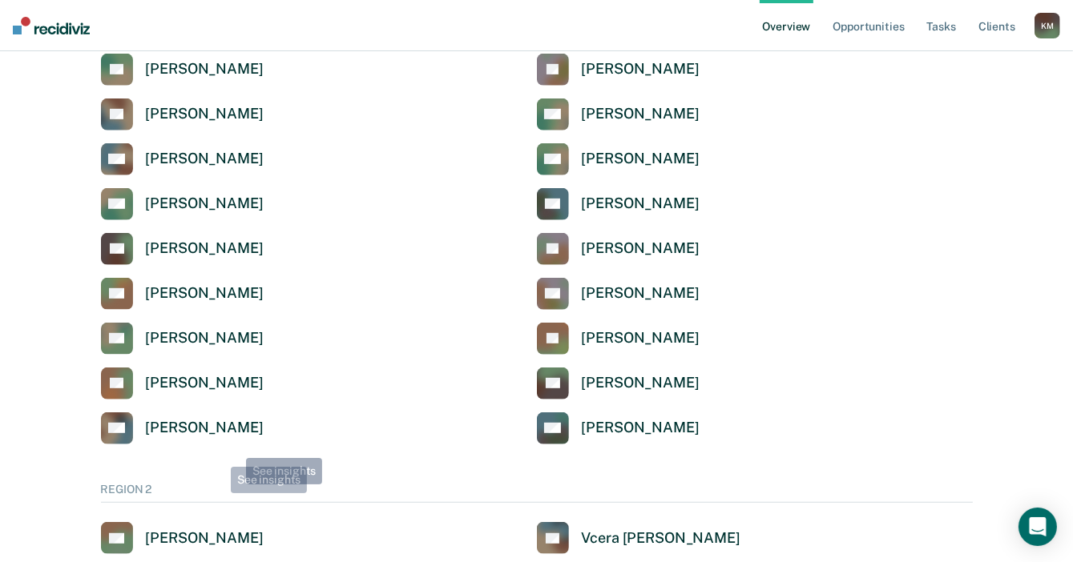
scroll to position [721, 0]
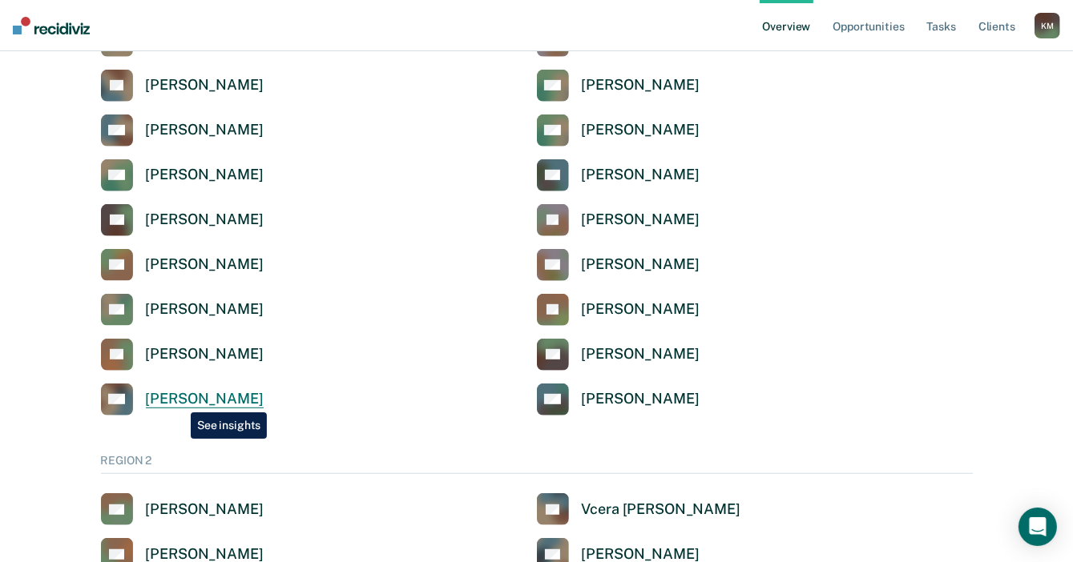
click at [179, 401] on div "[PERSON_NAME]" at bounding box center [205, 399] width 118 height 18
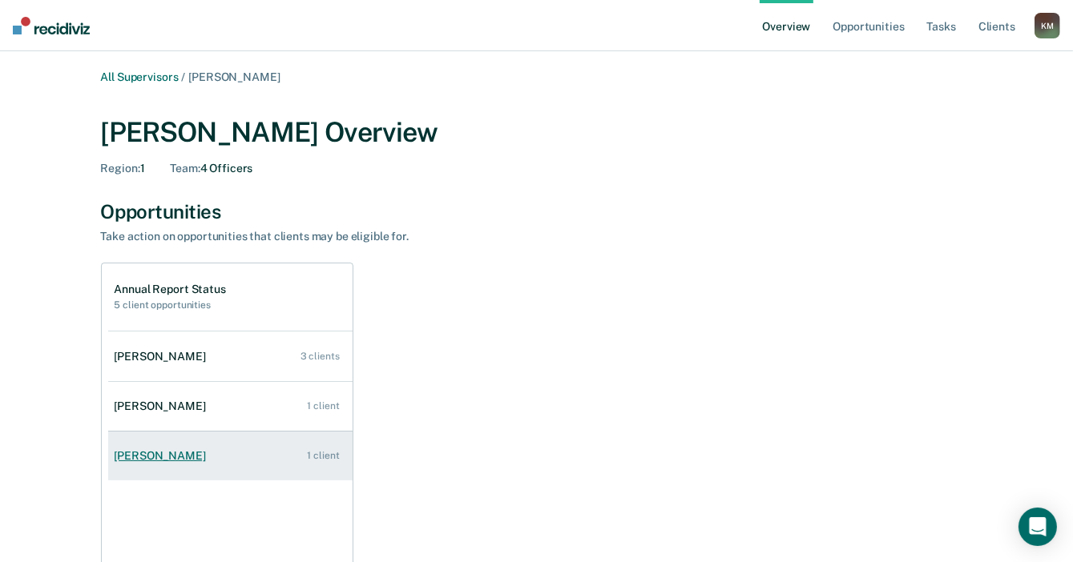
click at [157, 461] on div "Shana Turnage" at bounding box center [164, 456] width 98 height 14
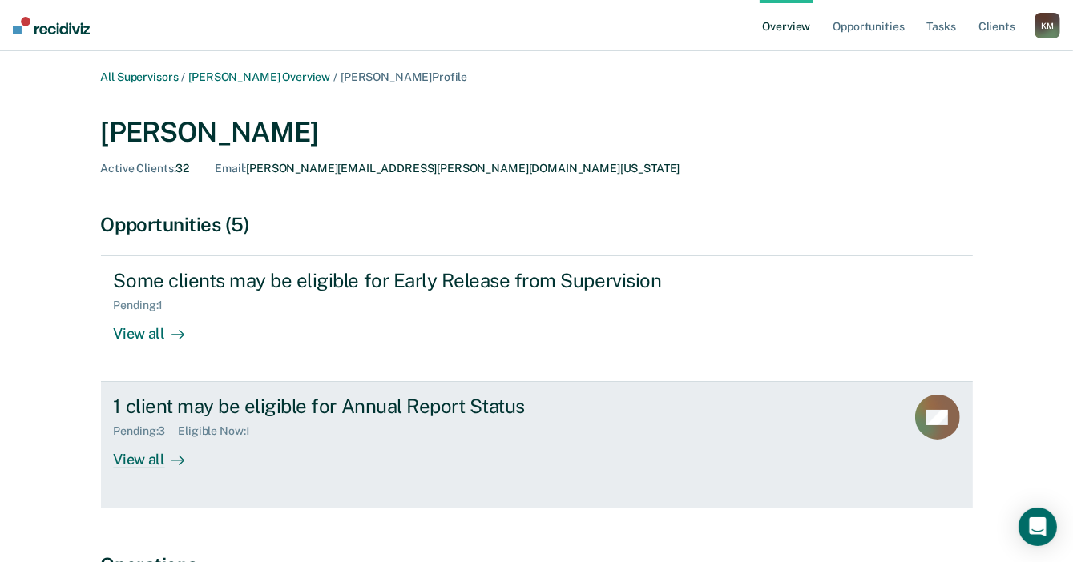
click at [149, 461] on div "View all" at bounding box center [159, 453] width 90 height 31
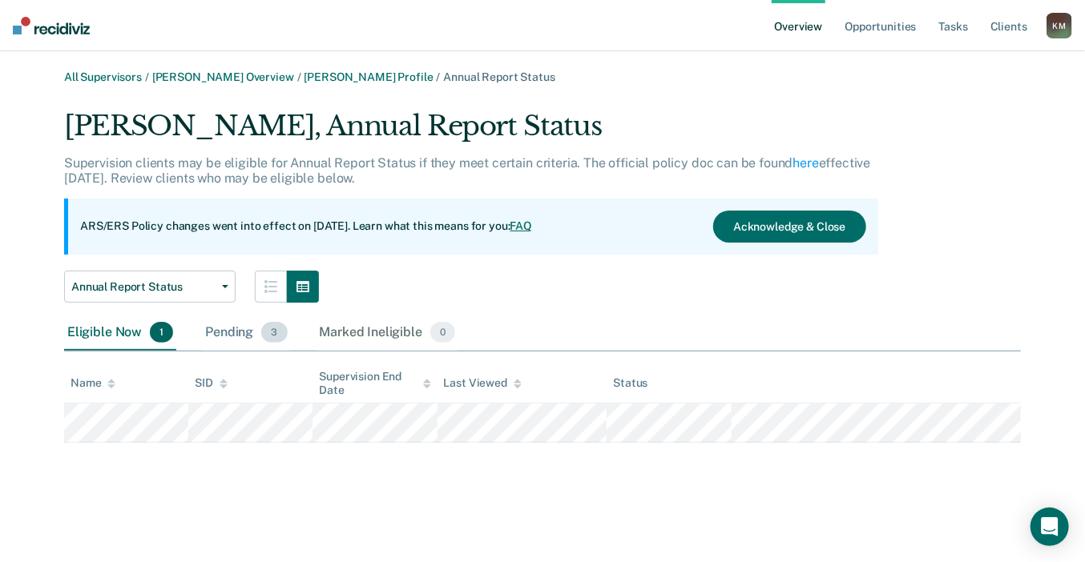
click at [225, 343] on div "Pending 3" at bounding box center [246, 333] width 88 height 35
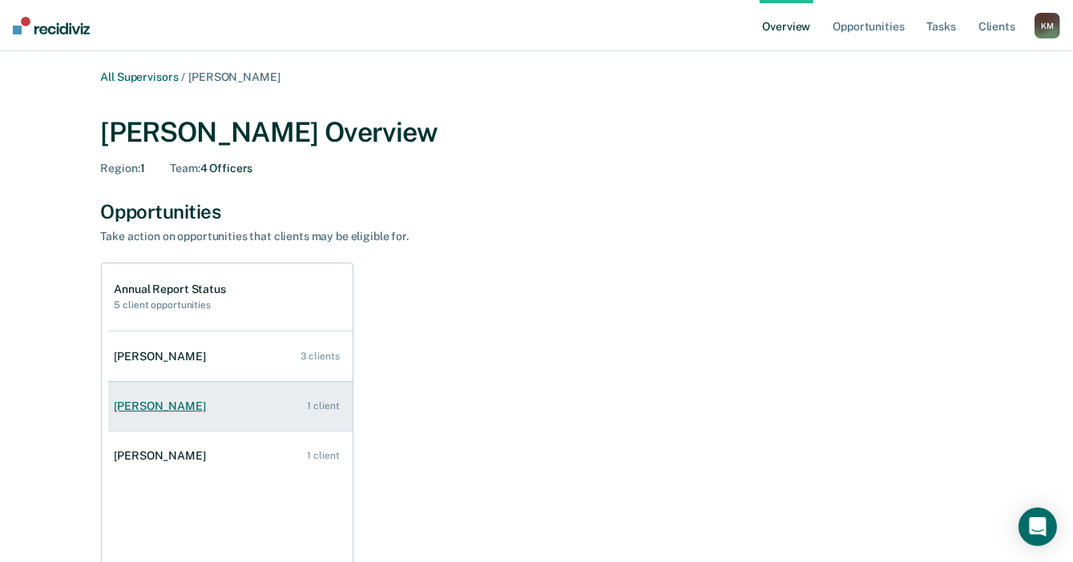
click at [164, 411] on div "Britteney Stiger" at bounding box center [164, 407] width 98 height 14
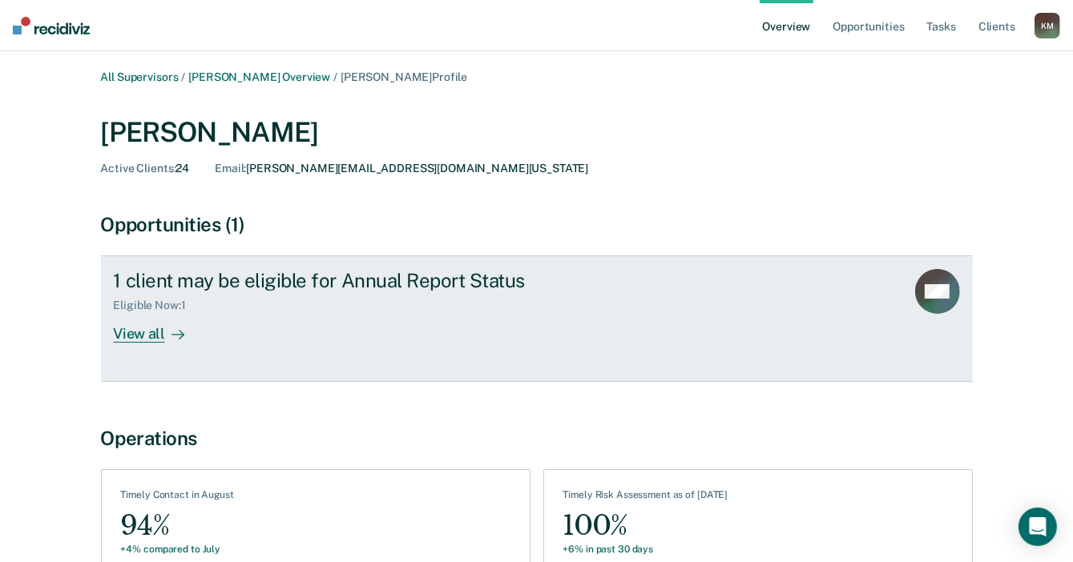
click at [159, 337] on div "View all" at bounding box center [159, 327] width 90 height 31
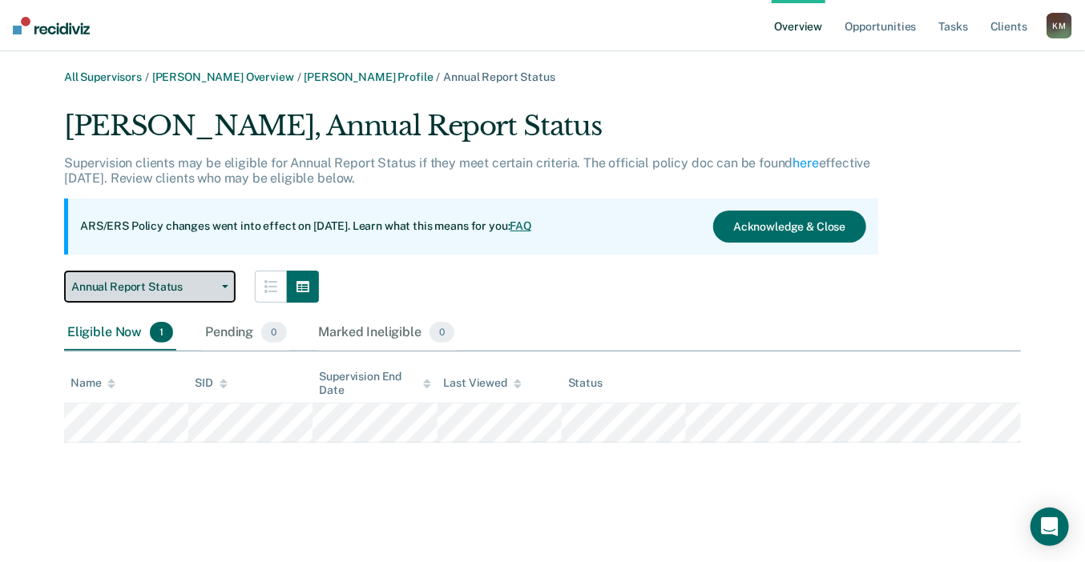
click at [174, 285] on span "Annual Report Status" at bounding box center [143, 287] width 144 height 14
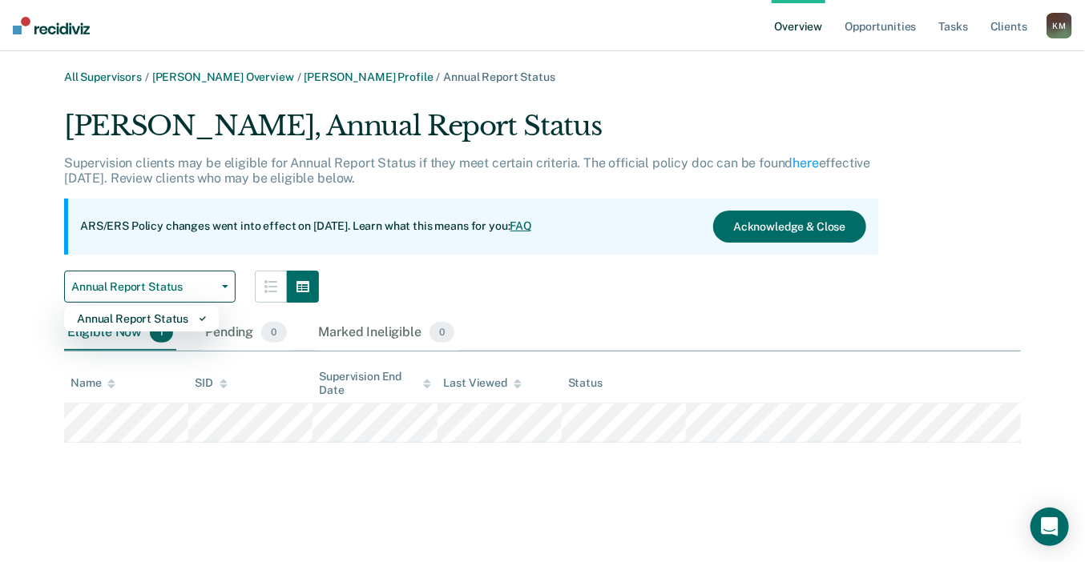
click at [449, 271] on div "Annual Report Status Annual Report Status" at bounding box center [471, 287] width 814 height 32
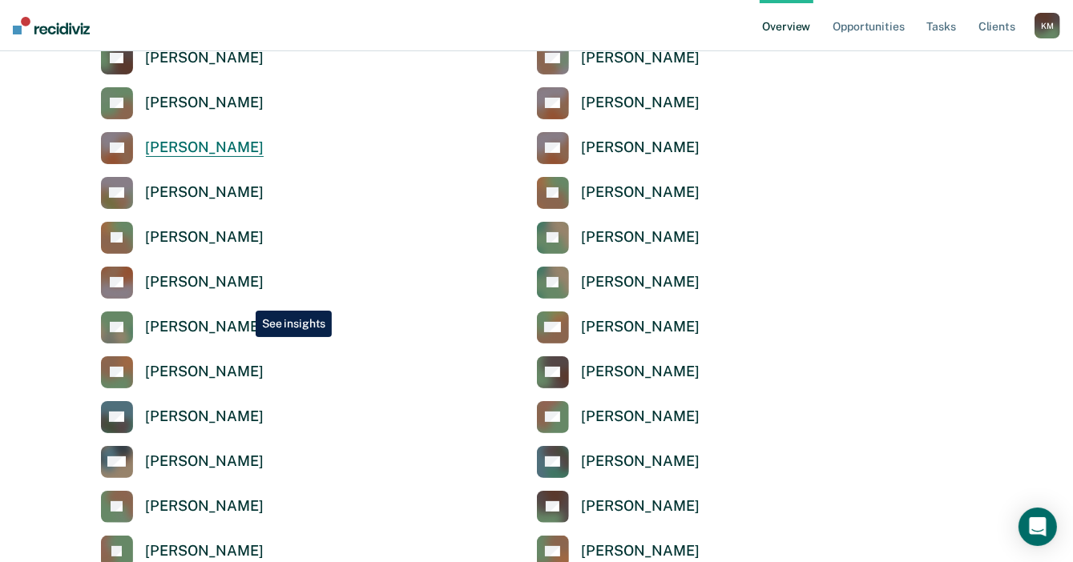
scroll to position [240, 0]
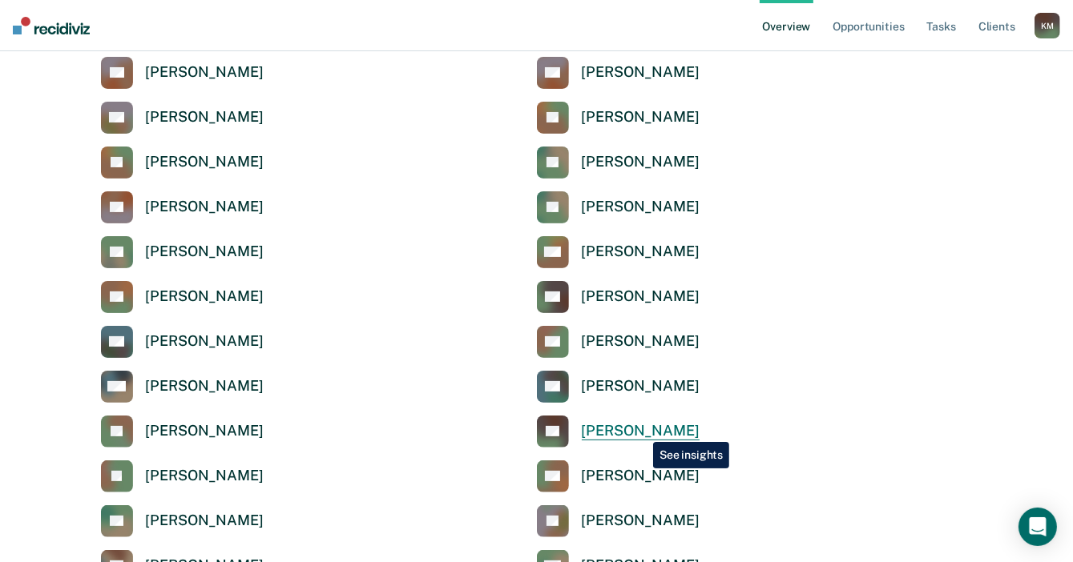
click at [641, 430] on div "[PERSON_NAME]" at bounding box center [641, 431] width 118 height 18
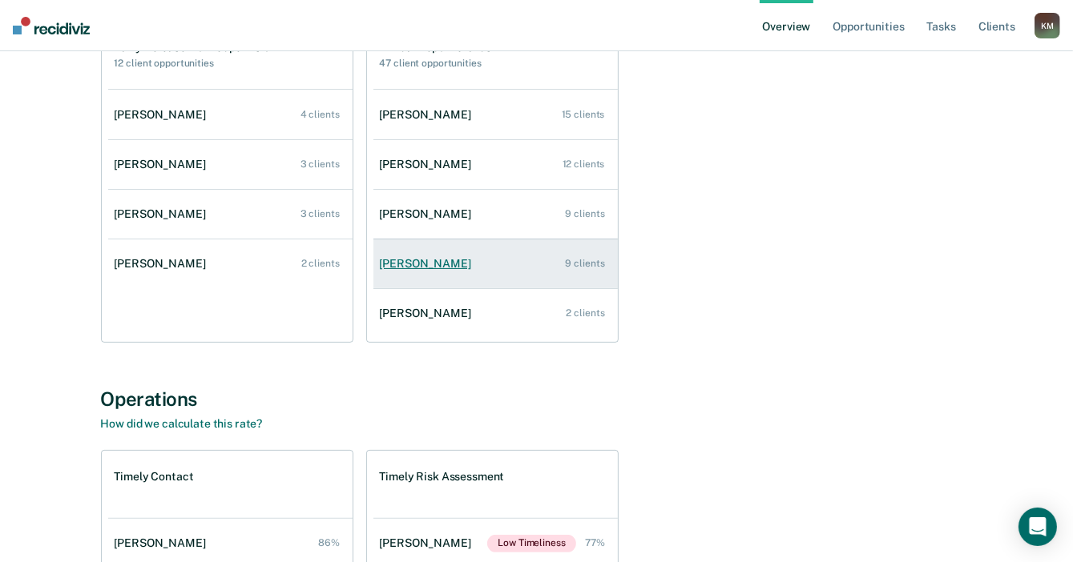
scroll to position [240, 0]
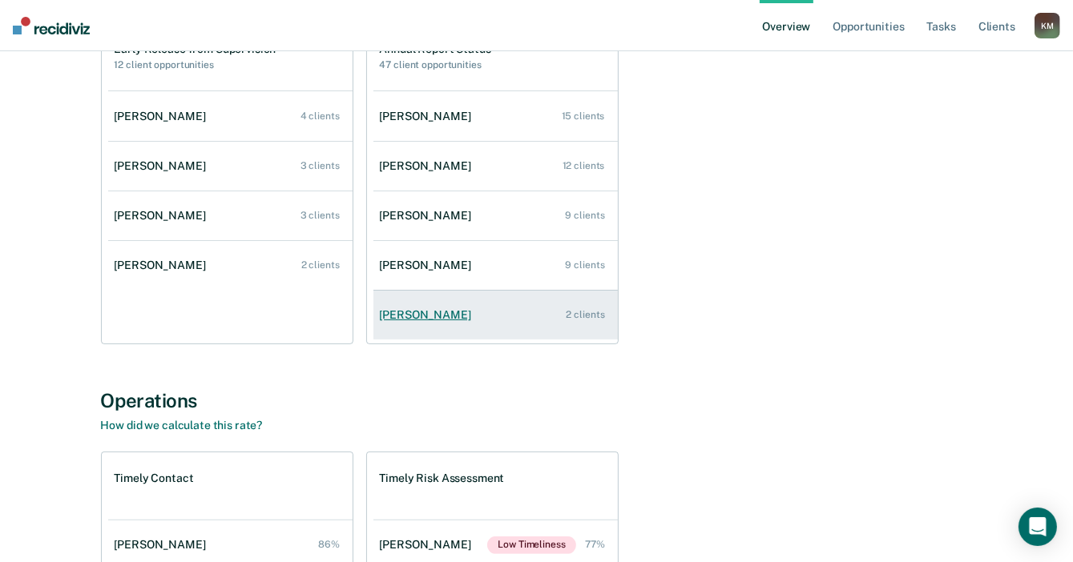
click at [387, 314] on div "Shayla Fisk" at bounding box center [429, 315] width 98 height 14
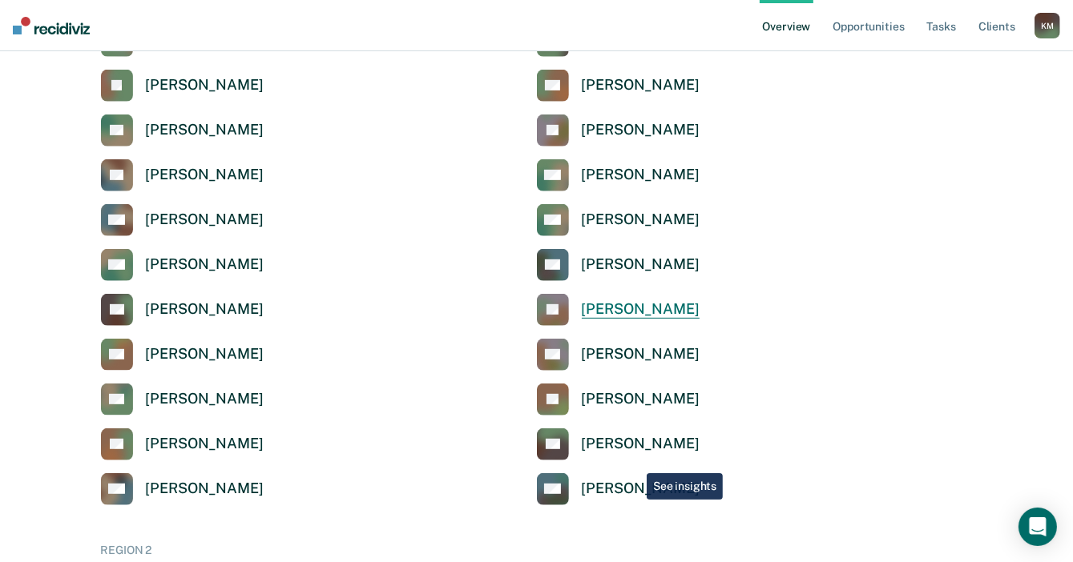
scroll to position [721, 0]
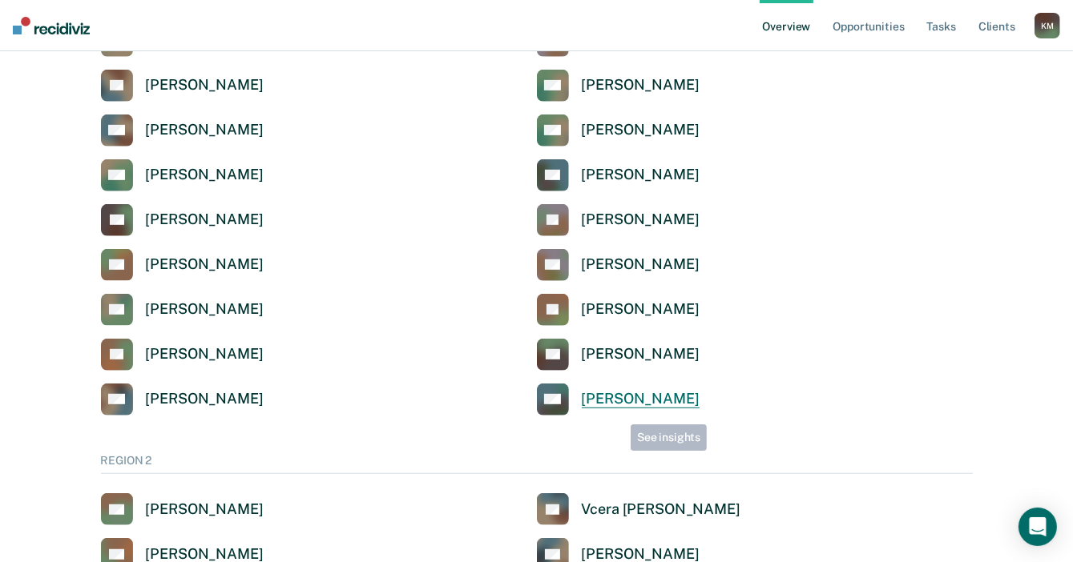
click at [619, 411] on link "SW Sylvia Willis" at bounding box center [618, 400] width 163 height 32
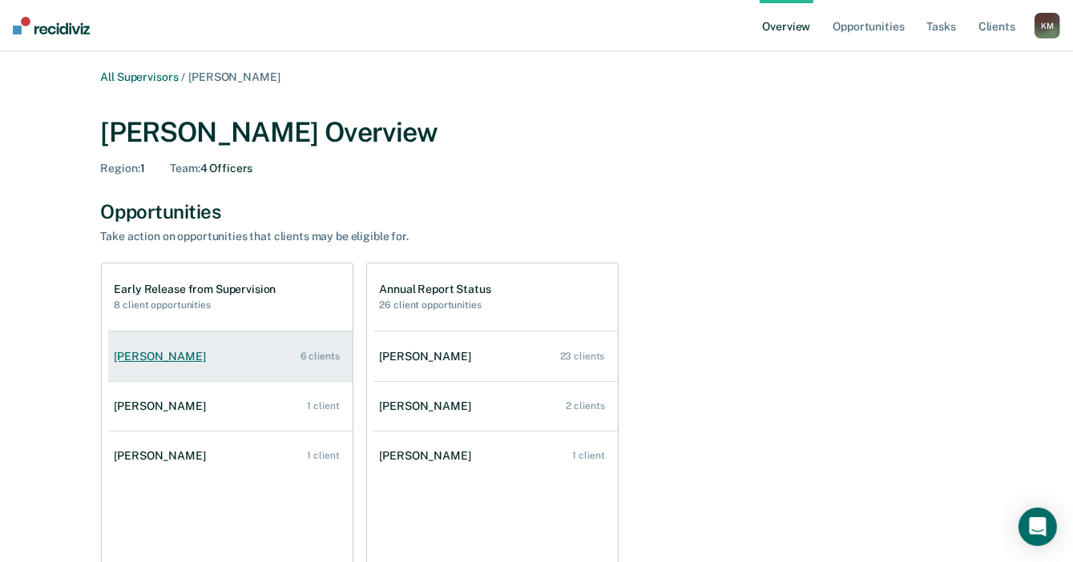
click at [153, 367] on link "Sue Johnson 6 clients" at bounding box center [230, 357] width 244 height 46
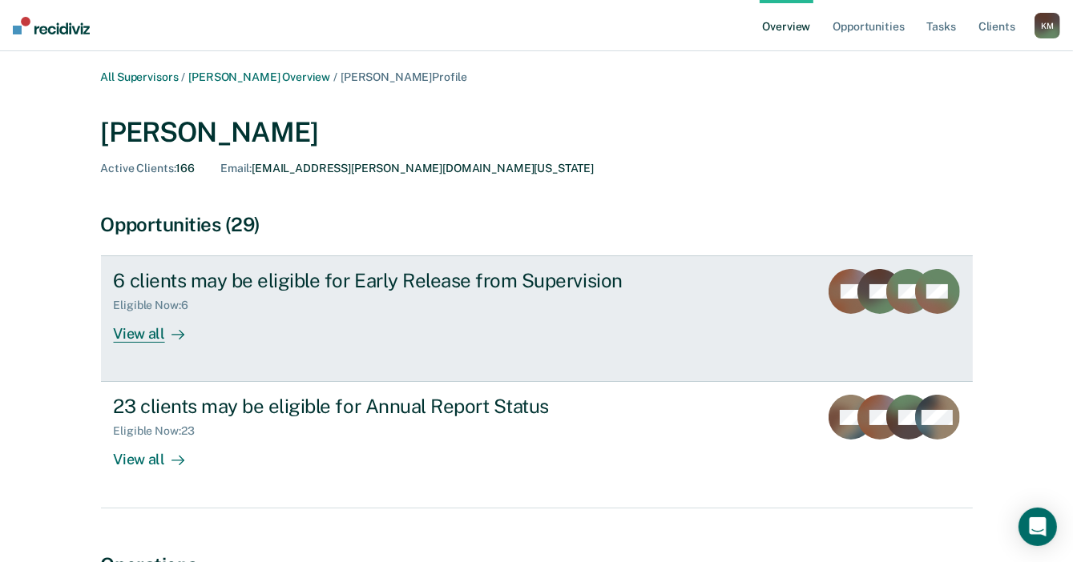
click at [149, 343] on link "6 clients may be eligible for Early Release from Supervision Eligible Now : 6 V…" at bounding box center [537, 319] width 872 height 127
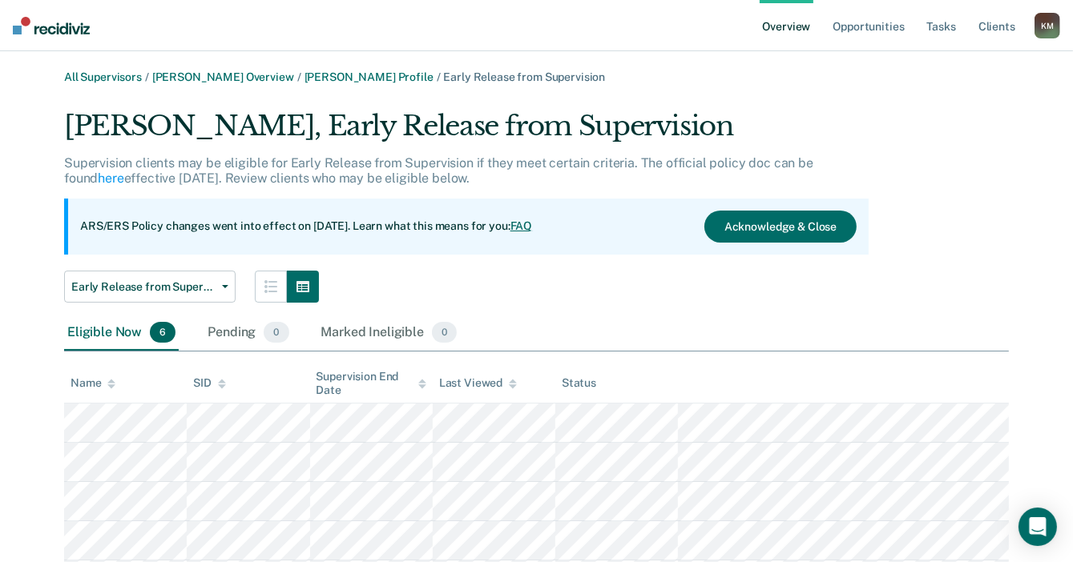
scroll to position [80, 0]
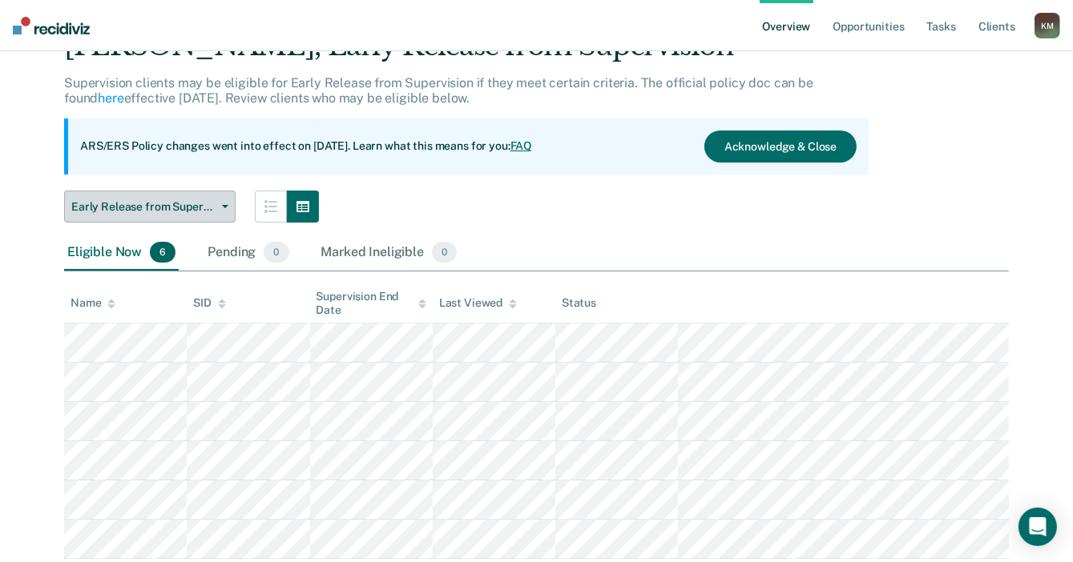
click at [162, 222] on div "Sue Johnson, Early Release from Supervision Supervision clients may be eligible…" at bounding box center [536, 295] width 945 height 530
click at [167, 216] on button "Early Release from Supervision" at bounding box center [149, 207] width 171 height 32
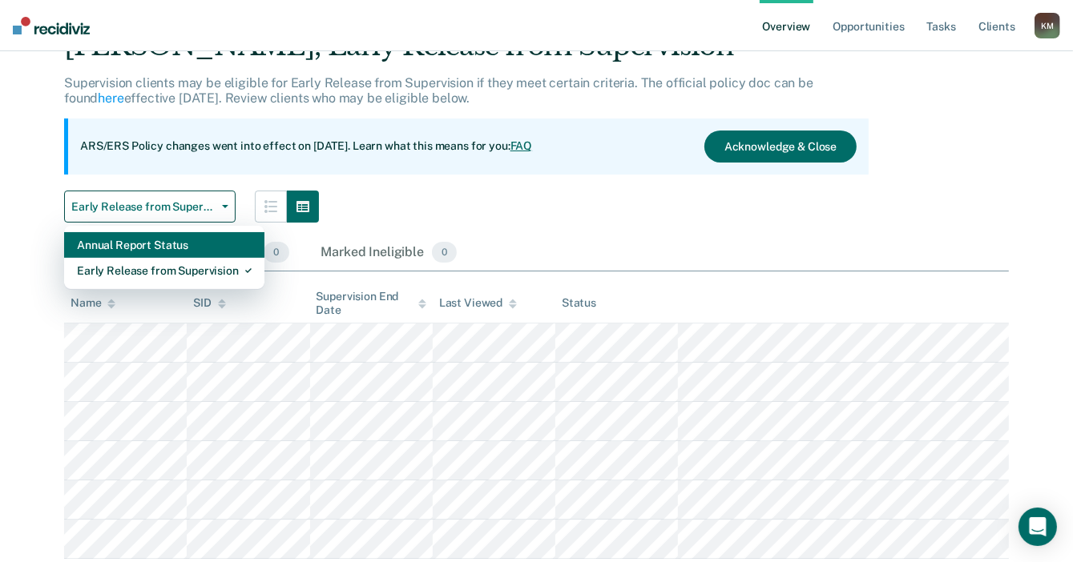
click at [179, 249] on div "Annual Report Status" at bounding box center [164, 245] width 175 height 26
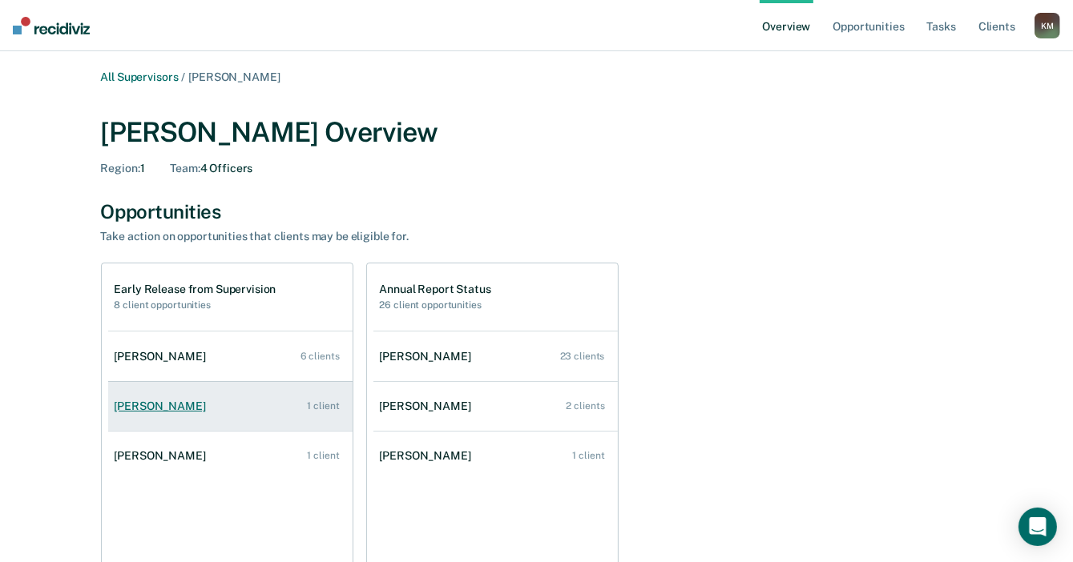
click at [167, 410] on div "Gregory Barrett" at bounding box center [164, 407] width 98 height 14
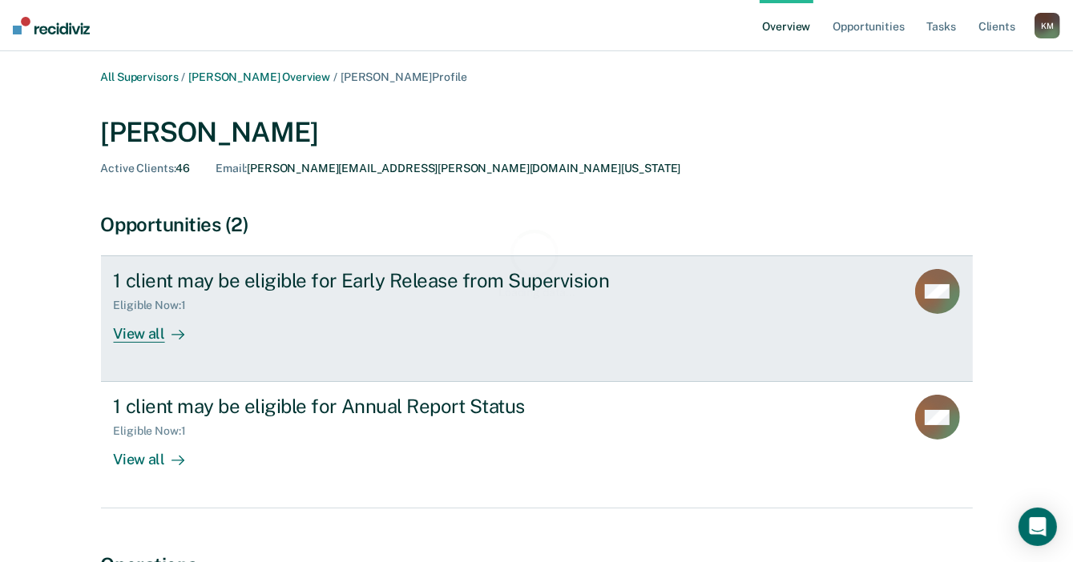
click at [152, 342] on div "View all" at bounding box center [159, 327] width 90 height 31
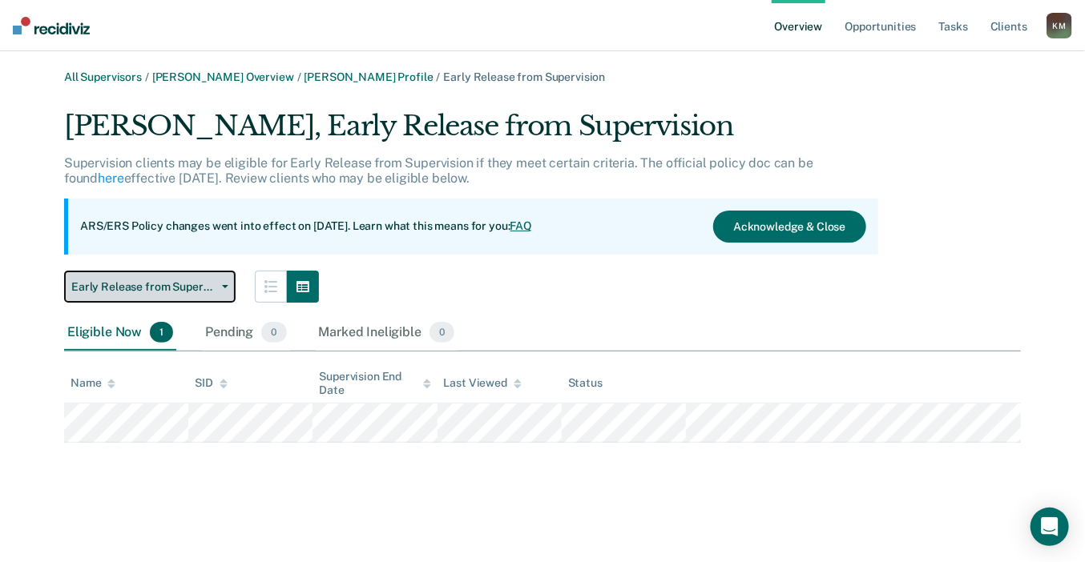
click at [198, 287] on span "Early Release from Supervision" at bounding box center [143, 287] width 144 height 14
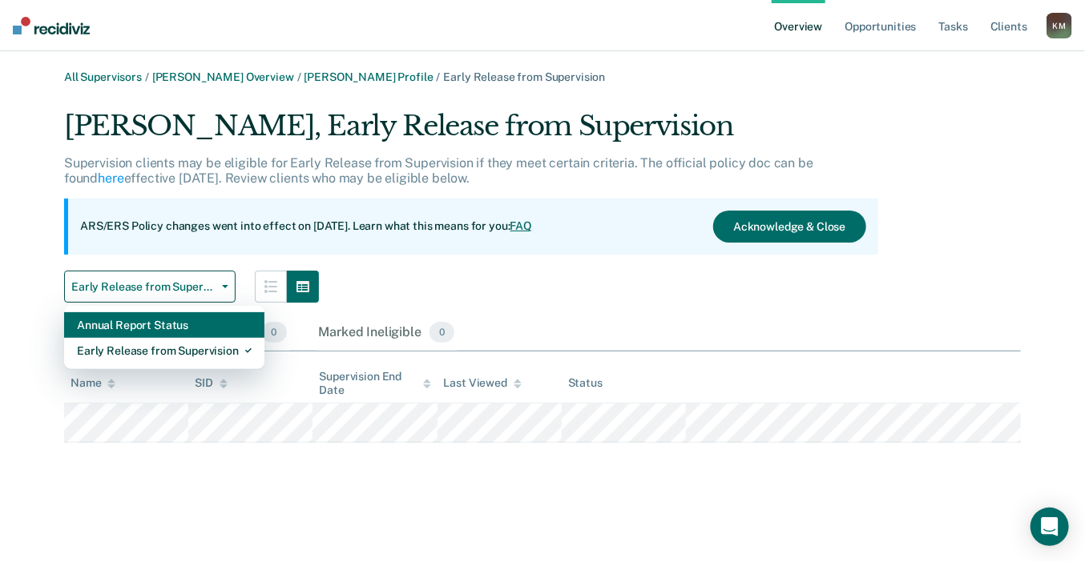
click at [186, 316] on div "Annual Report Status" at bounding box center [164, 325] width 175 height 26
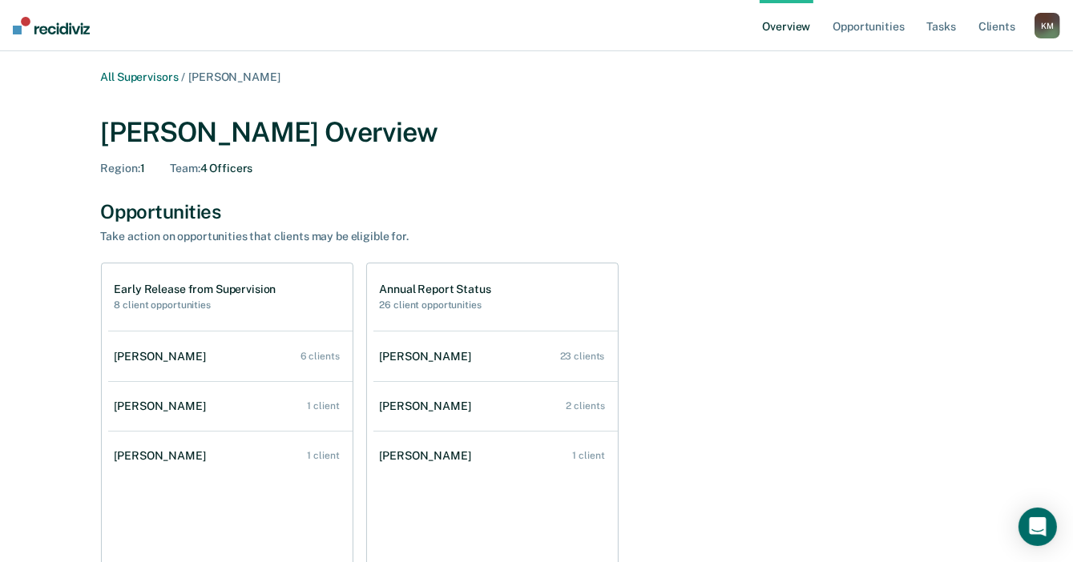
click at [151, 468] on link "Michael Kukich 1 client" at bounding box center [230, 456] width 244 height 46
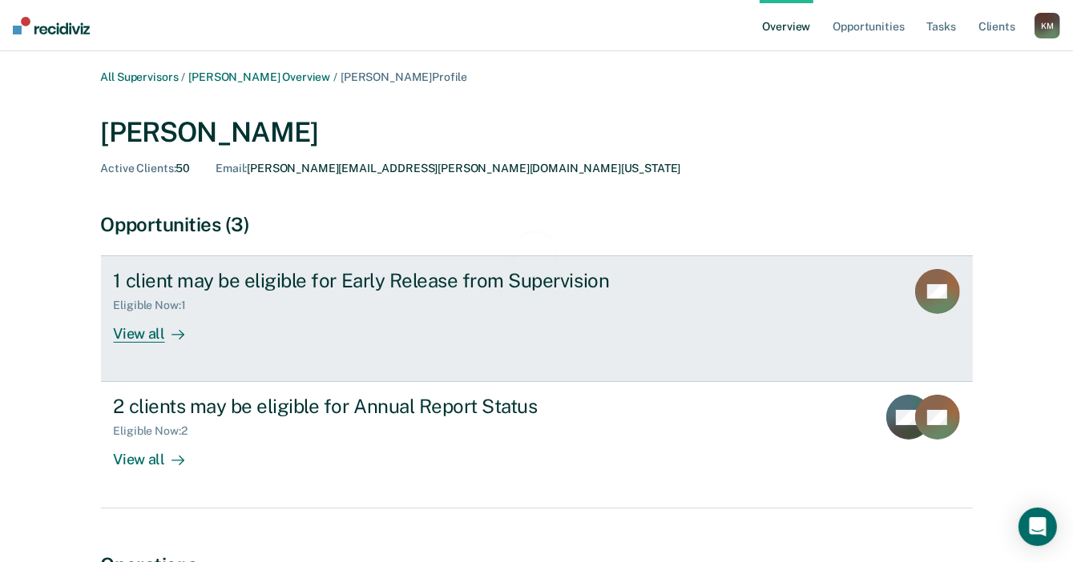
click at [157, 343] on link "1 client may be eligible for Early Release from Supervision Eligible Now : 1 Vi…" at bounding box center [537, 319] width 872 height 127
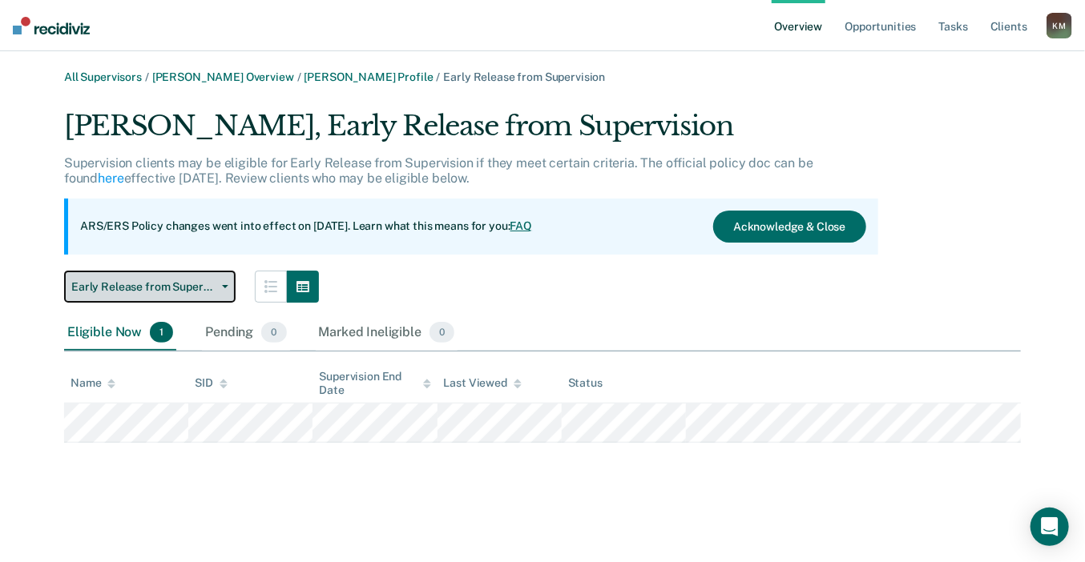
click at [199, 299] on button "Early Release from Supervision" at bounding box center [149, 287] width 171 height 32
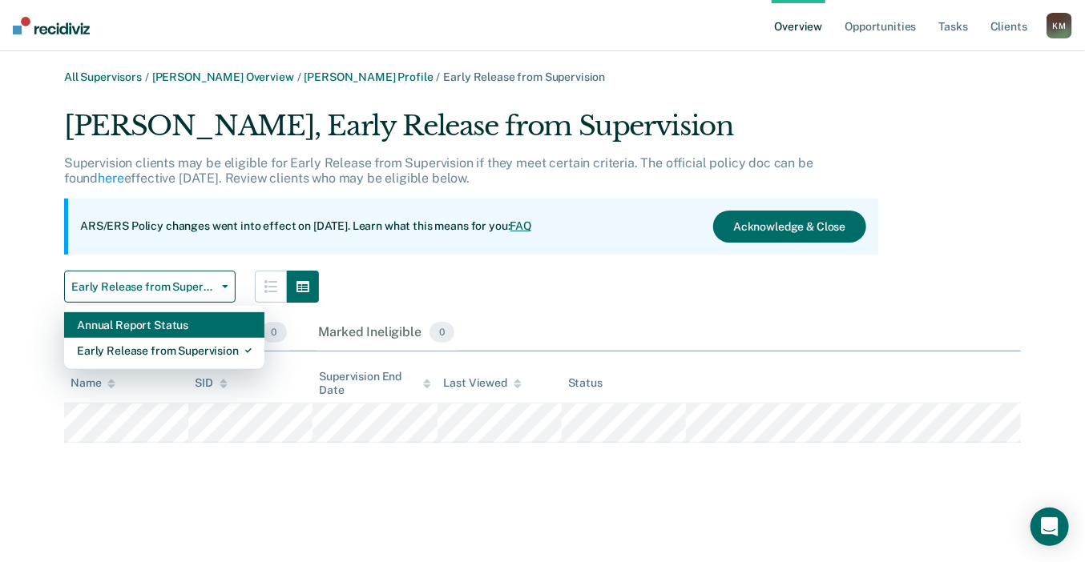
click at [202, 328] on div "Annual Report Status" at bounding box center [164, 325] width 175 height 26
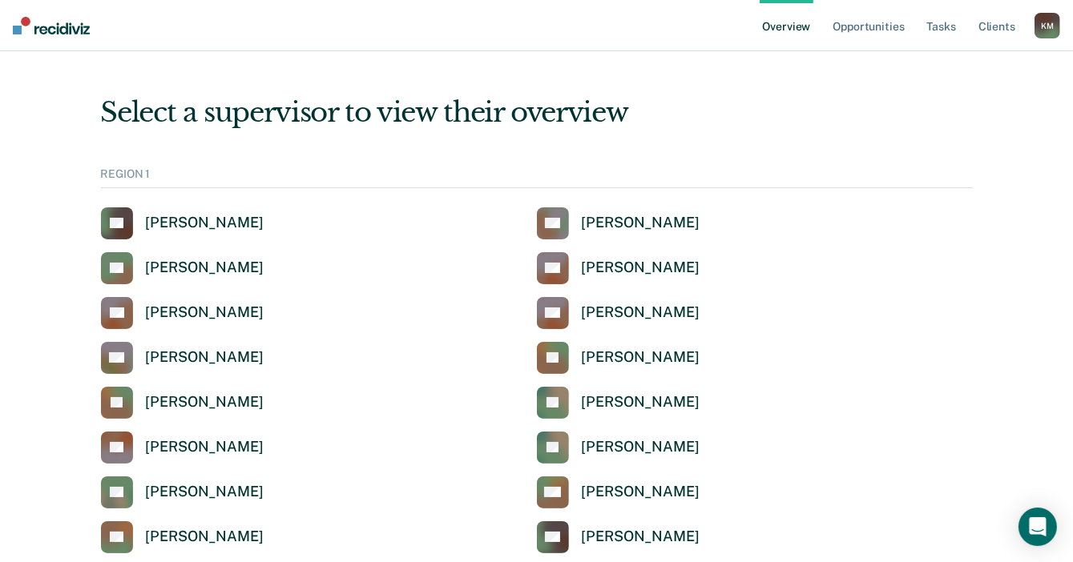
scroll to position [721, 0]
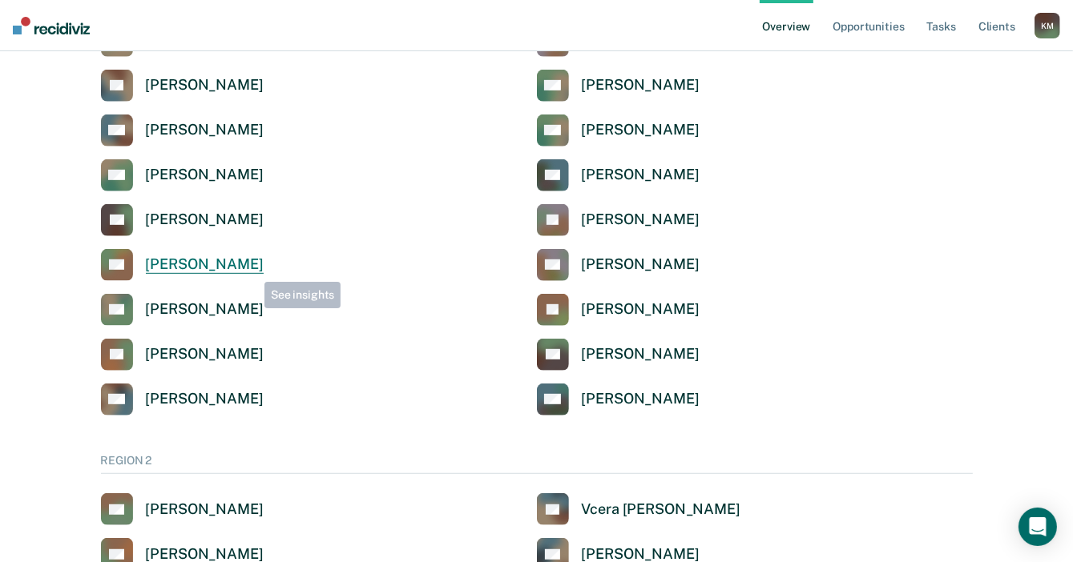
click at [247, 264] on div "[PERSON_NAME]" at bounding box center [205, 265] width 118 height 18
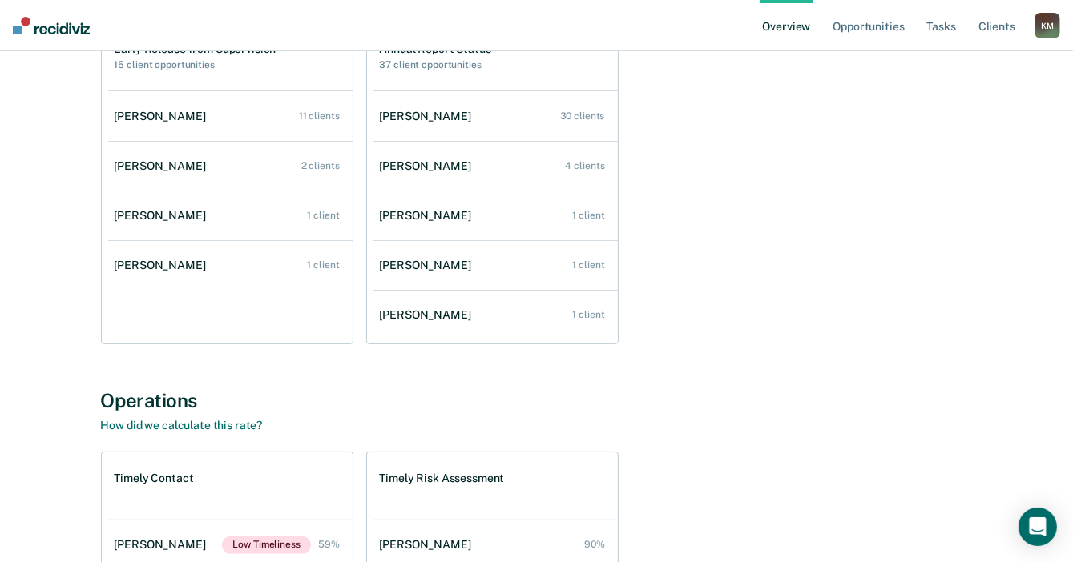
scroll to position [160, 0]
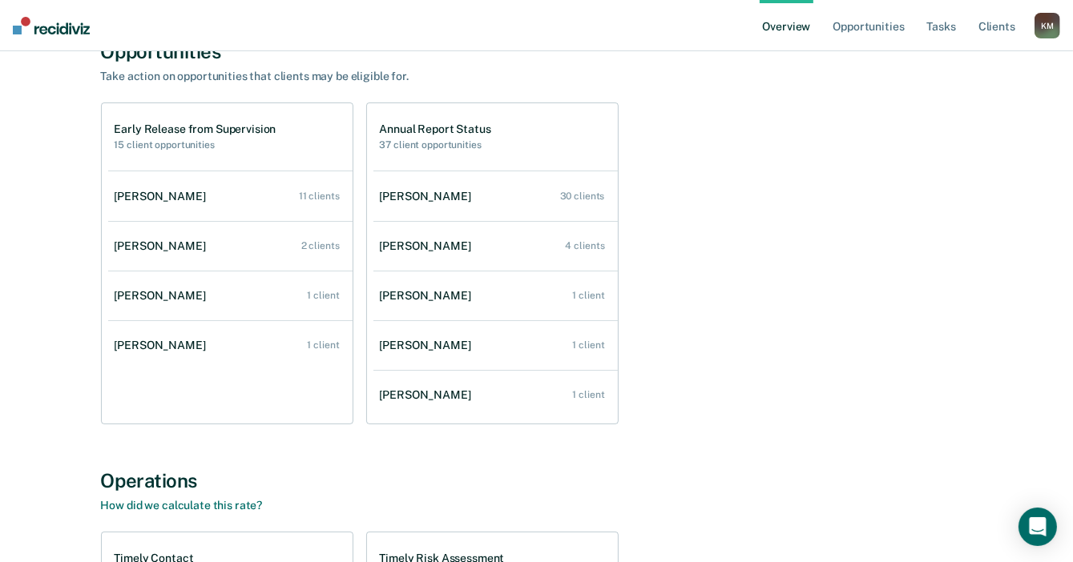
click at [147, 208] on link "Susan Weaver 11 clients" at bounding box center [230, 197] width 244 height 46
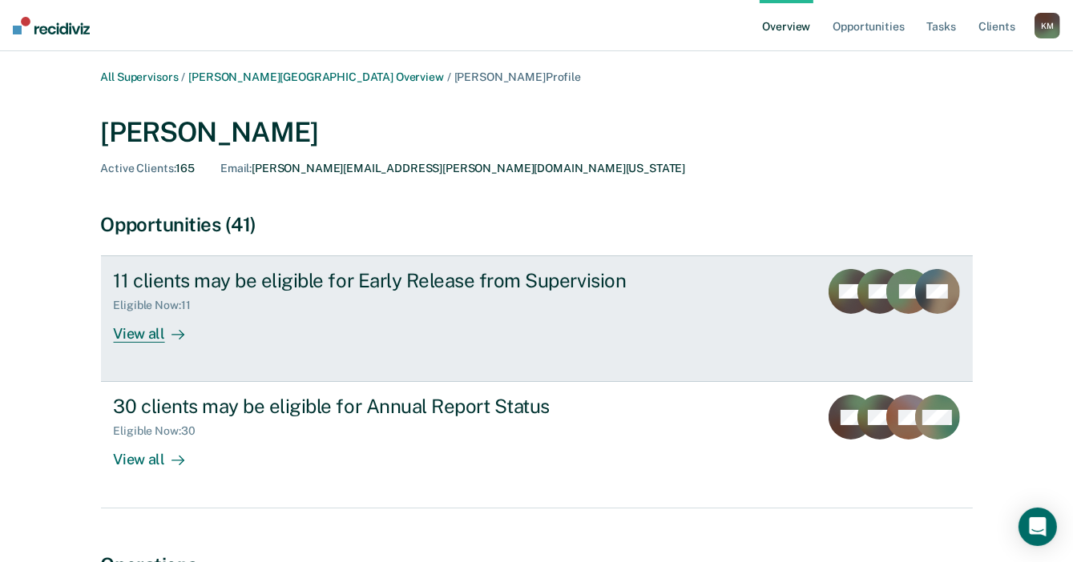
click at [153, 345] on link "11 clients may be eligible for Early Release from Supervision Eligible Now : 11…" at bounding box center [537, 319] width 872 height 127
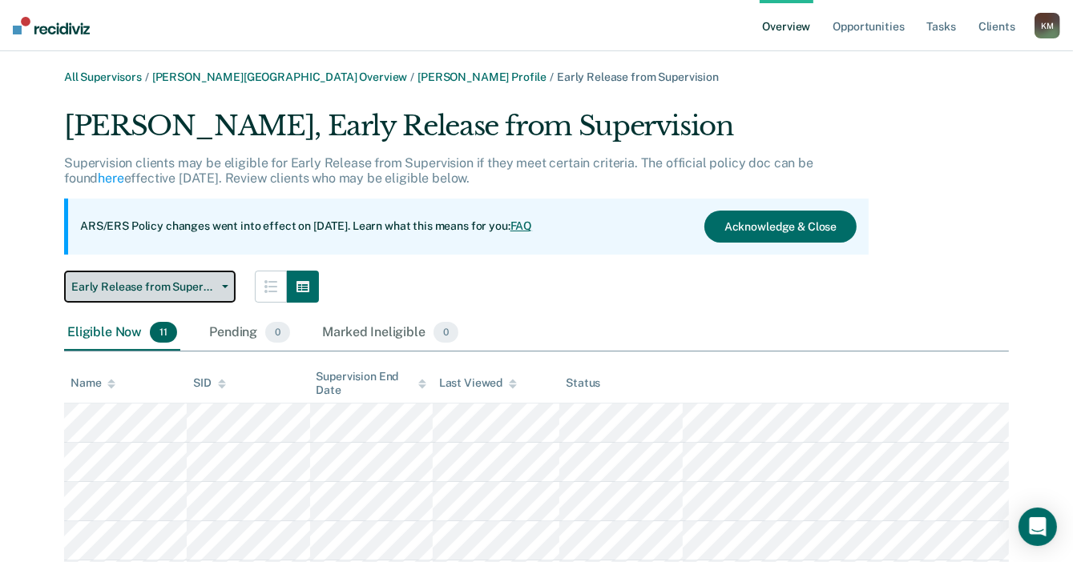
click at [167, 295] on button "Early Release from Supervision" at bounding box center [149, 287] width 171 height 32
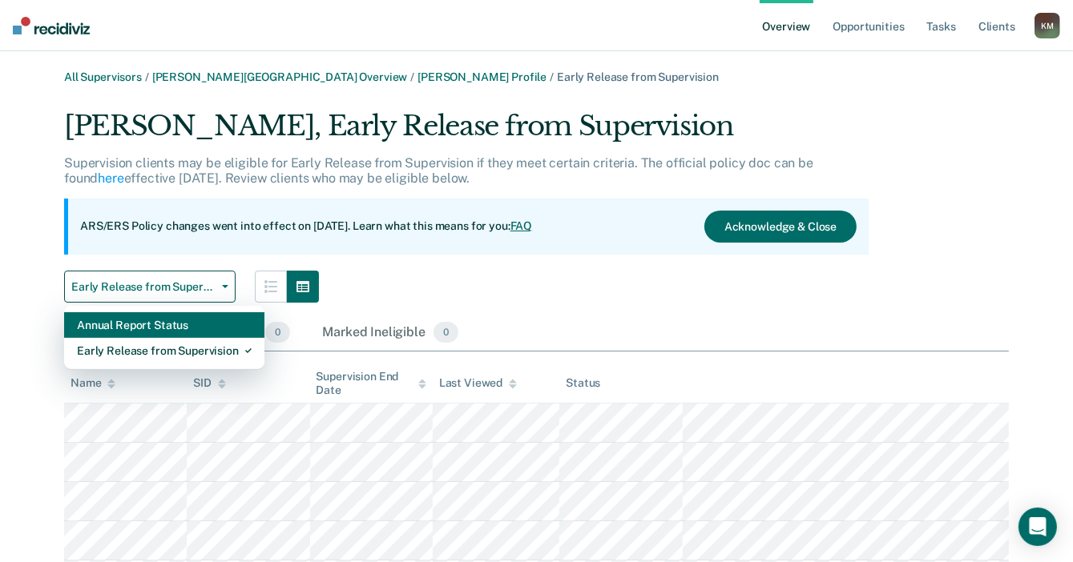
click at [168, 318] on div "Annual Report Status" at bounding box center [164, 325] width 175 height 26
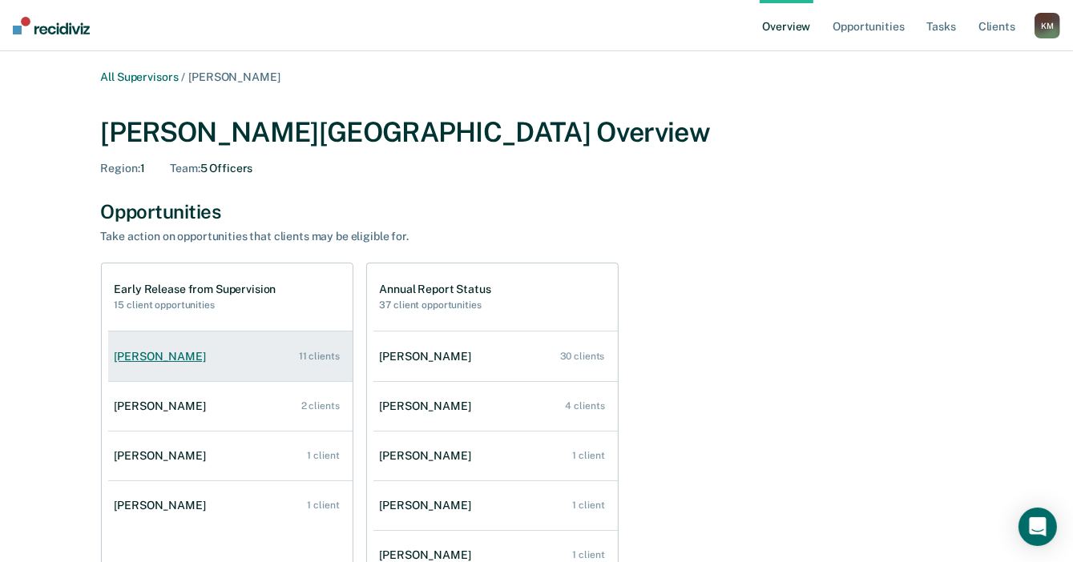
scroll to position [160, 0]
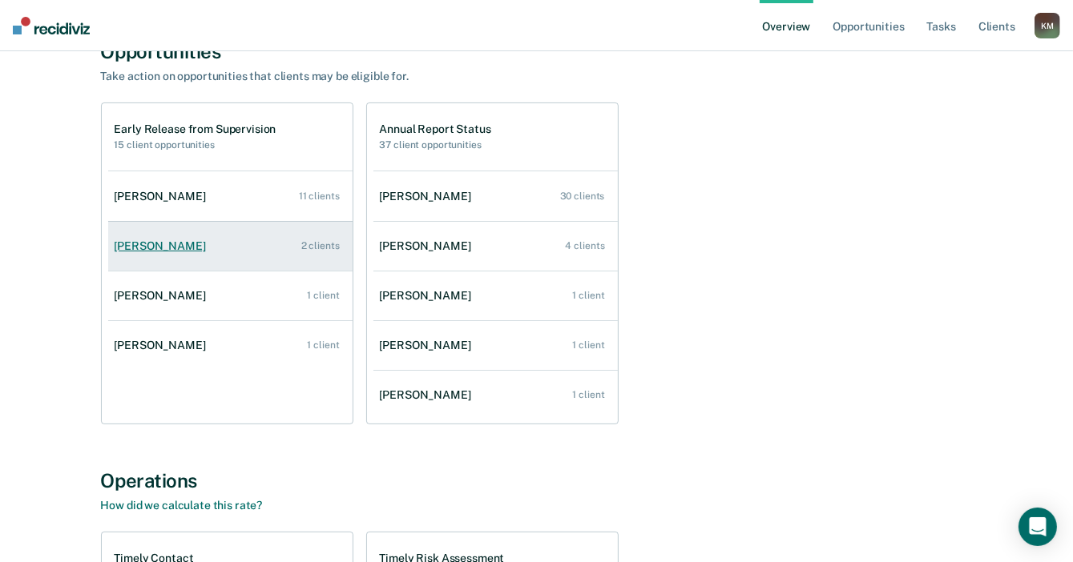
click at [154, 246] on div "[PERSON_NAME]" at bounding box center [164, 247] width 98 height 14
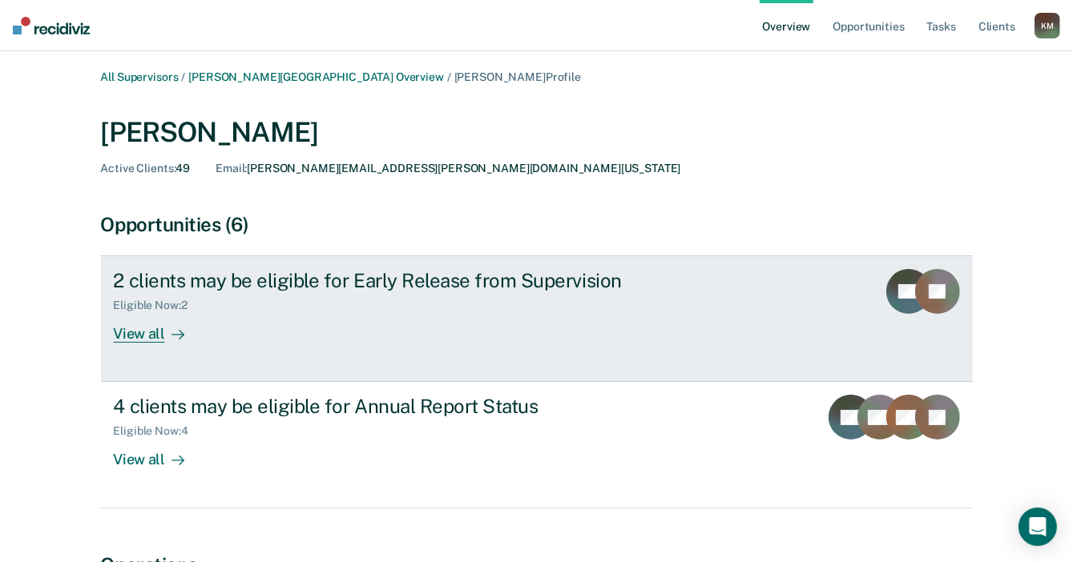
click at [154, 343] on link "2 clients may be eligible for Early Release from Supervision Eligible Now : 2 V…" at bounding box center [537, 319] width 872 height 127
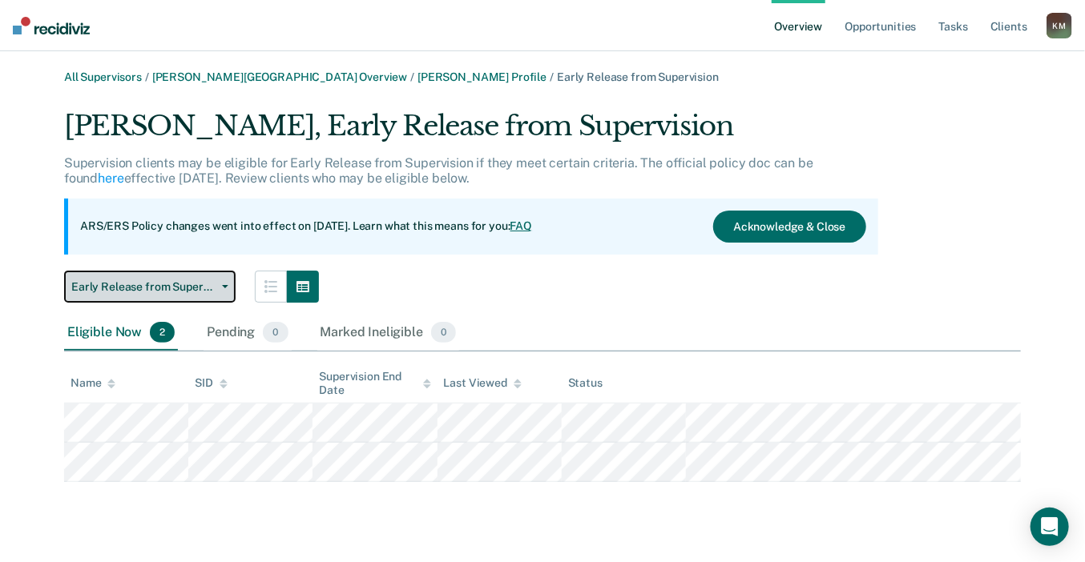
click at [181, 295] on button "Early Release from Supervision" at bounding box center [149, 287] width 171 height 32
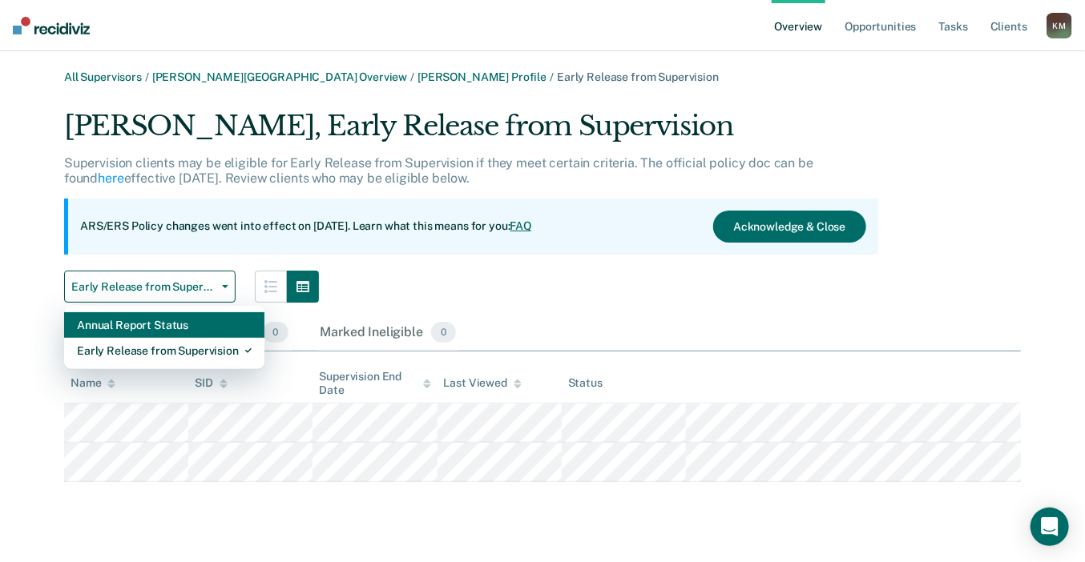
click at [183, 331] on div "Annual Report Status" at bounding box center [164, 325] width 175 height 26
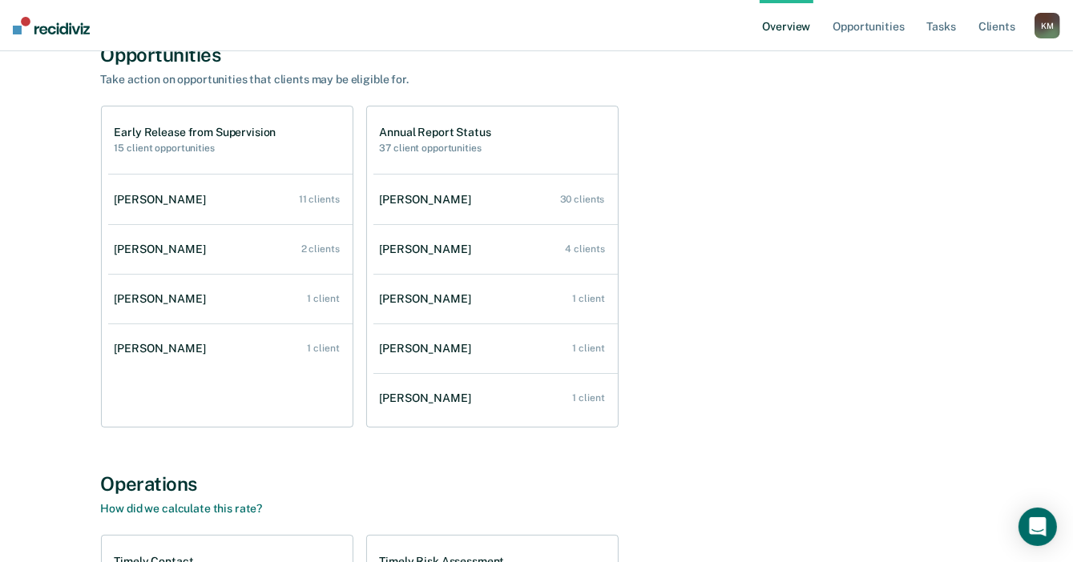
scroll to position [160, 0]
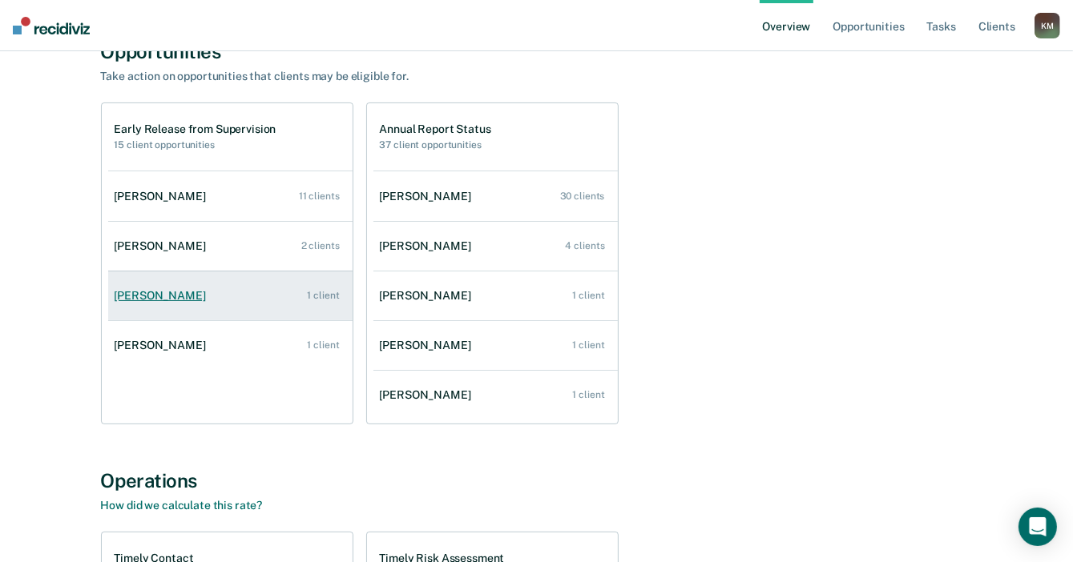
click at [151, 301] on div "[PERSON_NAME]" at bounding box center [164, 296] width 98 height 14
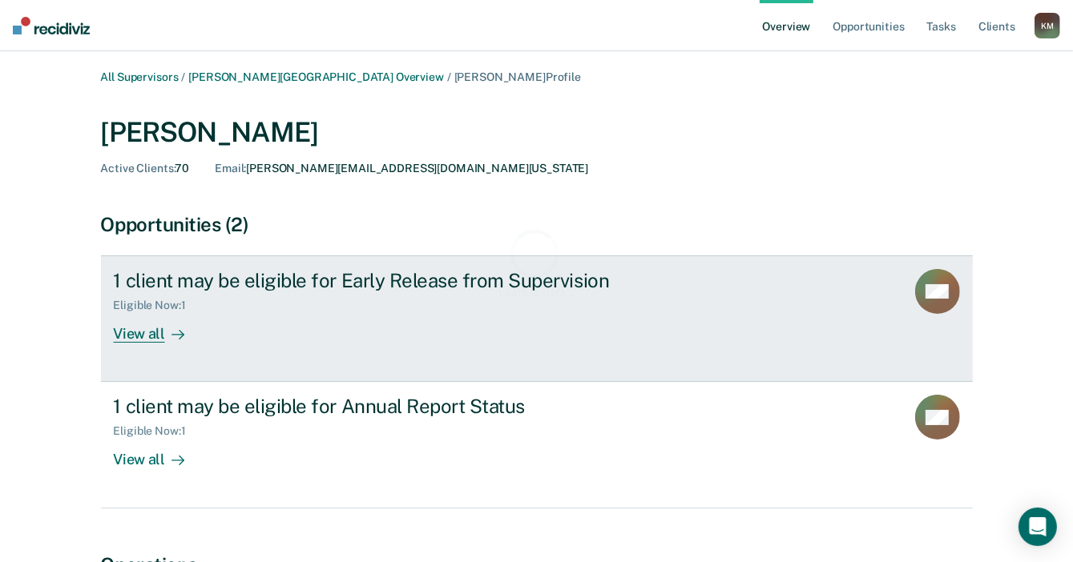
click at [153, 344] on link "1 client may be eligible for Early Release from Supervision Eligible Now : 1 Vi…" at bounding box center [537, 319] width 872 height 127
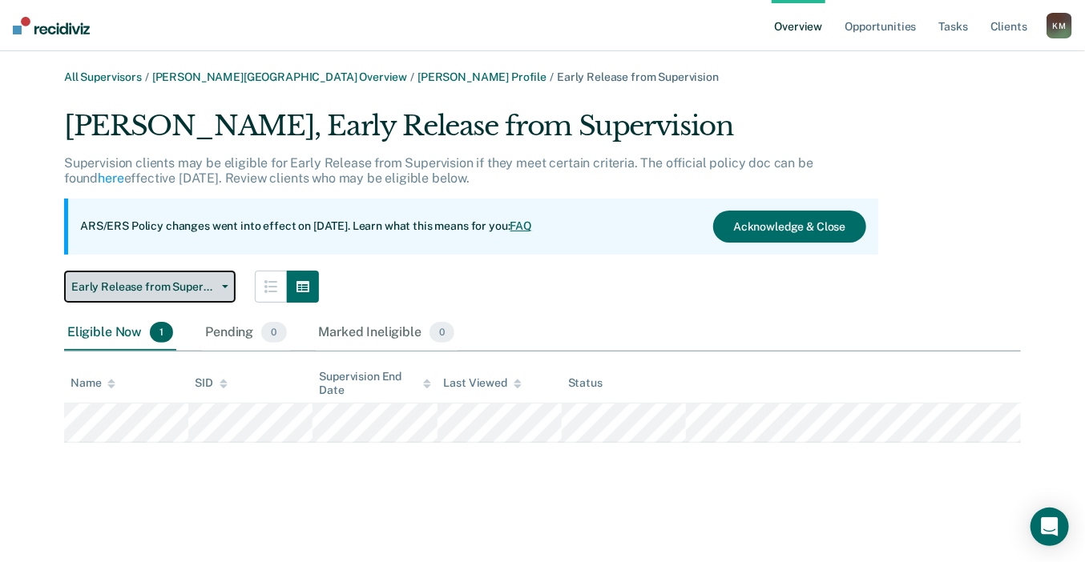
click at [167, 280] on span "Early Release from Supervision" at bounding box center [143, 287] width 144 height 14
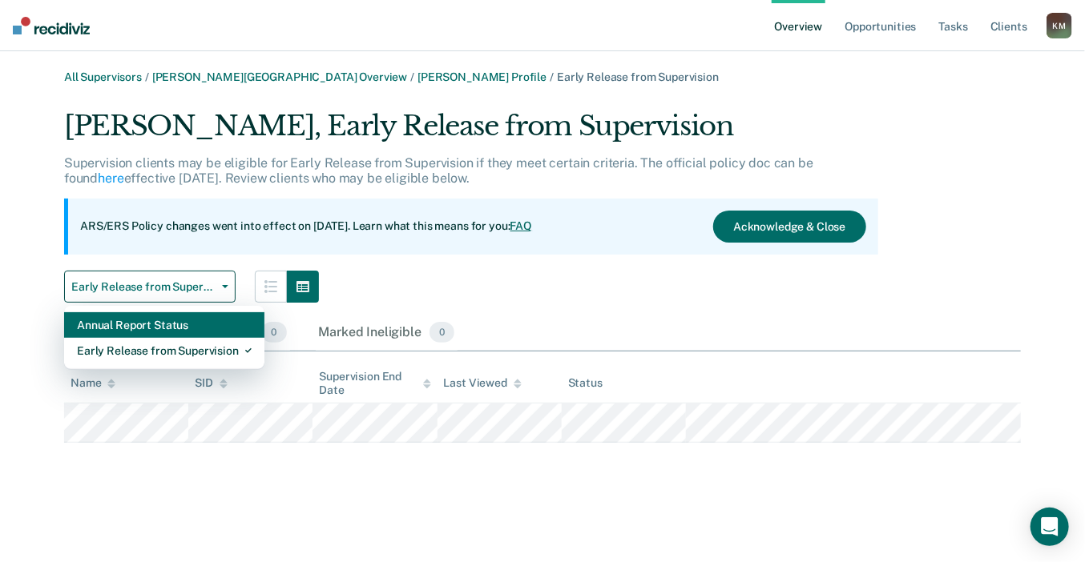
click at [165, 322] on div "Annual Report Status" at bounding box center [164, 325] width 175 height 26
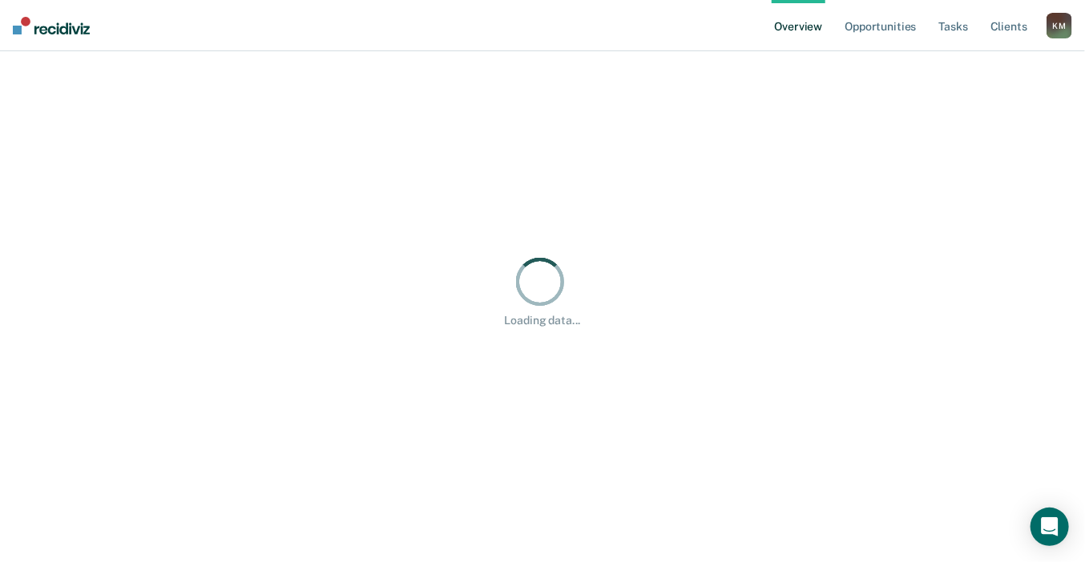
click at [227, 203] on div "Loading data..." at bounding box center [542, 291] width 1046 height 441
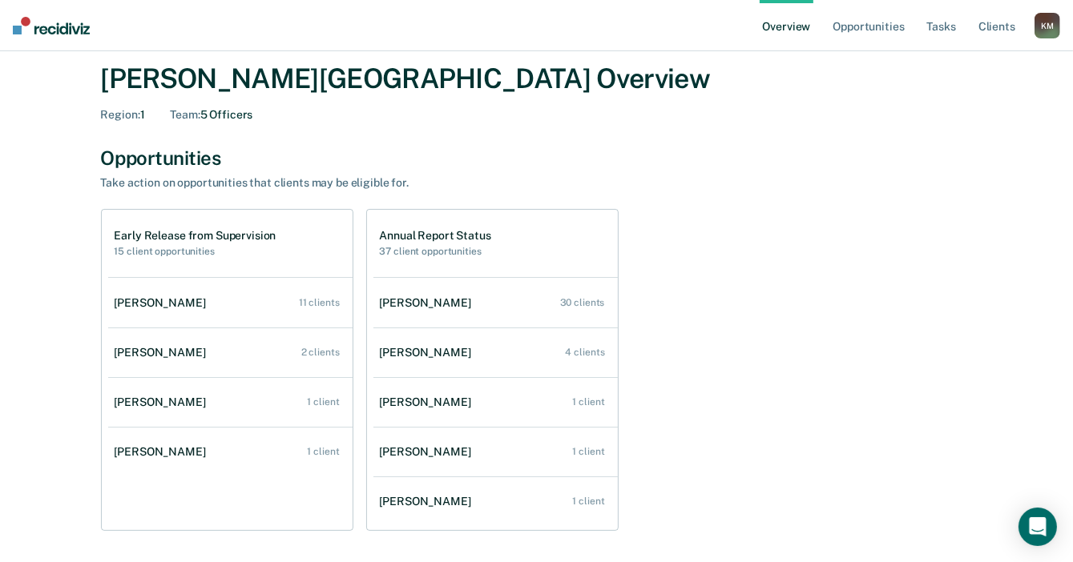
scroll to position [80, 0]
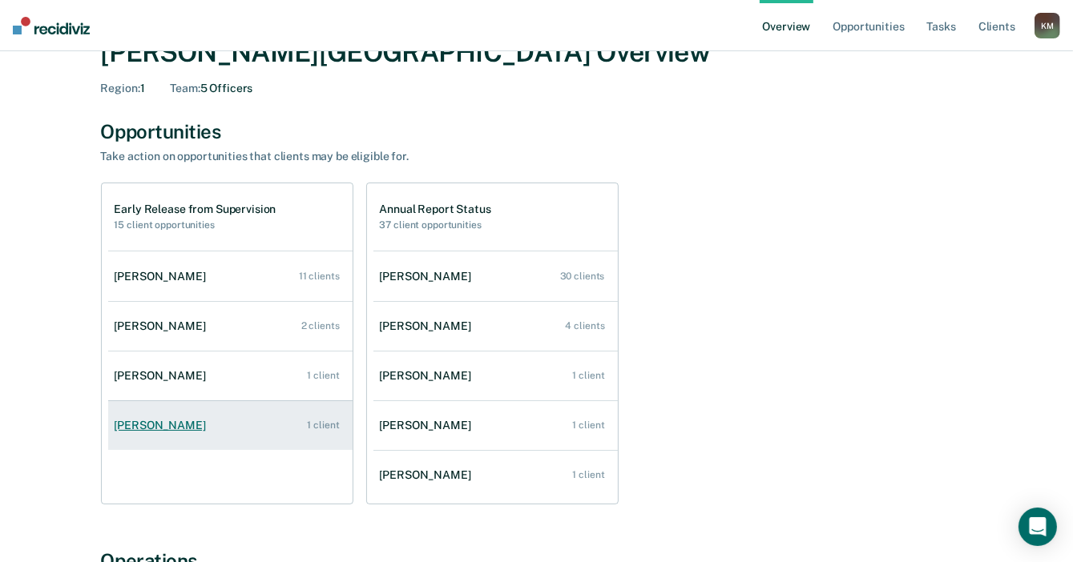
click at [167, 437] on link "[PERSON_NAME] 1 client" at bounding box center [230, 426] width 244 height 46
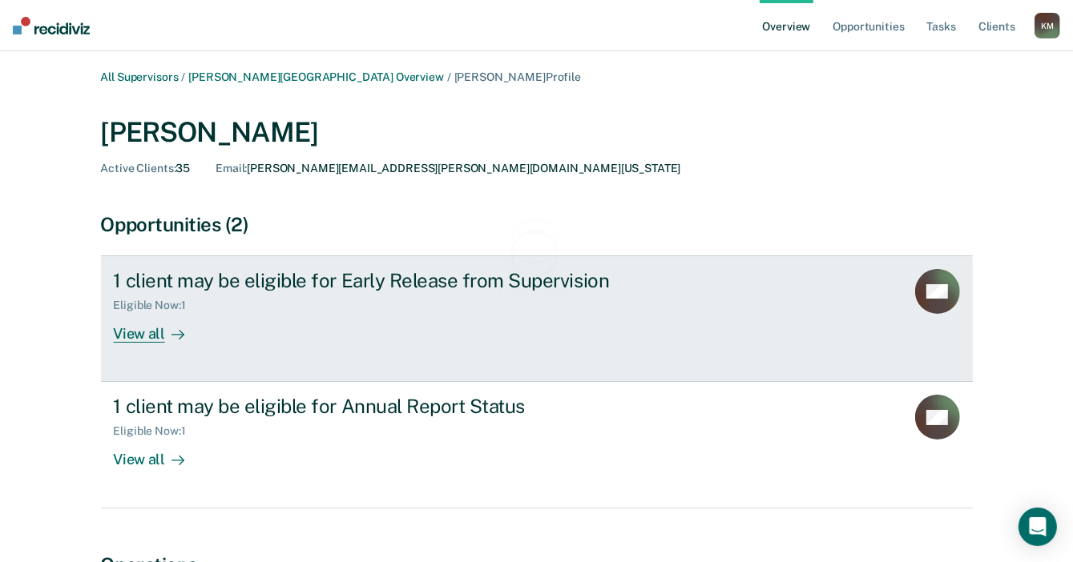
click at [146, 353] on link "1 client may be eligible for Early Release from Supervision Eligible Now : 1 Vi…" at bounding box center [537, 319] width 872 height 127
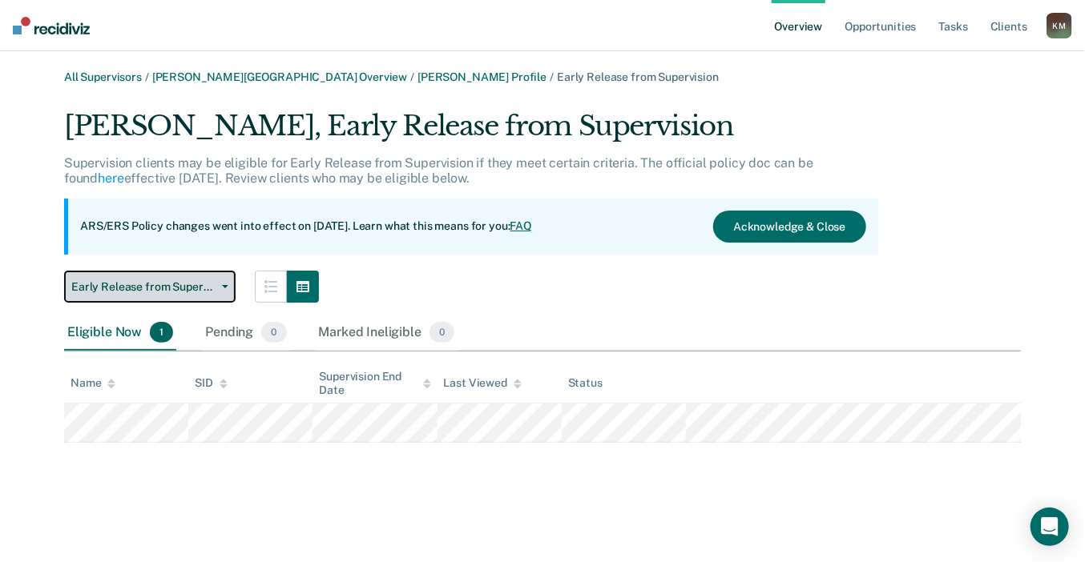
click at [200, 290] on span "Early Release from Supervision" at bounding box center [143, 287] width 144 height 14
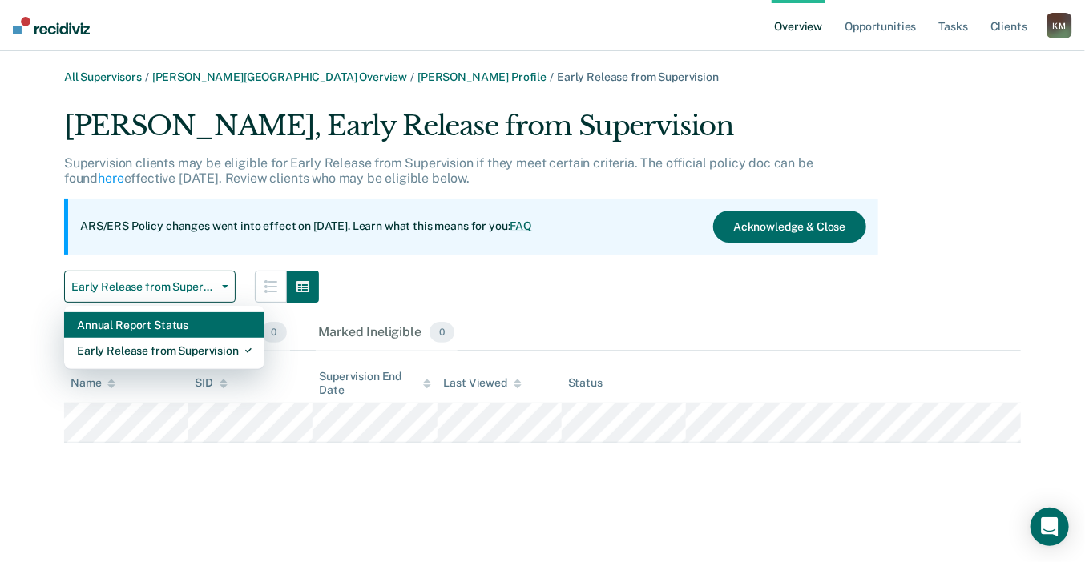
click at [201, 319] on div "Annual Report Status" at bounding box center [164, 325] width 175 height 26
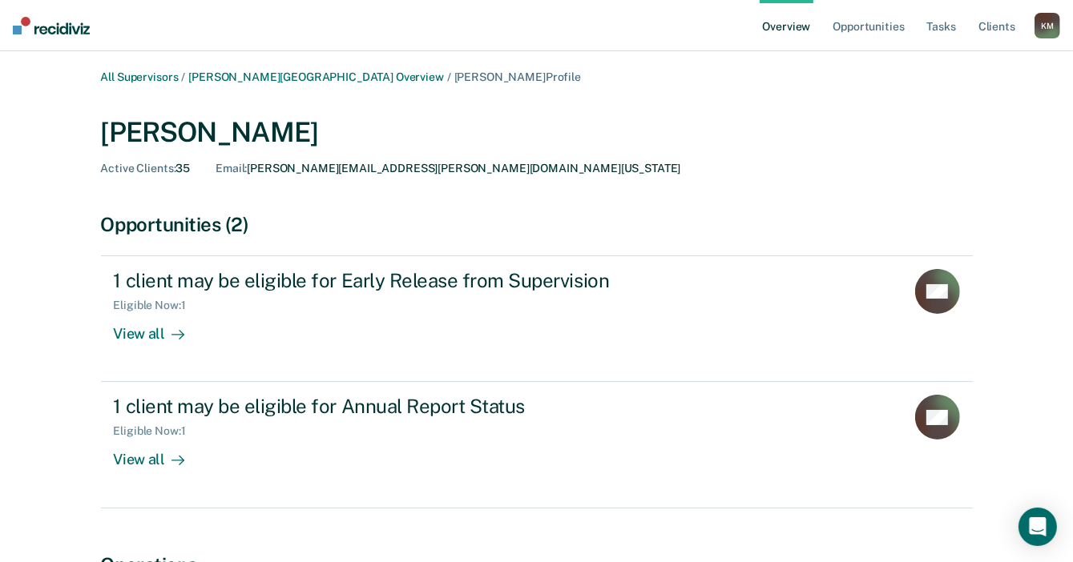
scroll to position [80, 0]
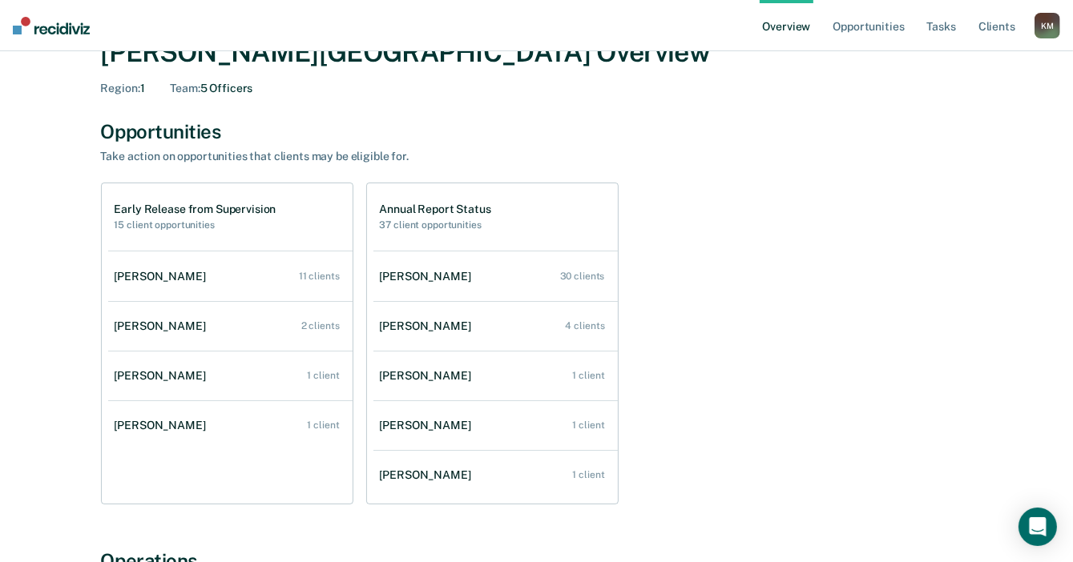
click at [429, 376] on div "[PERSON_NAME]" at bounding box center [429, 376] width 98 height 14
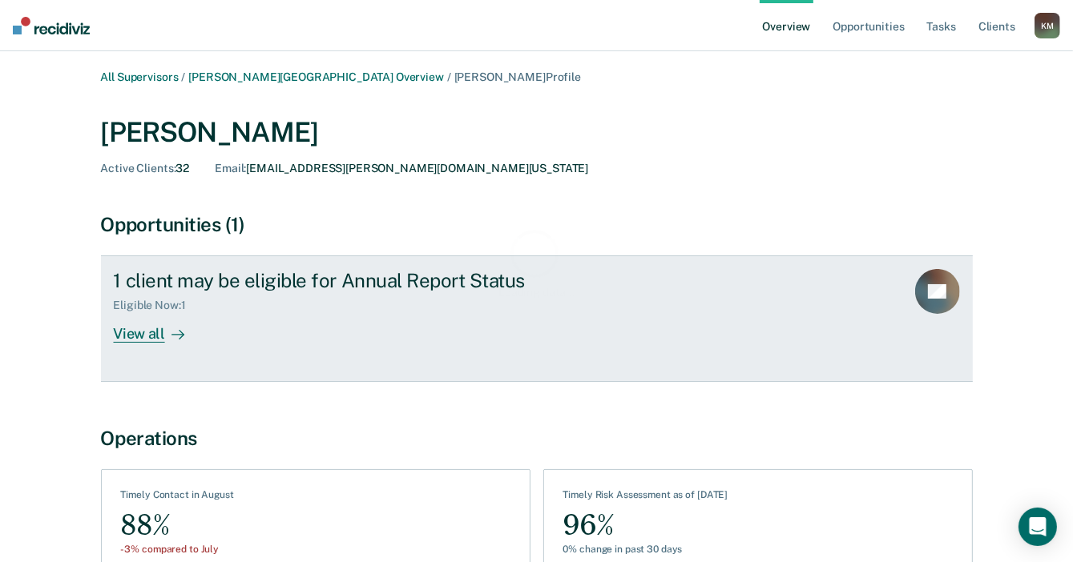
click at [151, 324] on div "View all" at bounding box center [159, 327] width 90 height 31
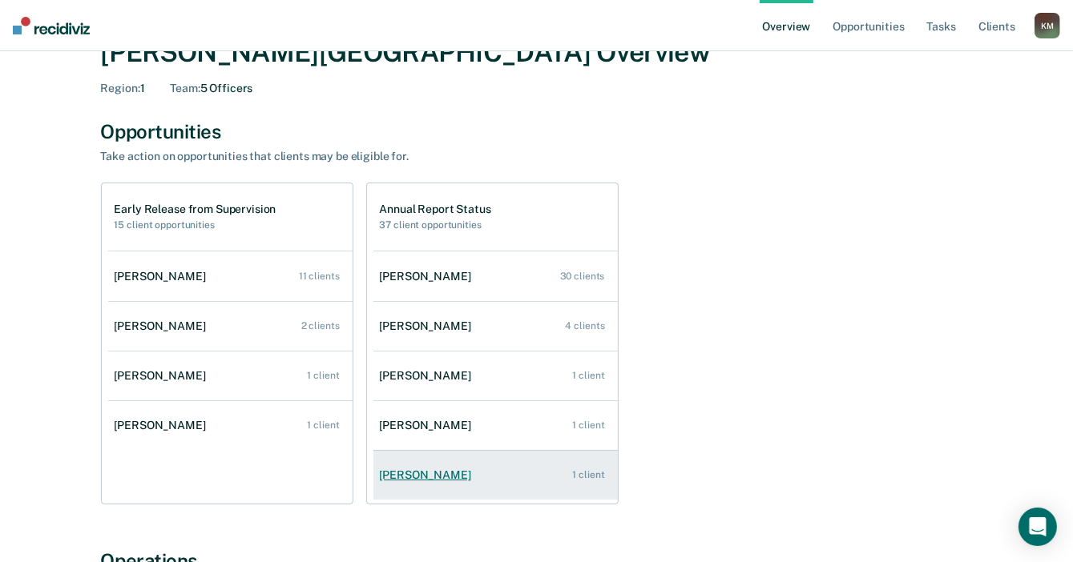
scroll to position [160, 0]
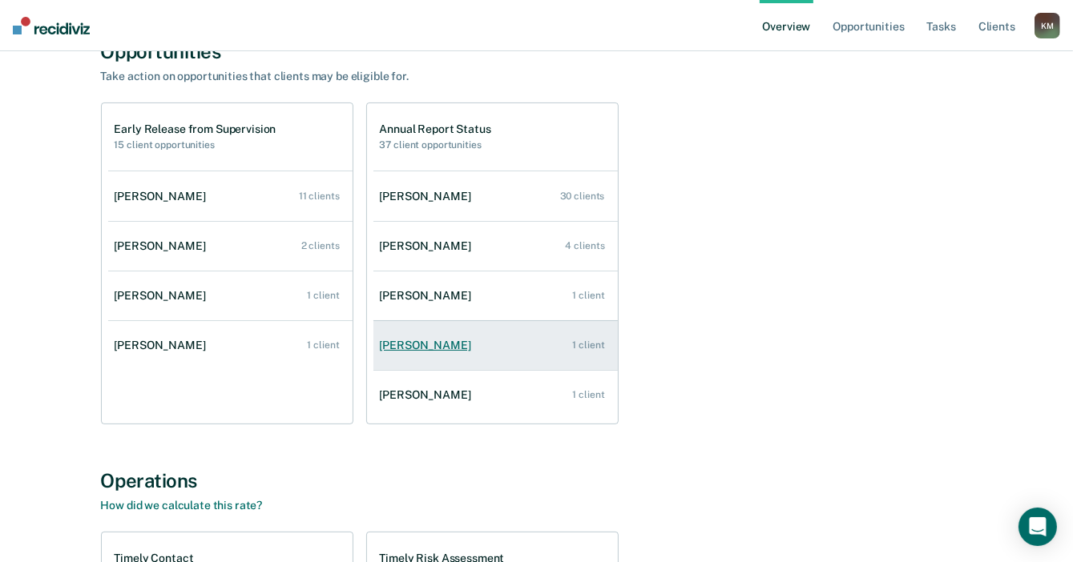
click at [411, 345] on div "[PERSON_NAME]" at bounding box center [429, 346] width 98 height 14
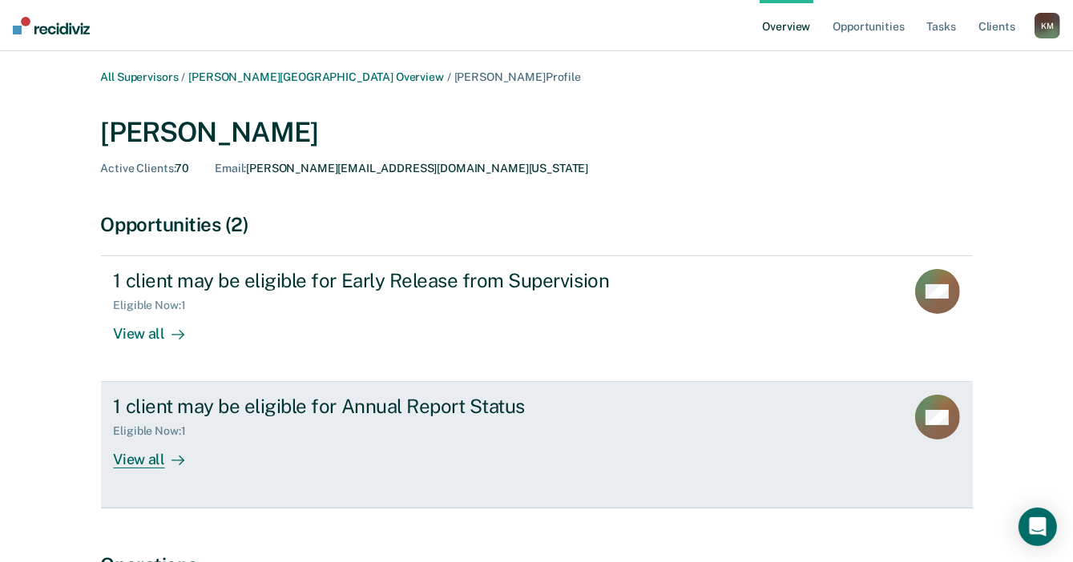
click at [149, 459] on div "View all" at bounding box center [159, 453] width 90 height 31
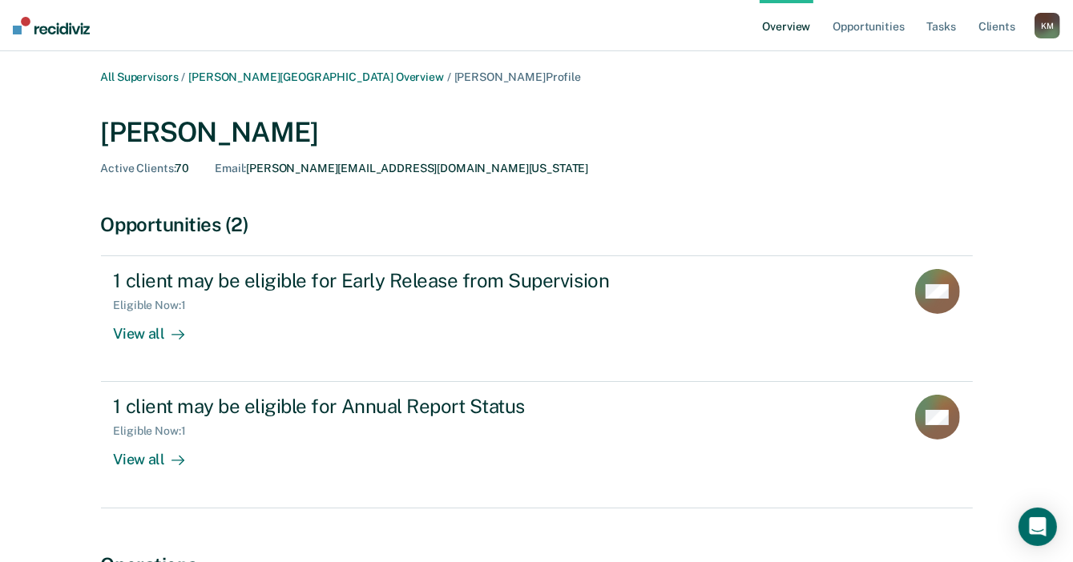
scroll to position [160, 0]
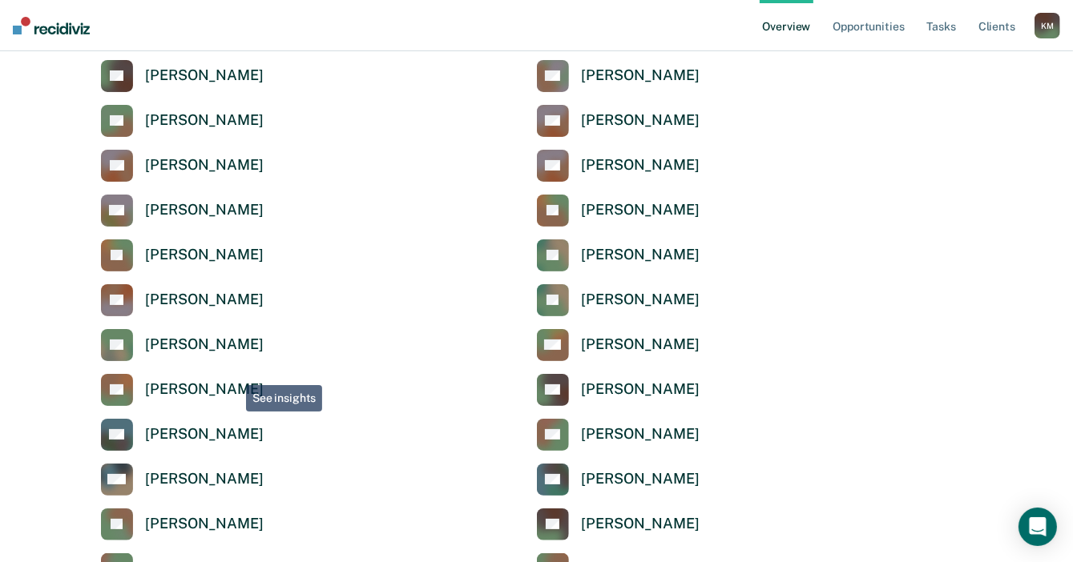
scroll to position [80, 0]
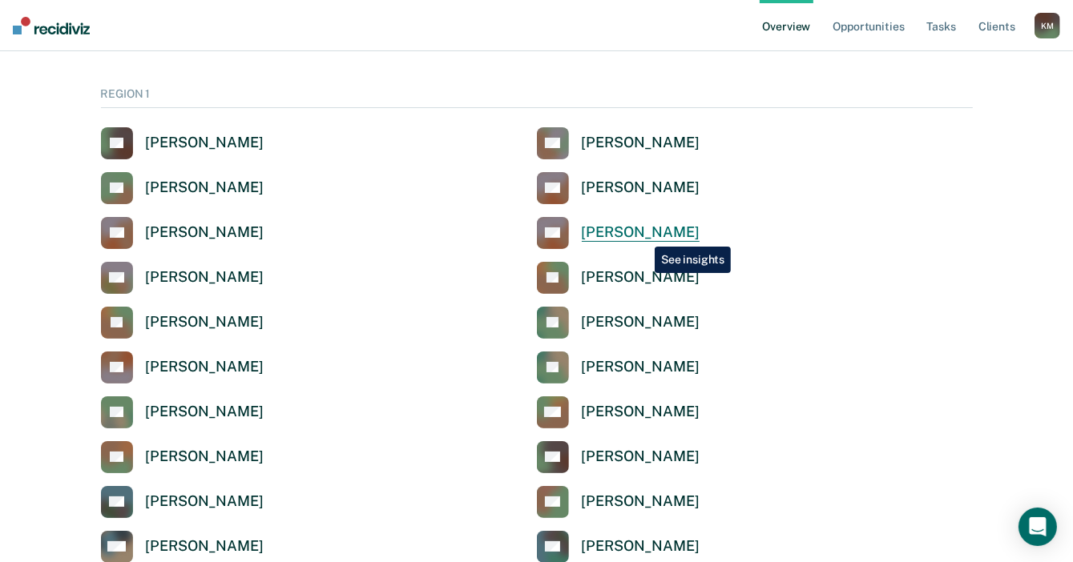
click at [643, 233] on div "[PERSON_NAME]" at bounding box center [641, 233] width 118 height 18
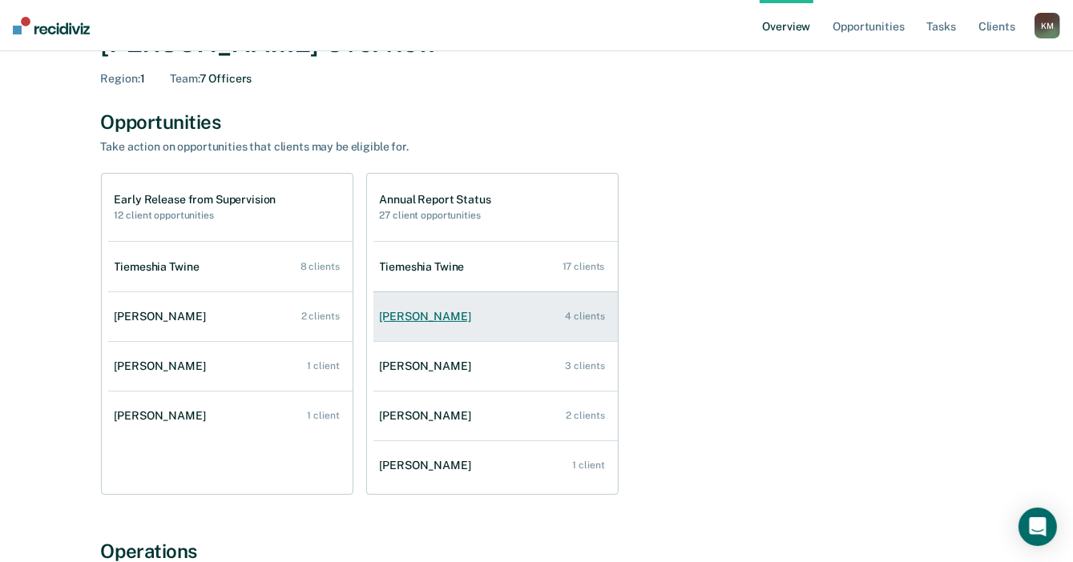
scroll to position [80, 0]
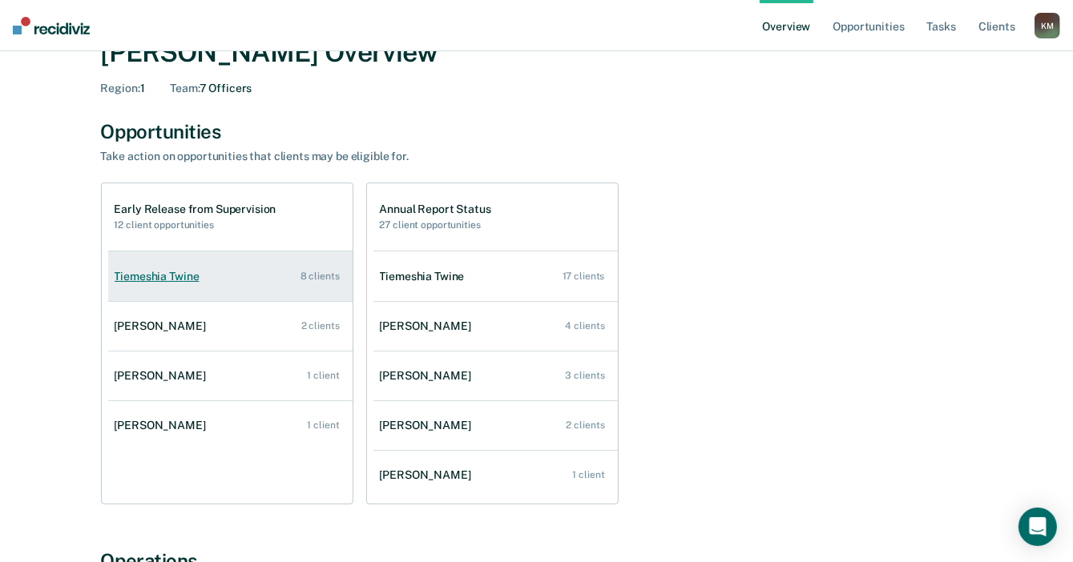
click at [147, 277] on div "Tiemeshia Twine" at bounding box center [160, 277] width 91 height 14
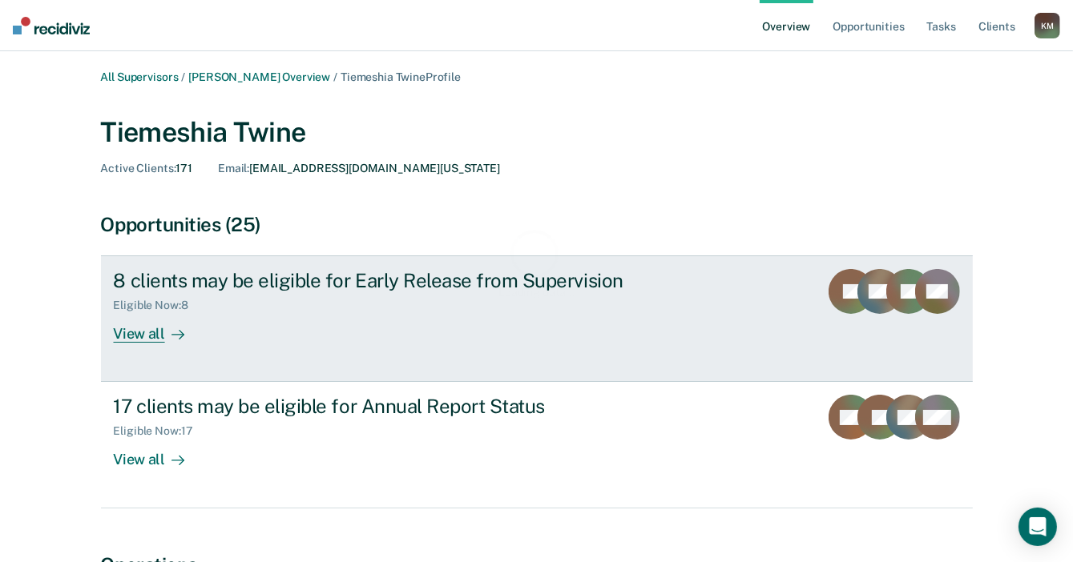
click at [133, 332] on div "View all" at bounding box center [159, 327] width 90 height 31
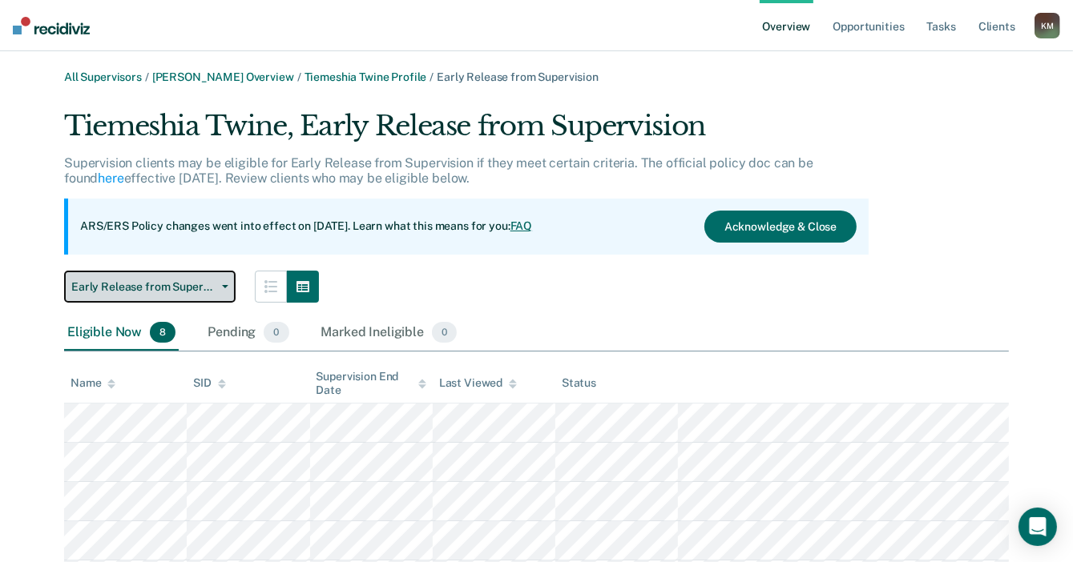
click at [207, 296] on button "Early Release from Supervision" at bounding box center [149, 287] width 171 height 32
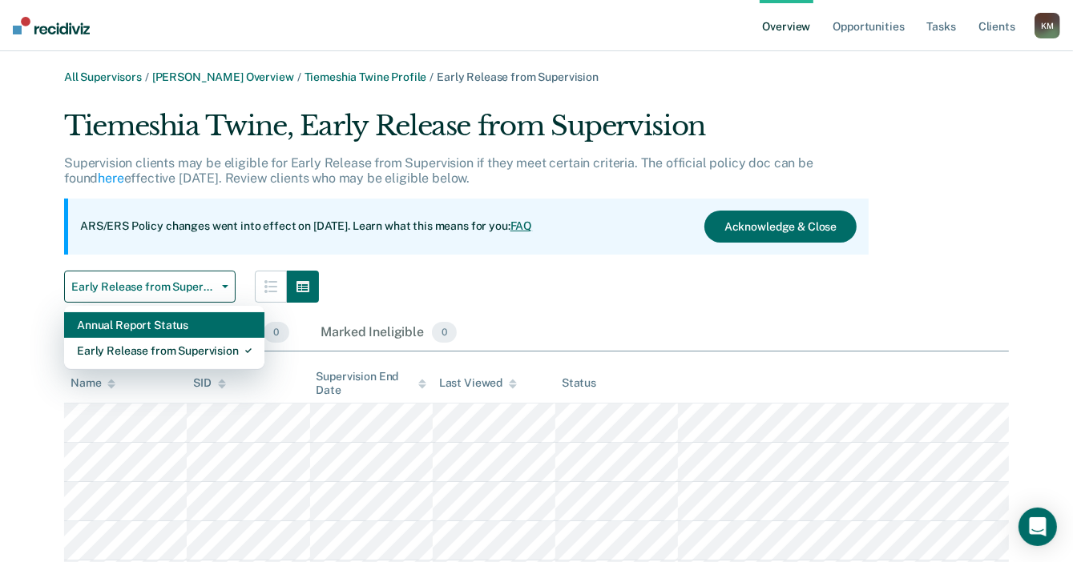
click at [204, 328] on div "Annual Report Status" at bounding box center [164, 325] width 175 height 26
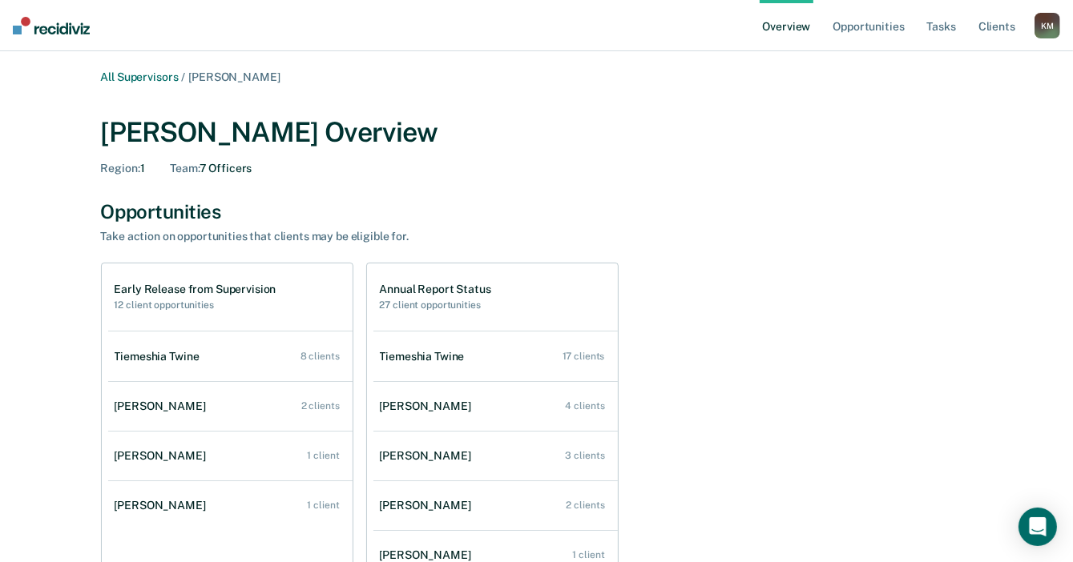
scroll to position [80, 0]
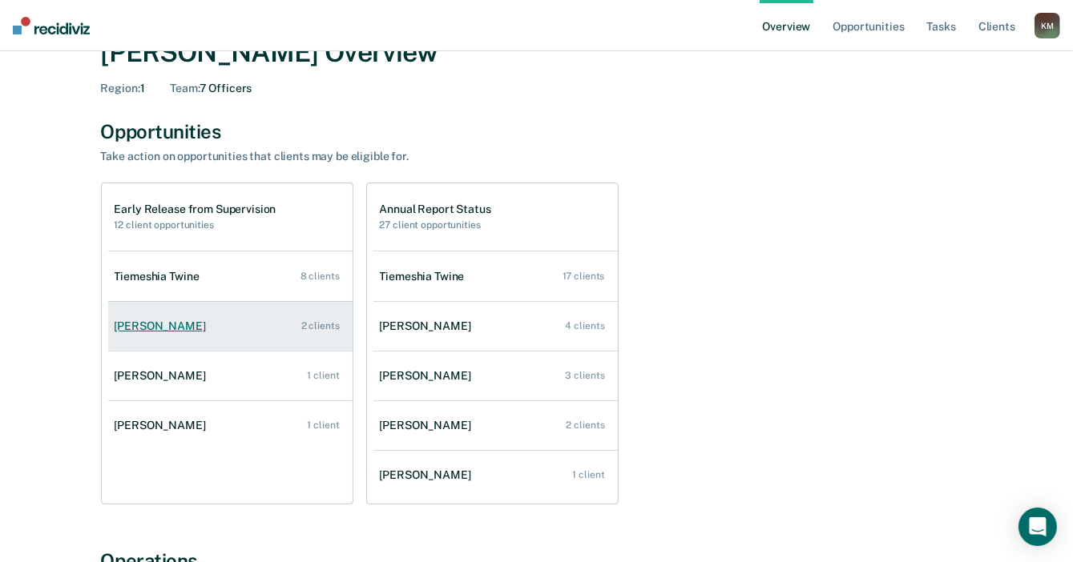
click at [152, 328] on div "[PERSON_NAME]" at bounding box center [164, 327] width 98 height 14
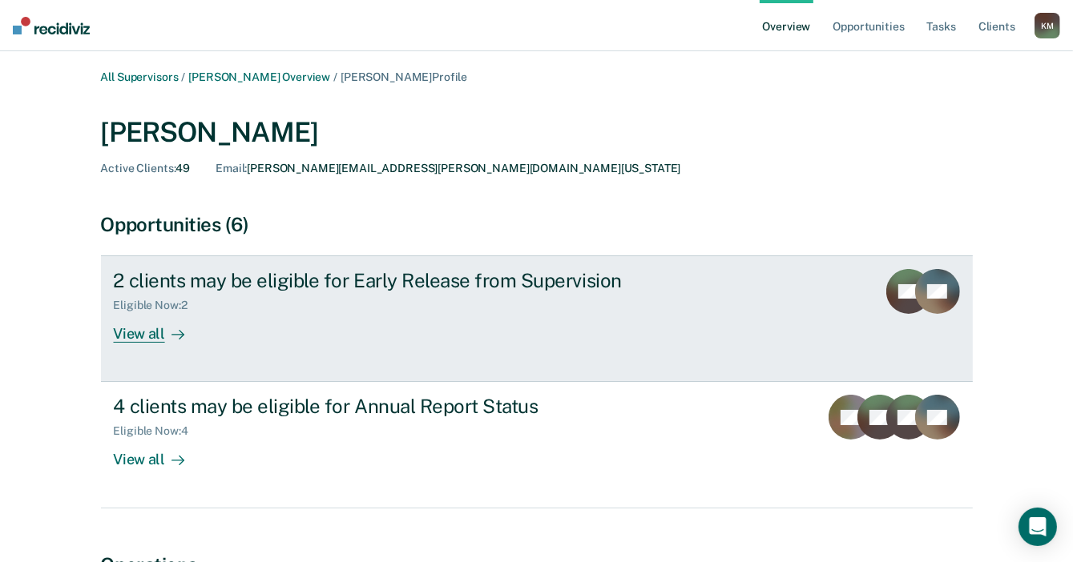
click at [151, 338] on div "View all" at bounding box center [159, 327] width 90 height 31
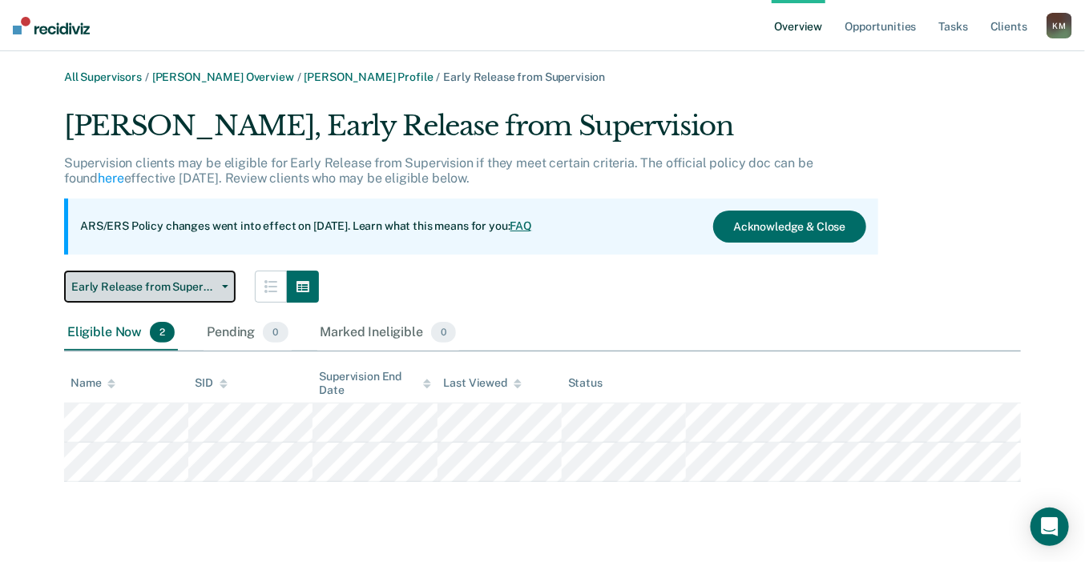
click at [195, 289] on span "Early Release from Supervision" at bounding box center [143, 287] width 144 height 14
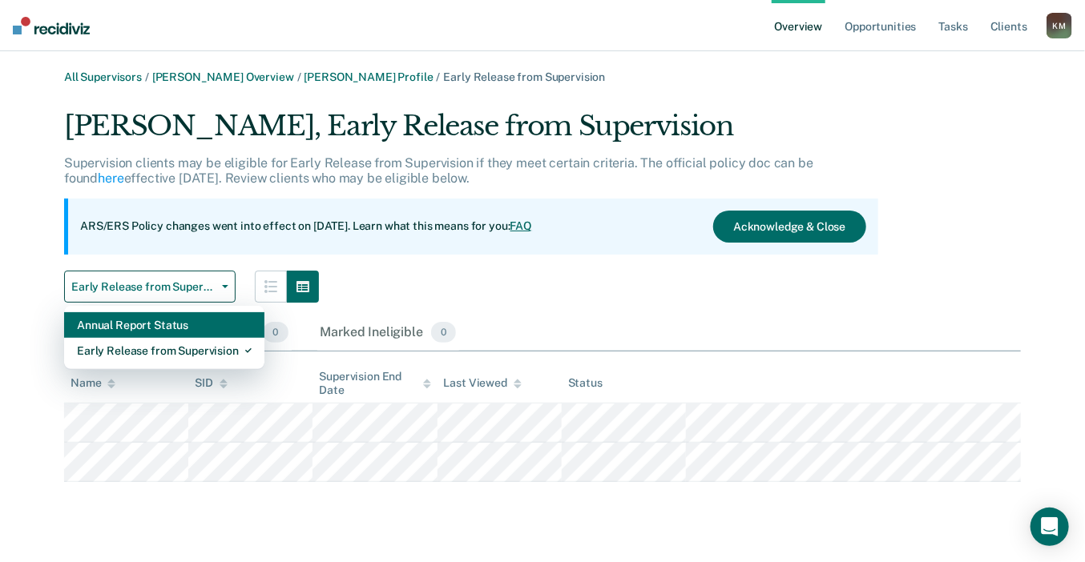
click at [187, 329] on div "Annual Report Status" at bounding box center [164, 325] width 175 height 26
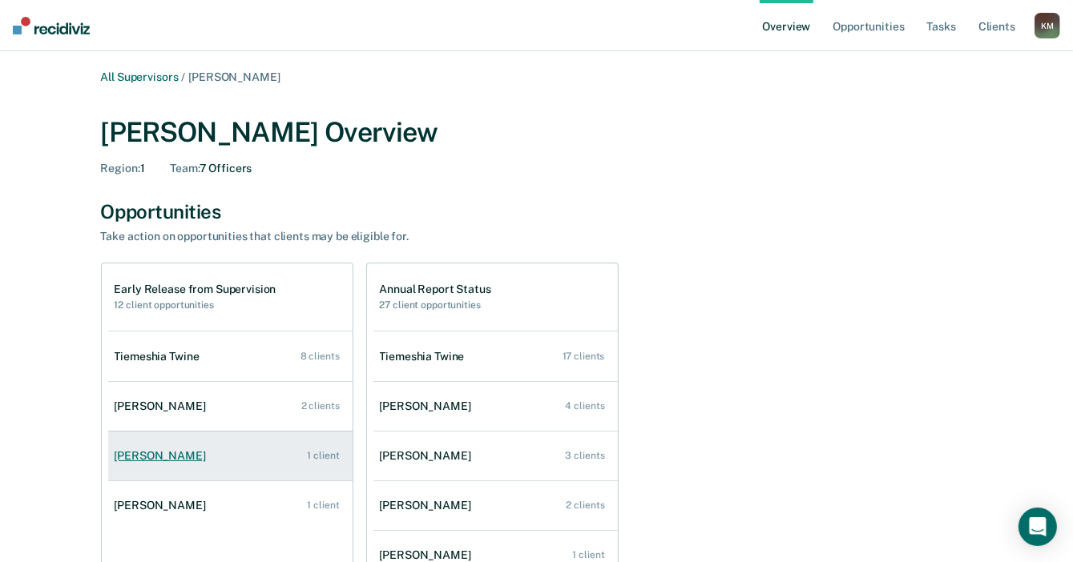
click at [165, 465] on link "[PERSON_NAME] 1 client" at bounding box center [230, 456] width 244 height 46
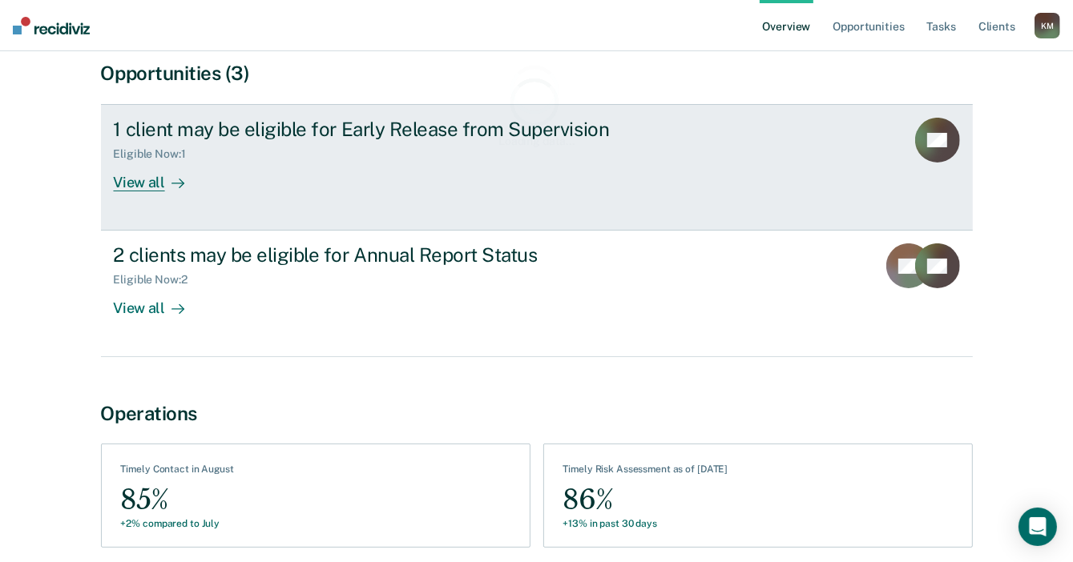
scroll to position [160, 0]
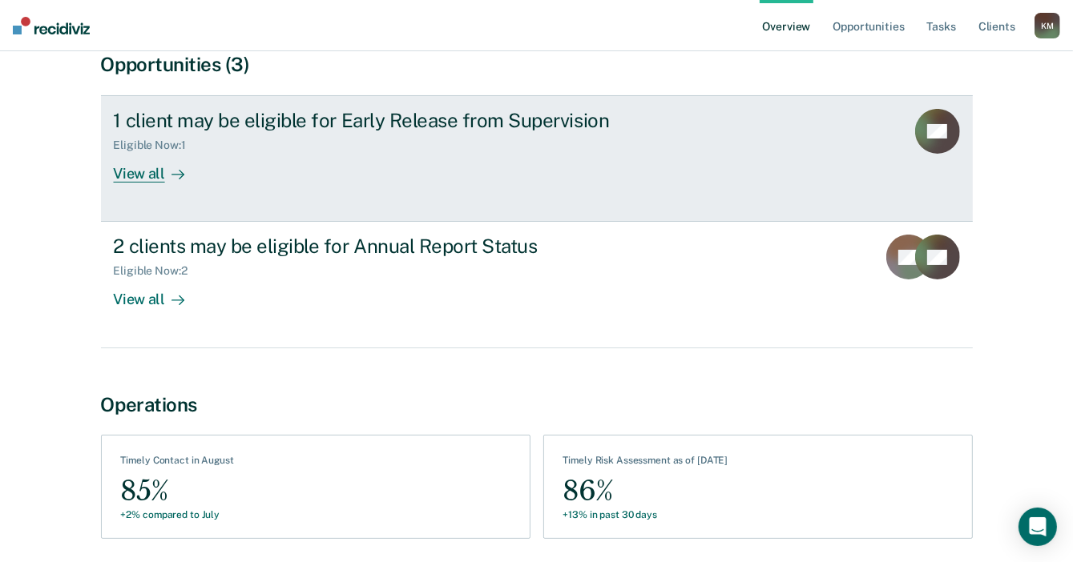
click at [132, 167] on div "View all" at bounding box center [159, 167] width 90 height 31
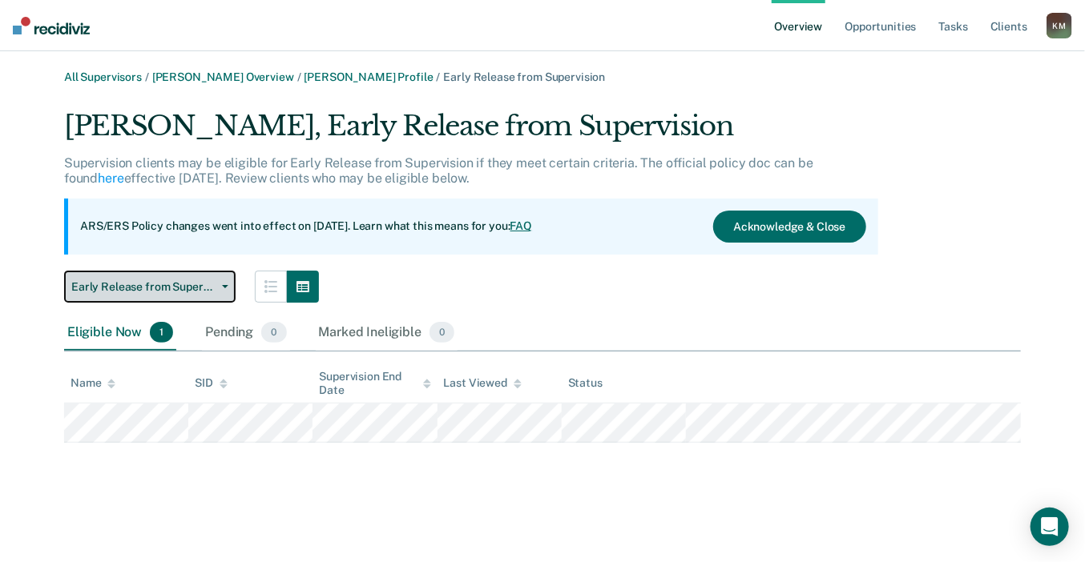
click at [165, 292] on span "Early Release from Supervision" at bounding box center [143, 287] width 144 height 14
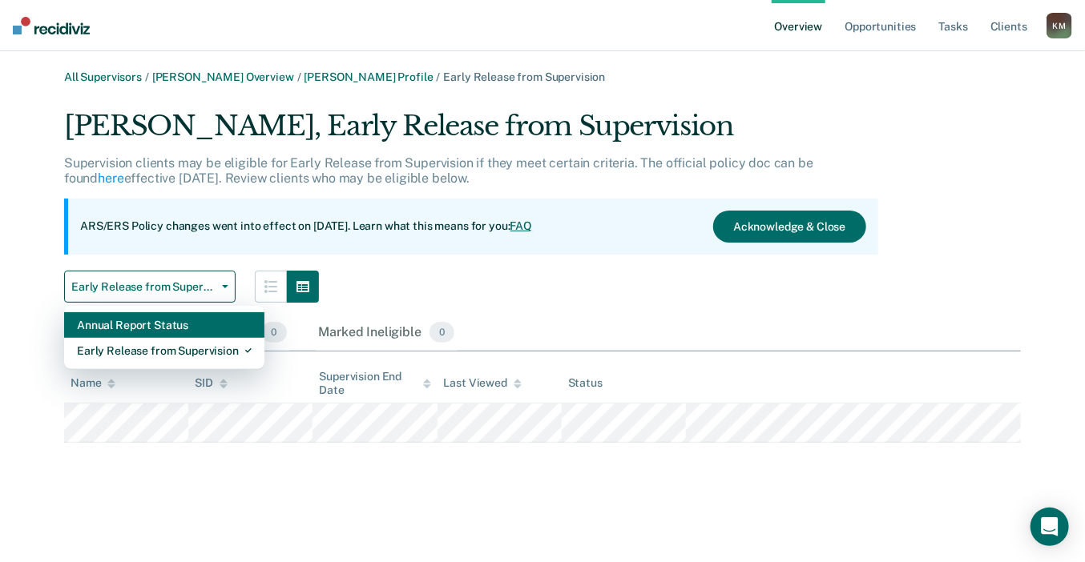
click at [163, 324] on div "Annual Report Status" at bounding box center [164, 325] width 175 height 26
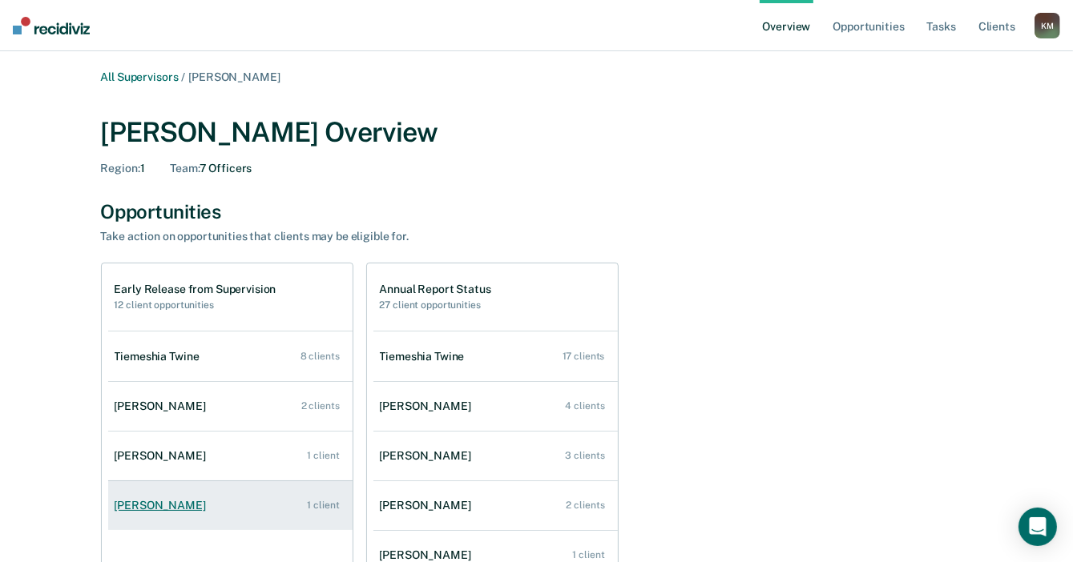
click at [155, 507] on div "[PERSON_NAME]" at bounding box center [164, 506] width 98 height 14
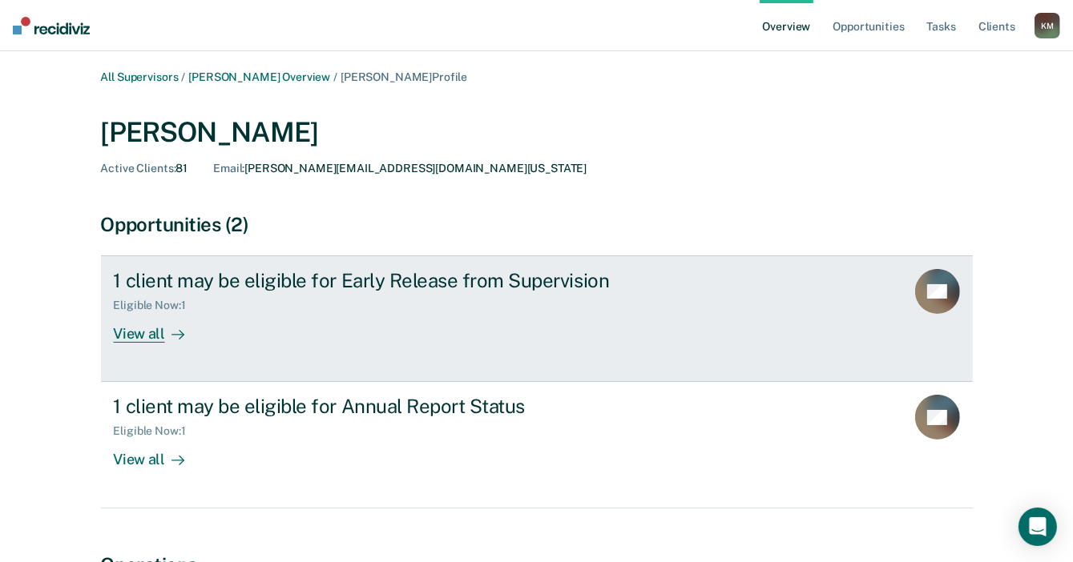
click at [150, 334] on div "View all" at bounding box center [159, 327] width 90 height 31
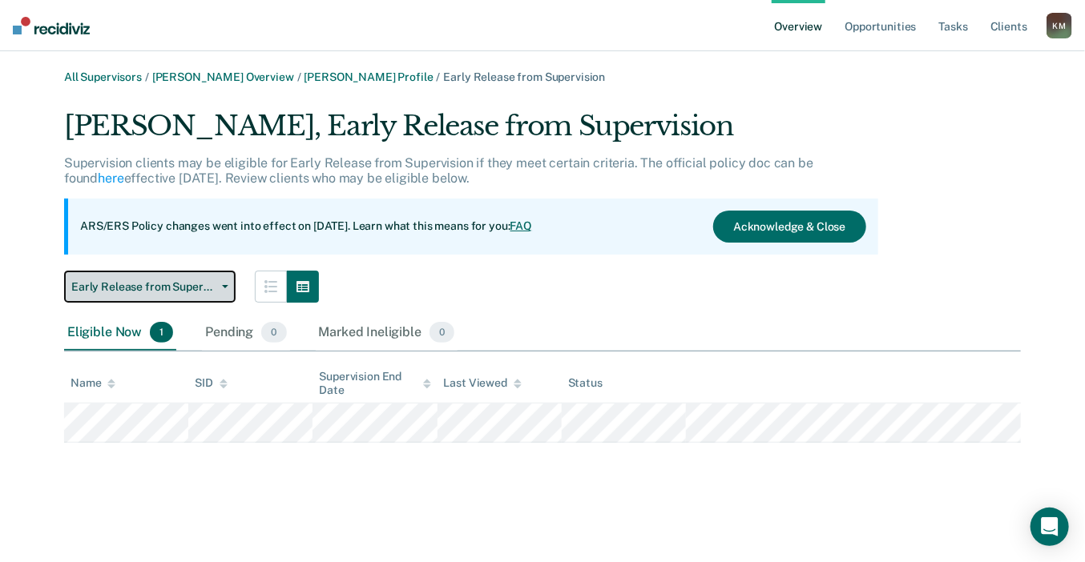
click at [194, 296] on button "Early Release from Supervision" at bounding box center [149, 287] width 171 height 32
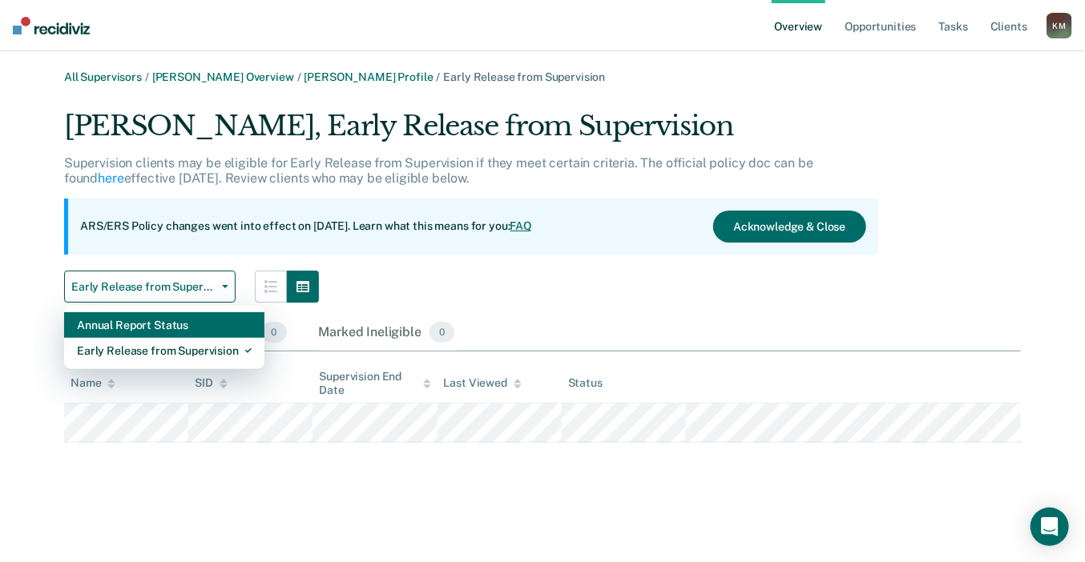
click at [193, 328] on div "Annual Report Status" at bounding box center [164, 325] width 175 height 26
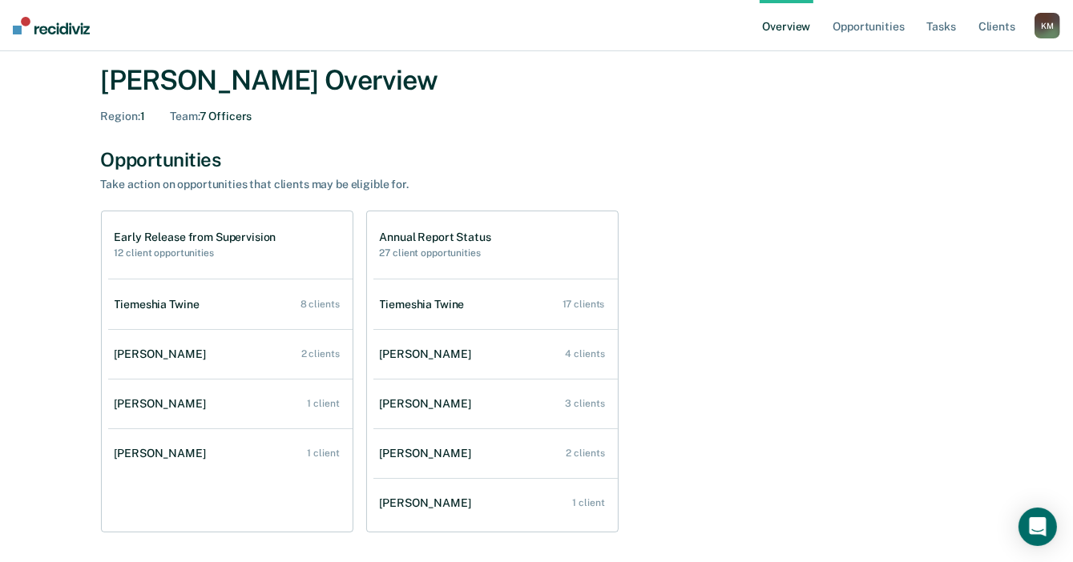
scroll to position [80, 0]
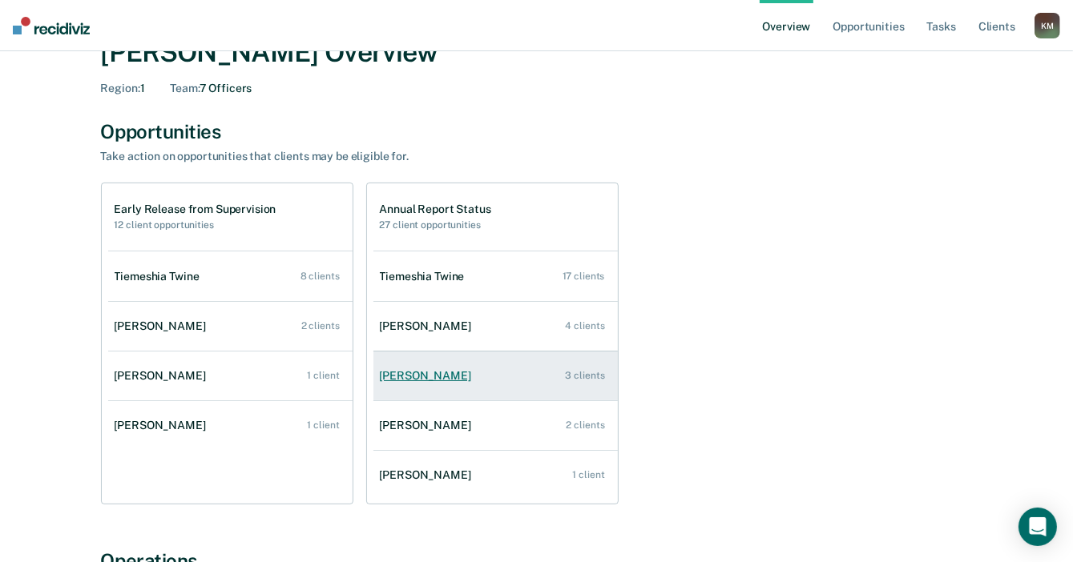
click at [435, 385] on link "[PERSON_NAME] 3 clients" at bounding box center [495, 376] width 244 height 46
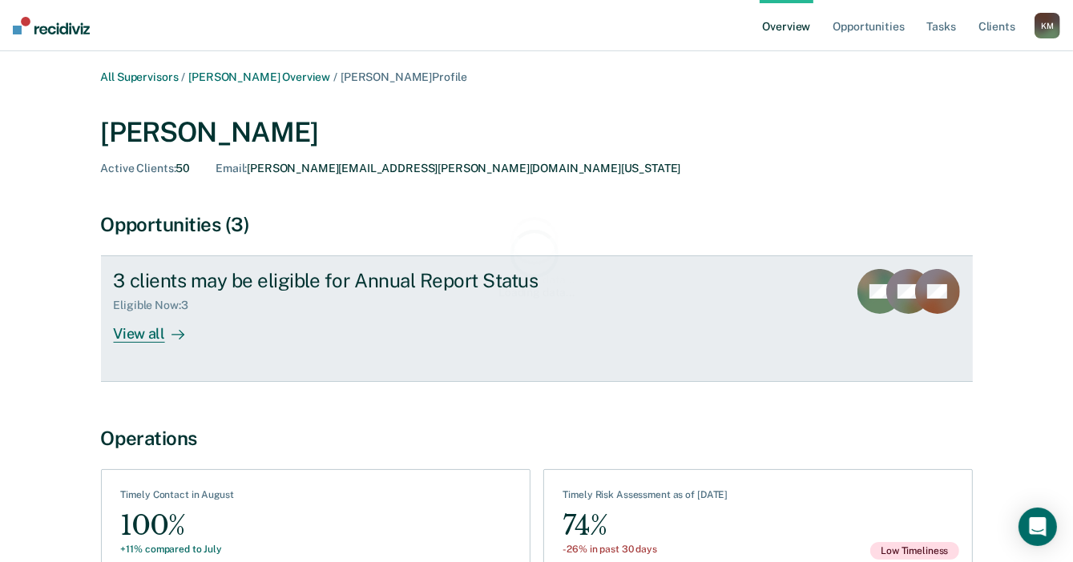
click at [157, 330] on div "View all" at bounding box center [159, 327] width 90 height 31
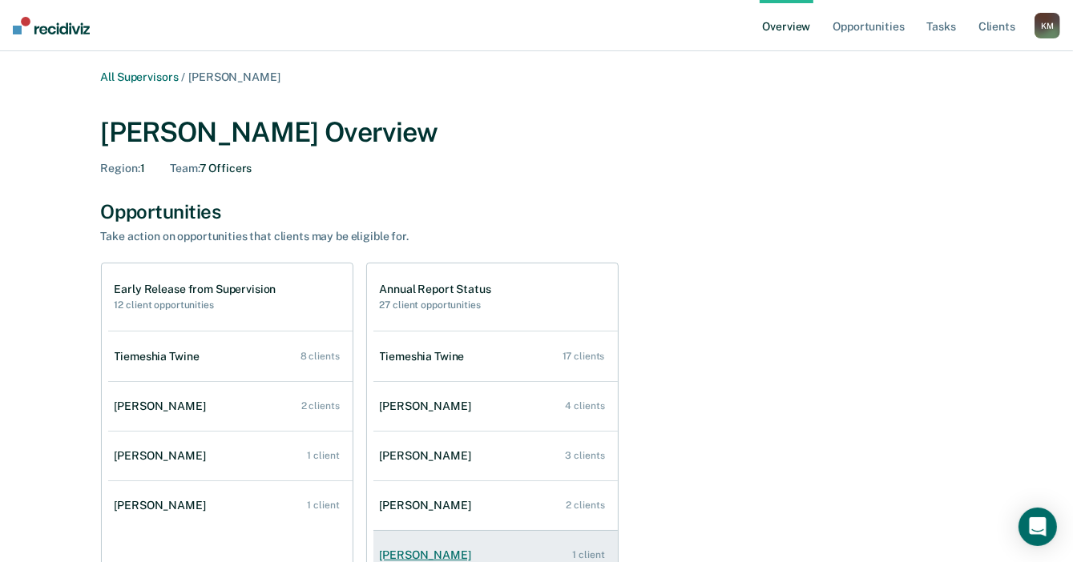
scroll to position [80, 0]
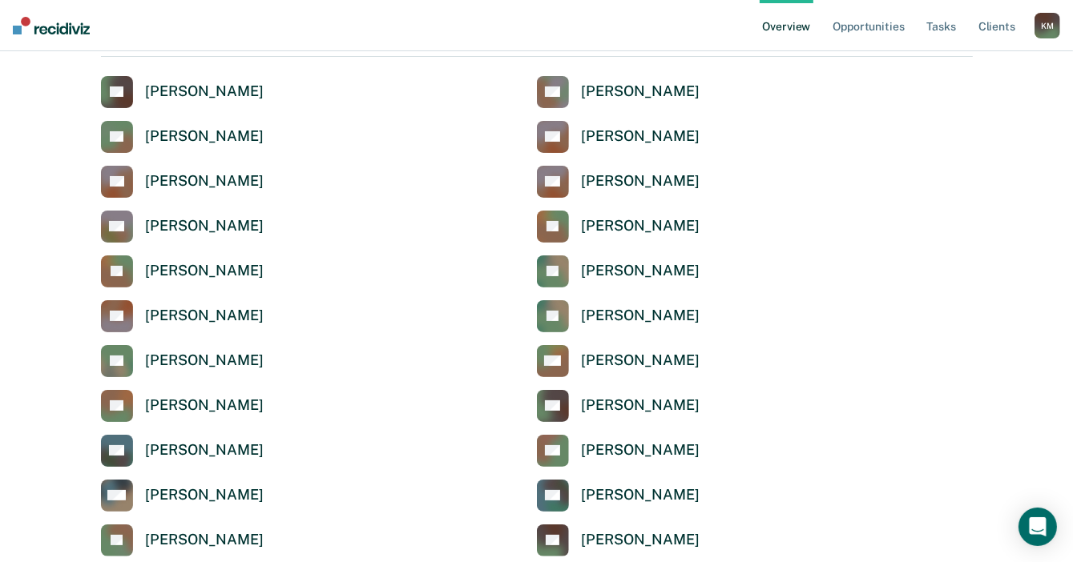
scroll to position [160, 0]
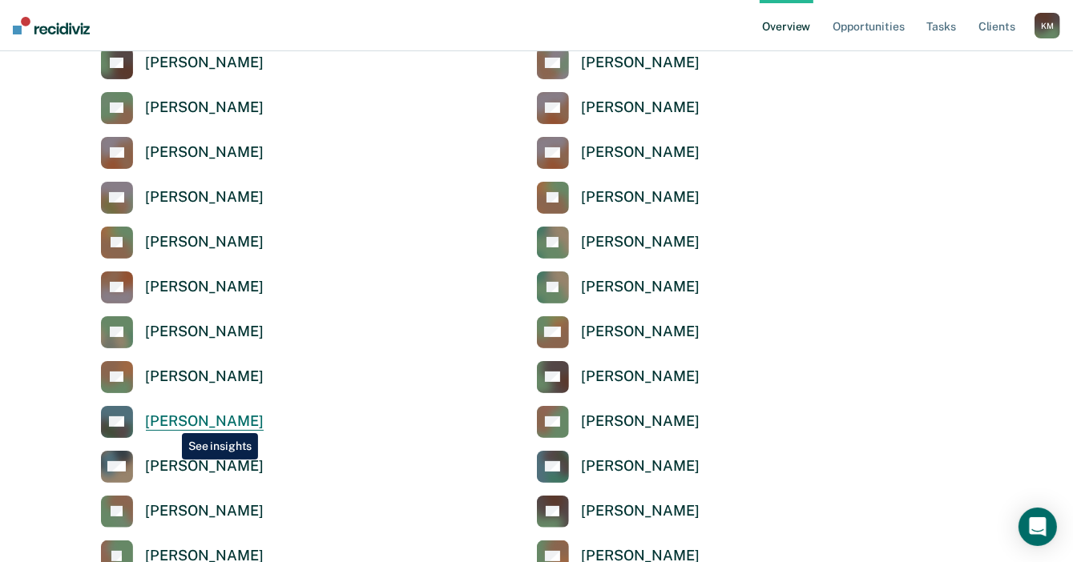
click at [170, 421] on div "[PERSON_NAME]" at bounding box center [205, 422] width 118 height 18
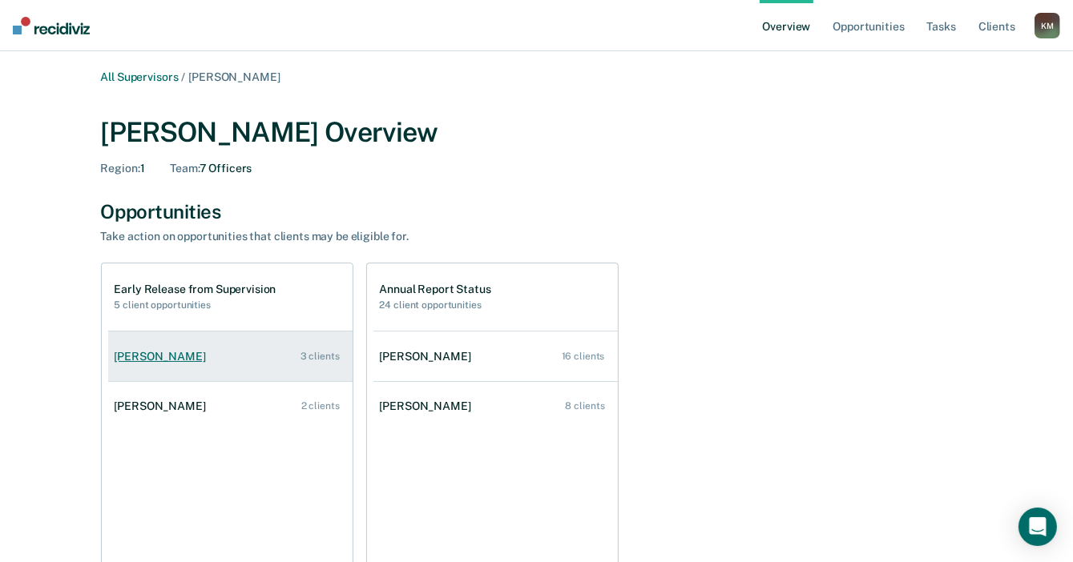
click at [195, 362] on div "[PERSON_NAME]" at bounding box center [164, 357] width 98 height 14
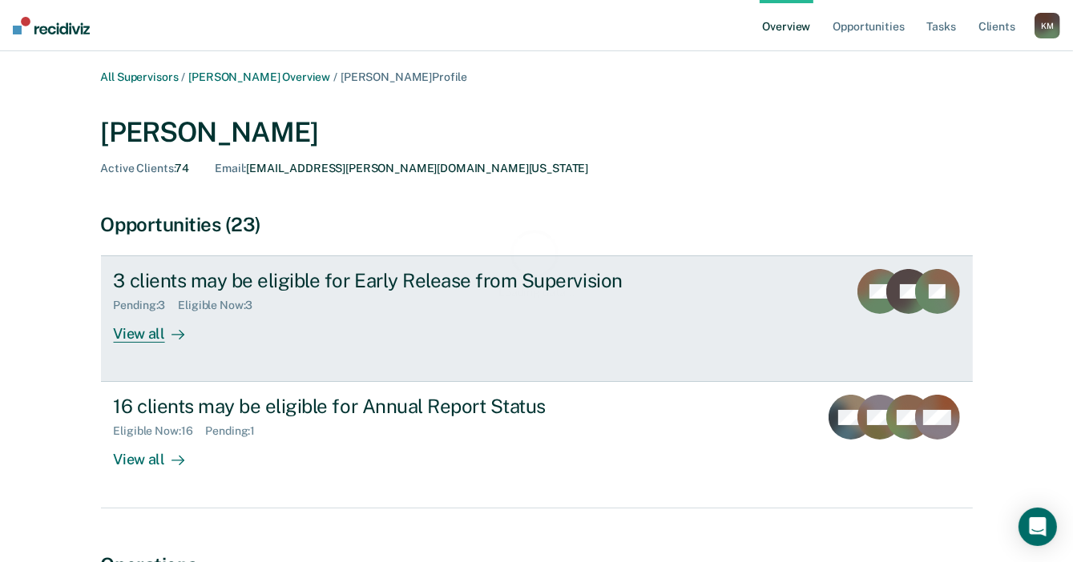
click at [140, 336] on div "View all" at bounding box center [159, 327] width 90 height 31
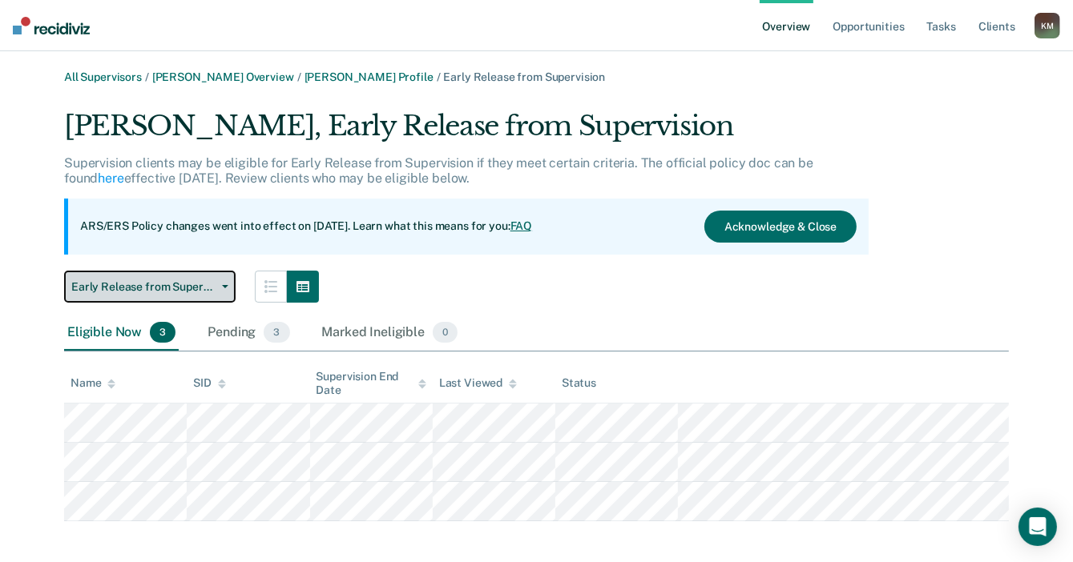
click at [221, 290] on button "Early Release from Supervision" at bounding box center [149, 287] width 171 height 32
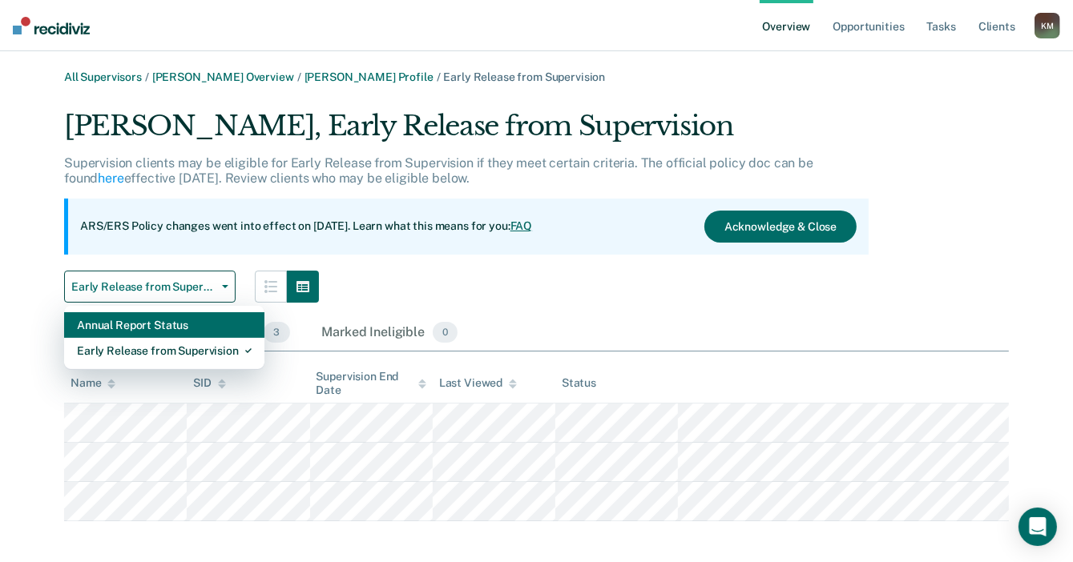
click at [221, 314] on div "Annual Report Status" at bounding box center [164, 325] width 175 height 26
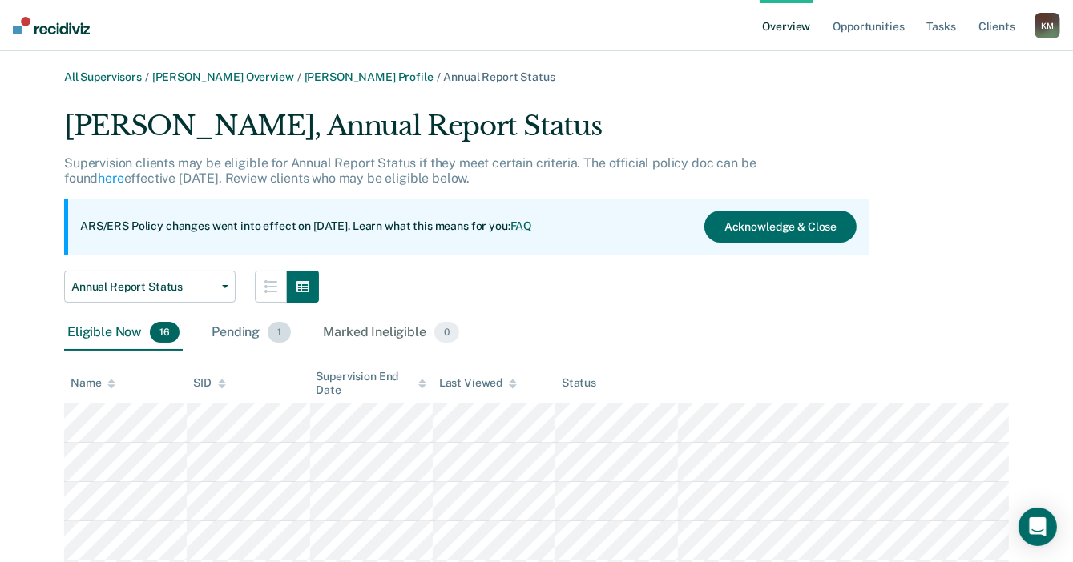
click at [243, 337] on div "Pending 1" at bounding box center [251, 333] width 86 height 35
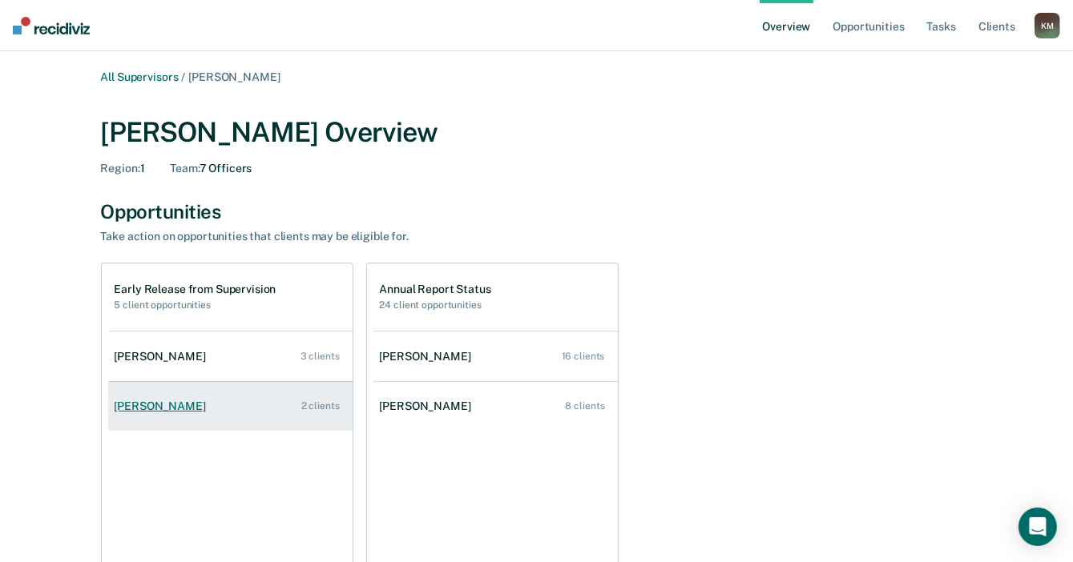
click at [160, 408] on div "[PERSON_NAME]" at bounding box center [164, 407] width 98 height 14
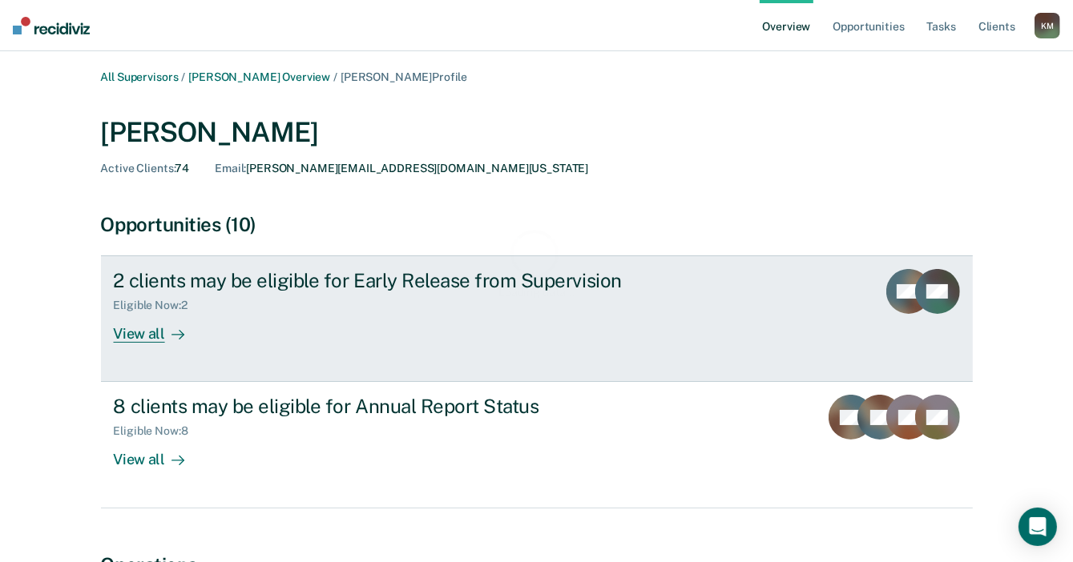
click at [143, 350] on link "2 clients may be eligible for Early Release from Supervision Eligible Now : 2 V…" at bounding box center [537, 319] width 872 height 127
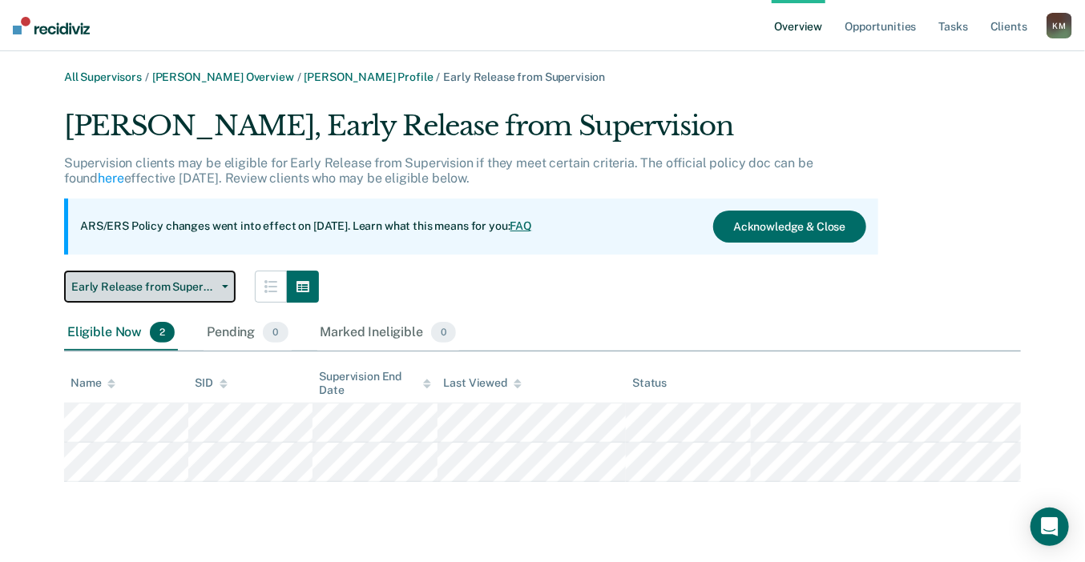
drag, startPoint x: 165, startPoint y: 292, endPoint x: 167, endPoint y: 316, distance: 24.1
click at [165, 292] on span "Early Release from Supervision" at bounding box center [143, 287] width 144 height 14
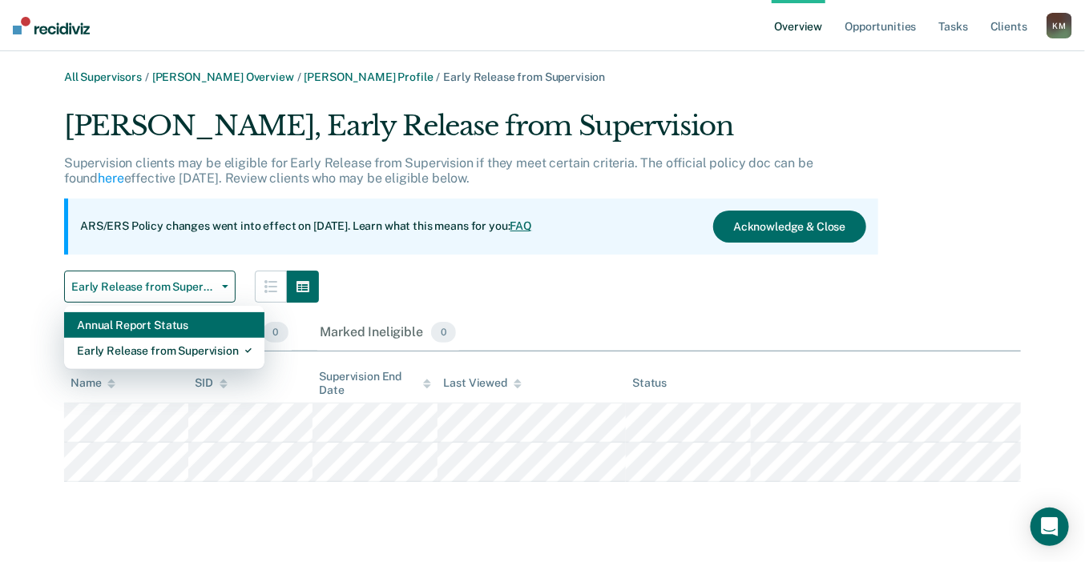
click at [168, 322] on div "Annual Report Status" at bounding box center [164, 325] width 175 height 26
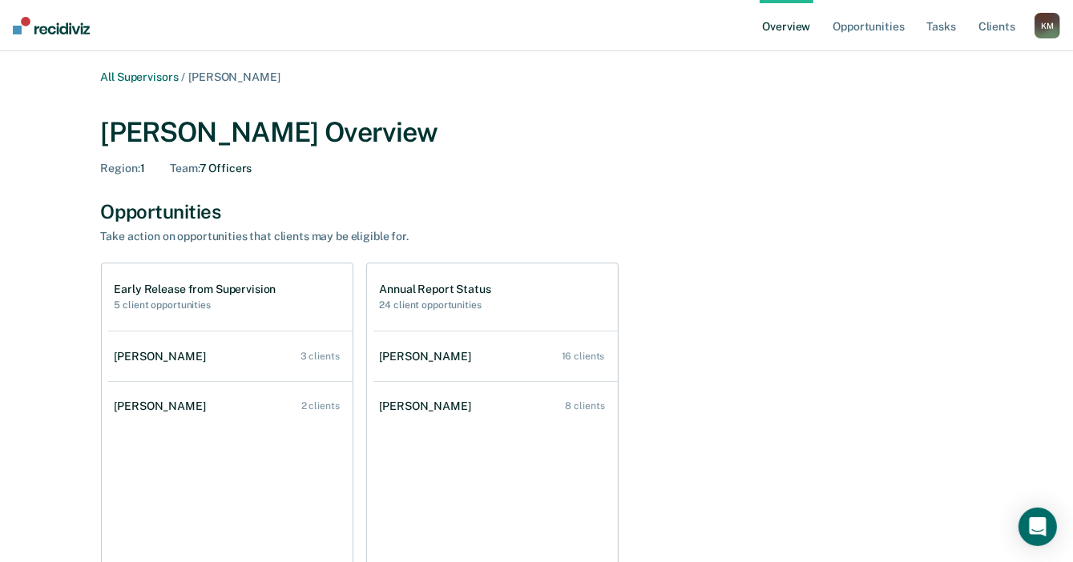
click at [149, 355] on div "[PERSON_NAME]" at bounding box center [164, 357] width 98 height 14
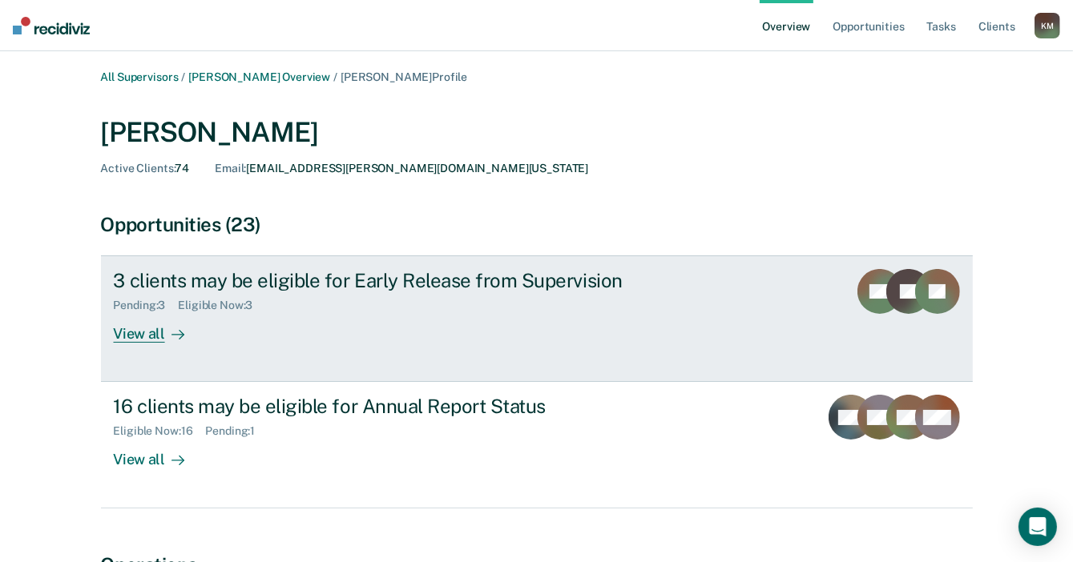
click at [167, 337] on div at bounding box center [174, 334] width 19 height 18
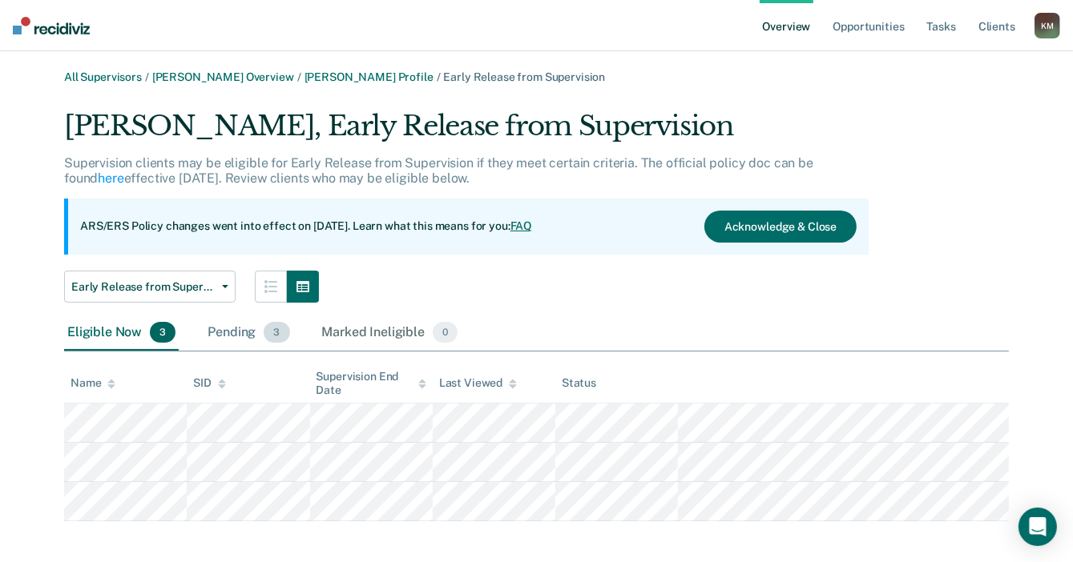
click at [246, 336] on div "Pending 3" at bounding box center [248, 333] width 88 height 35
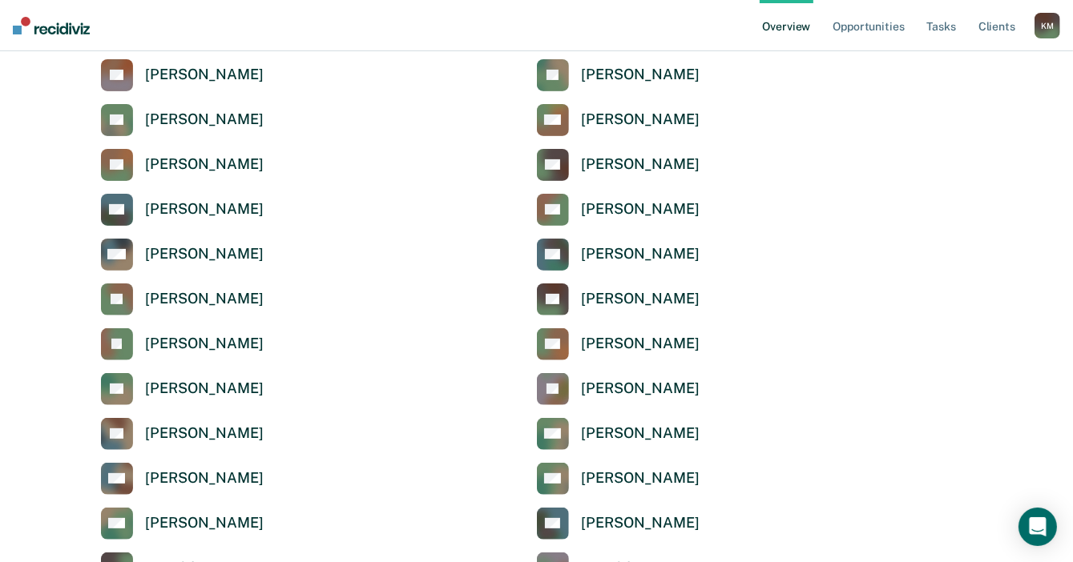
scroll to position [401, 0]
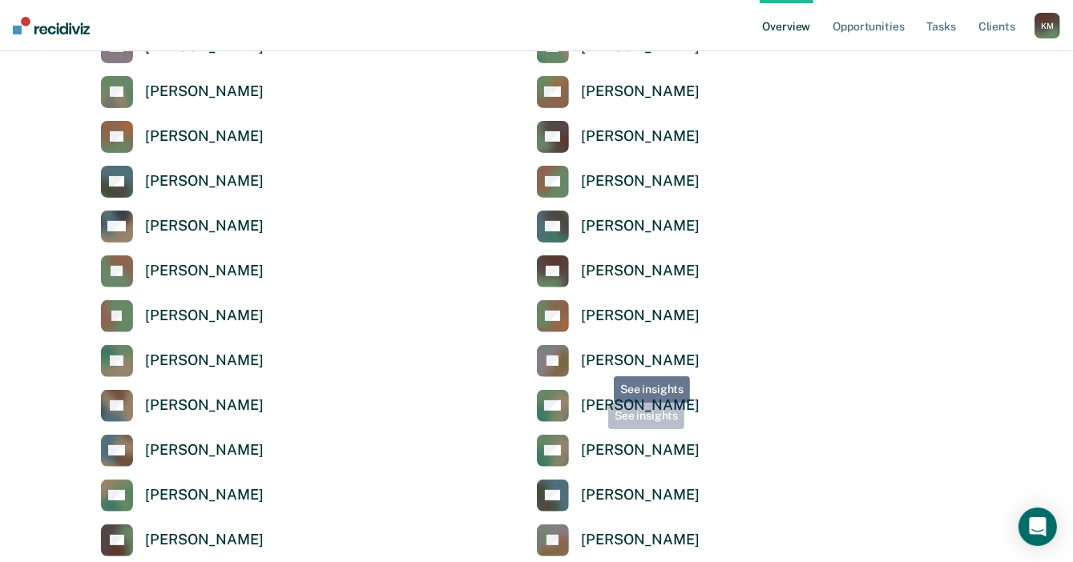
click at [602, 363] on div "[PERSON_NAME]" at bounding box center [641, 361] width 118 height 18
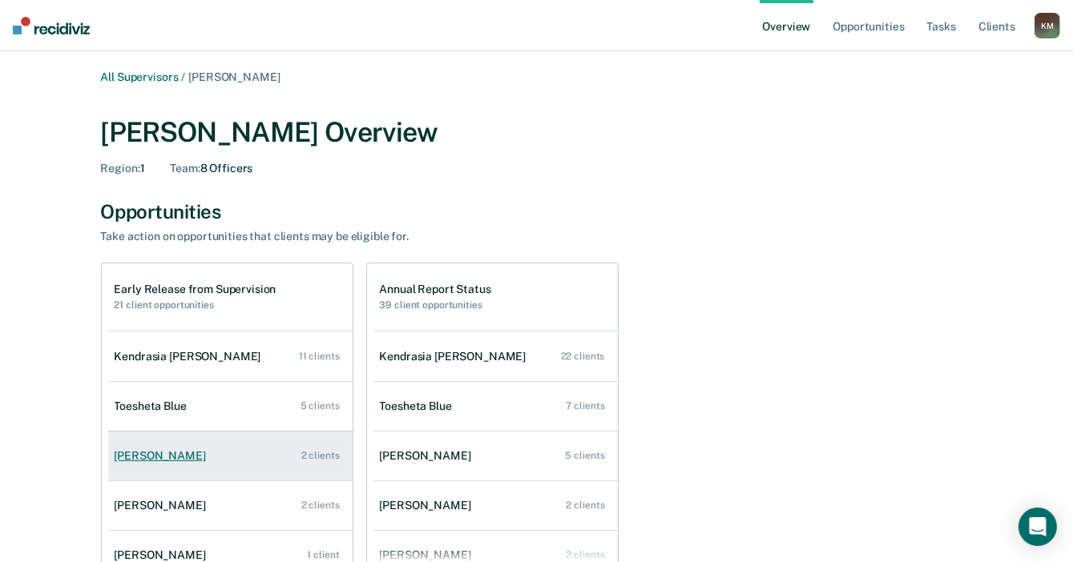
scroll to position [80, 0]
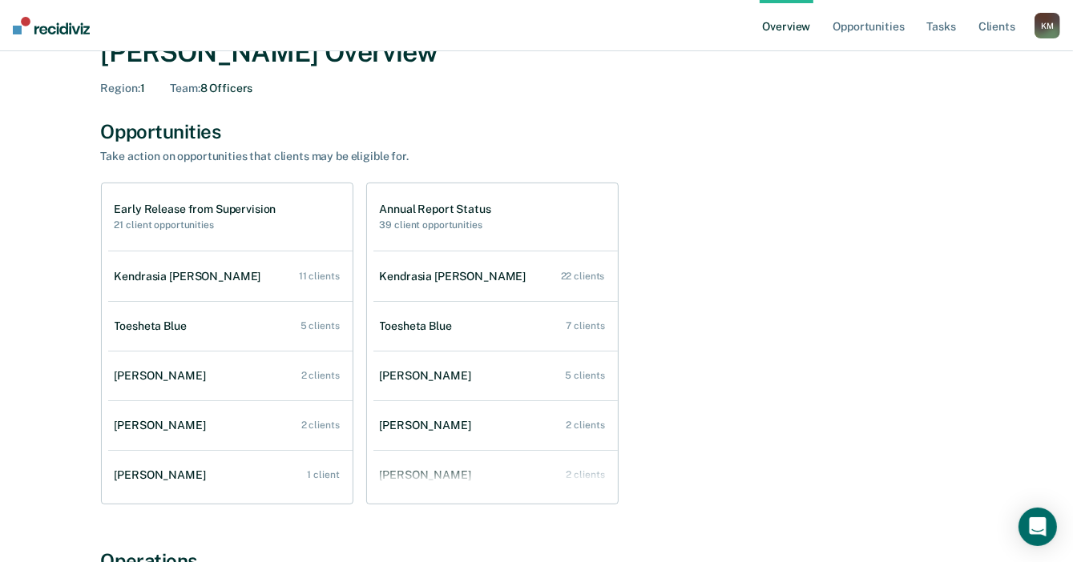
click at [180, 277] on div "Kendrasia [PERSON_NAME]" at bounding box center [191, 277] width 153 height 14
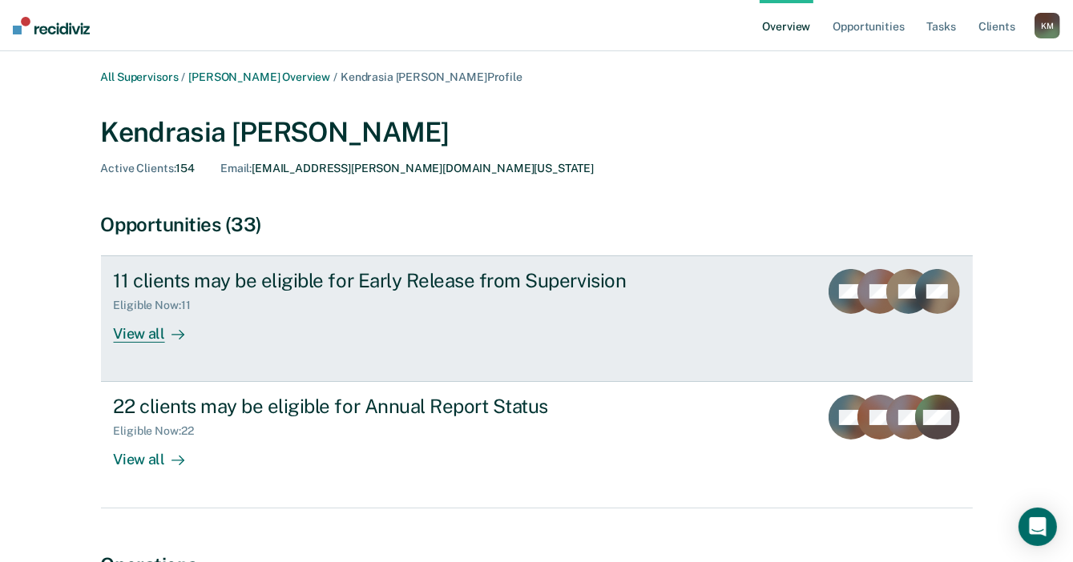
click at [147, 333] on div "View all" at bounding box center [159, 327] width 90 height 31
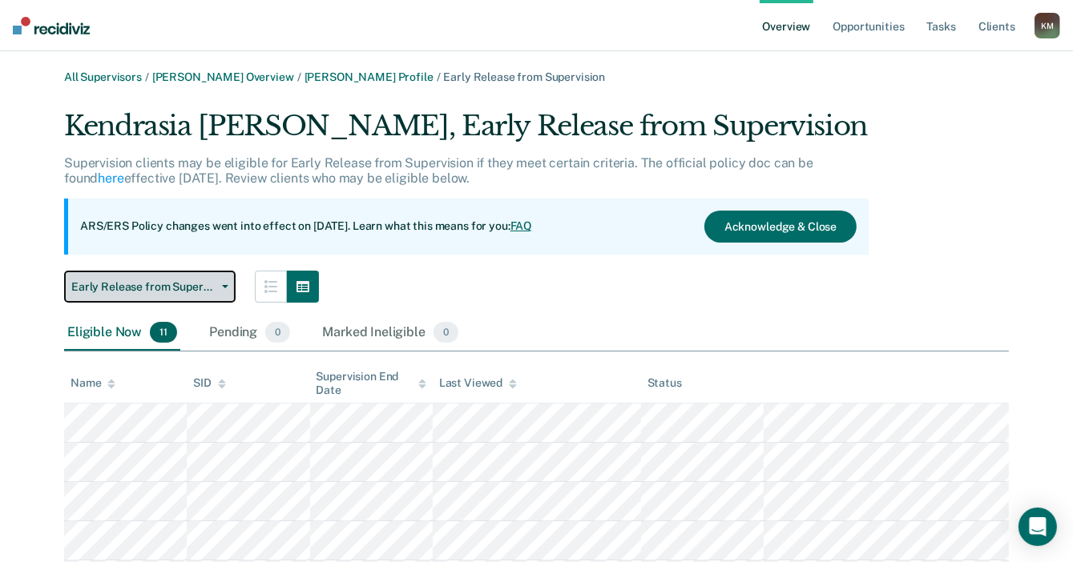
click at [193, 296] on button "Early Release from Supervision" at bounding box center [149, 287] width 171 height 32
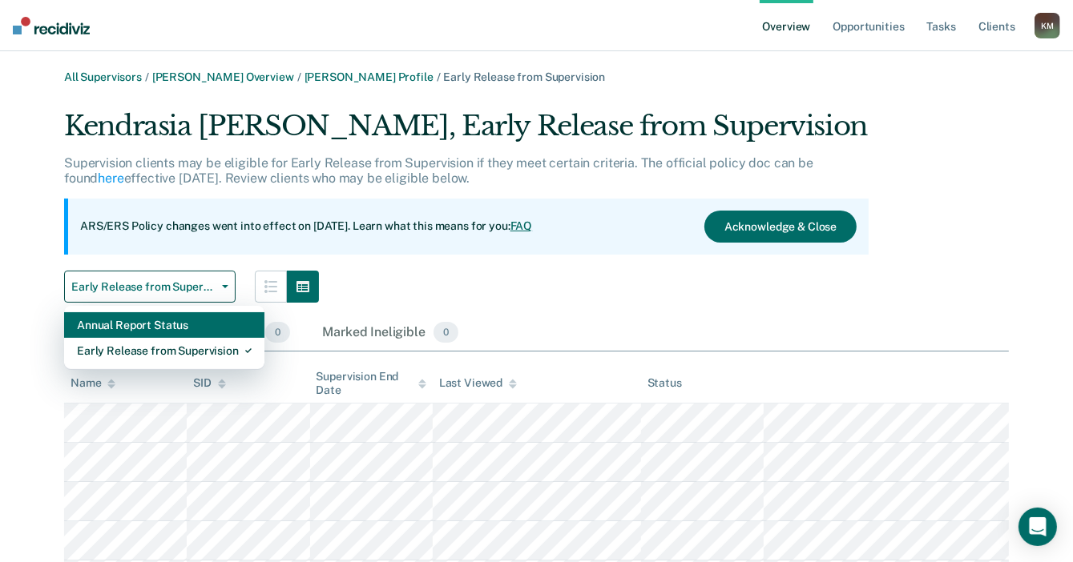
click at [186, 324] on div "Annual Report Status" at bounding box center [164, 325] width 175 height 26
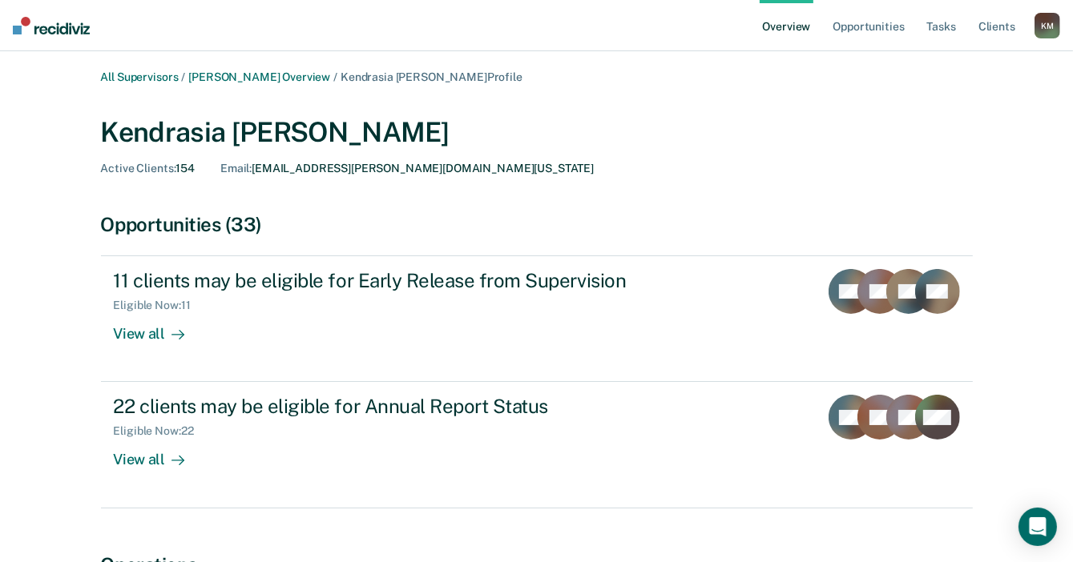
scroll to position [80, 0]
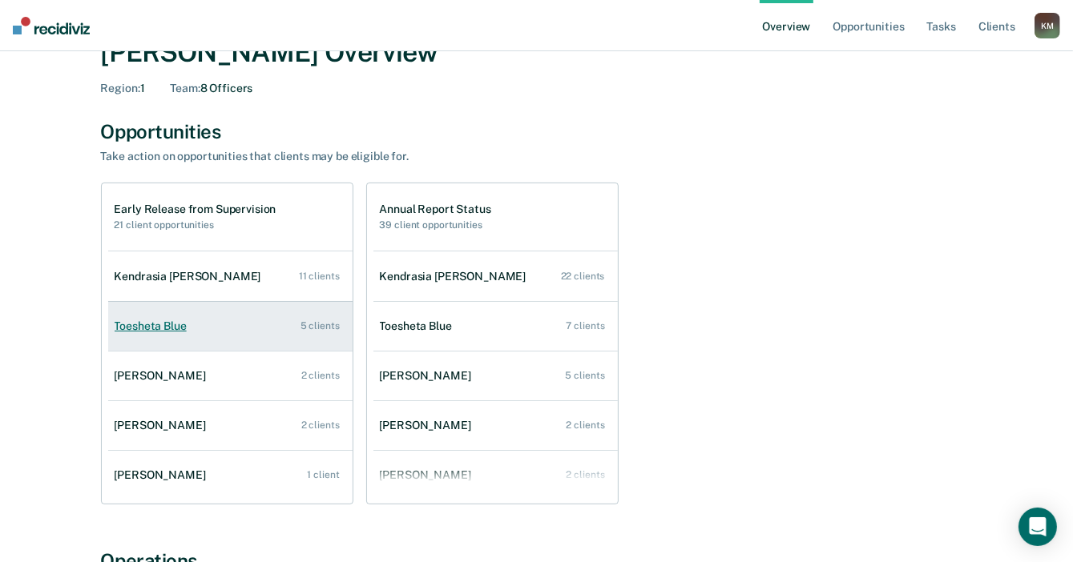
click at [151, 328] on div "Toesheta Blue" at bounding box center [154, 327] width 79 height 14
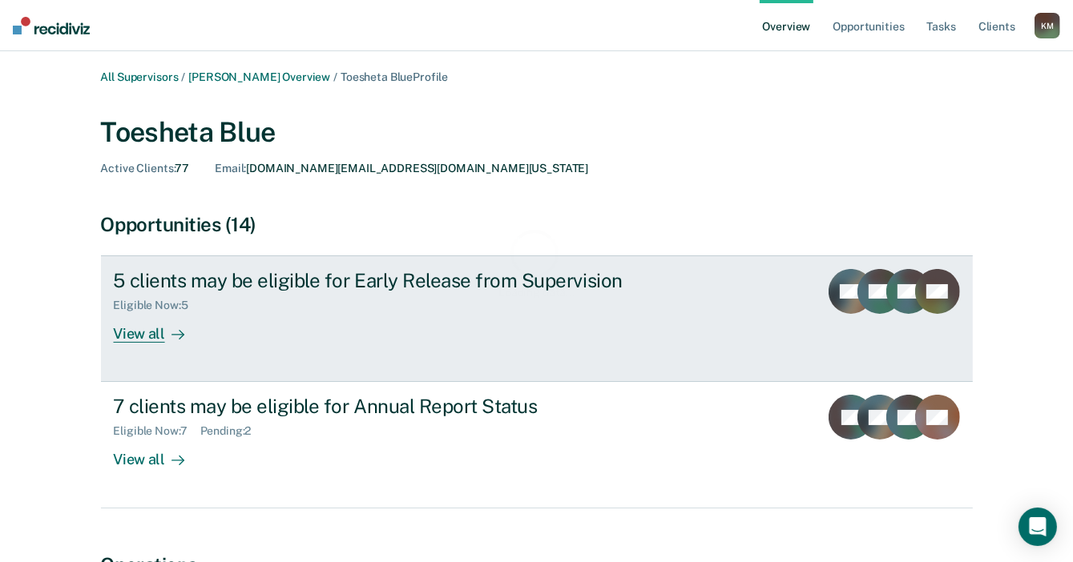
click at [143, 340] on div "View all" at bounding box center [159, 327] width 90 height 31
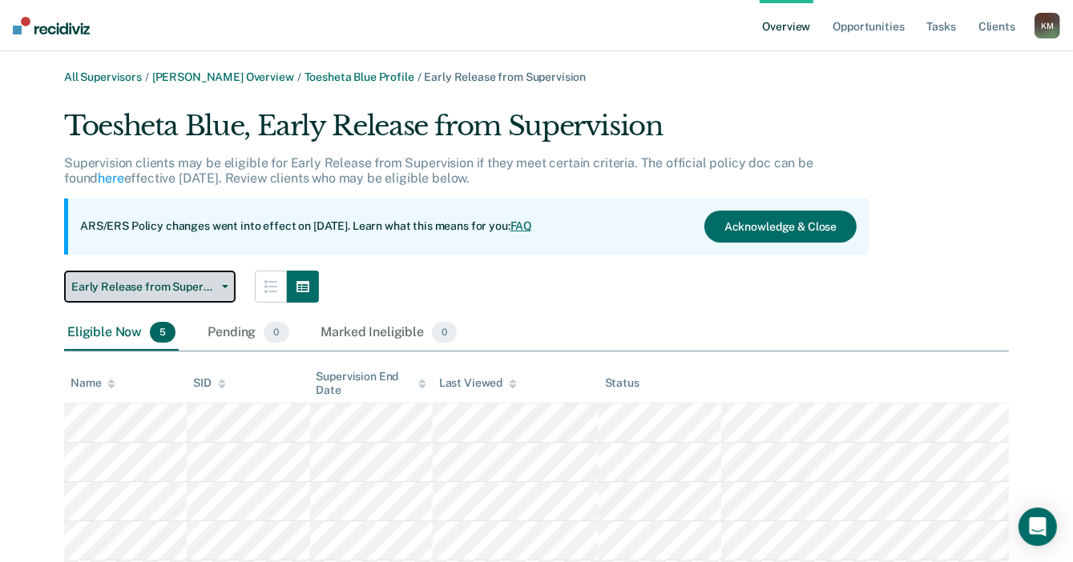
click at [202, 291] on span "Early Release from Supervision" at bounding box center [143, 287] width 144 height 14
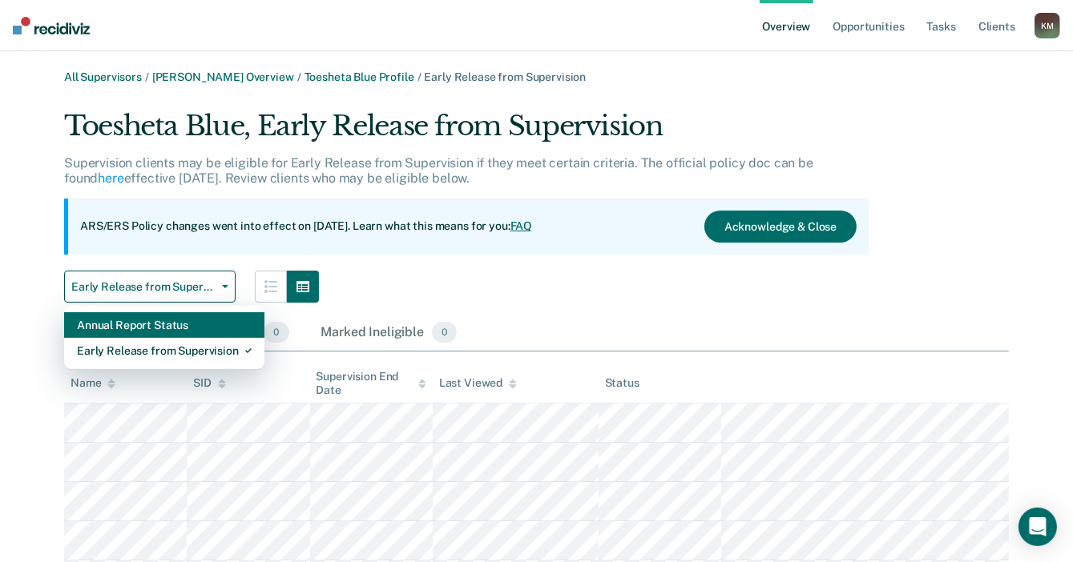
click at [198, 321] on div "Annual Report Status" at bounding box center [164, 325] width 175 height 26
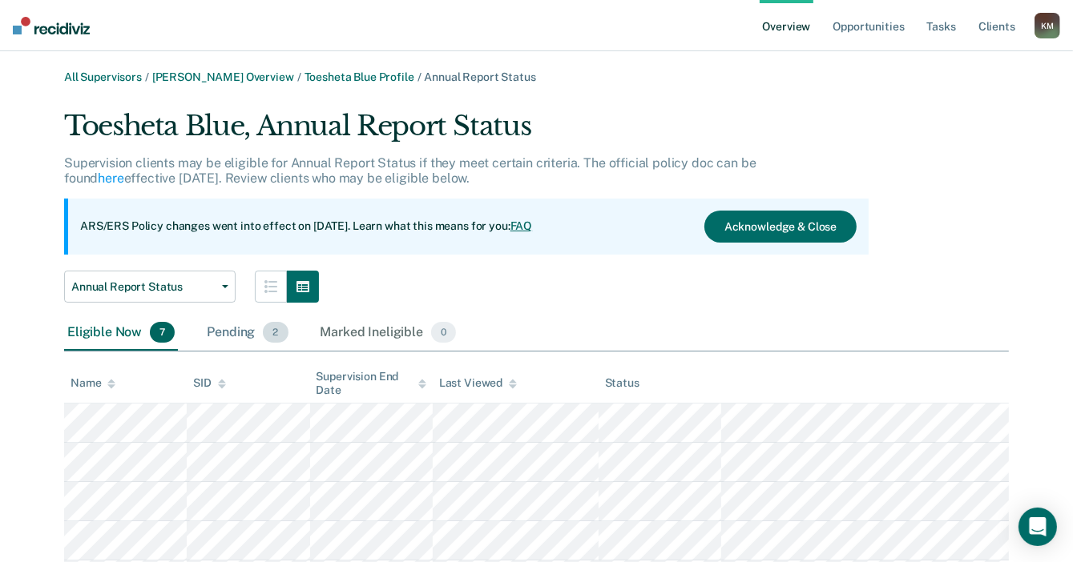
click at [241, 337] on div "Pending 2" at bounding box center [246, 333] width 87 height 35
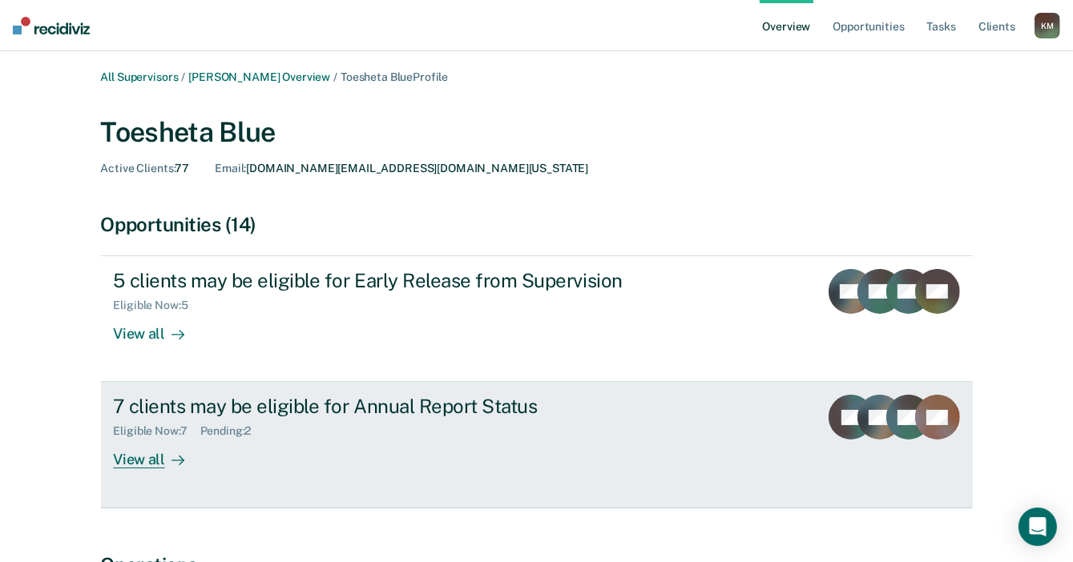
click at [159, 463] on div "View all" at bounding box center [159, 453] width 90 height 31
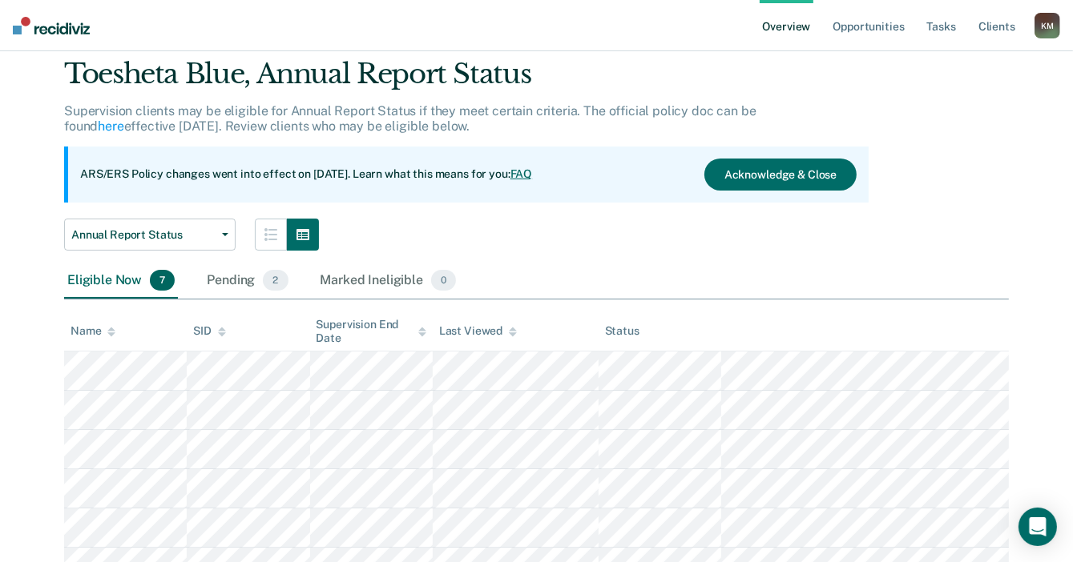
scroll to position [80, 0]
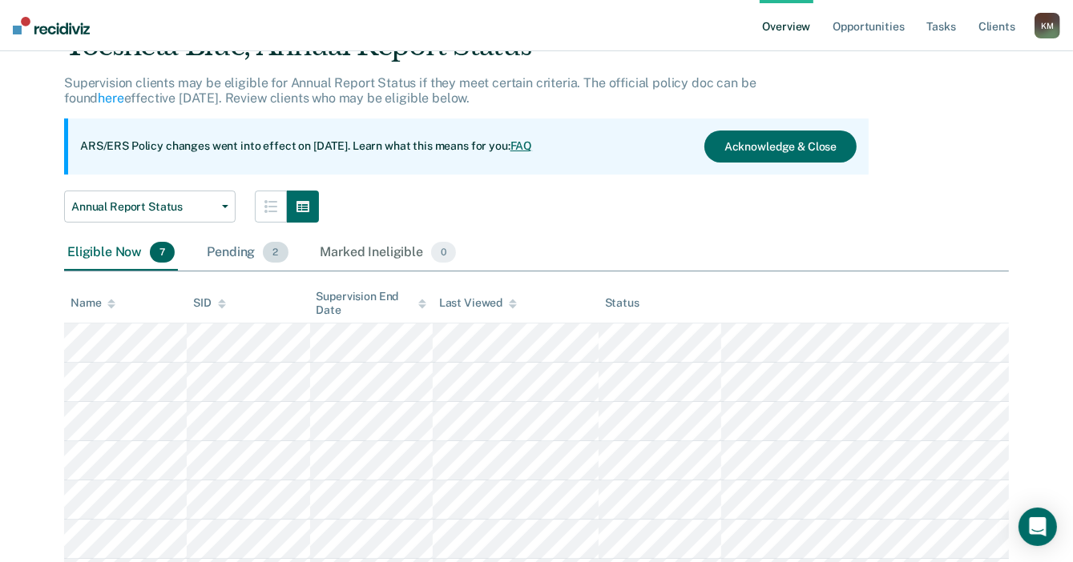
click at [232, 261] on div "Pending 2" at bounding box center [246, 253] width 87 height 35
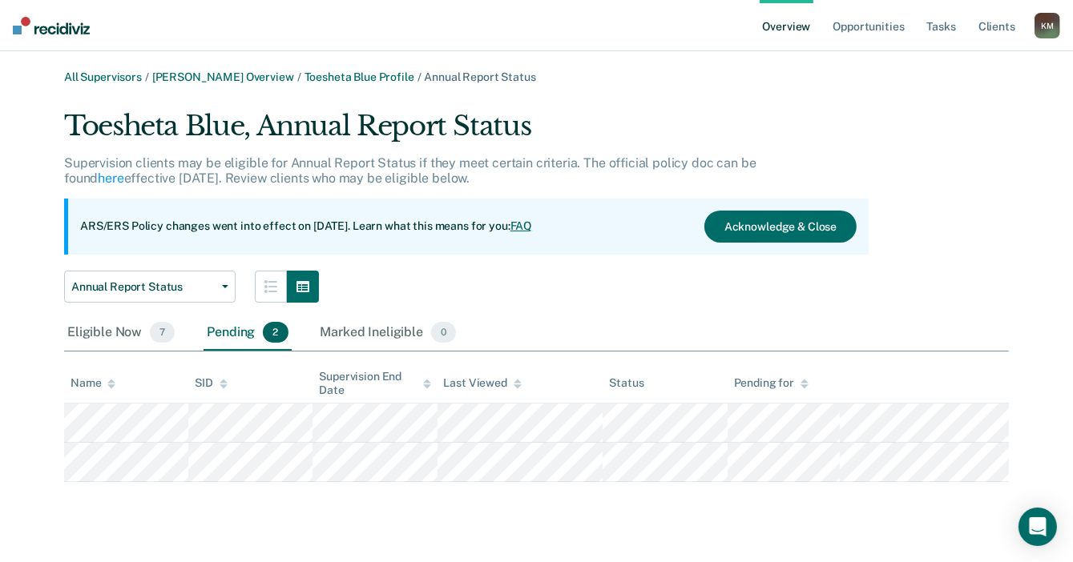
scroll to position [0, 0]
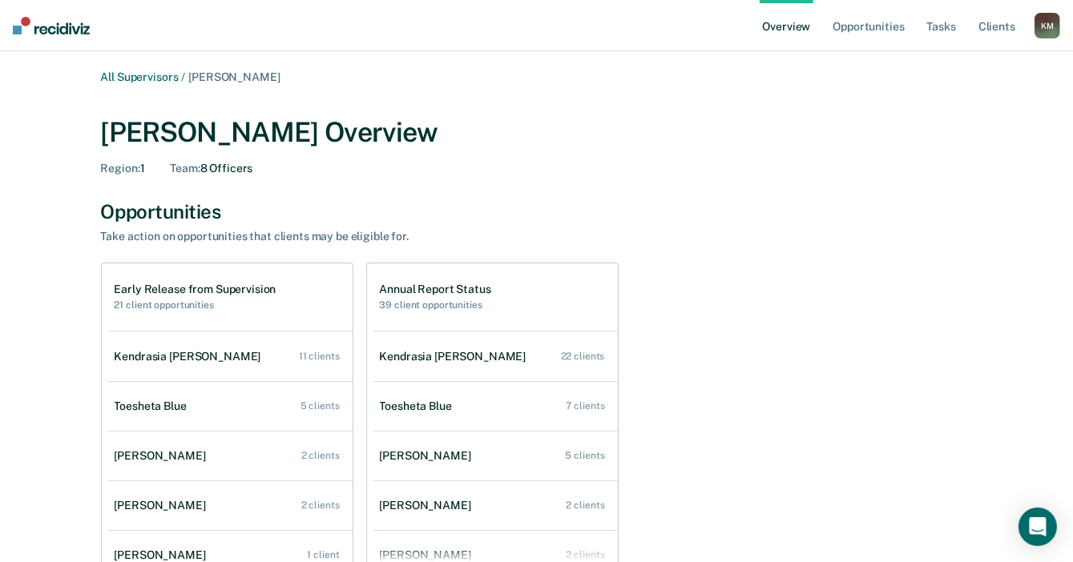
scroll to position [80, 0]
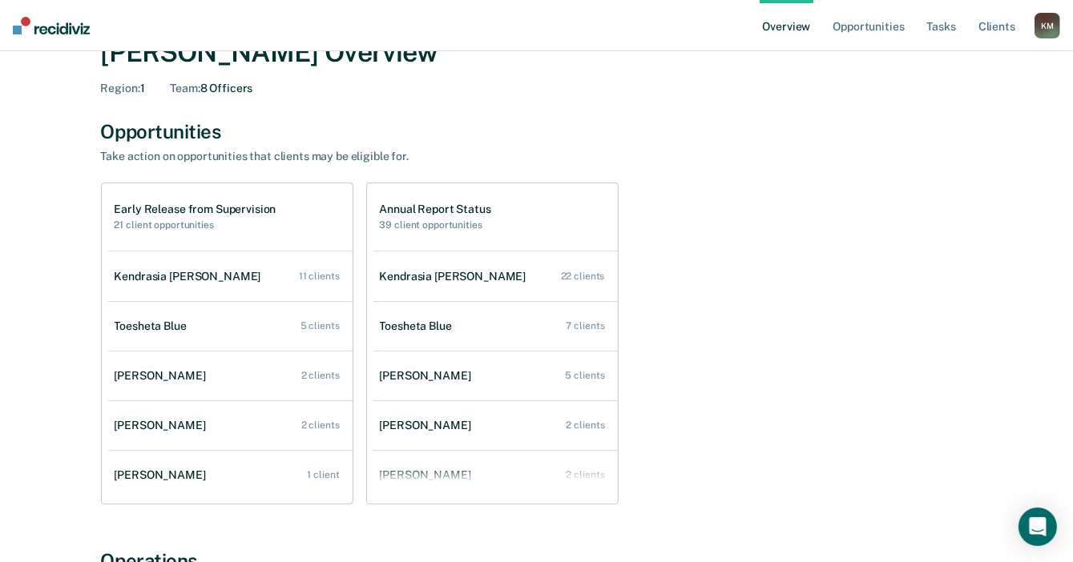
click at [155, 379] on div "[PERSON_NAME]" at bounding box center [164, 376] width 98 height 14
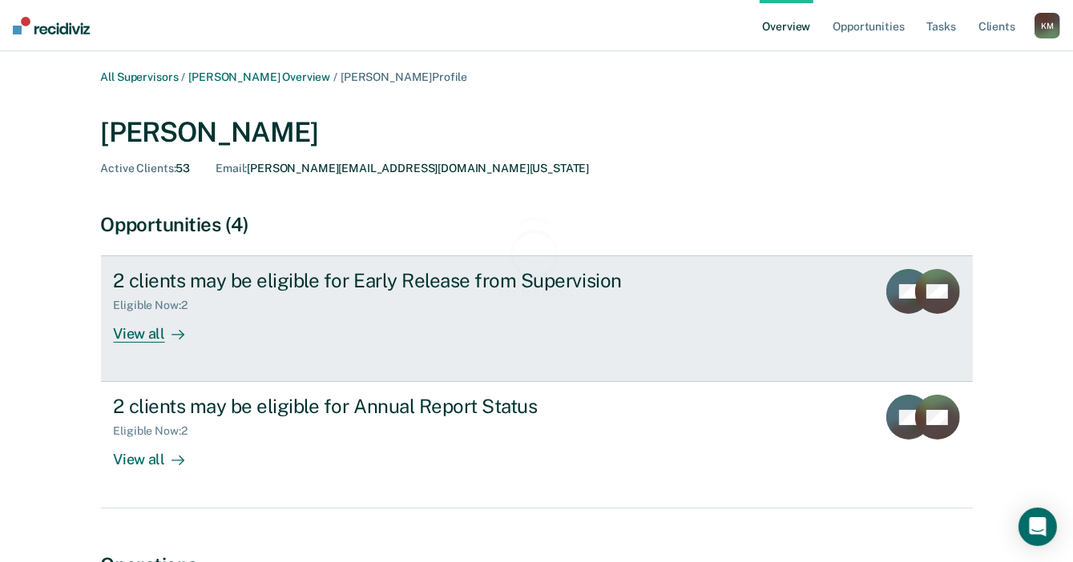
click at [157, 347] on link "2 clients may be eligible for Early Release from Supervision Eligible Now : 2 V…" at bounding box center [537, 319] width 872 height 127
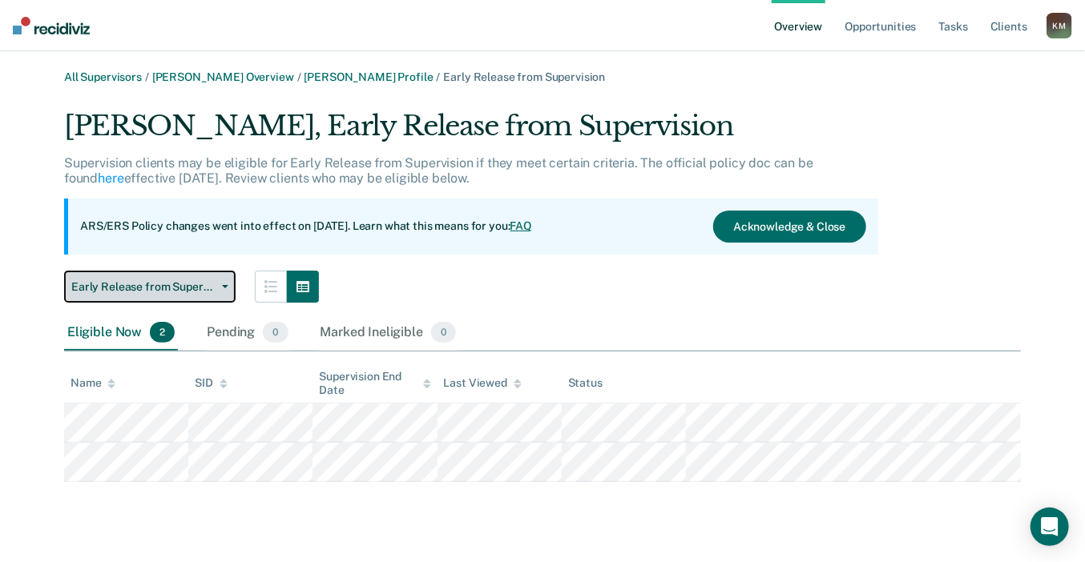
drag, startPoint x: 192, startPoint y: 296, endPoint x: 192, endPoint y: 311, distance: 15.2
click at [191, 294] on button "Early Release from Supervision" at bounding box center [149, 287] width 171 height 32
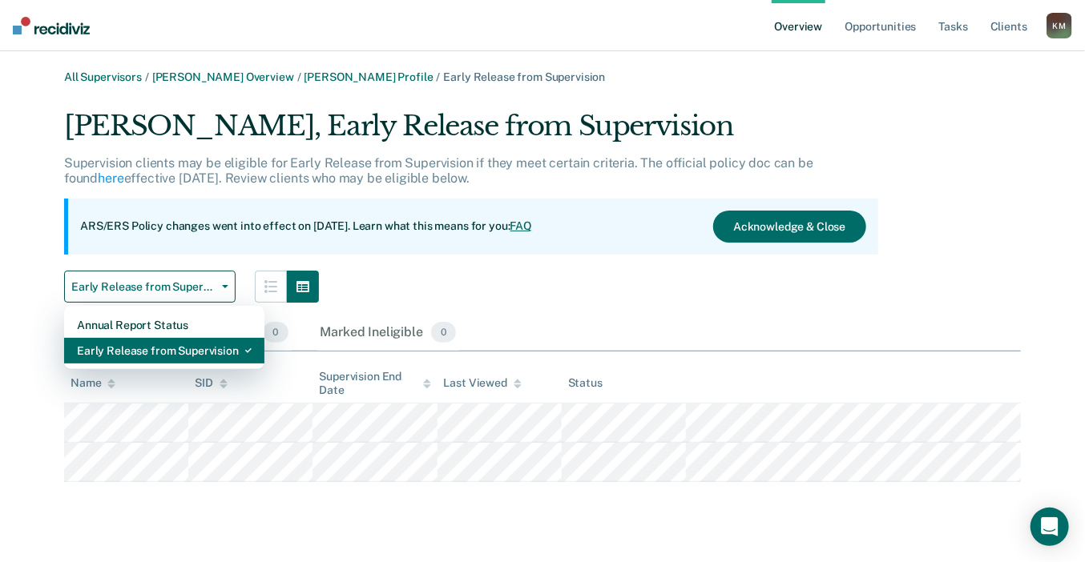
click at [195, 338] on div "Early Release from Supervision" at bounding box center [164, 351] width 175 height 26
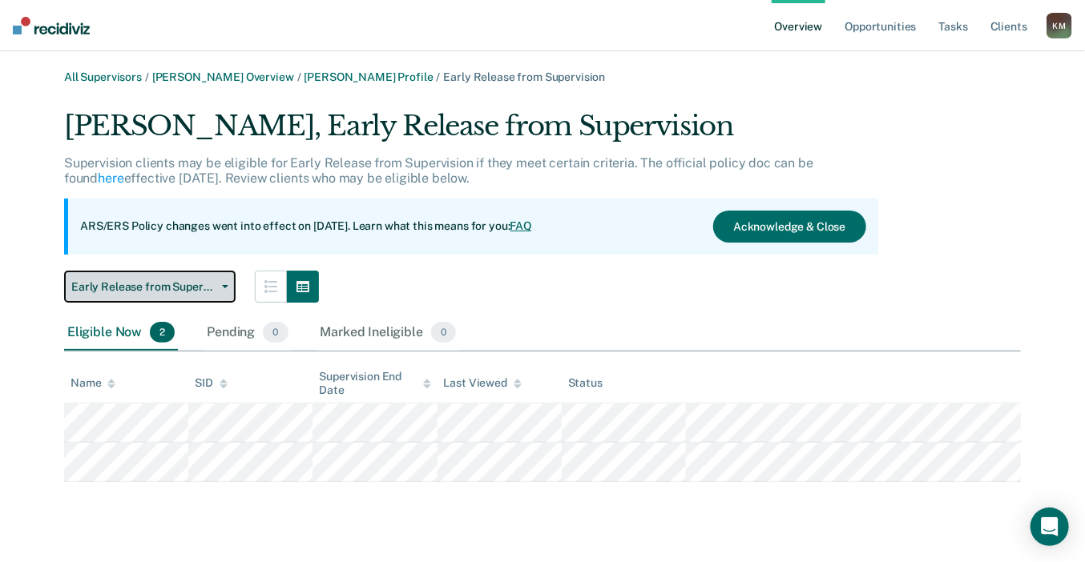
click at [170, 296] on button "Early Release from Supervision" at bounding box center [149, 287] width 171 height 32
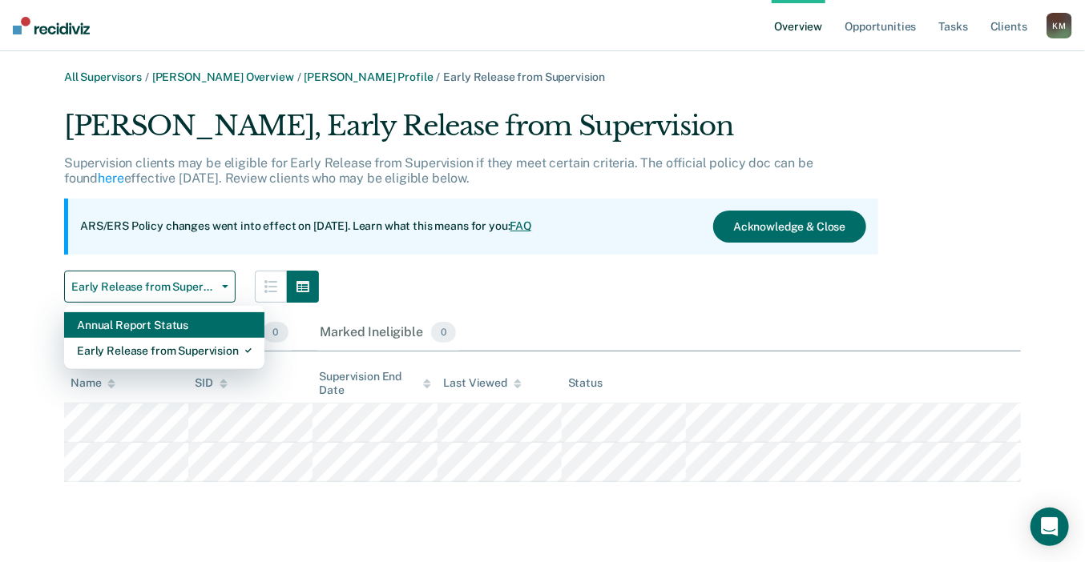
click at [163, 323] on div "Annual Report Status" at bounding box center [164, 325] width 175 height 26
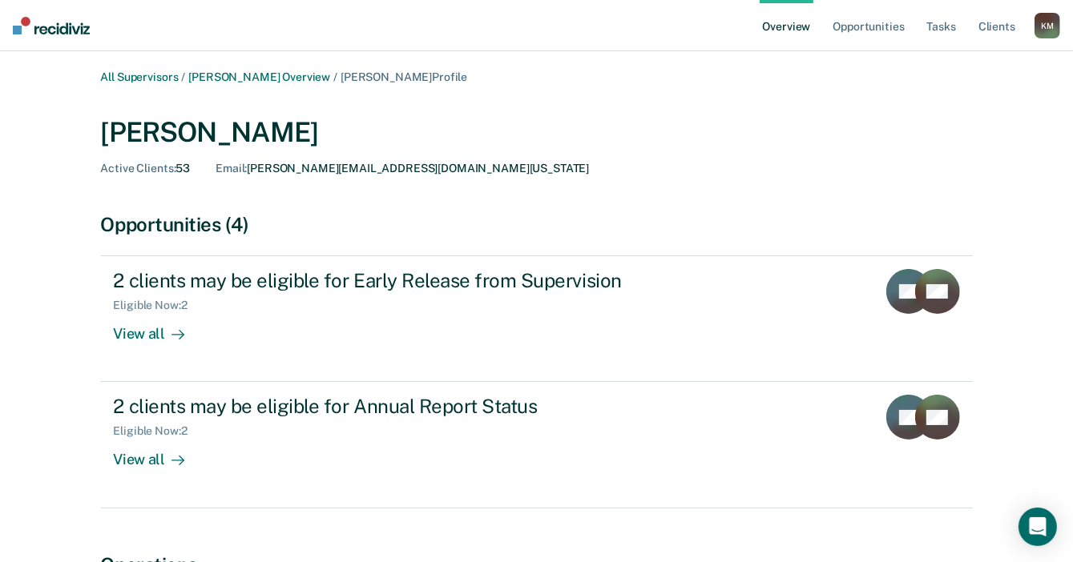
scroll to position [80, 0]
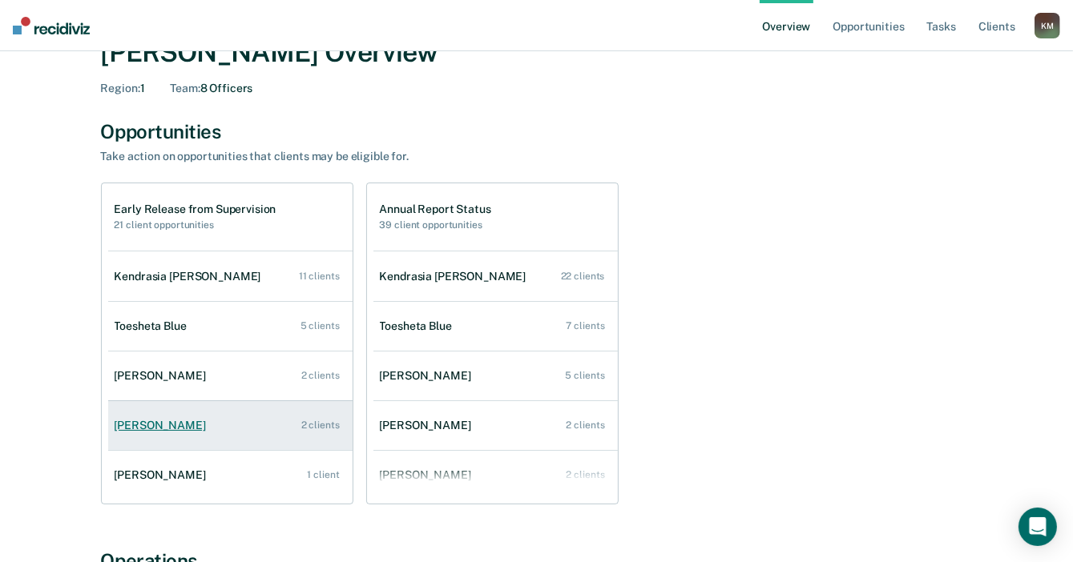
click at [159, 427] on div "[PERSON_NAME]" at bounding box center [164, 426] width 98 height 14
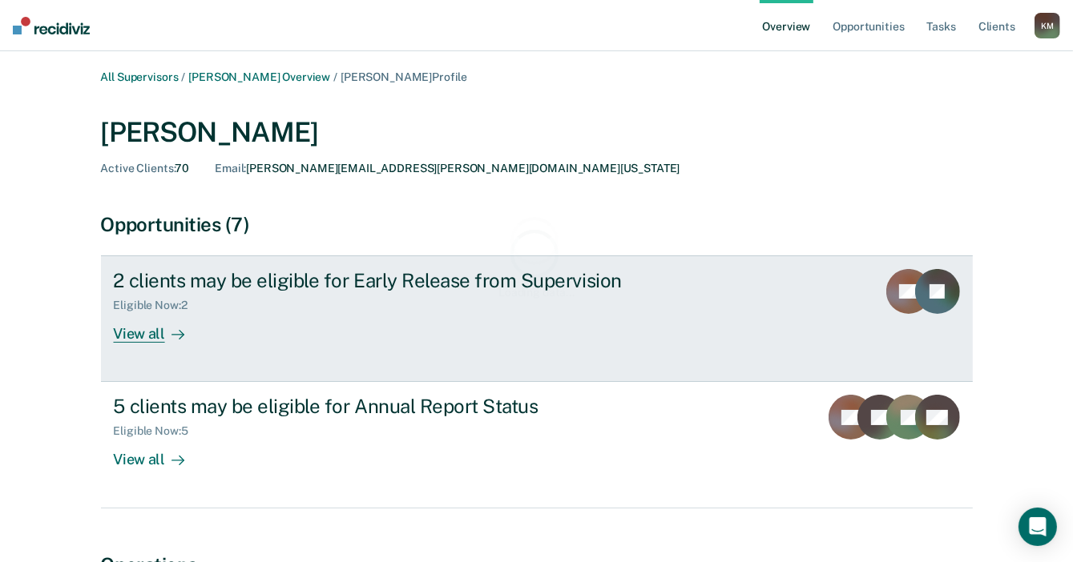
click at [157, 342] on div "View all" at bounding box center [159, 327] width 90 height 31
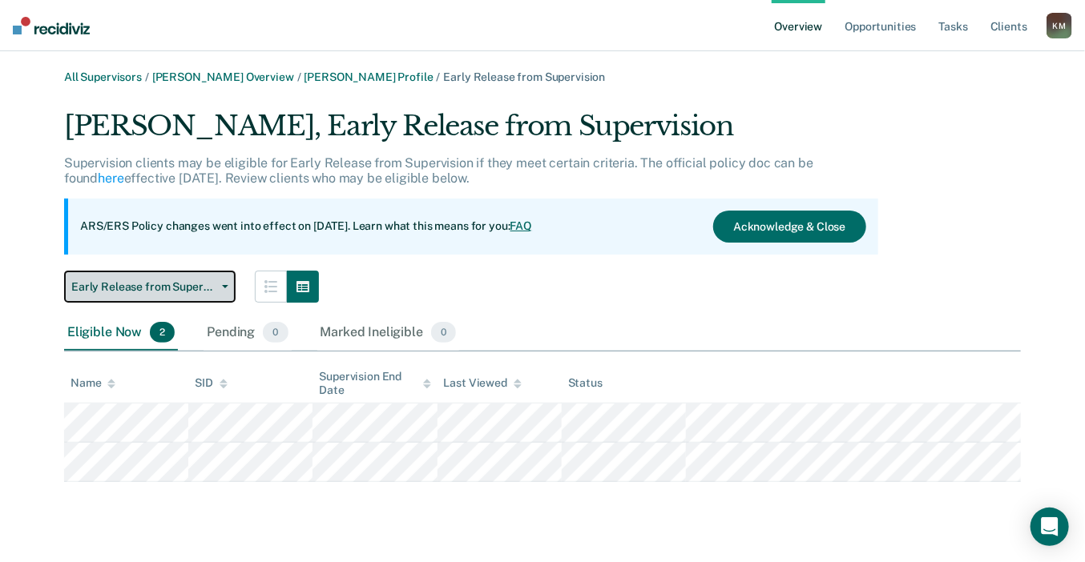
click at [158, 283] on span "Early Release from Supervision" at bounding box center [143, 287] width 144 height 14
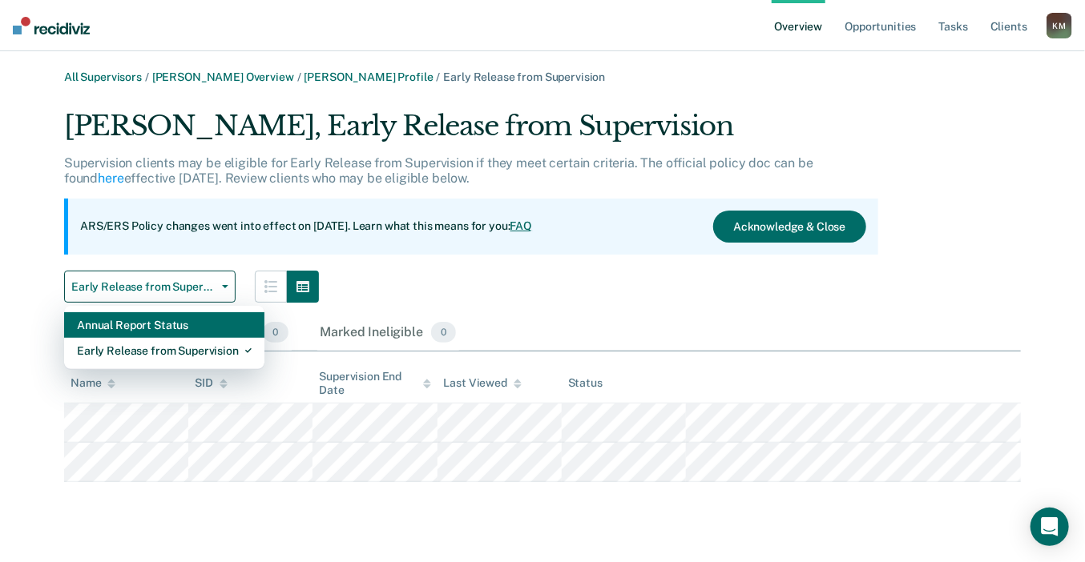
click at [157, 320] on div "Annual Report Status" at bounding box center [164, 325] width 175 height 26
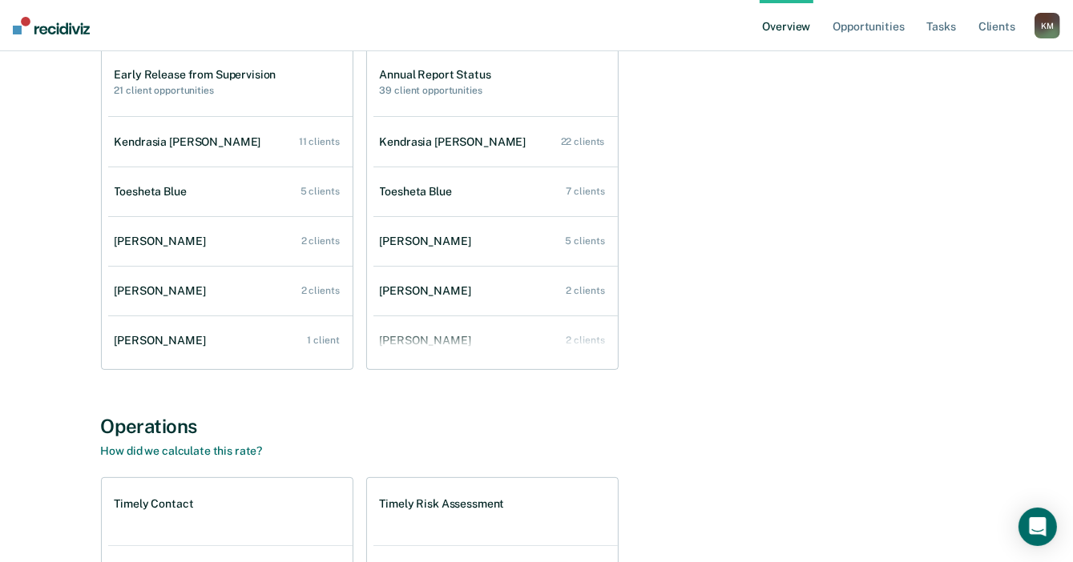
scroll to position [240, 0]
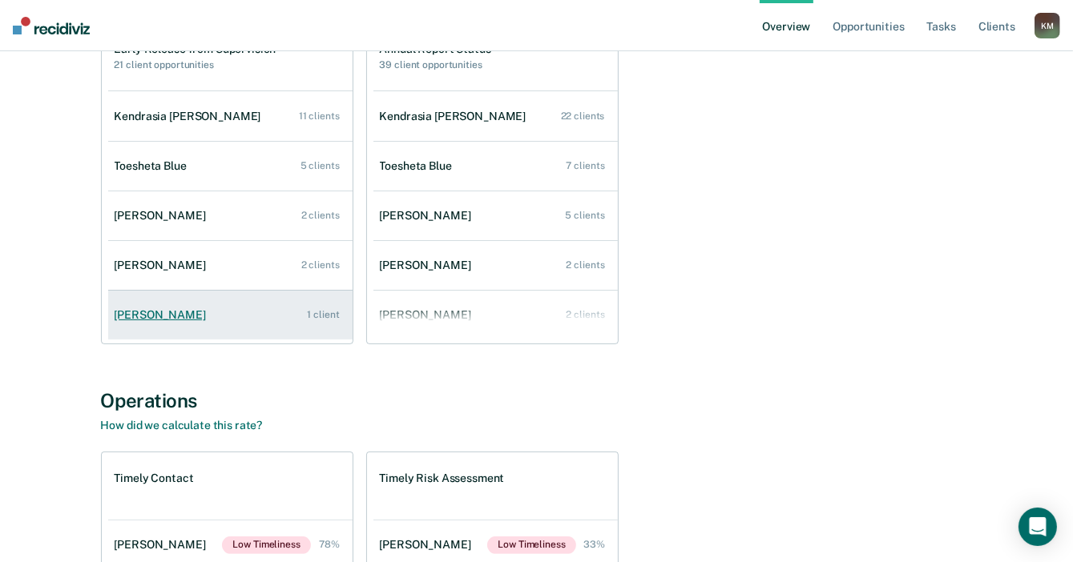
click at [152, 331] on link "[PERSON_NAME] 1 client" at bounding box center [230, 315] width 244 height 46
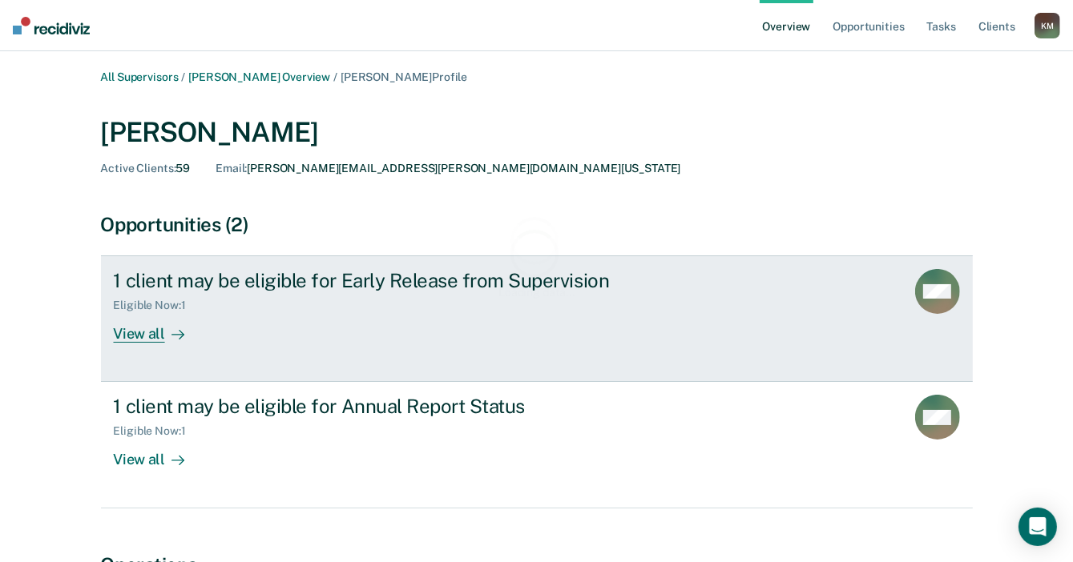
click at [151, 347] on link "1 client may be eligible for Early Release from Supervision Eligible Now : 1 Vi…" at bounding box center [537, 319] width 872 height 127
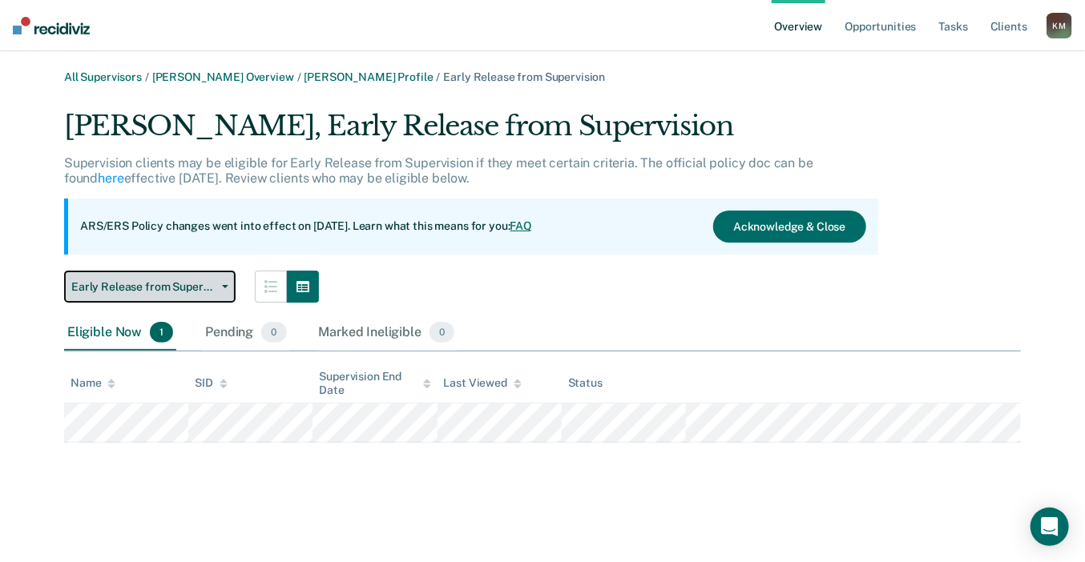
click at [150, 295] on button "Early Release from Supervision" at bounding box center [149, 287] width 171 height 32
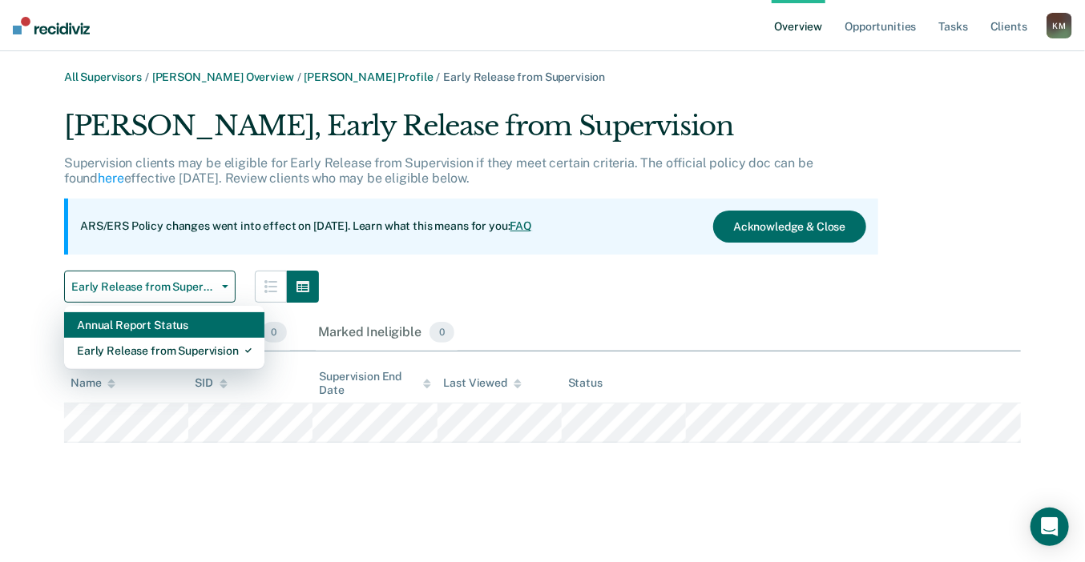
click at [147, 327] on div "Annual Report Status" at bounding box center [164, 325] width 175 height 26
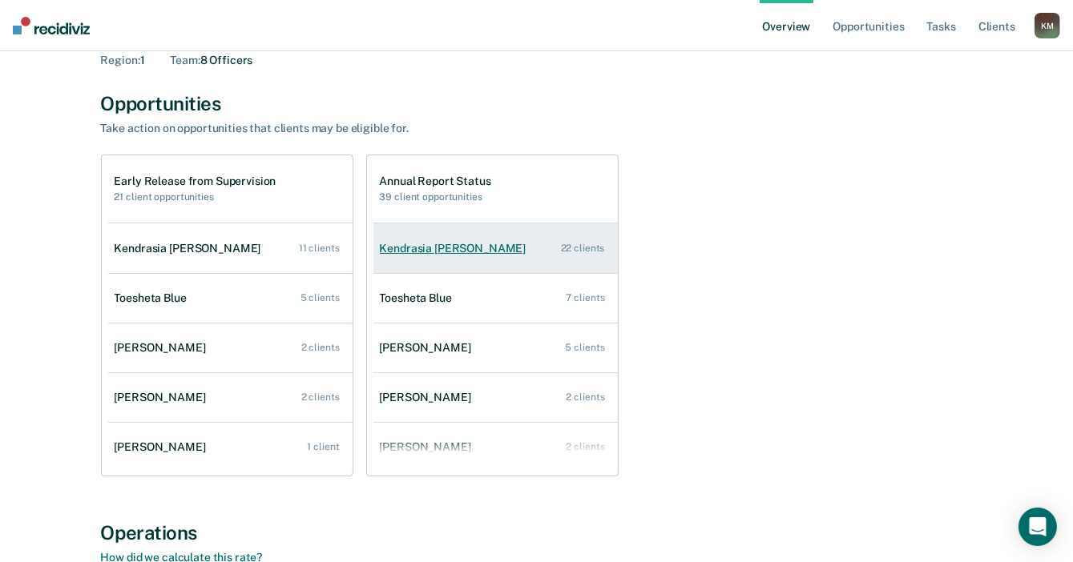
scroll to position [80, 0]
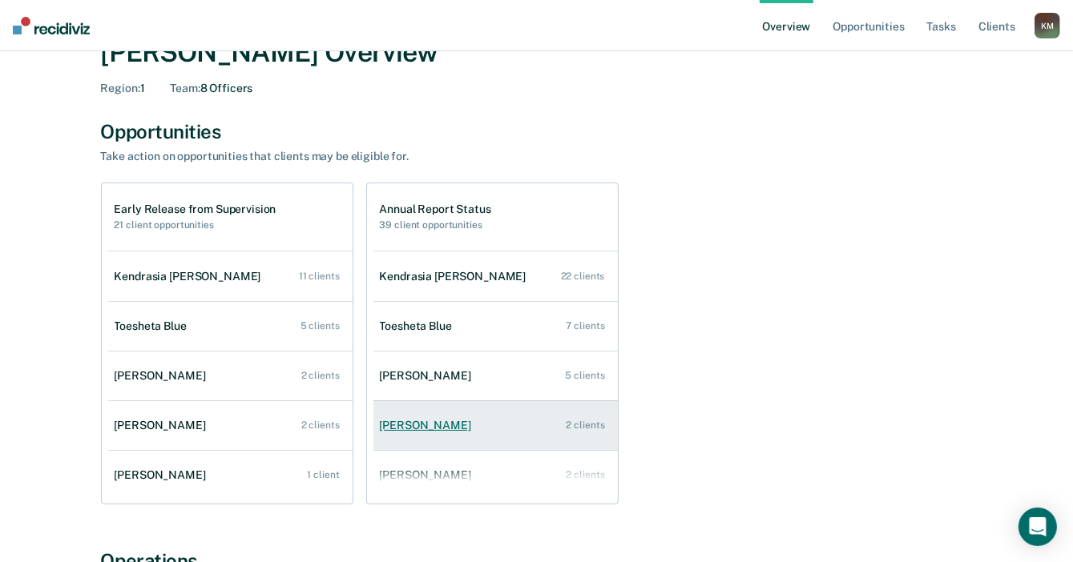
click at [429, 424] on div "[PERSON_NAME]" at bounding box center [429, 426] width 98 height 14
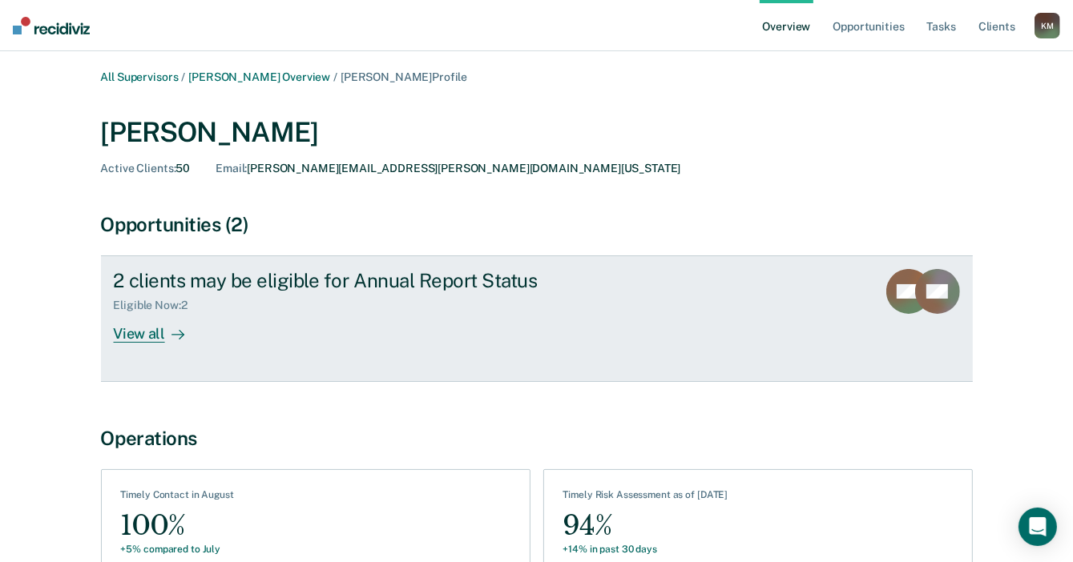
click at [160, 330] on div "View all" at bounding box center [159, 327] width 90 height 31
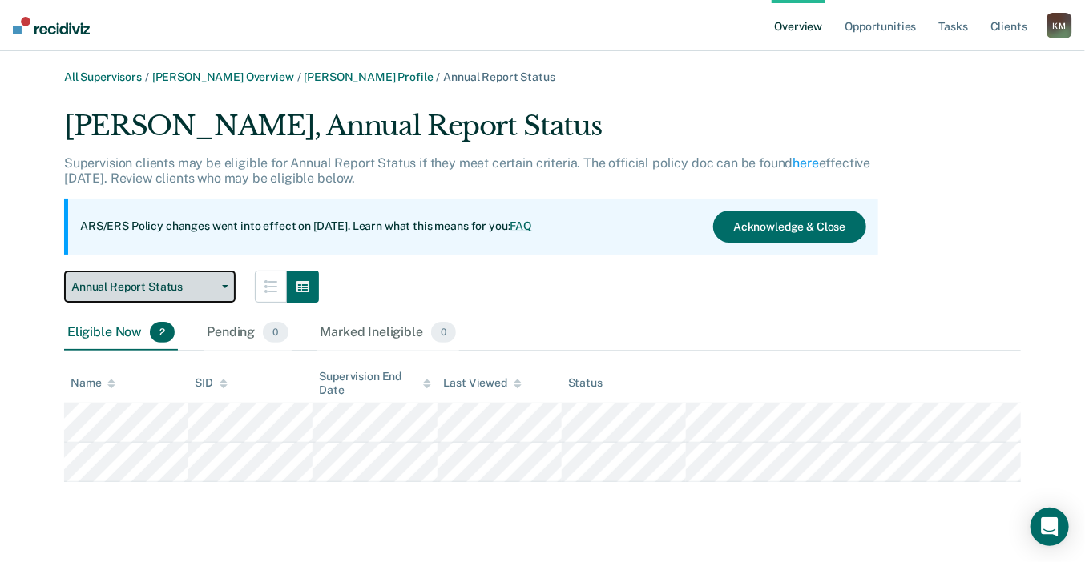
click at [151, 299] on button "Annual Report Status" at bounding box center [149, 287] width 171 height 32
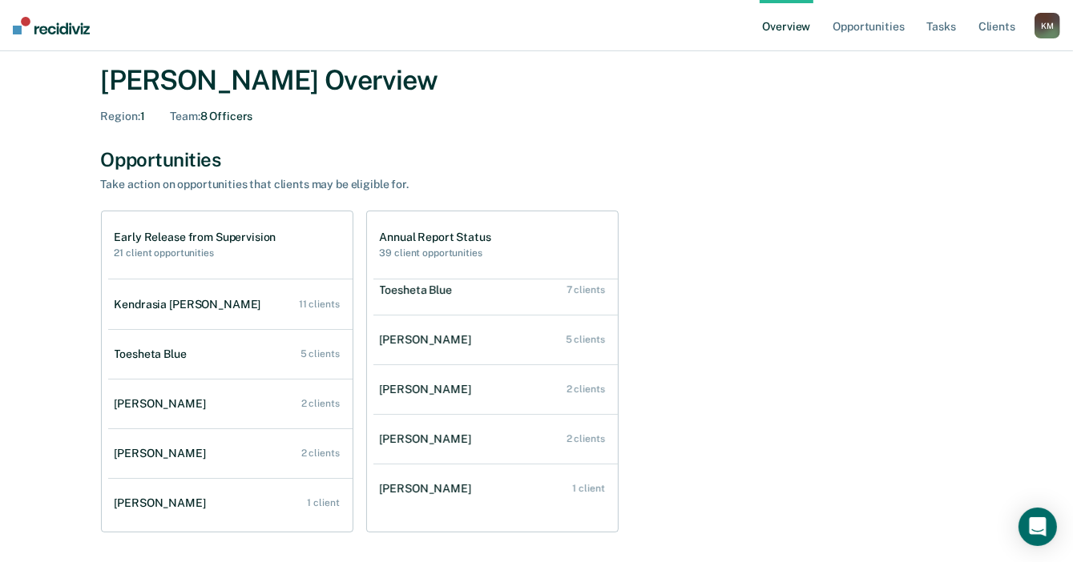
scroll to position [80, 0]
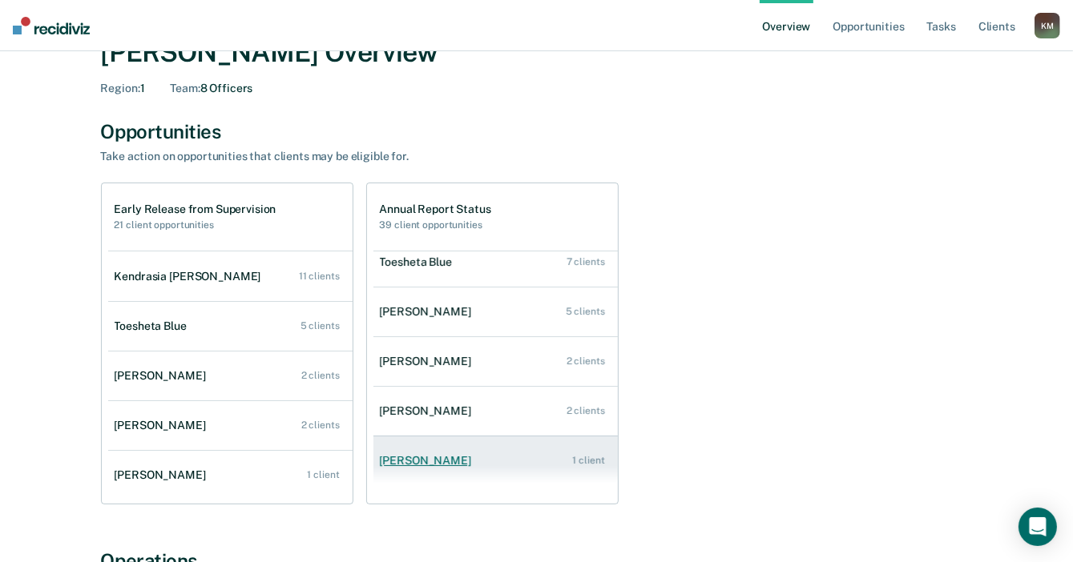
click at [423, 462] on div "[PERSON_NAME]" at bounding box center [429, 461] width 98 height 14
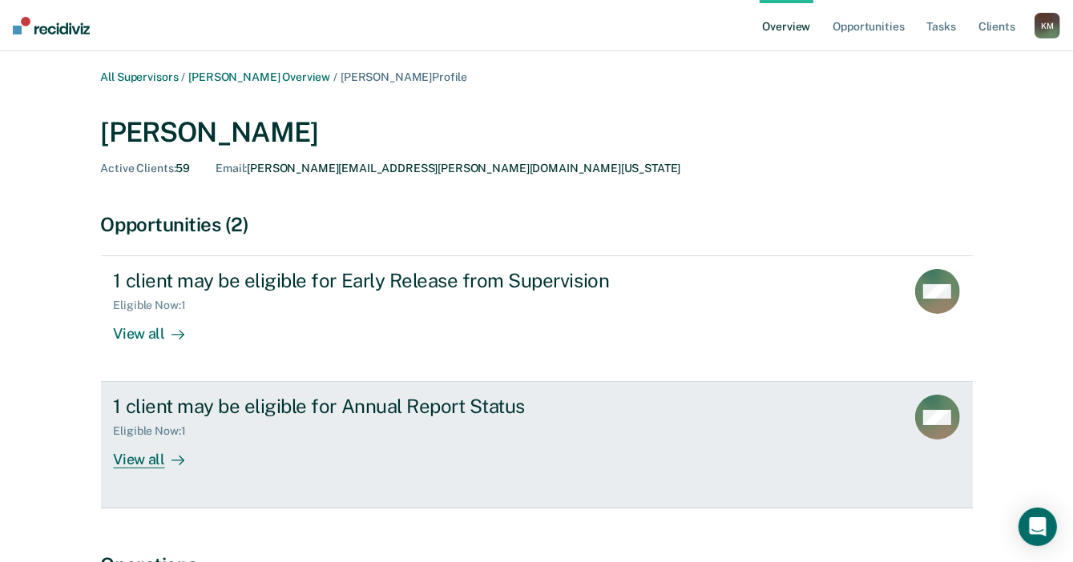
click at [155, 456] on div "View all" at bounding box center [159, 453] width 90 height 31
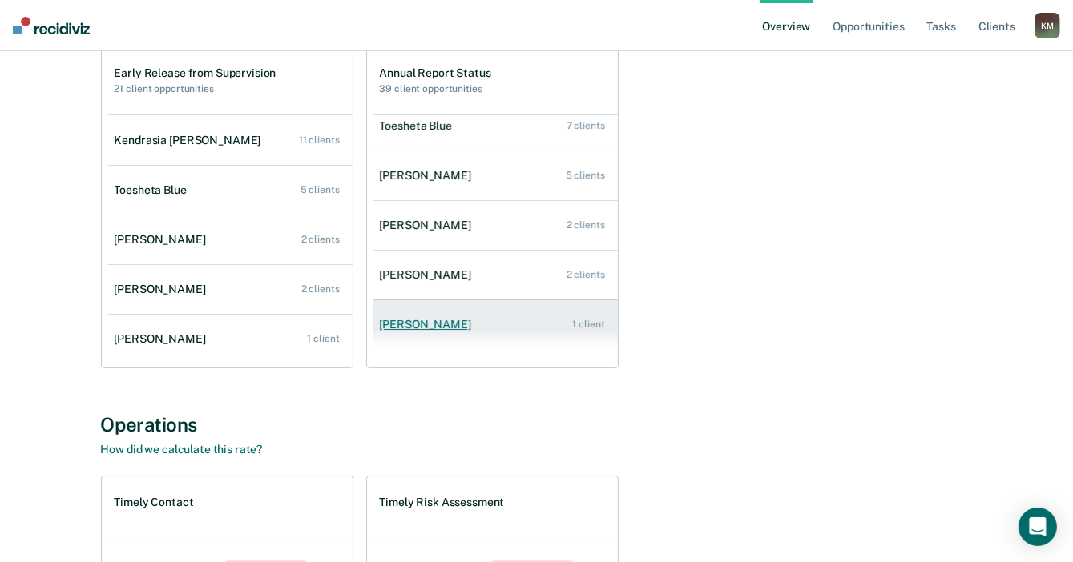
scroll to position [240, 0]
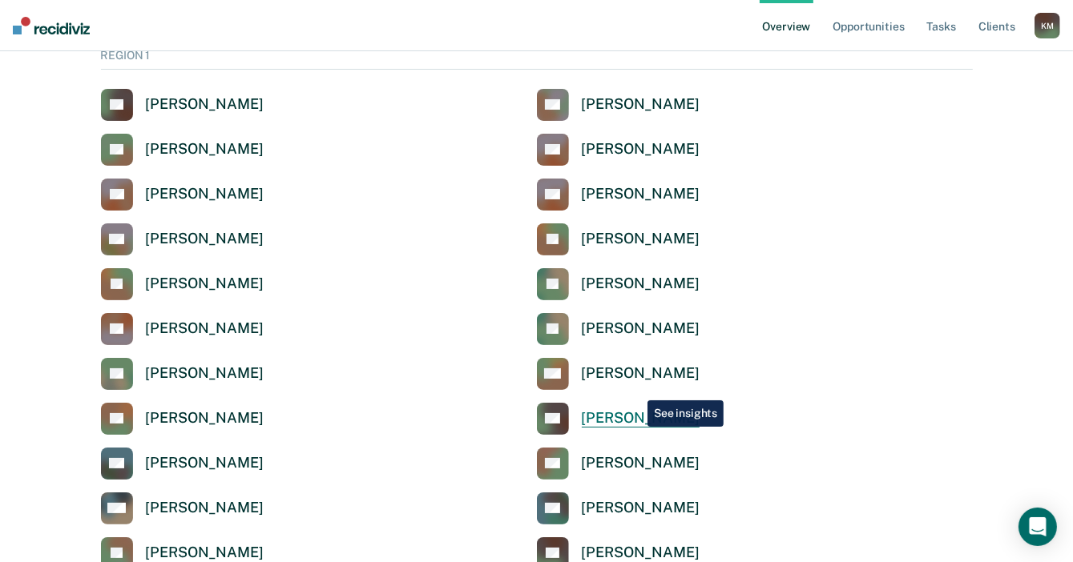
scroll to position [80, 0]
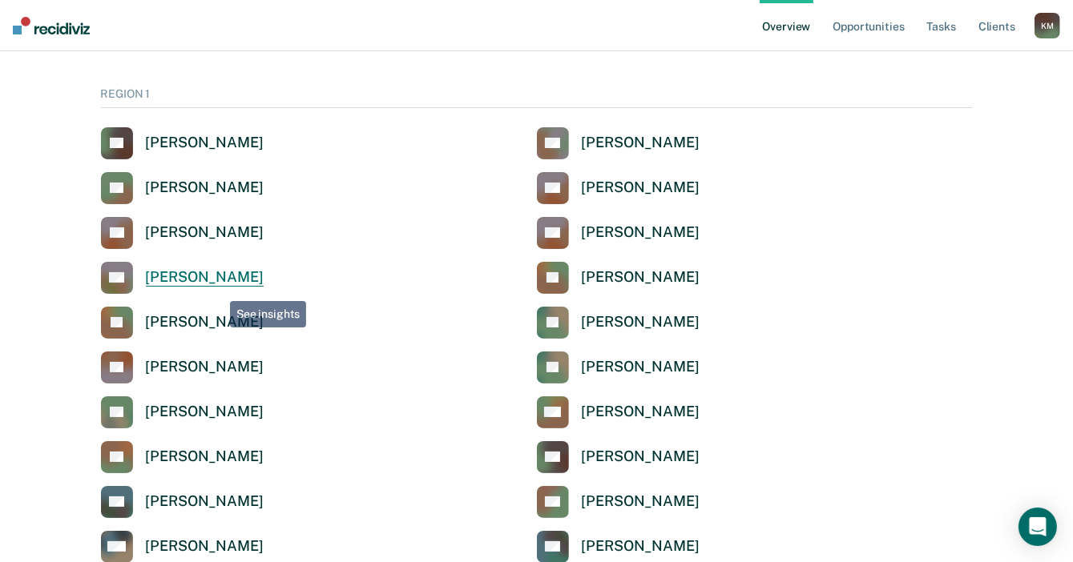
click at [216, 284] on div "[PERSON_NAME]" at bounding box center [205, 277] width 118 height 18
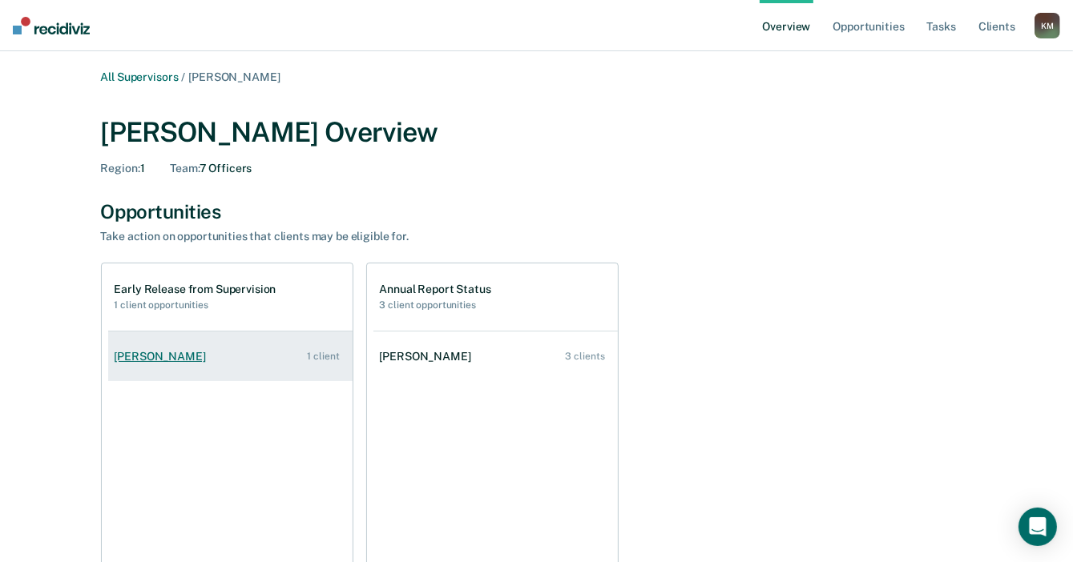
click at [191, 362] on div "[PERSON_NAME]" at bounding box center [164, 357] width 98 height 14
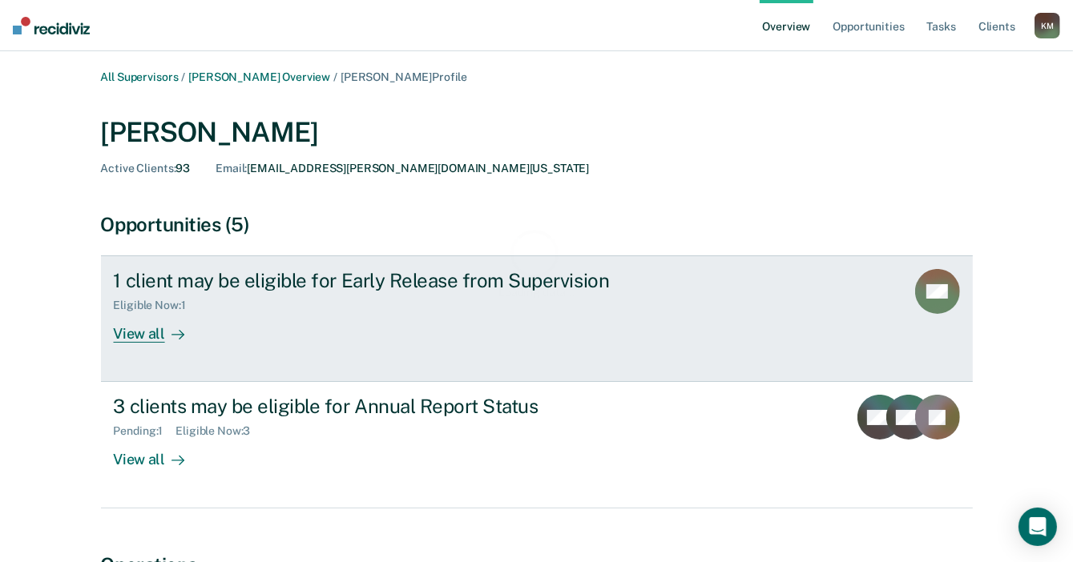
click at [152, 335] on div "View all" at bounding box center [159, 327] width 90 height 31
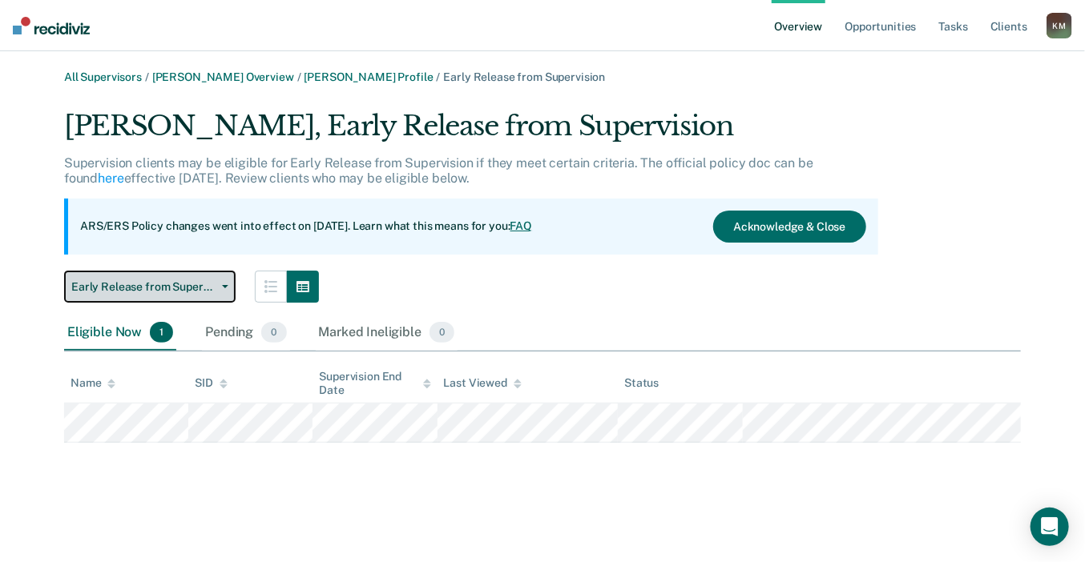
click at [165, 297] on button "Early Release from Supervision" at bounding box center [149, 287] width 171 height 32
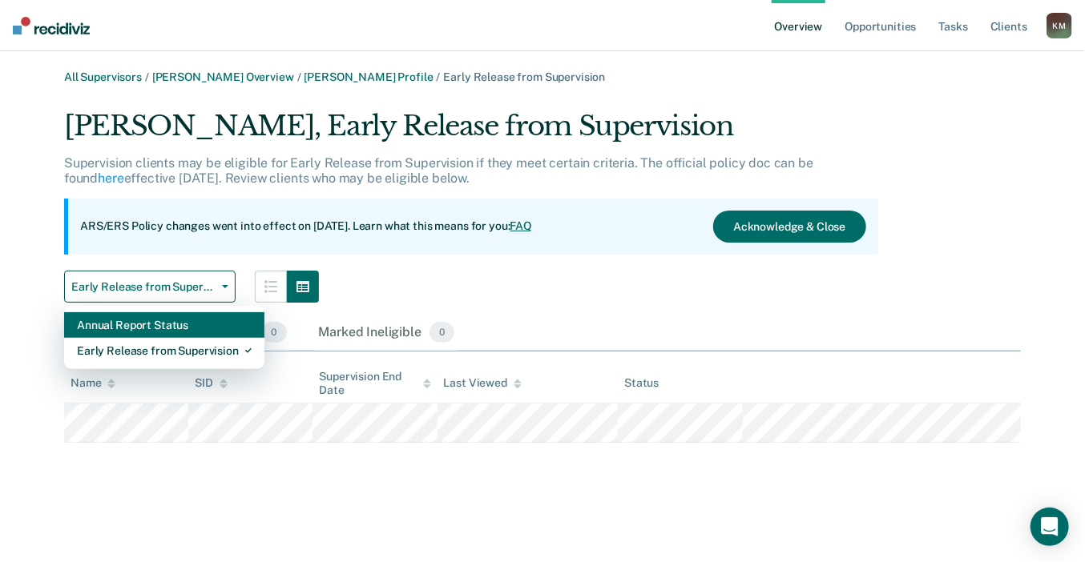
click at [175, 328] on div "Annual Report Status" at bounding box center [164, 325] width 175 height 26
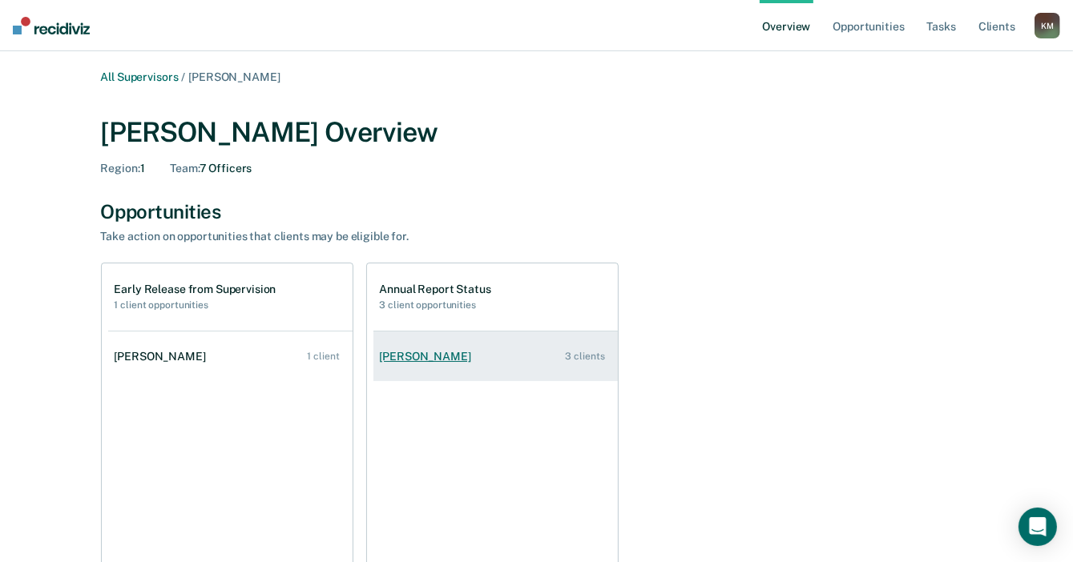
click at [452, 364] on link "[PERSON_NAME] 3 clients" at bounding box center [495, 357] width 244 height 46
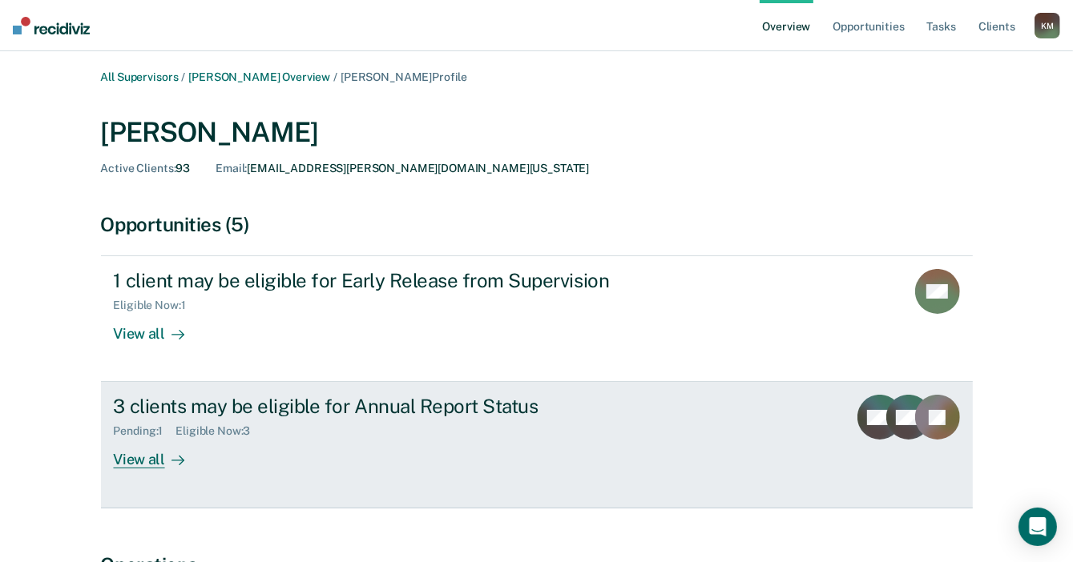
click at [146, 465] on div "View all" at bounding box center [159, 453] width 90 height 31
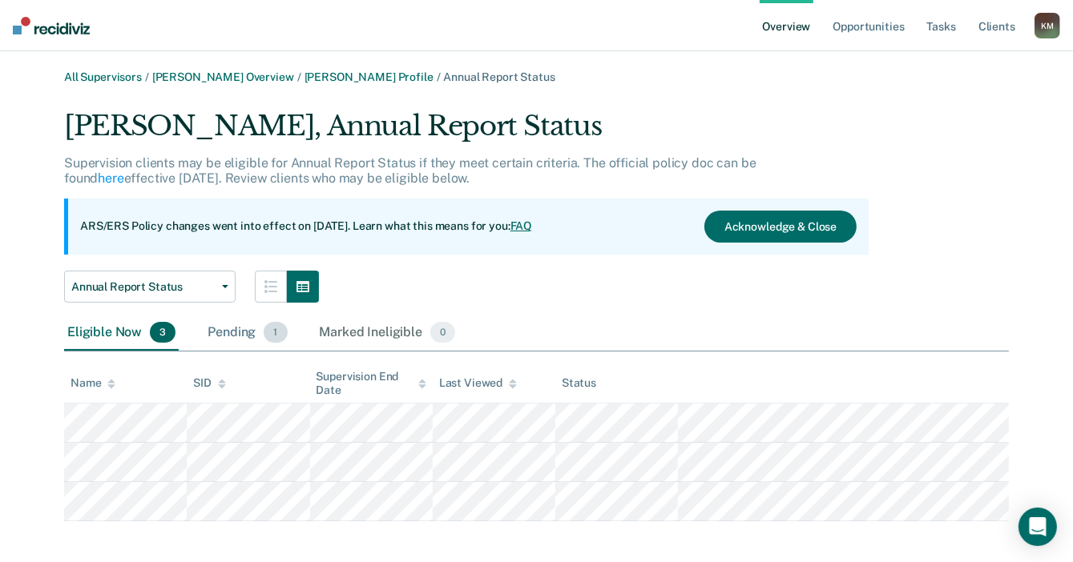
click at [232, 335] on div "Pending 1" at bounding box center [247, 333] width 86 height 35
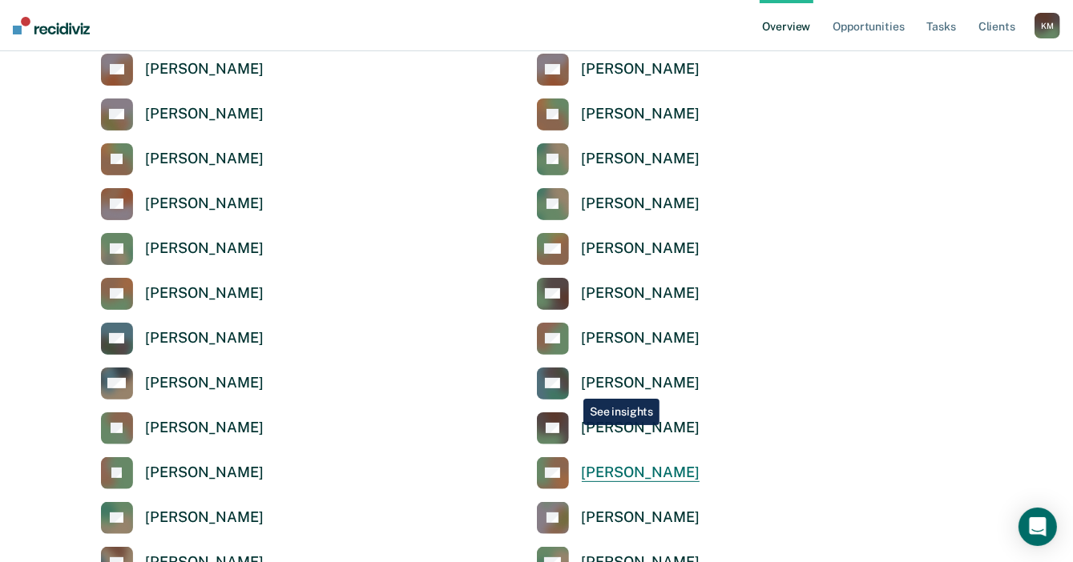
scroll to position [320, 0]
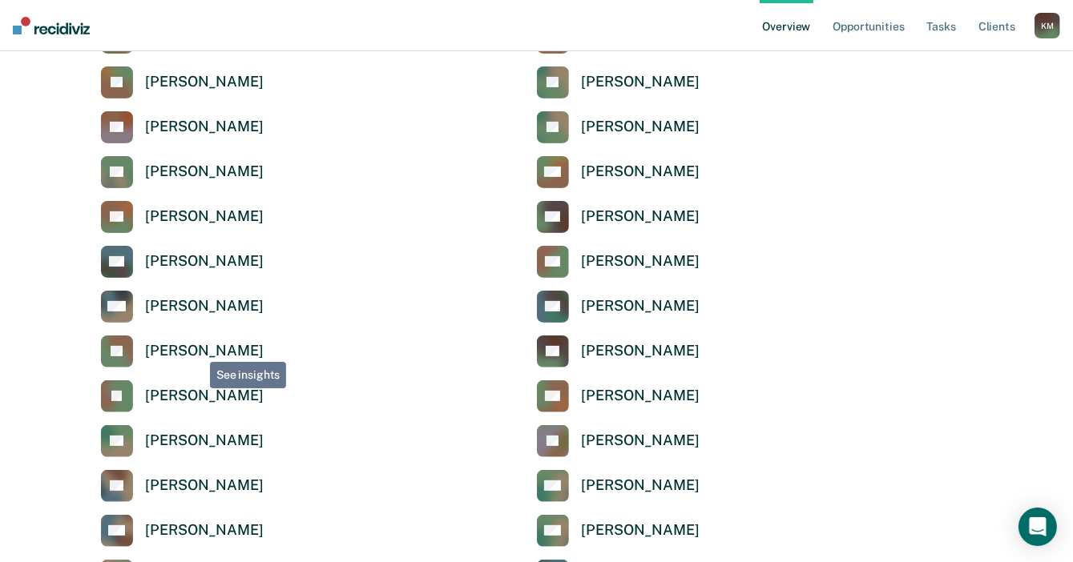
click at [199, 348] on div "[PERSON_NAME]" at bounding box center [205, 351] width 118 height 18
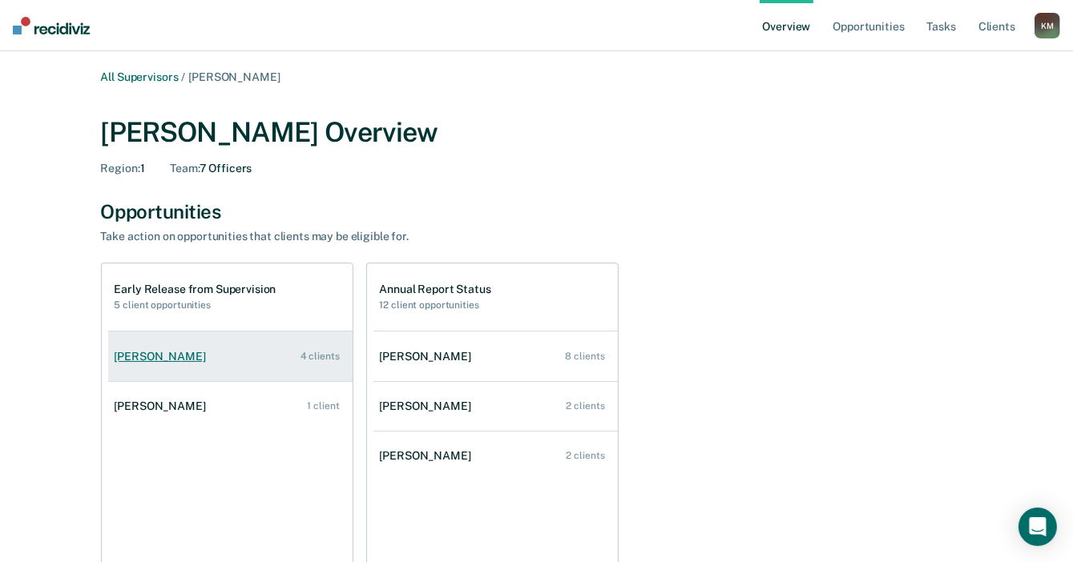
click at [212, 363] on link "[PERSON_NAME] 4 clients" at bounding box center [230, 357] width 244 height 46
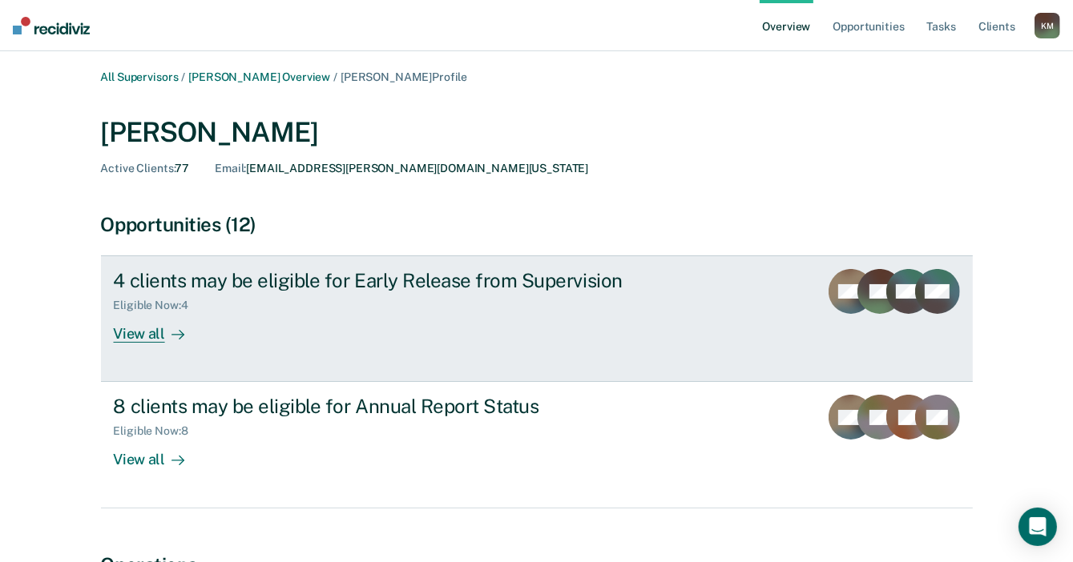
click at [163, 348] on link "4 clients may be eligible for Early Release from Supervision Eligible Now : 4 V…" at bounding box center [537, 319] width 872 height 127
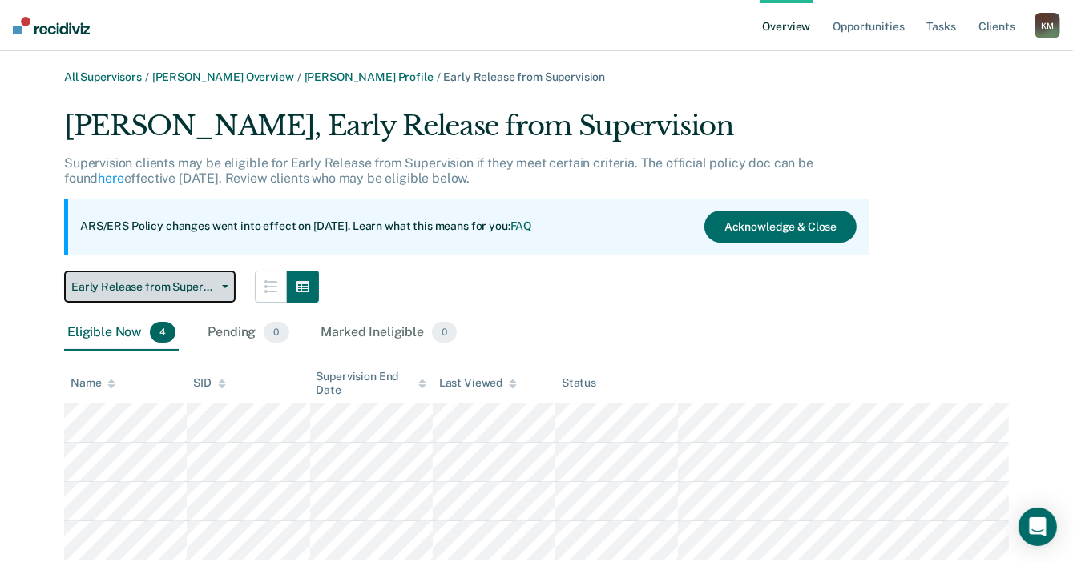
click at [199, 291] on span "Early Release from Supervision" at bounding box center [143, 287] width 144 height 14
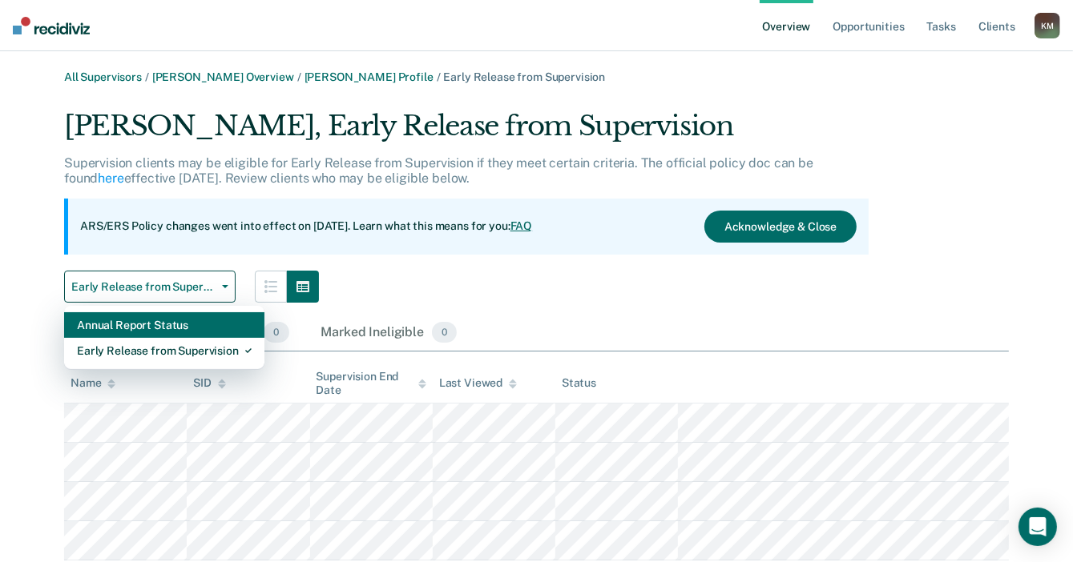
click at [208, 318] on div "Annual Report Status" at bounding box center [164, 325] width 175 height 26
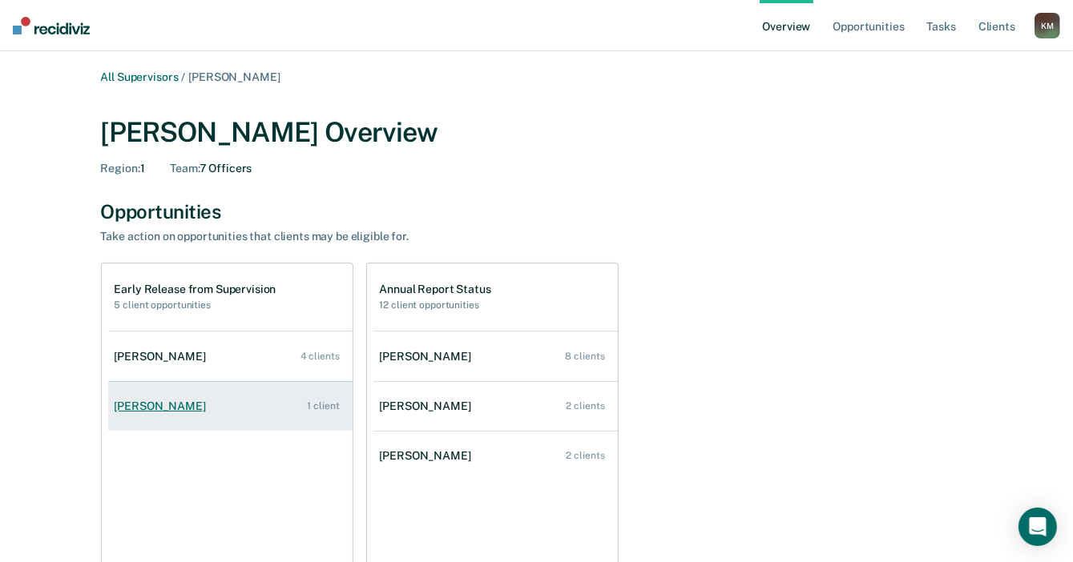
click at [183, 411] on div "[PERSON_NAME]" at bounding box center [164, 407] width 98 height 14
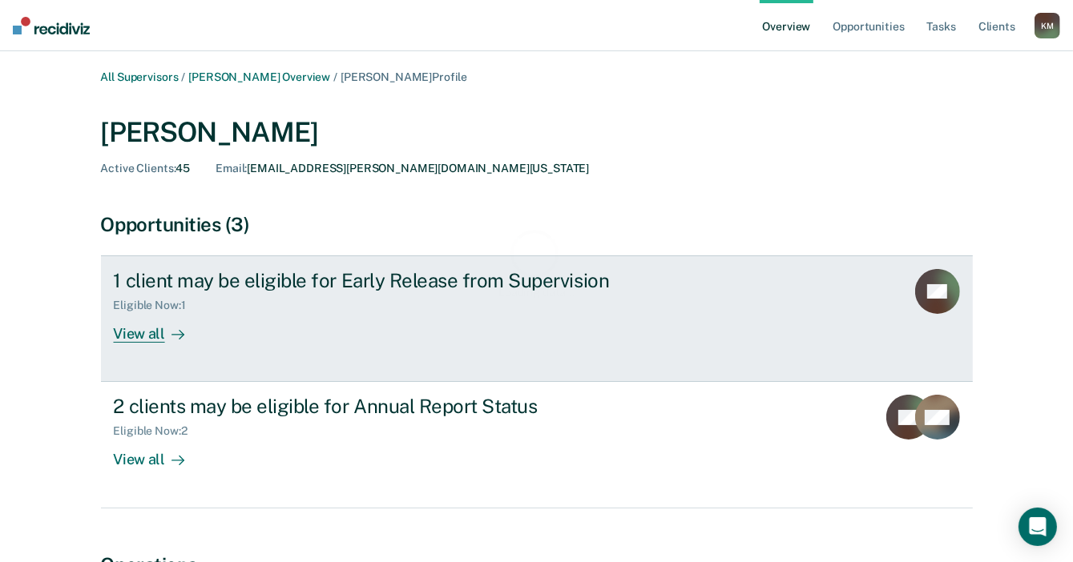
click at [162, 347] on link "1 client may be eligible for Early Release from Supervision Eligible Now : 1 Vi…" at bounding box center [537, 319] width 872 height 127
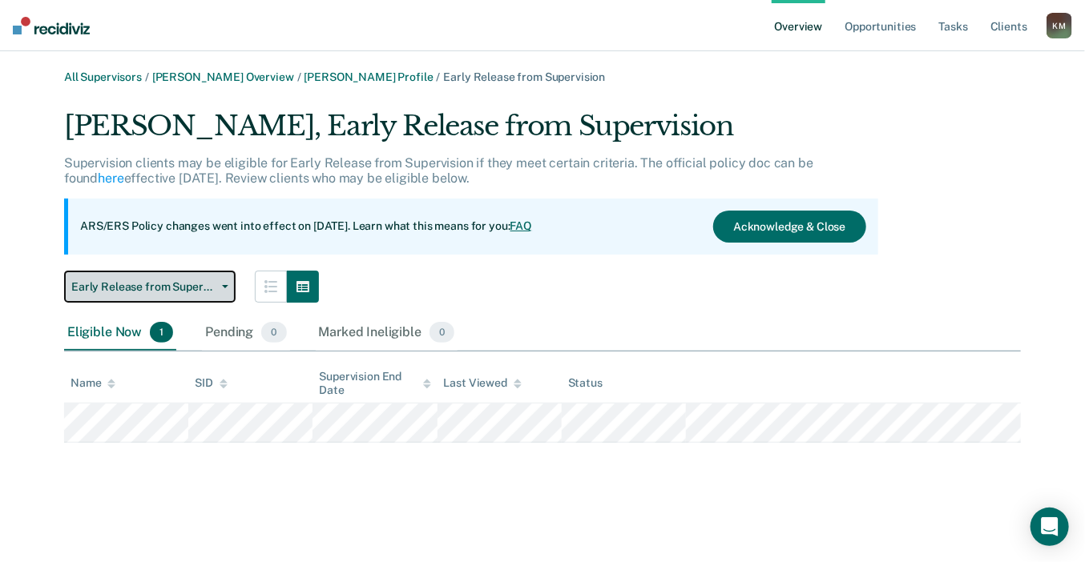
click at [185, 292] on span "Early Release from Supervision" at bounding box center [143, 287] width 144 height 14
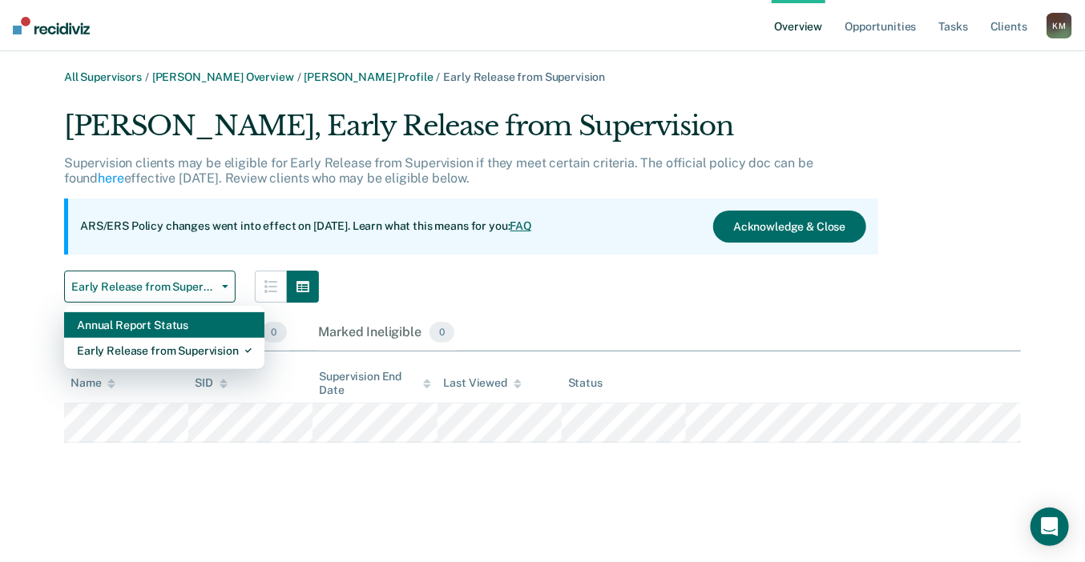
click at [199, 330] on div "Annual Report Status" at bounding box center [164, 325] width 175 height 26
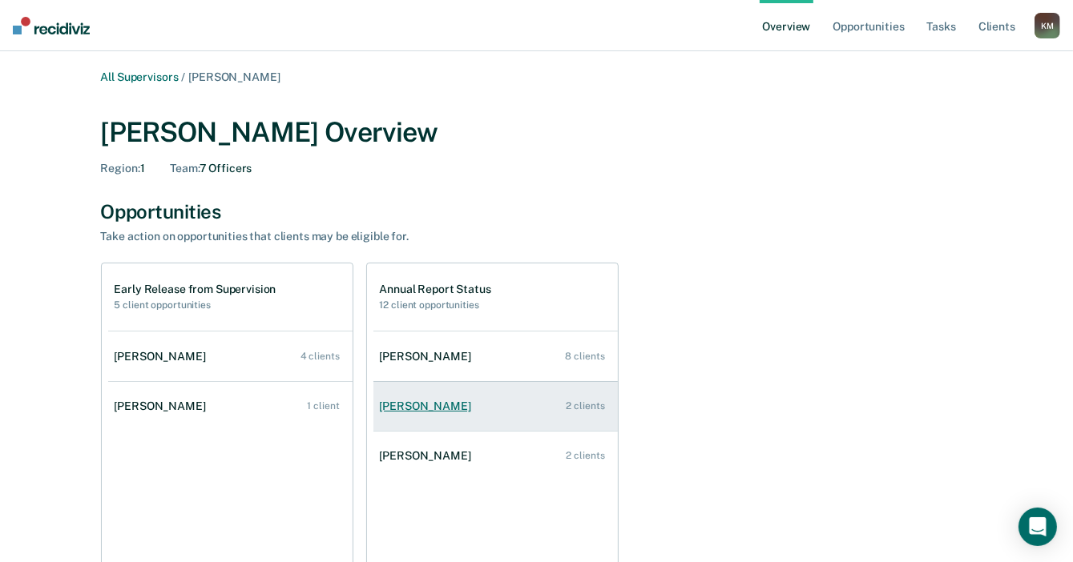
click at [439, 410] on div "[PERSON_NAME]" at bounding box center [429, 407] width 98 height 14
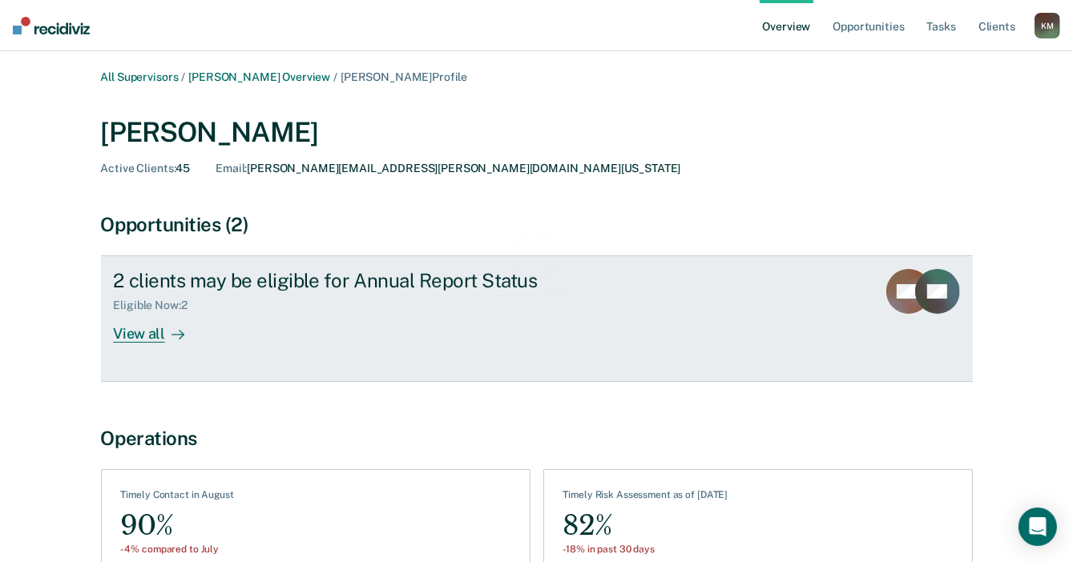
click at [159, 333] on div "View all" at bounding box center [159, 327] width 90 height 31
